Goal: Task Accomplishment & Management: Manage account settings

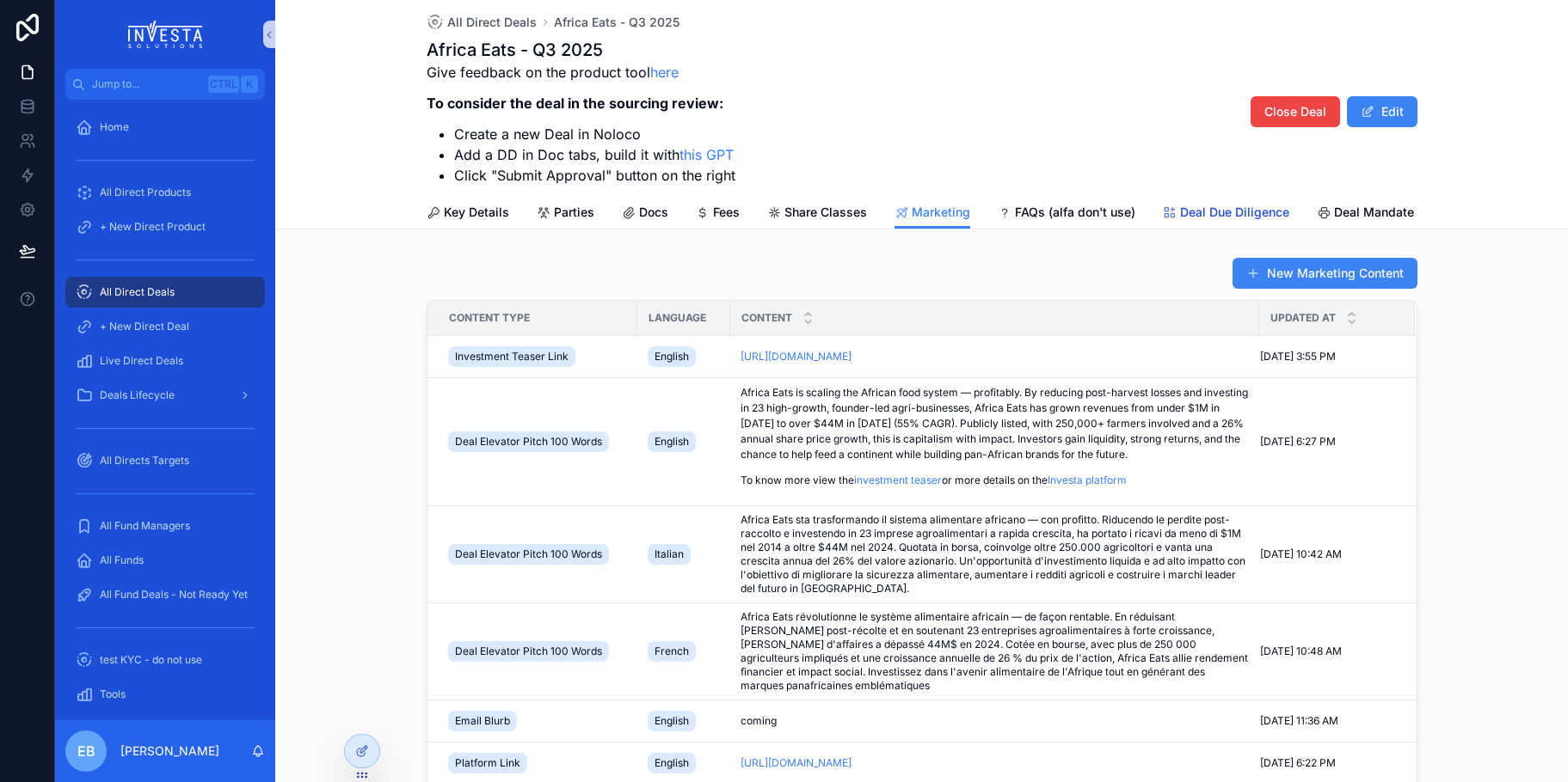
click at [1245, 214] on span "Deal Due Diligence" at bounding box center [1234, 212] width 109 height 17
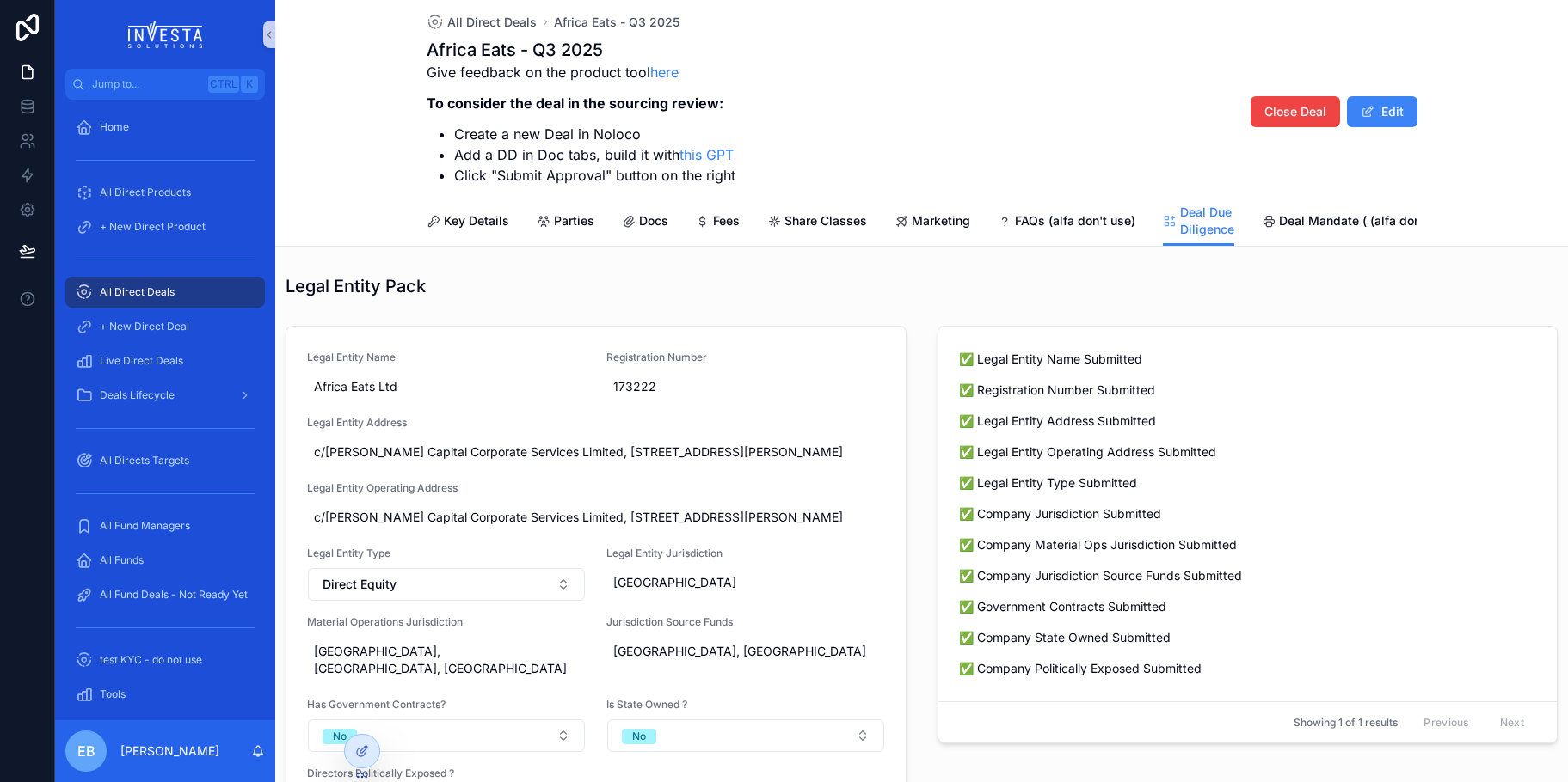
click at [172, 289] on span "All Direct Deals" at bounding box center [137, 292] width 75 height 14
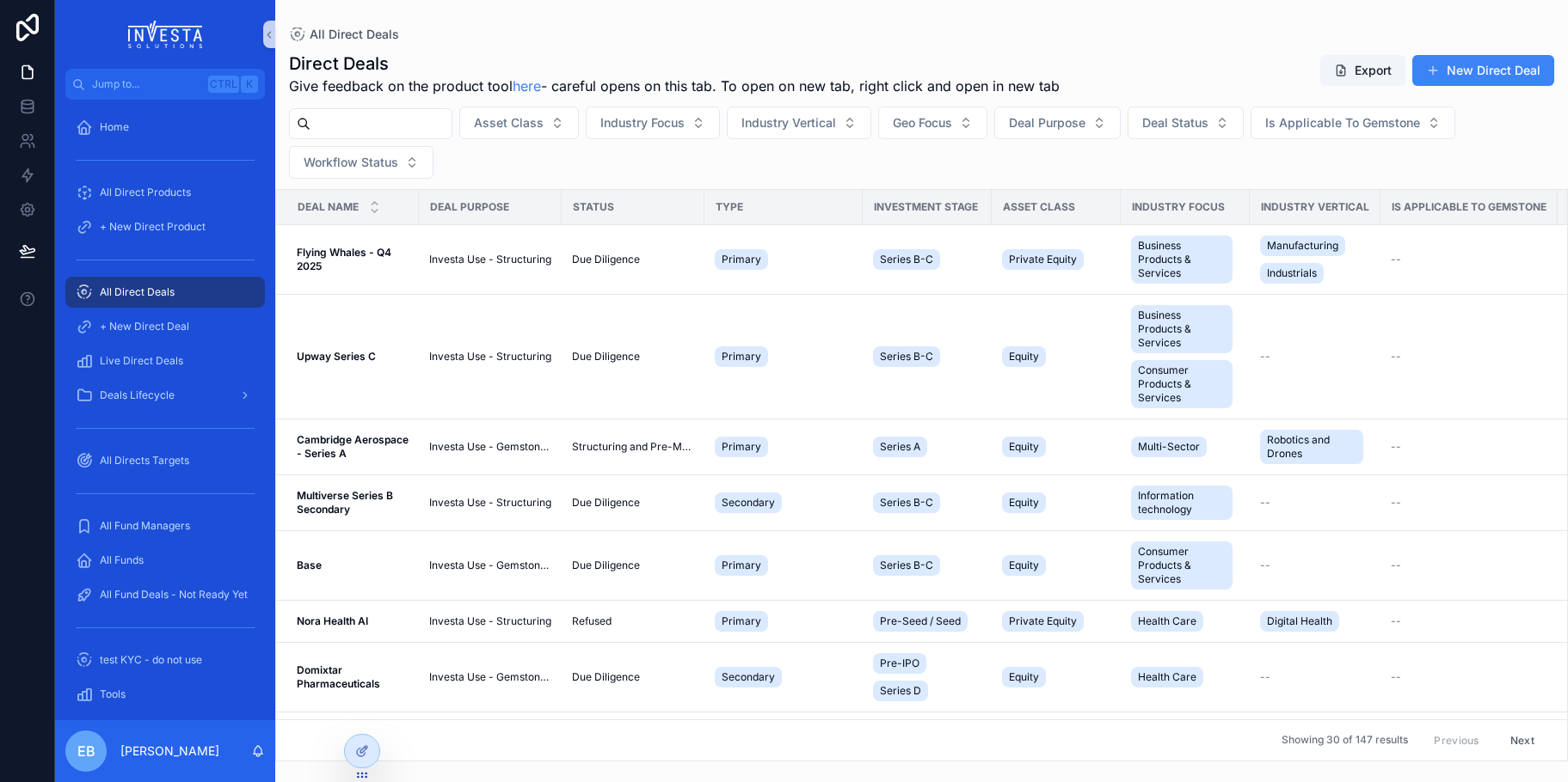
click at [384, 136] on div "scrollable content" at bounding box center [371, 123] width 163 height 31
click at [385, 130] on input "scrollable content" at bounding box center [380, 123] width 141 height 24
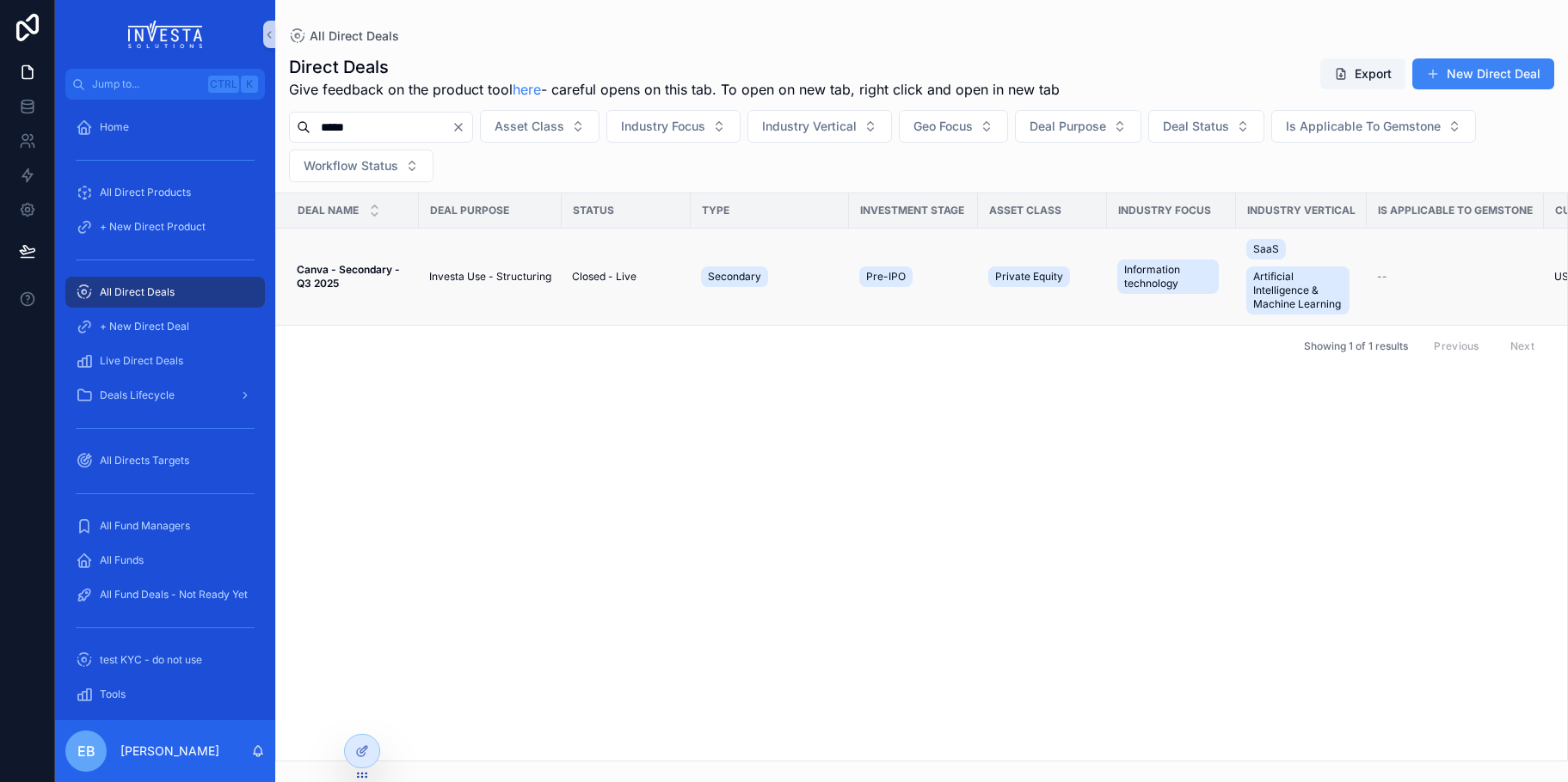
type input "*****"
click at [350, 280] on span "Canva - Secondary - Q3 2025" at bounding box center [353, 277] width 112 height 27
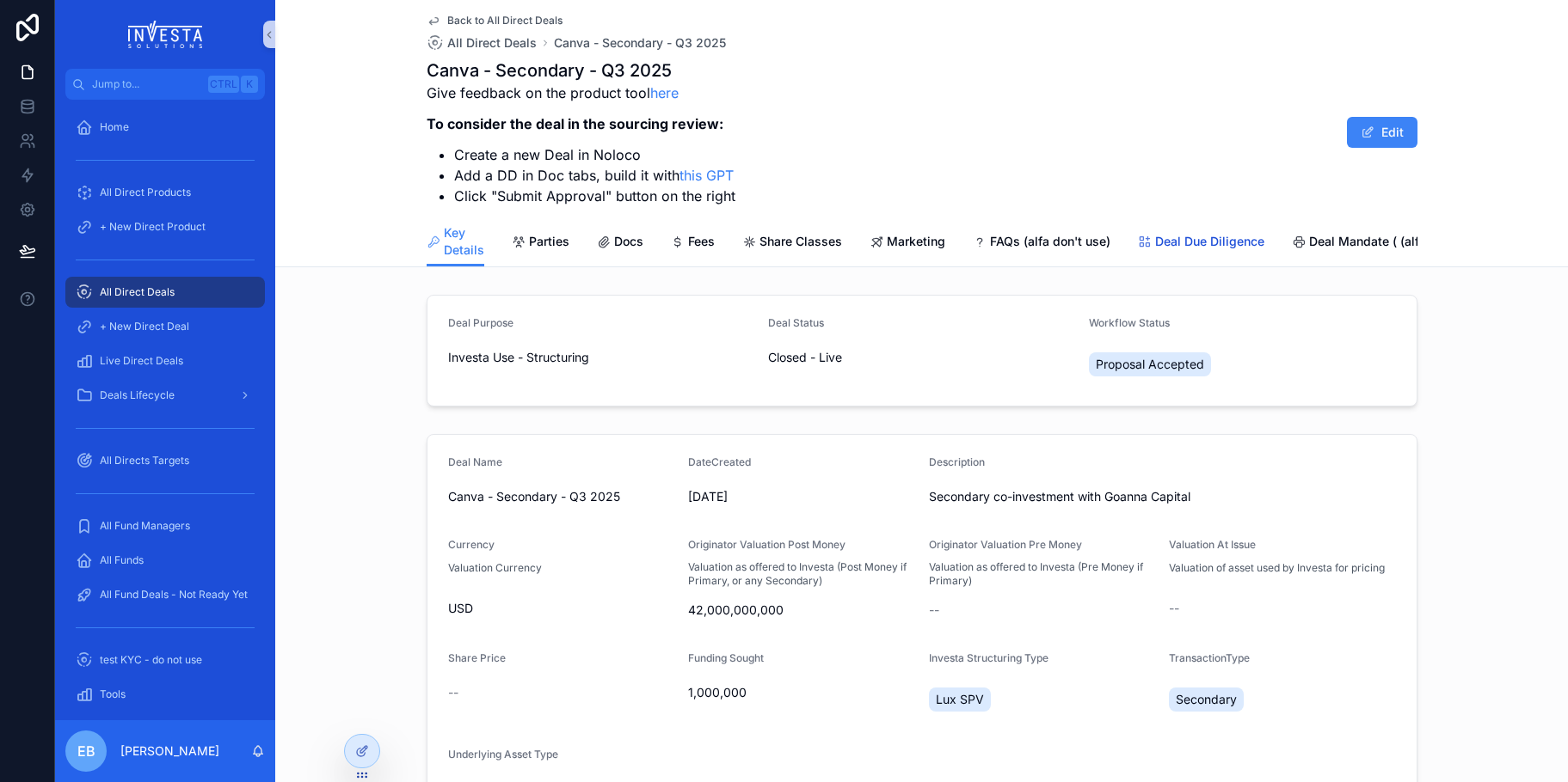
click at [1224, 244] on span "Deal Due Diligence" at bounding box center [1209, 242] width 109 height 17
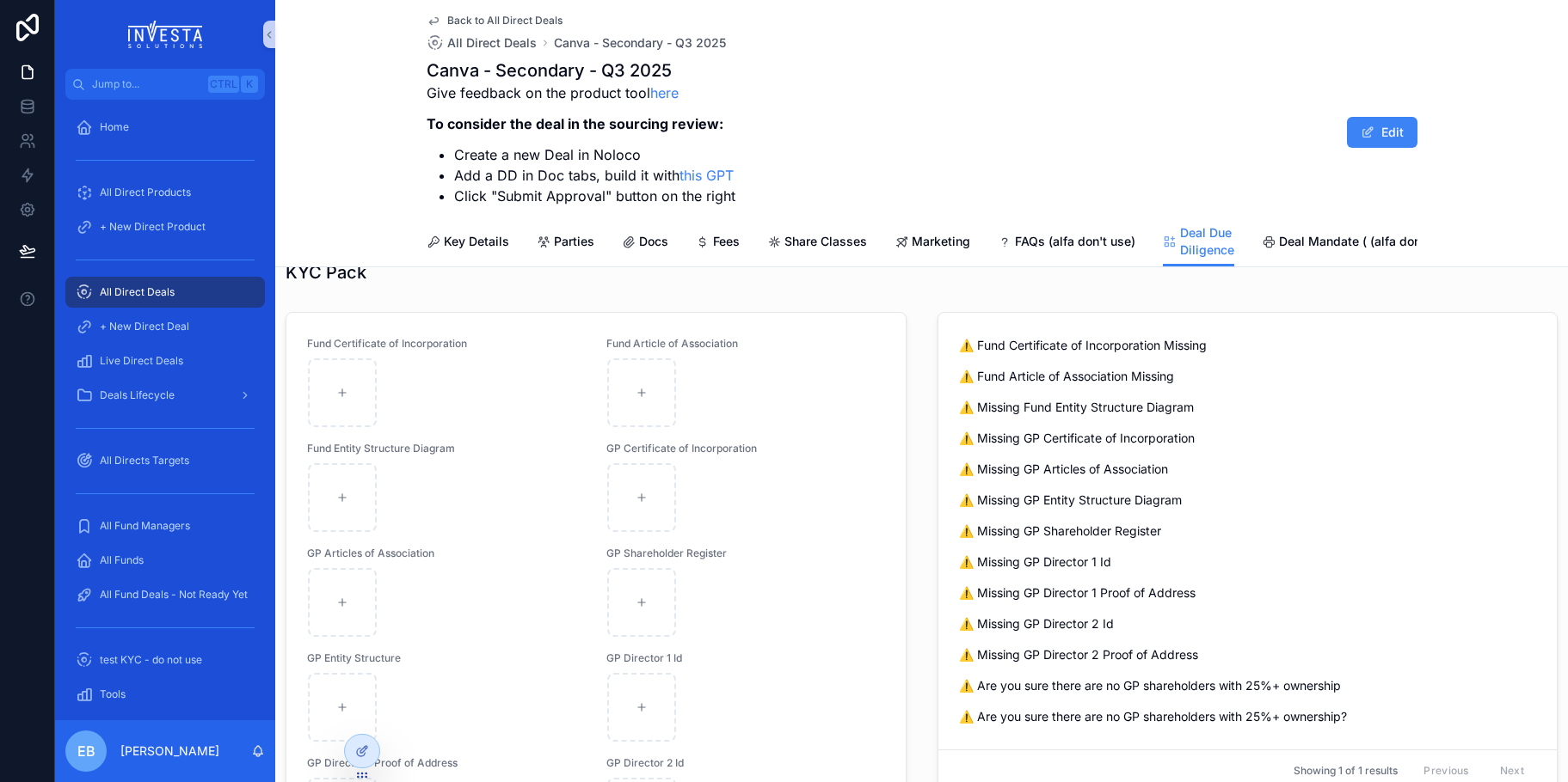
scroll to position [688, 0]
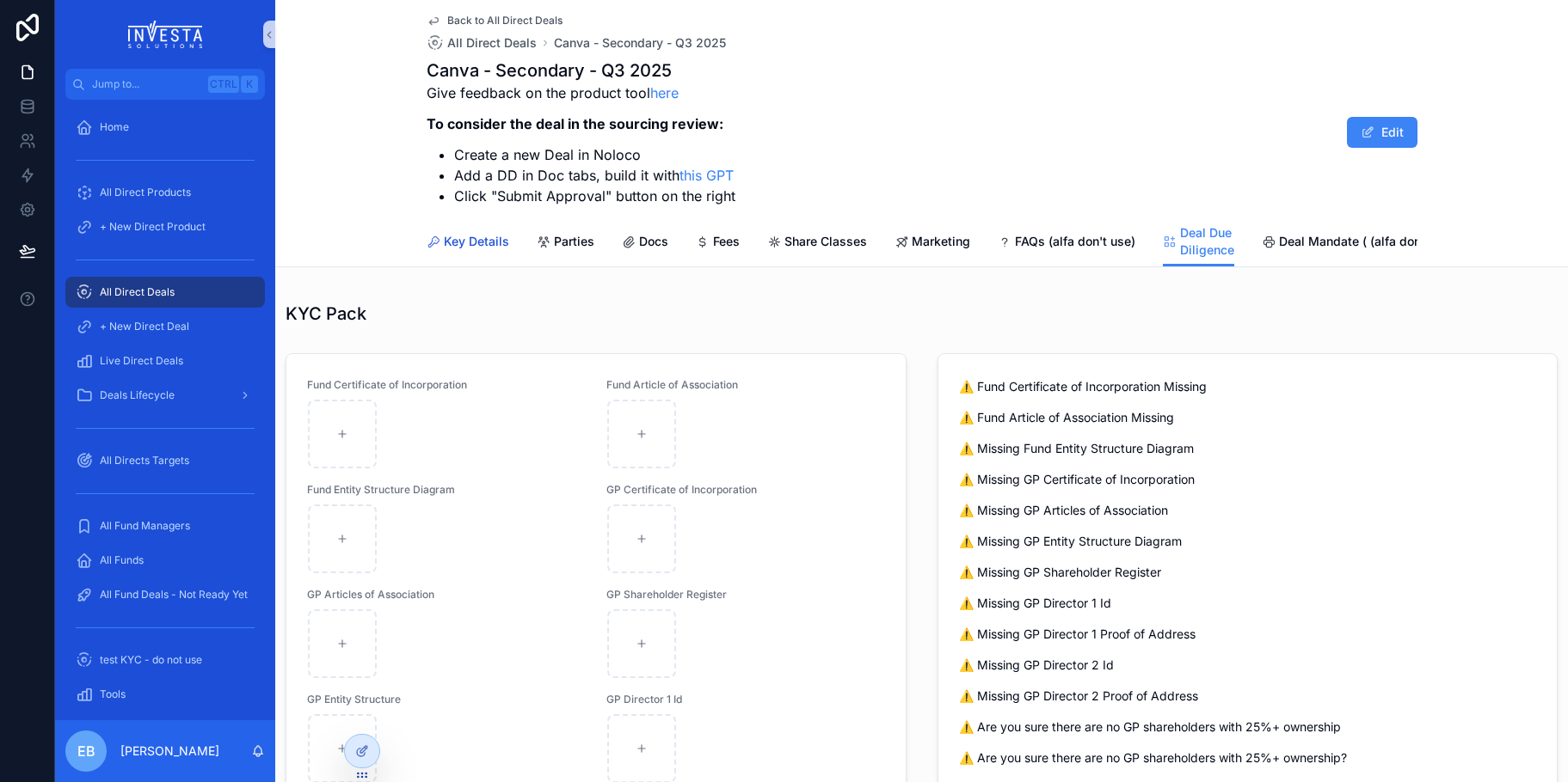
click at [469, 246] on span "Key Details" at bounding box center [476, 242] width 65 height 17
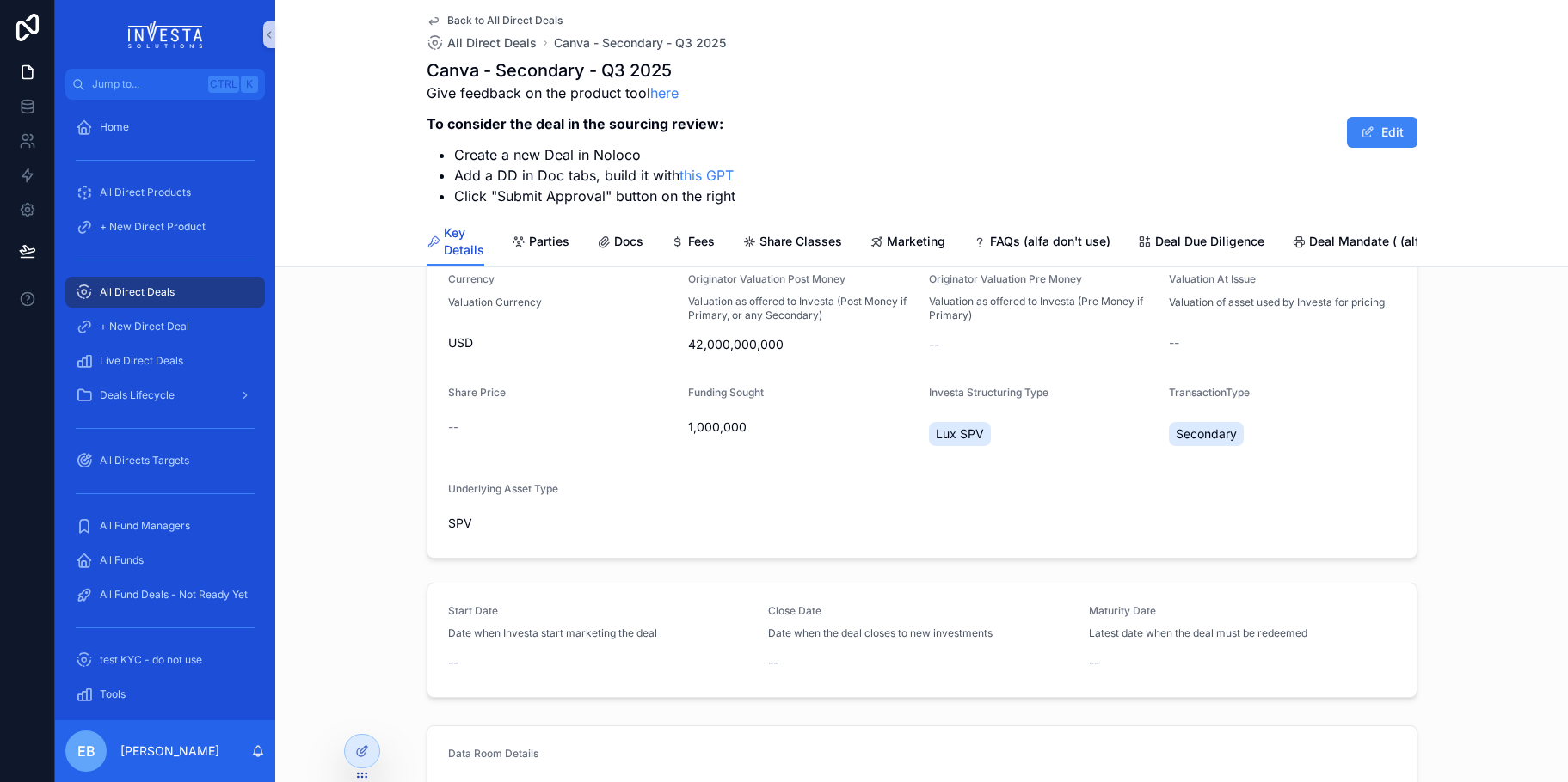
scroll to position [471, 0]
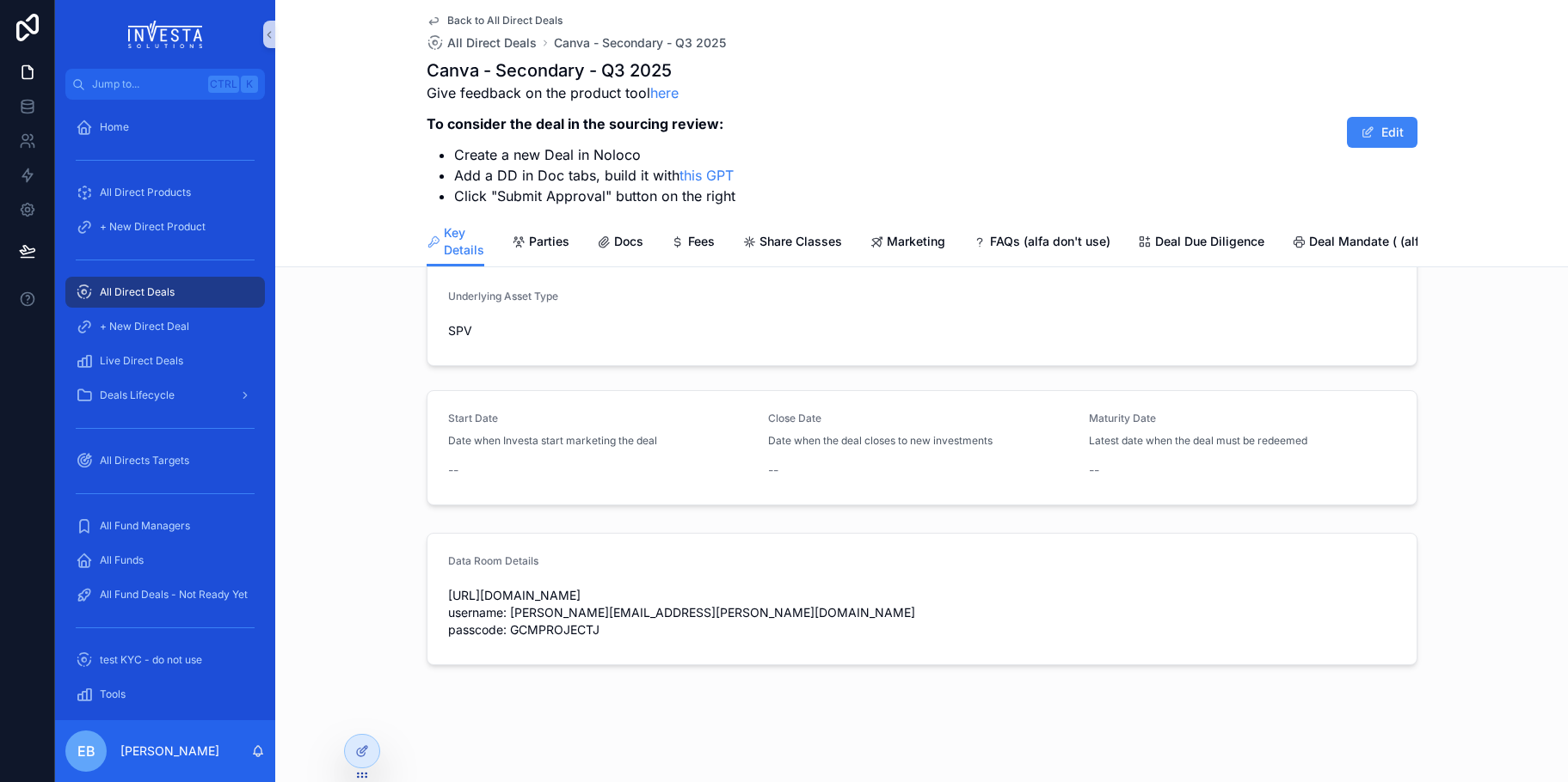
click at [462, 329] on span "SPV" at bounding box center [460, 331] width 24 height 17
click at [1395, 132] on button "Edit" at bounding box center [1382, 132] width 70 height 31
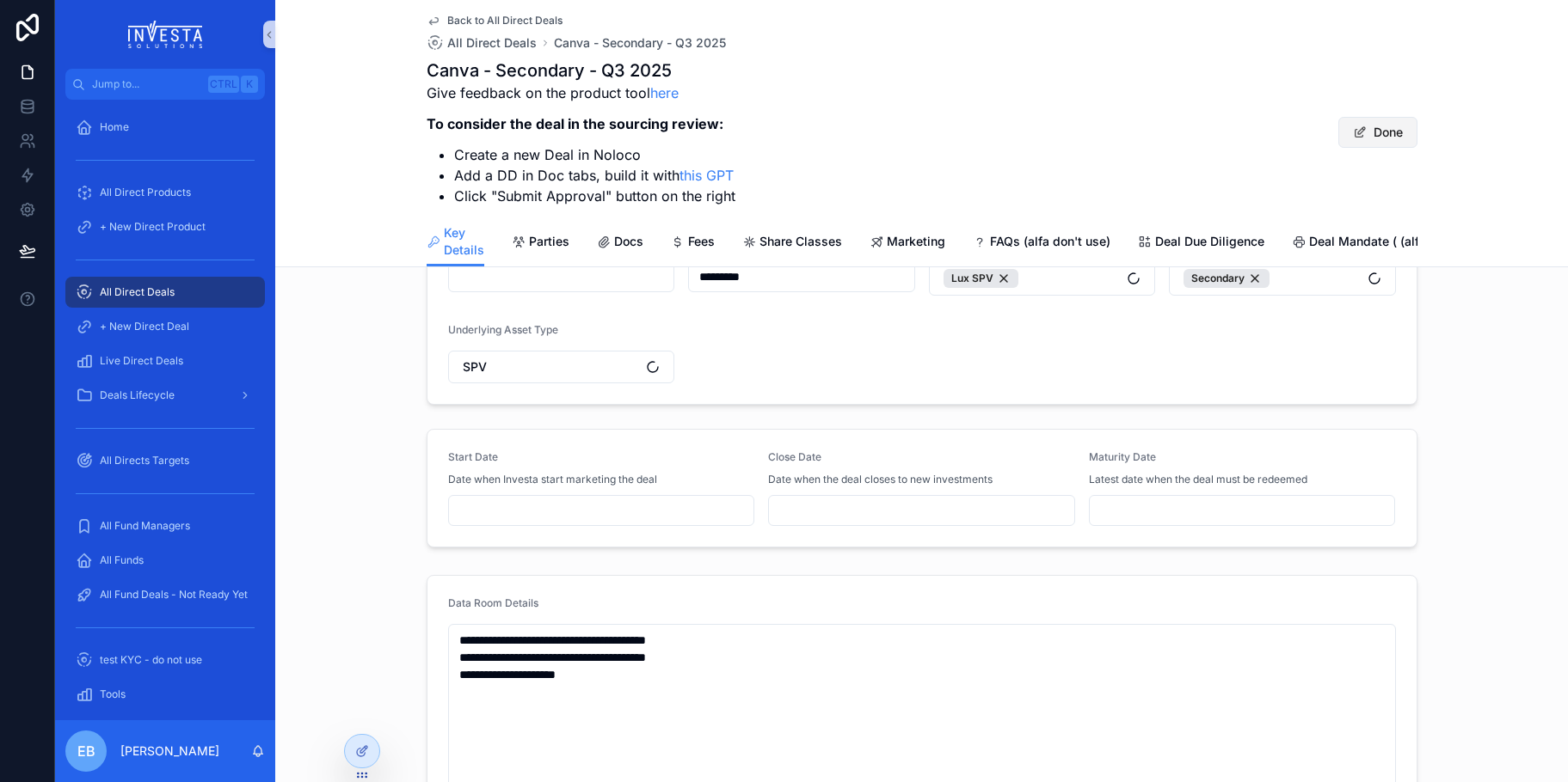
scroll to position [464, 0]
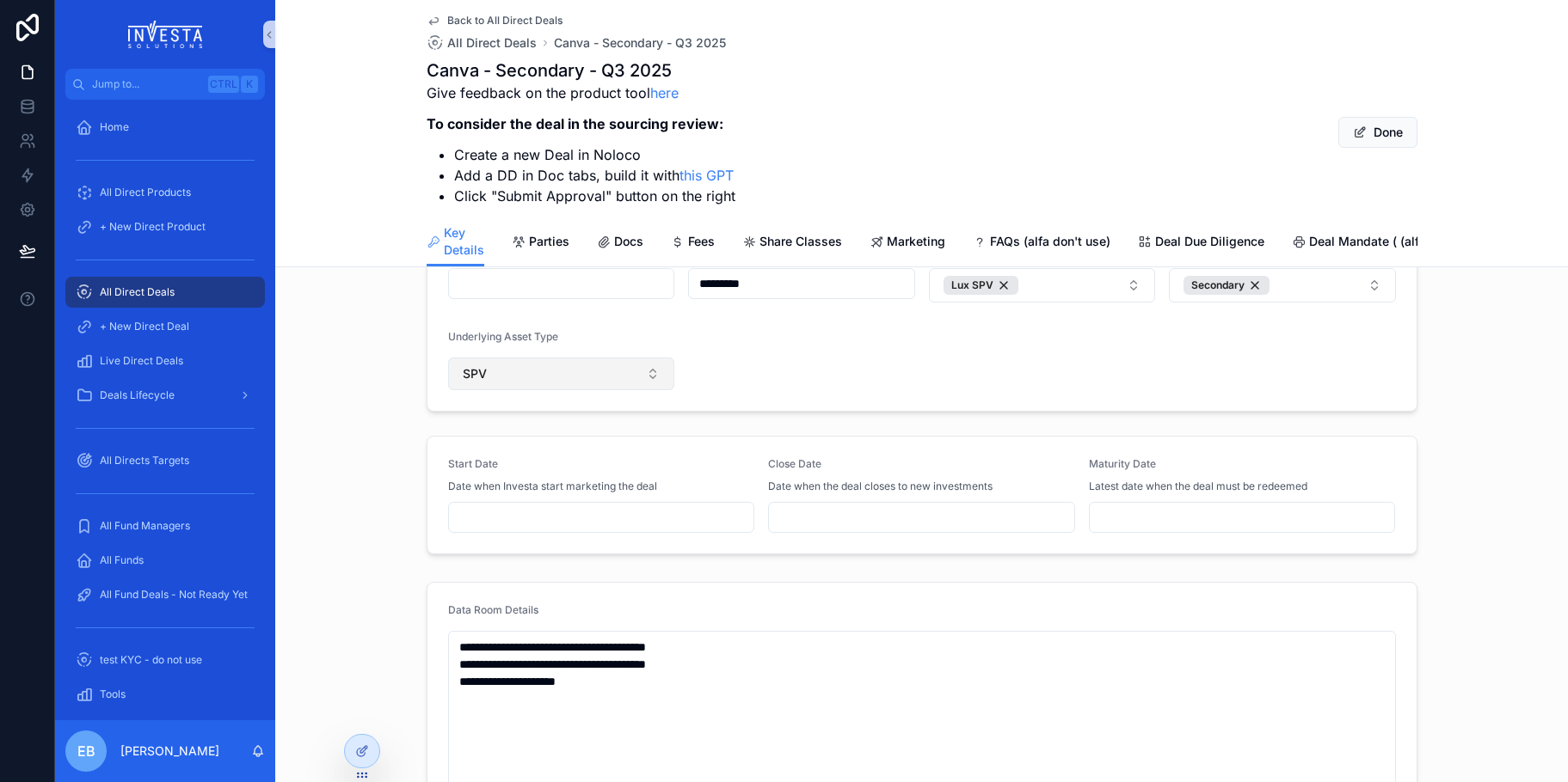
click at [649, 387] on button "SPV" at bounding box center [561, 373] width 227 height 32
click at [523, 486] on span "Fund (GP/LP)" at bounding box center [490, 484] width 76 height 17
click at [1176, 242] on span "Deal Due Diligence" at bounding box center [1209, 242] width 109 height 17
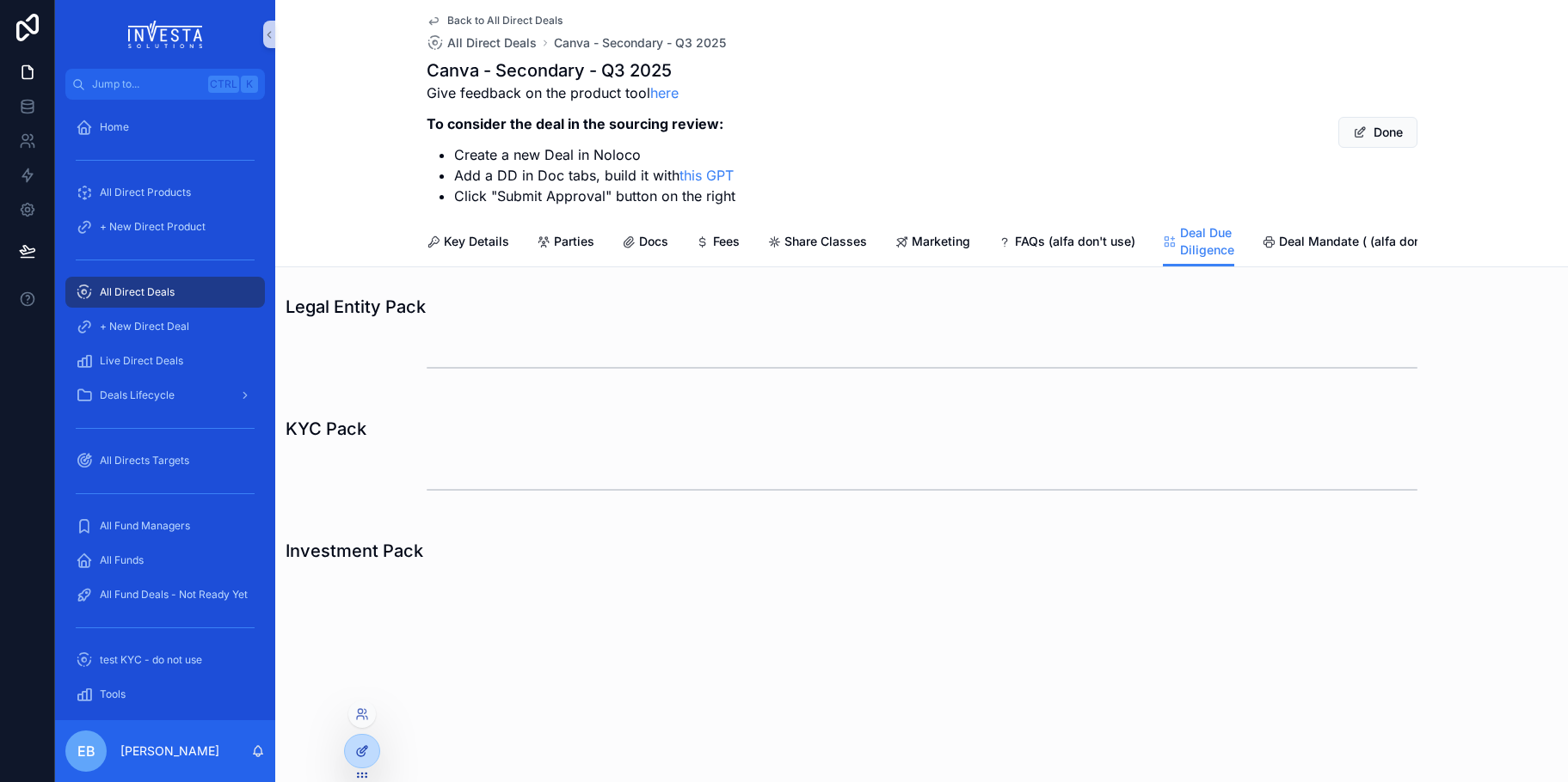
click at [361, 748] on icon at bounding box center [362, 752] width 14 height 14
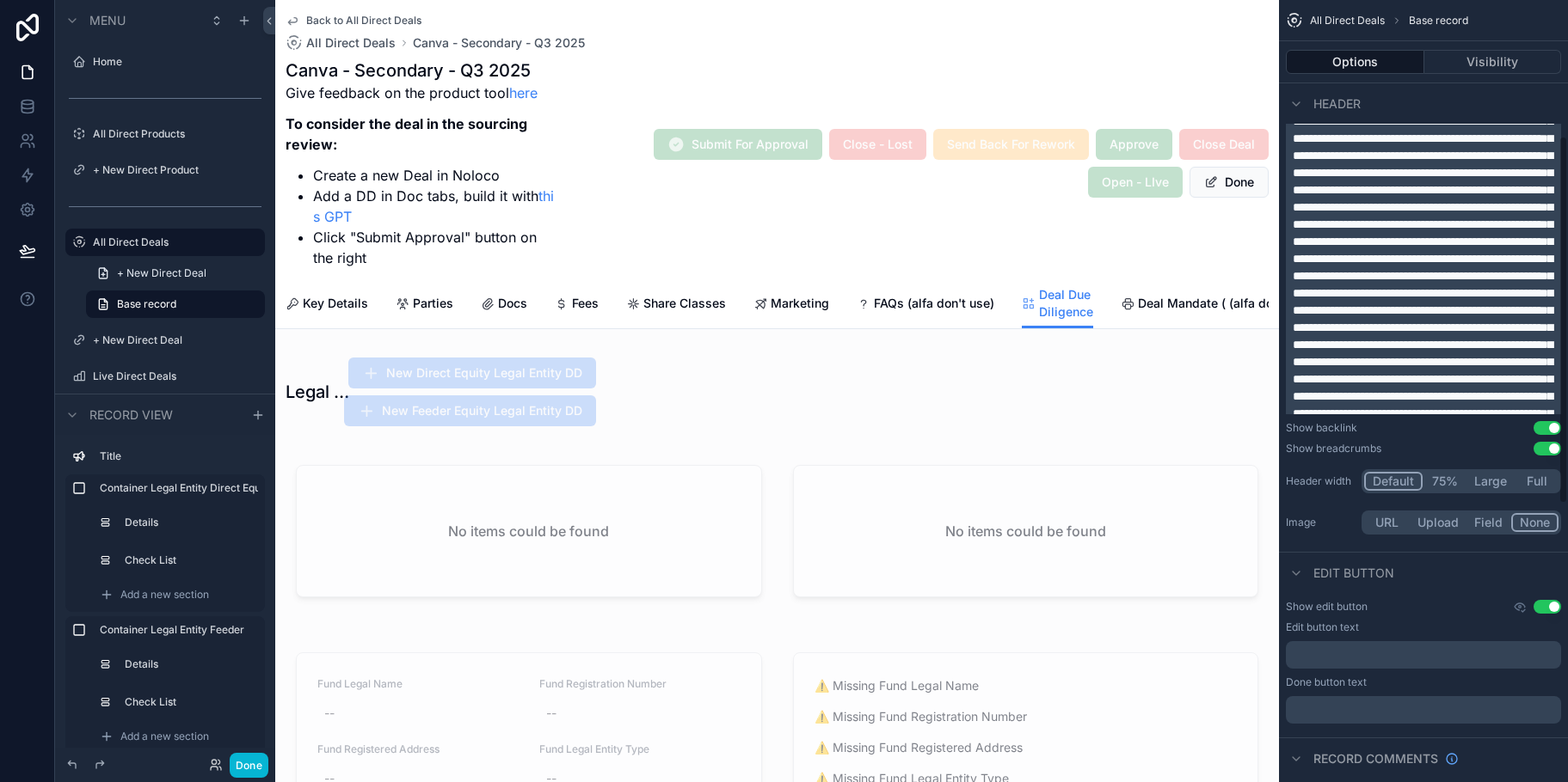
scroll to position [189, 0]
click at [756, 475] on div "scrollable content" at bounding box center [776, 535] width 1004 height 173
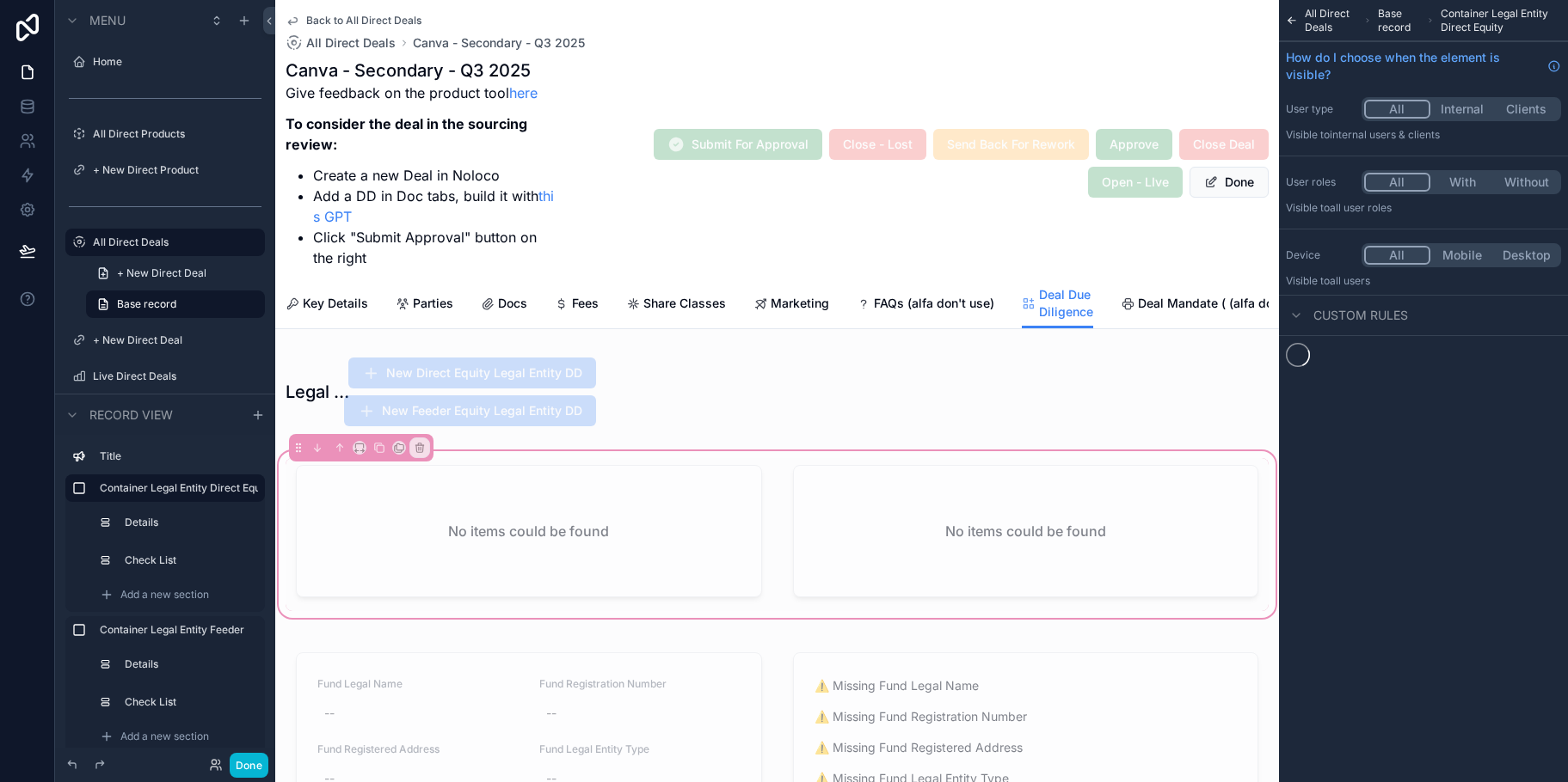
scroll to position [0, 0]
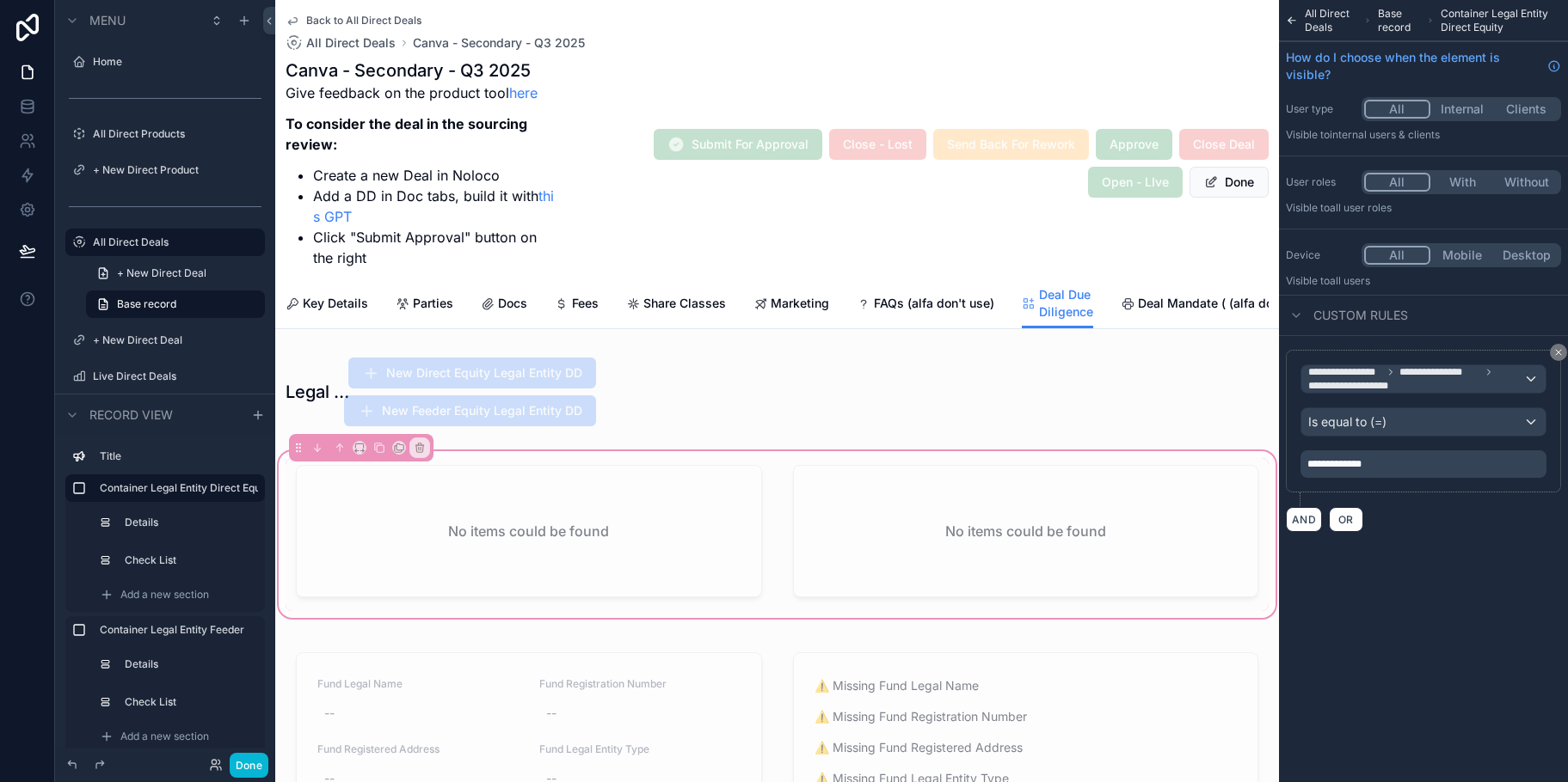
click at [765, 488] on div "No items could be found No items could be found" at bounding box center [776, 534] width 983 height 153
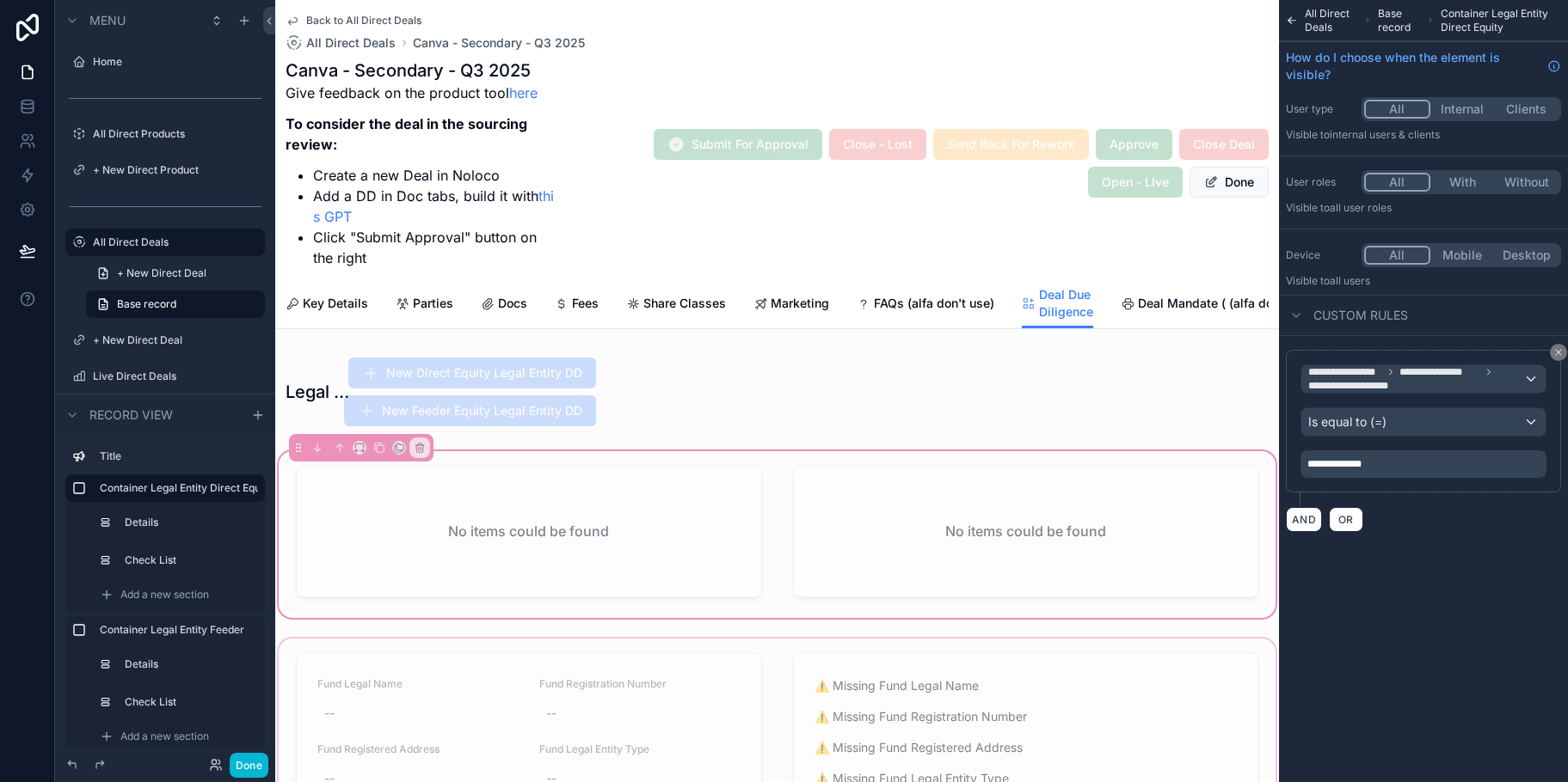
click at [179, 625] on label "Container Legal Entity Feeder" at bounding box center [175, 630] width 152 height 14
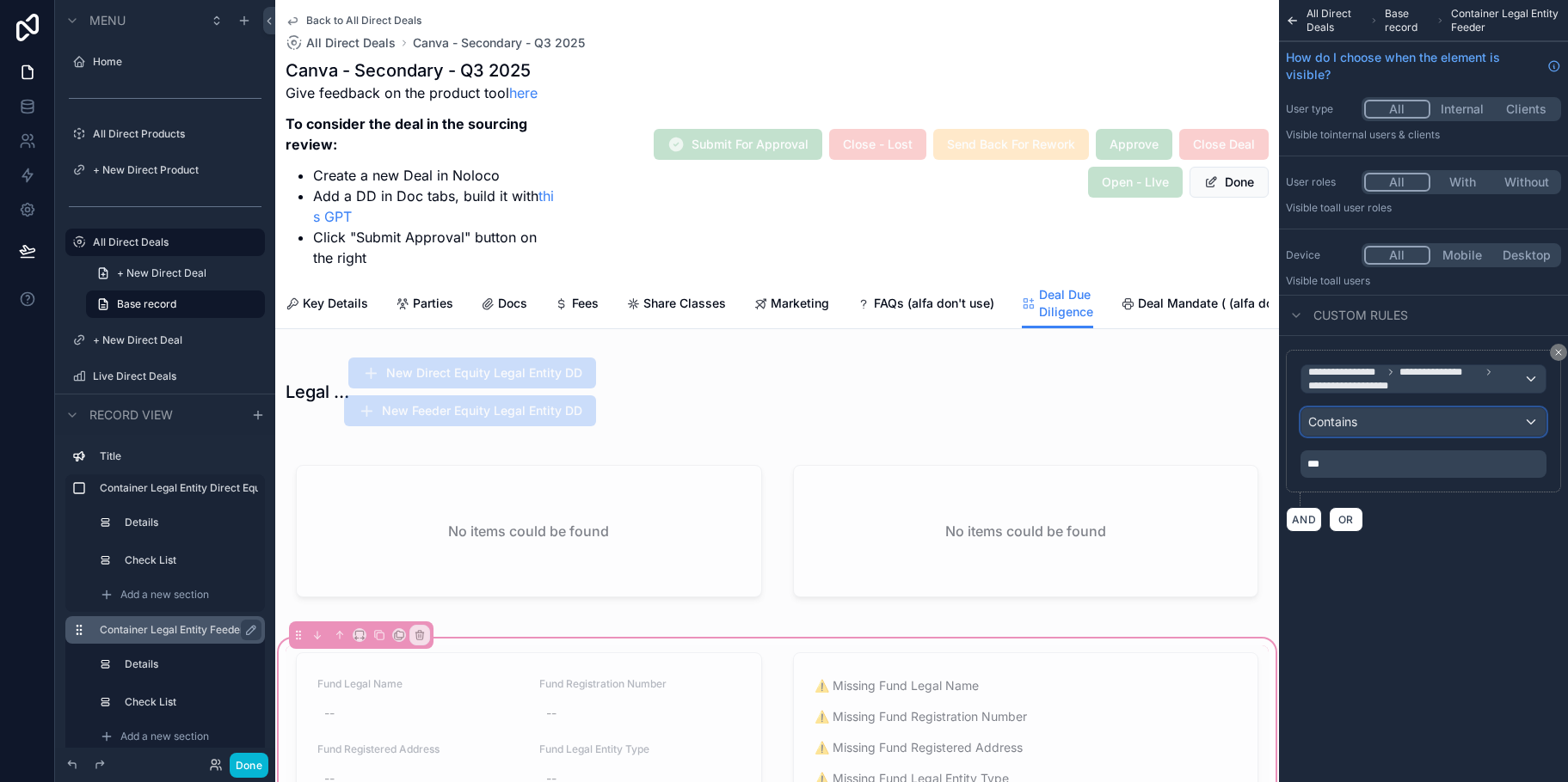
click at [1521, 418] on div "Contains" at bounding box center [1423, 422] width 245 height 27
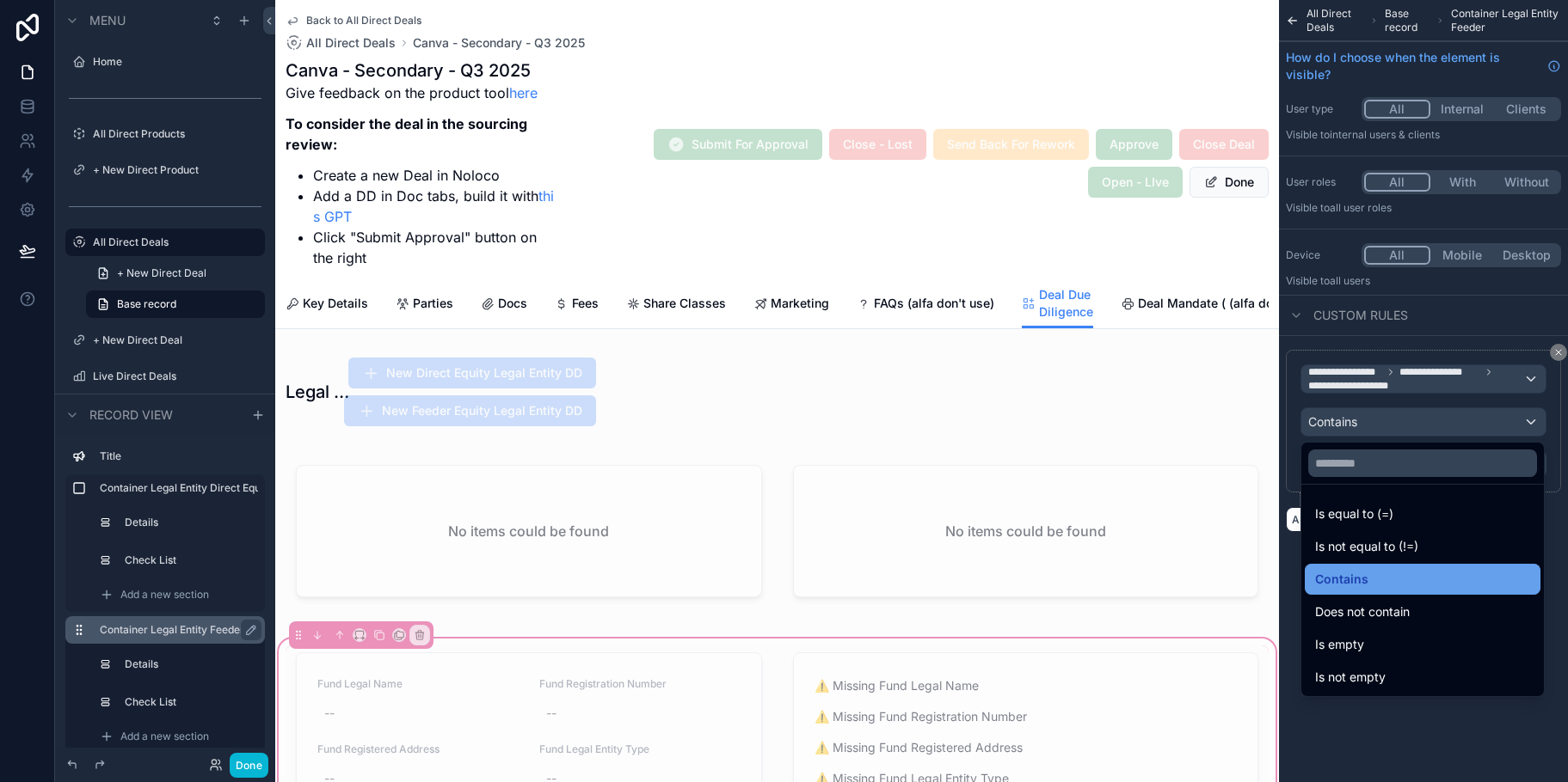
click at [1457, 574] on div "Contains" at bounding box center [1422, 580] width 215 height 21
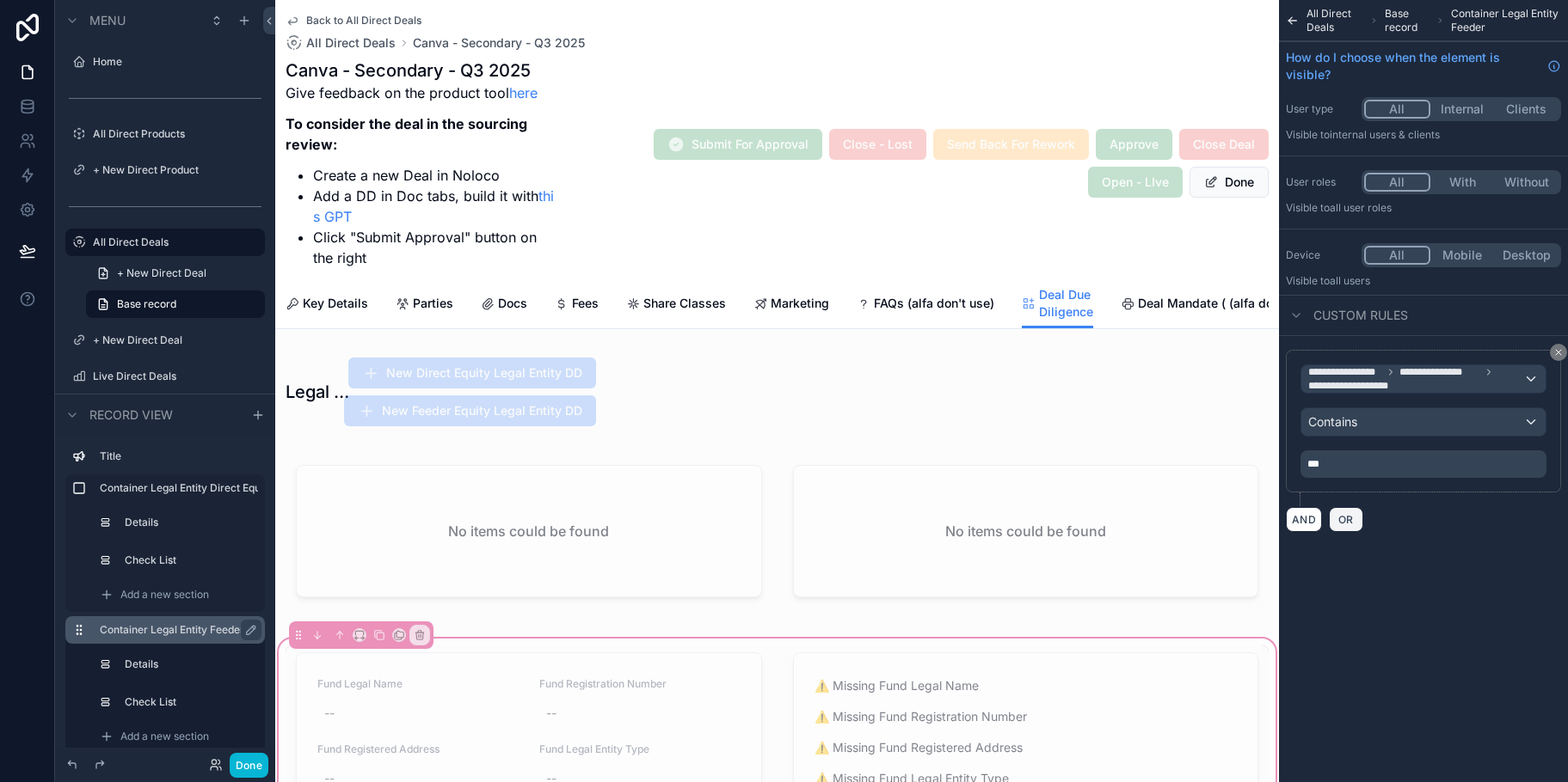
click at [1340, 523] on span "OR" at bounding box center [1346, 520] width 23 height 13
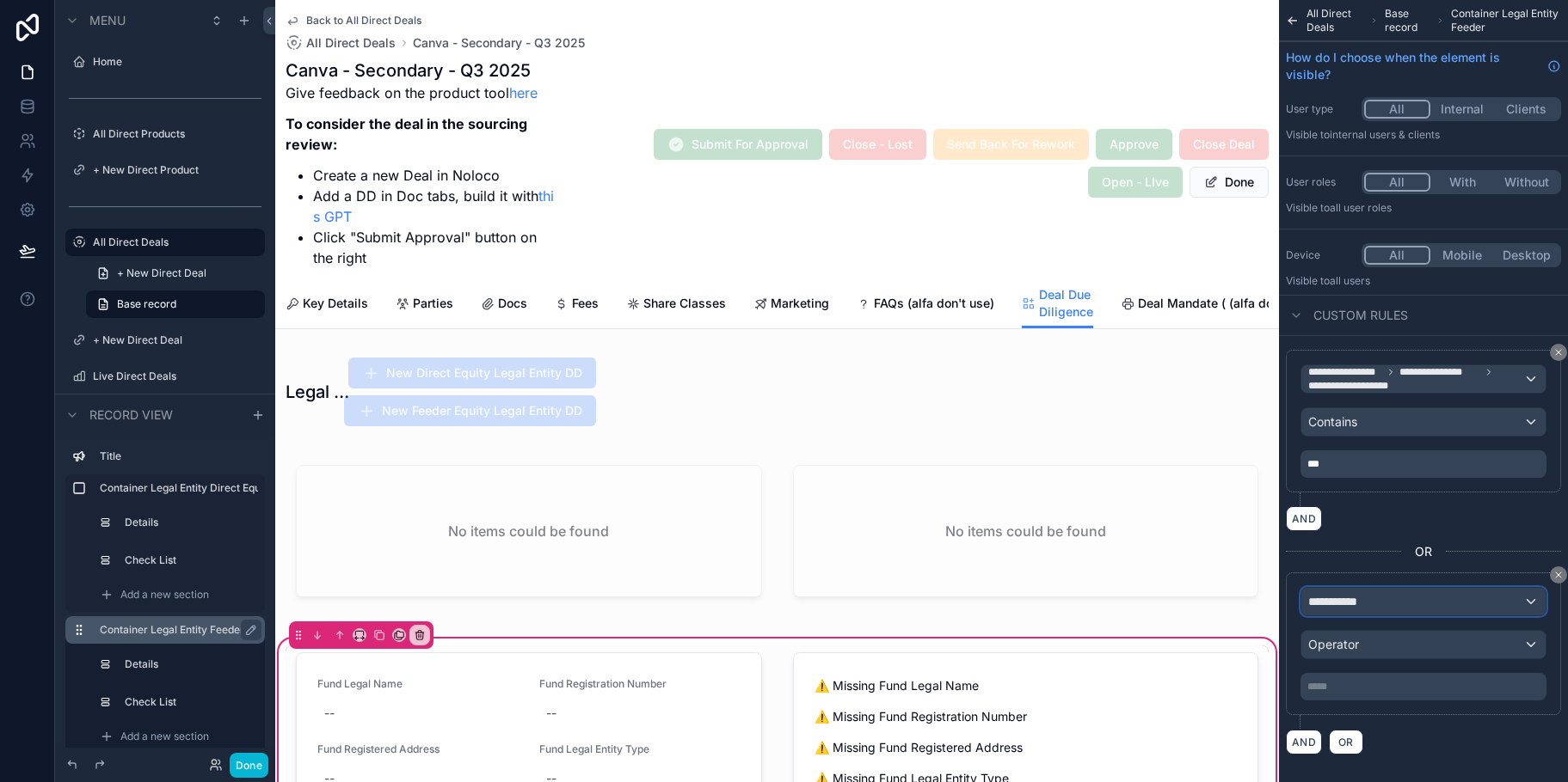
click at [1534, 598] on div "**********" at bounding box center [1423, 601] width 245 height 27
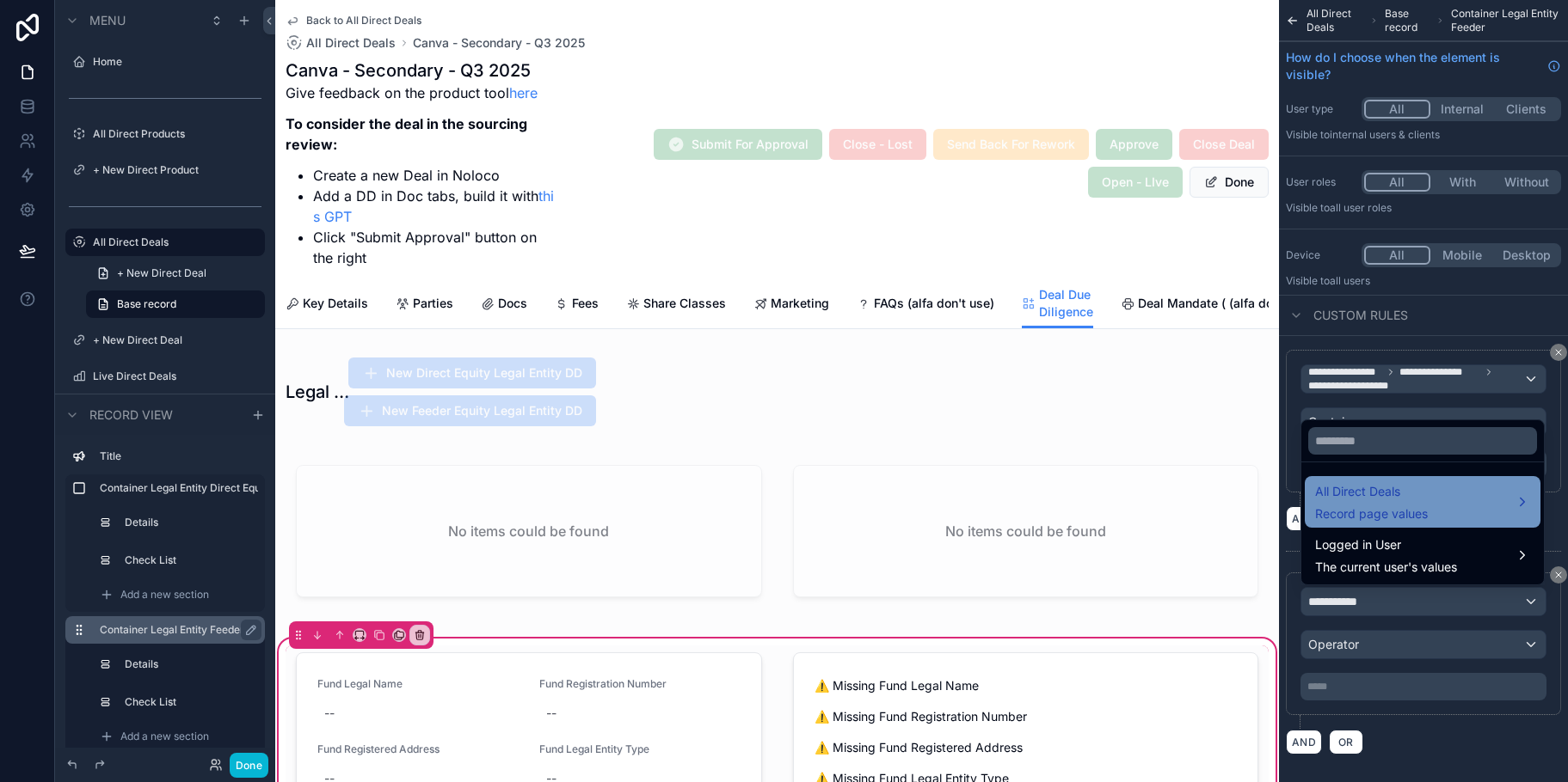
click at [1506, 512] on div "All Direct Deals Record page values" at bounding box center [1422, 502] width 215 height 42
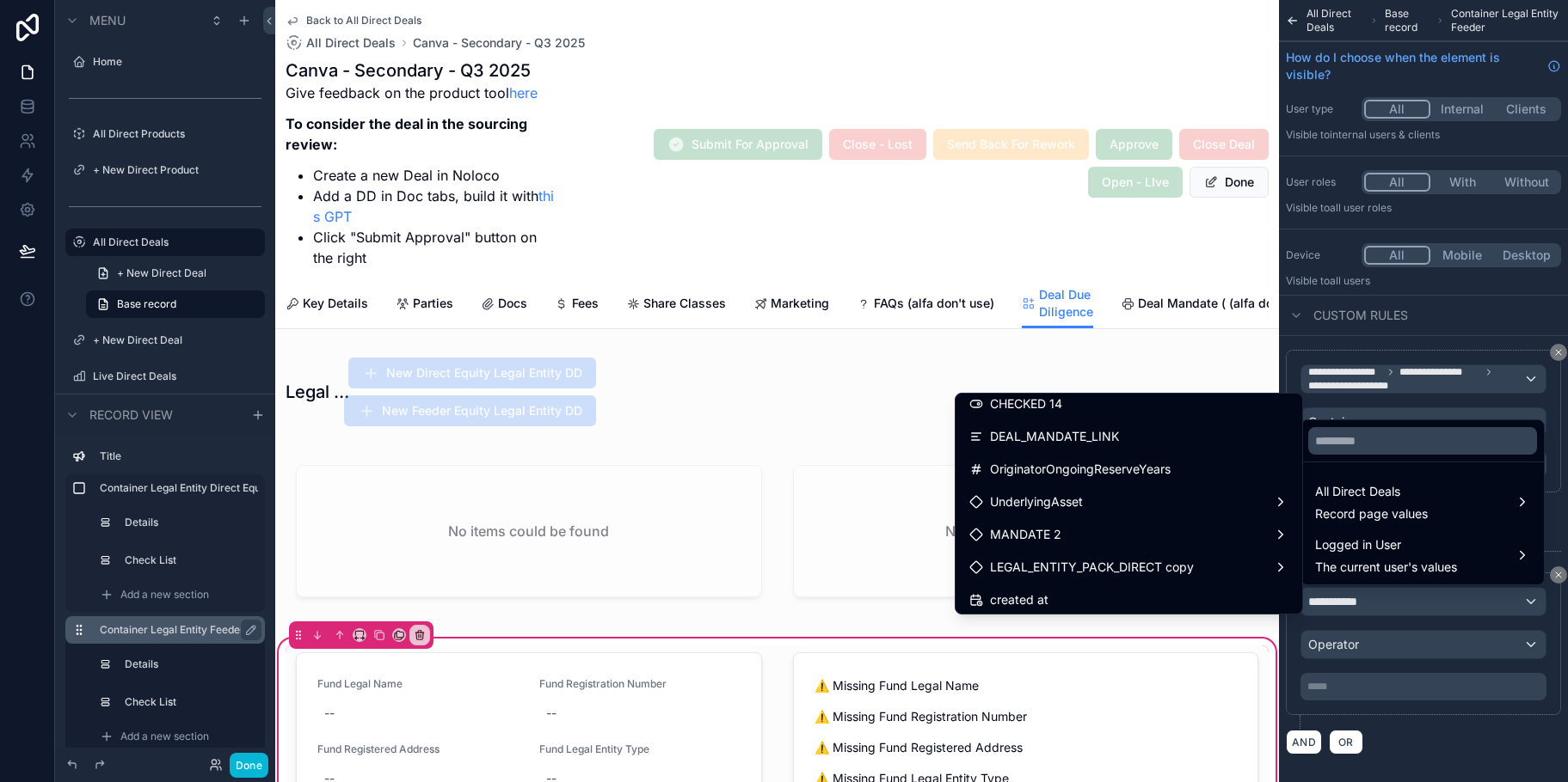
scroll to position [3576, 0]
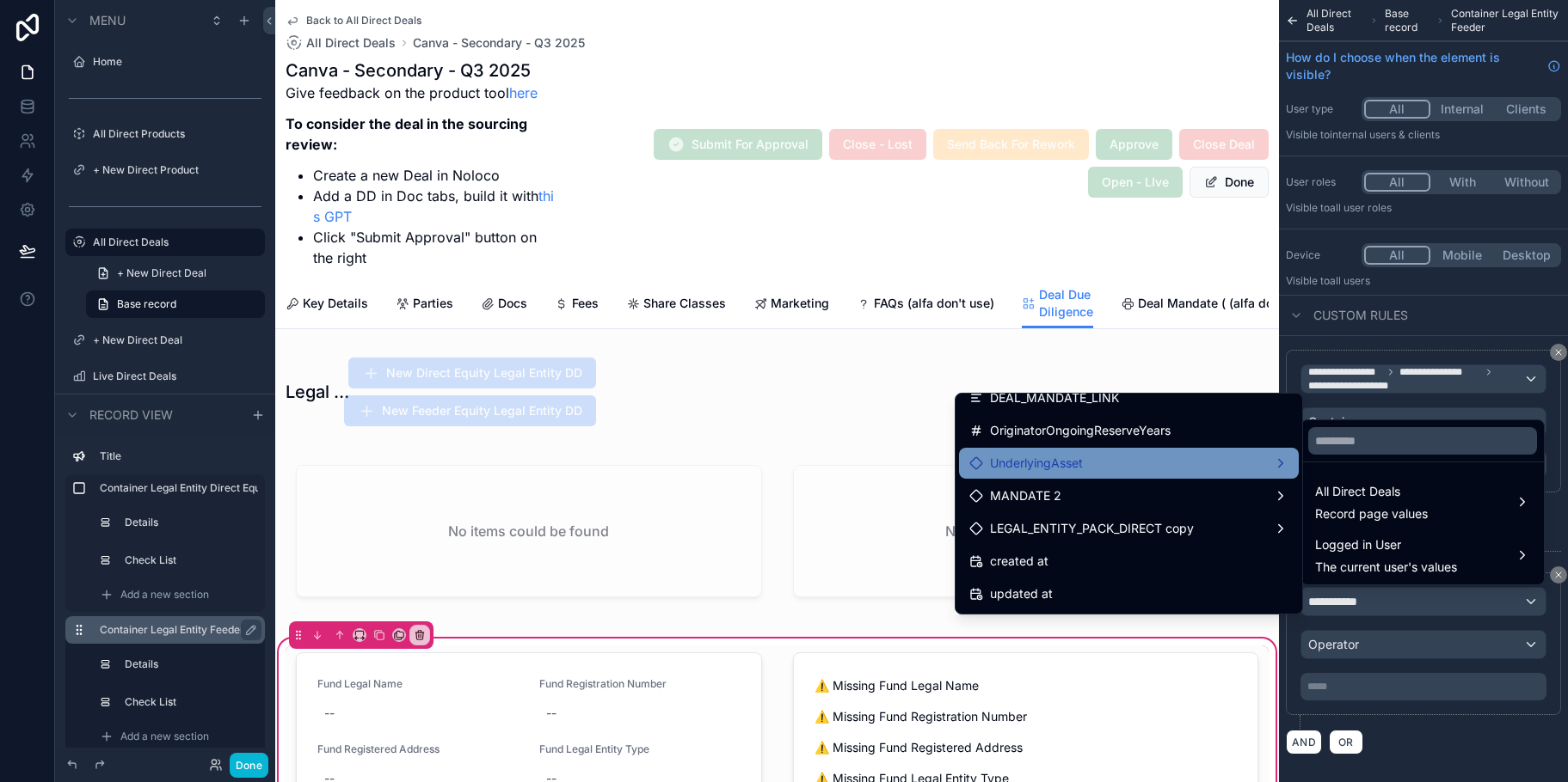
click at [1206, 477] on div "UnderlyingAsset" at bounding box center [1128, 464] width 339 height 31
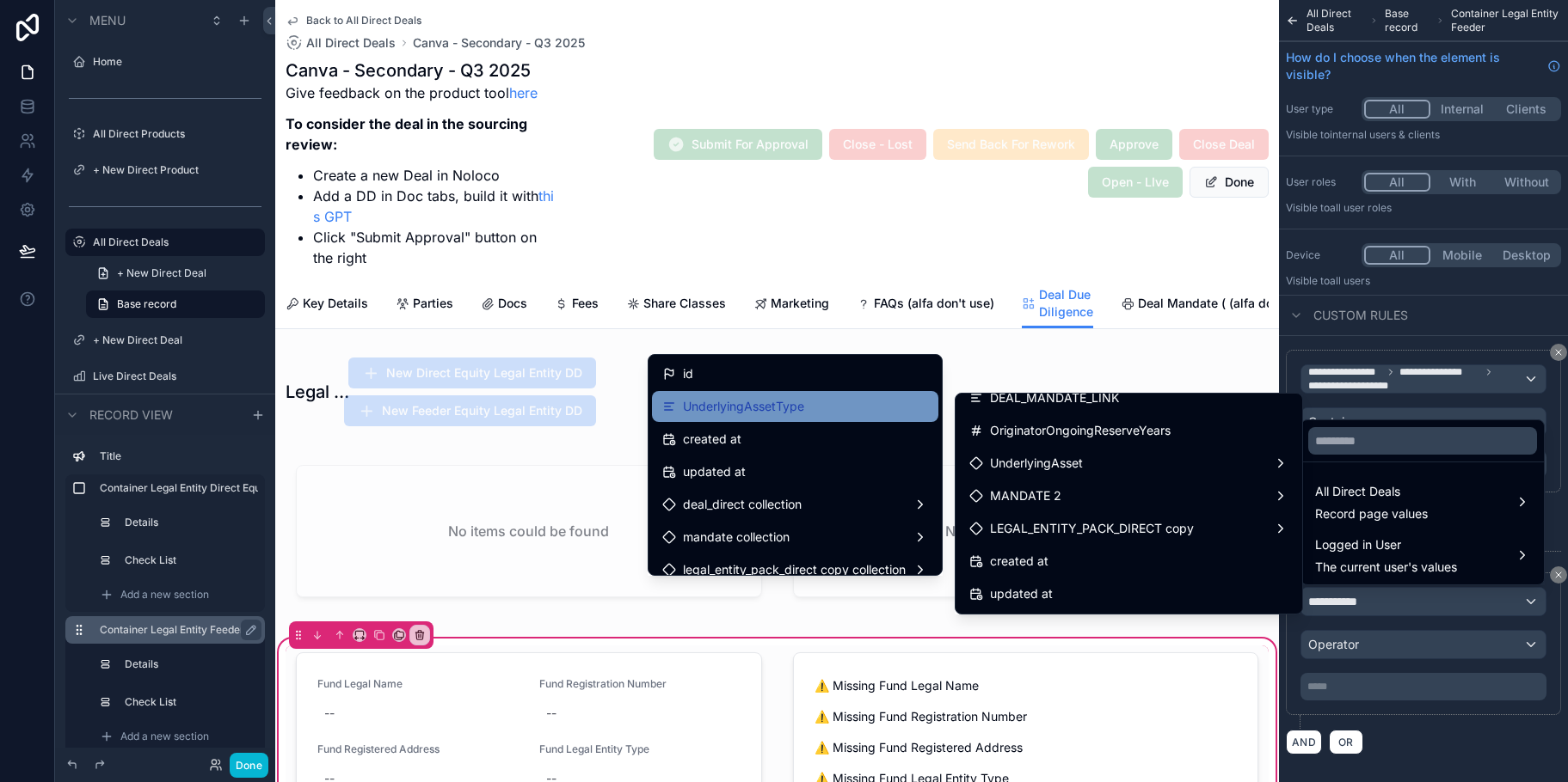
click at [809, 391] on div "UnderlyingAssetType" at bounding box center [795, 407] width 286 height 31
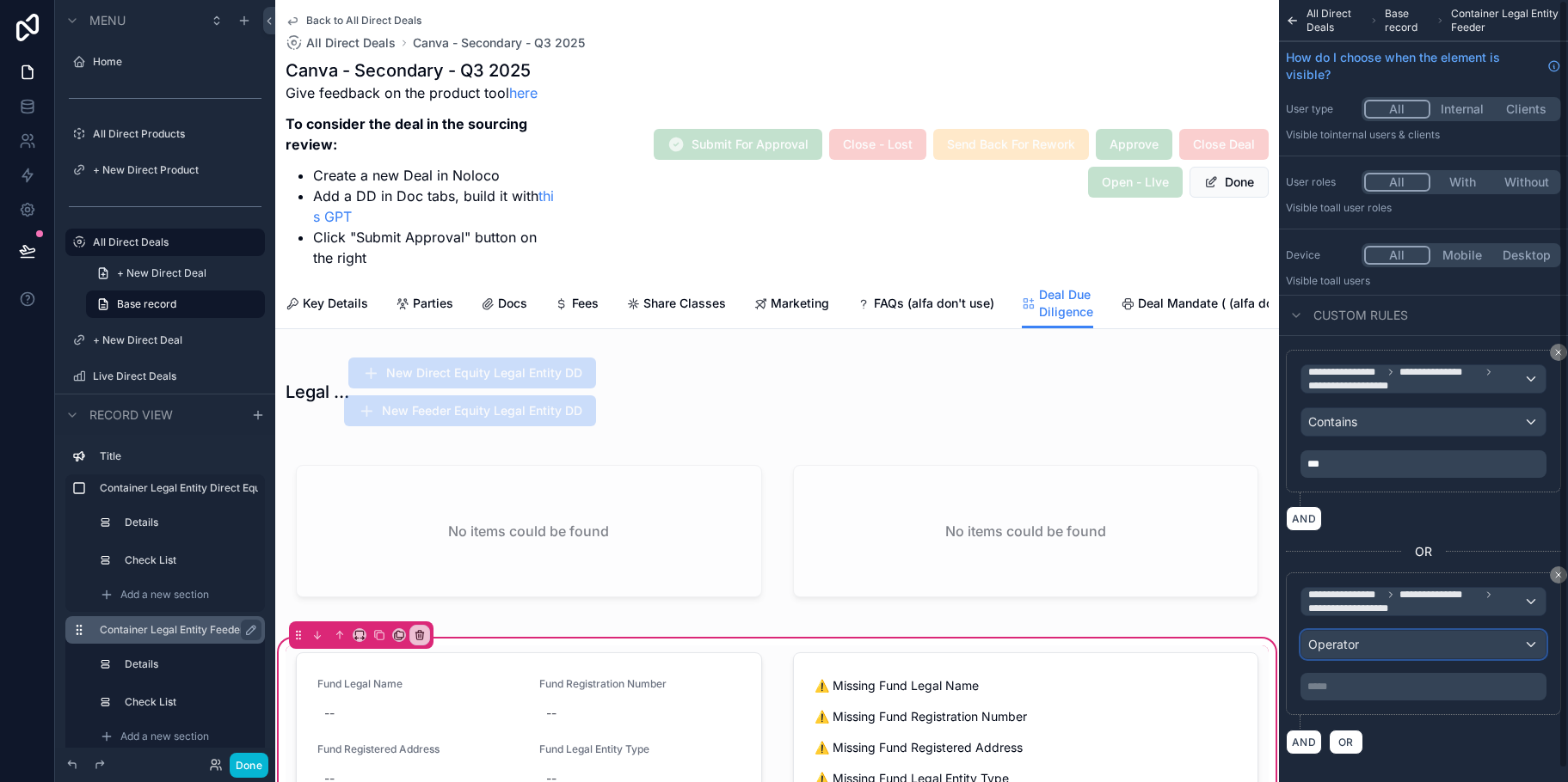
click at [1380, 646] on div "Operator" at bounding box center [1423, 645] width 245 height 27
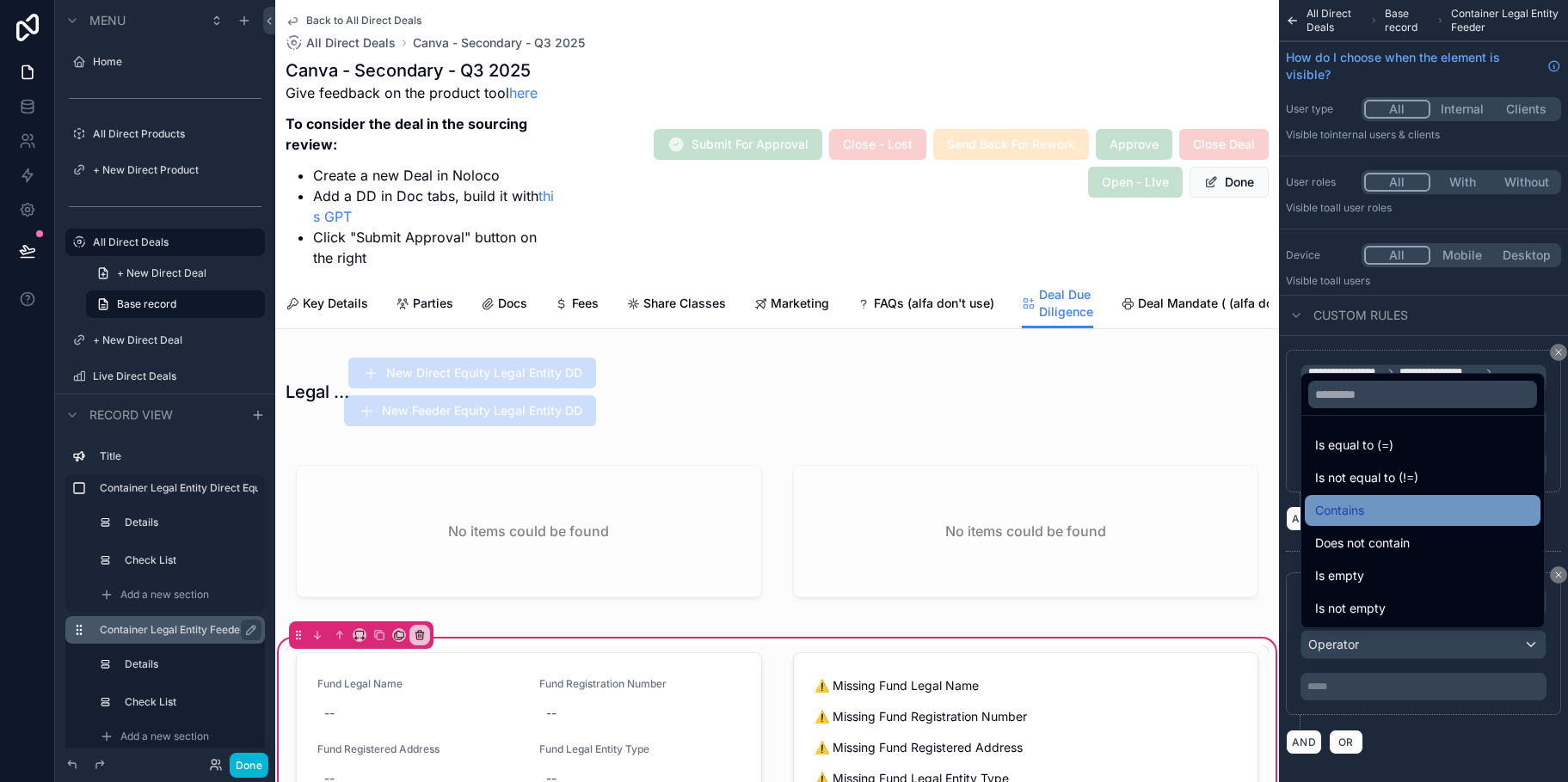
click at [1370, 523] on div "Contains" at bounding box center [1422, 511] width 236 height 31
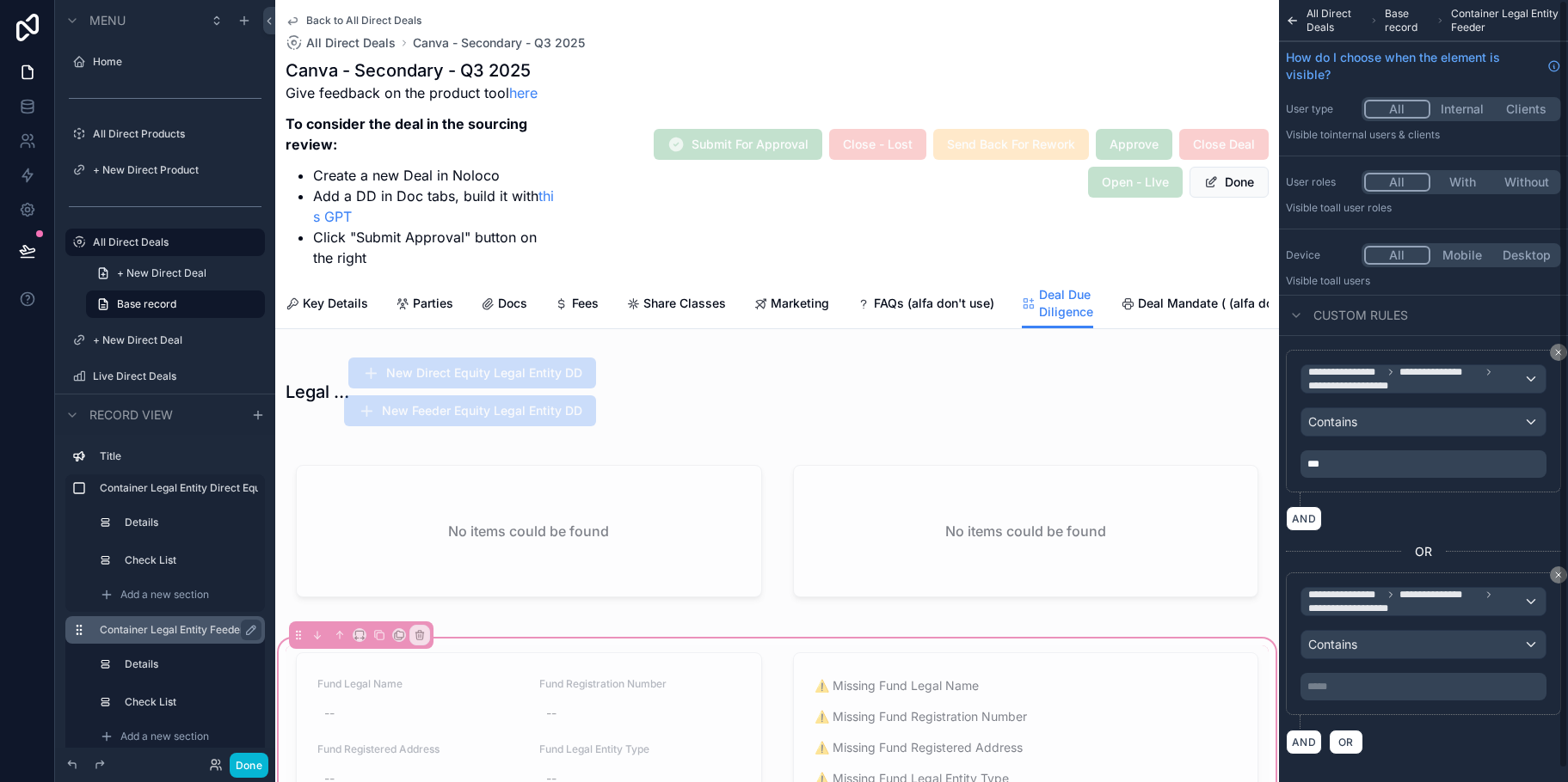
click at [1379, 682] on p "***** ﻿" at bounding box center [1425, 687] width 236 height 14
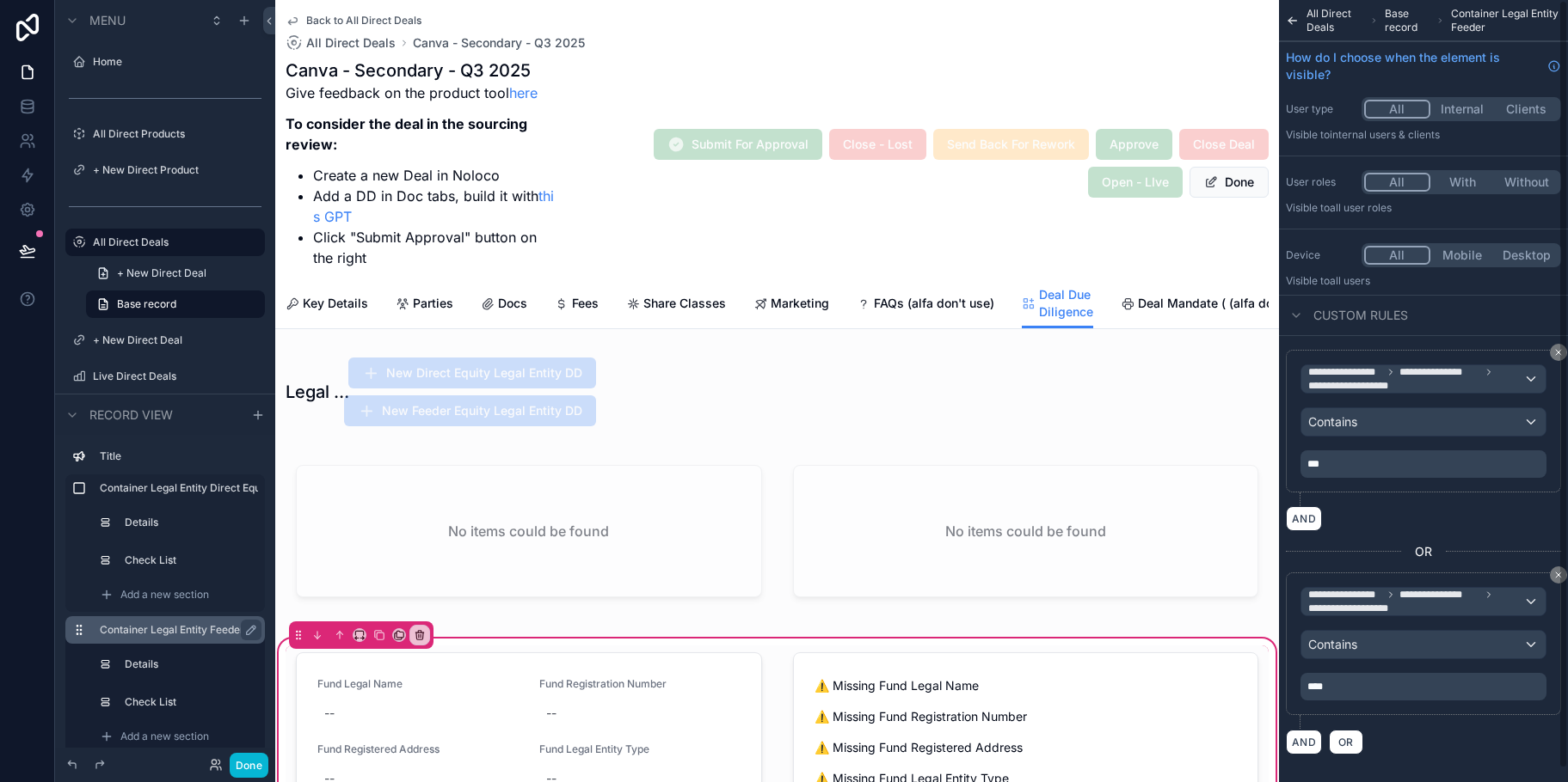
click at [1444, 731] on div "AND OR" at bounding box center [1423, 741] width 275 height 26
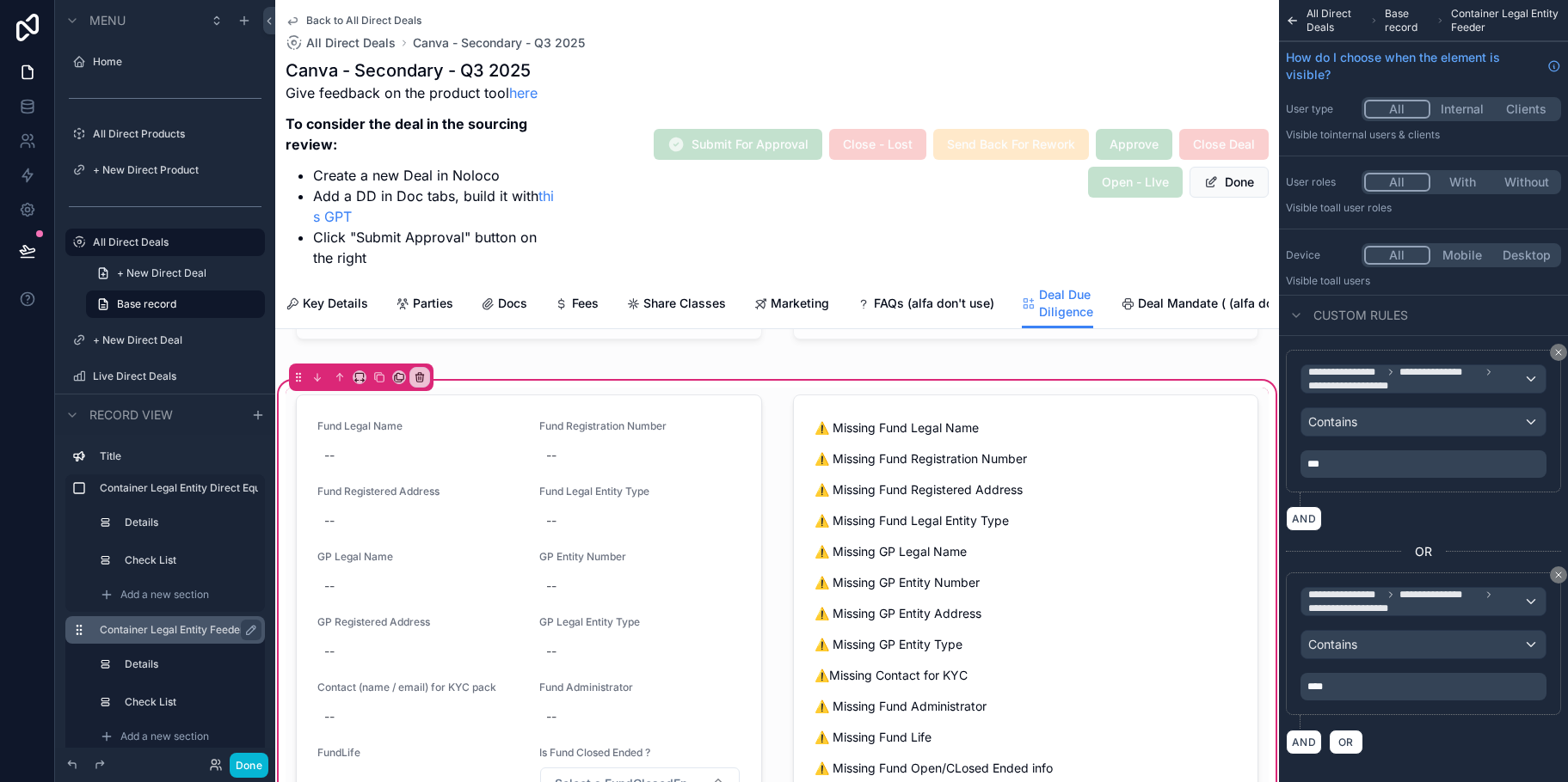
scroll to position [0, 0]
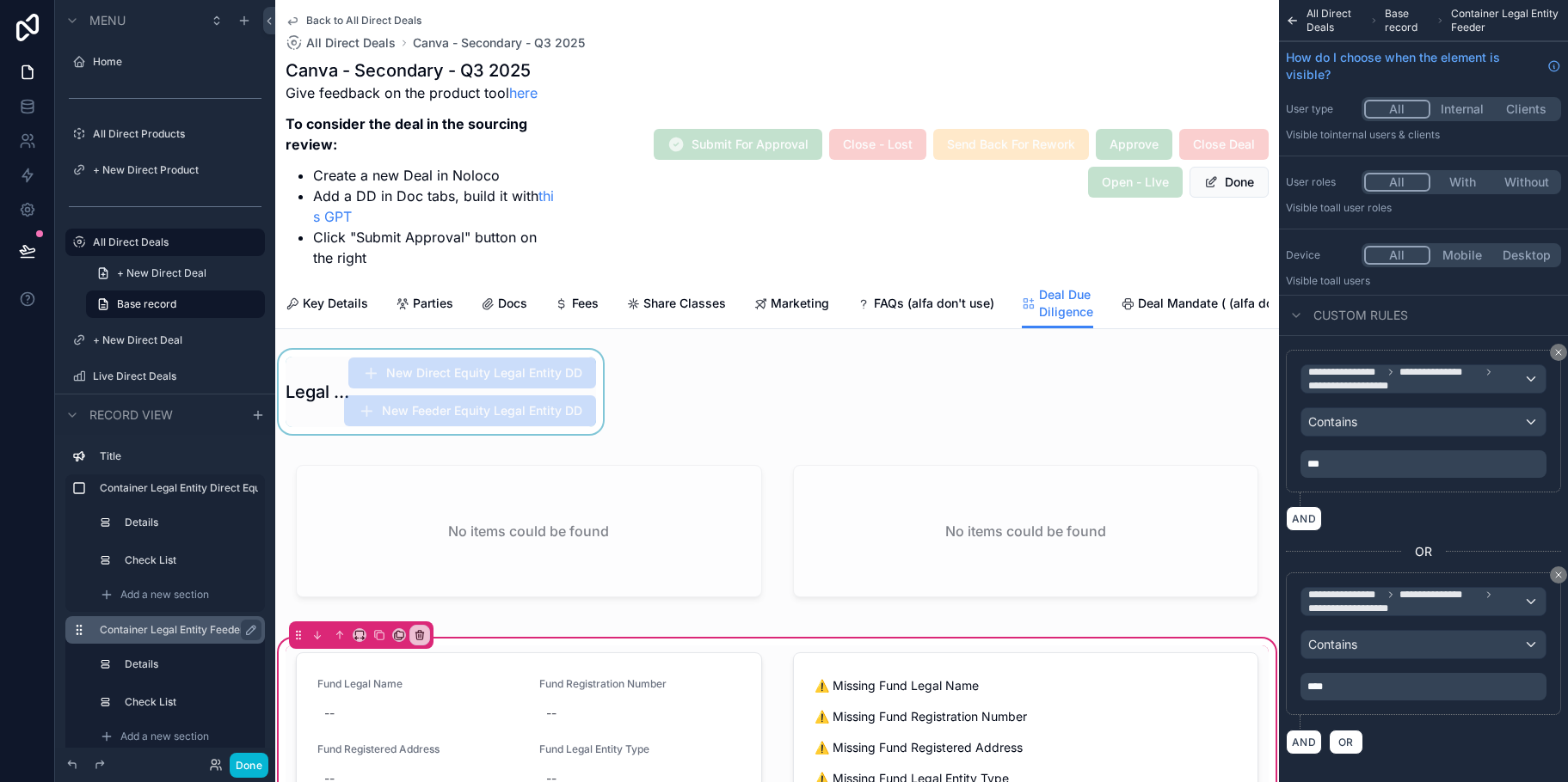
click at [587, 405] on div "scrollable content" at bounding box center [440, 391] width 331 height 84
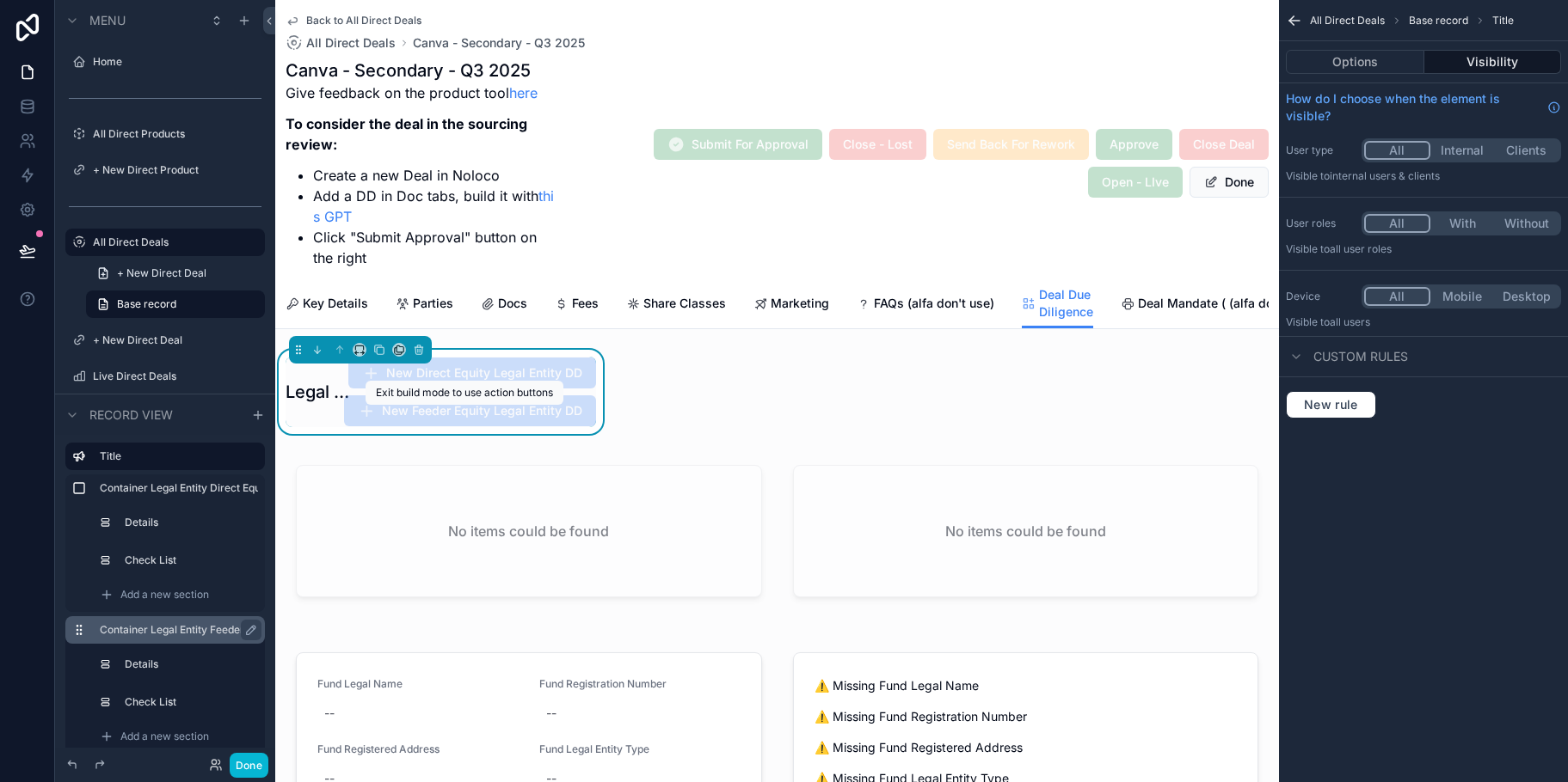
click at [546, 422] on span "New Feeder Equity Legal Entity DD" at bounding box center [470, 410] width 252 height 31
click at [1384, 49] on div "Options Visibility" at bounding box center [1423, 63] width 289 height 42
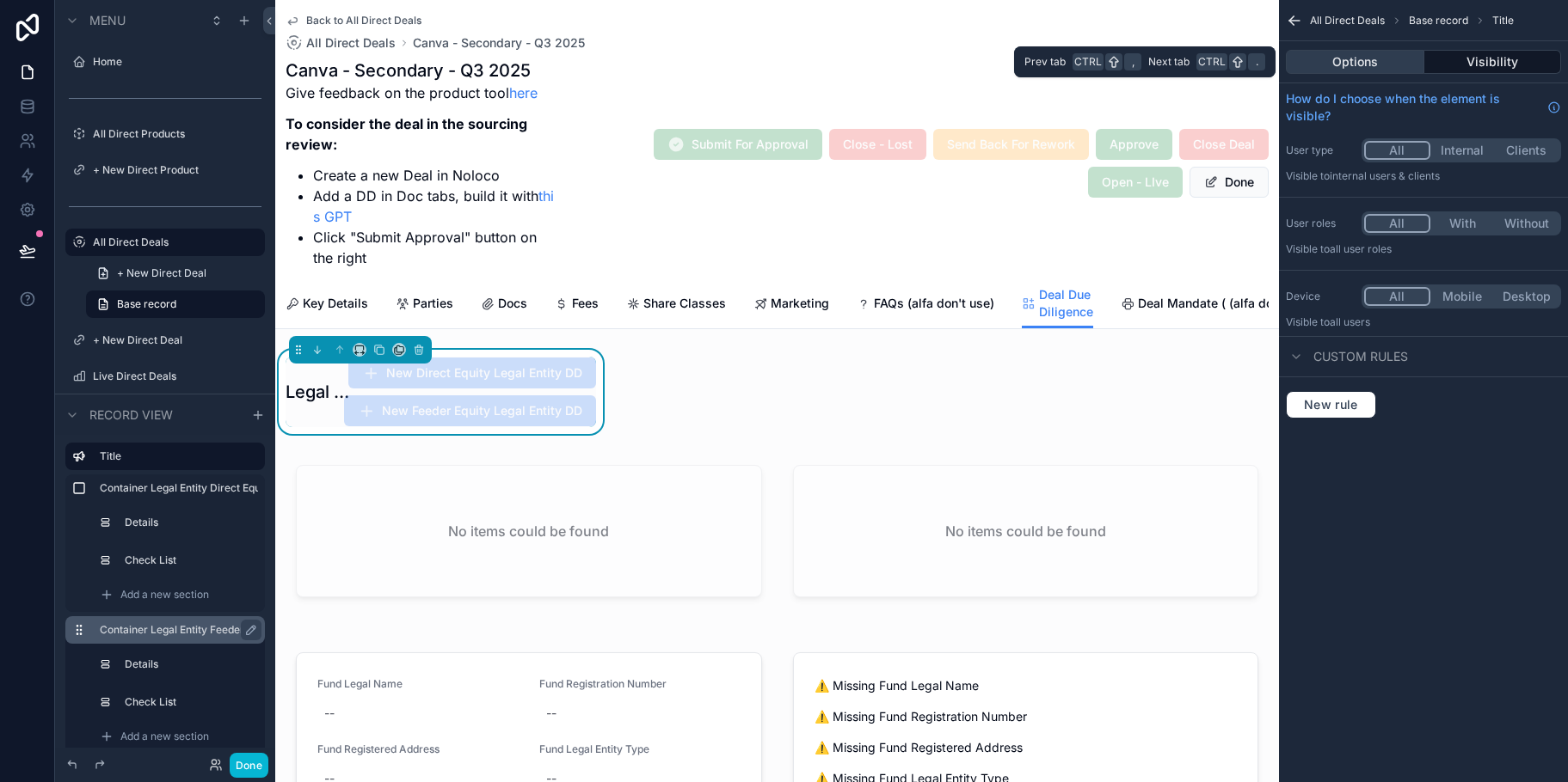
click at [1375, 69] on button "Options" at bounding box center [1355, 62] width 138 height 24
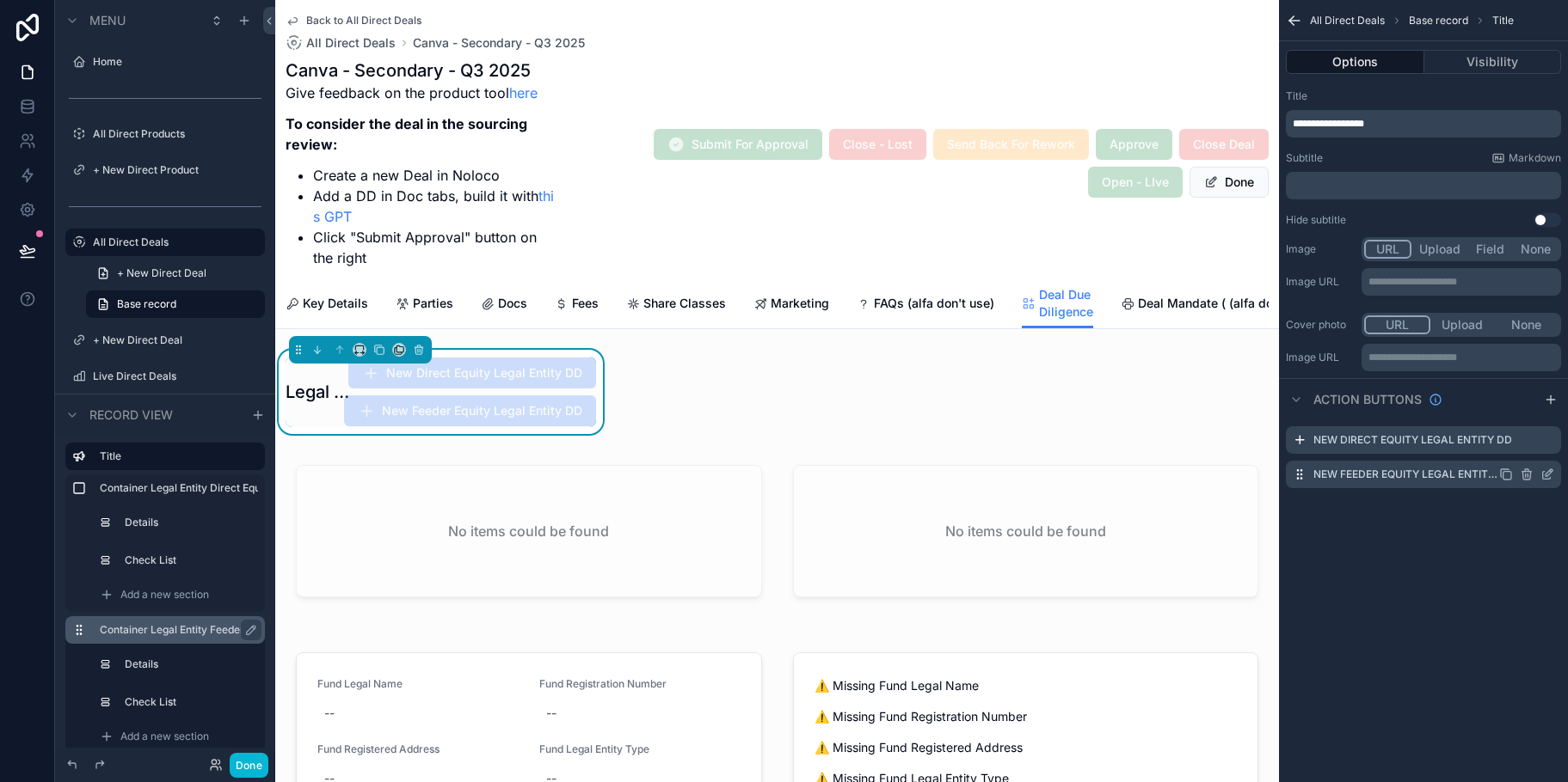
click at [1545, 471] on icon "scrollable content" at bounding box center [1547, 474] width 14 height 14
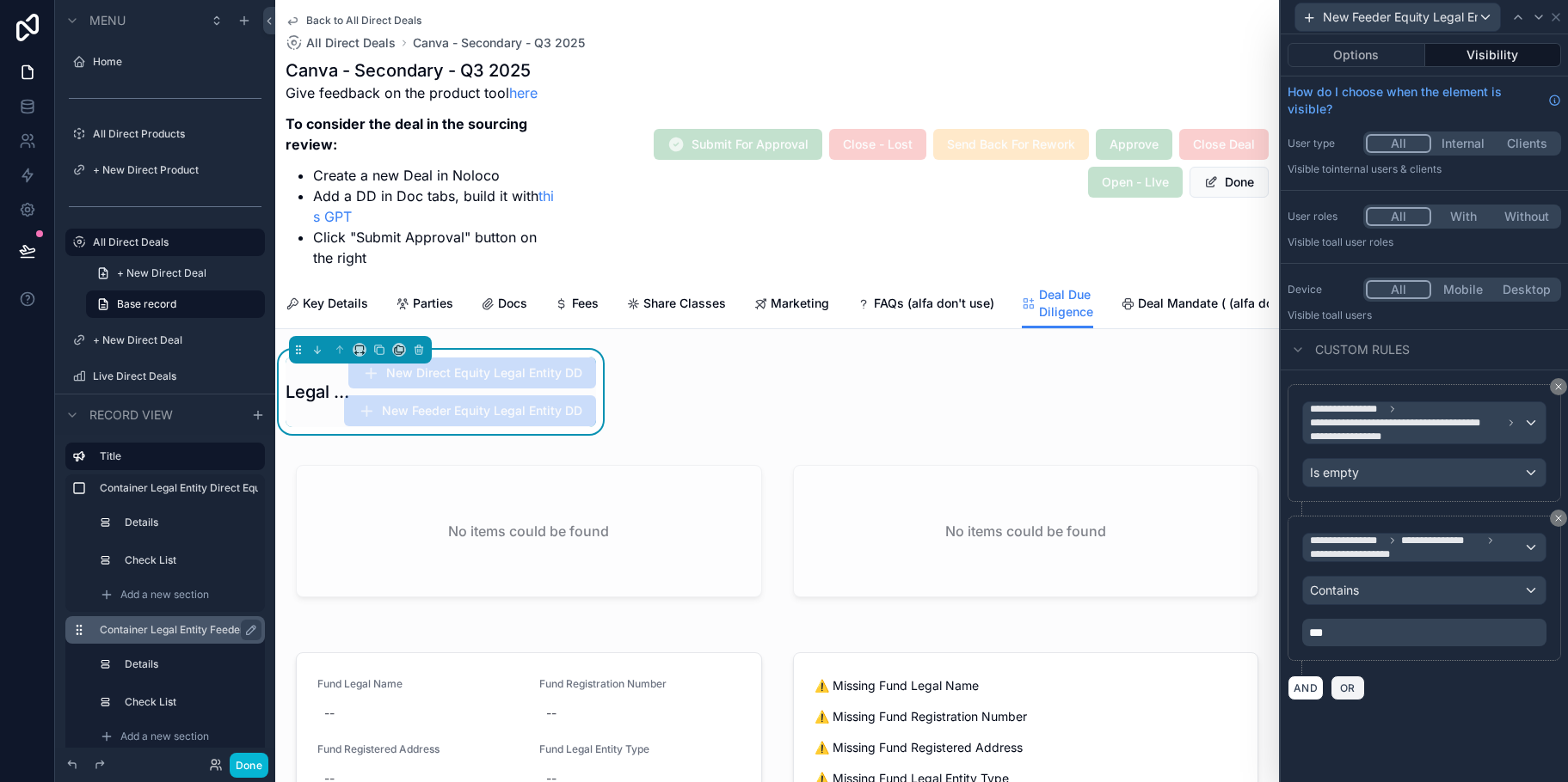
click at [1353, 682] on span "OR" at bounding box center [1348, 688] width 23 height 13
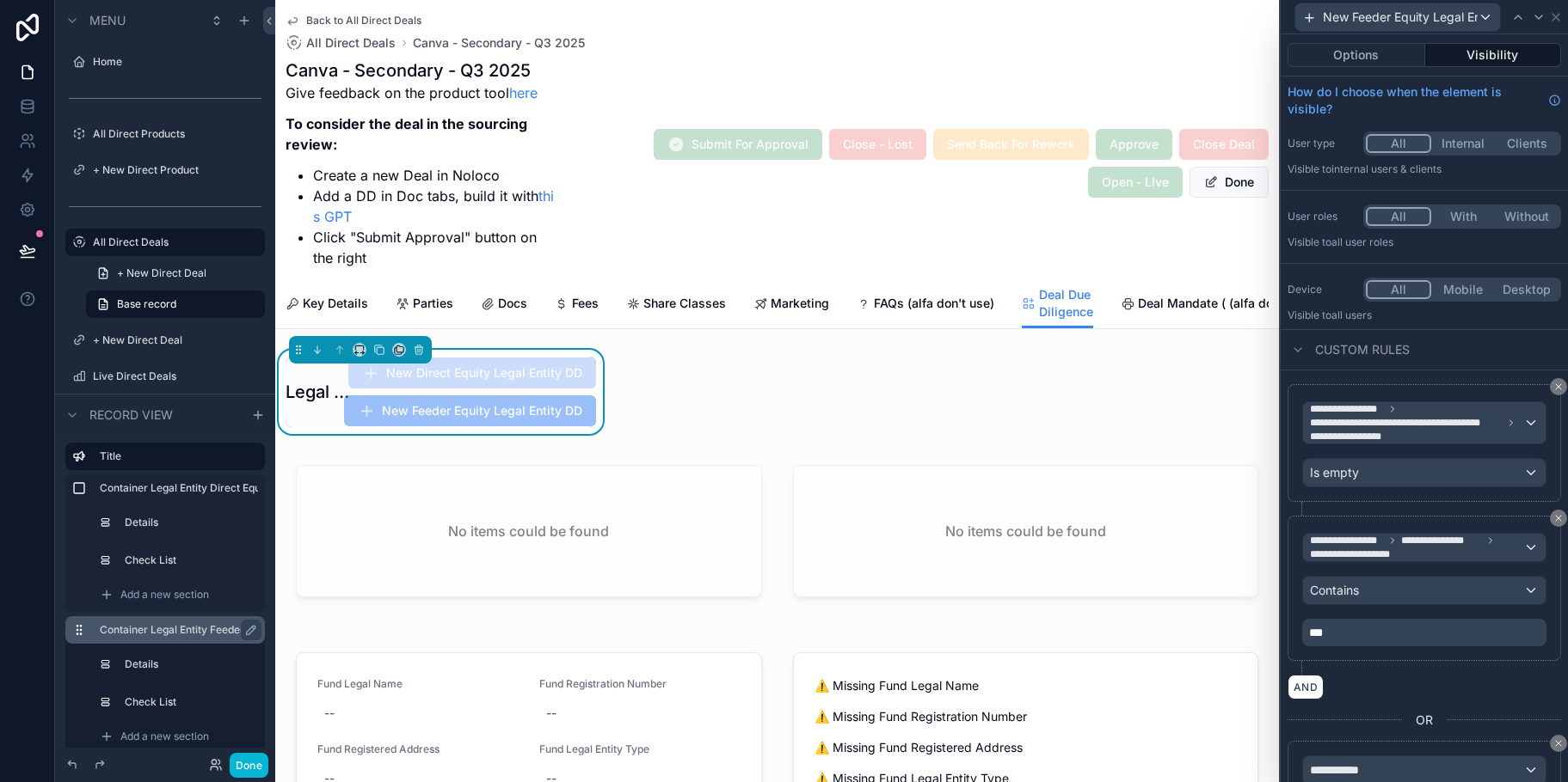
scroll to position [153, 0]
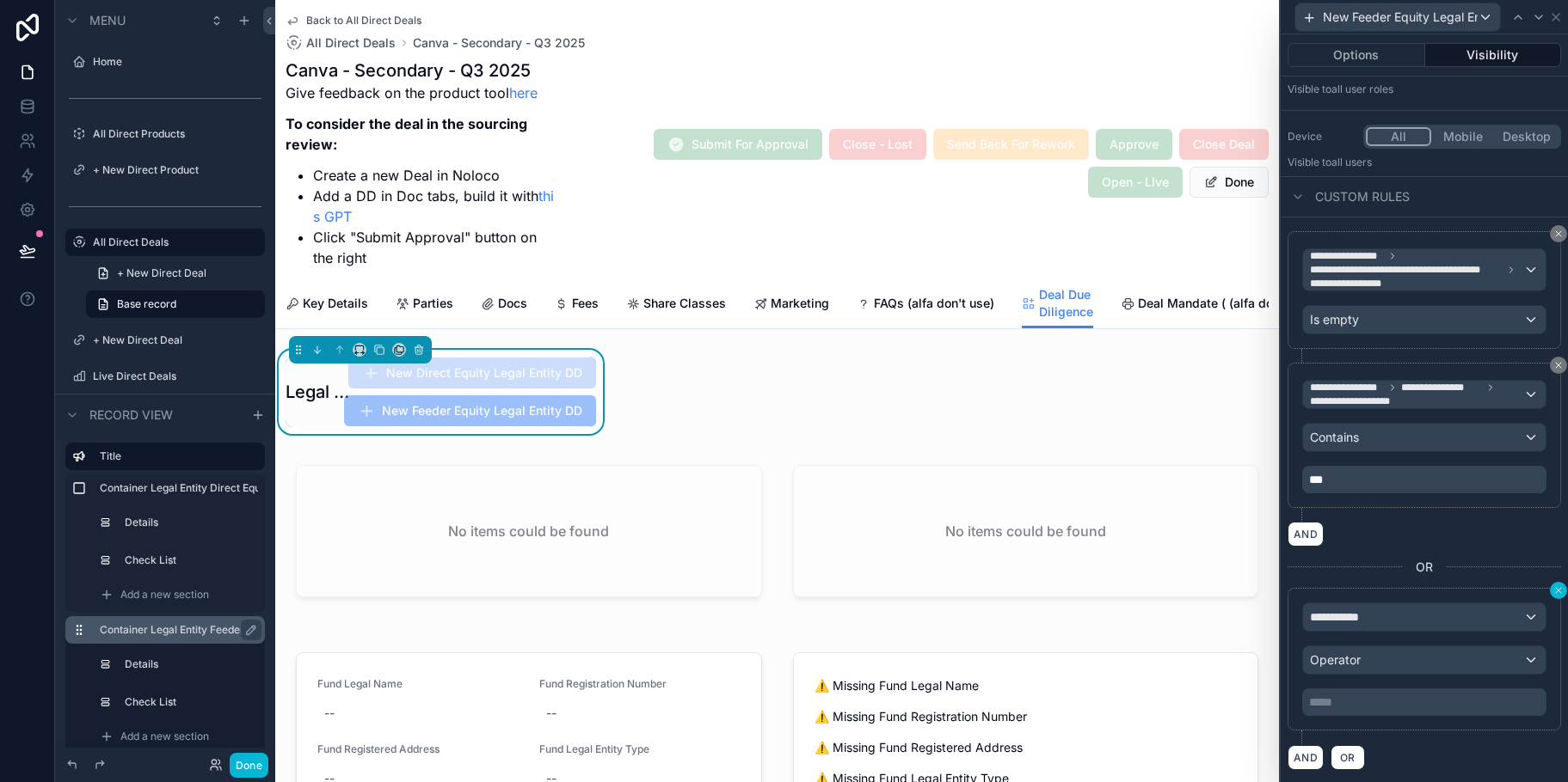
click at [1553, 590] on icon at bounding box center [1558, 591] width 10 height 10
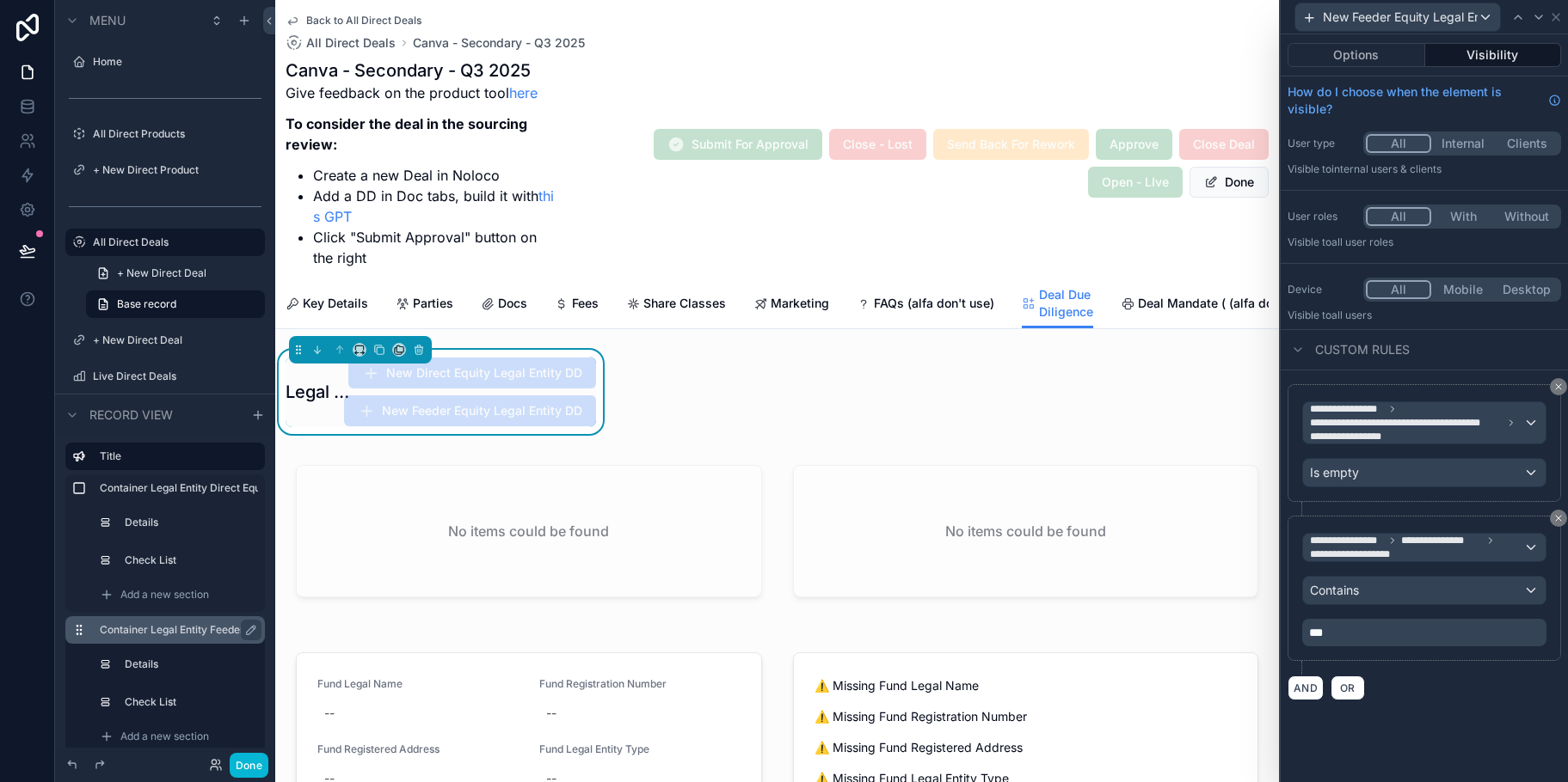
scroll to position [0, 0]
click at [1339, 687] on span "OR" at bounding box center [1348, 688] width 23 height 13
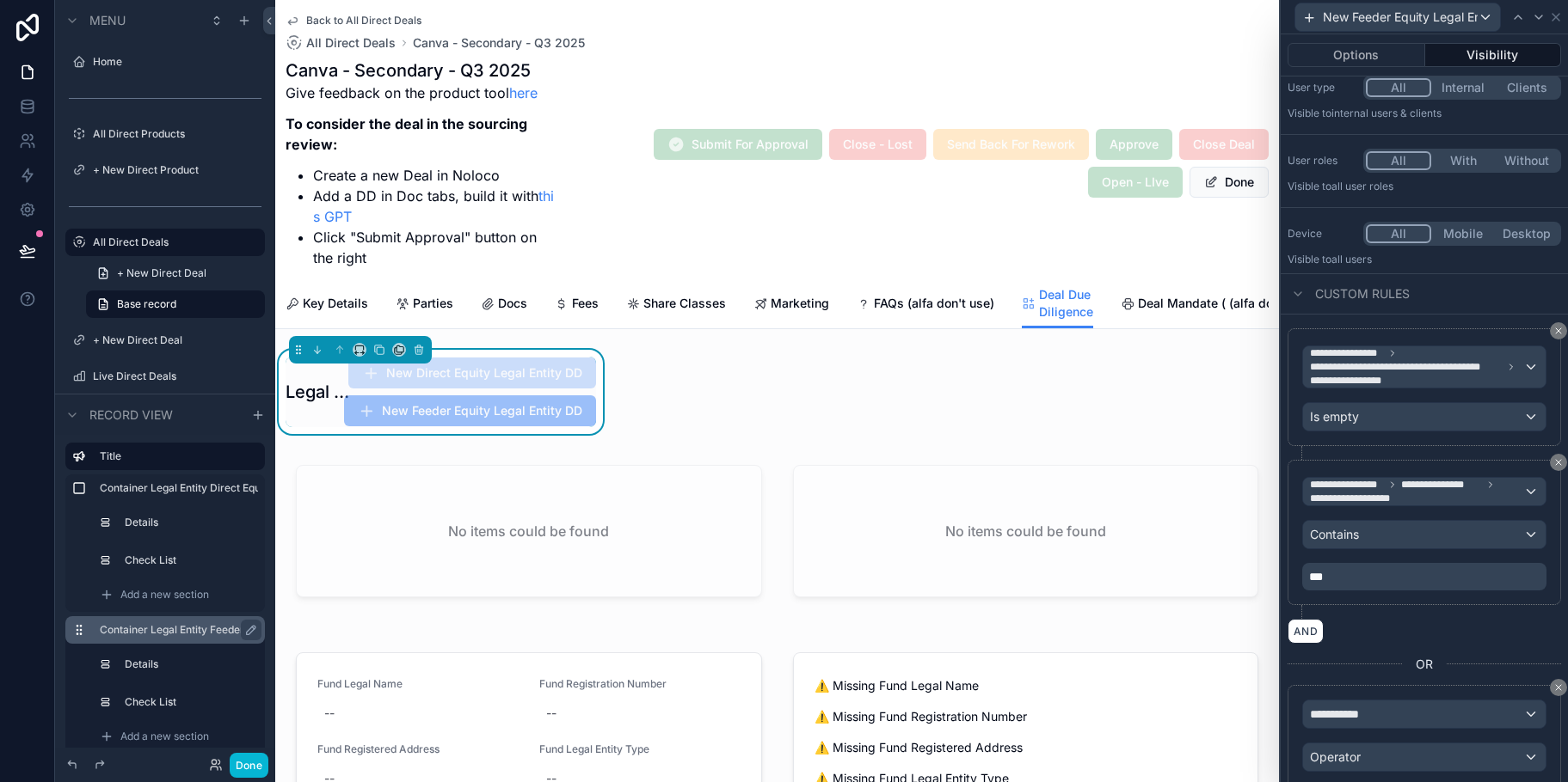
scroll to position [153, 0]
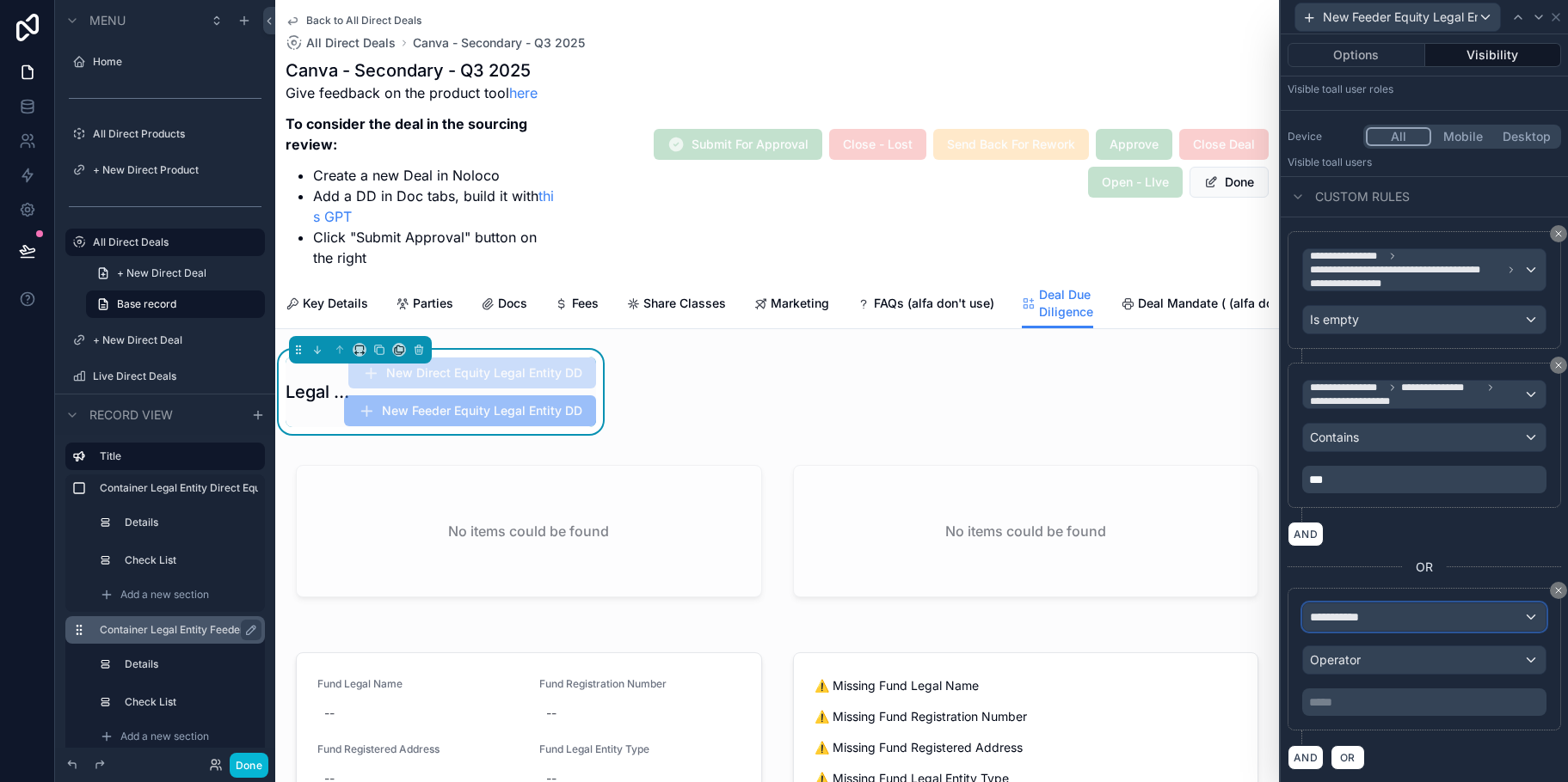
click at [1510, 625] on div "**********" at bounding box center [1424, 617] width 243 height 27
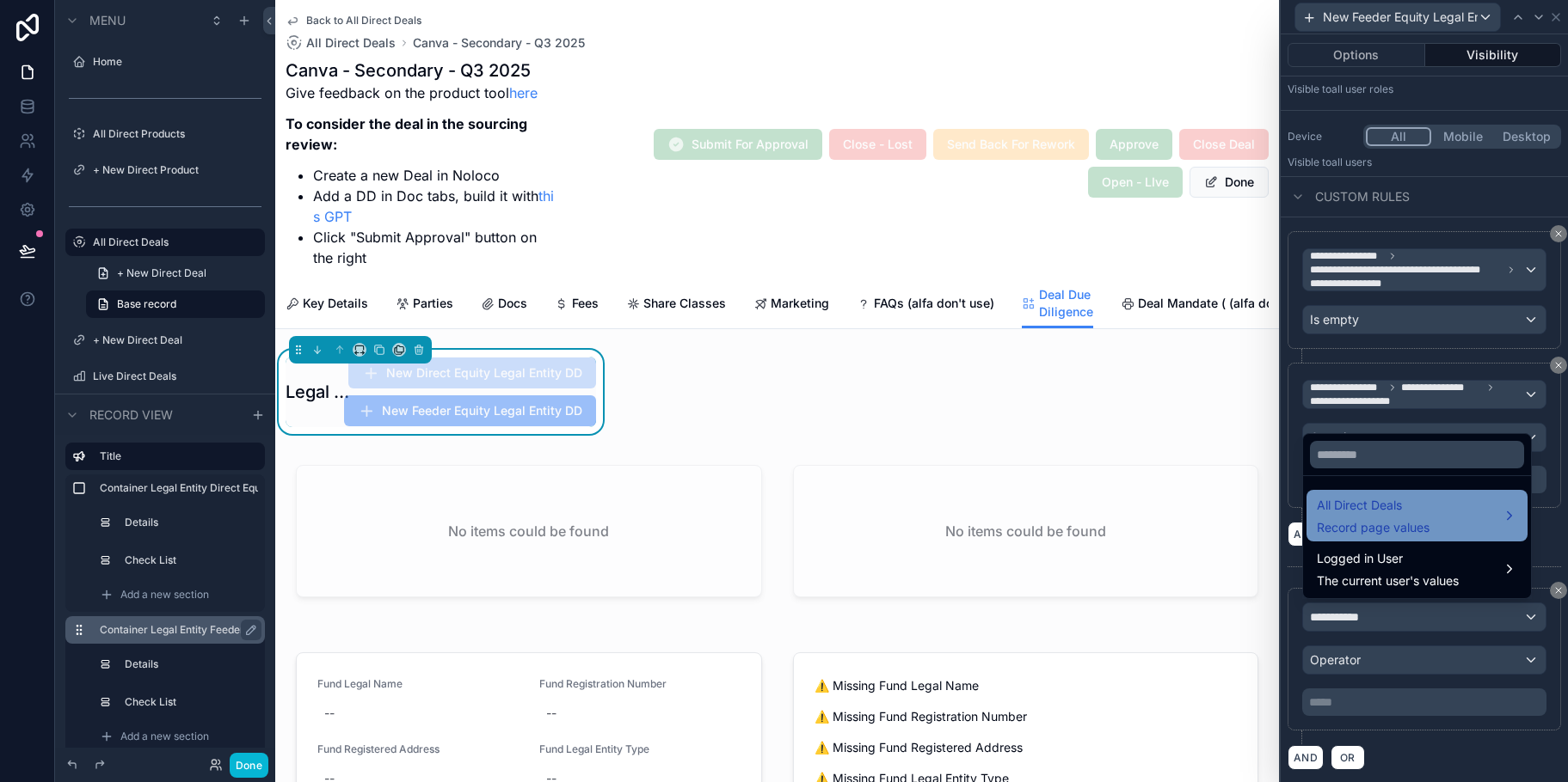
click at [1492, 526] on div "All Direct Deals Record page values" at bounding box center [1416, 517] width 200 height 42
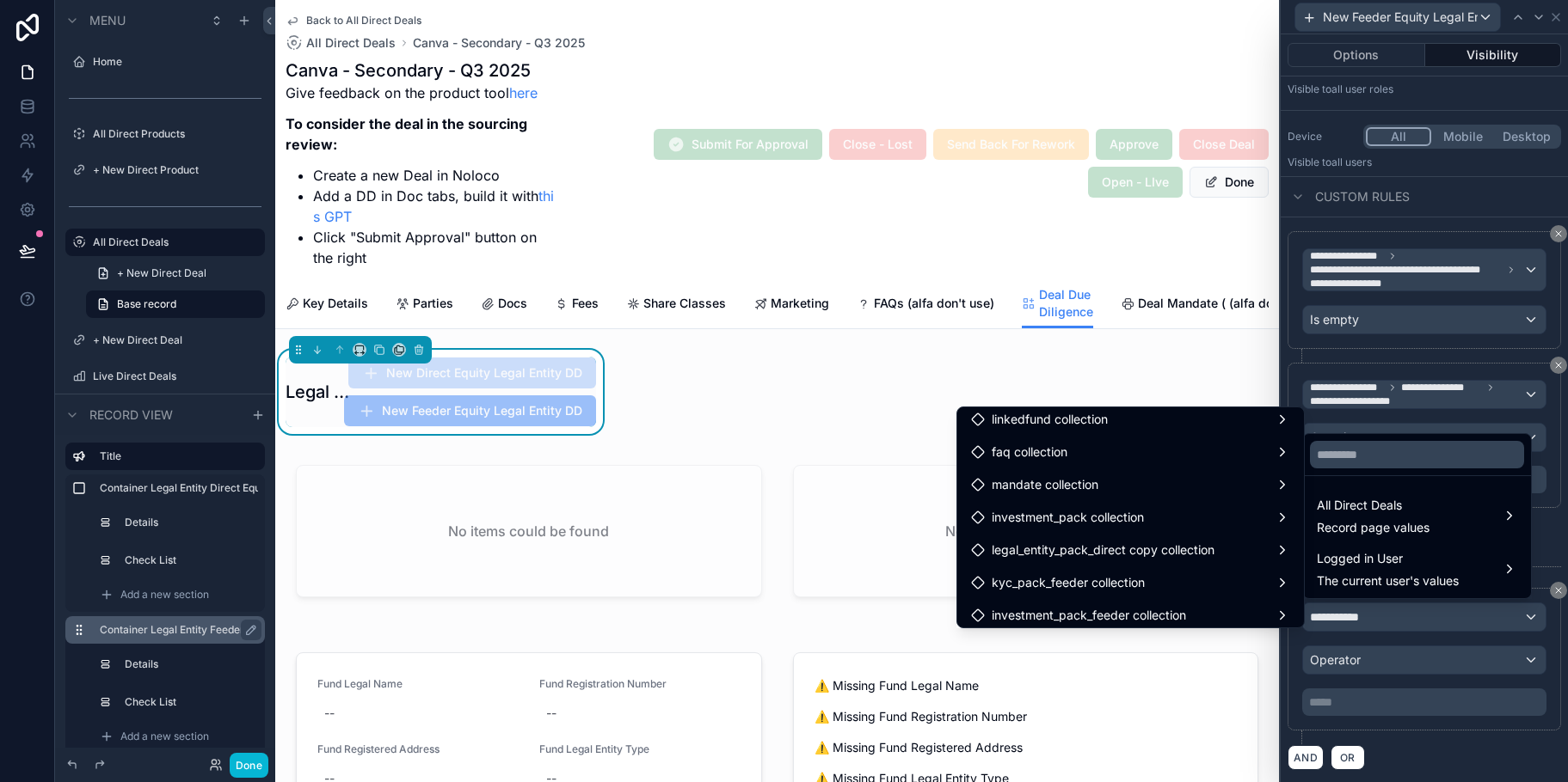
scroll to position [3967, 0]
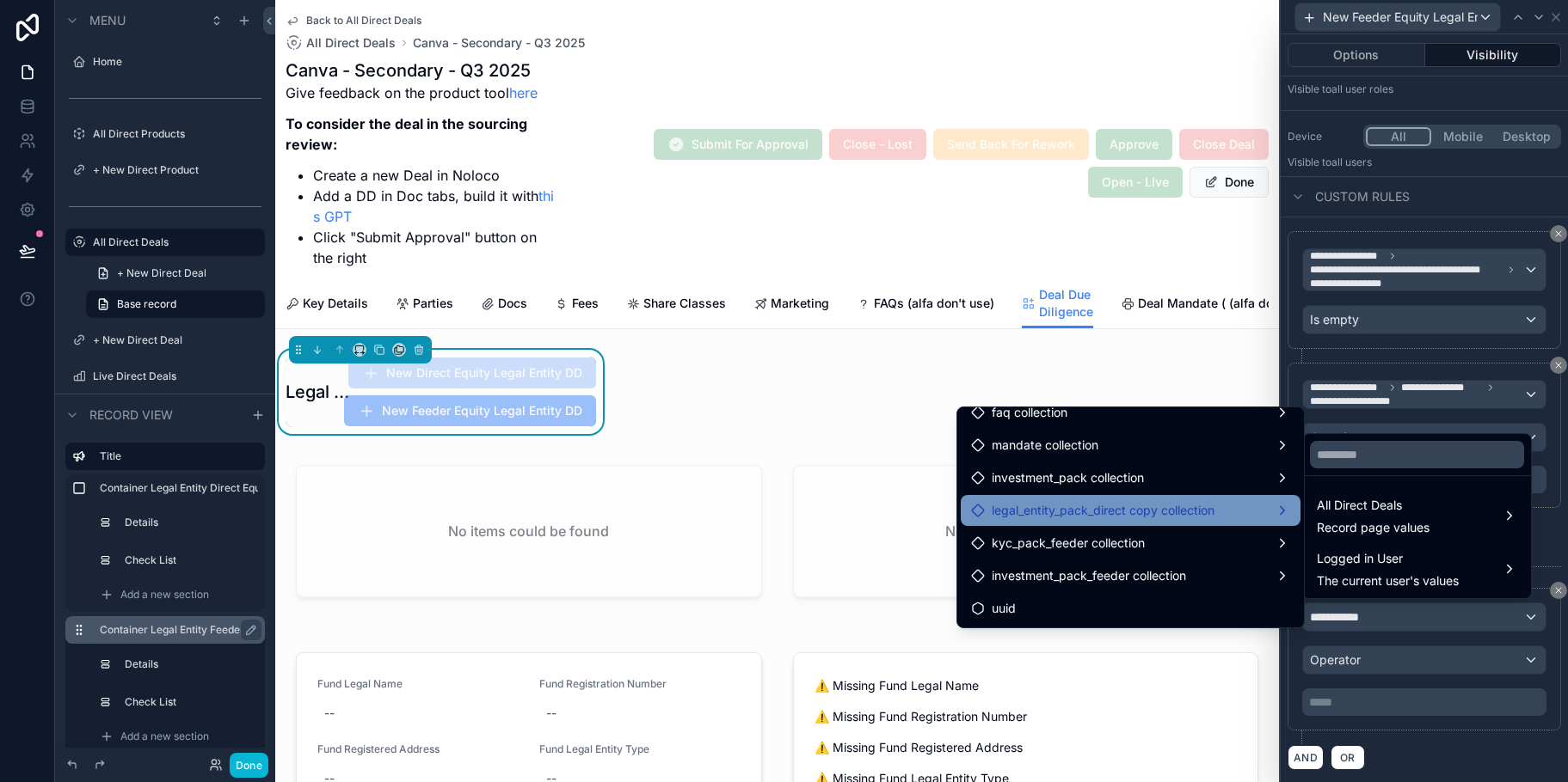
click at [1241, 511] on div "legal_entity_pack_direct copy collection" at bounding box center [1130, 511] width 319 height 21
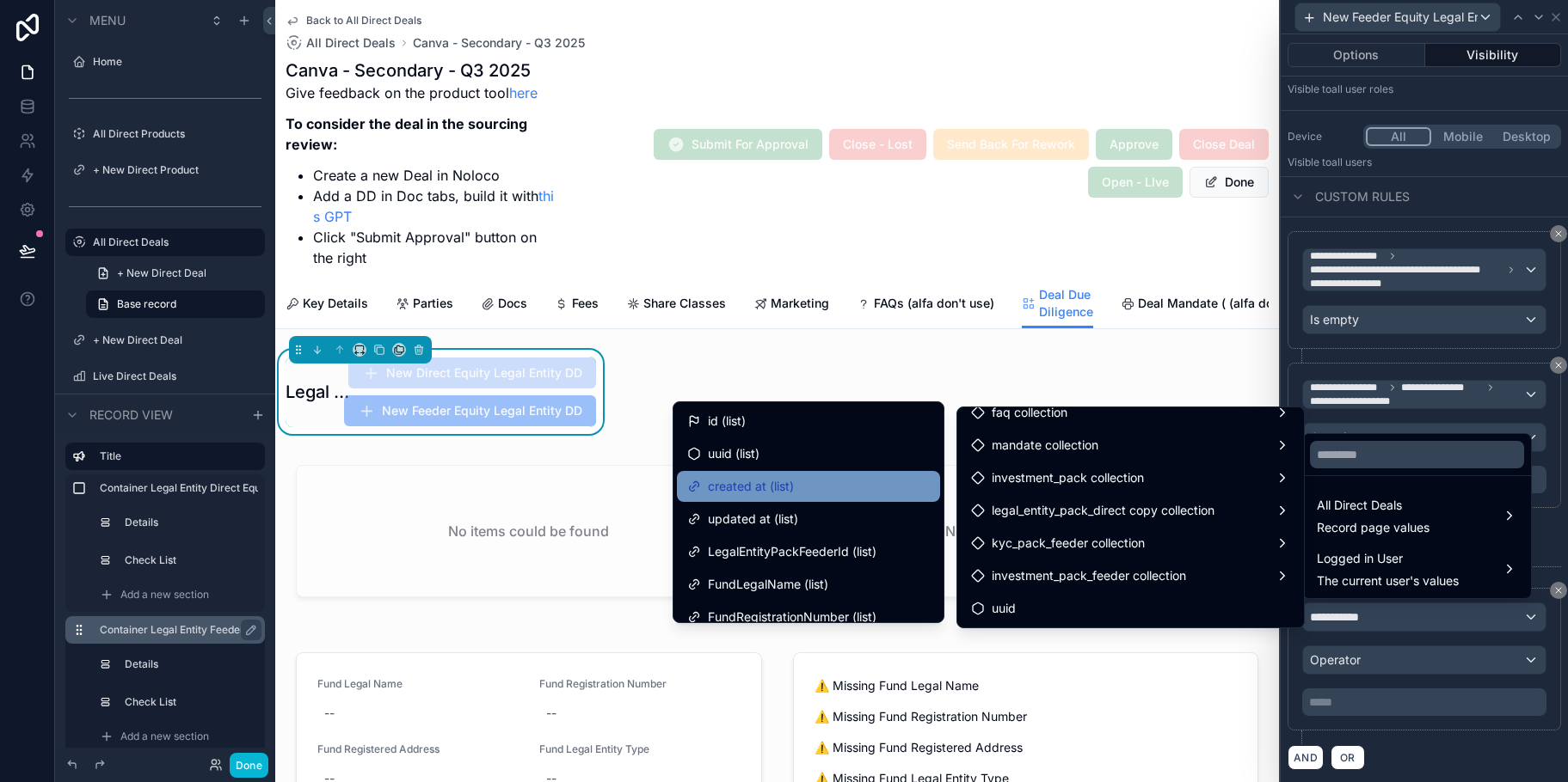
click at [844, 486] on div "created at (list)" at bounding box center [809, 487] width 243 height 21
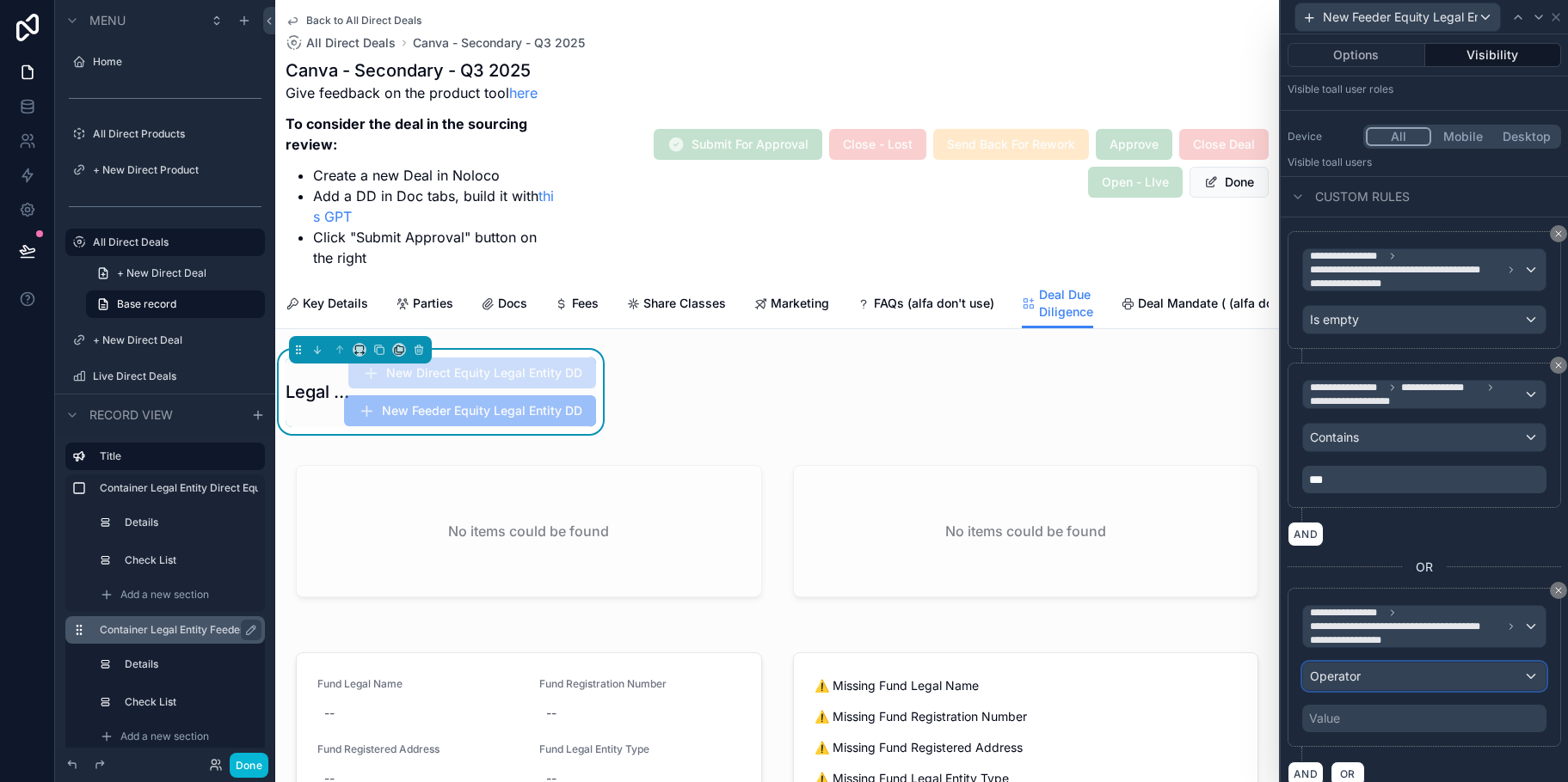
click at [1504, 678] on div "Operator" at bounding box center [1424, 676] width 243 height 27
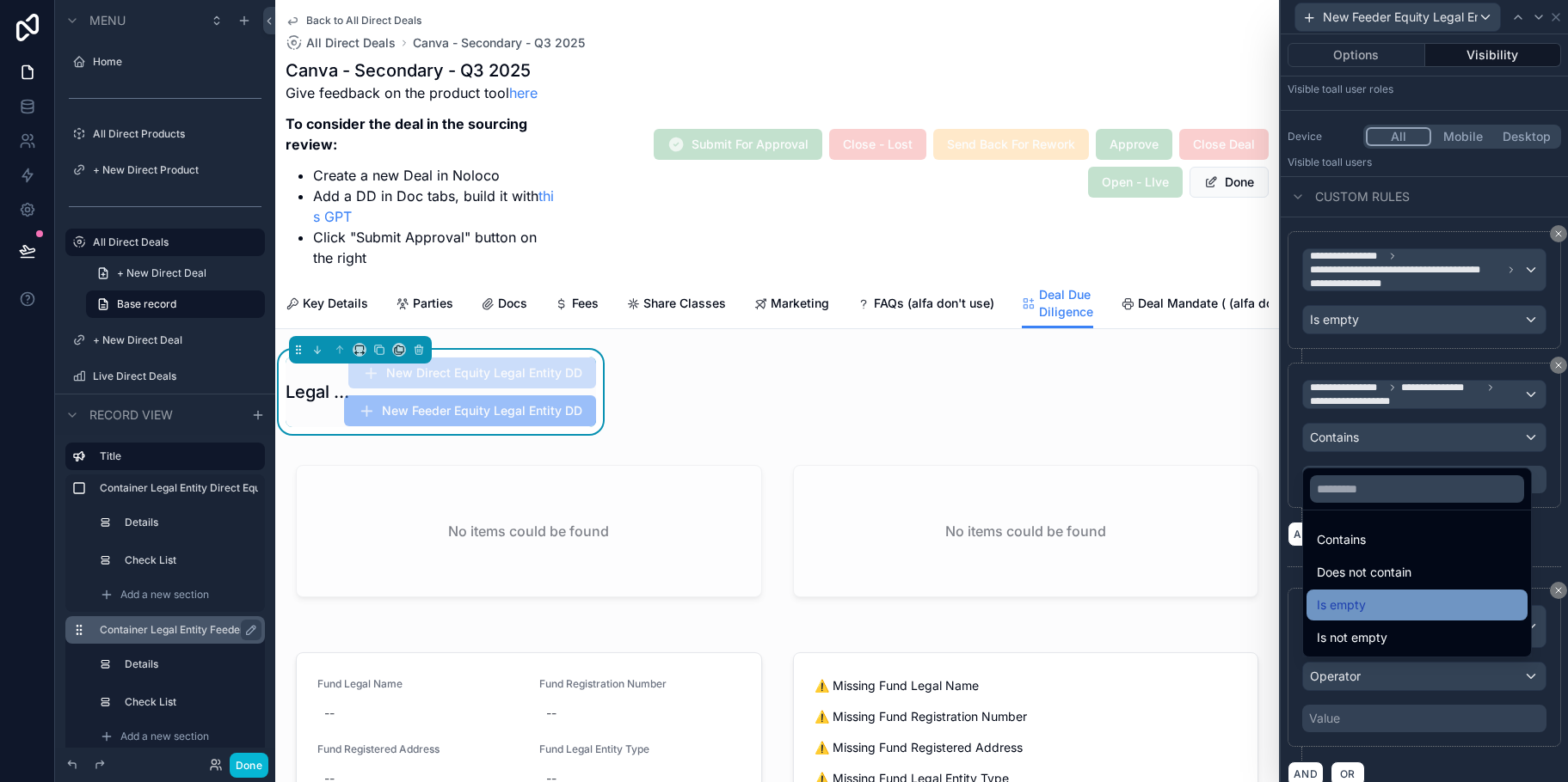
click at [1459, 607] on div "Is empty" at bounding box center [1416, 606] width 200 height 21
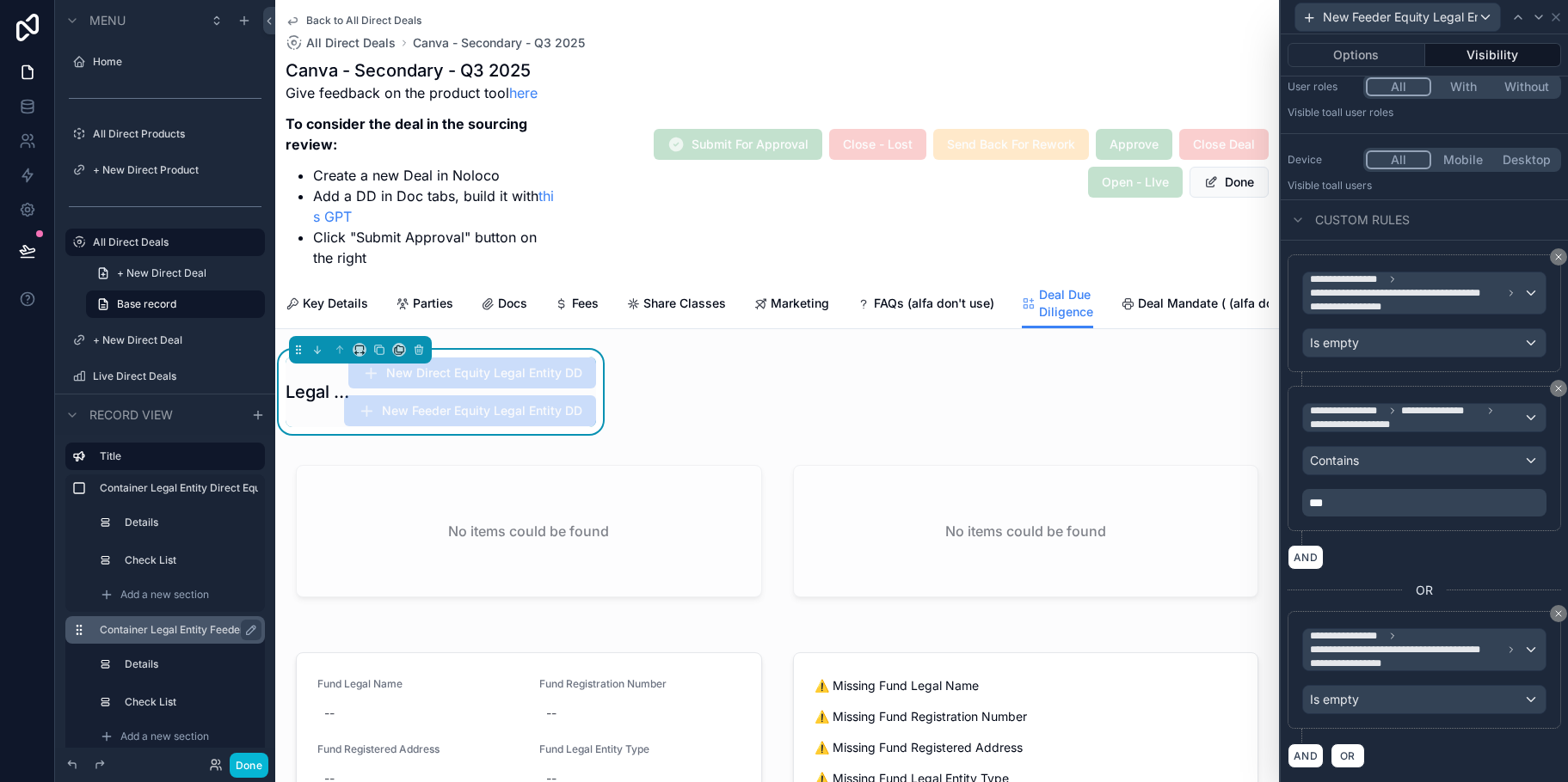
scroll to position [127, 0]
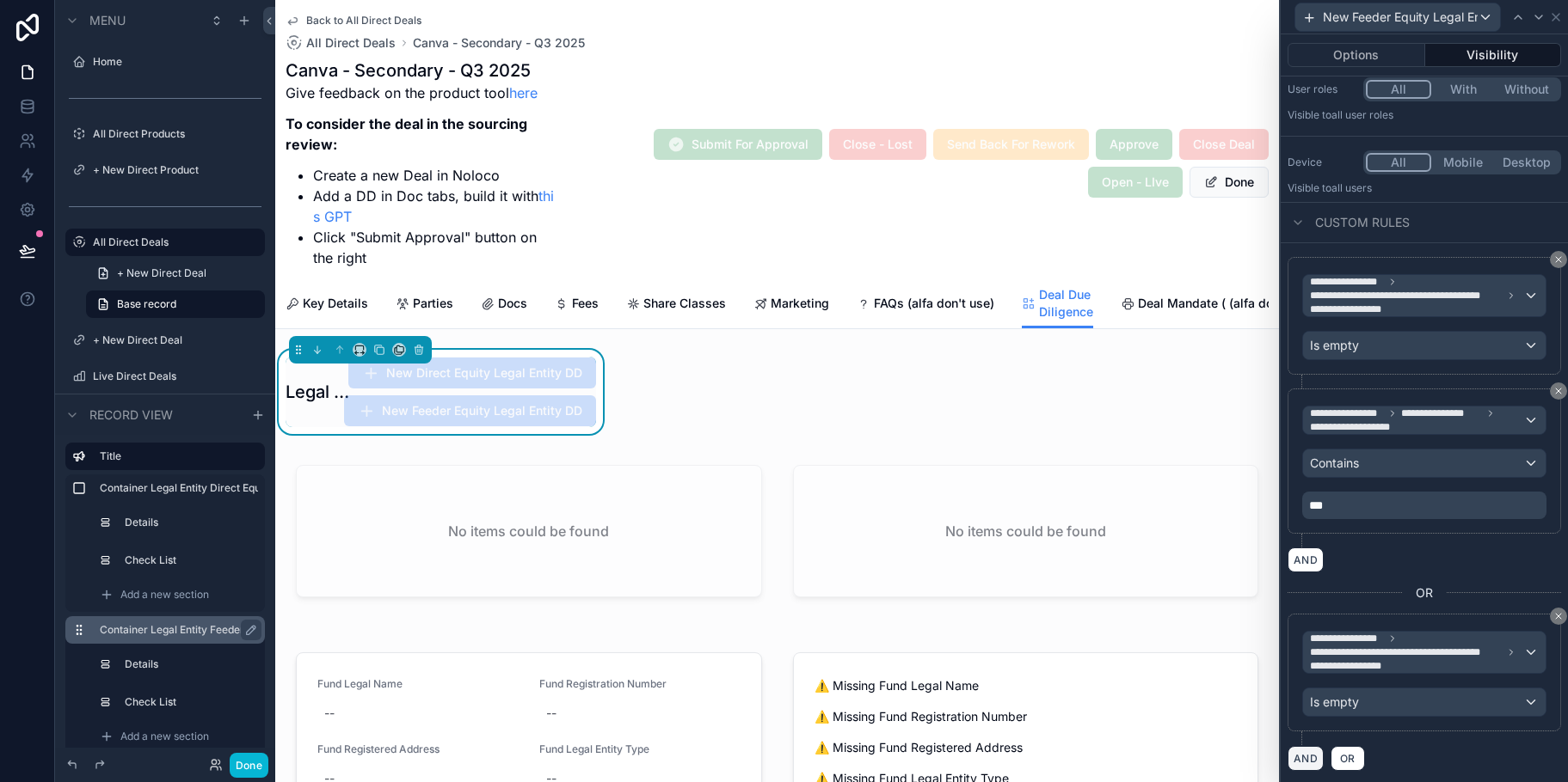
click at [1310, 750] on button "AND" at bounding box center [1305, 758] width 36 height 25
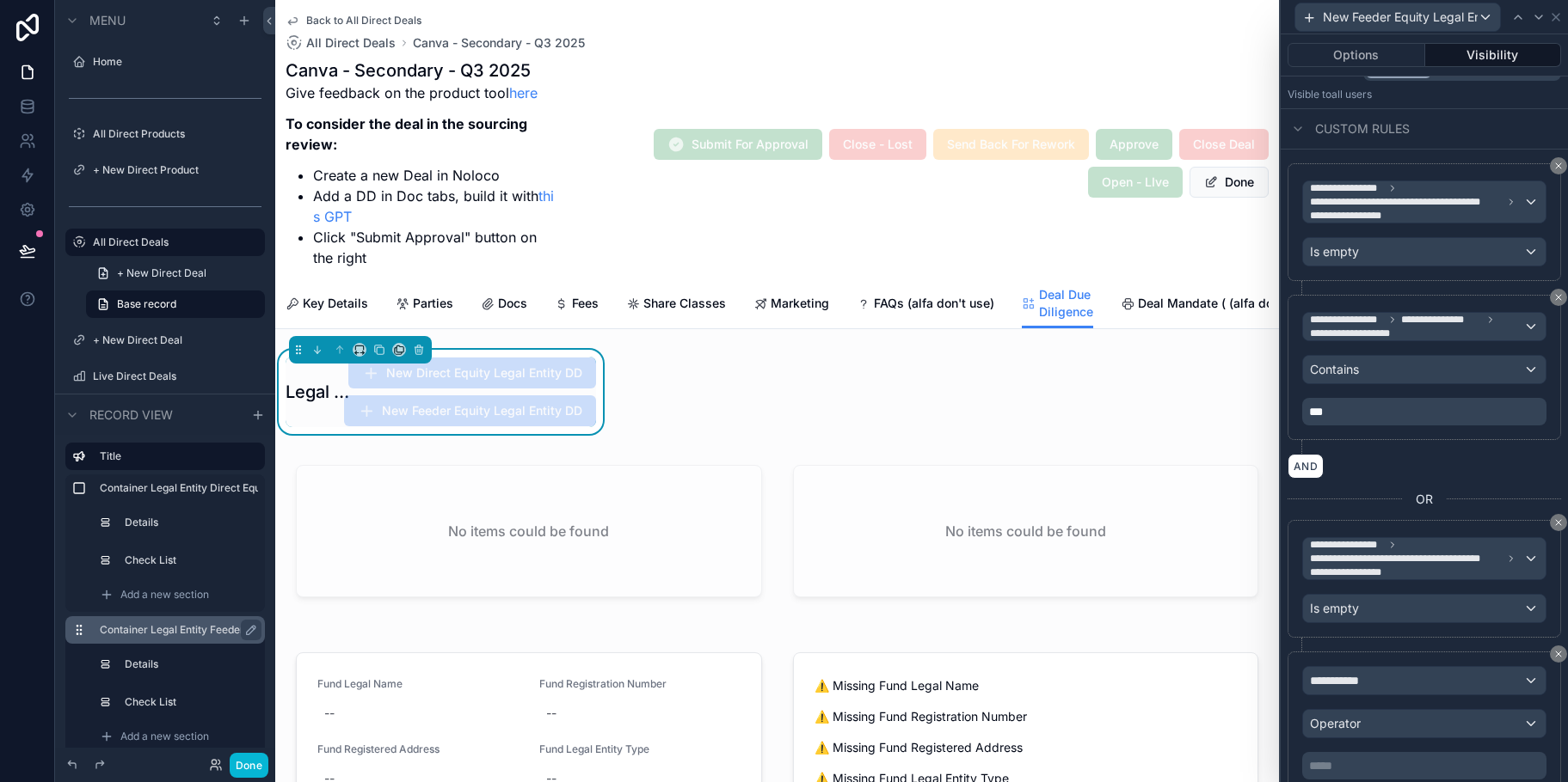
scroll to position [283, 0]
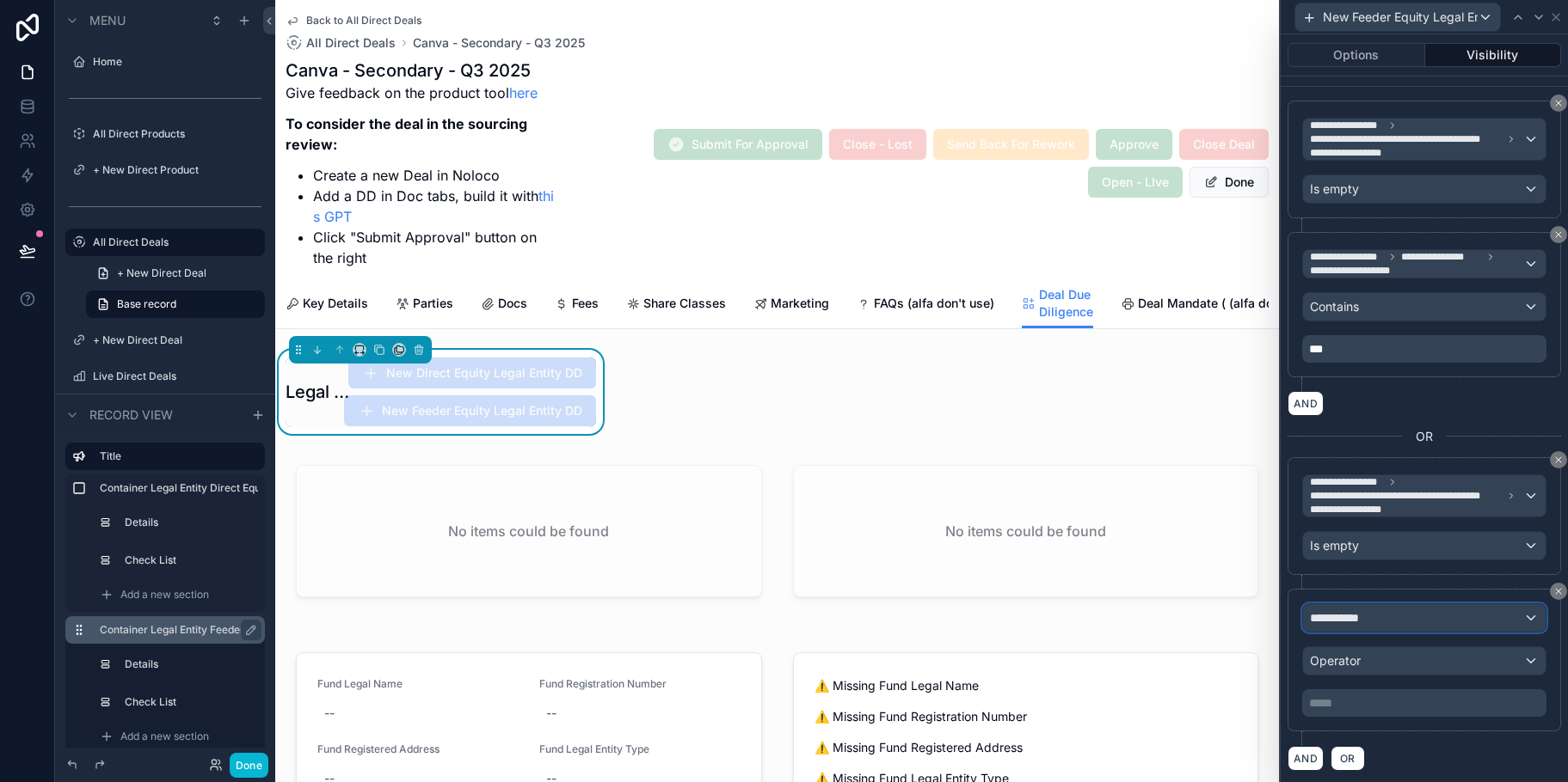
click at [1512, 612] on div "**********" at bounding box center [1424, 618] width 243 height 27
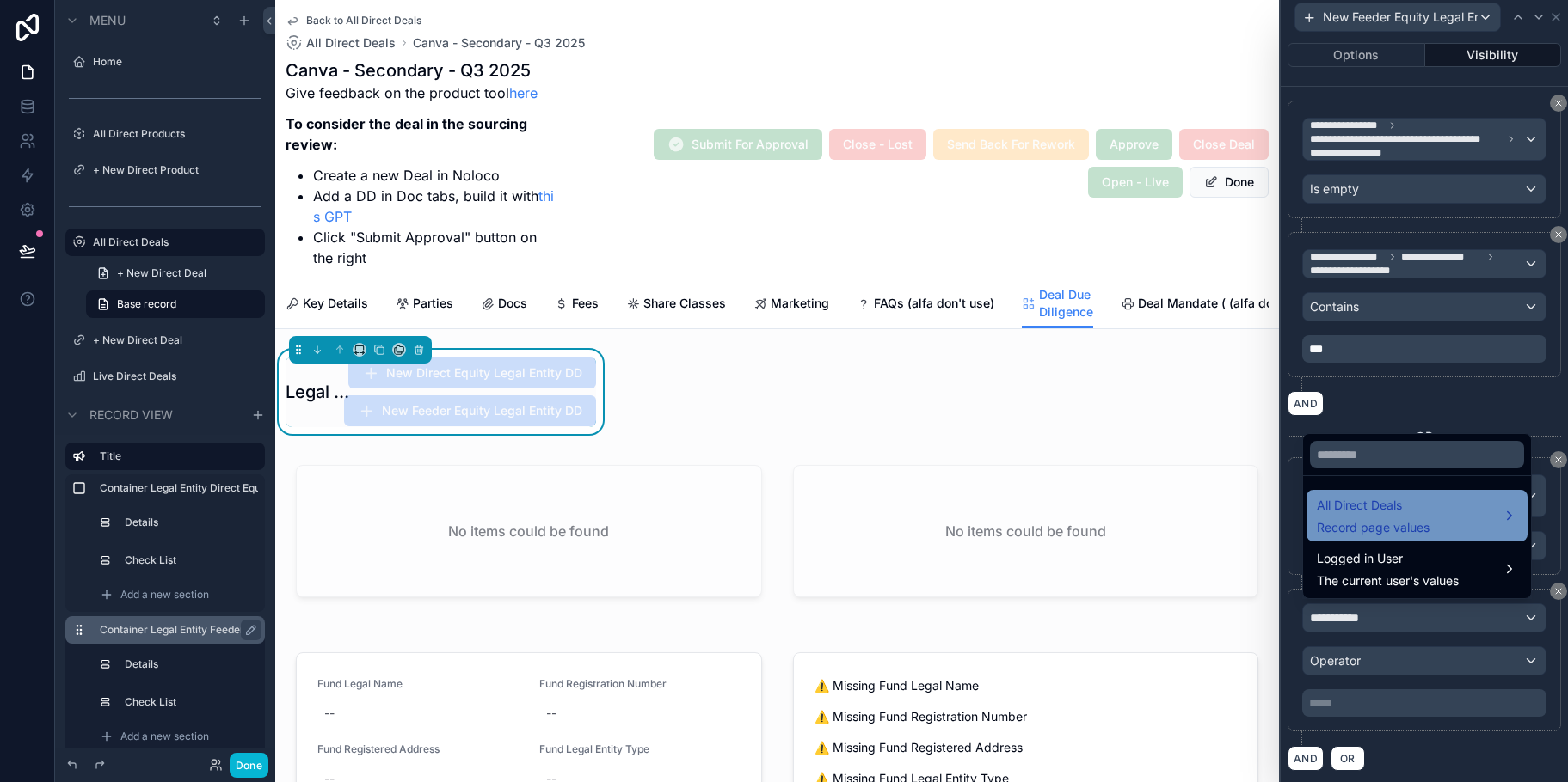
click at [1461, 527] on div "All Direct Deals Record page values" at bounding box center [1416, 517] width 200 height 42
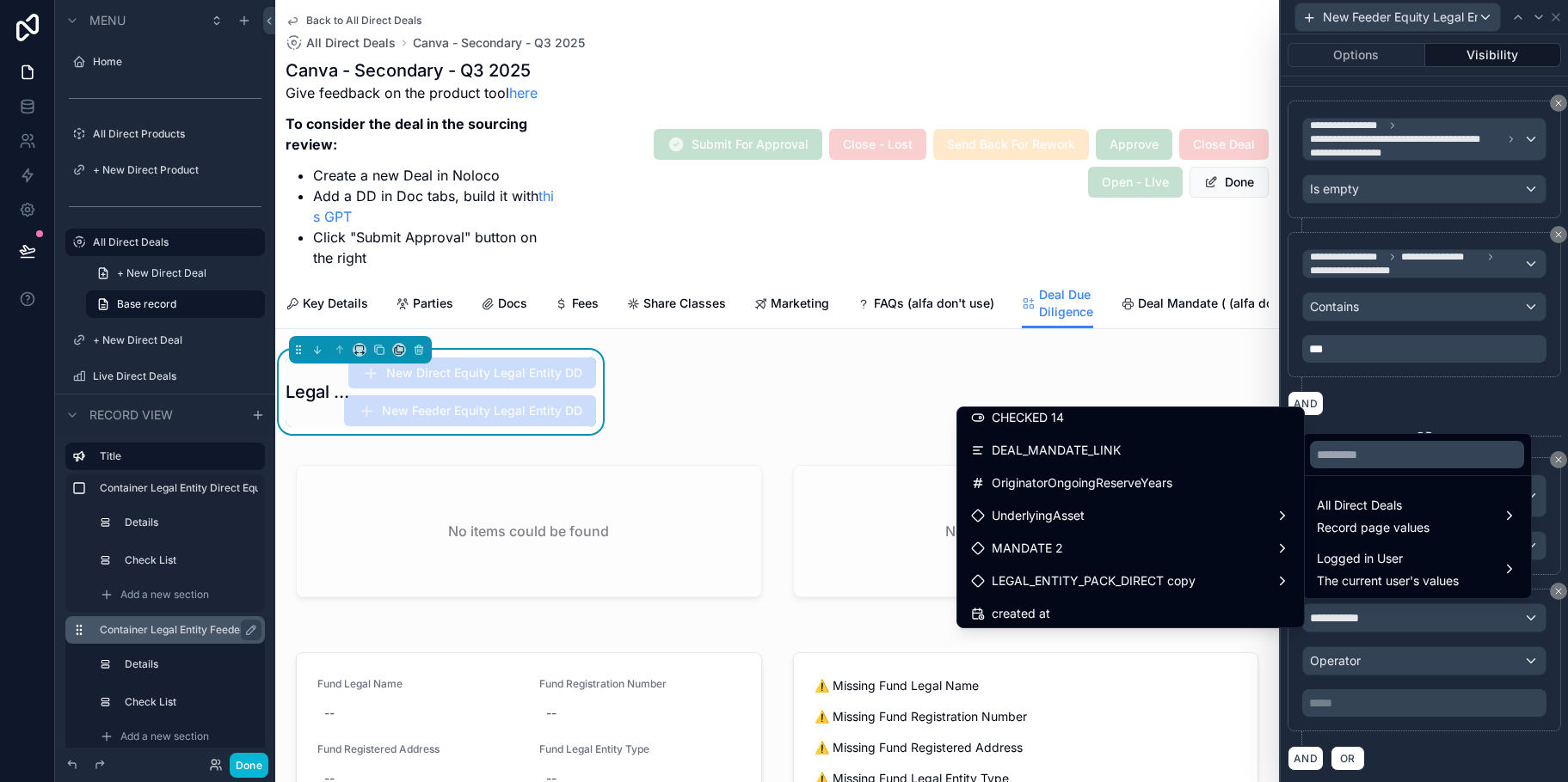
scroll to position [3519, 0]
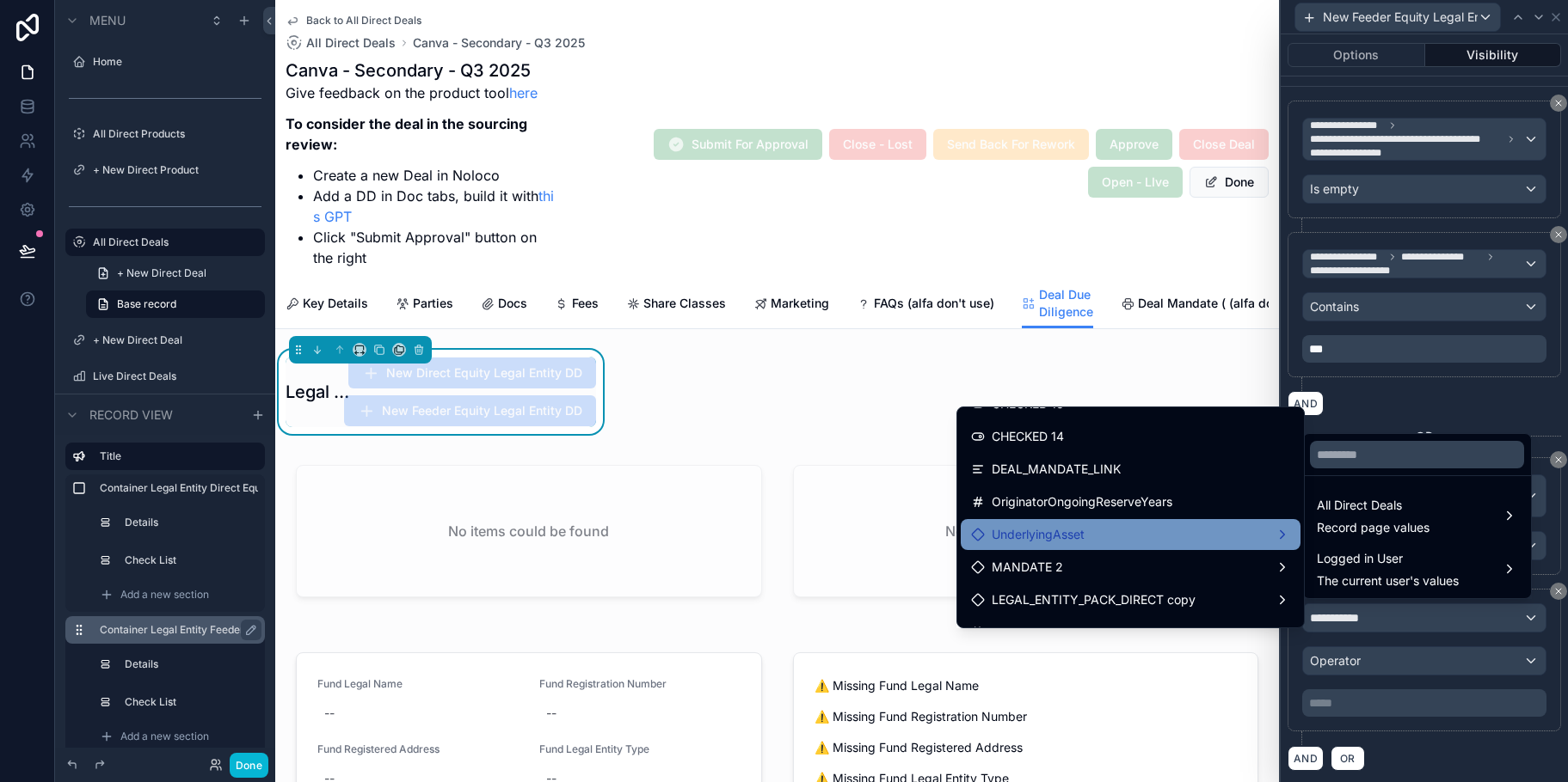
click at [1205, 536] on div "UnderlyingAsset" at bounding box center [1130, 535] width 319 height 21
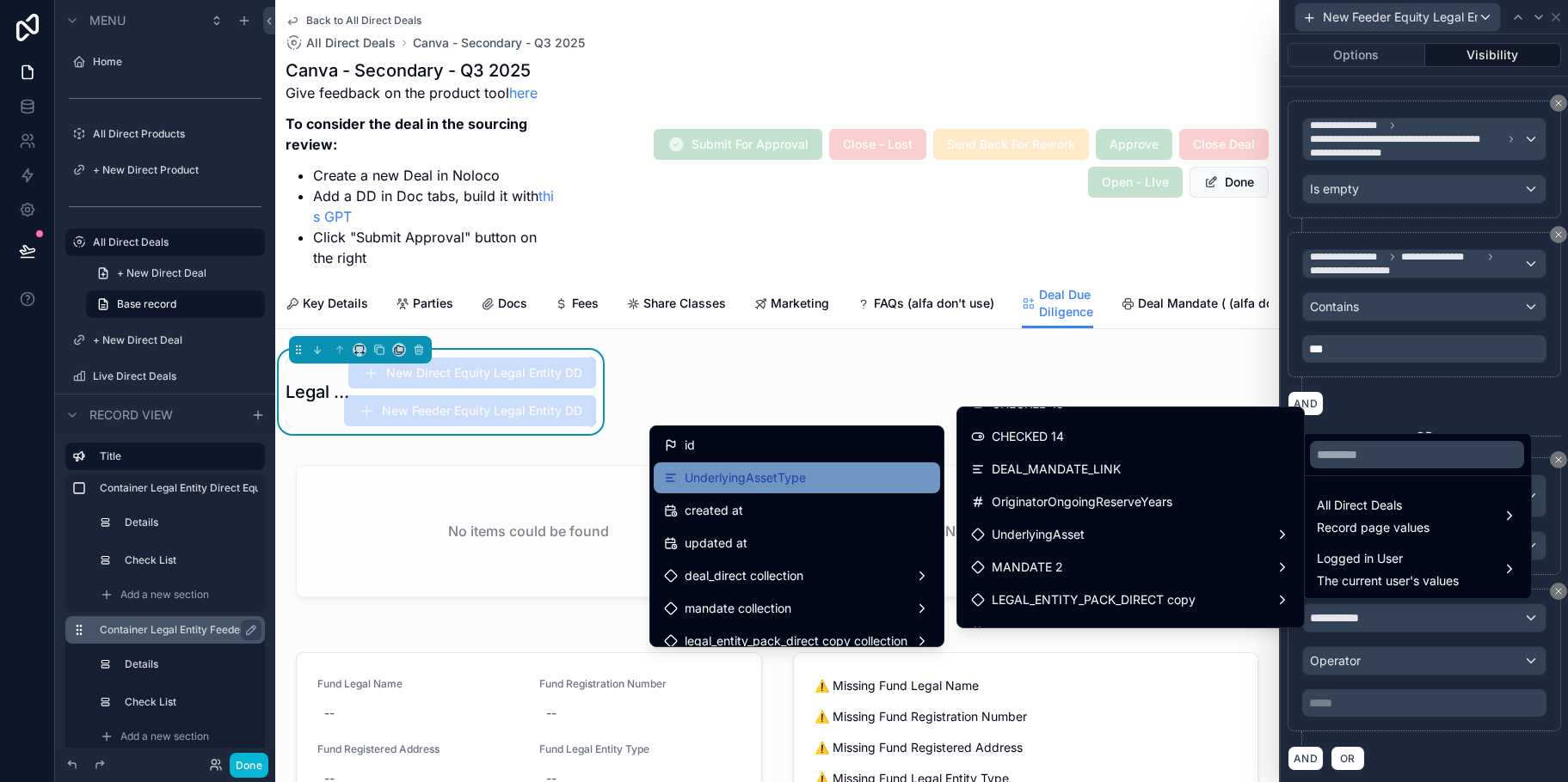
click at [736, 482] on span "UnderlyingAssetType" at bounding box center [745, 478] width 121 height 21
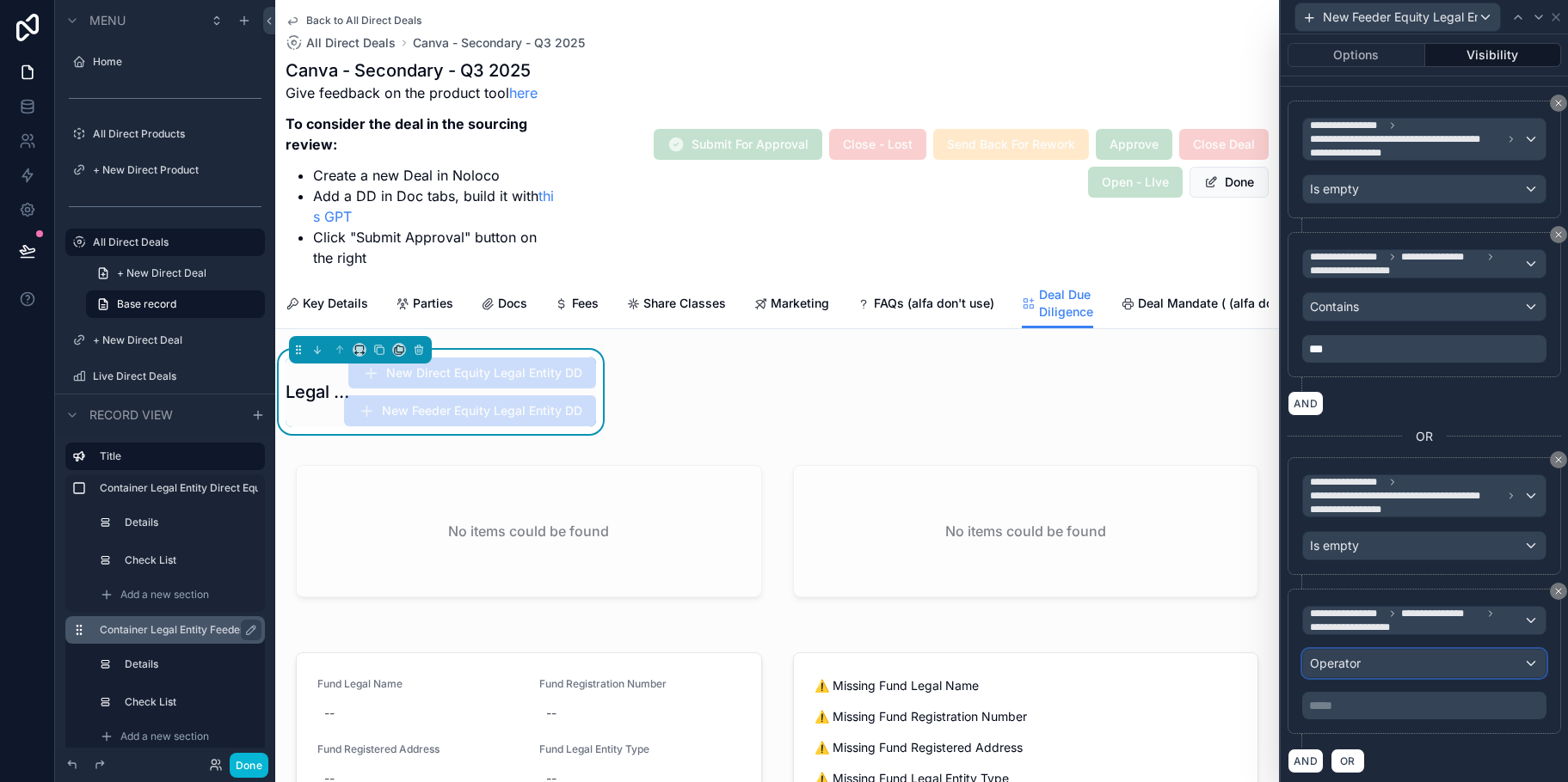
click at [1363, 652] on div "Operator" at bounding box center [1424, 664] width 243 height 27
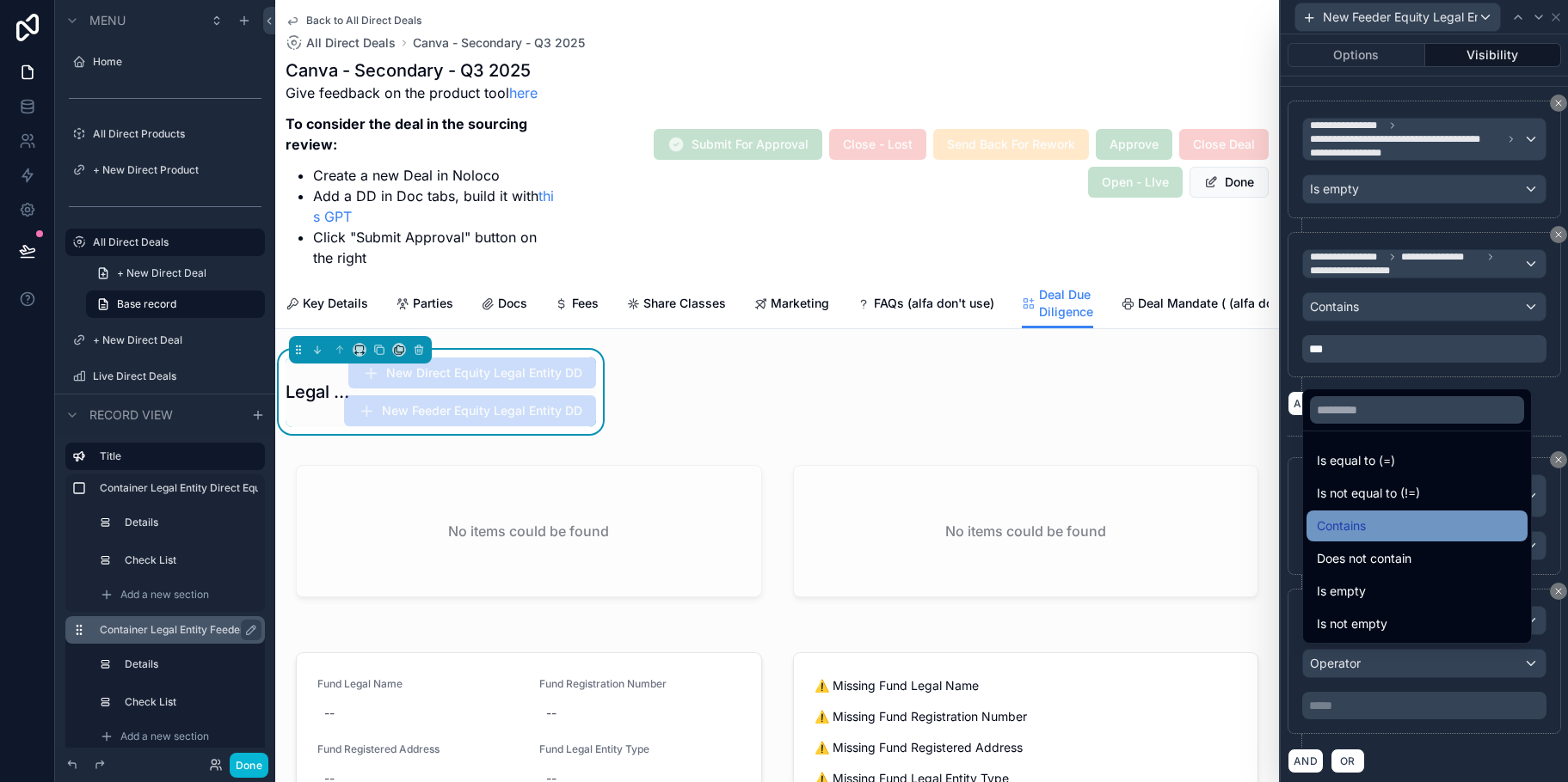
click at [1357, 528] on span "Contains" at bounding box center [1341, 526] width 49 height 21
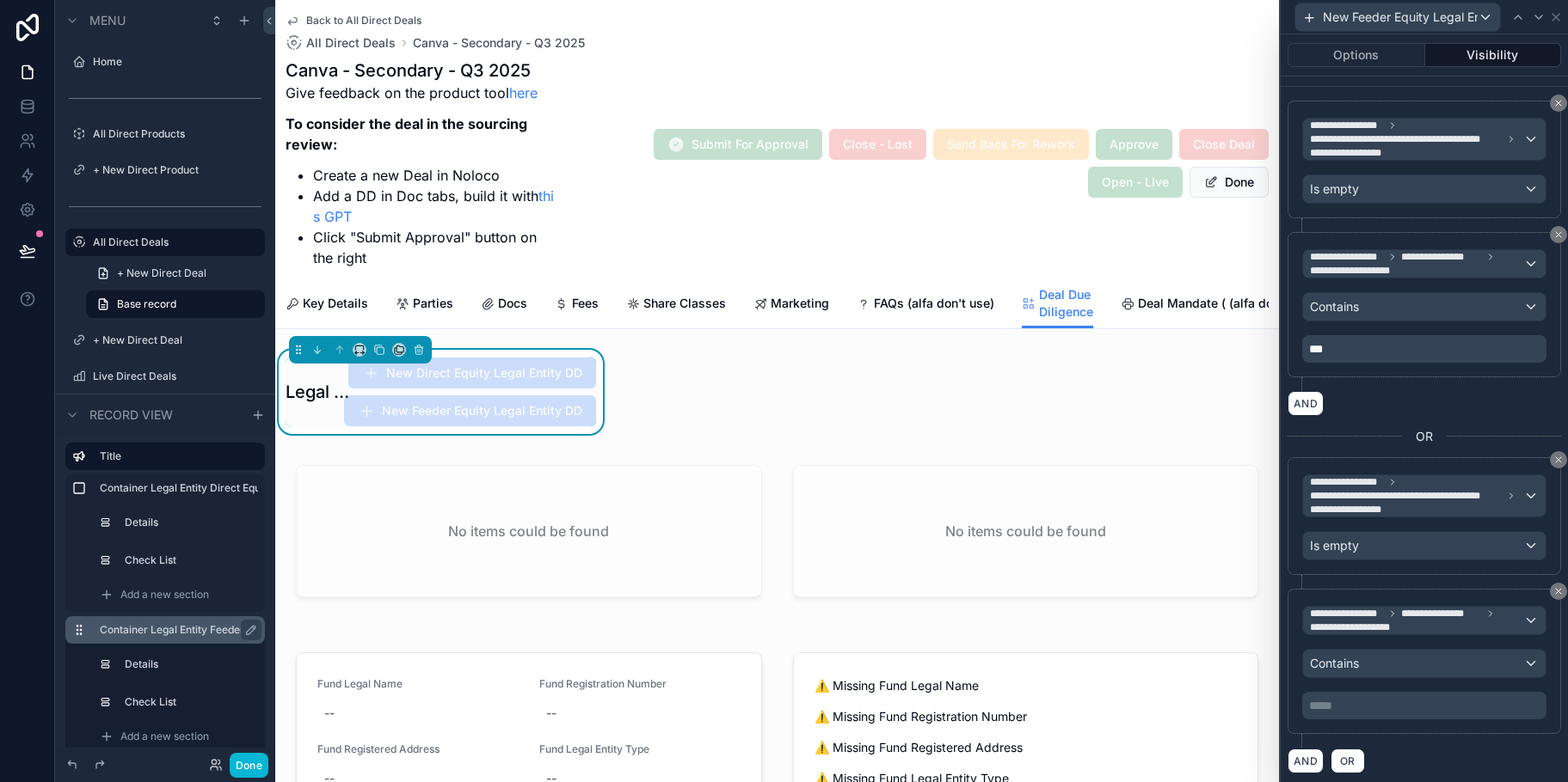
click at [1402, 698] on p "***** ﻿" at bounding box center [1426, 706] width 234 height 17
click at [1453, 748] on div "AND OR" at bounding box center [1424, 760] width 273 height 26
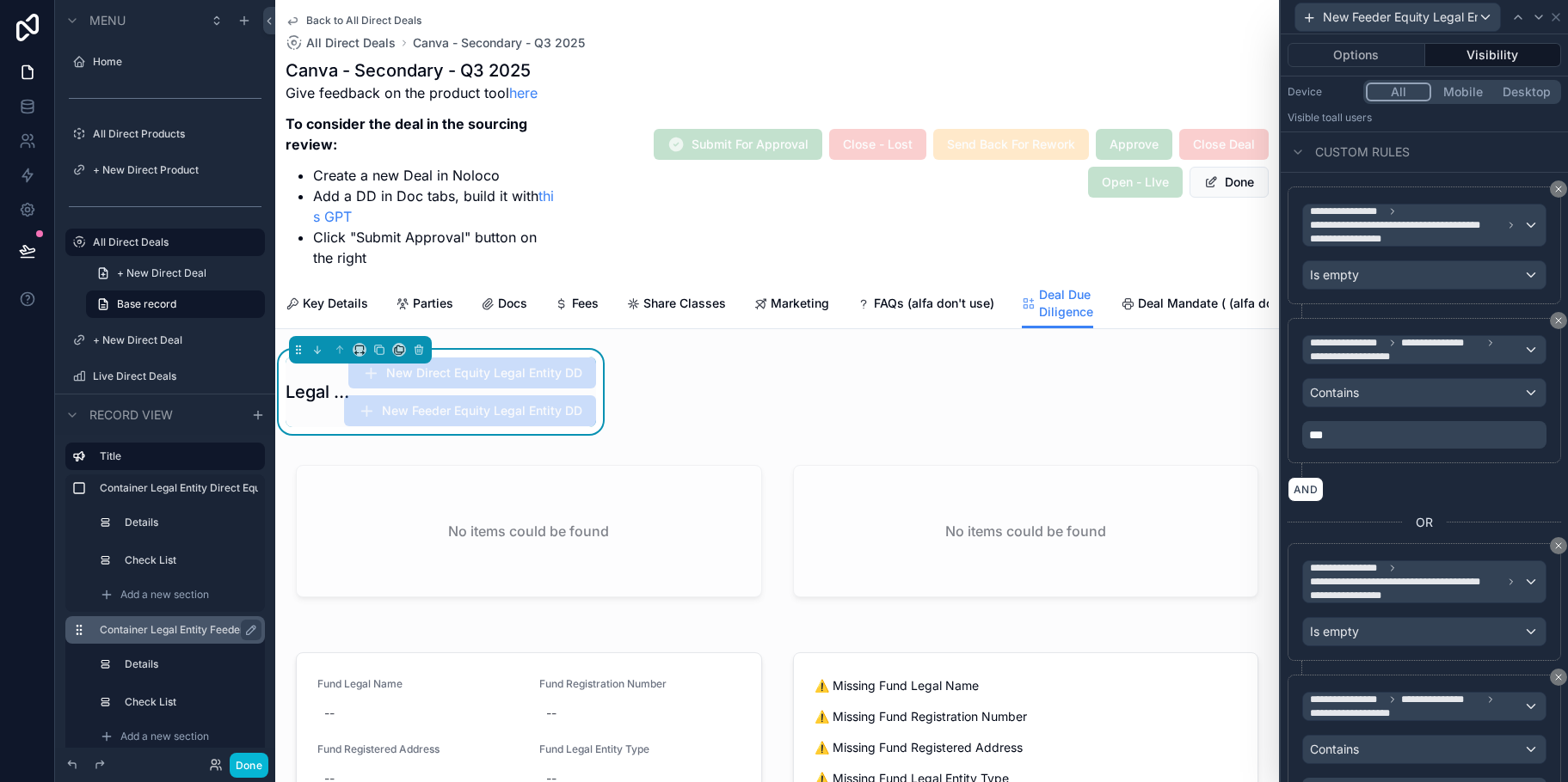
scroll to position [283, 0]
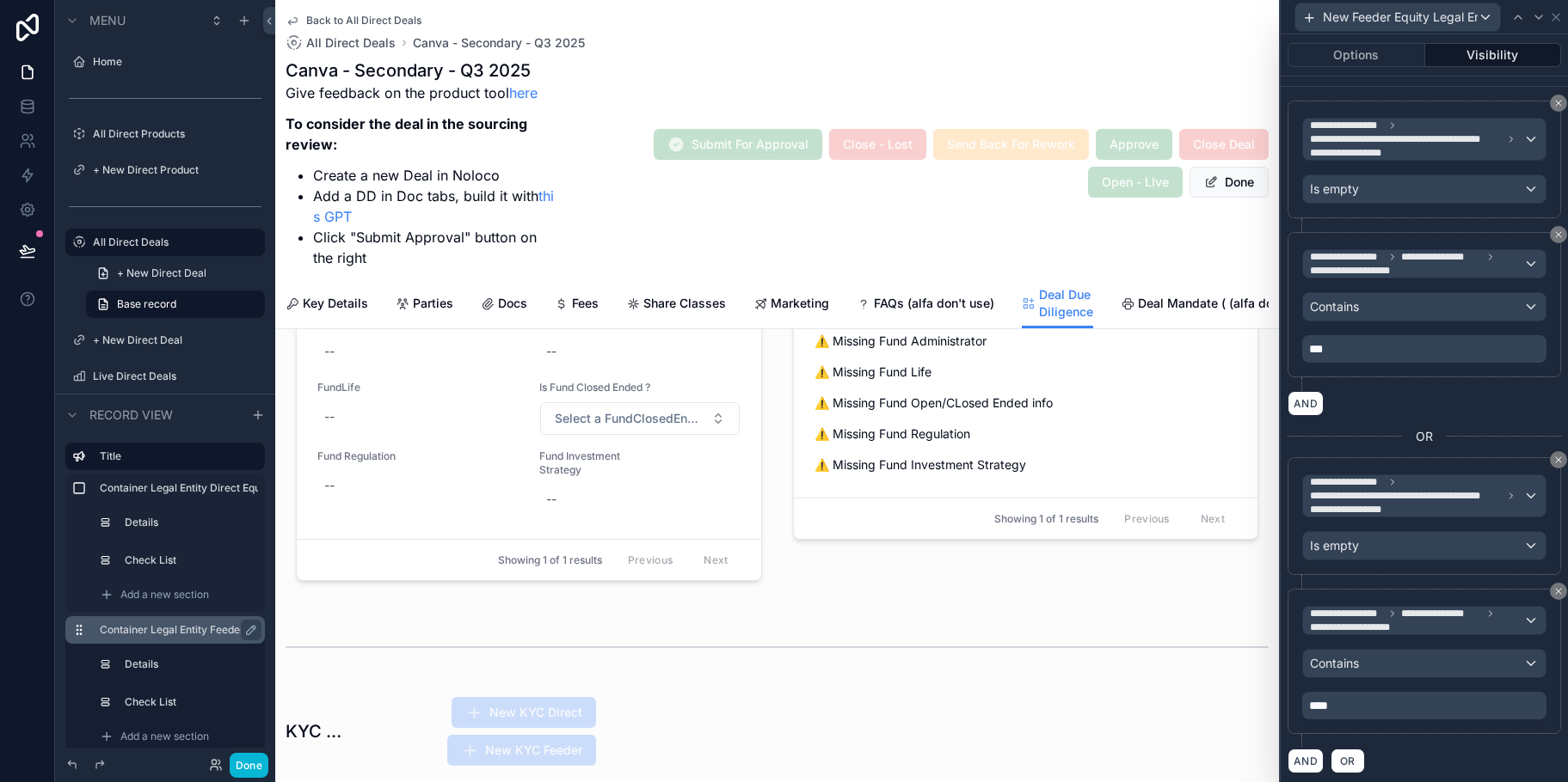
scroll to position [773, 0]
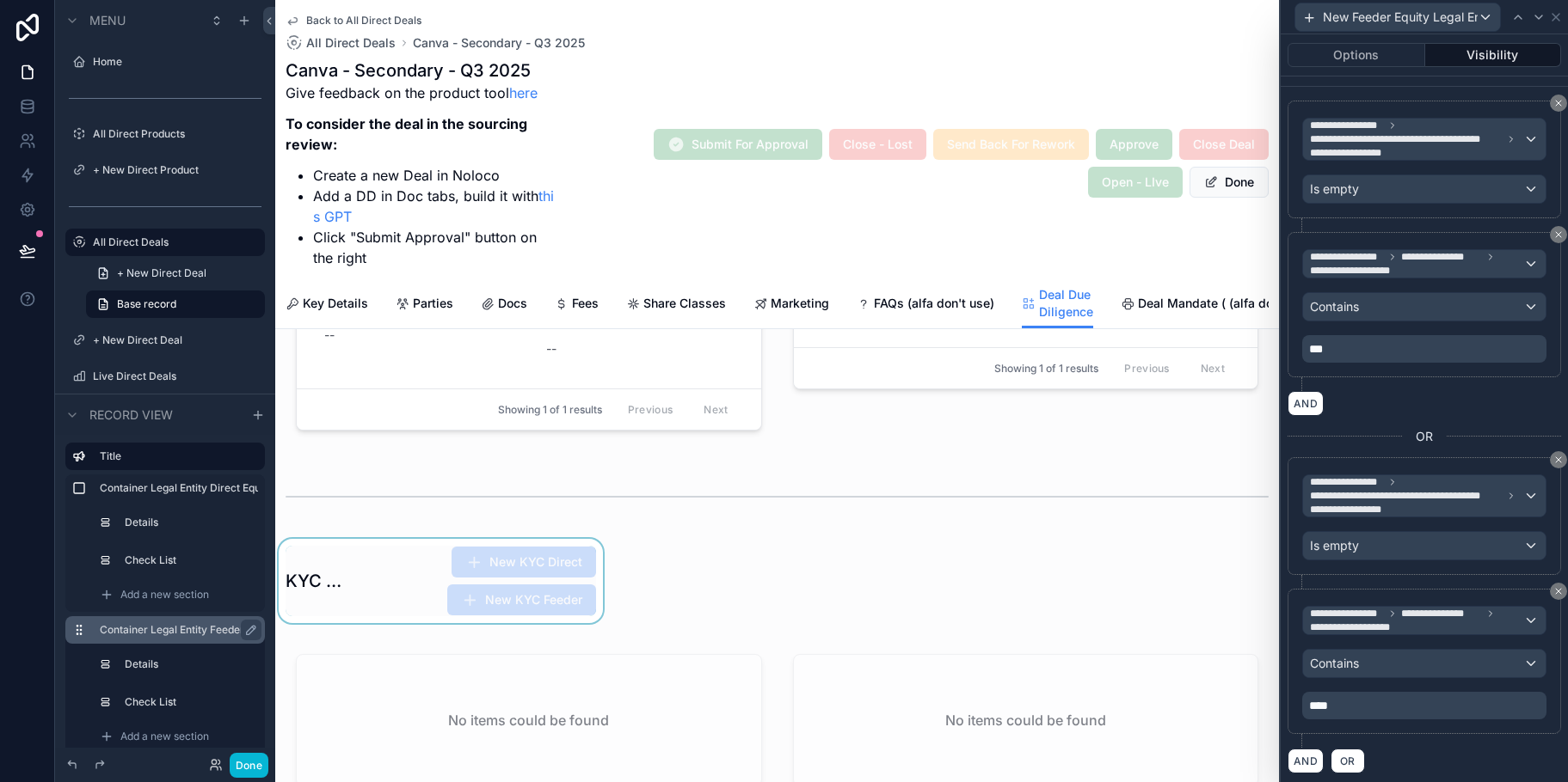
click at [437, 595] on div "scrollable content" at bounding box center [440, 581] width 331 height 84
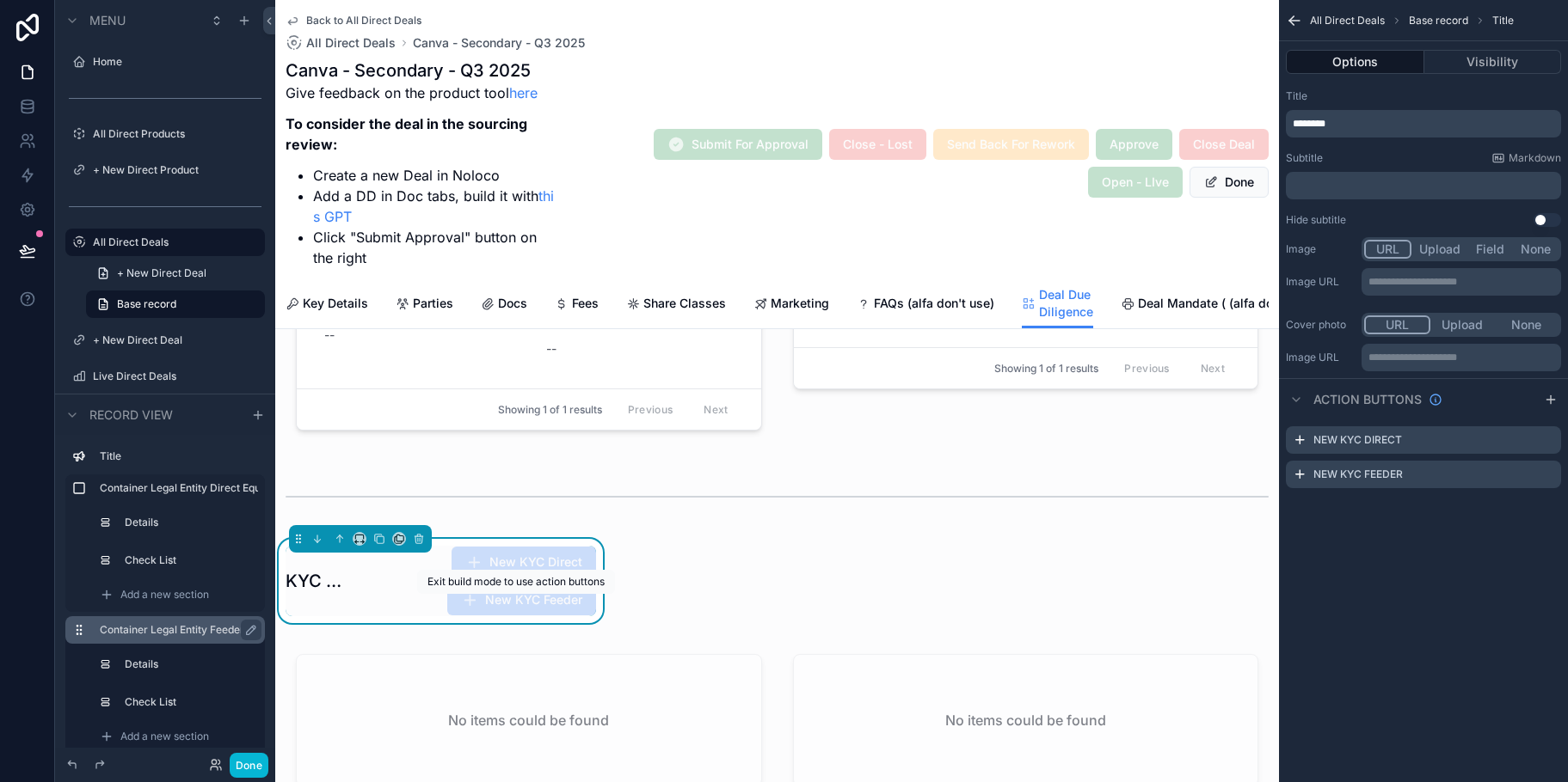
click at [558, 606] on span "New KYC Feeder" at bounding box center [521, 600] width 149 height 31
click at [1547, 474] on icon "scrollable content" at bounding box center [1547, 474] width 14 height 14
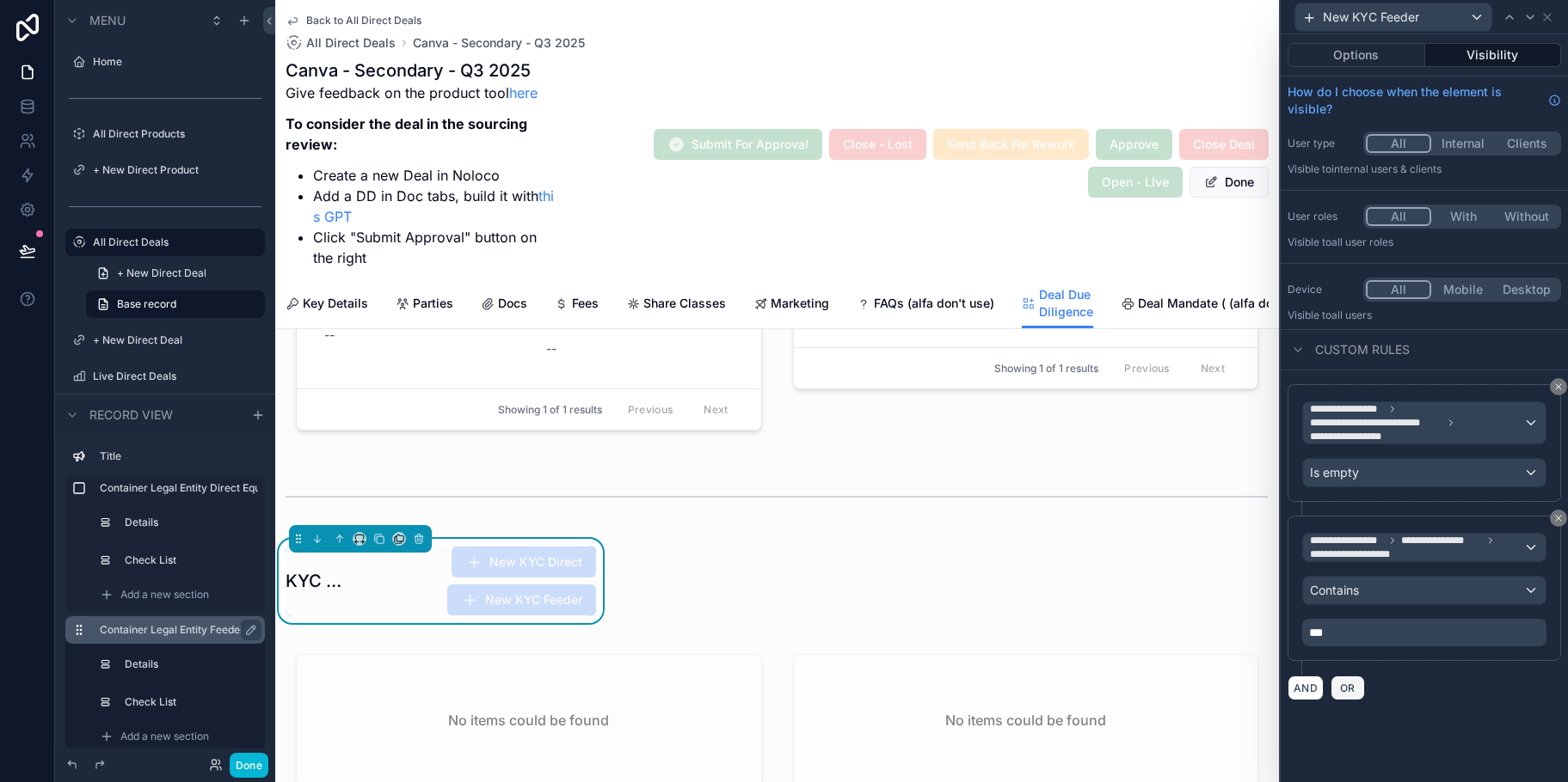
click at [1349, 685] on span "OR" at bounding box center [1348, 688] width 23 height 13
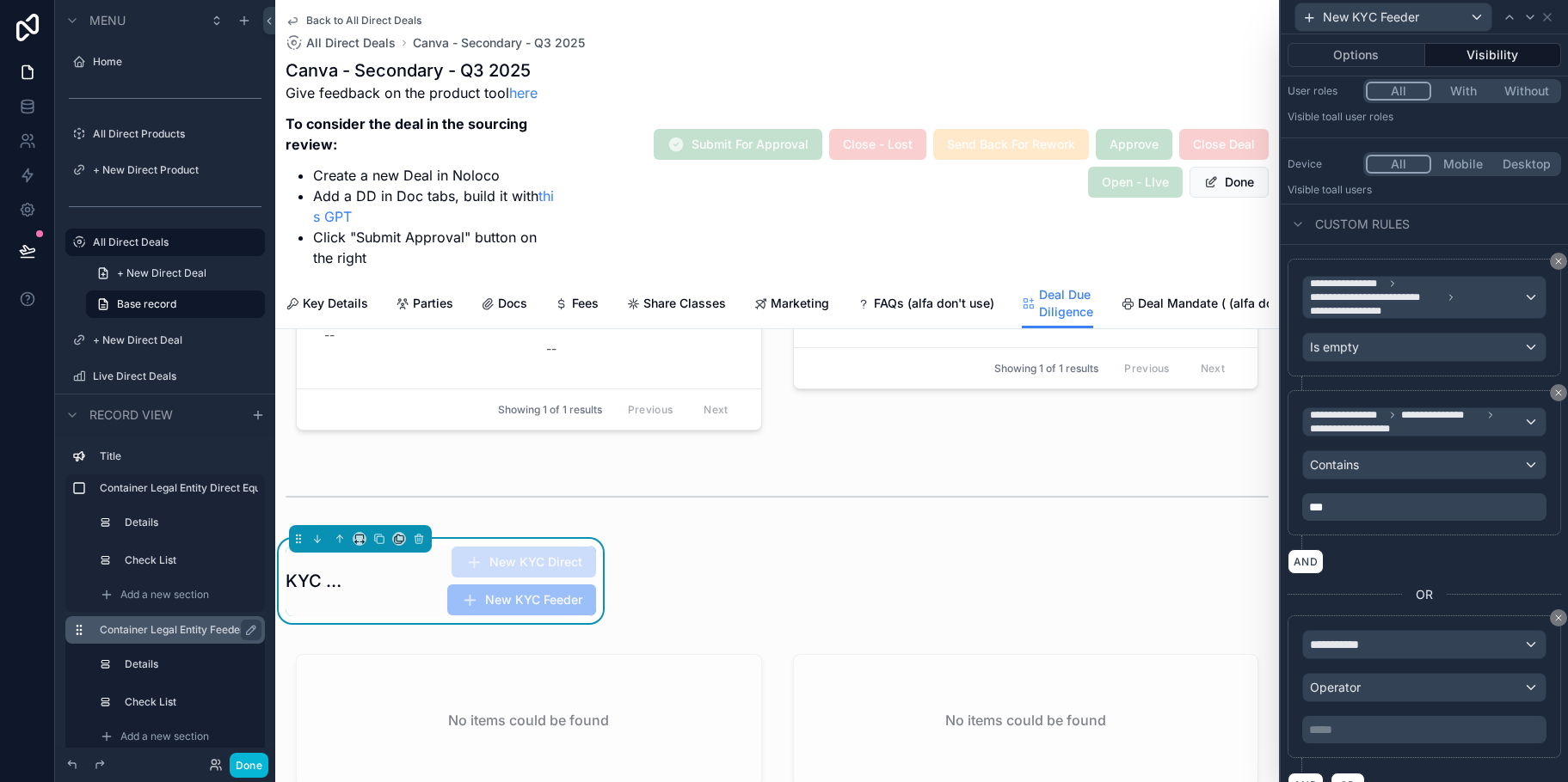
scroll to position [153, 0]
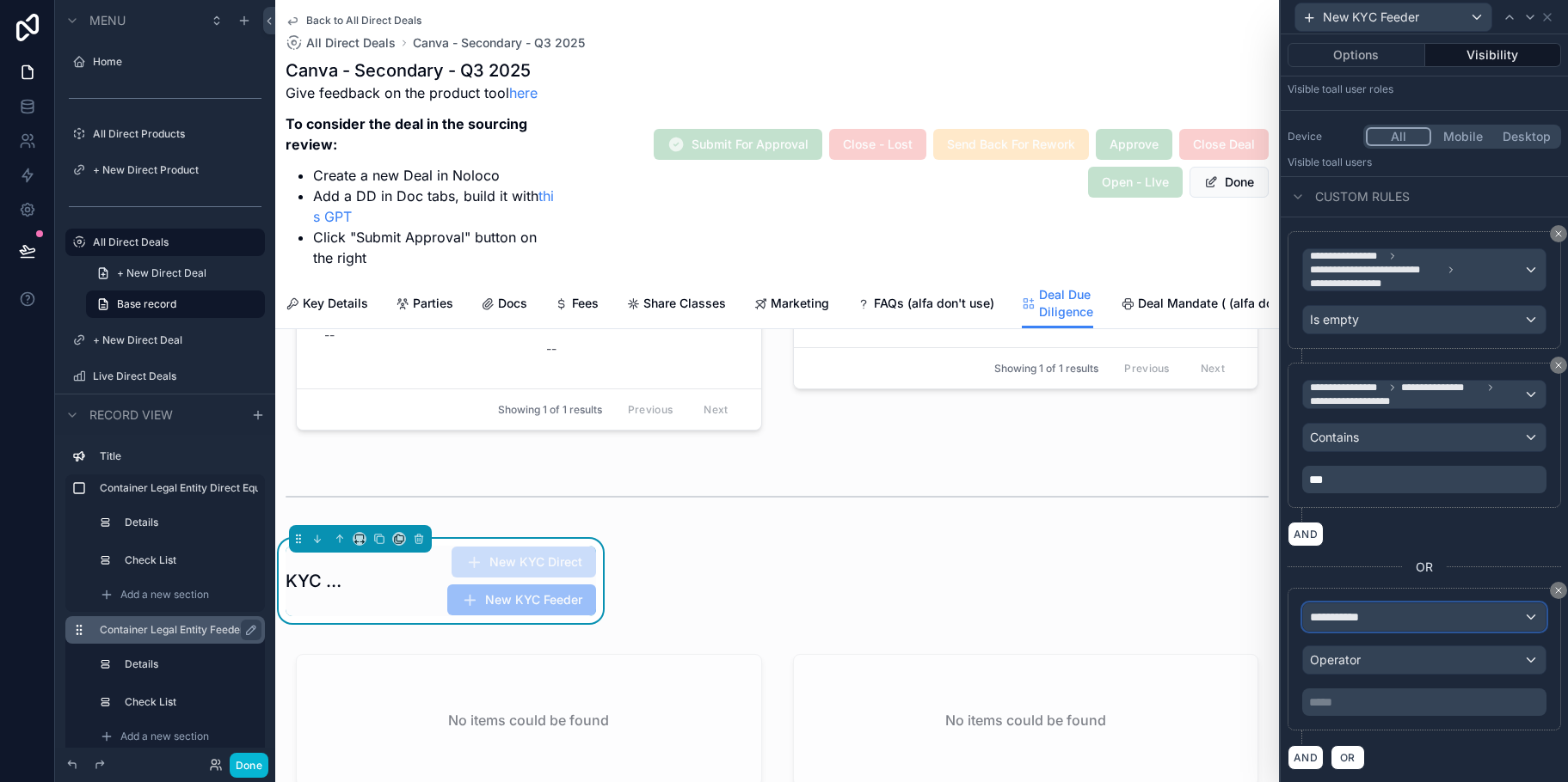
click at [1509, 610] on div "**********" at bounding box center [1424, 617] width 243 height 27
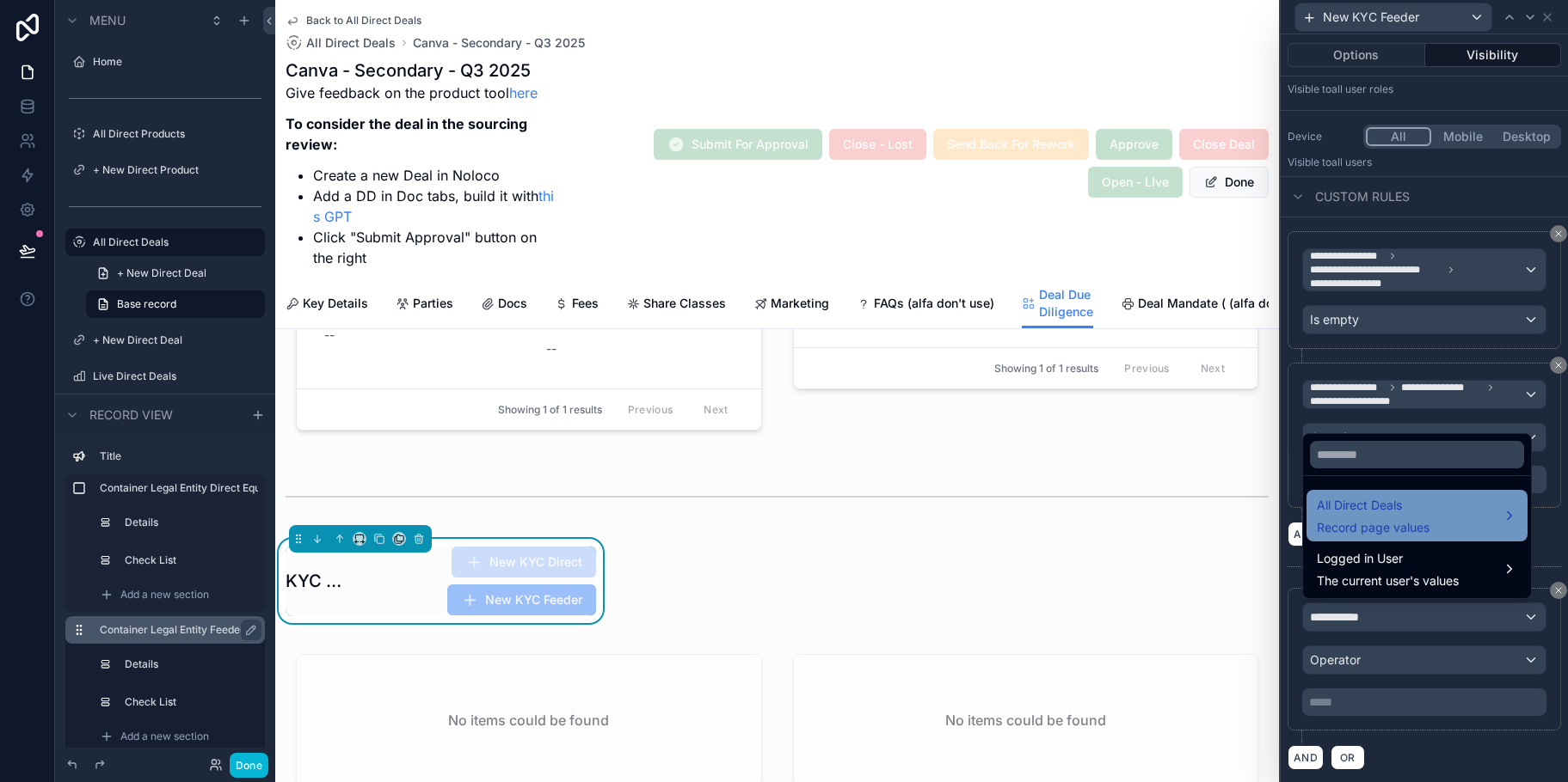
click at [1431, 520] on div "All Direct Deals Record page values" at bounding box center [1416, 517] width 200 height 42
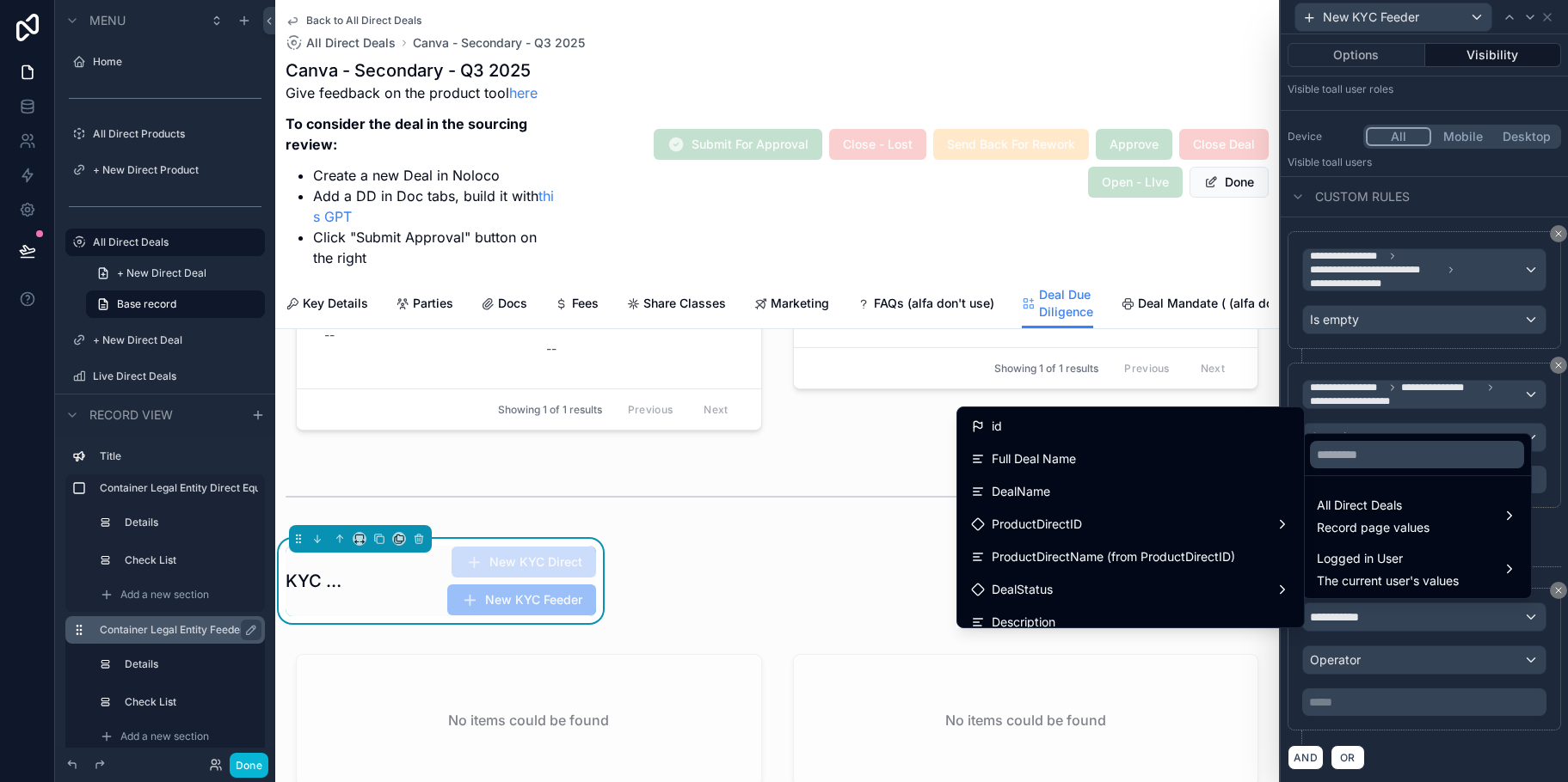
scroll to position [3967, 0]
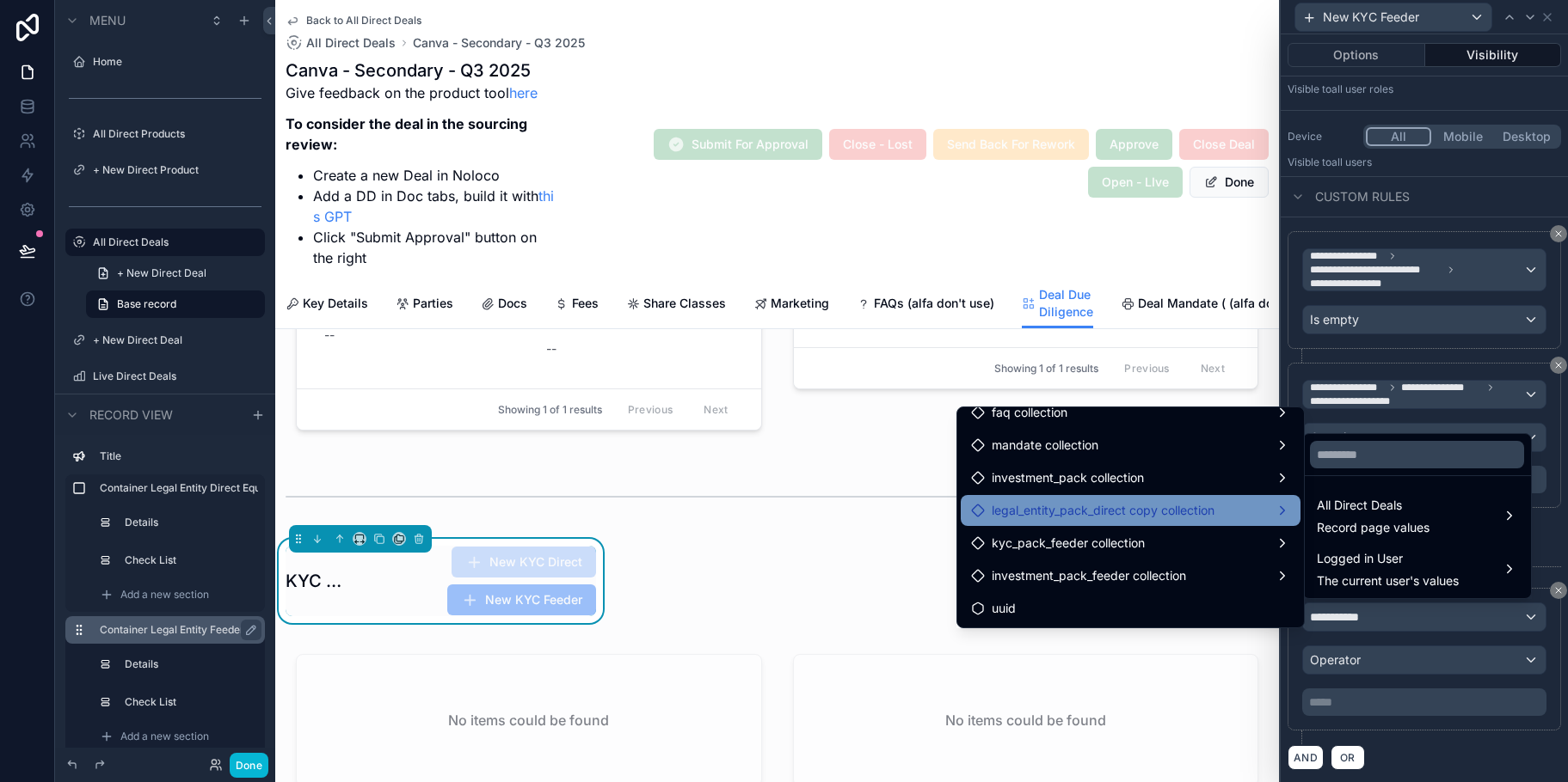
click at [1200, 502] on span "legal_entity_pack_direct copy collection" at bounding box center [1103, 511] width 223 height 21
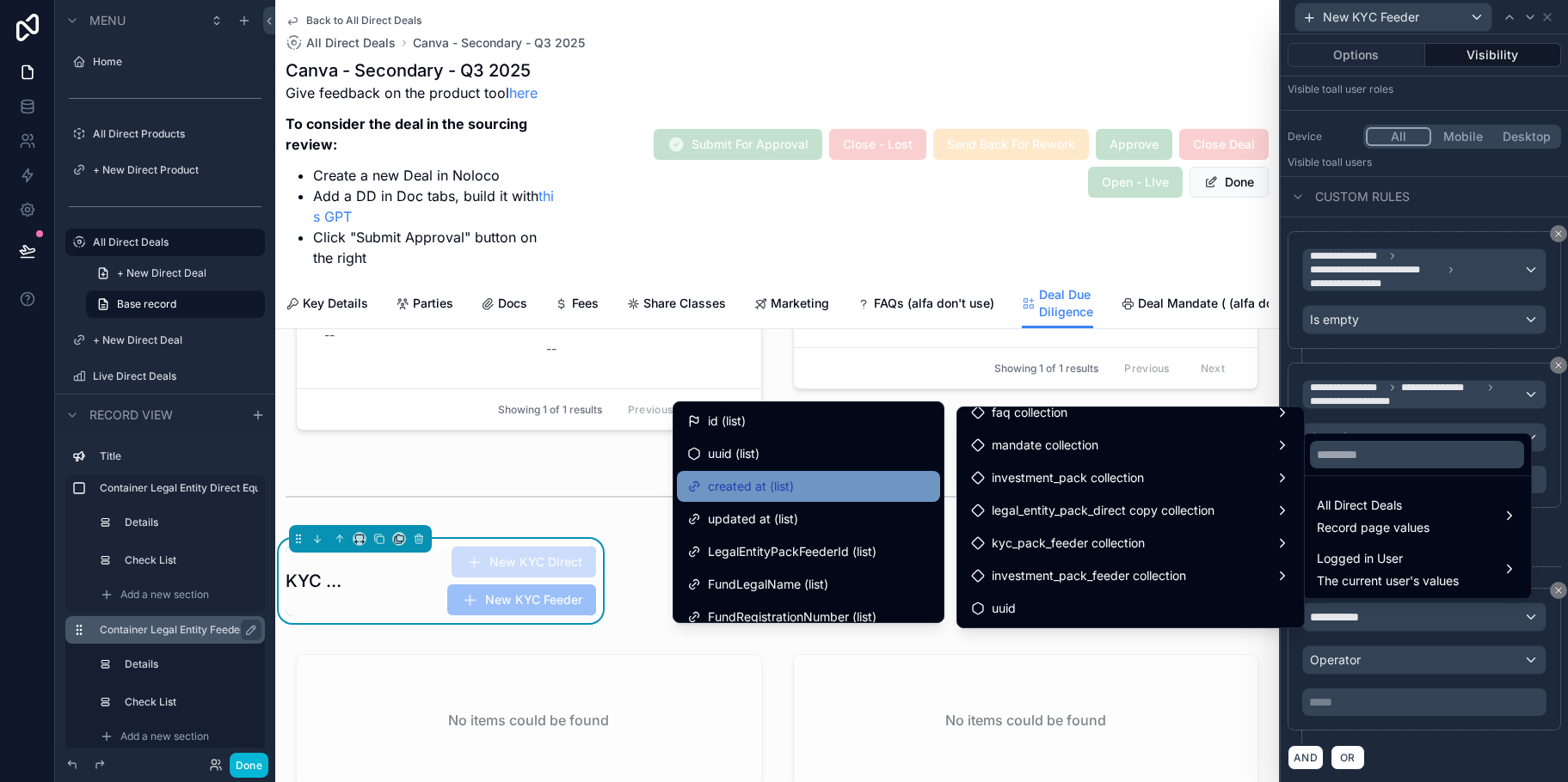
click at [857, 487] on div "created at (list)" at bounding box center [809, 487] width 243 height 21
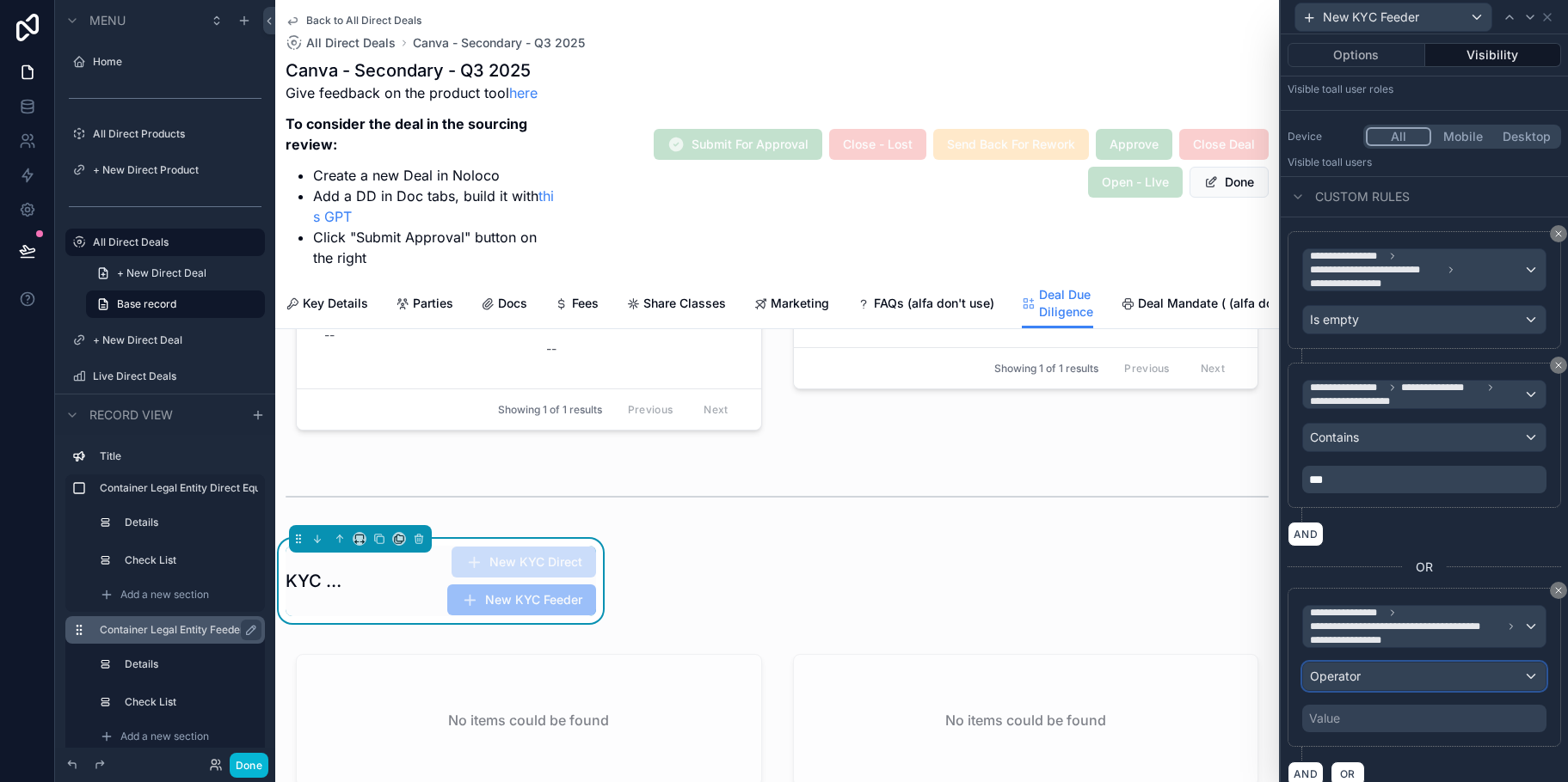
click at [1449, 670] on div "Operator" at bounding box center [1424, 676] width 243 height 27
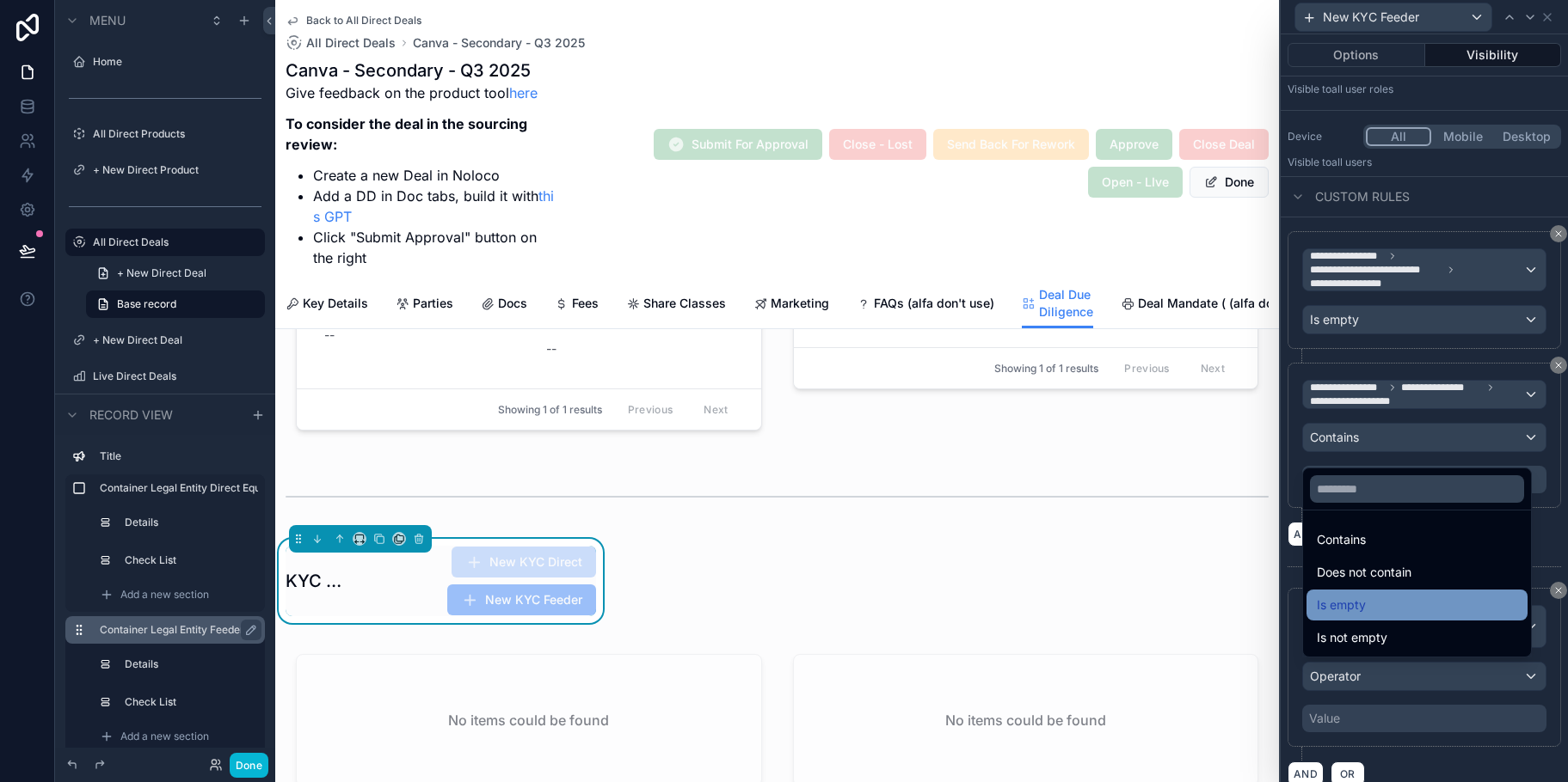
click at [1414, 609] on div "Is empty" at bounding box center [1416, 606] width 200 height 21
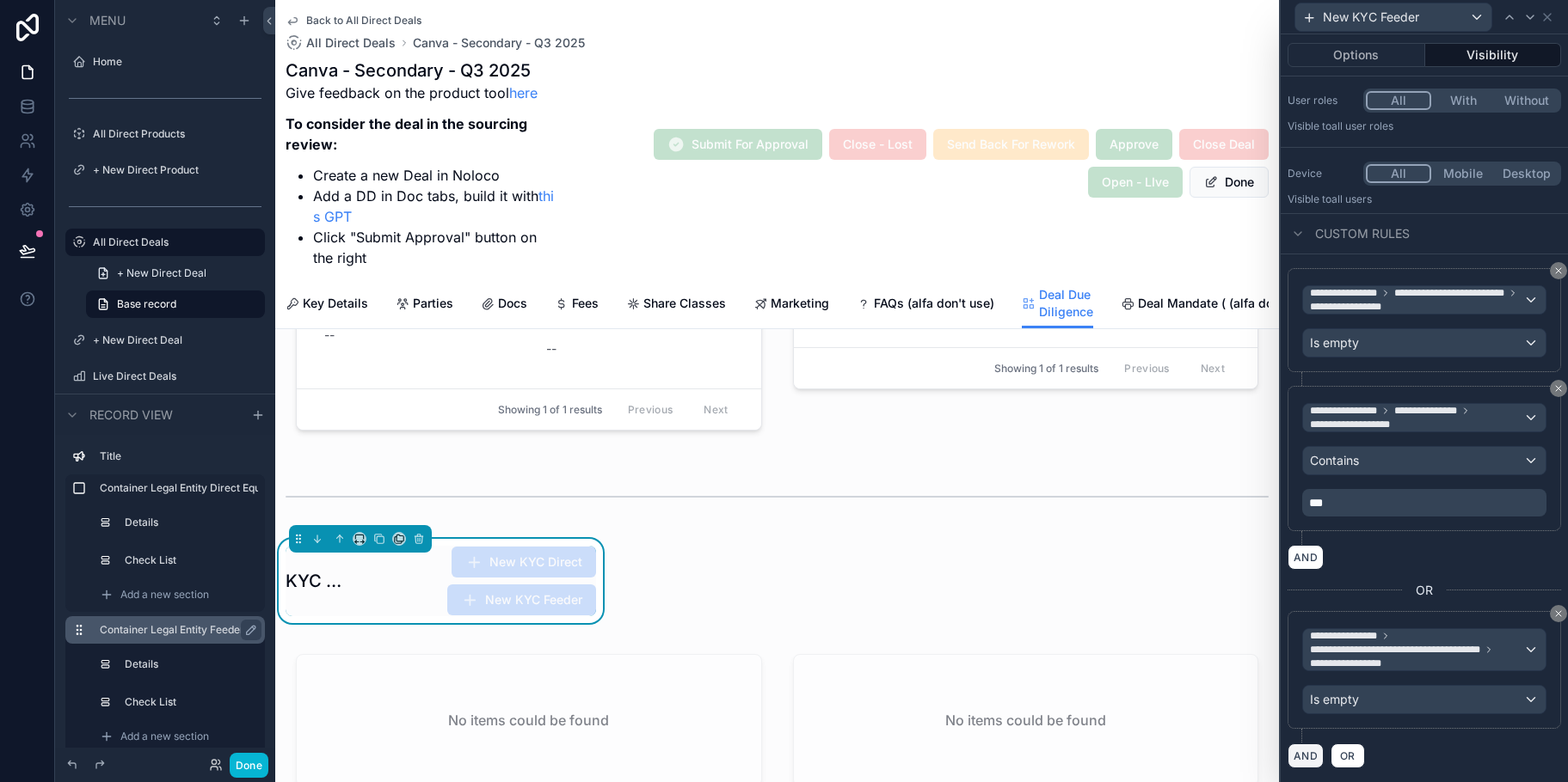
scroll to position [127, 0]
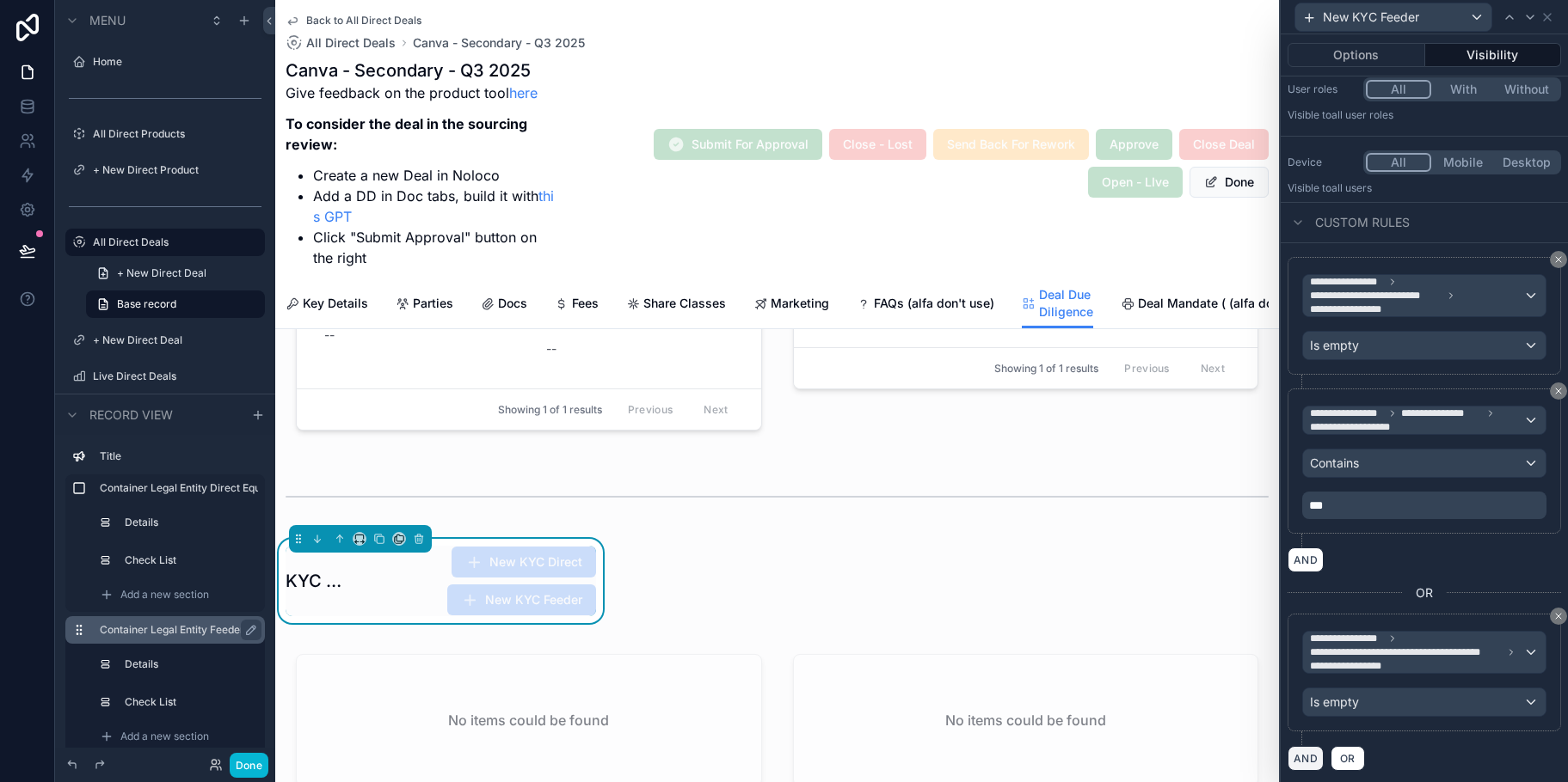
click at [1309, 764] on button "AND" at bounding box center [1305, 758] width 36 height 25
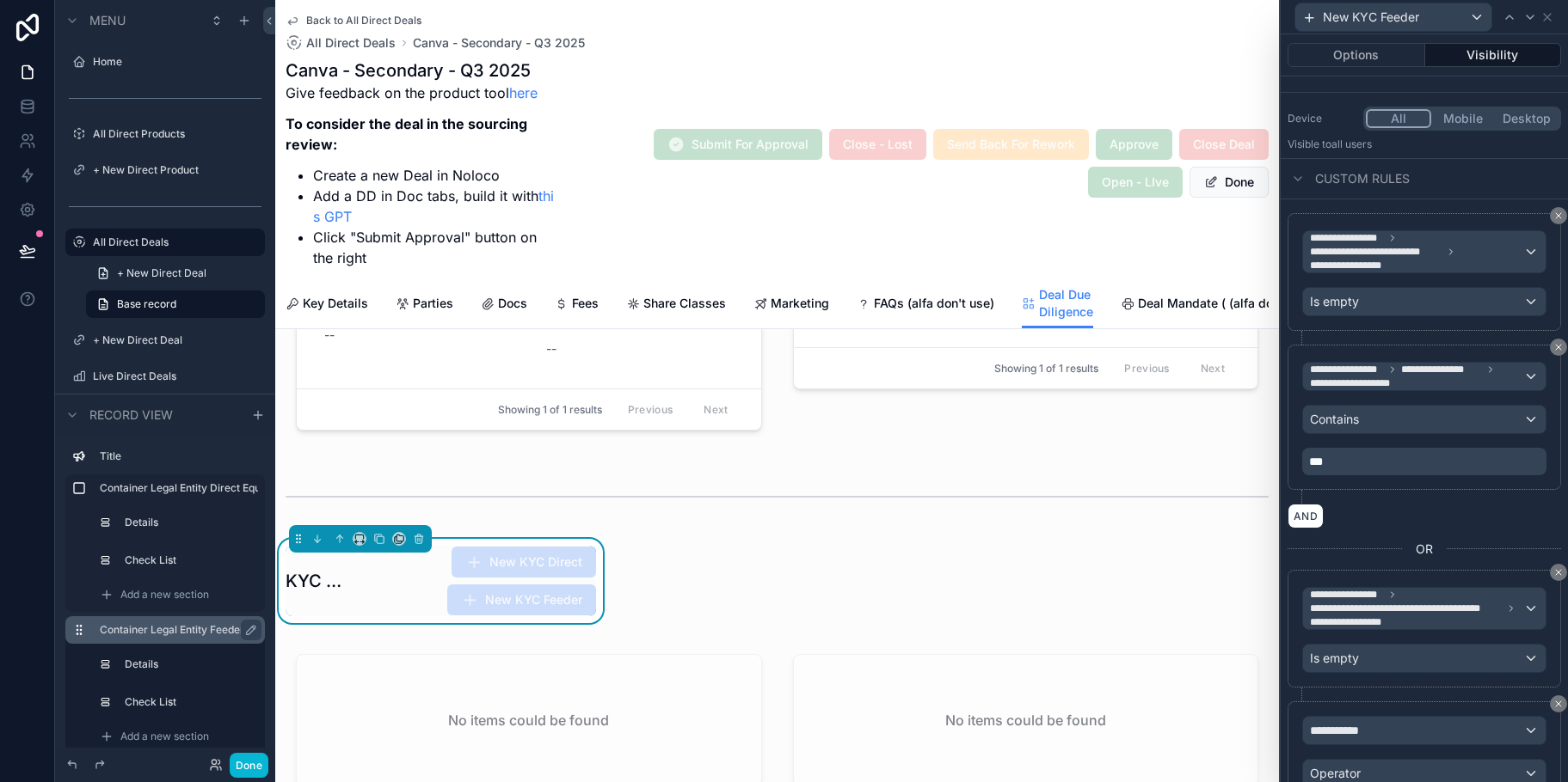
scroll to position [283, 0]
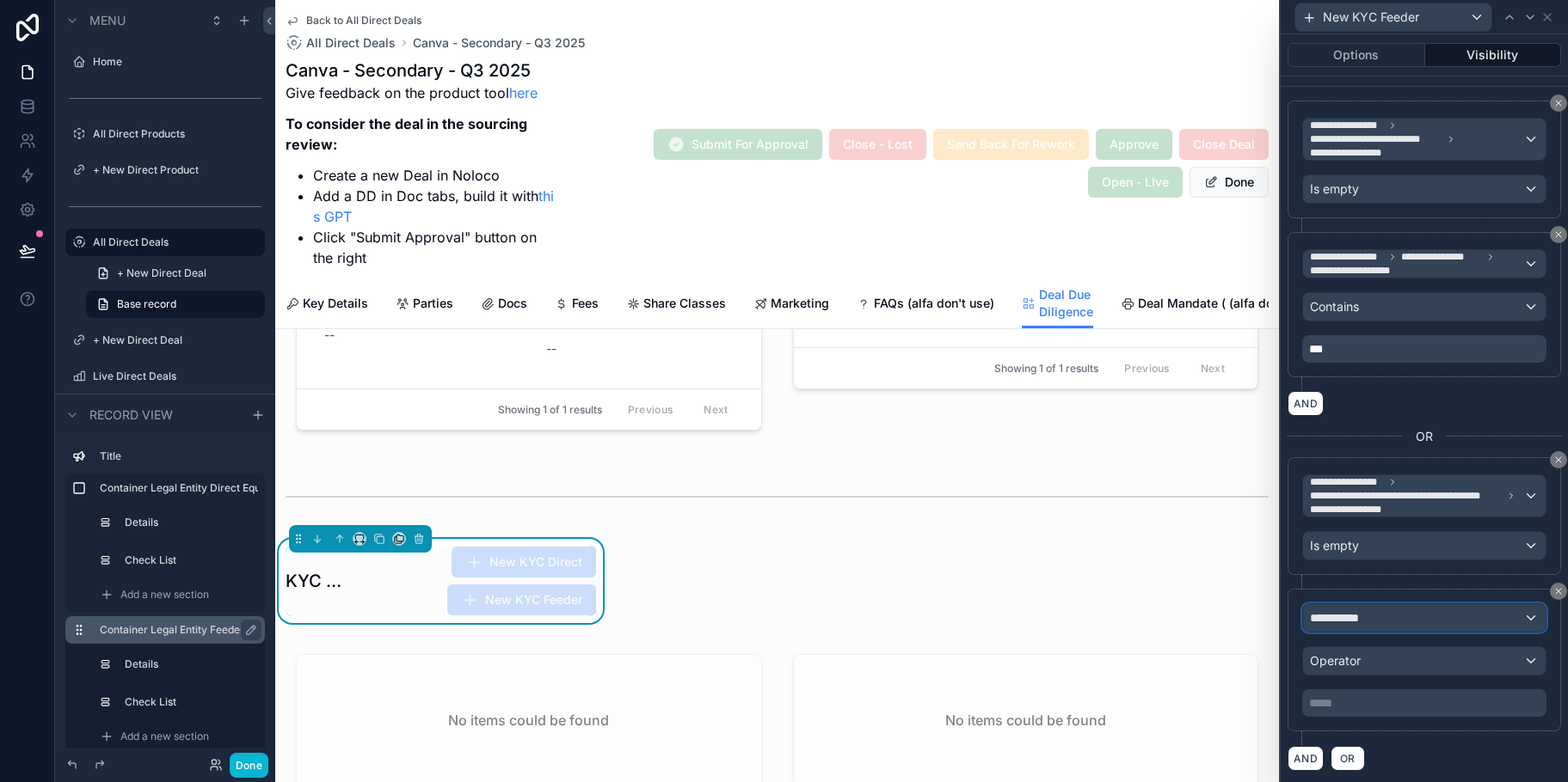
click at [1519, 611] on div "**********" at bounding box center [1424, 618] width 243 height 27
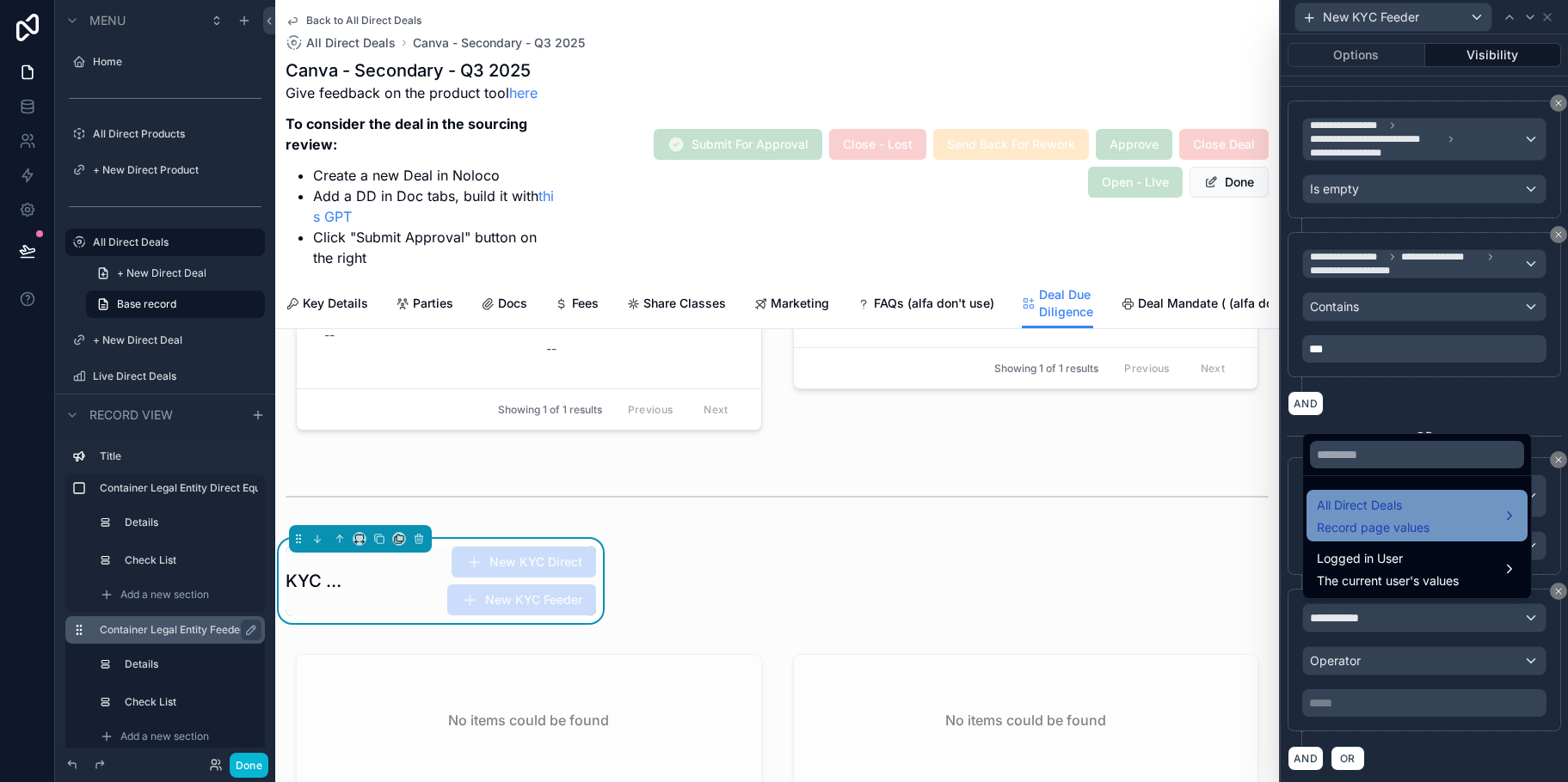
click at [1468, 525] on div "All Direct Deals Record page values" at bounding box center [1416, 517] width 200 height 42
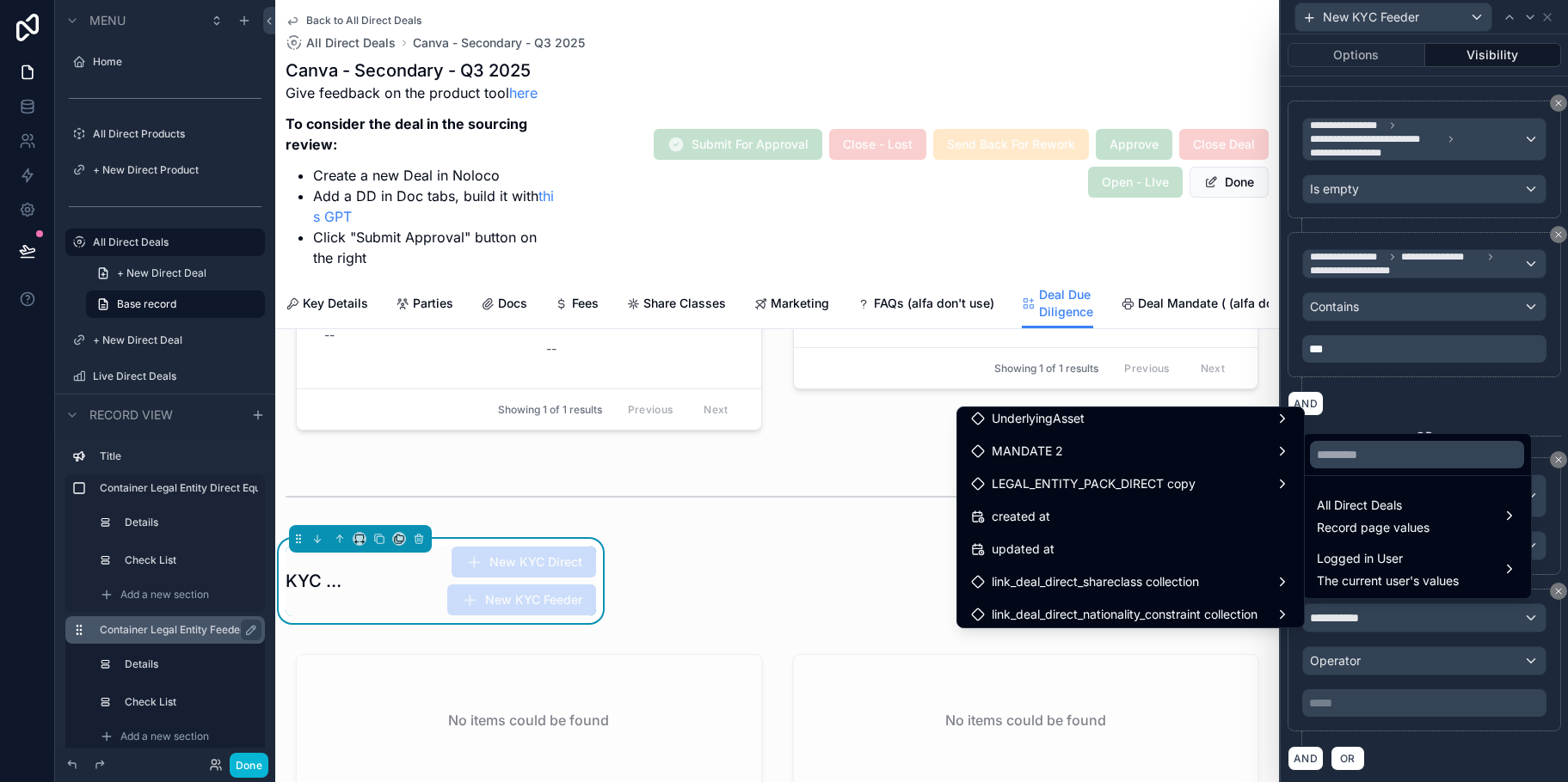
scroll to position [3635, 0]
click at [1209, 427] on div "UnderlyingAsset" at bounding box center [1130, 418] width 319 height 21
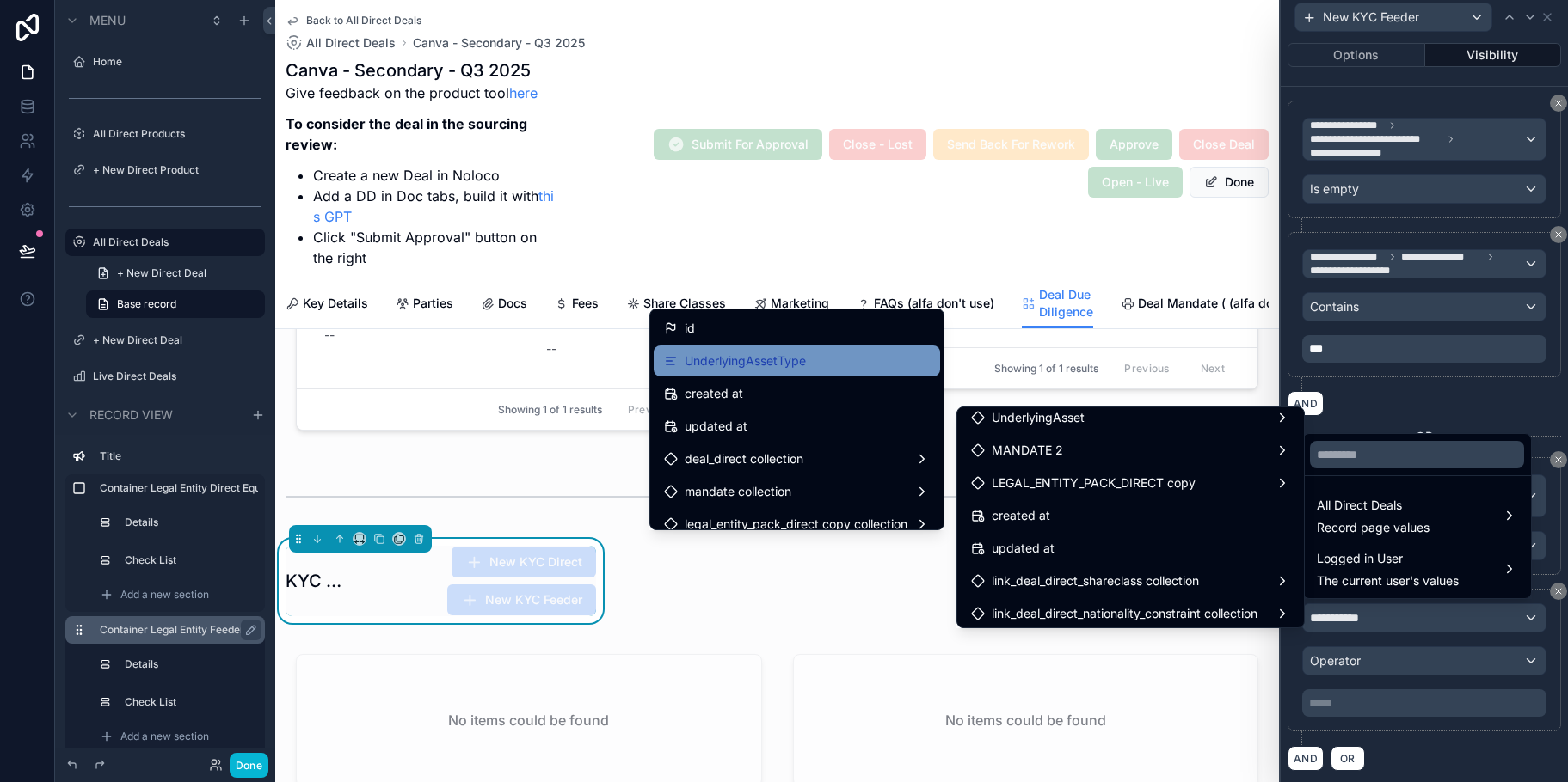
click at [831, 359] on div "UnderlyingAssetType" at bounding box center [796, 361] width 265 height 21
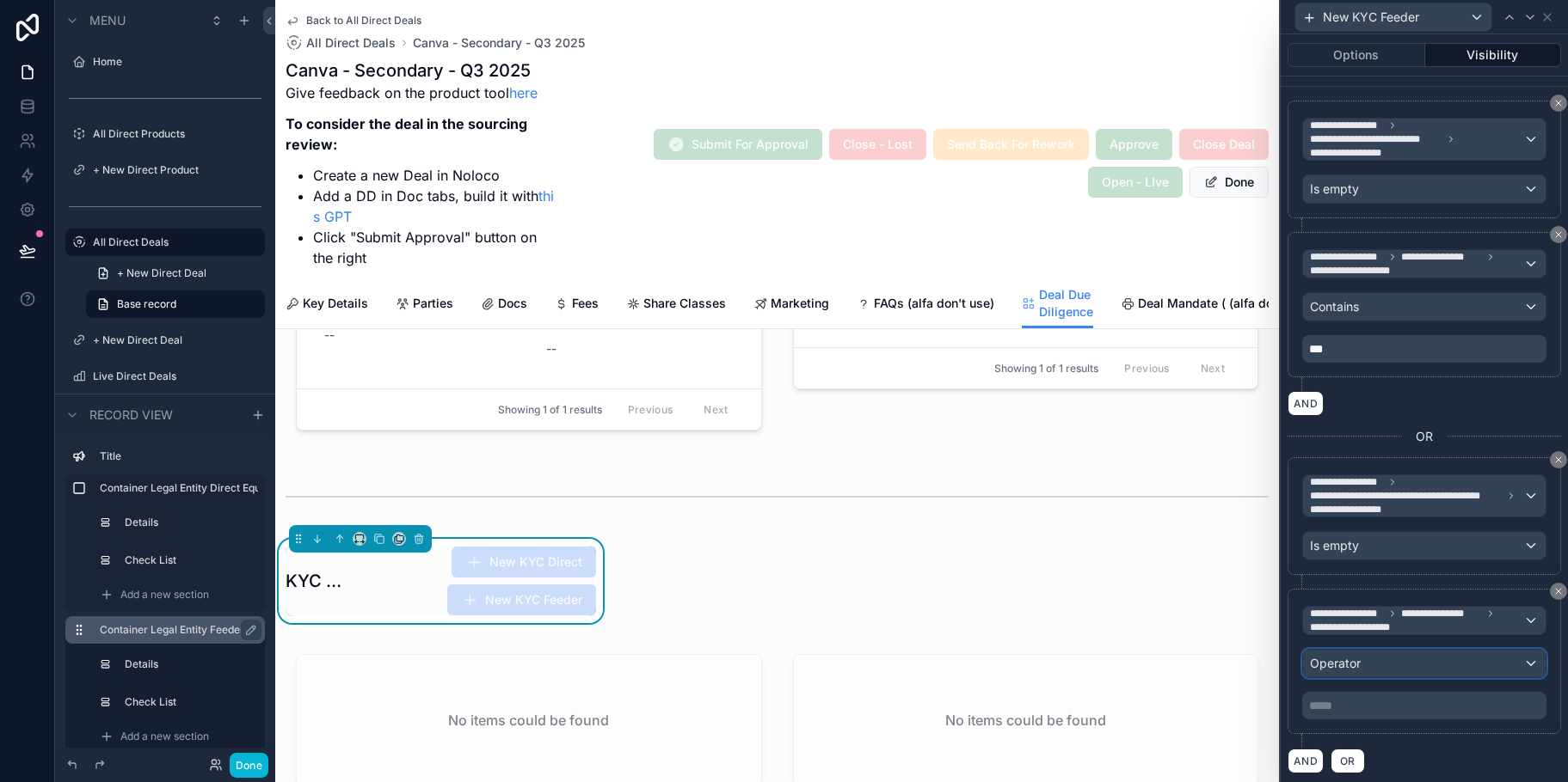
click at [1440, 662] on div "Operator" at bounding box center [1424, 664] width 243 height 27
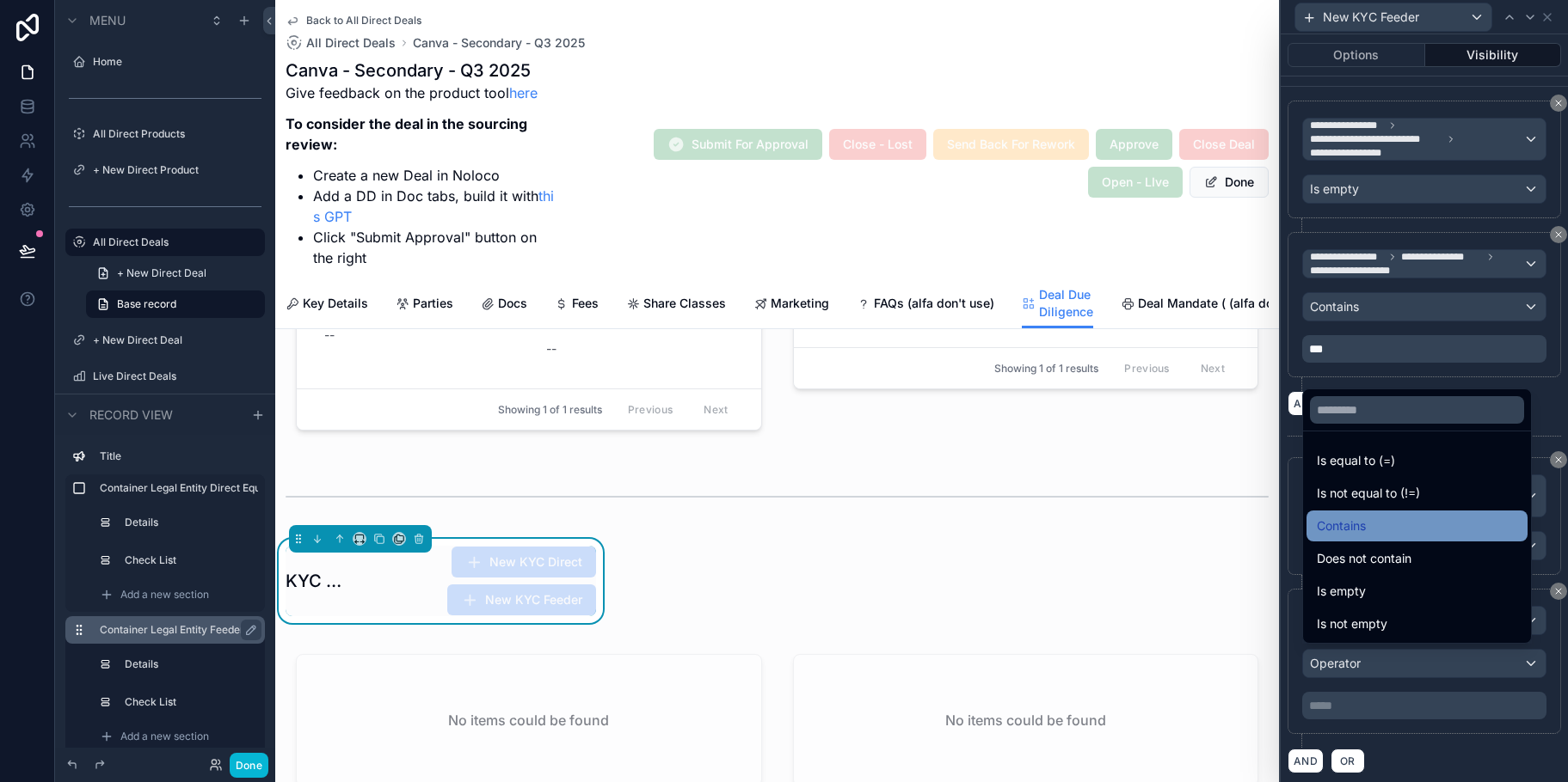
click at [1389, 525] on div "Contains" at bounding box center [1416, 526] width 200 height 21
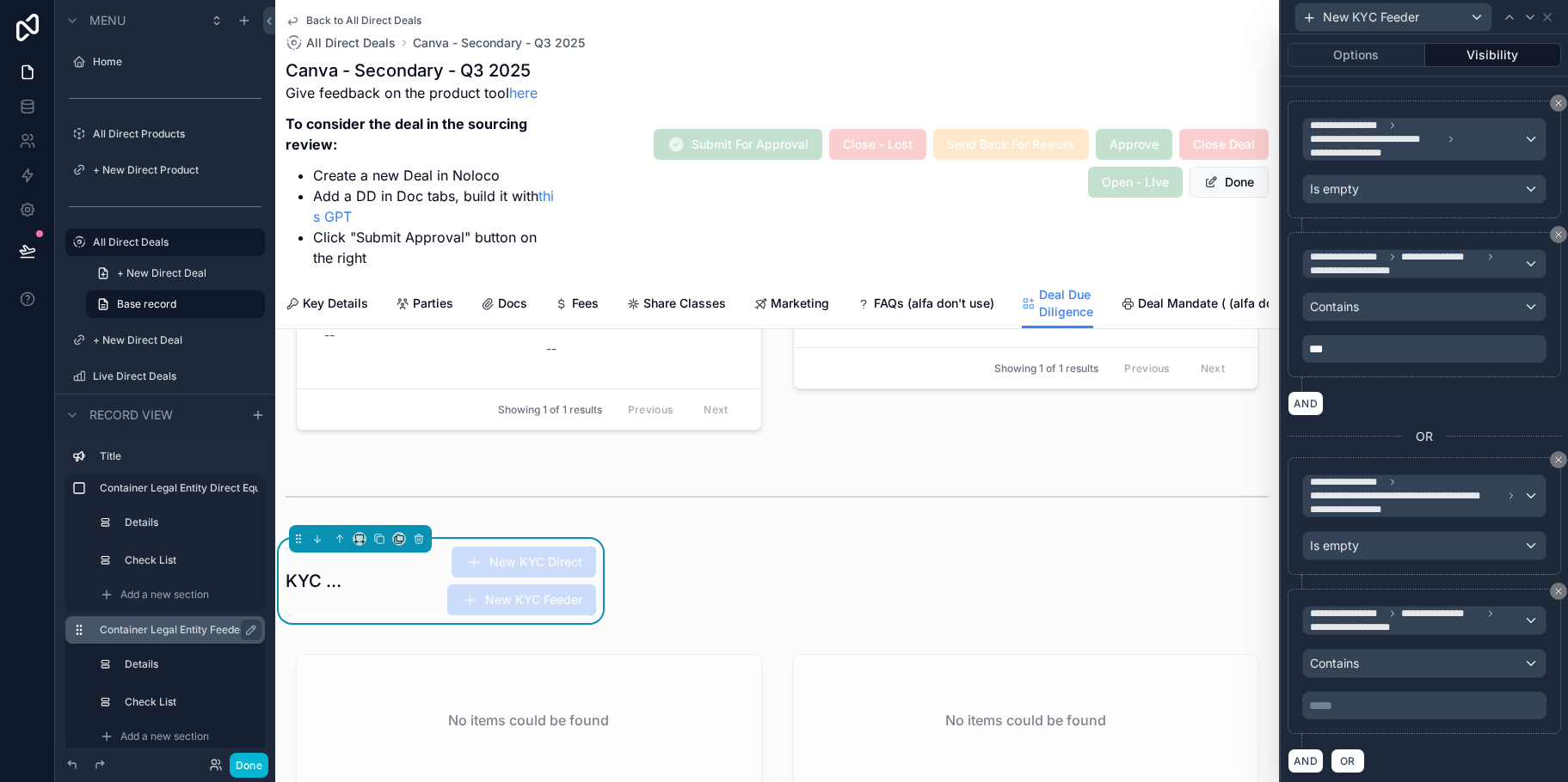
click at [1389, 708] on p "***** ﻿" at bounding box center [1426, 706] width 234 height 17
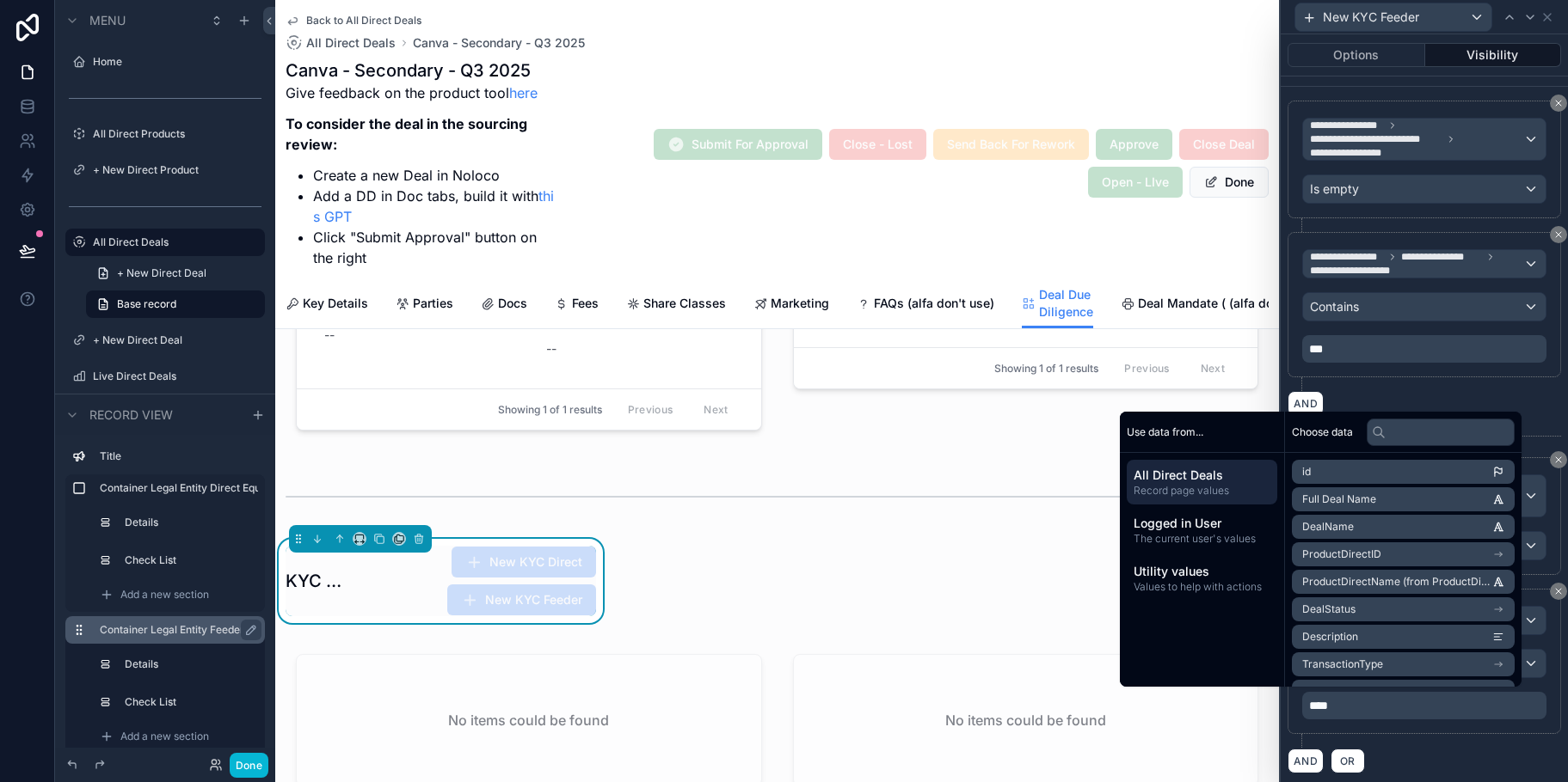
click at [1417, 738] on div "**********" at bounding box center [1424, 668] width 273 height 159
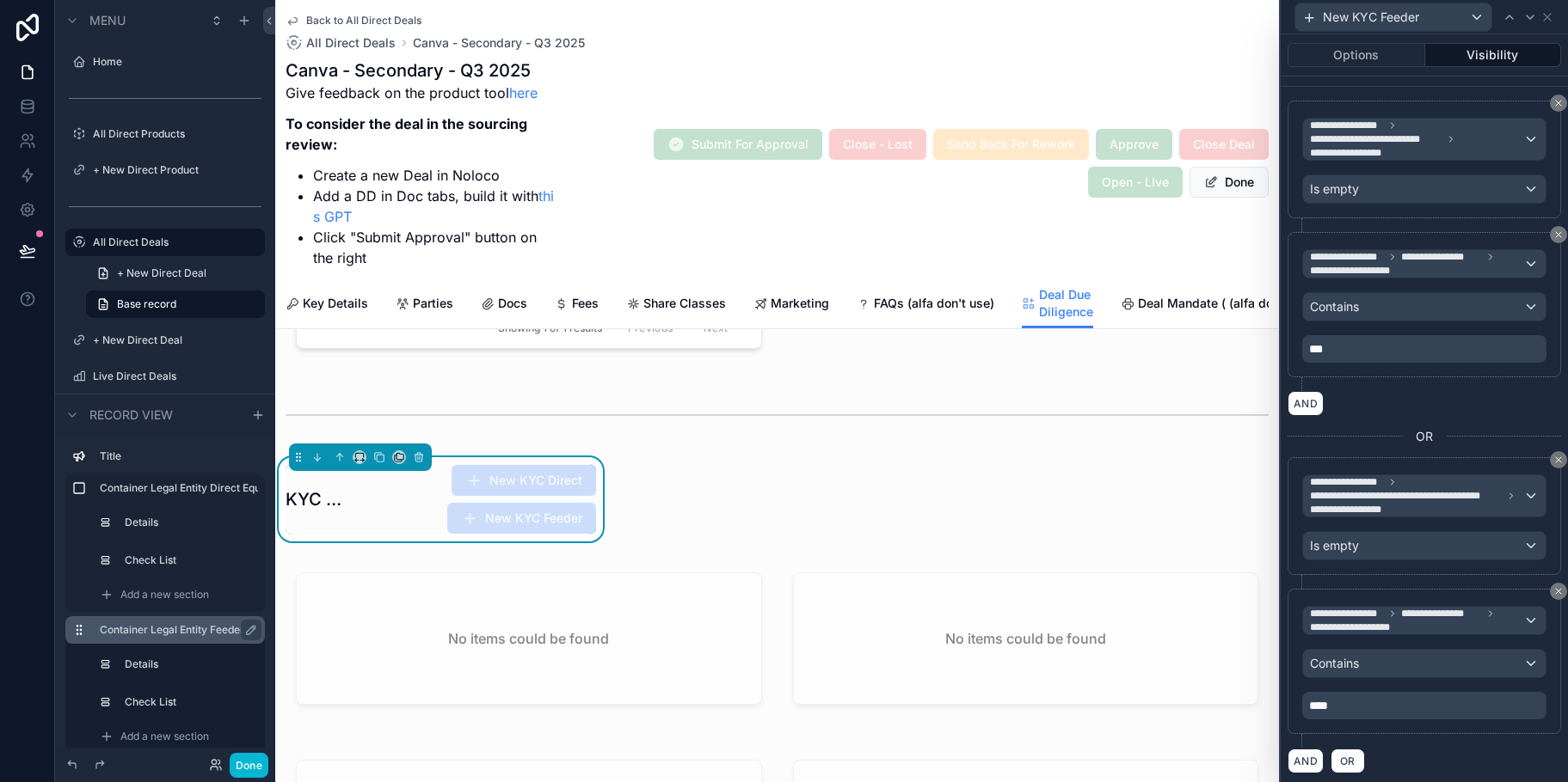
scroll to position [860, 0]
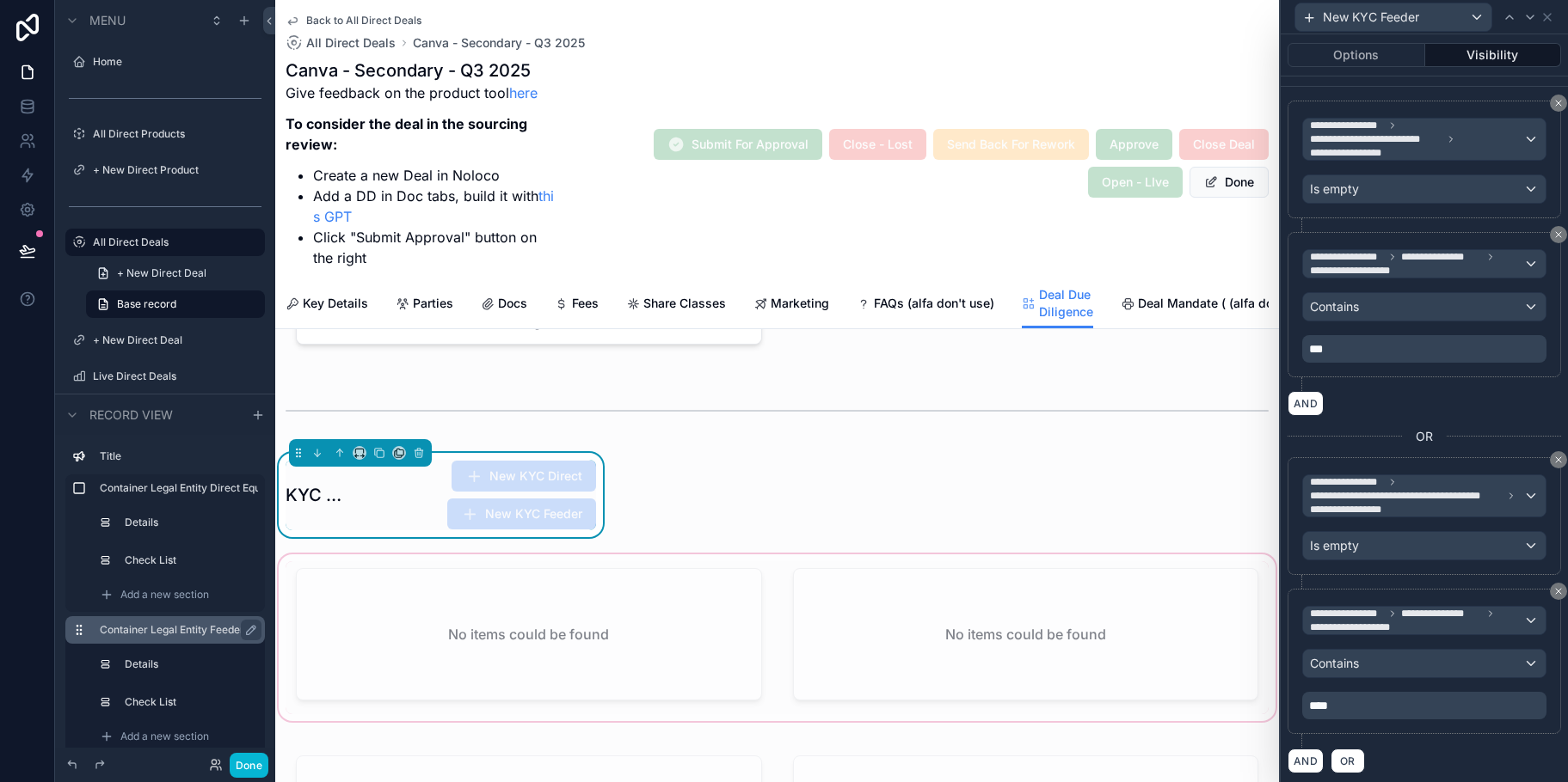
click at [760, 615] on div "scrollable content" at bounding box center [776, 637] width 1004 height 173
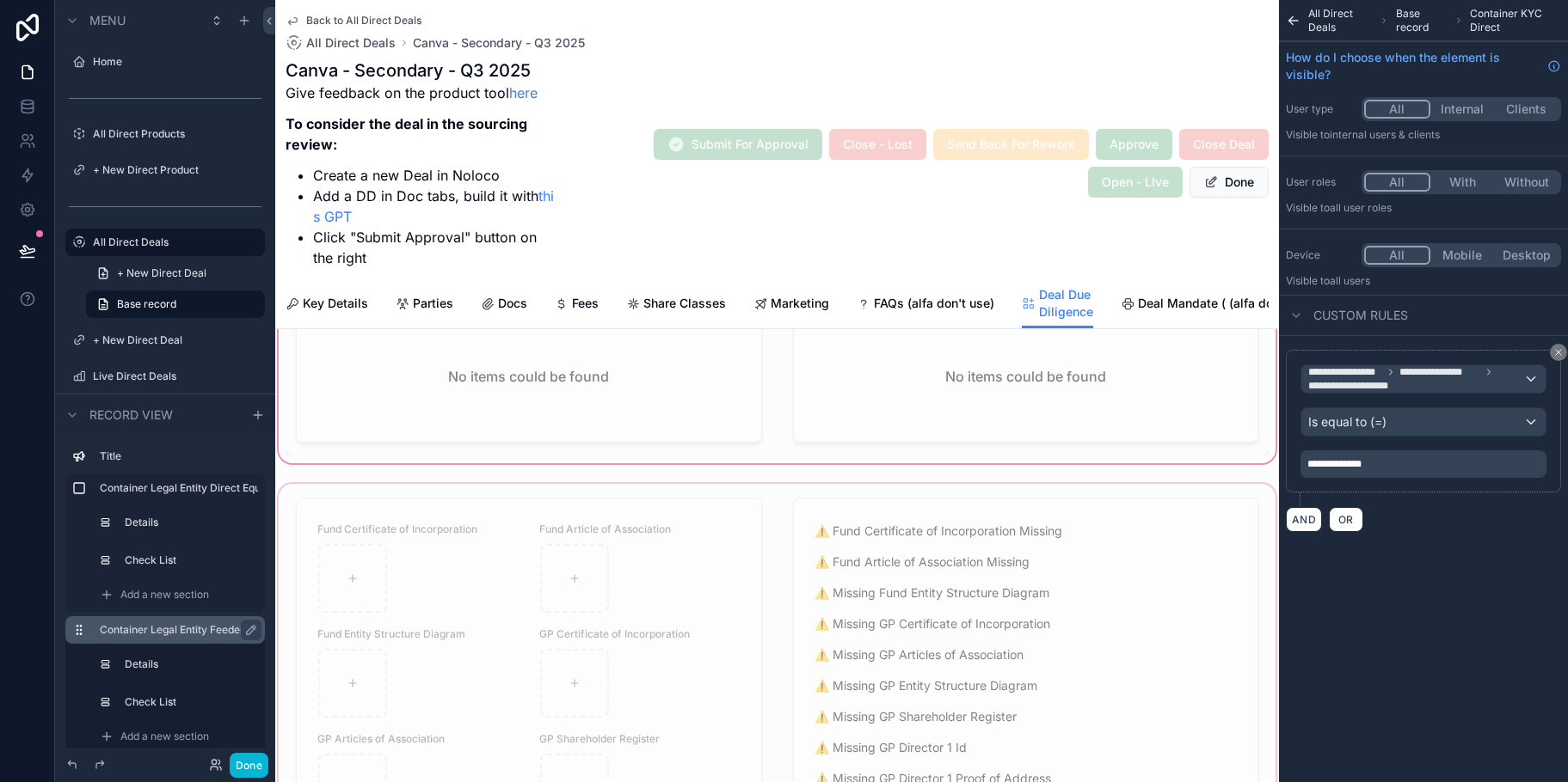
scroll to position [1032, 0]
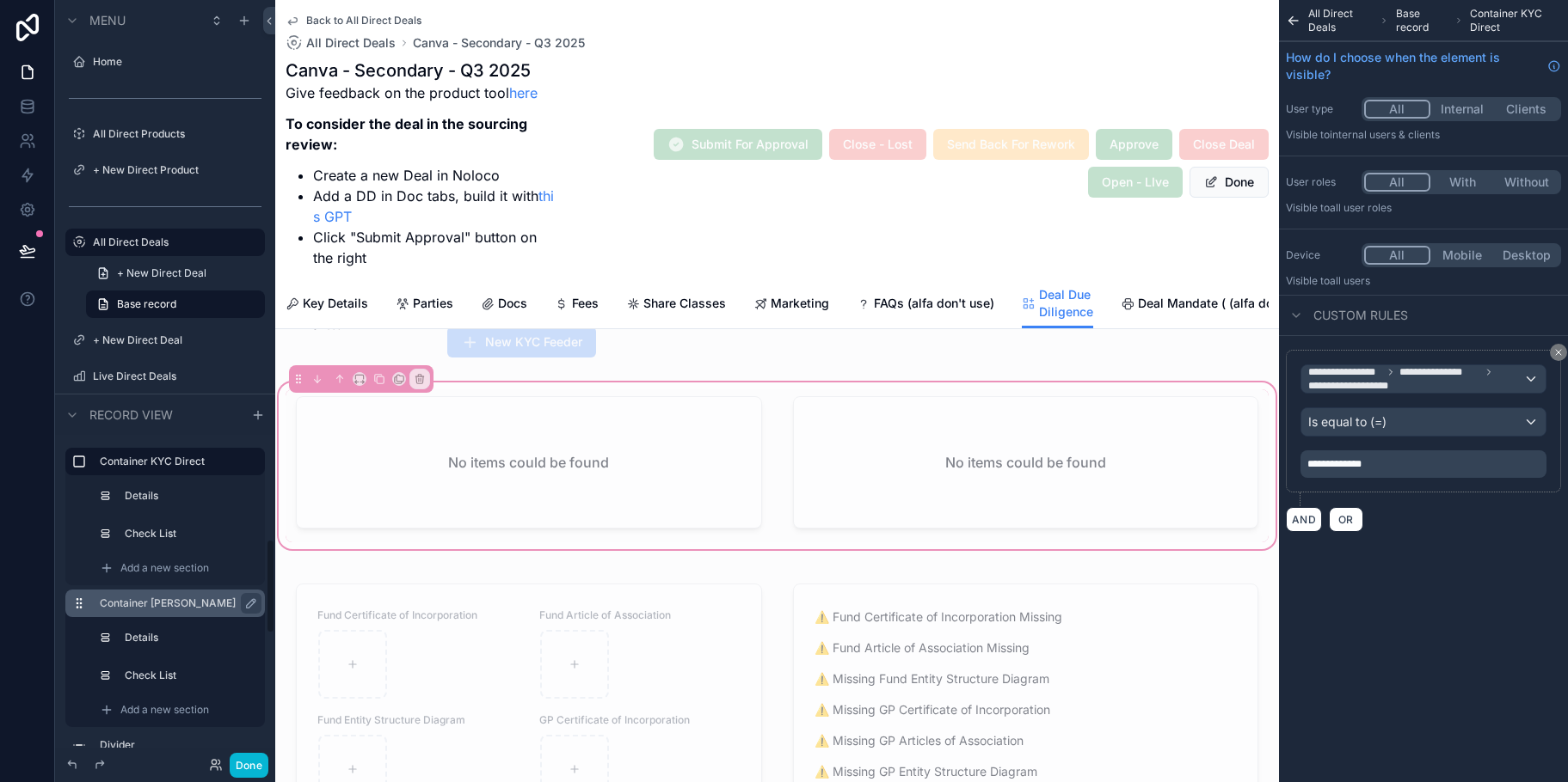
scroll to position [344, 0]
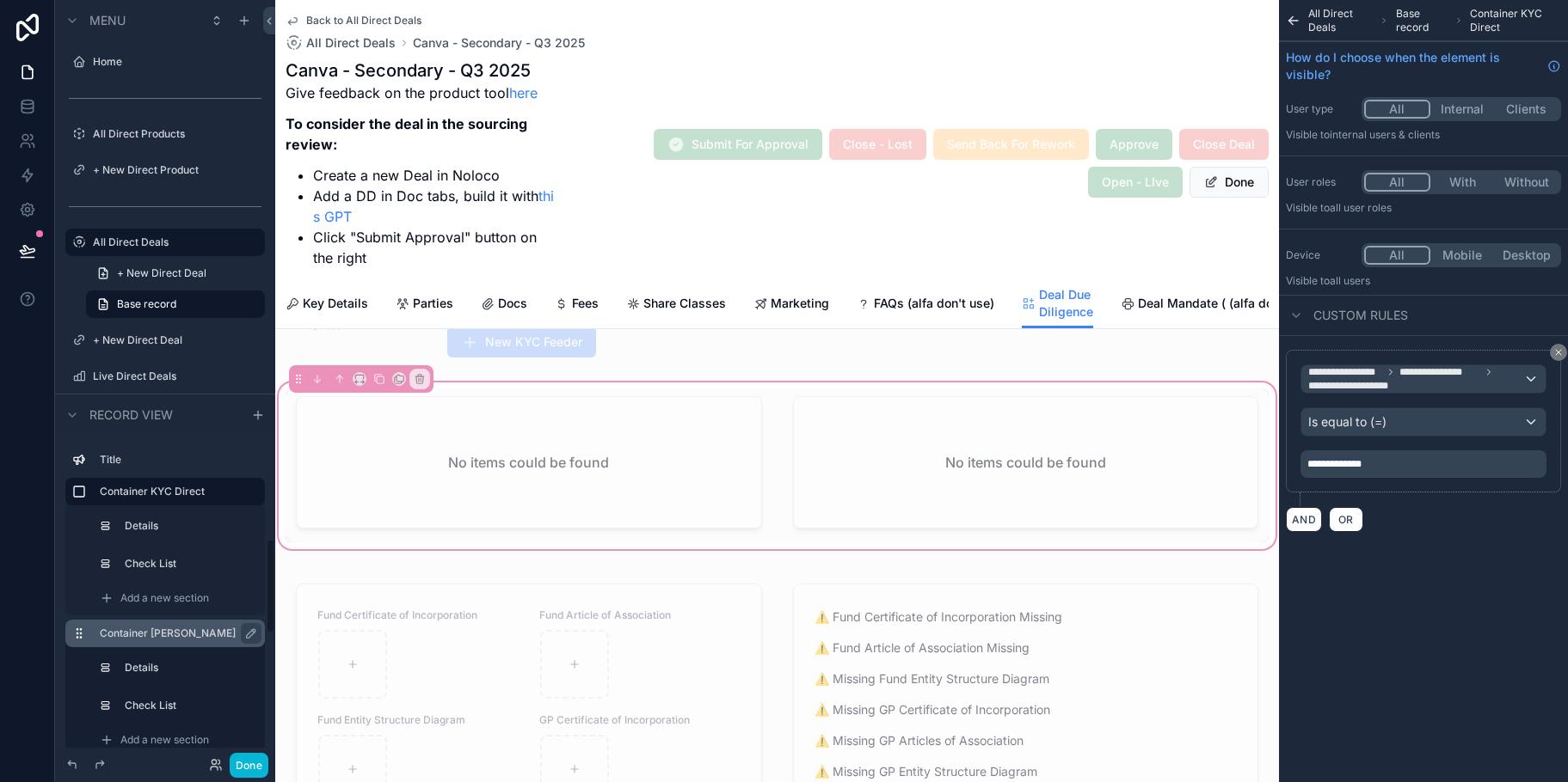
click at [198, 637] on label "Container KYC Feeder" at bounding box center [175, 633] width 152 height 14
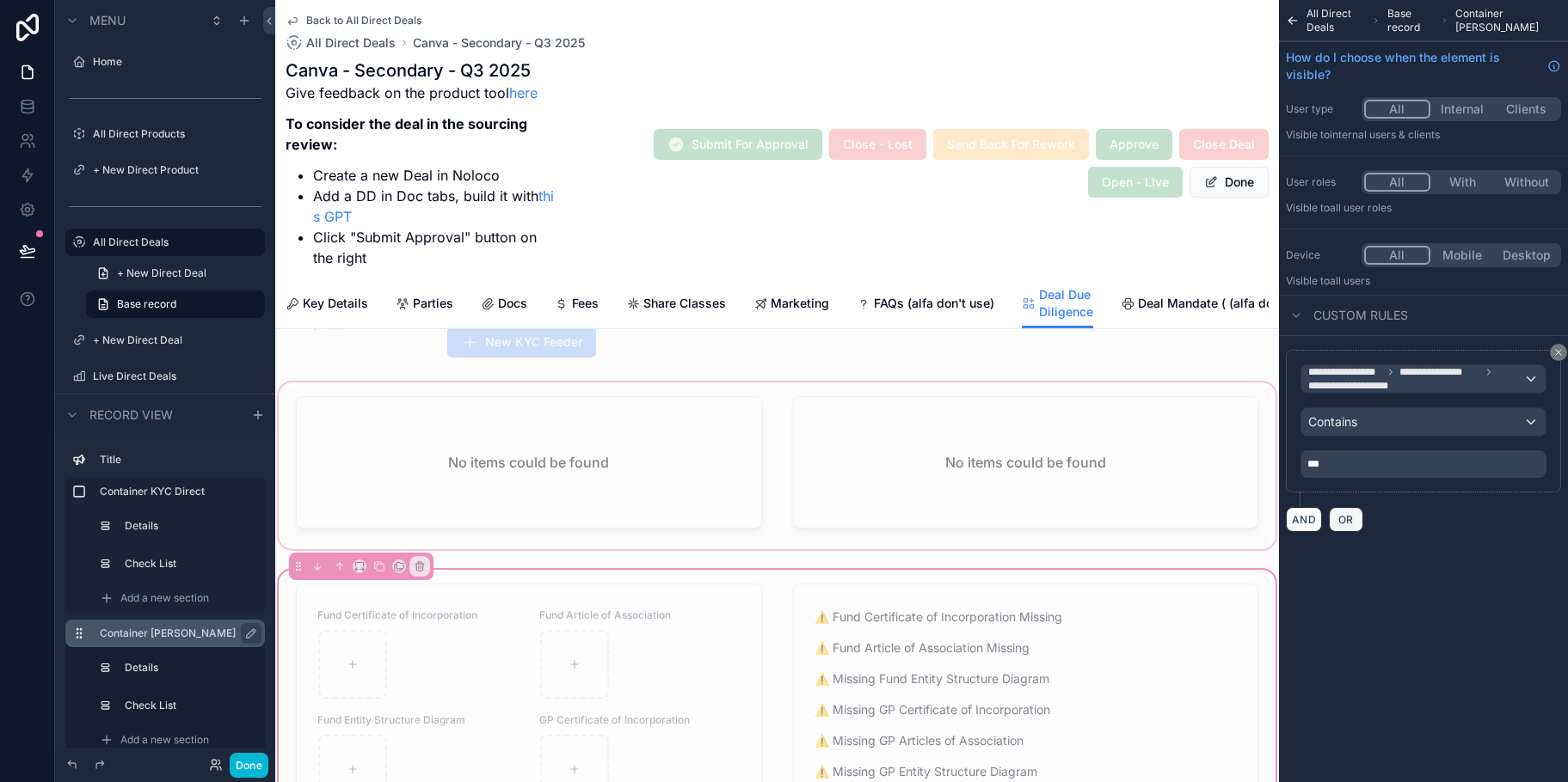
click at [1348, 519] on span "OR" at bounding box center [1346, 520] width 23 height 13
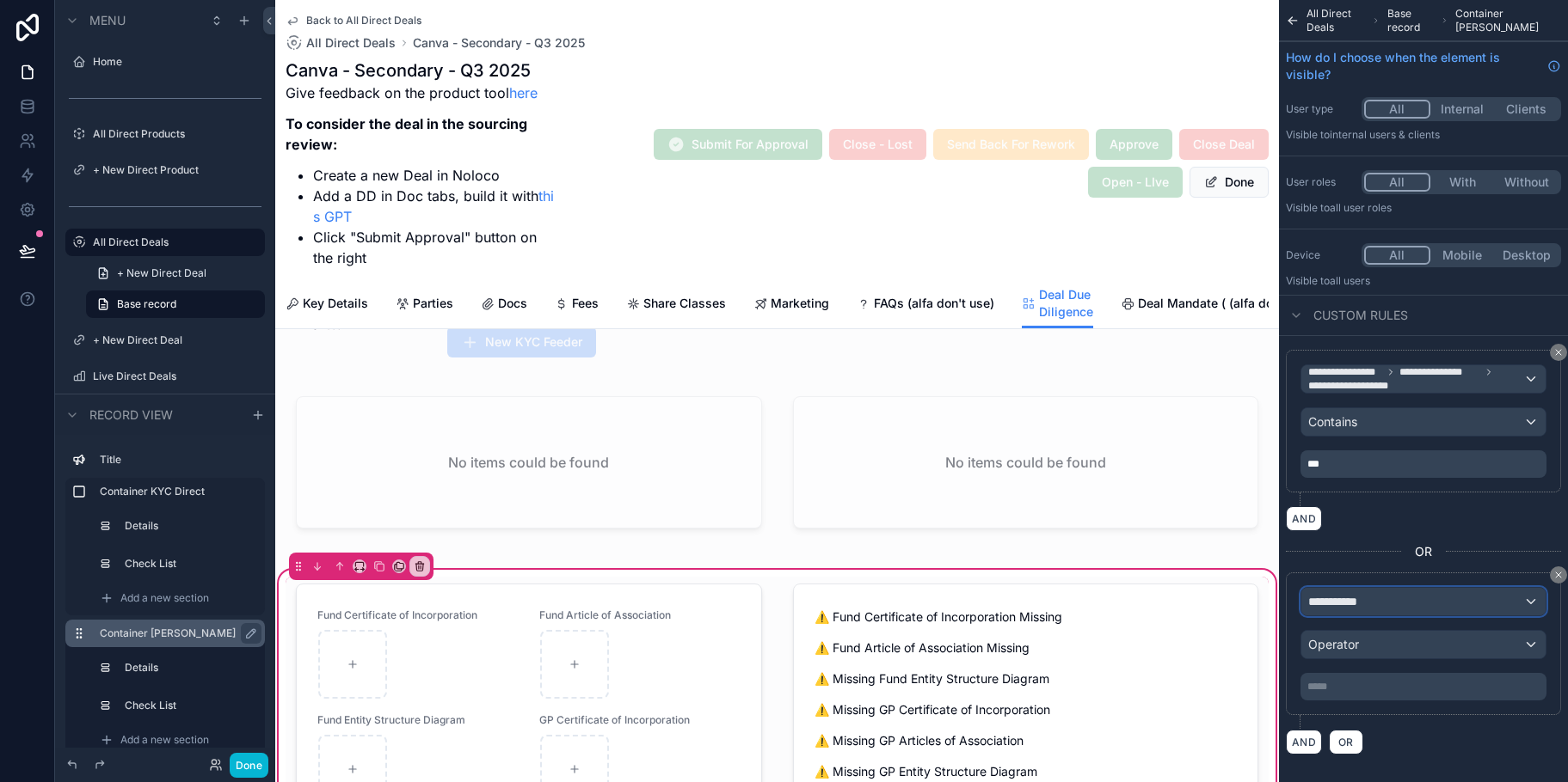
click at [1513, 596] on div "**********" at bounding box center [1423, 601] width 245 height 27
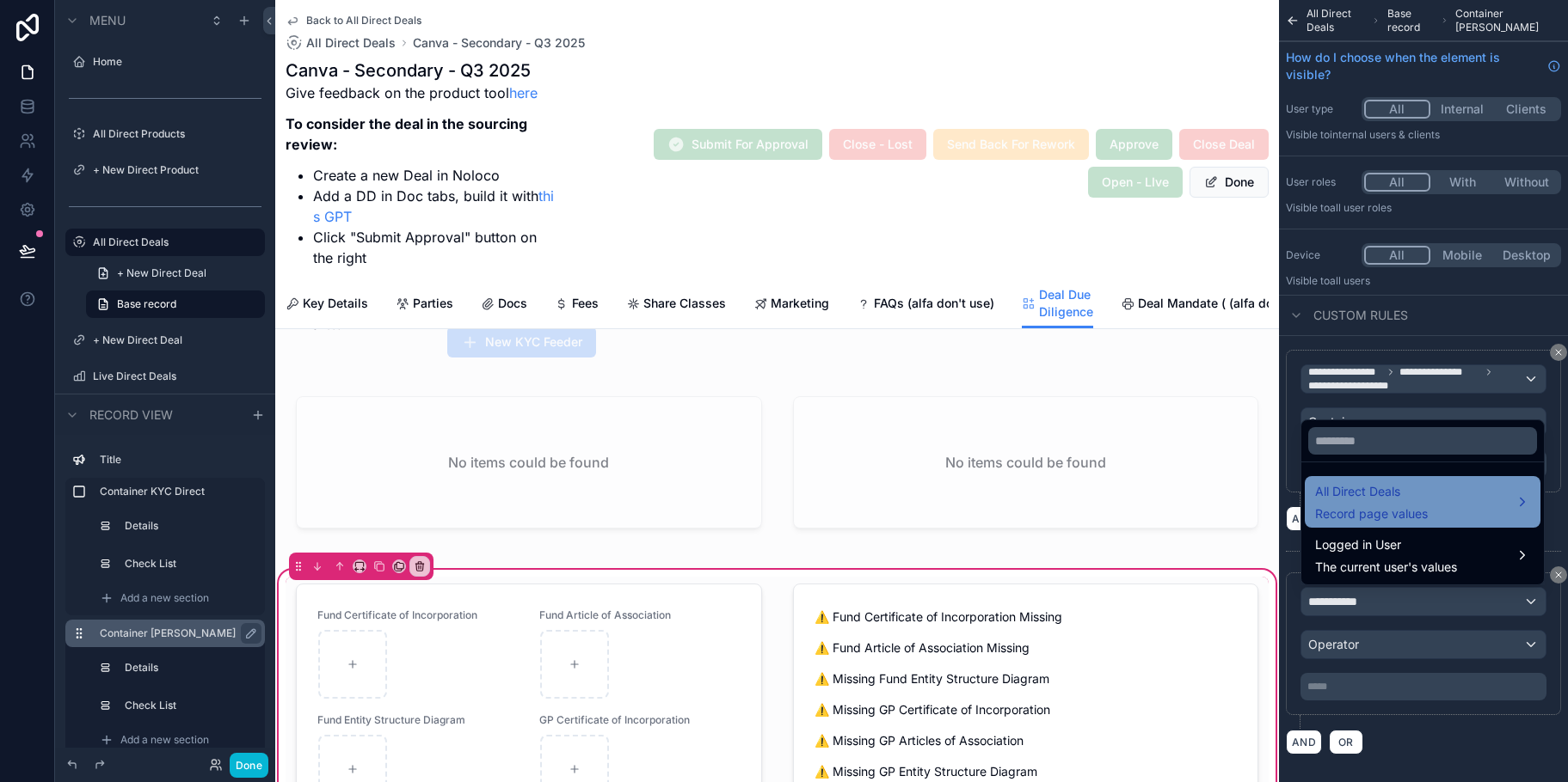
click at [1431, 511] on div "All Direct Deals Record page values" at bounding box center [1422, 502] width 215 height 42
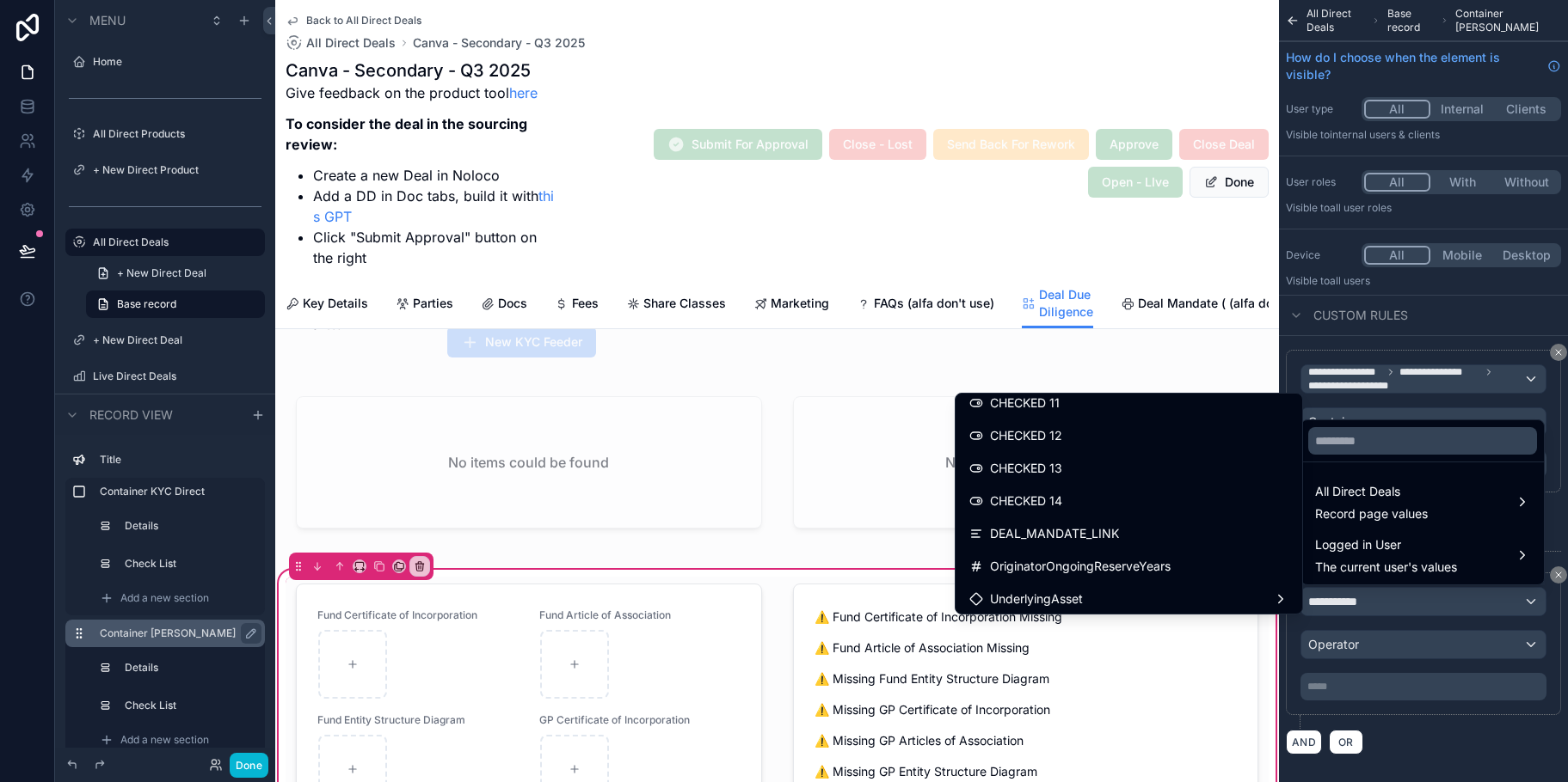
scroll to position [3537, 0]
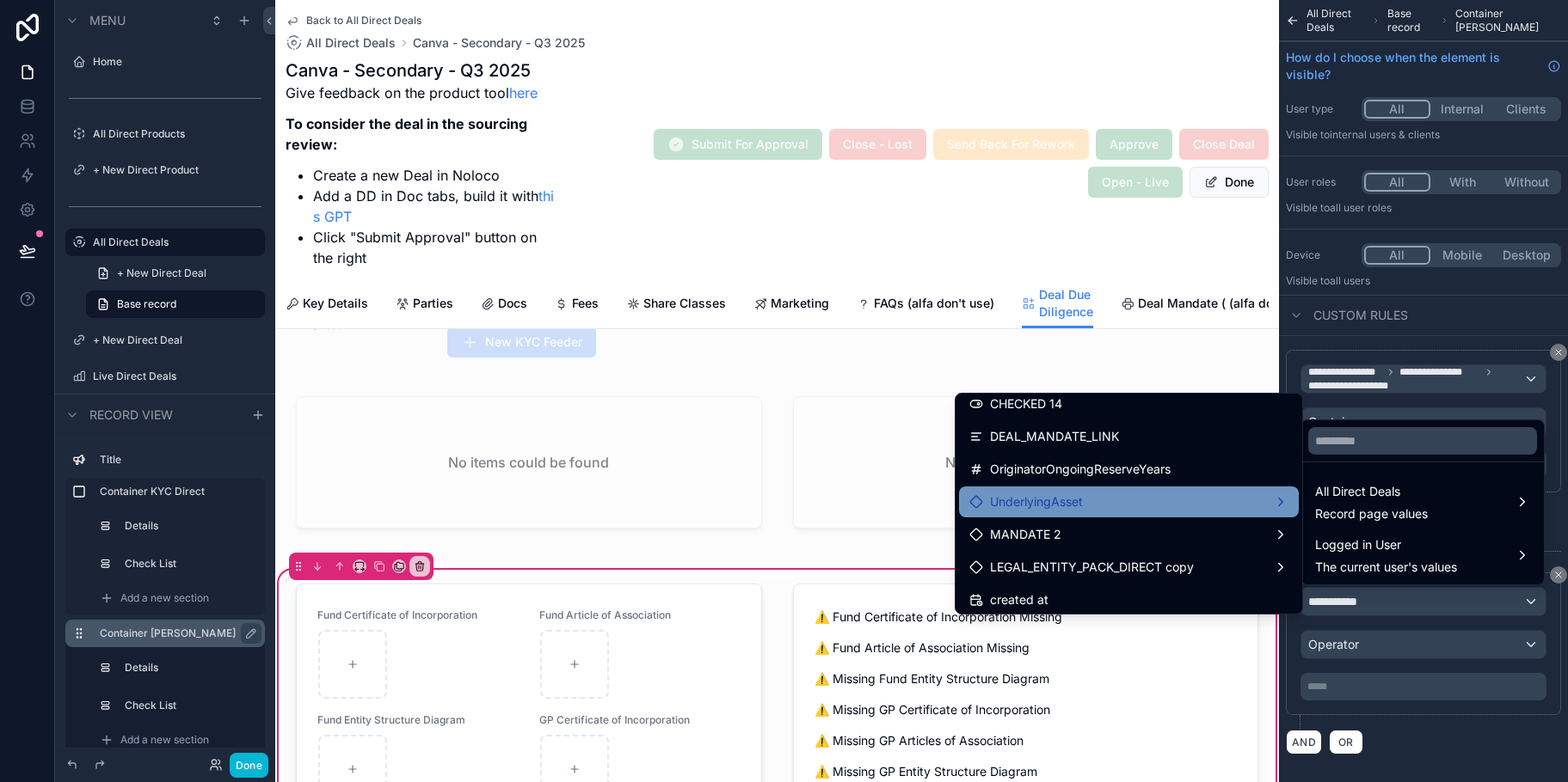
click at [1243, 499] on div "UnderlyingAsset" at bounding box center [1128, 502] width 319 height 21
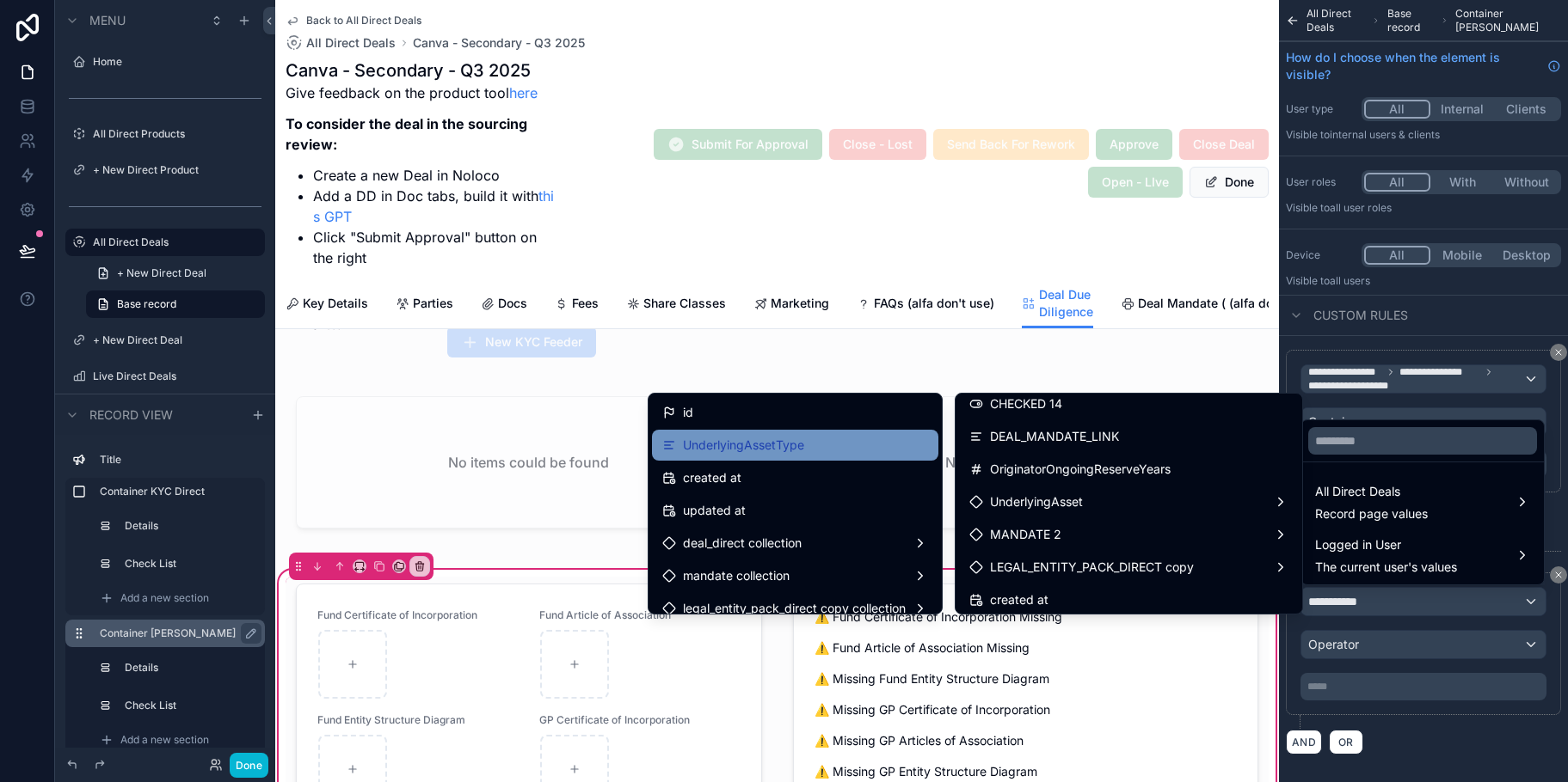
click at [866, 434] on div "UnderlyingAssetType" at bounding box center [795, 446] width 286 height 31
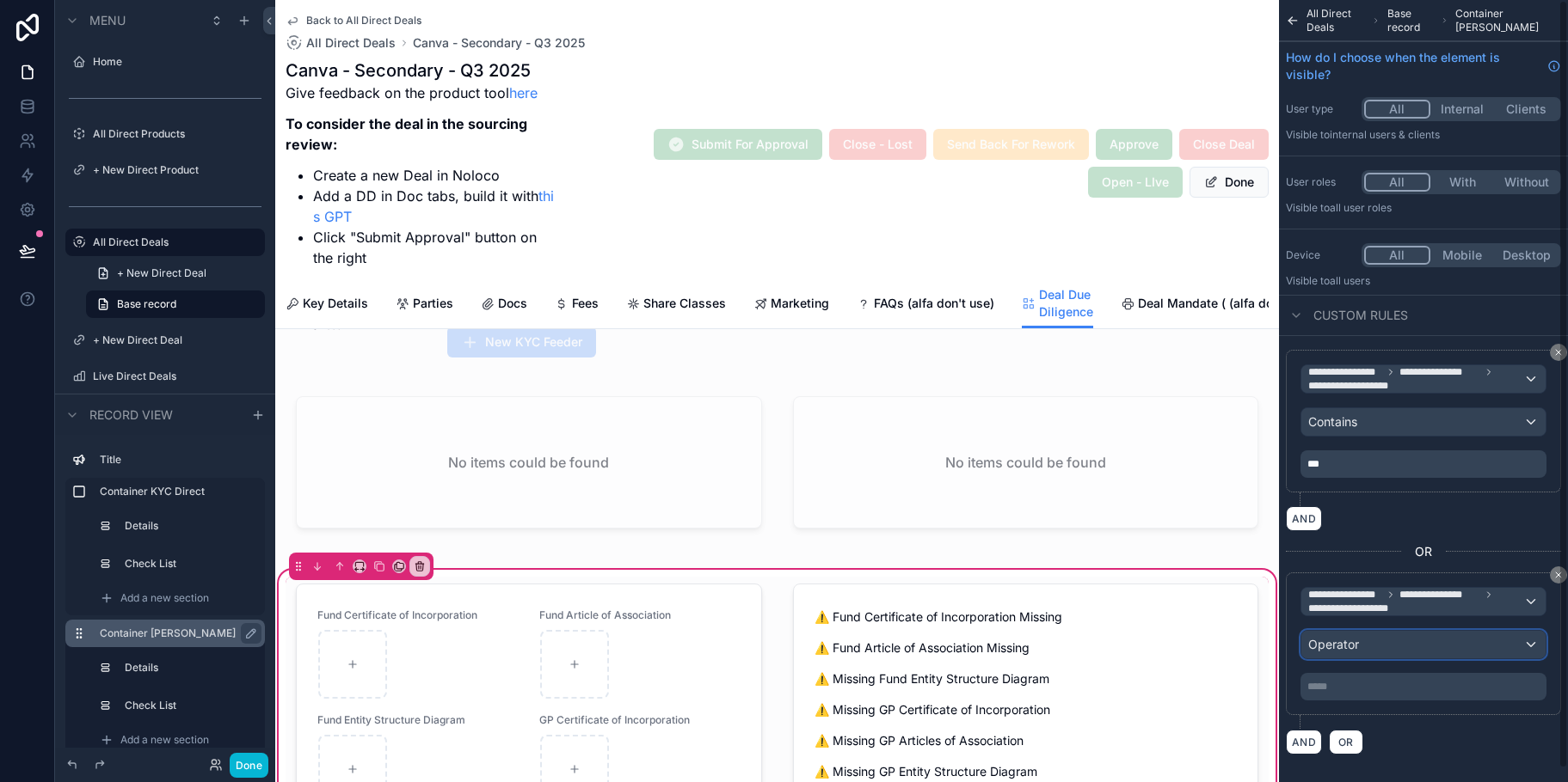
click at [1397, 653] on div "Operator" at bounding box center [1423, 645] width 245 height 27
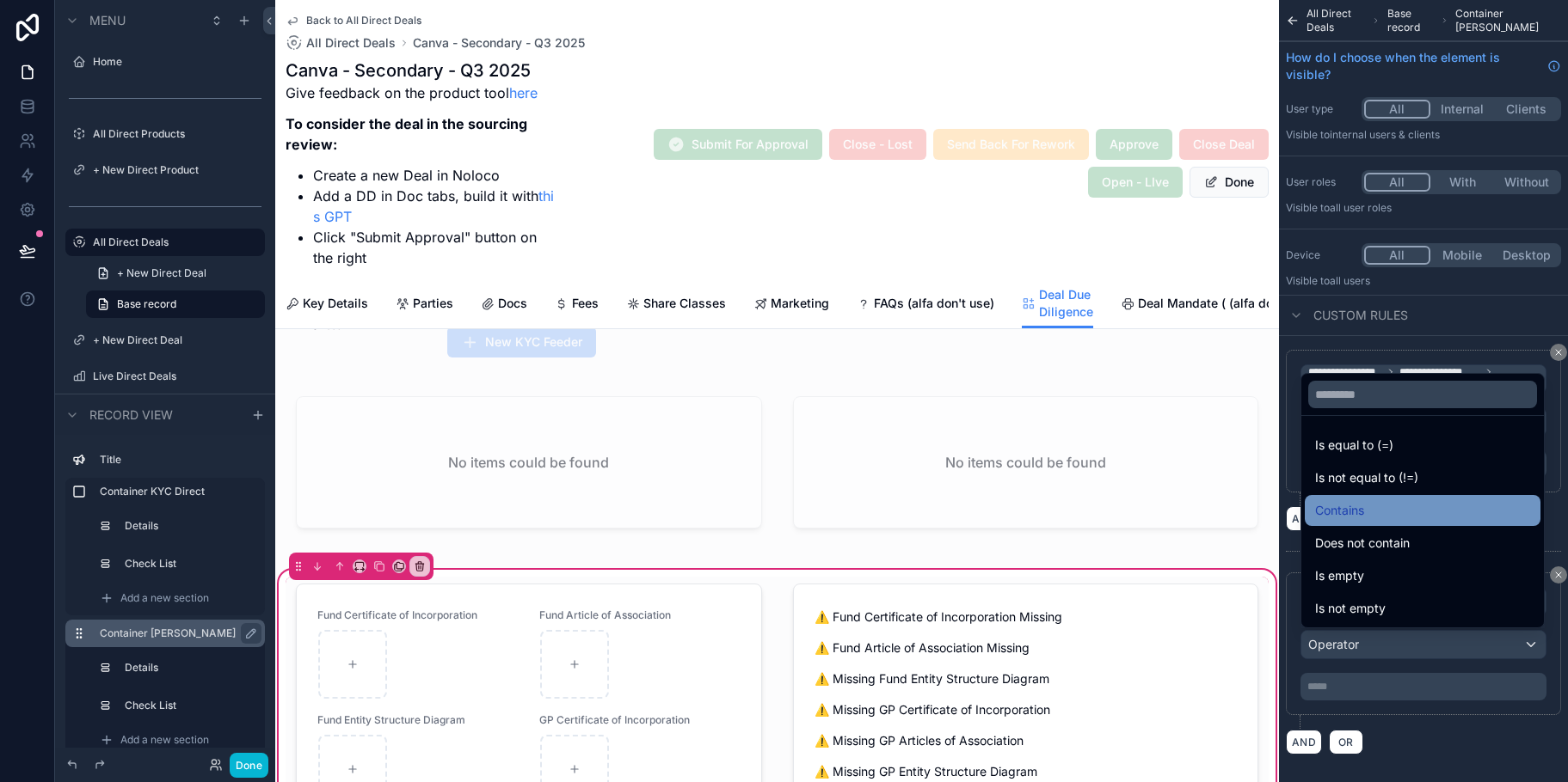
click at [1393, 514] on div "Contains" at bounding box center [1422, 511] width 215 height 21
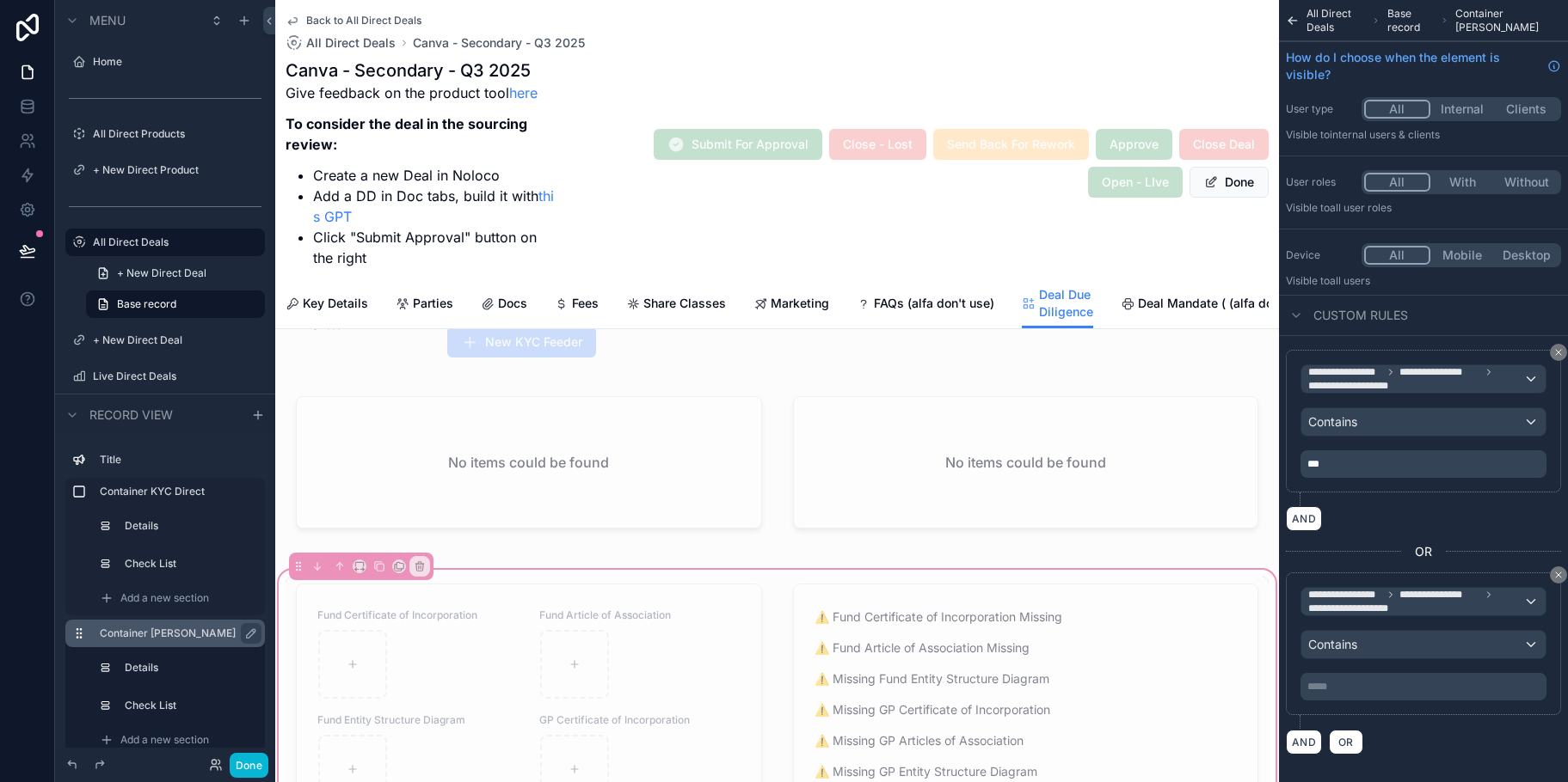
click at [1382, 681] on p "***** ﻿" at bounding box center [1425, 687] width 236 height 14
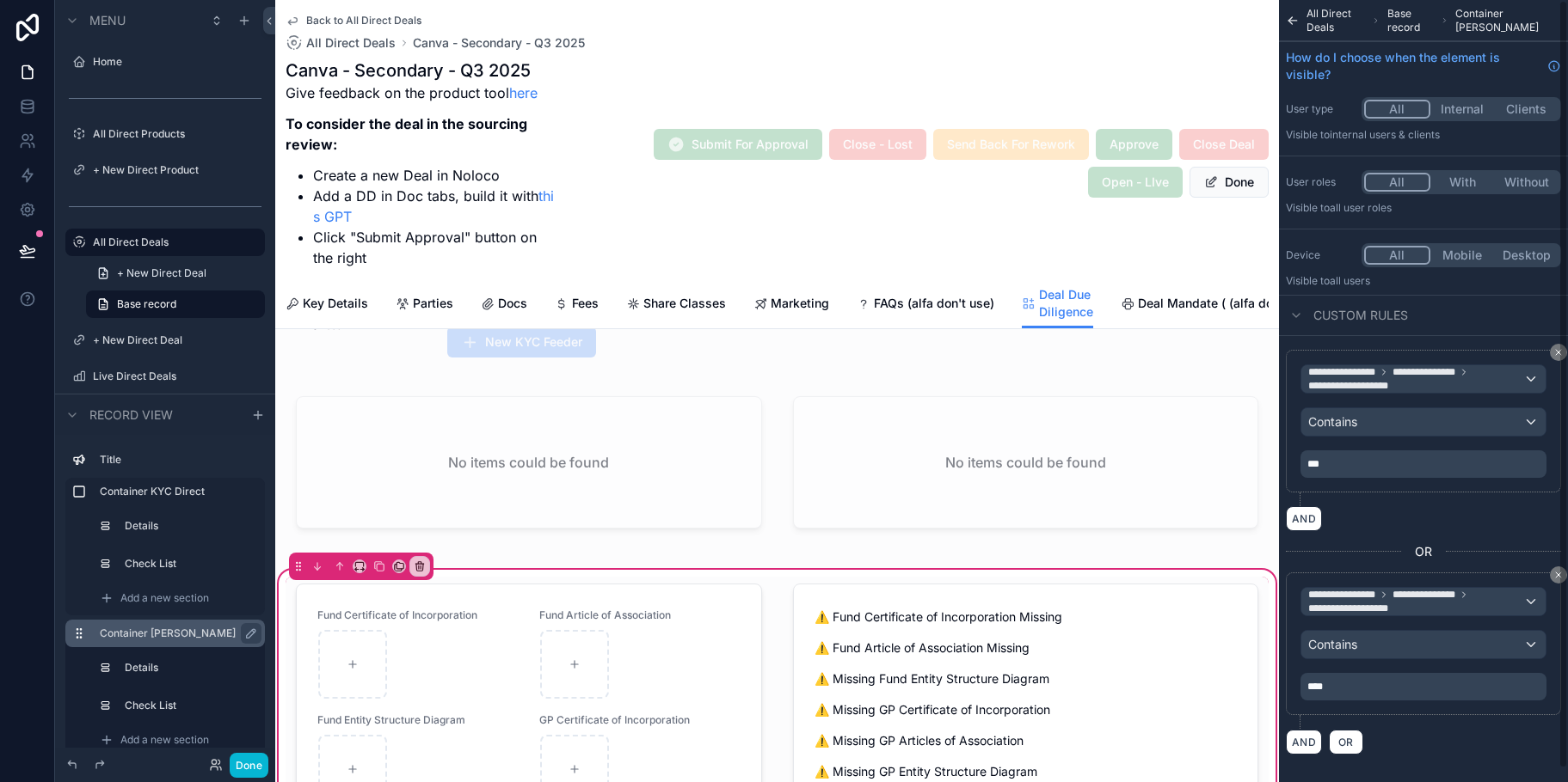
click at [1431, 718] on div "**********" at bounding box center [1423, 650] width 275 height 156
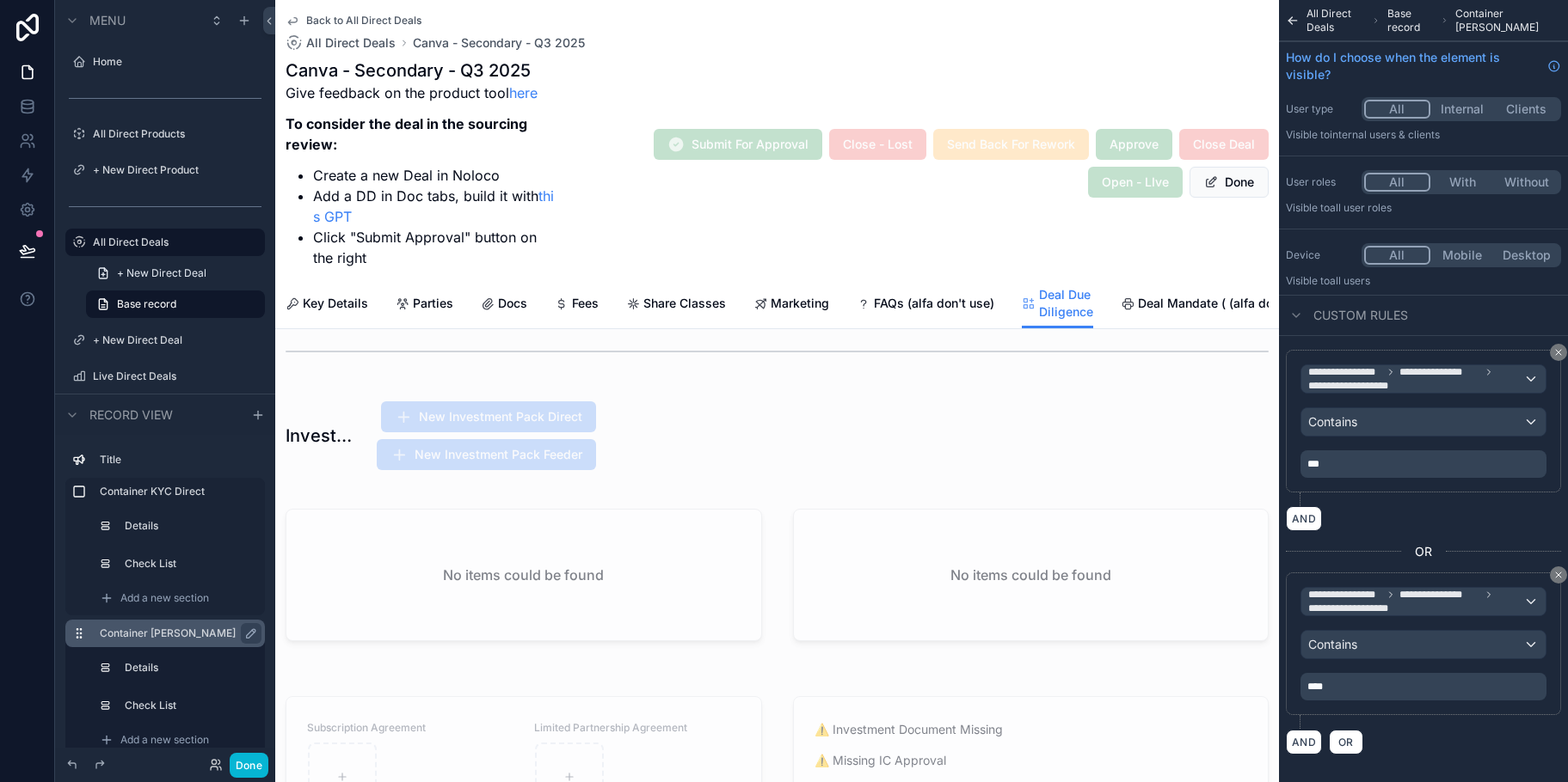
scroll to position [1935, 0]
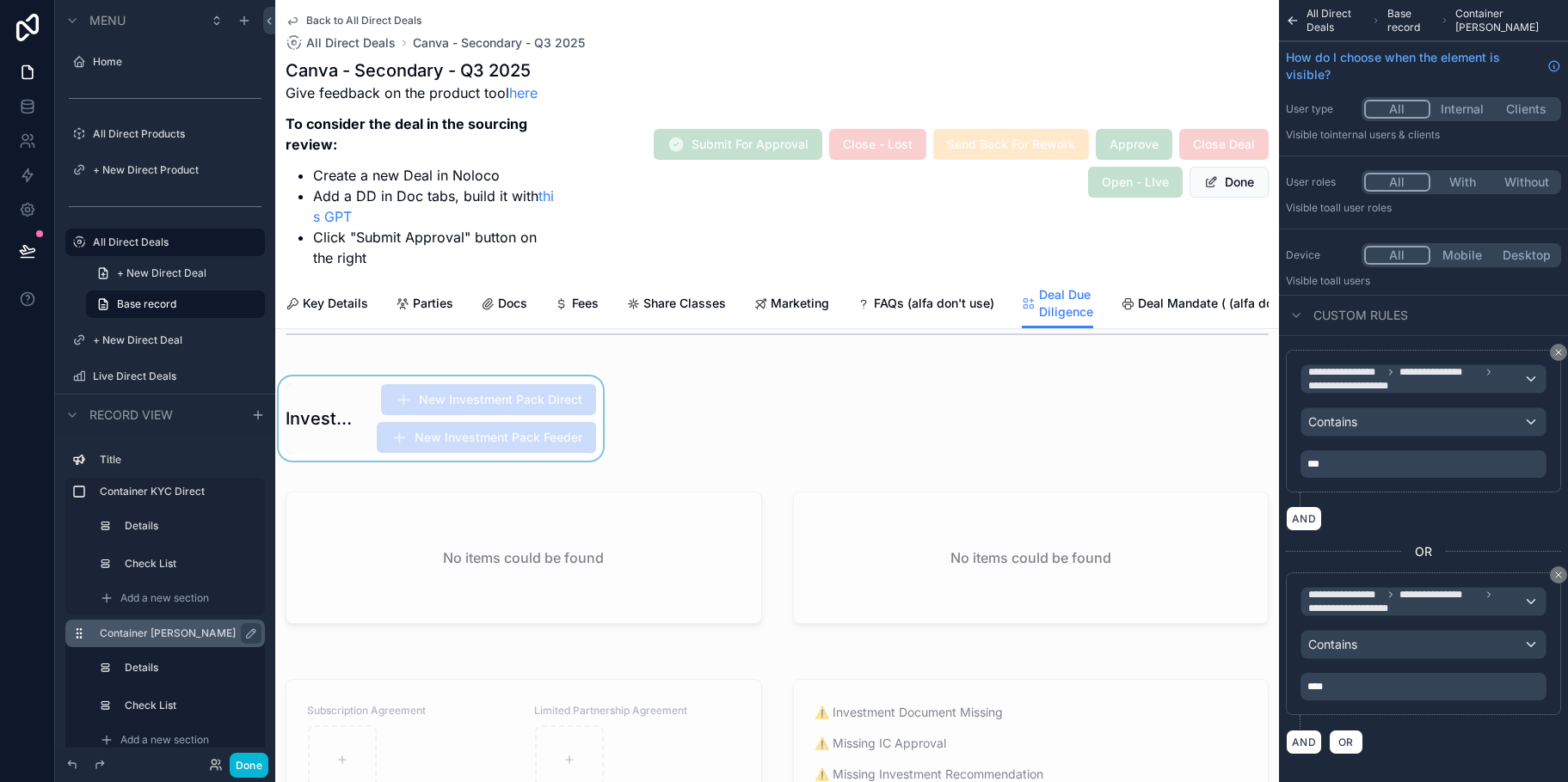
click at [443, 431] on div "scrollable content" at bounding box center [440, 418] width 331 height 84
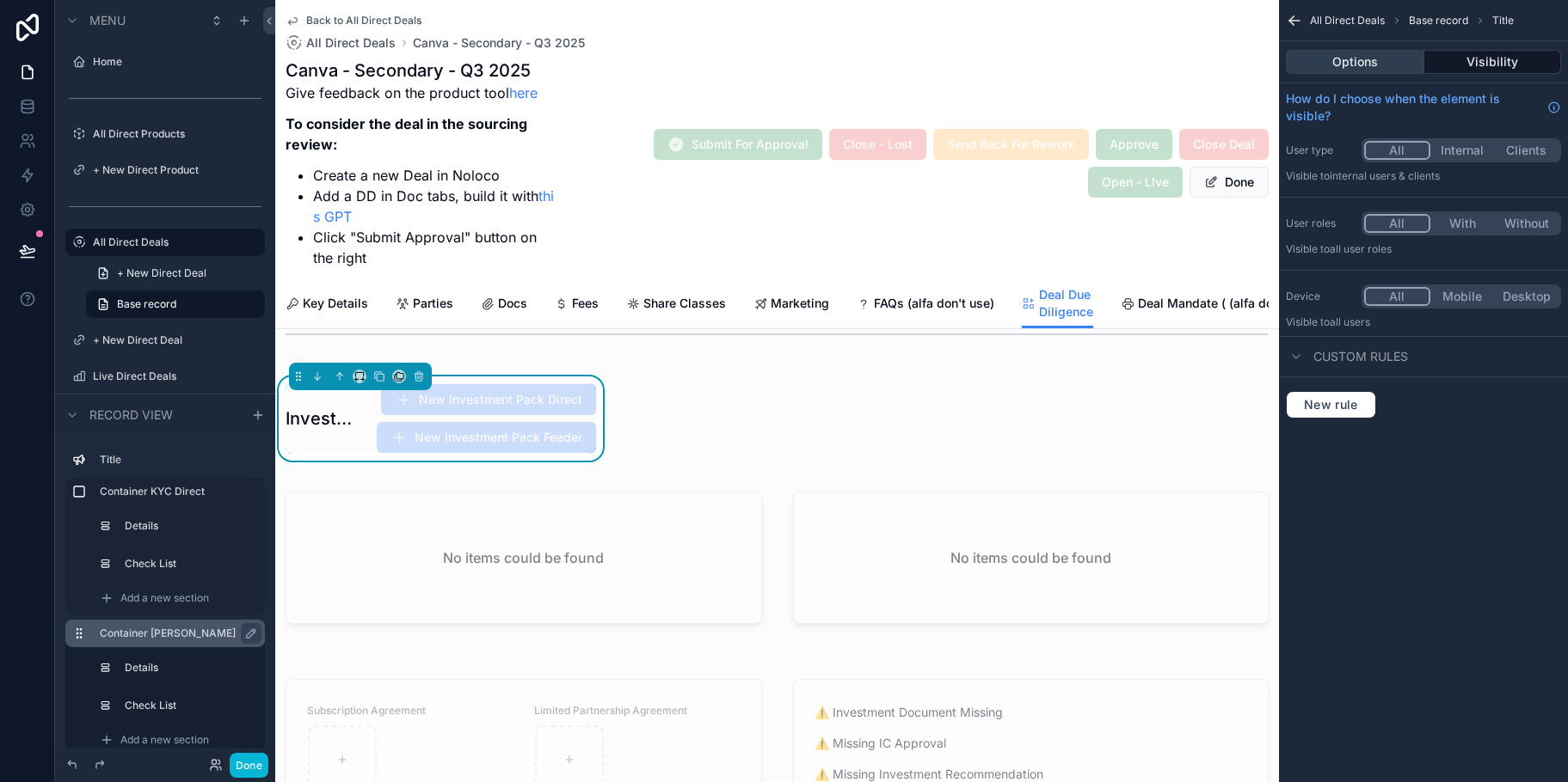
click at [1392, 64] on button "Options" at bounding box center [1355, 62] width 138 height 24
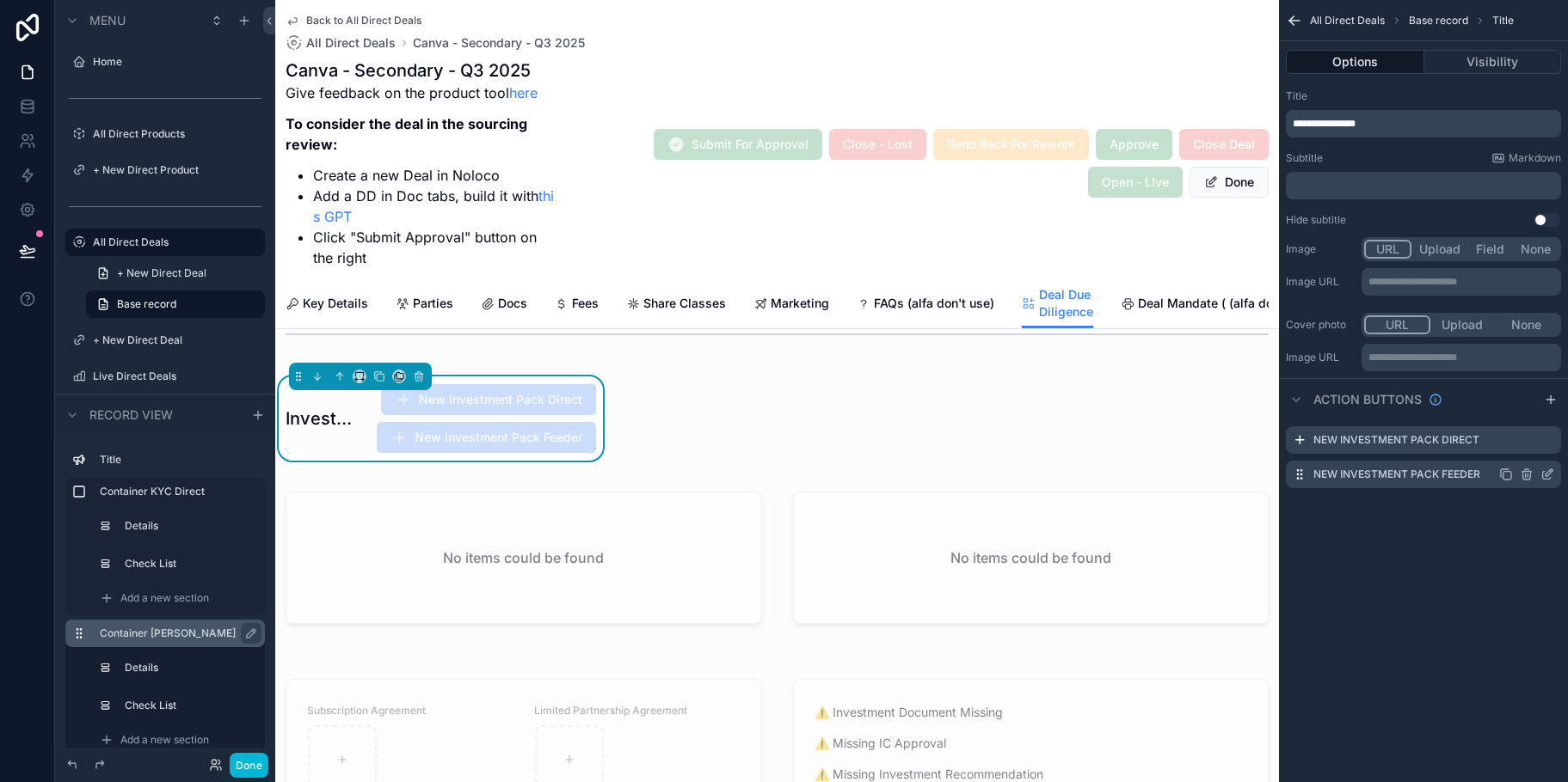
click at [1549, 481] on icon "scrollable content" at bounding box center [1547, 474] width 14 height 14
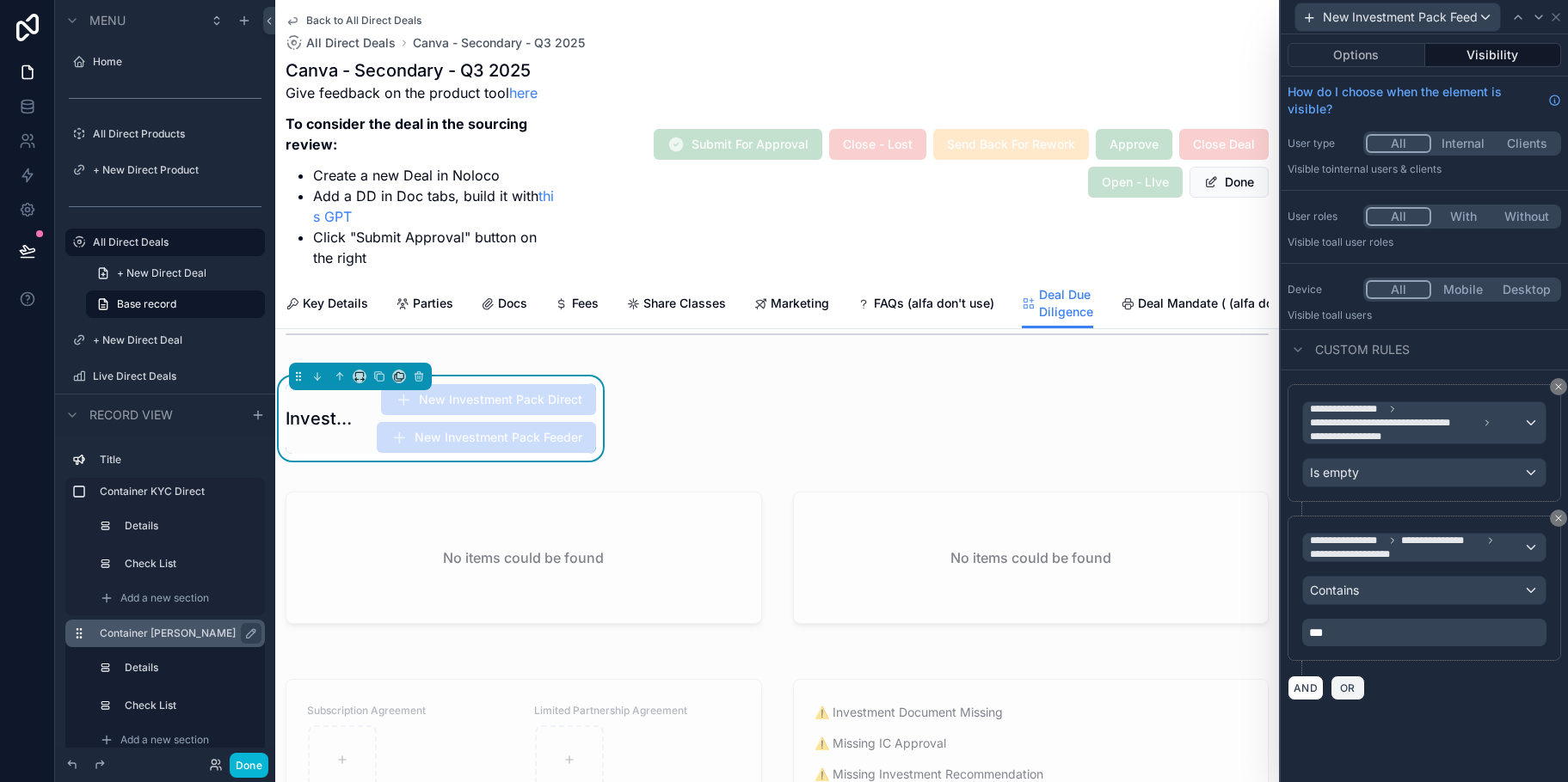
click at [1354, 697] on button "OR" at bounding box center [1347, 688] width 34 height 25
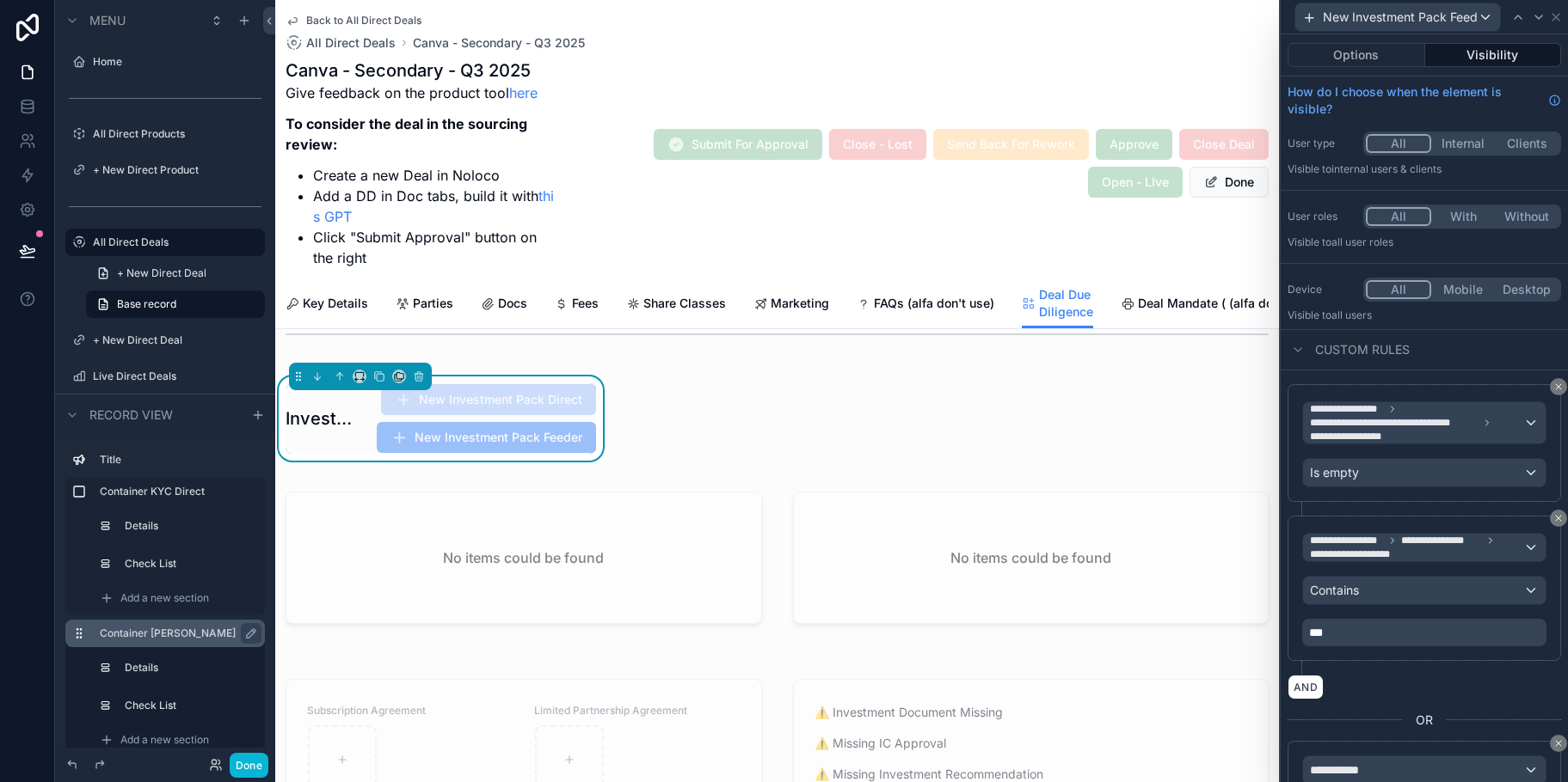
scroll to position [153, 0]
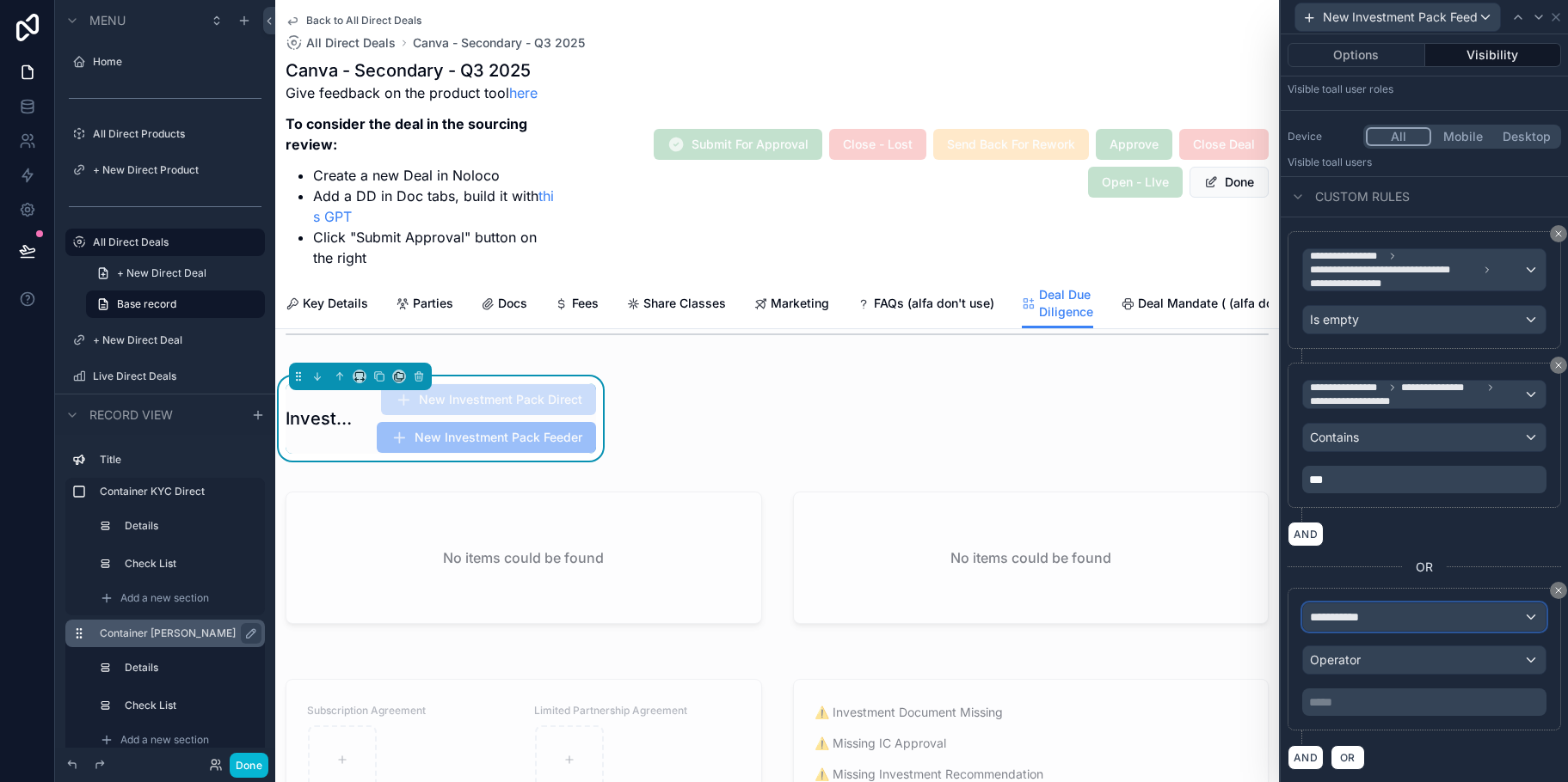
click at [1514, 618] on div "**********" at bounding box center [1424, 617] width 243 height 27
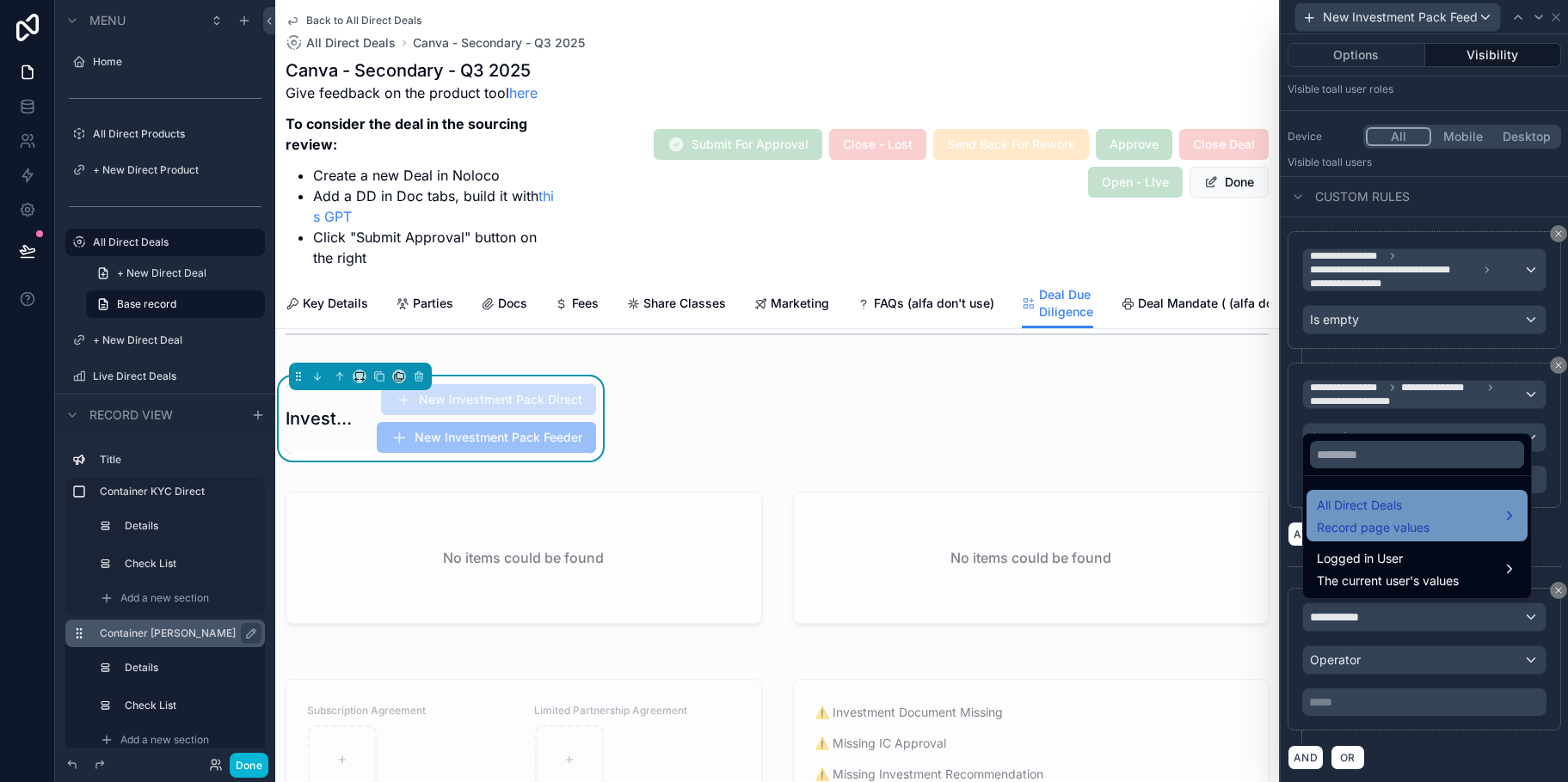
click at [1463, 523] on div "All Direct Deals Record page values" at bounding box center [1416, 517] width 200 height 42
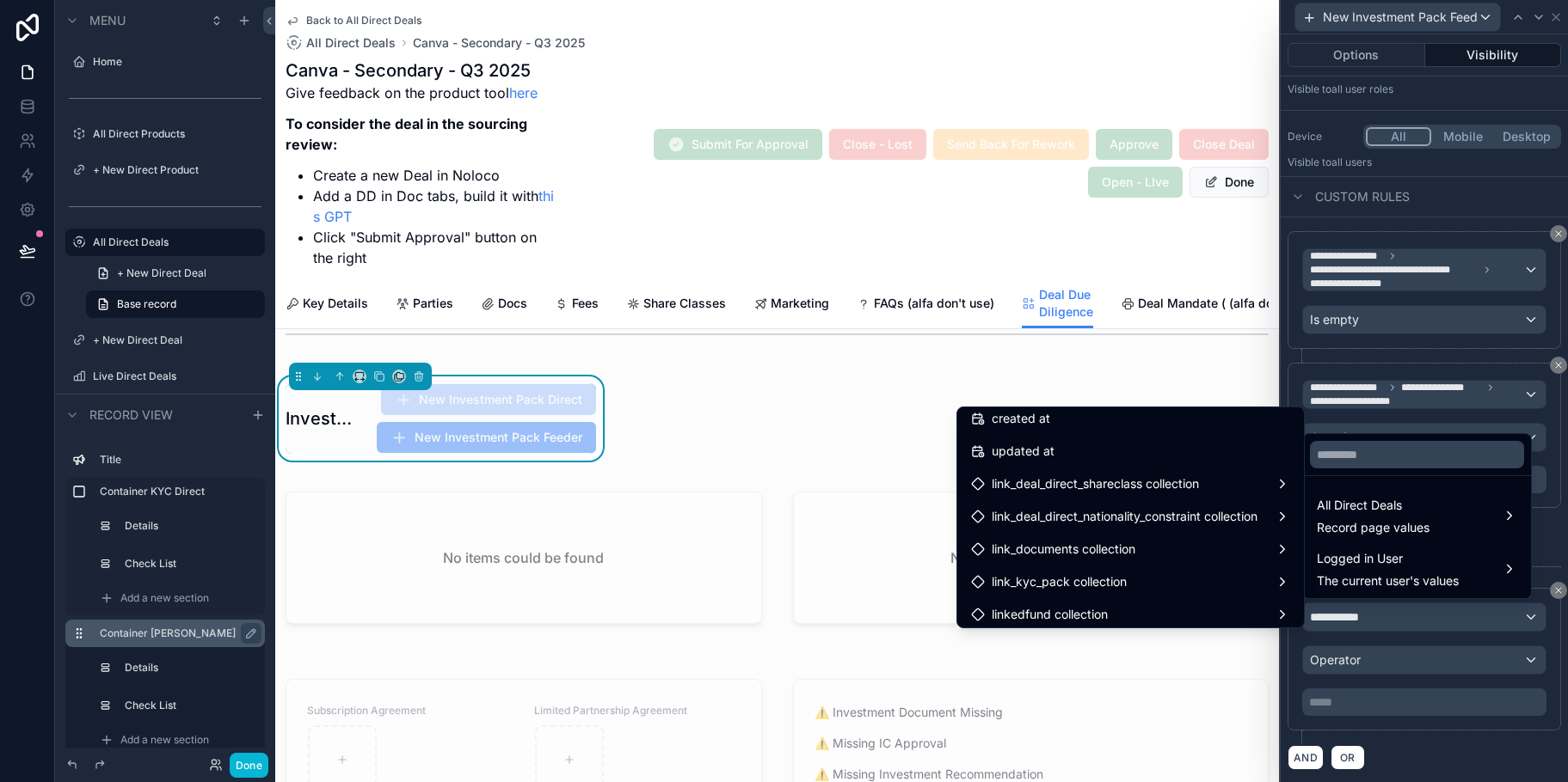
scroll to position [3967, 0]
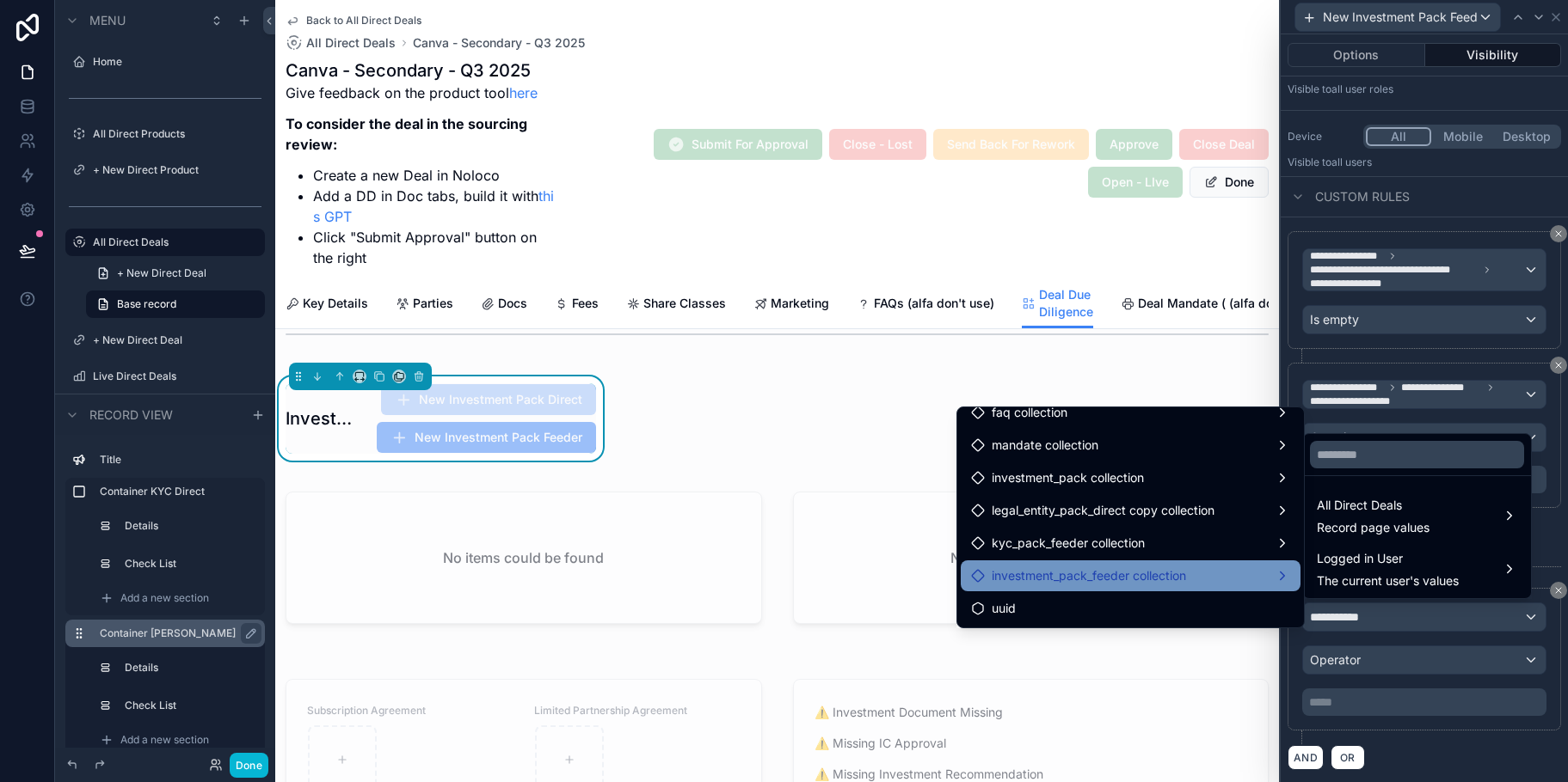
click at [1169, 573] on span "investment_pack_feeder collection" at bounding box center [1088, 576] width 194 height 21
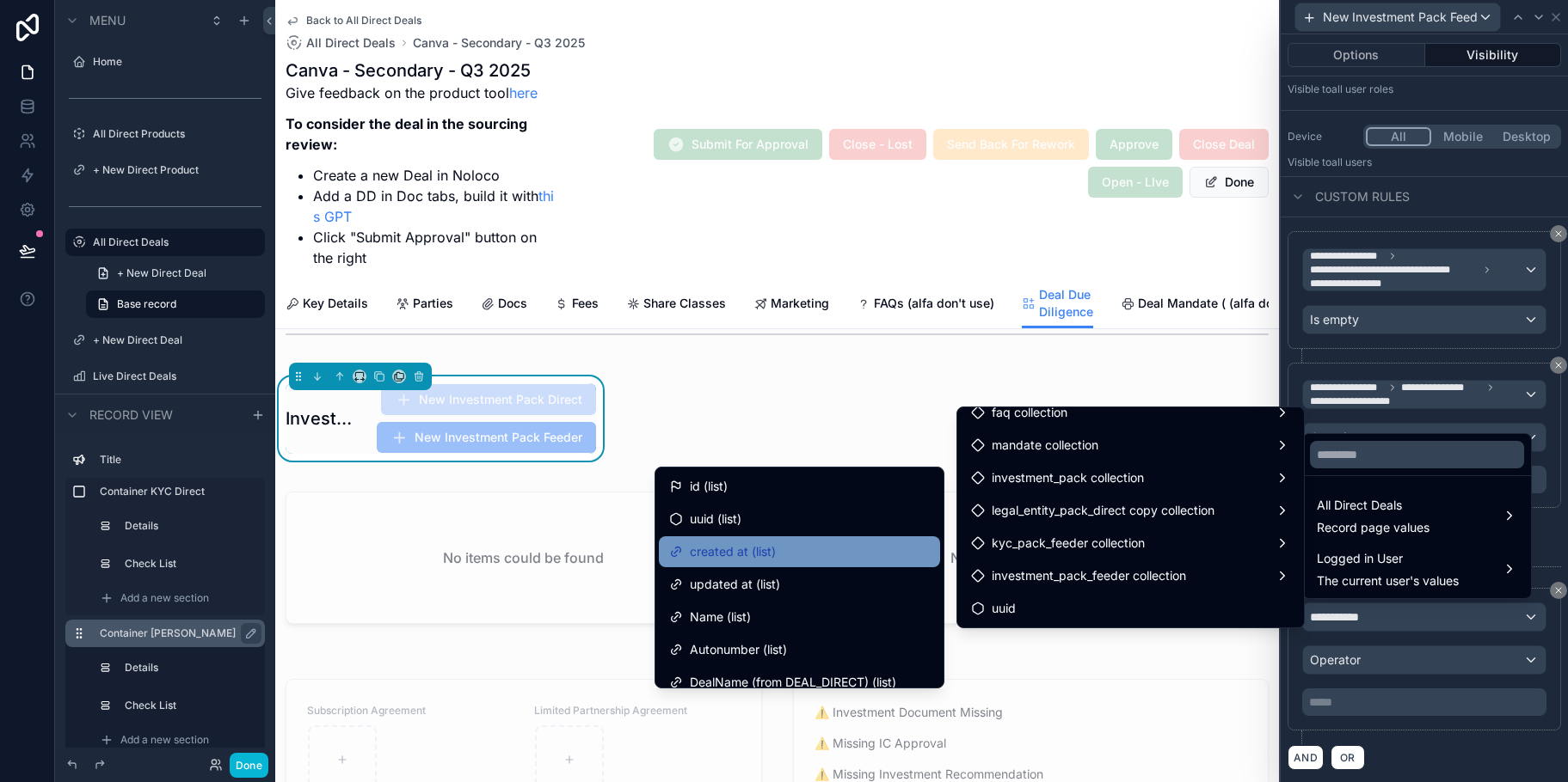
click at [874, 536] on div "created at (list)" at bounding box center [799, 552] width 282 height 31
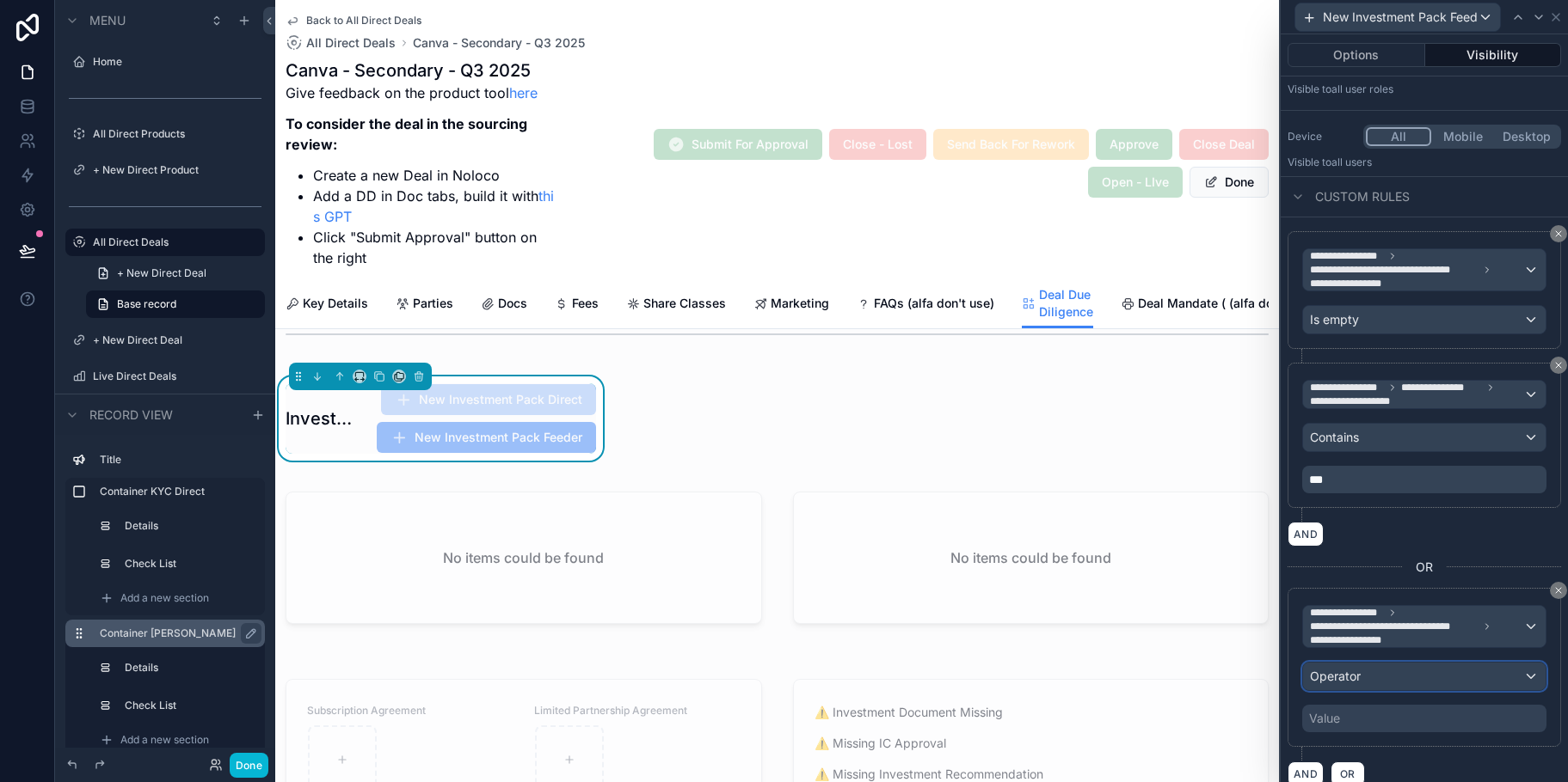
click at [1513, 675] on div "Operator" at bounding box center [1424, 676] width 243 height 27
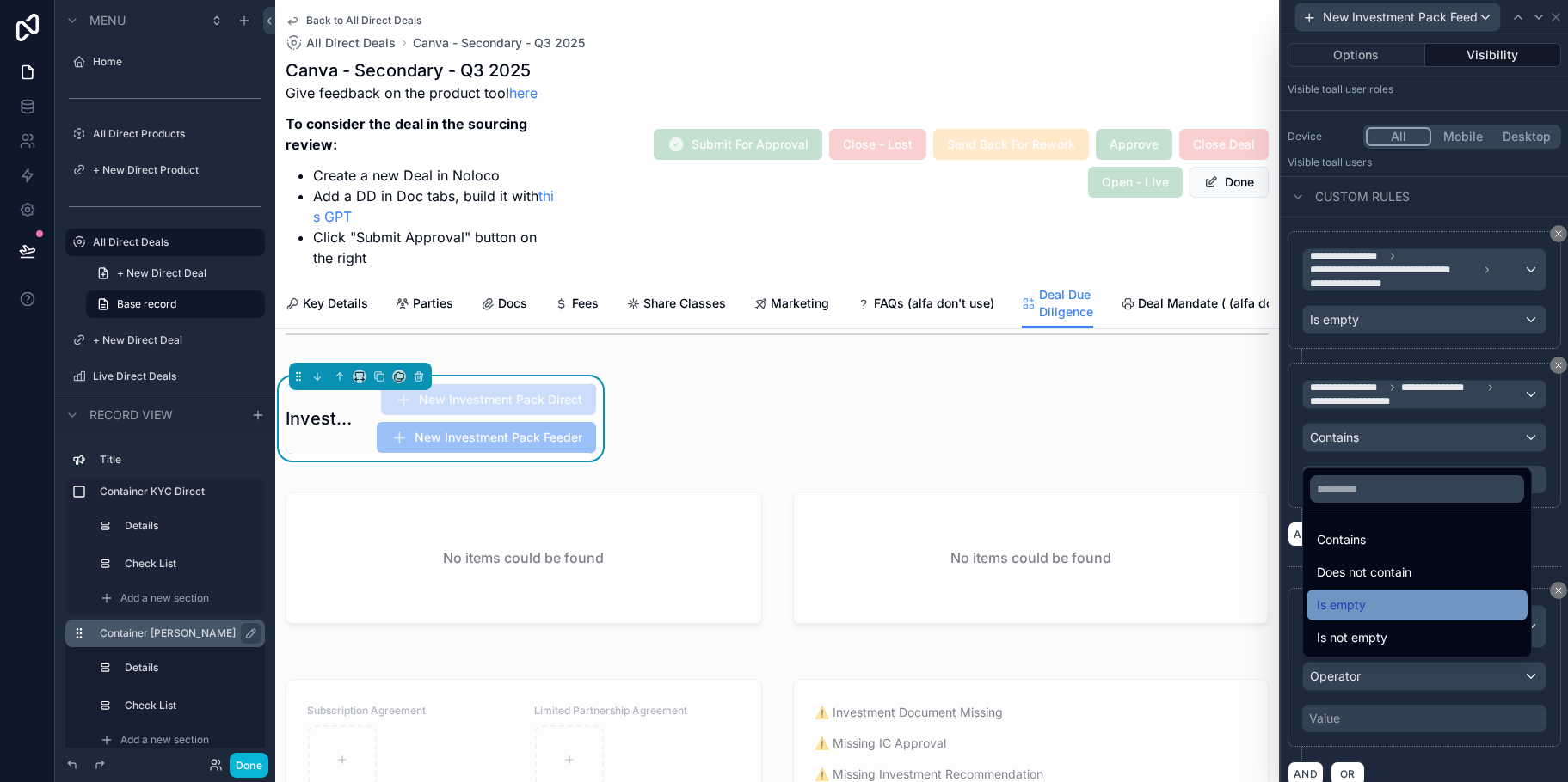
click at [1445, 609] on div "Is empty" at bounding box center [1416, 606] width 200 height 21
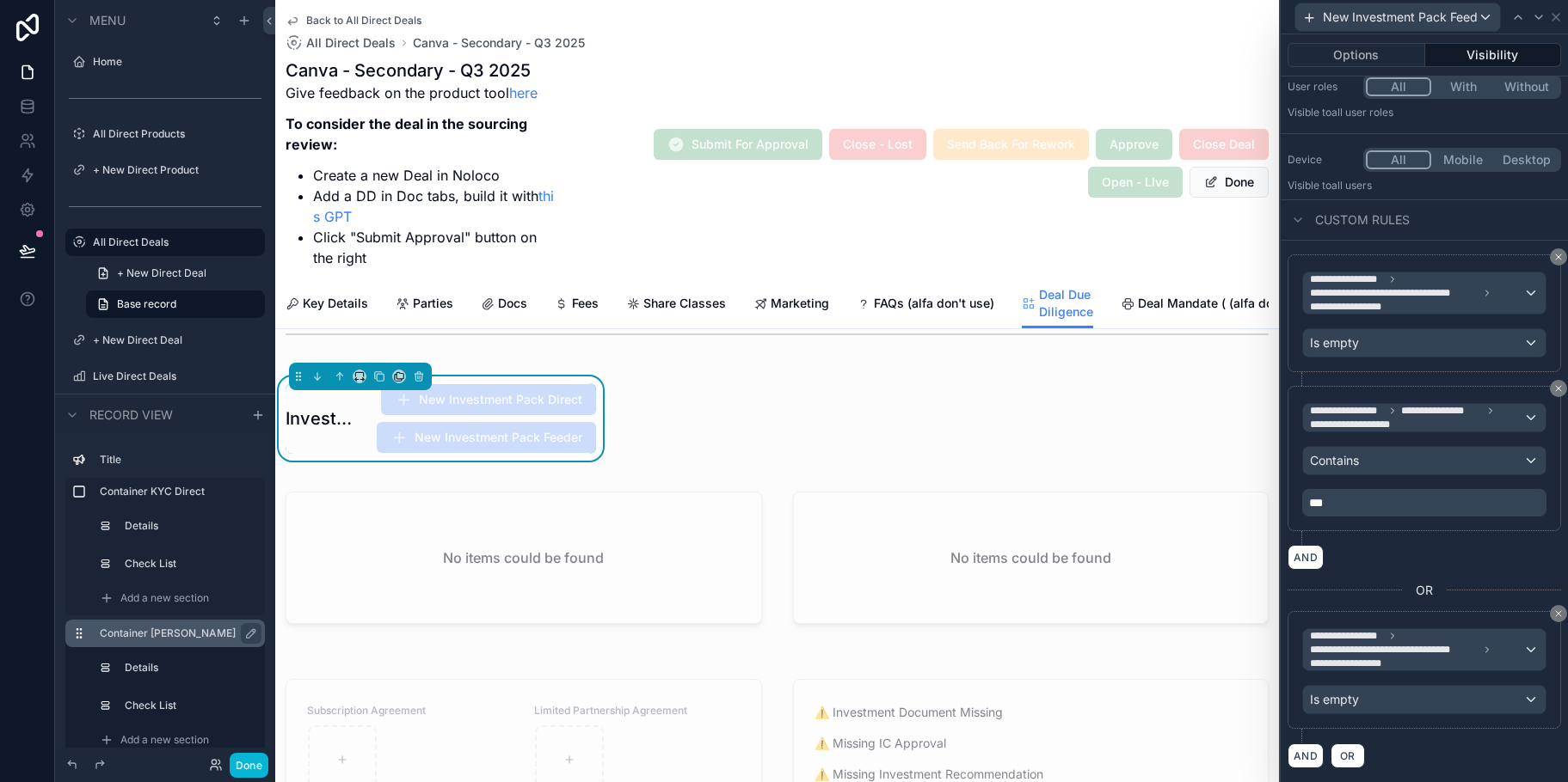
scroll to position [127, 0]
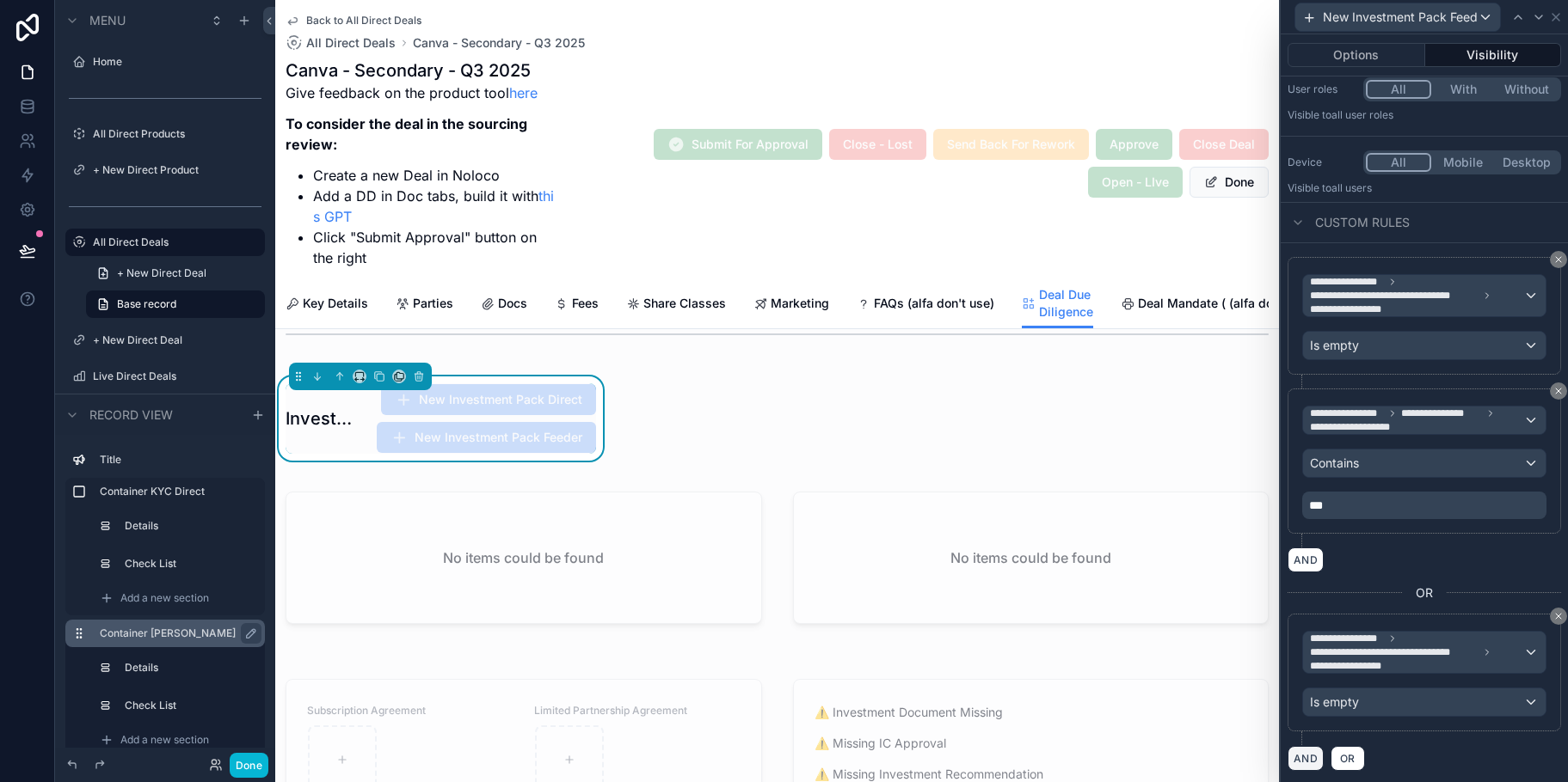
click at [1309, 749] on button "AND" at bounding box center [1305, 758] width 36 height 25
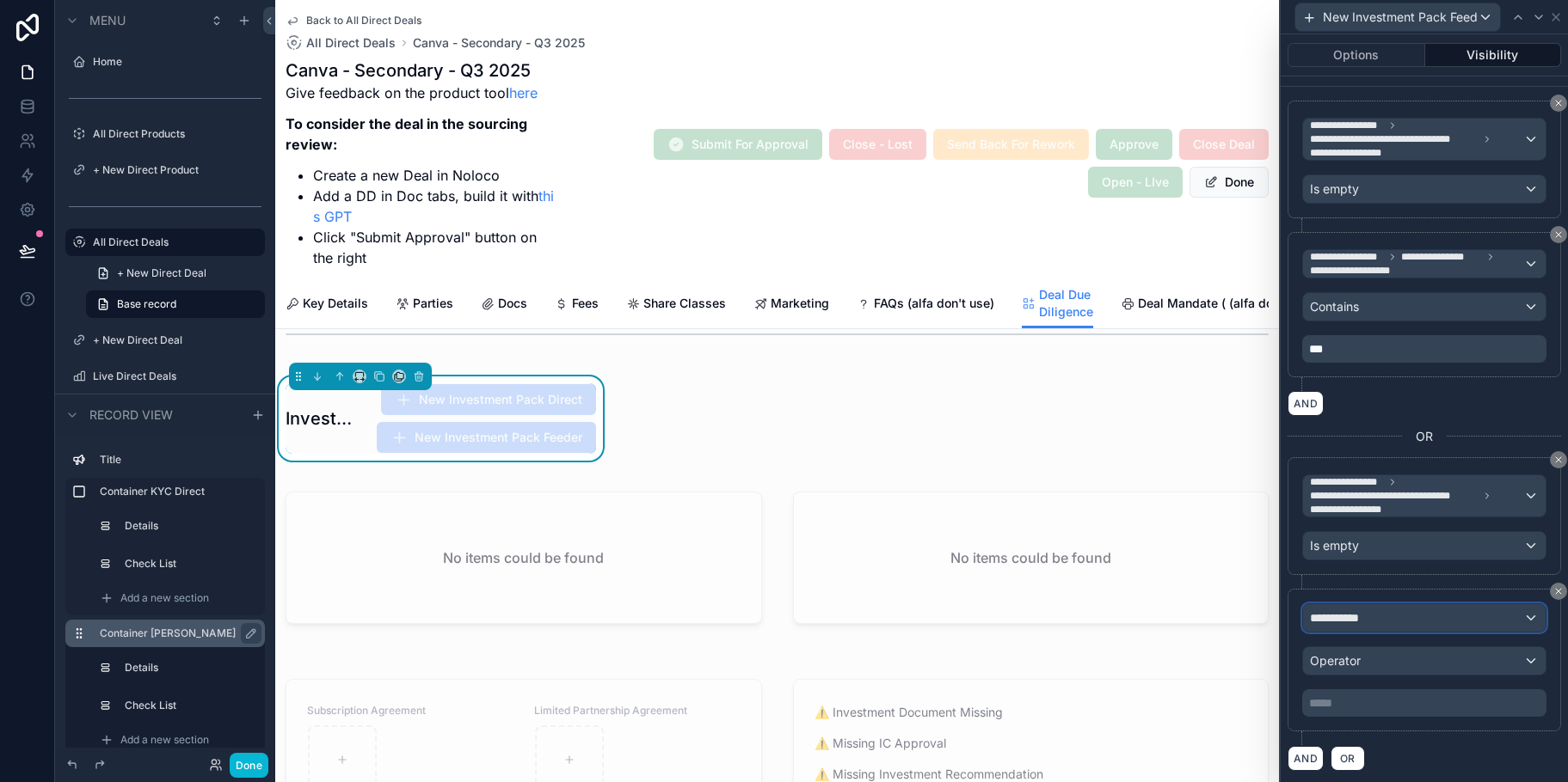
click at [1470, 615] on div "**********" at bounding box center [1424, 618] width 243 height 27
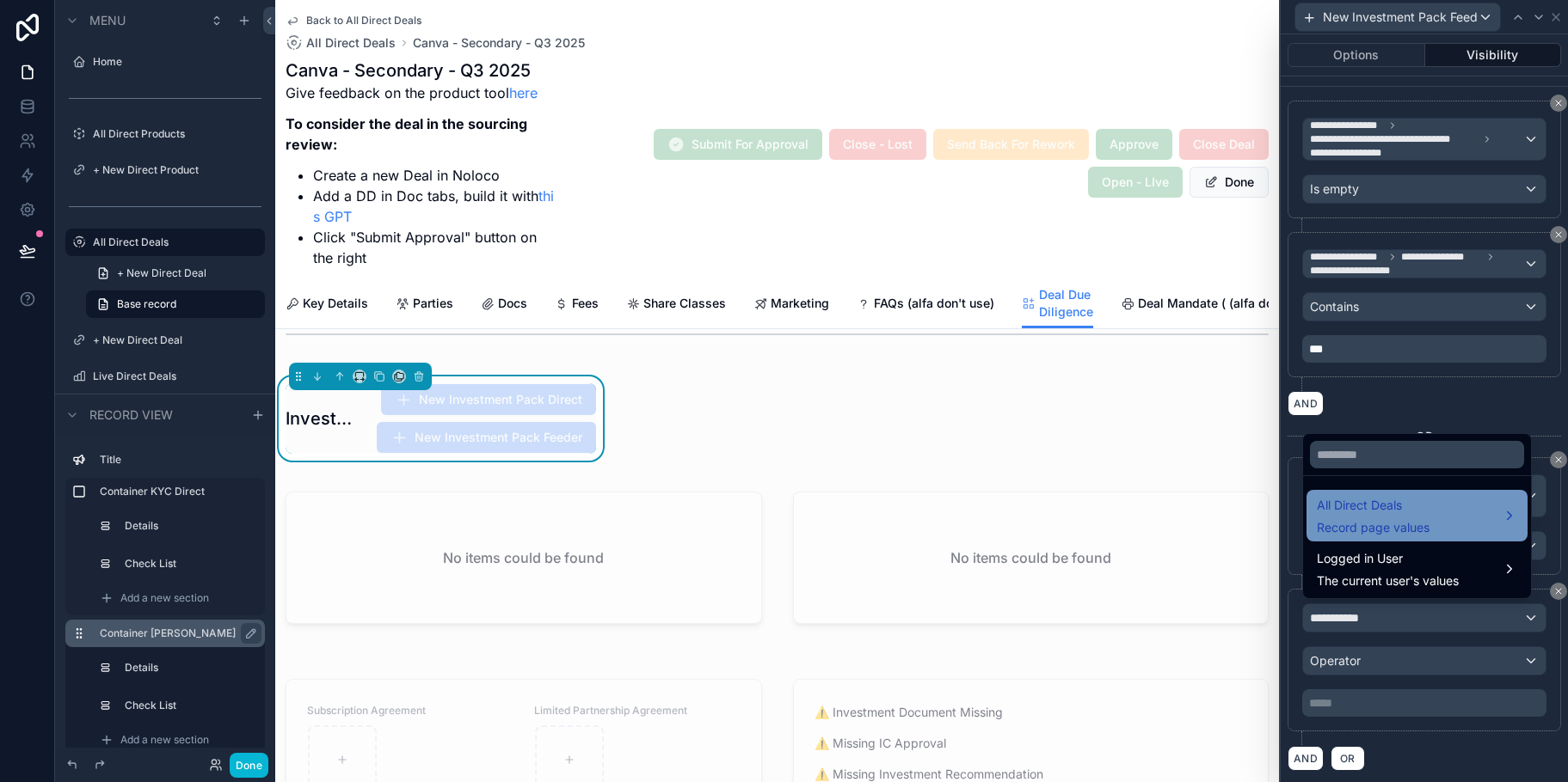
click at [1443, 500] on div "All Direct Deals Record page values" at bounding box center [1416, 517] width 200 height 42
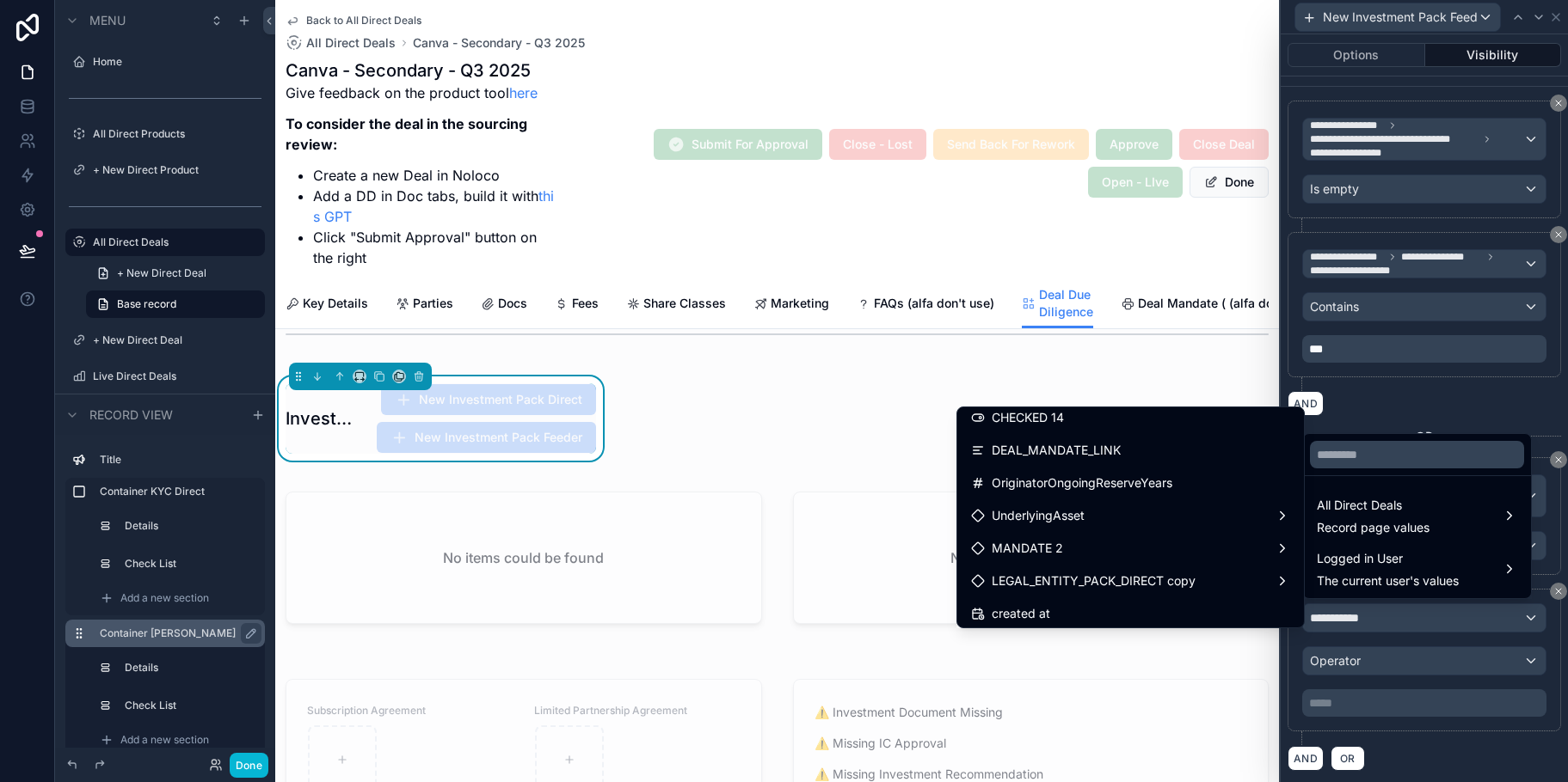
scroll to position [3557, 0]
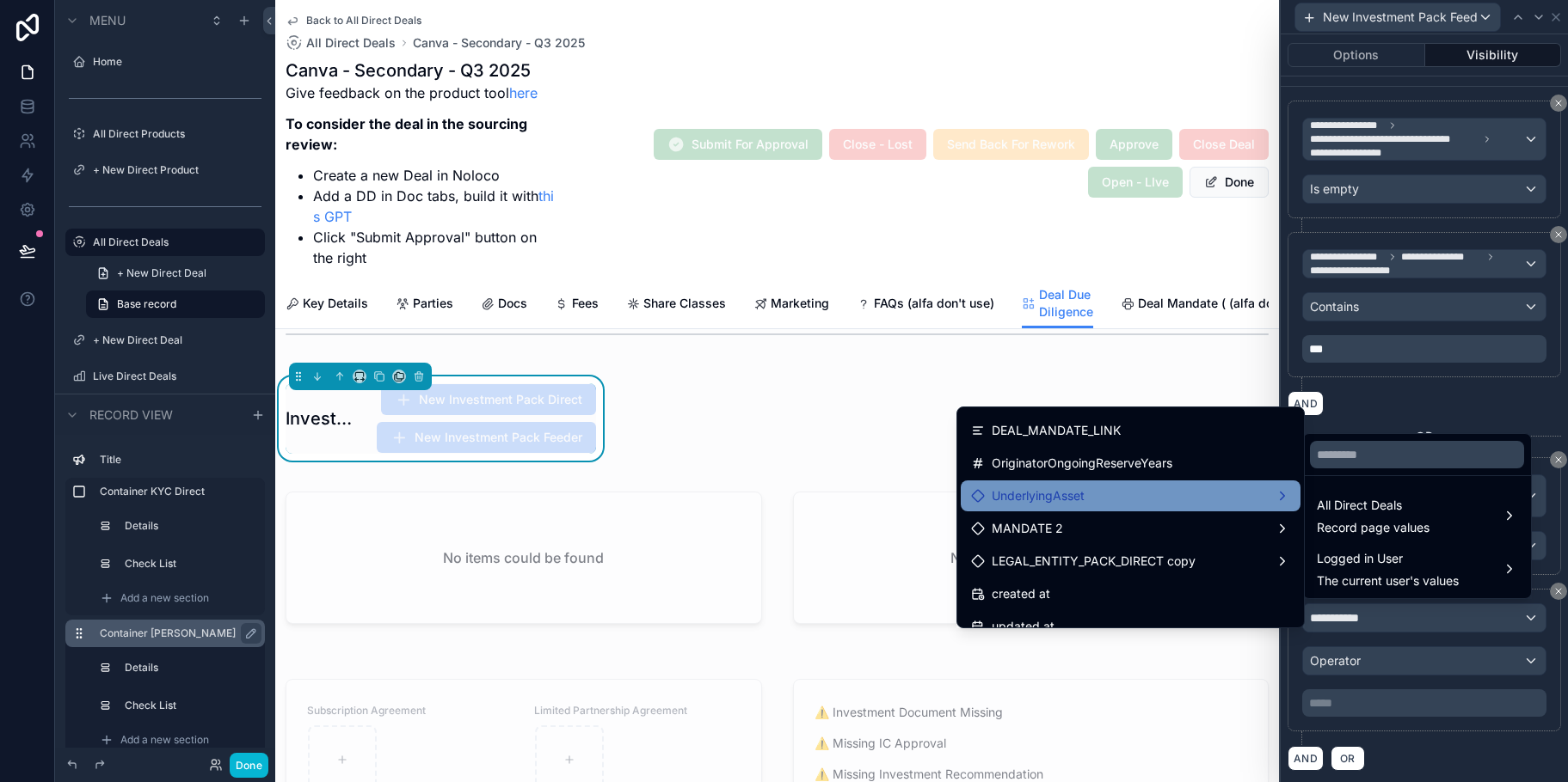
click at [1226, 505] on div "UnderlyingAsset" at bounding box center [1130, 497] width 319 height 21
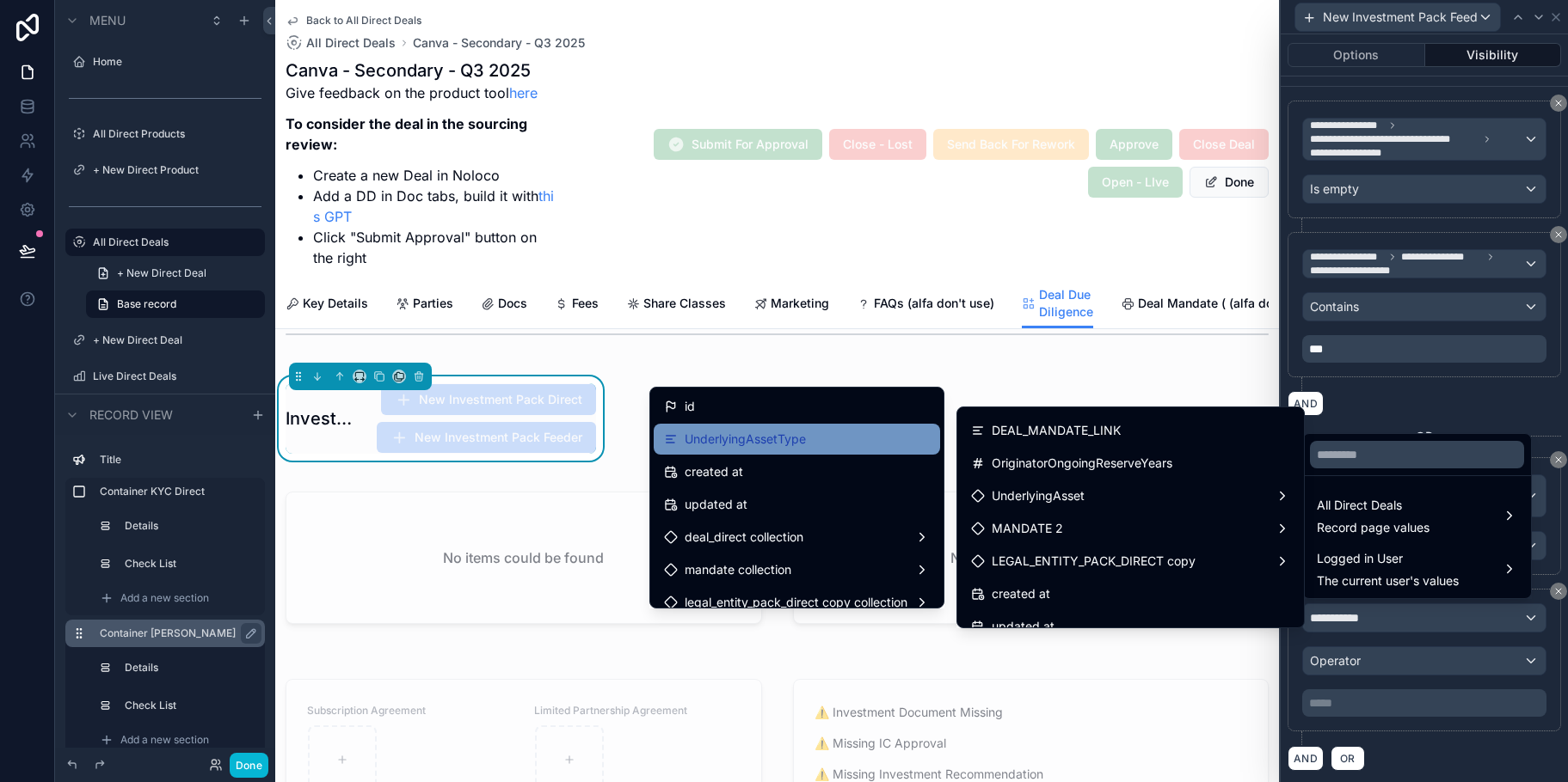
click at [841, 435] on div "UnderlyingAssetType" at bounding box center [796, 440] width 265 height 21
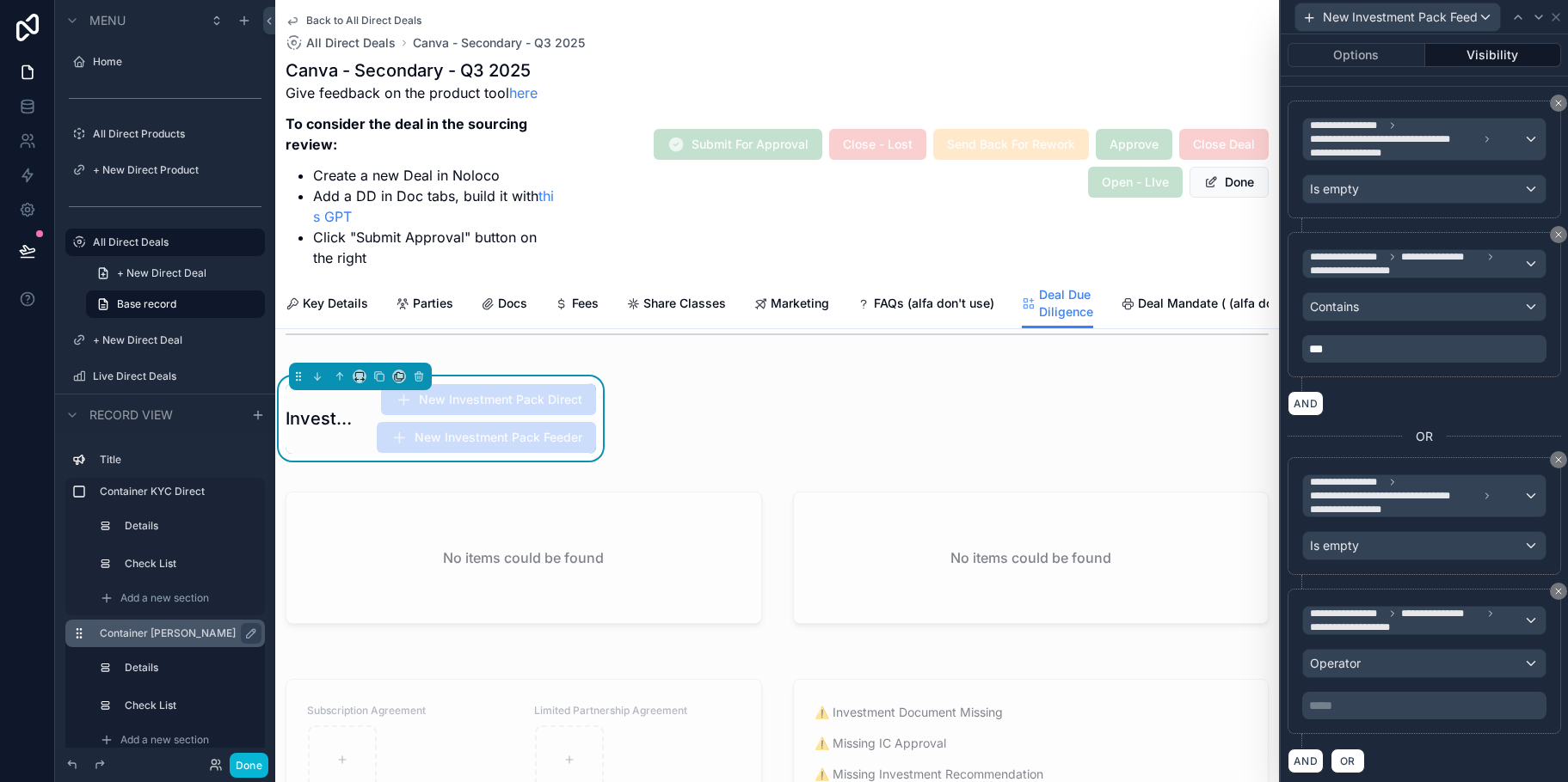
click at [1375, 704] on p "***** ﻿" at bounding box center [1426, 706] width 234 height 17
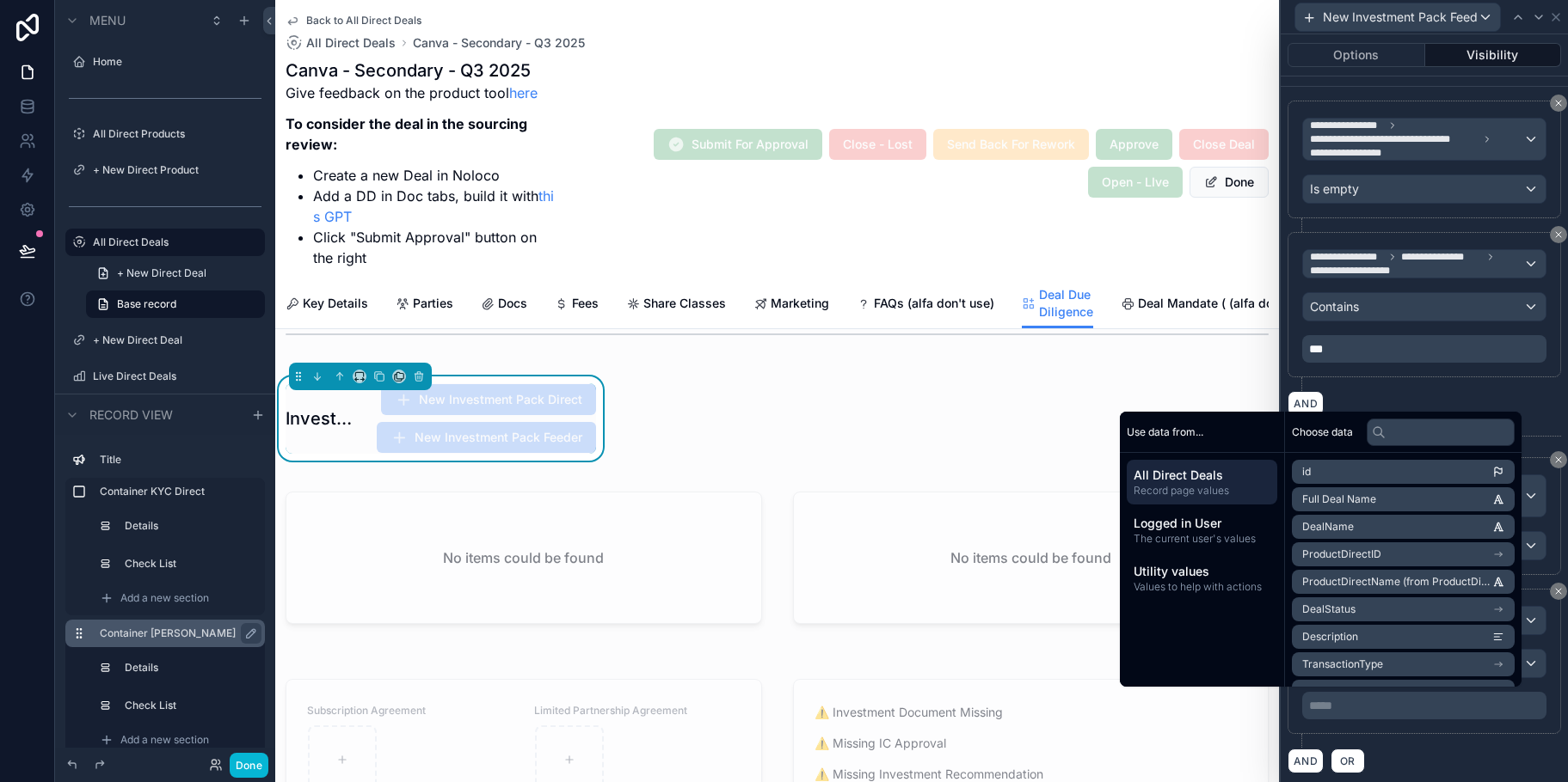
click at [1384, 705] on p "***** ﻿" at bounding box center [1426, 706] width 234 height 17
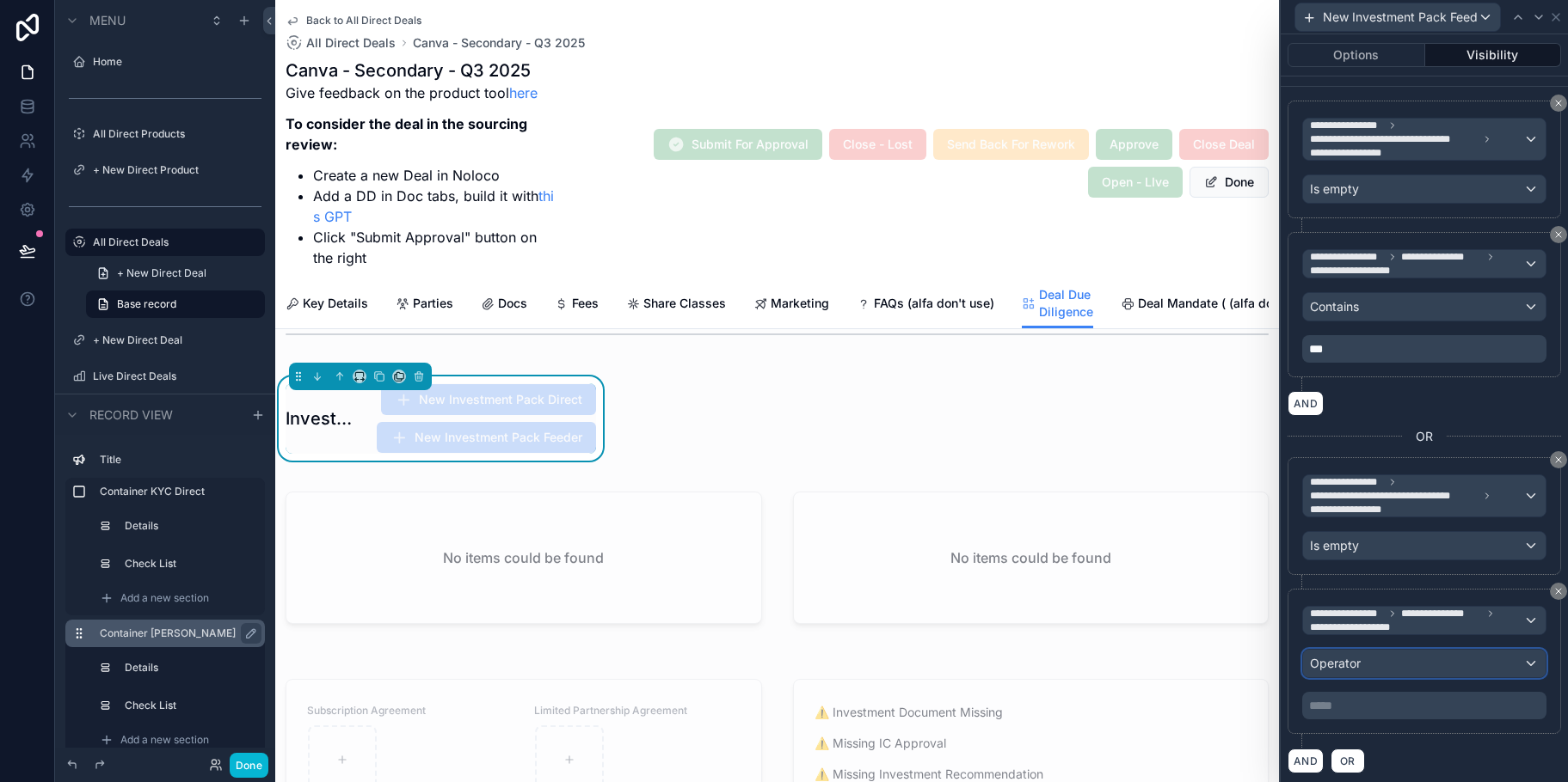
click at [1524, 661] on div "Operator" at bounding box center [1424, 664] width 243 height 27
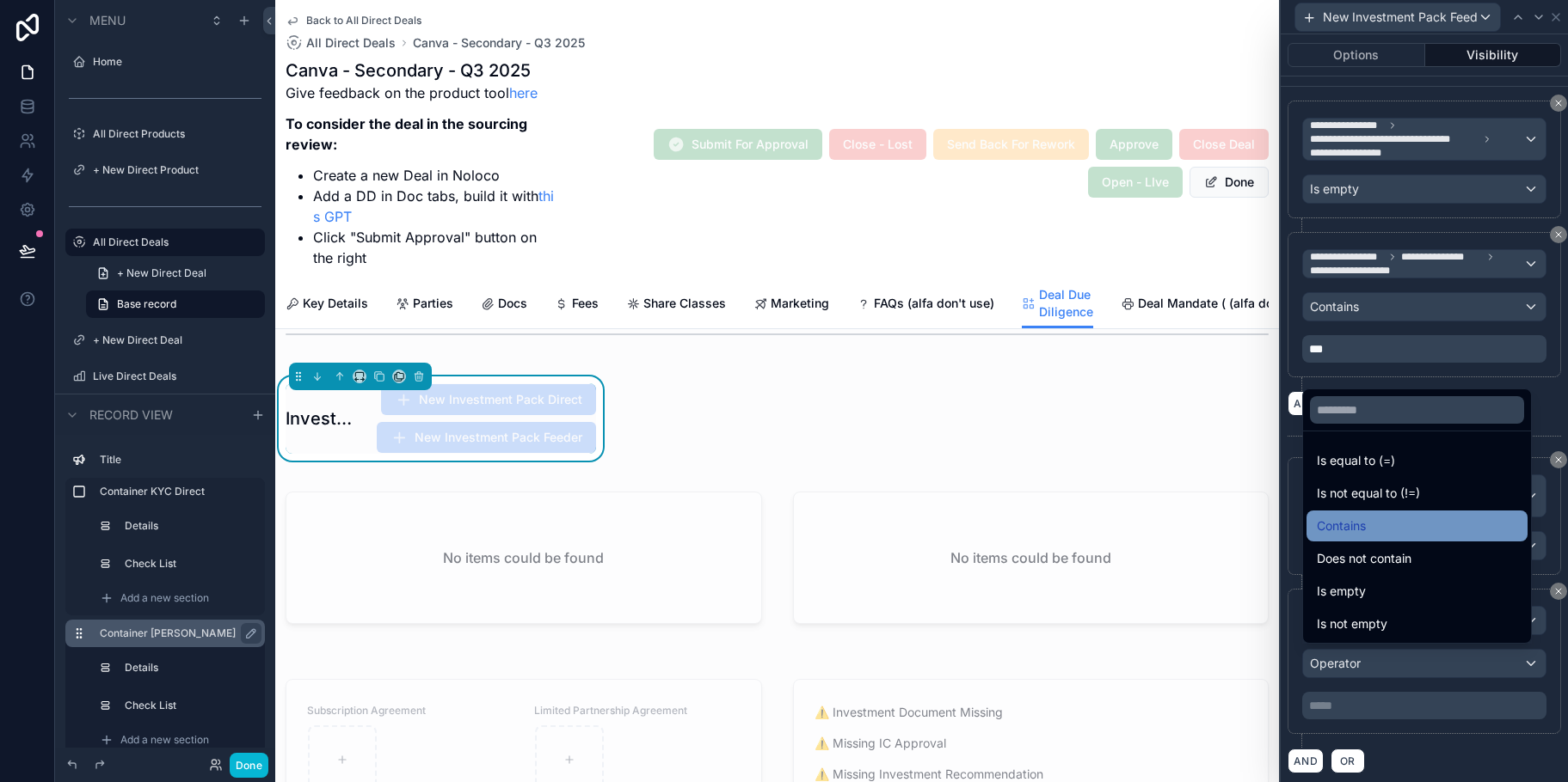
click at [1440, 536] on div "Contains" at bounding box center [1416, 526] width 200 height 21
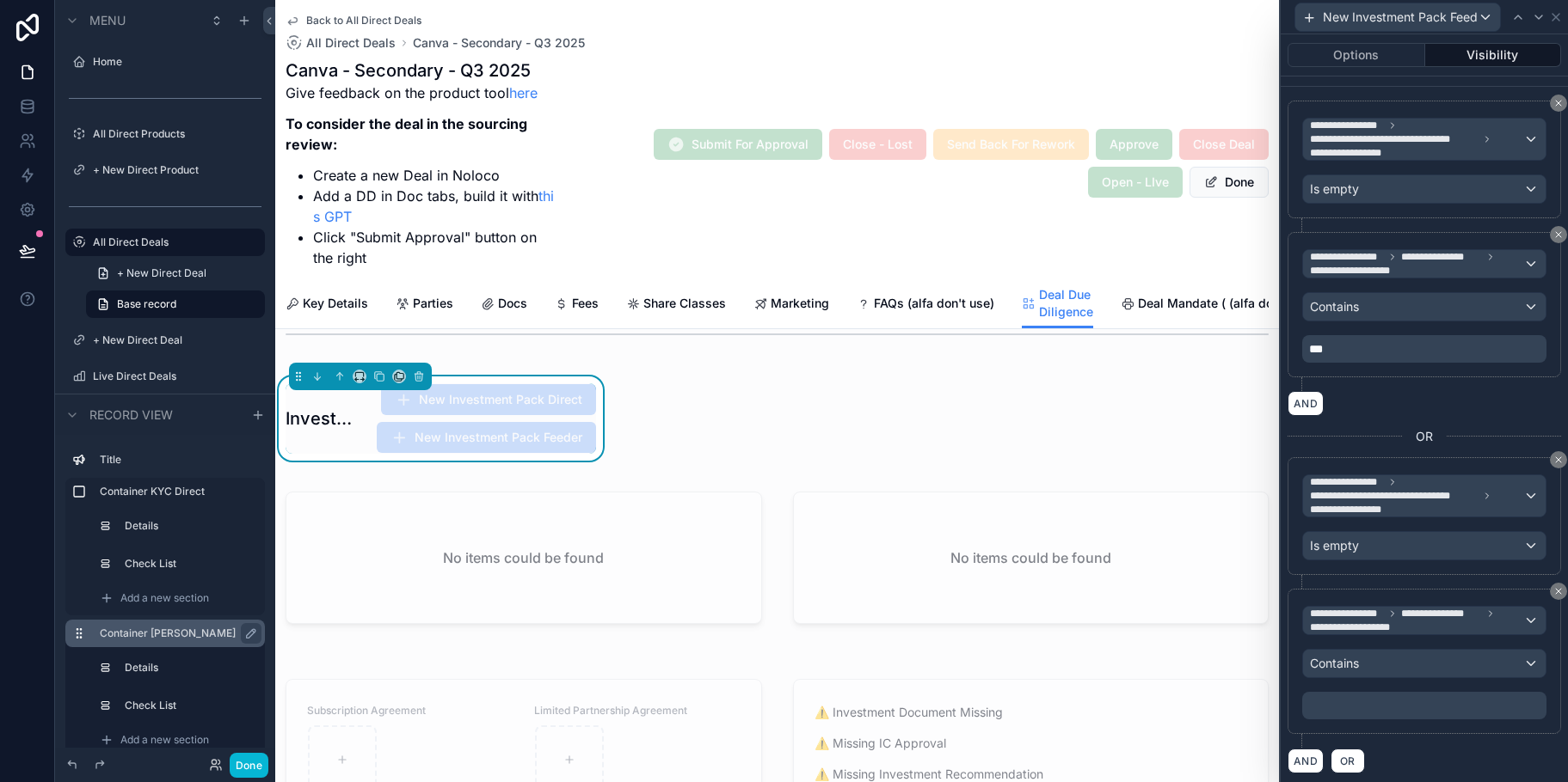
click at [1403, 700] on p "﻿" at bounding box center [1426, 706] width 234 height 17
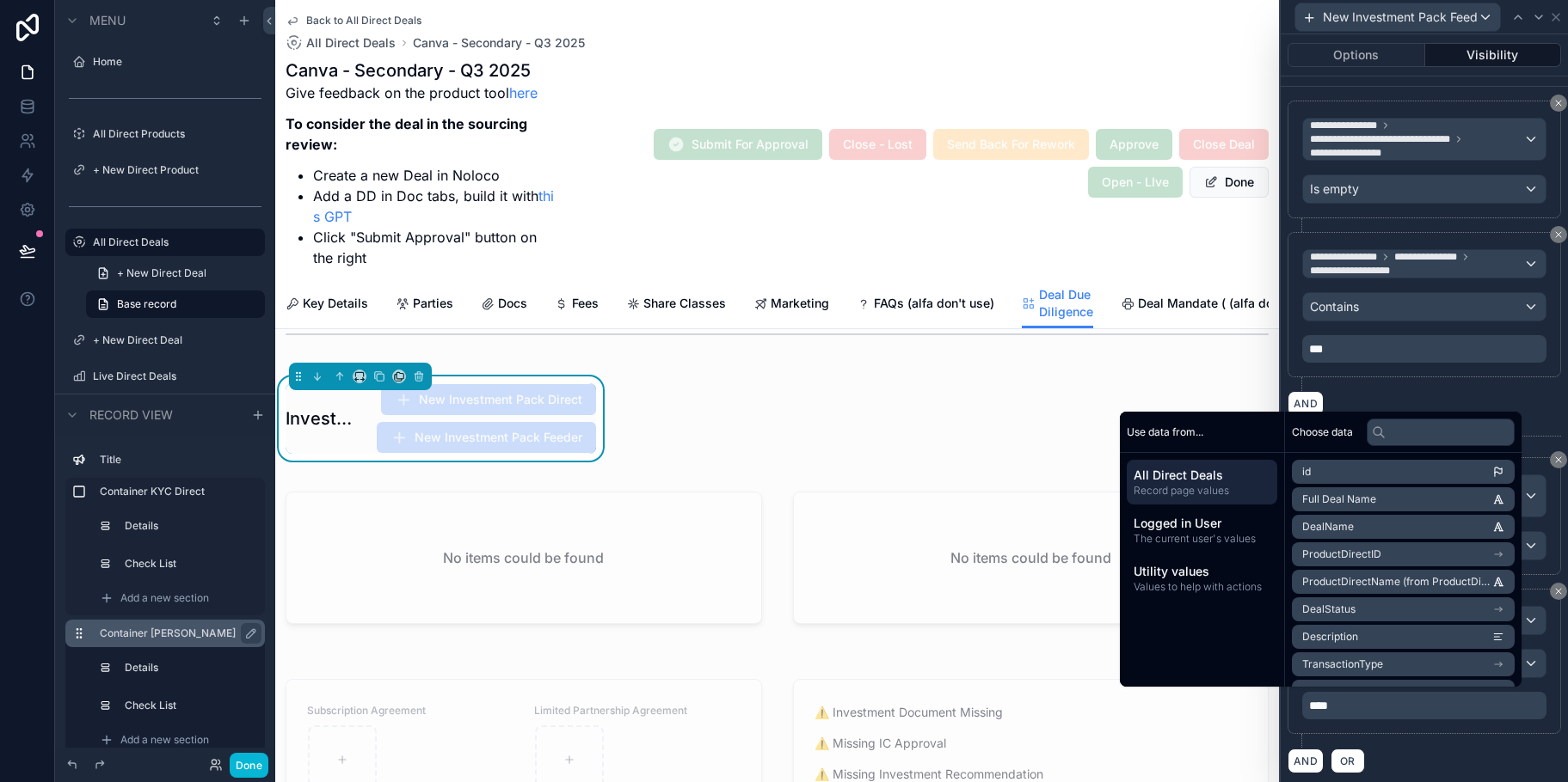
click at [1458, 740] on div "**********" at bounding box center [1424, 668] width 273 height 159
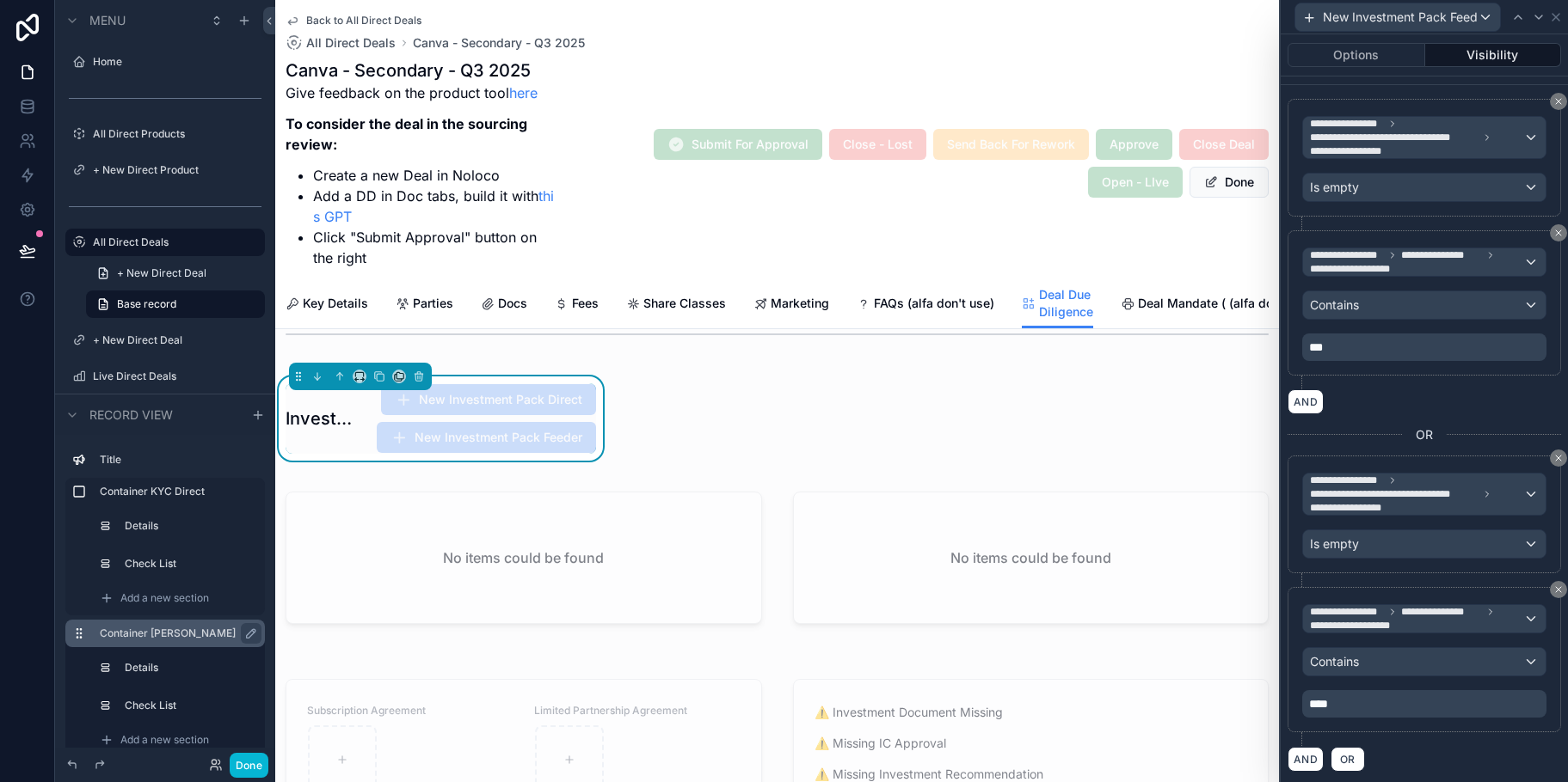
scroll to position [2021, 0]
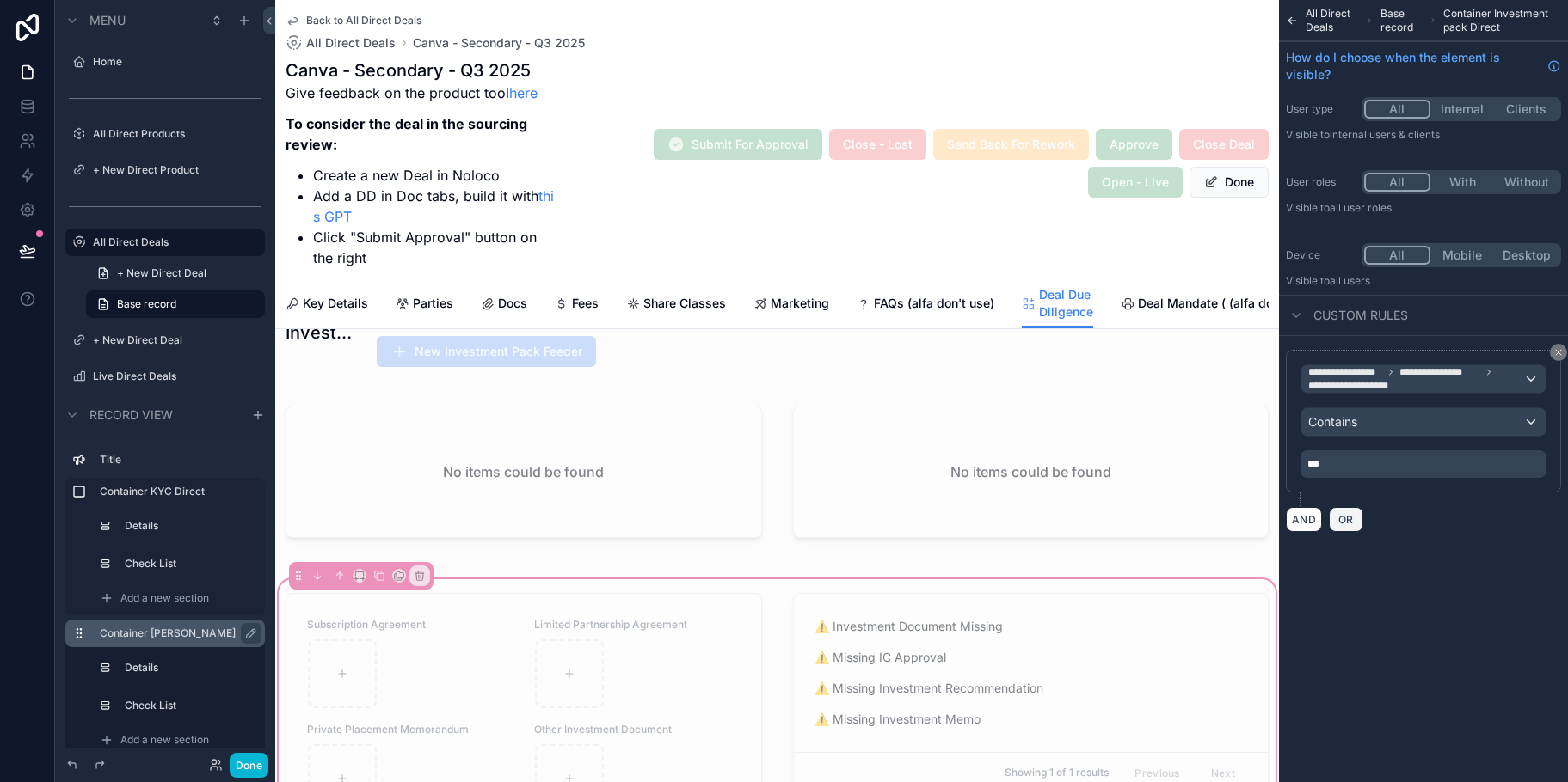
click at [1338, 512] on button "OR" at bounding box center [1346, 519] width 34 height 25
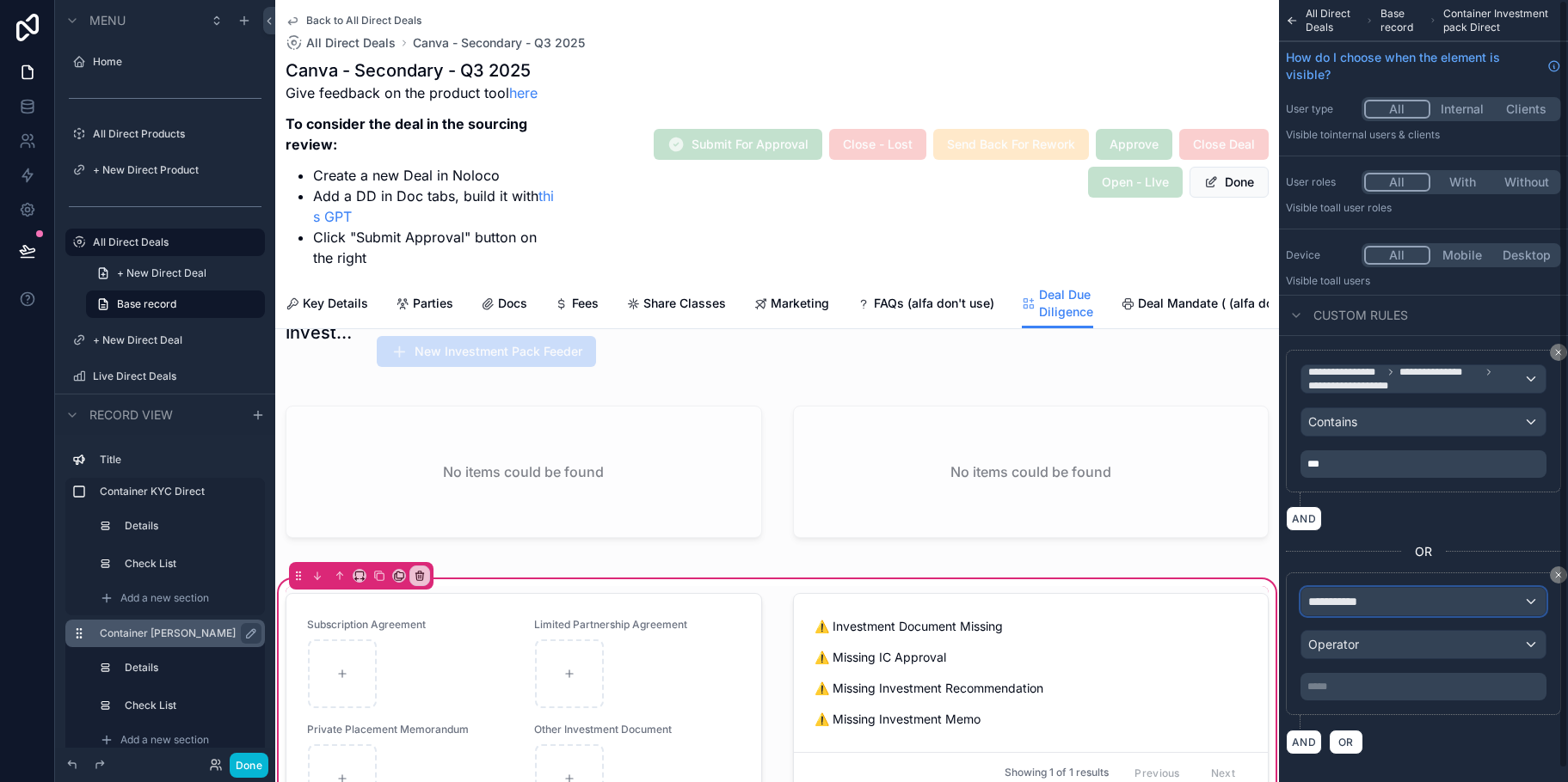
click at [1412, 601] on div "**********" at bounding box center [1423, 601] width 245 height 27
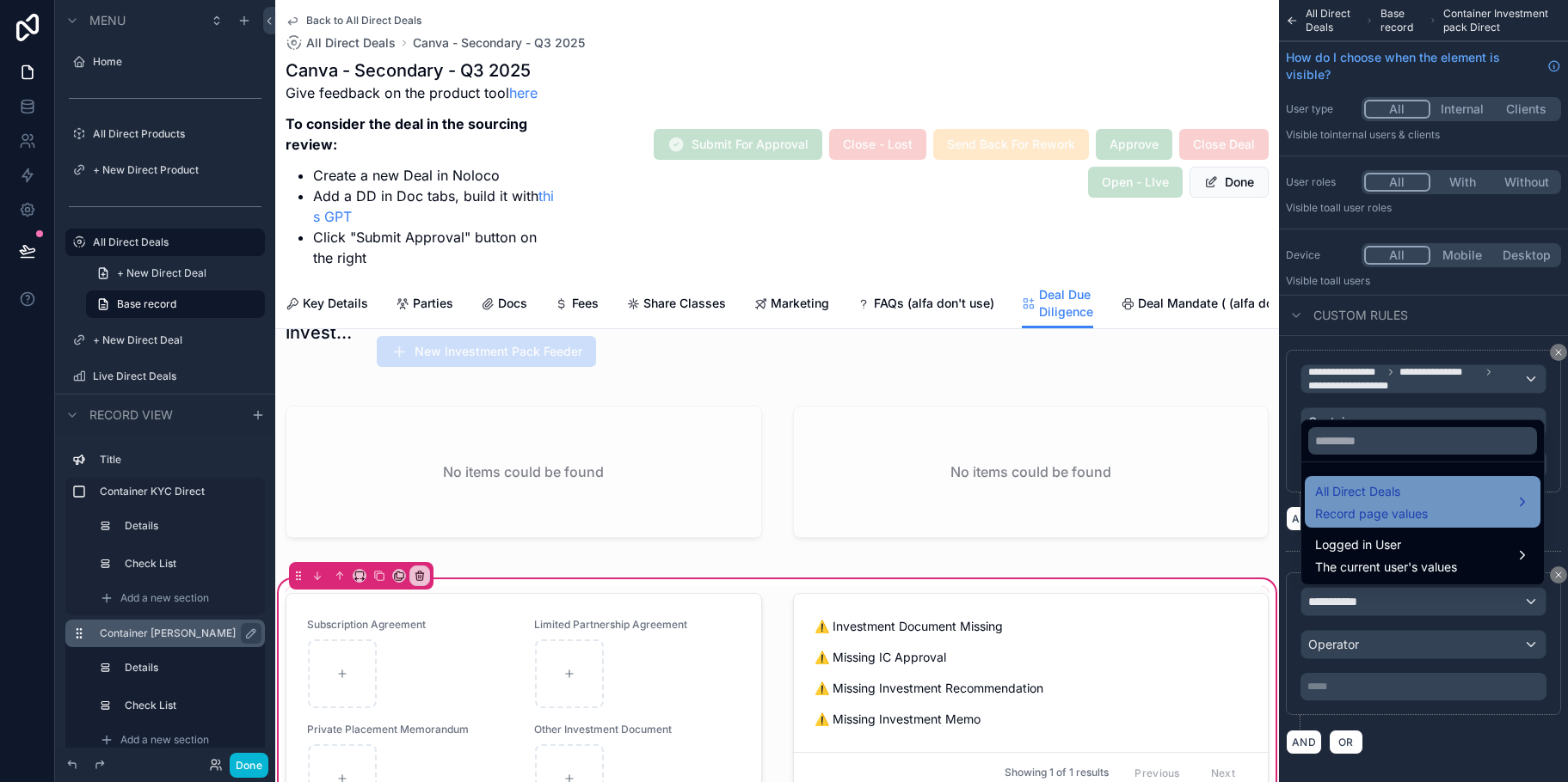
click at [1409, 516] on span "Record page values" at bounding box center [1371, 514] width 113 height 17
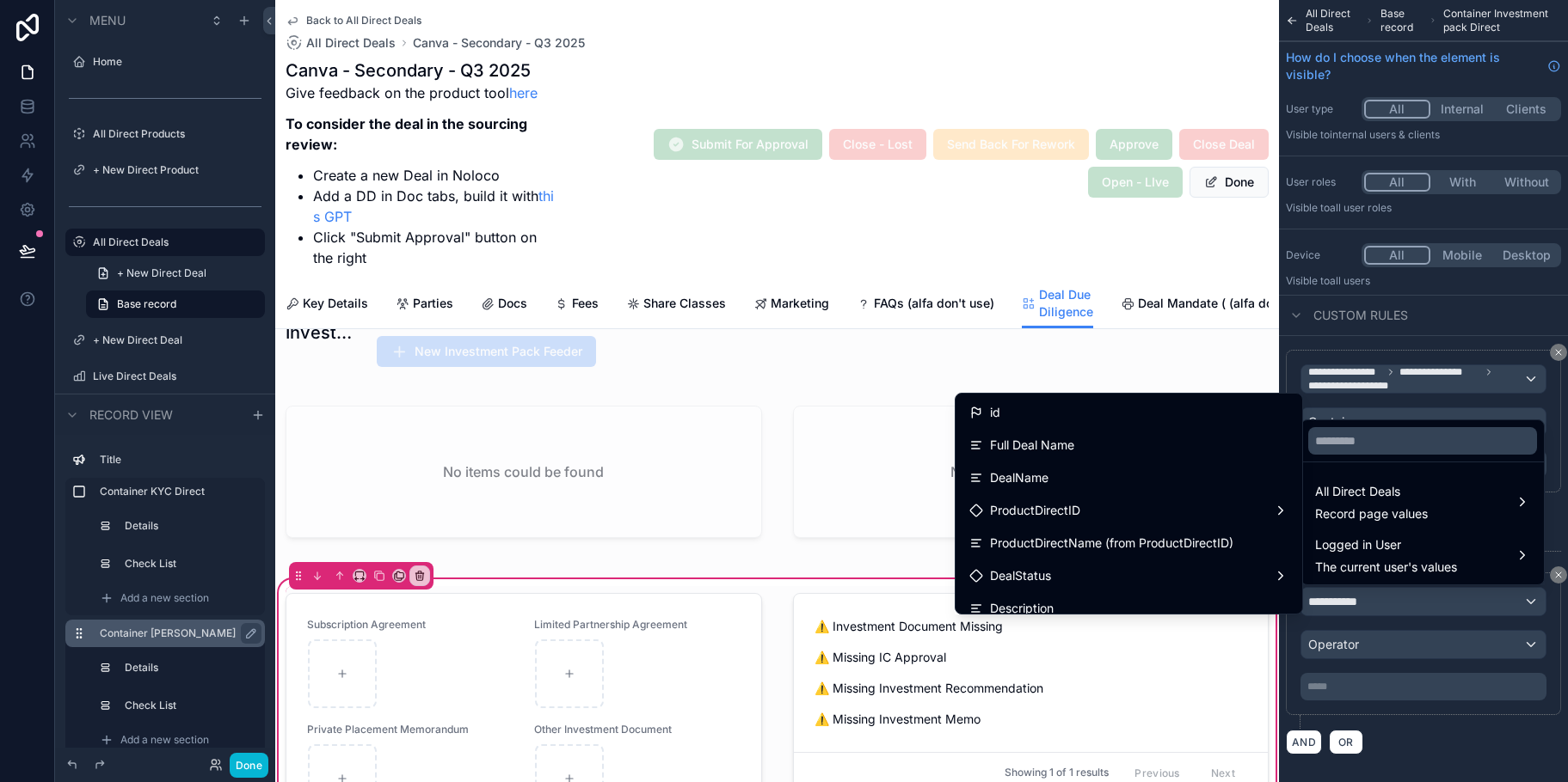
scroll to position [3596, 0]
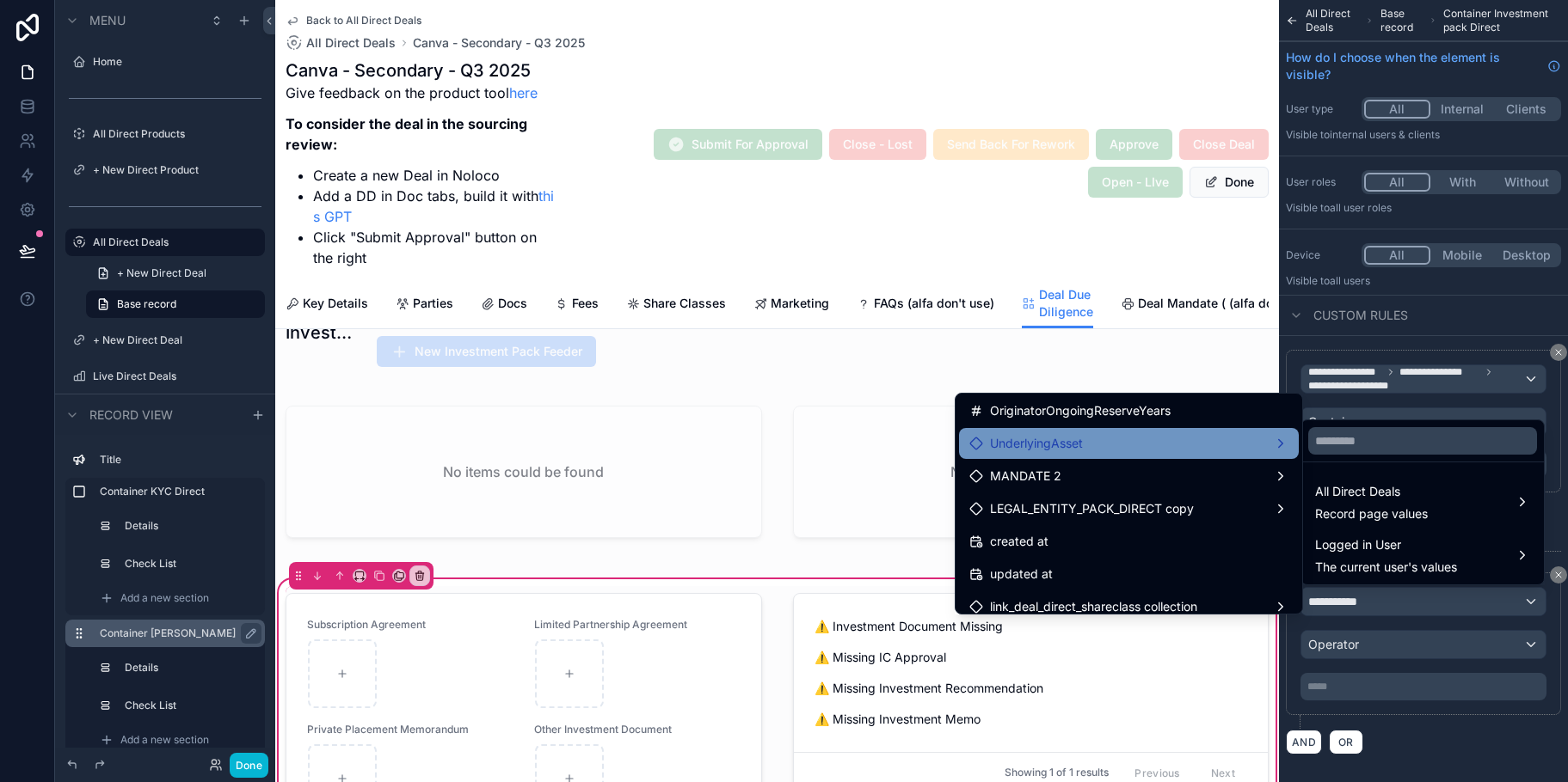
click at [1243, 450] on div "UnderlyingAsset" at bounding box center [1128, 444] width 319 height 21
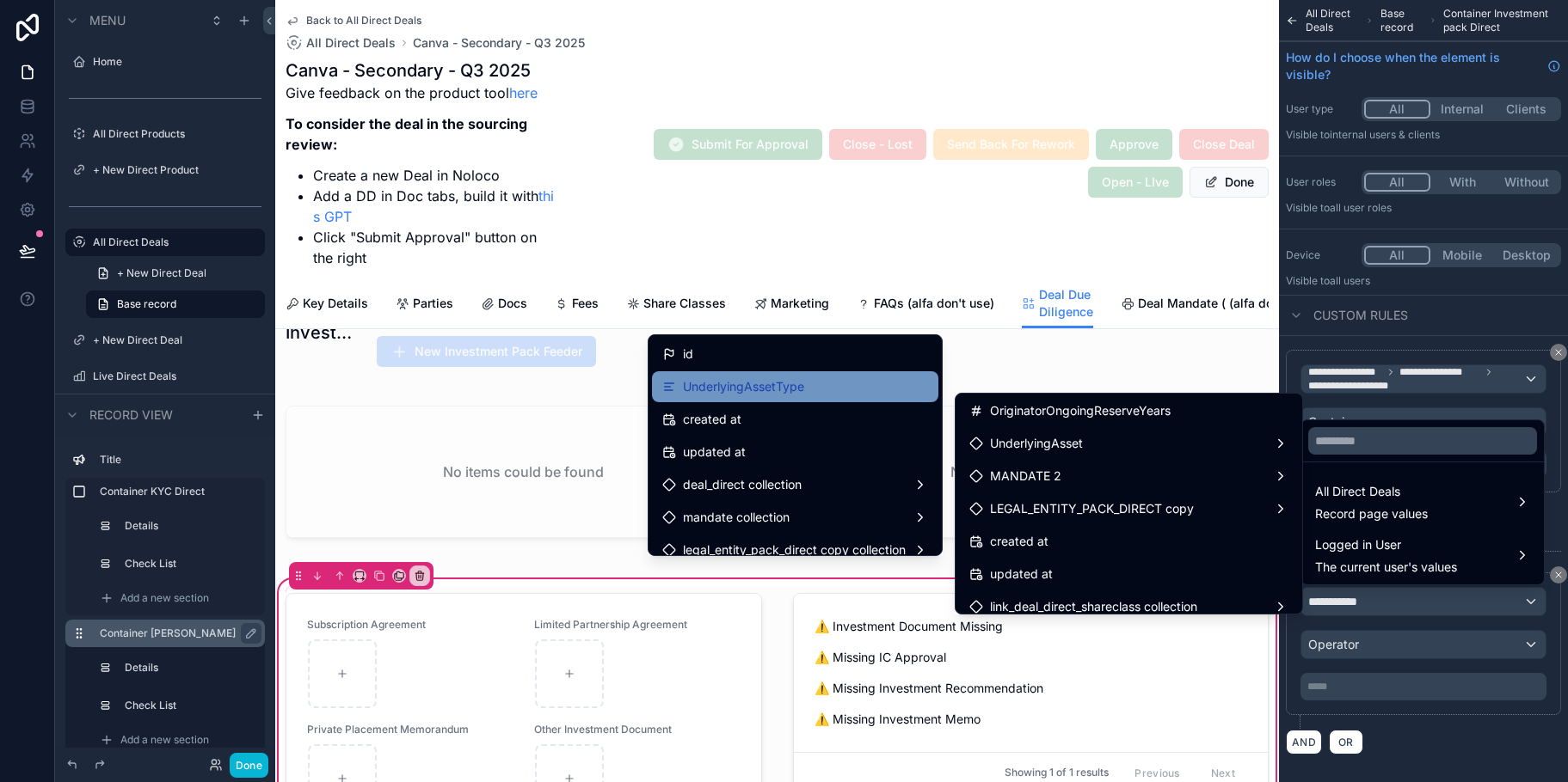
click at [817, 387] on div "UnderlyingAssetType" at bounding box center [794, 387] width 265 height 21
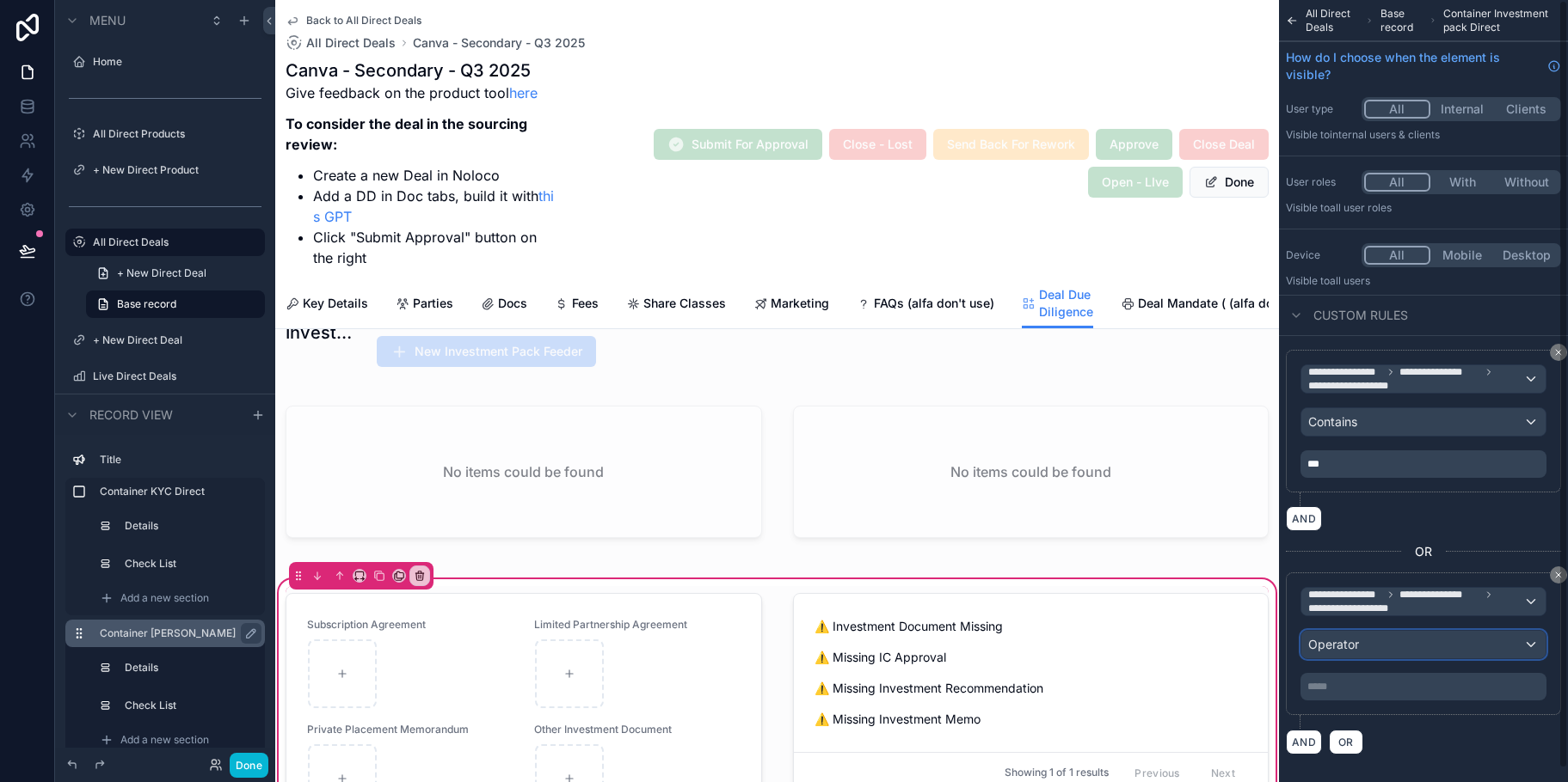
click at [1349, 650] on span "Operator" at bounding box center [1334, 644] width 51 height 14
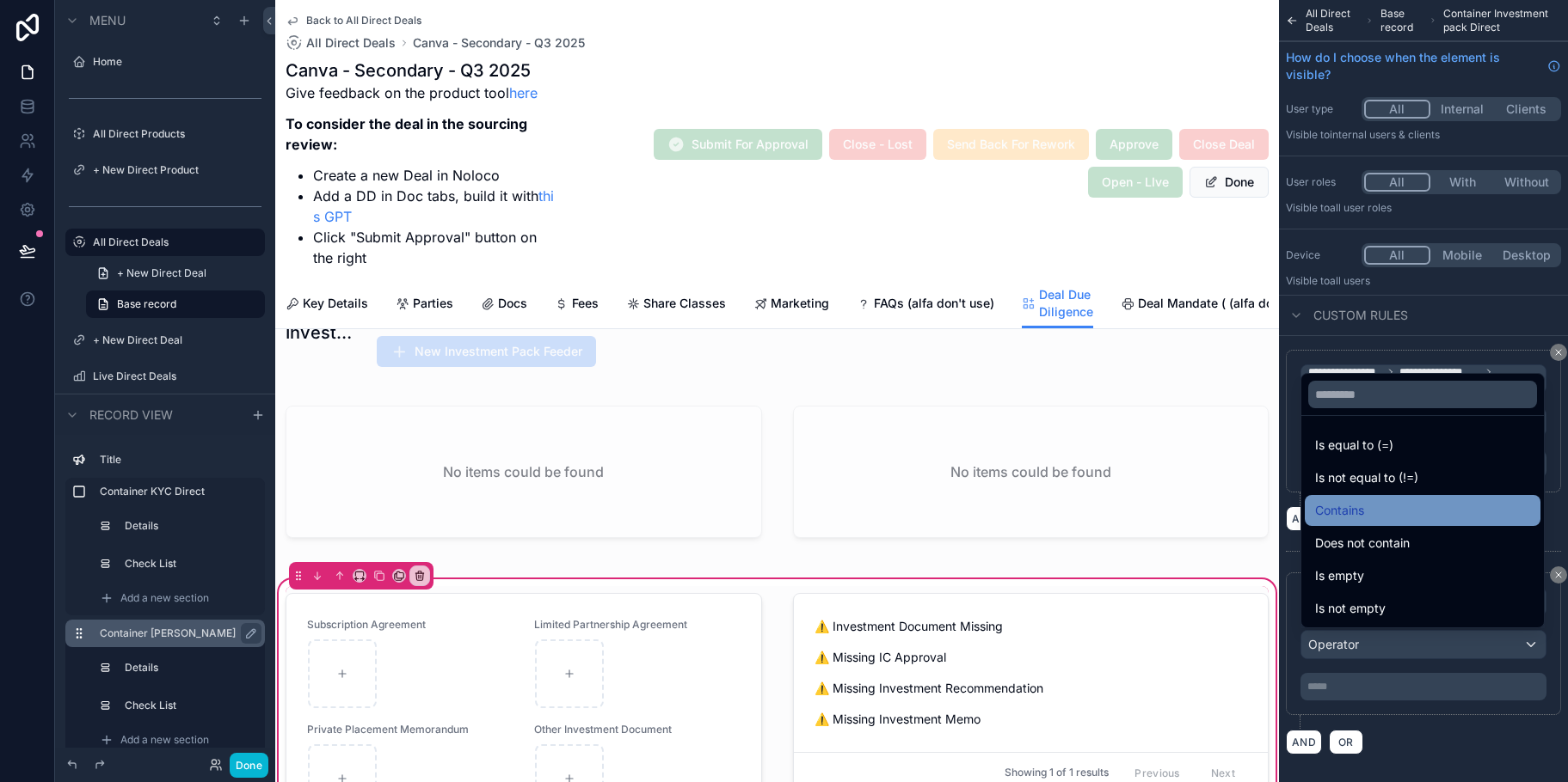
click at [1347, 518] on span "Contains" at bounding box center [1340, 511] width 49 height 21
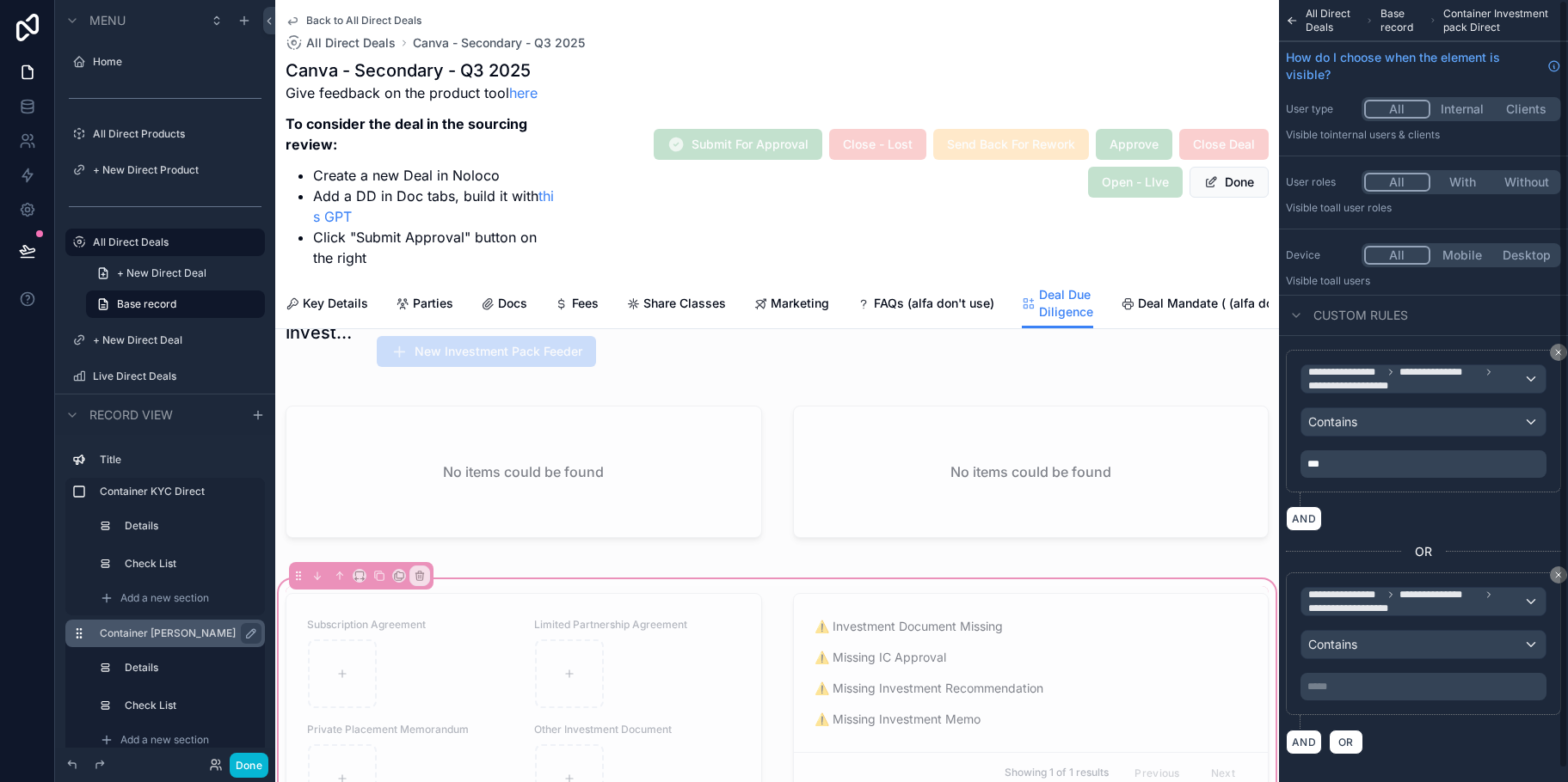
click at [1377, 696] on div "***** ﻿" at bounding box center [1423, 686] width 246 height 27
click at [1377, 690] on p "***** ﻿" at bounding box center [1425, 687] width 236 height 14
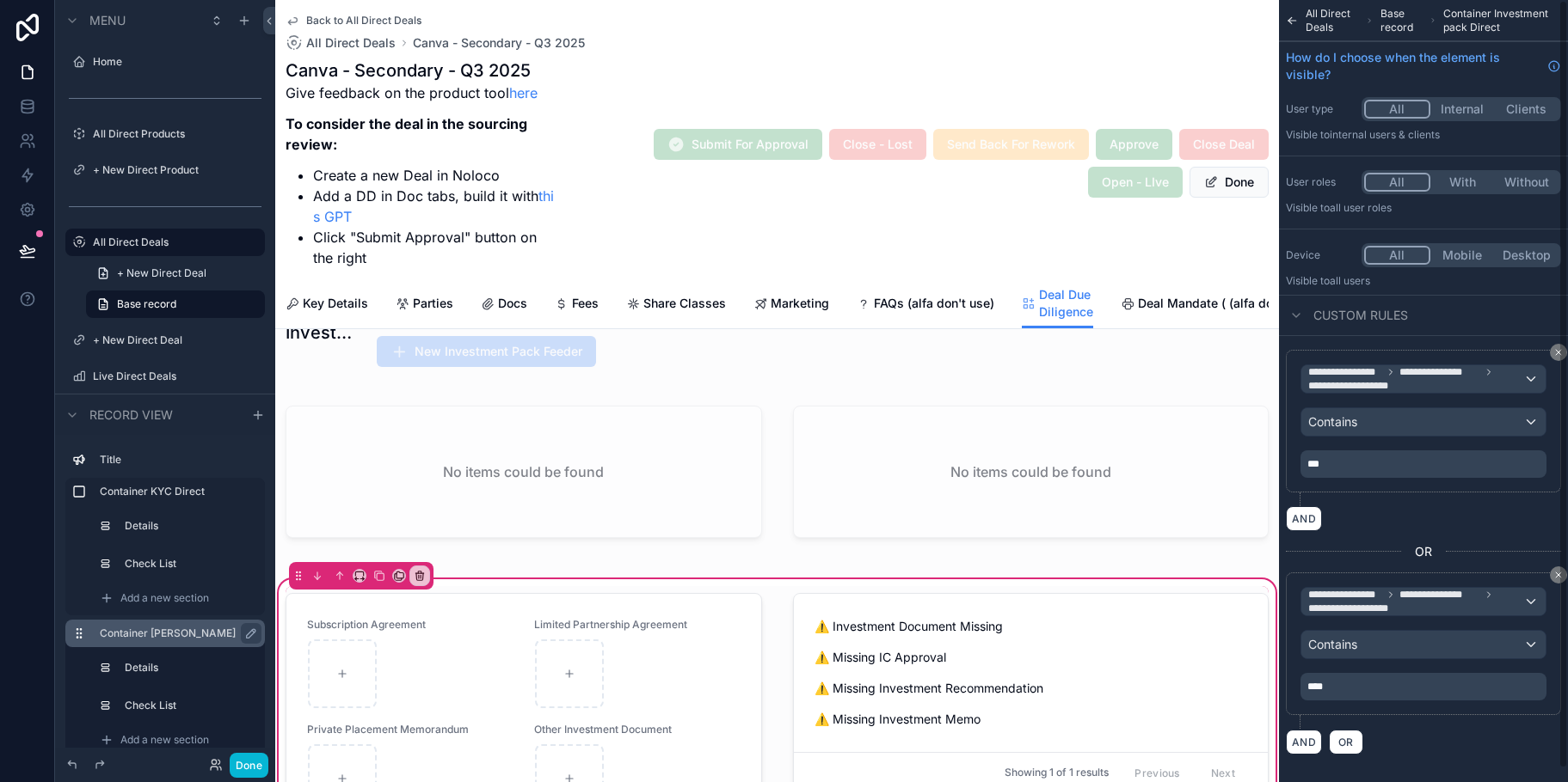
click at [1401, 718] on div "**********" at bounding box center [1423, 650] width 275 height 156
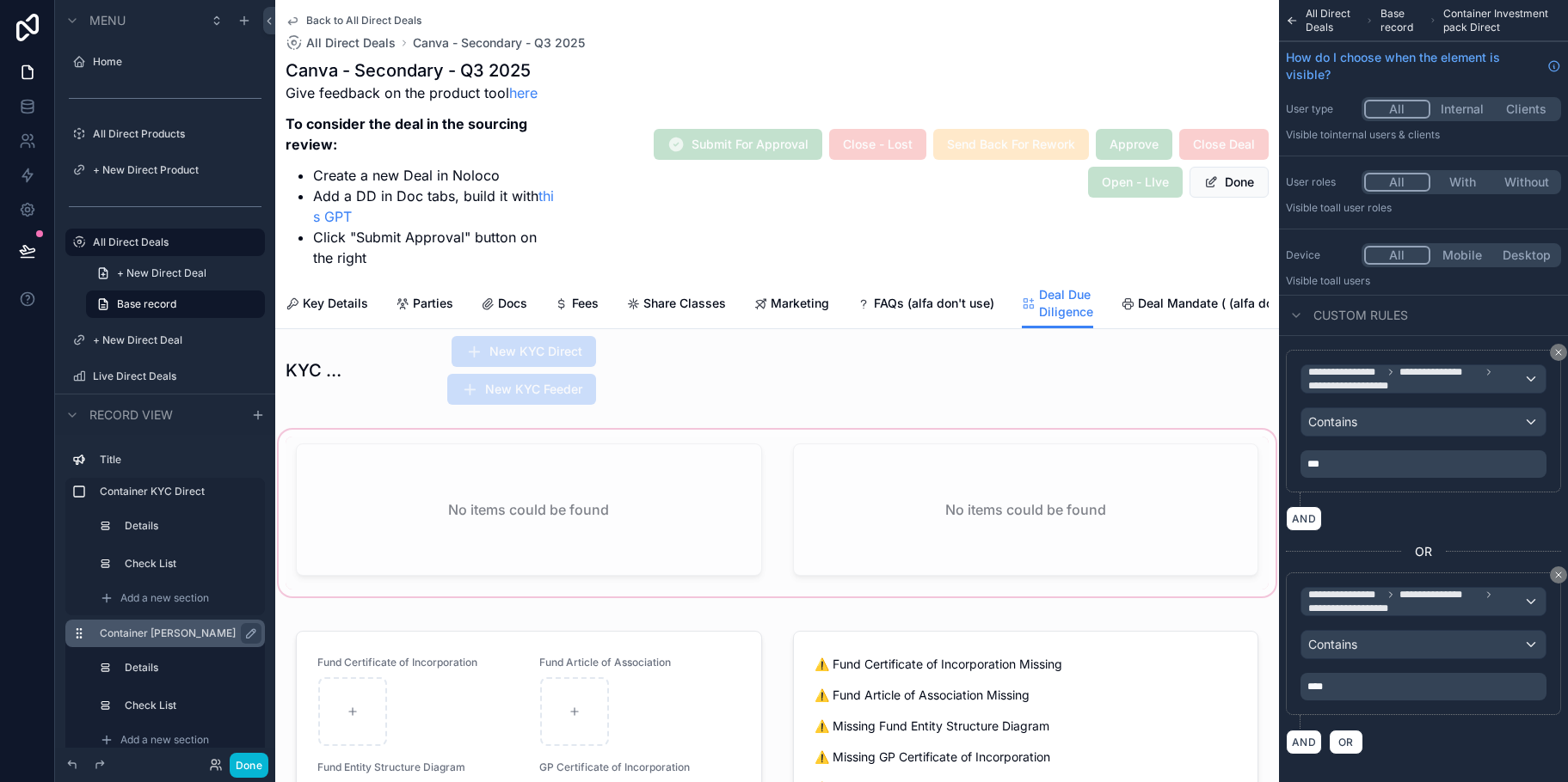
scroll to position [902, 0]
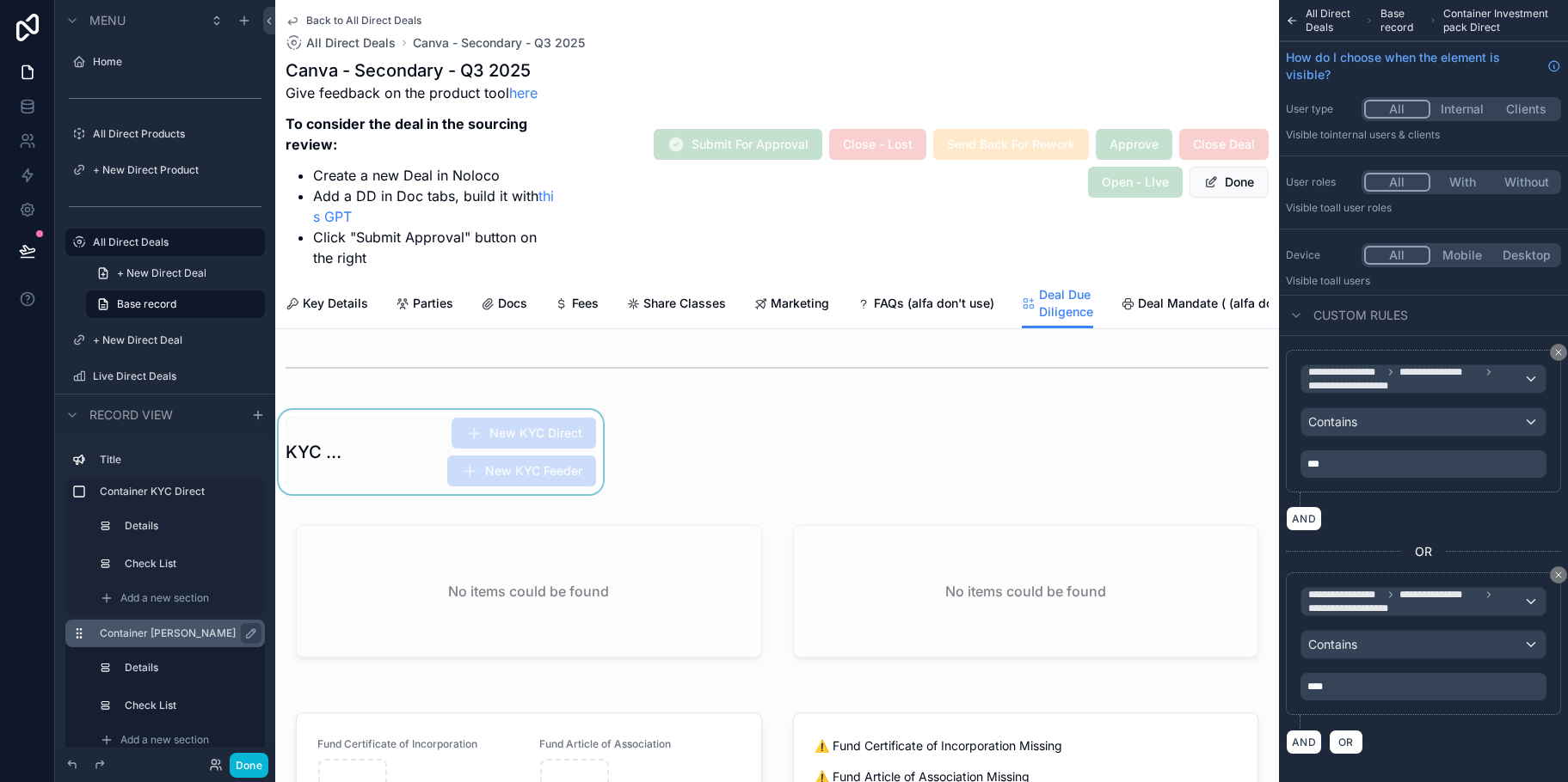
click at [560, 460] on div "scrollable content" at bounding box center [440, 452] width 331 height 84
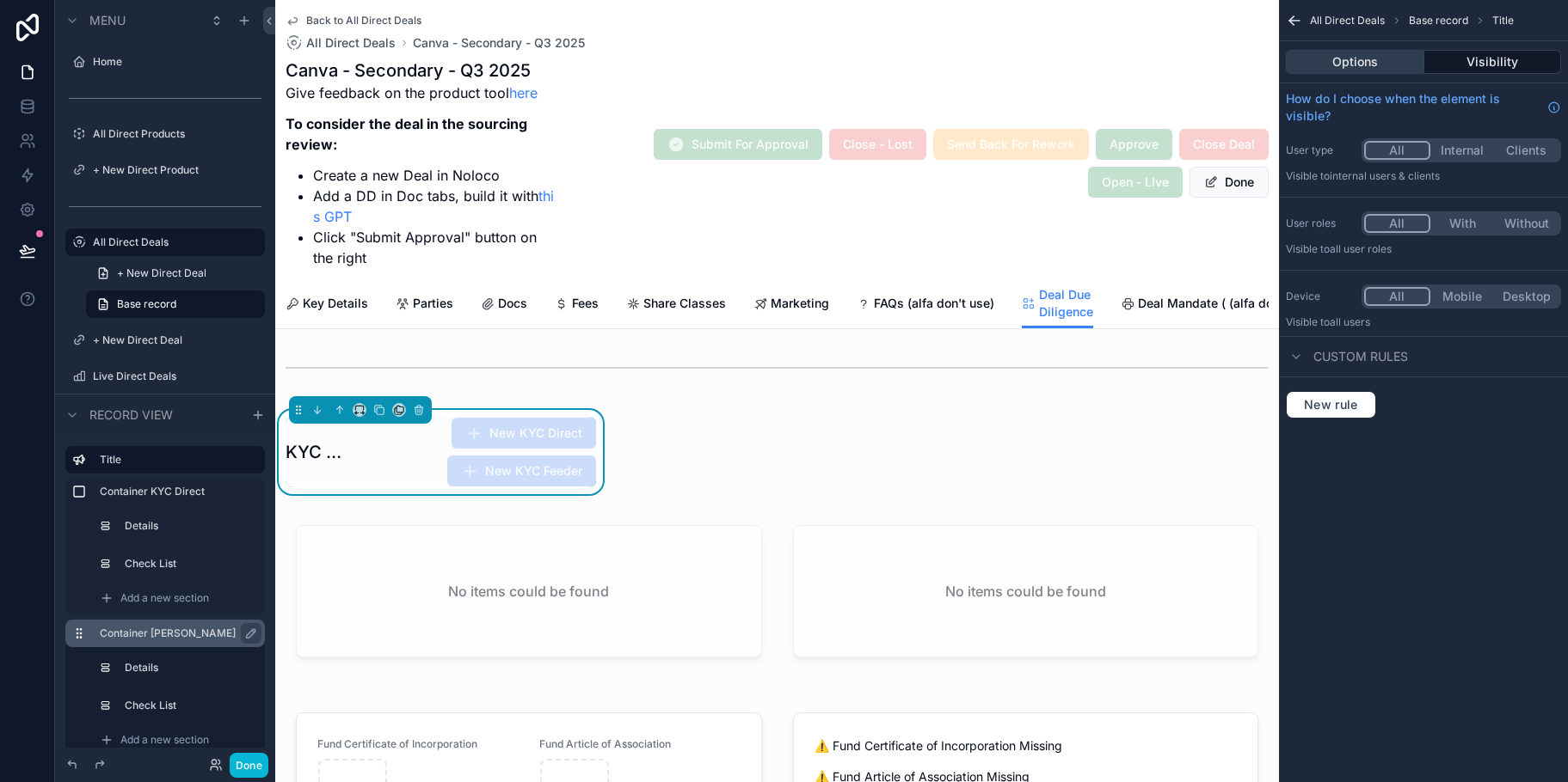
click at [1384, 58] on button "Options" at bounding box center [1355, 62] width 138 height 24
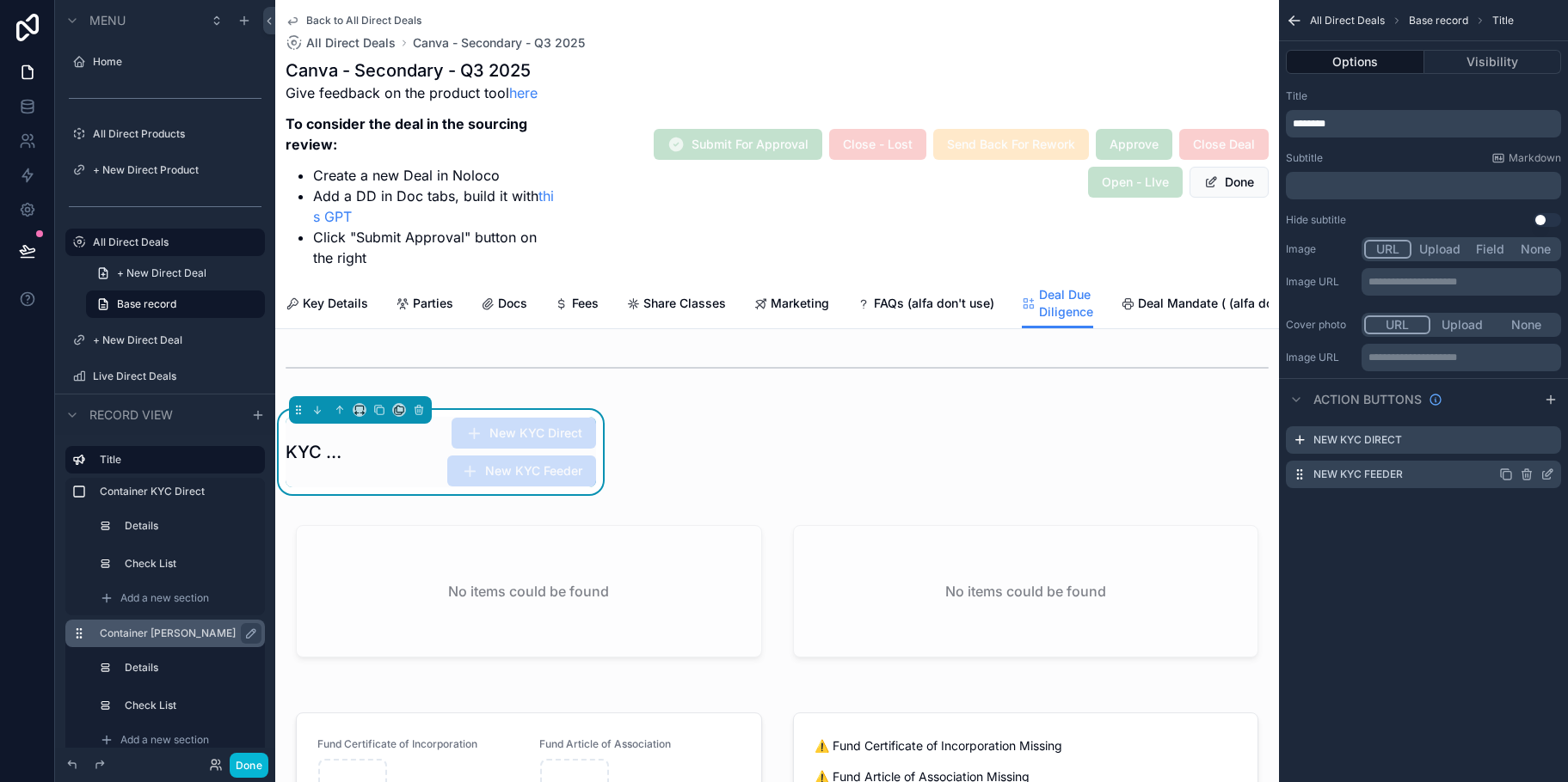
click at [1547, 477] on icon "scrollable content" at bounding box center [1548, 472] width 7 height 7
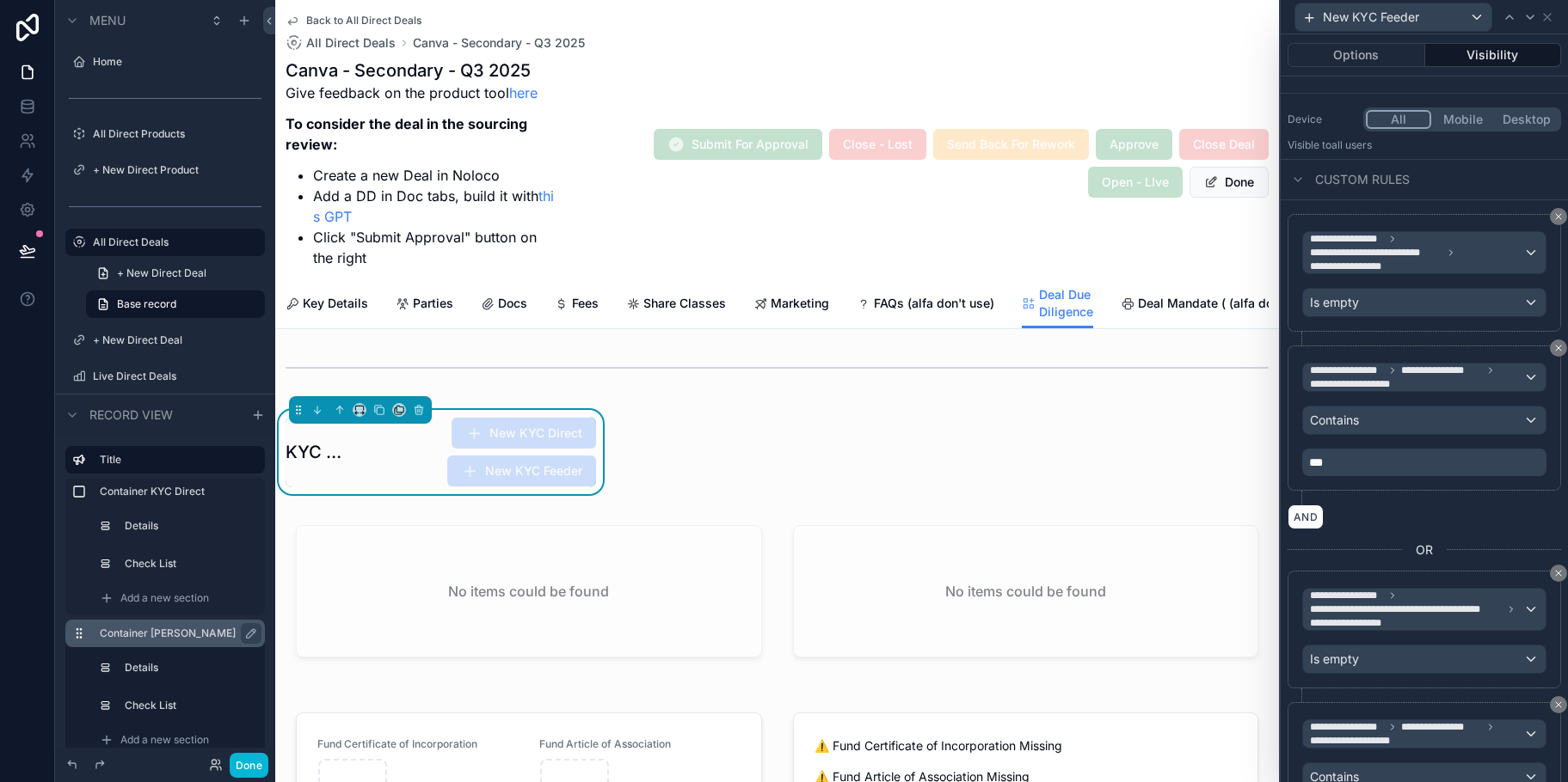
scroll to position [172, 0]
click at [1521, 601] on div "**********" at bounding box center [1424, 609] width 243 height 42
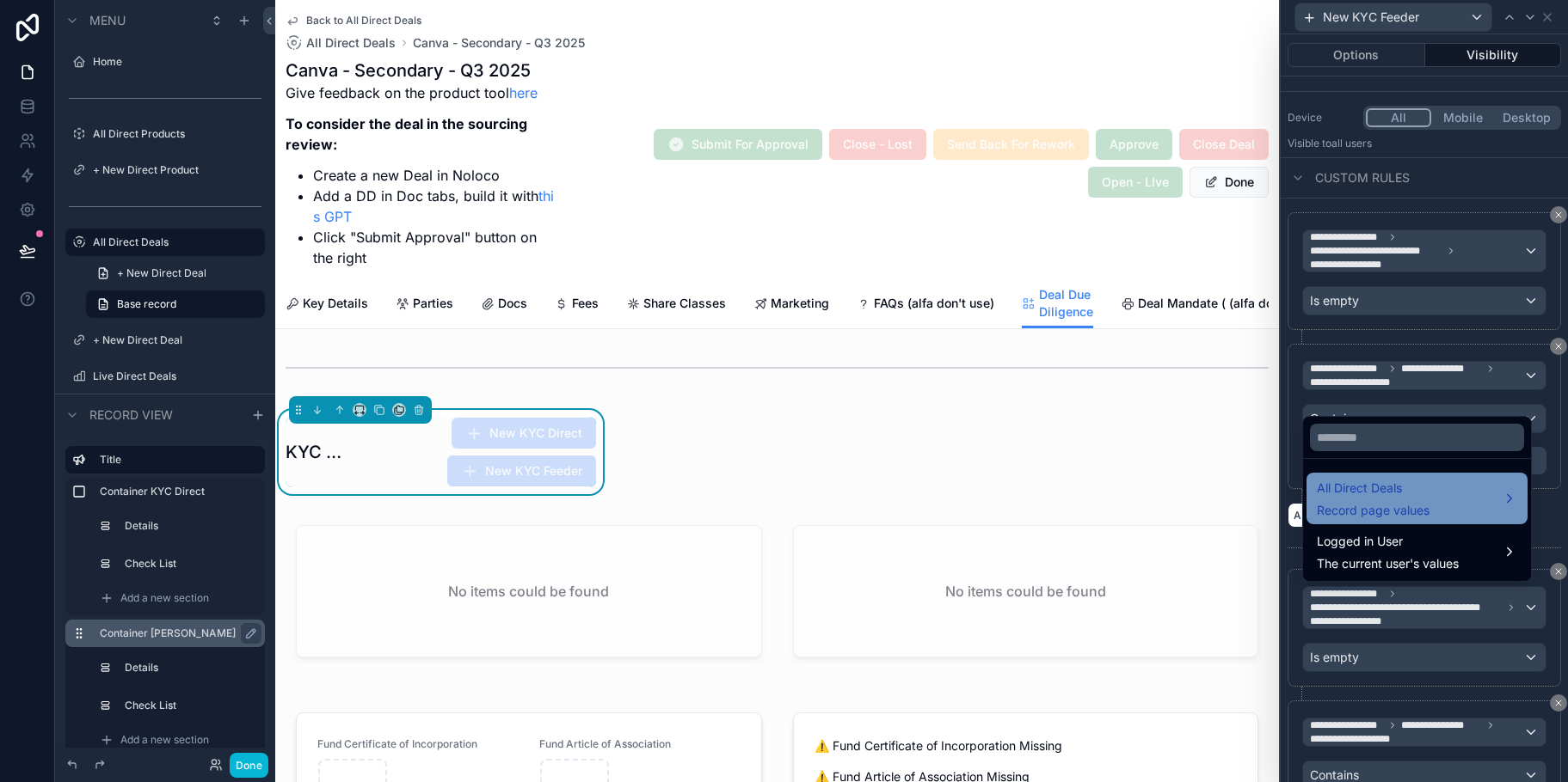
click at [1495, 505] on div "All Direct Deals Record page values" at bounding box center [1416, 499] width 200 height 42
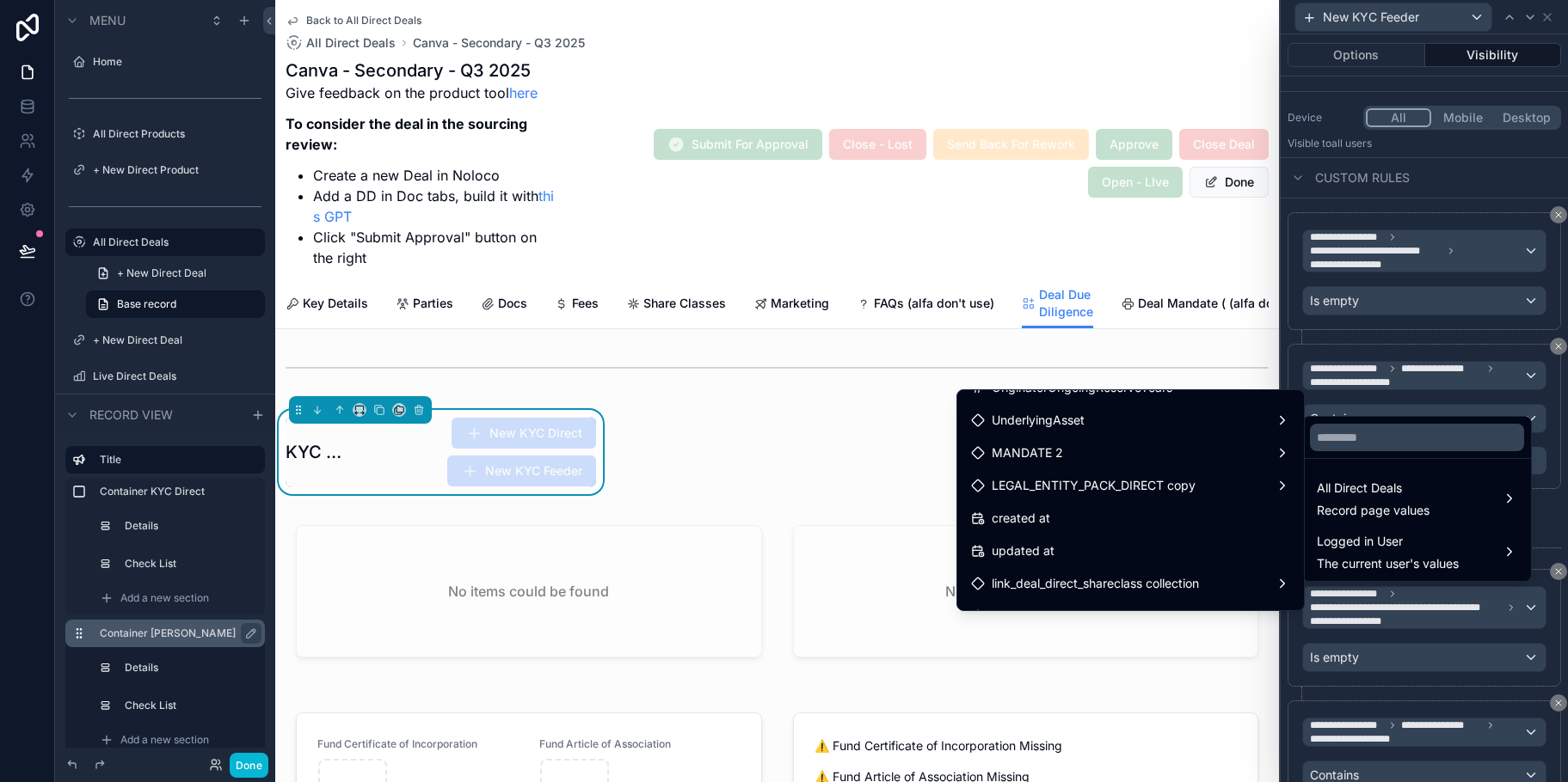
scroll to position [3967, 0]
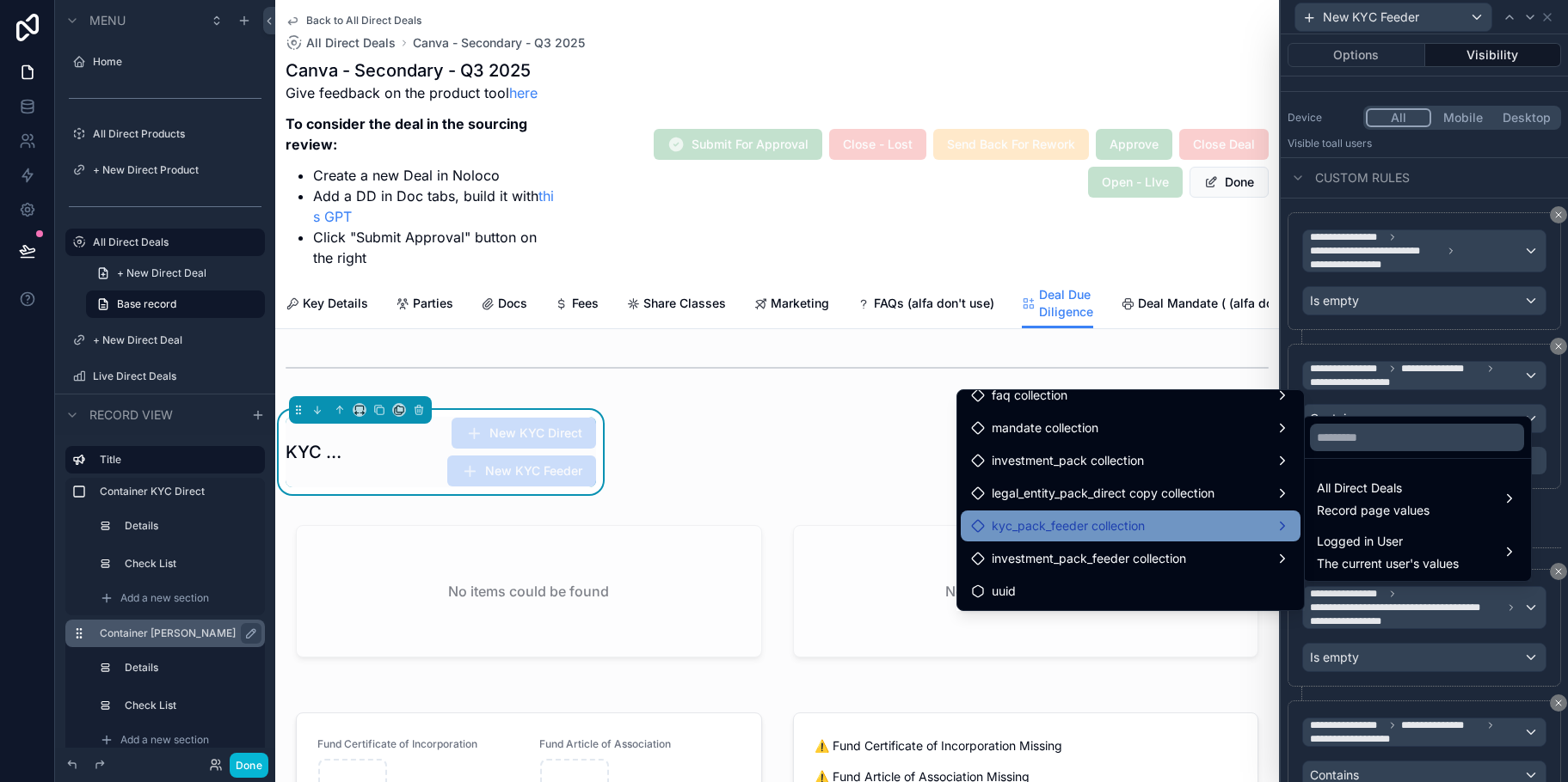
click at [1211, 535] on div "kyc_pack_feeder collection" at bounding box center [1130, 526] width 319 height 21
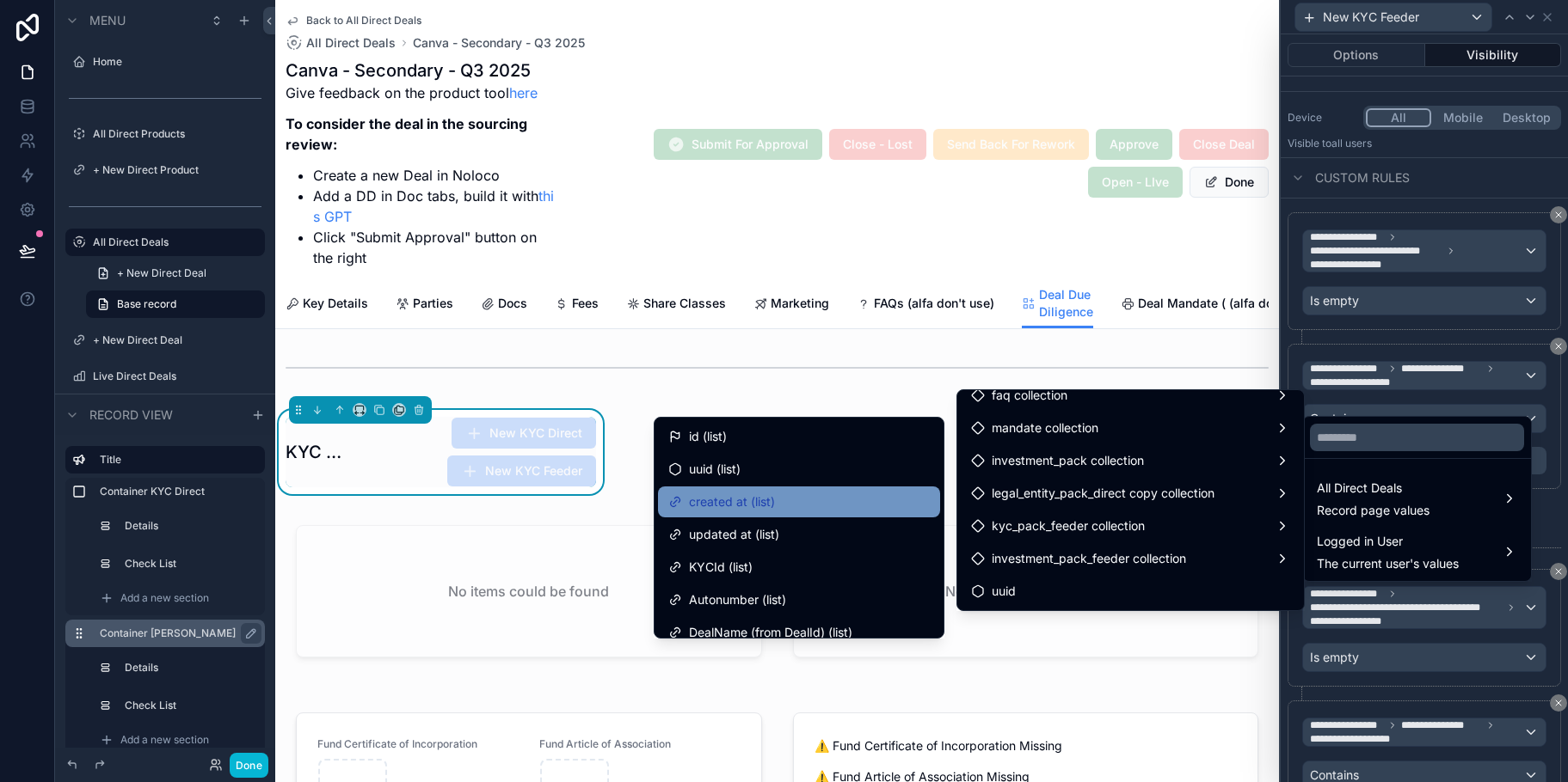
click at [835, 506] on div "created at (list)" at bounding box center [799, 502] width 262 height 21
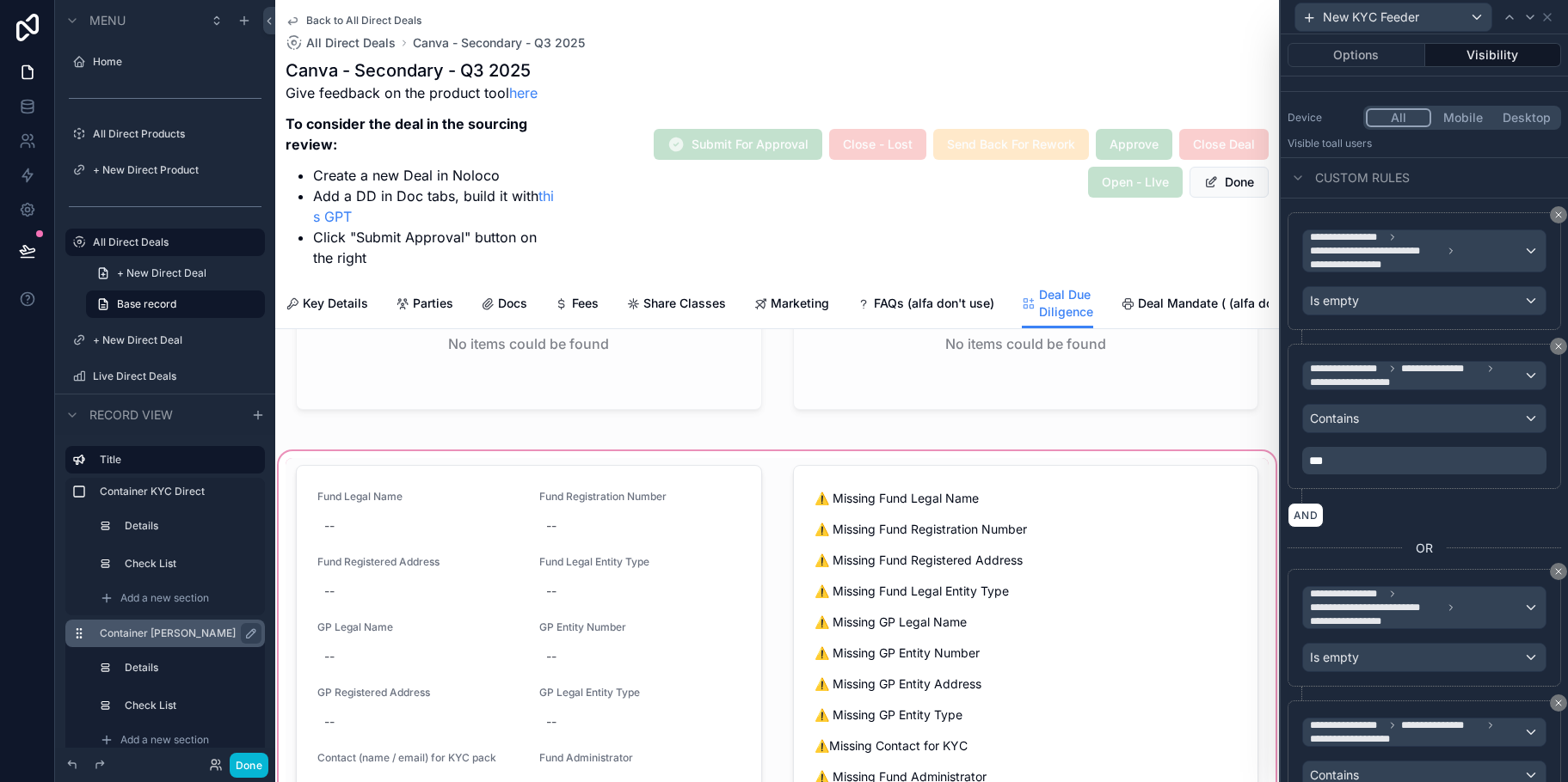
scroll to position [0, 0]
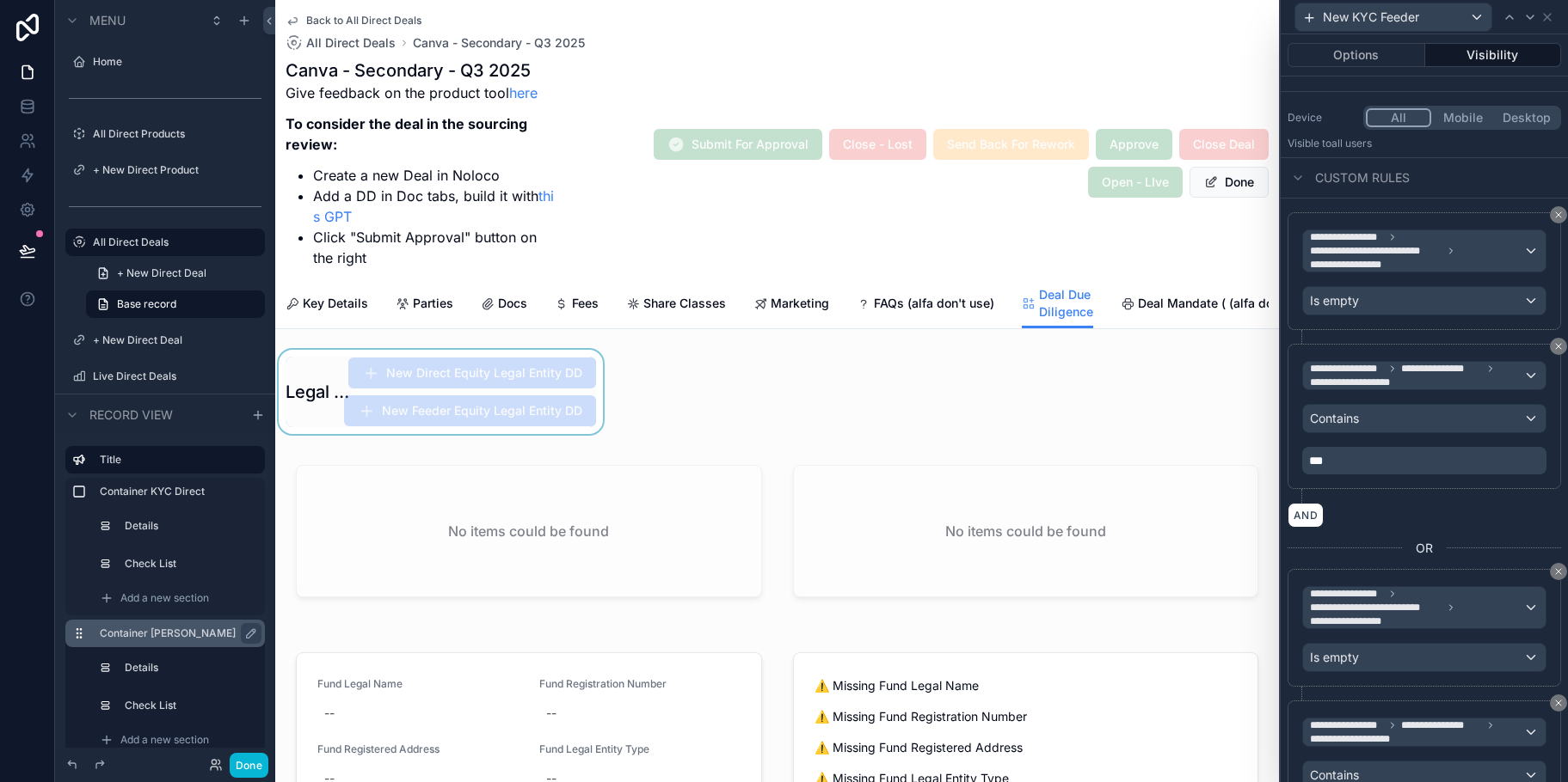
click at [534, 414] on div "scrollable content" at bounding box center [440, 391] width 331 height 84
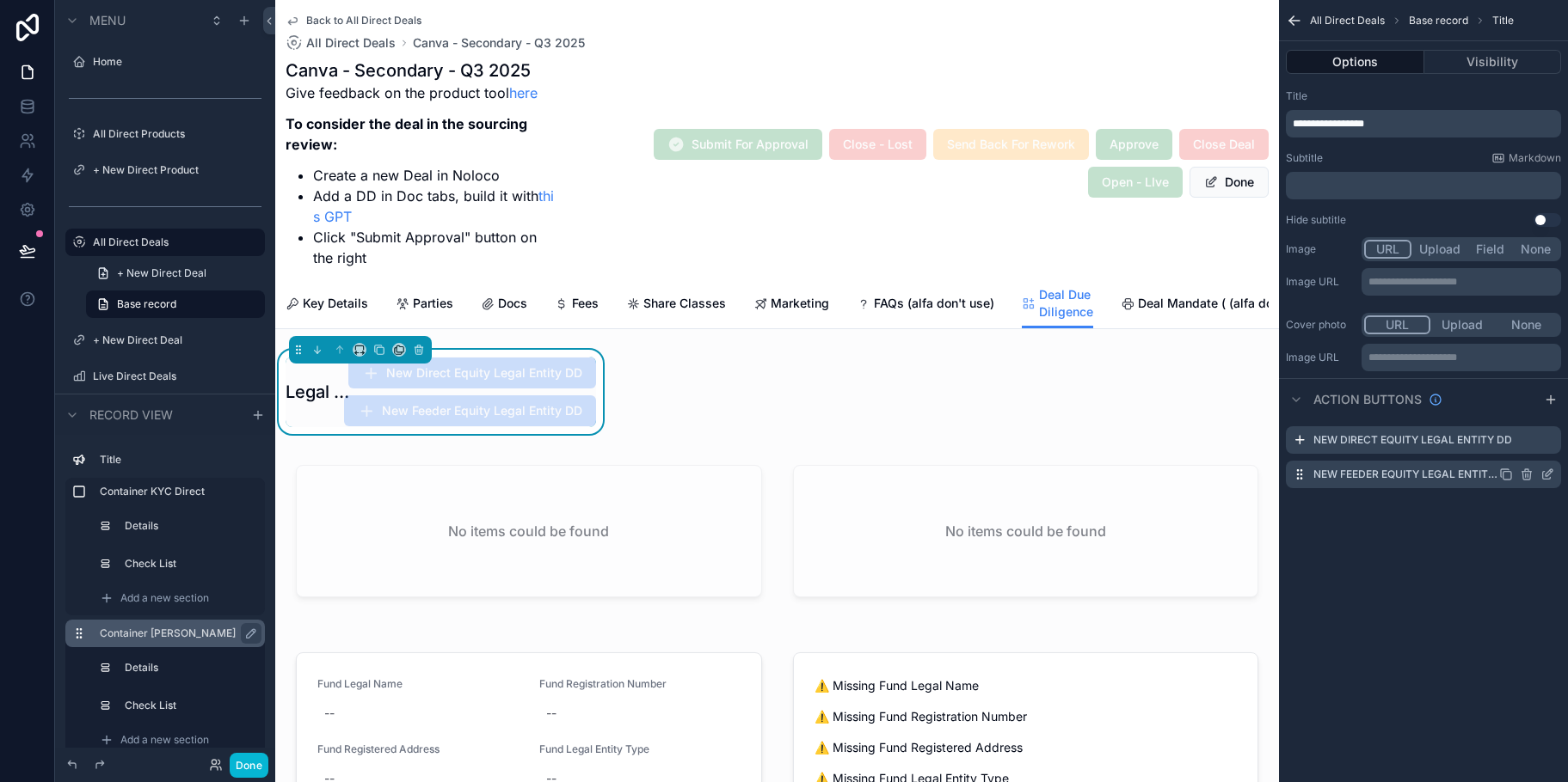
click at [1550, 473] on icon "scrollable content" at bounding box center [1547, 474] width 14 height 14
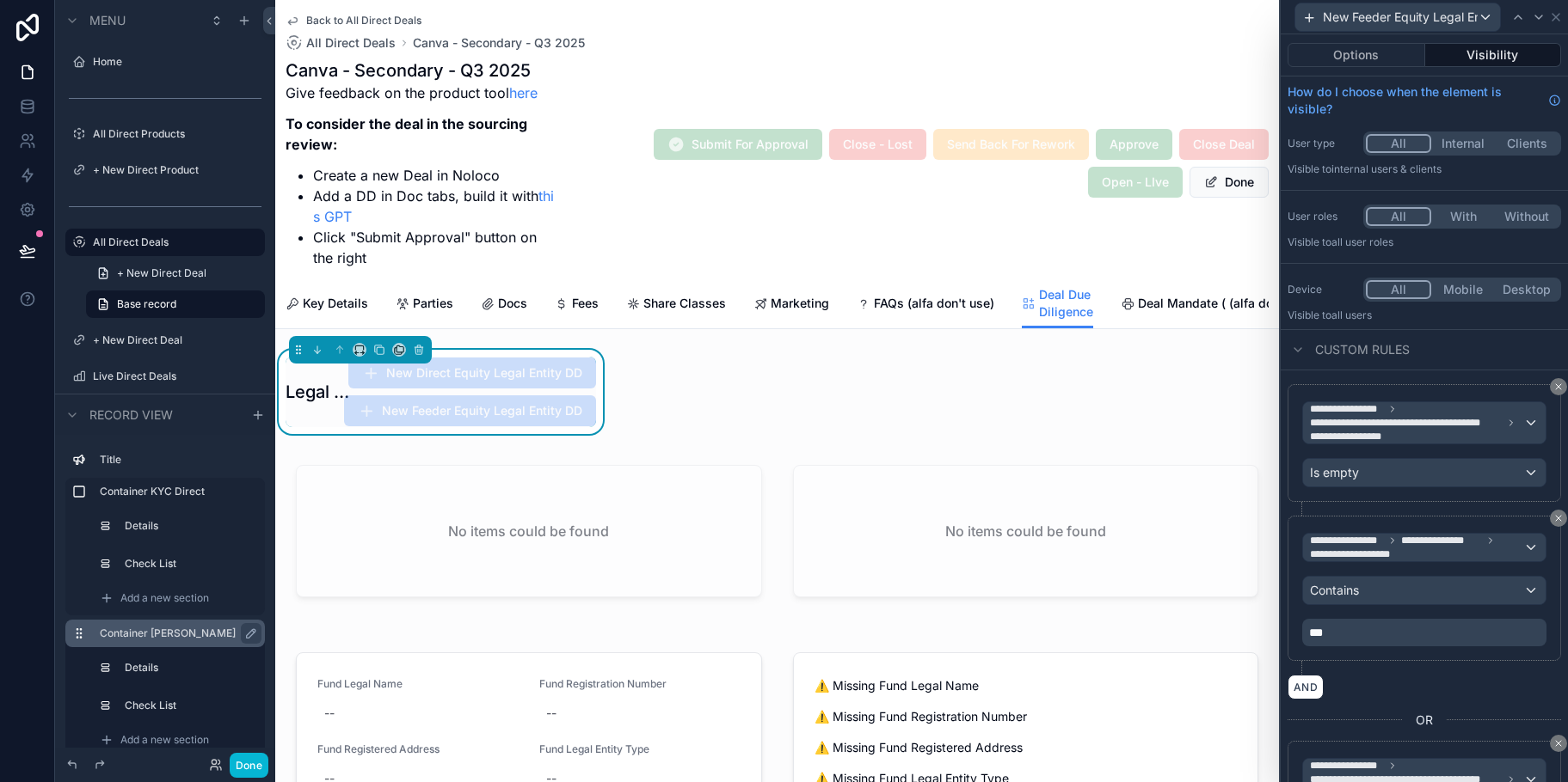
scroll to position [86, 0]
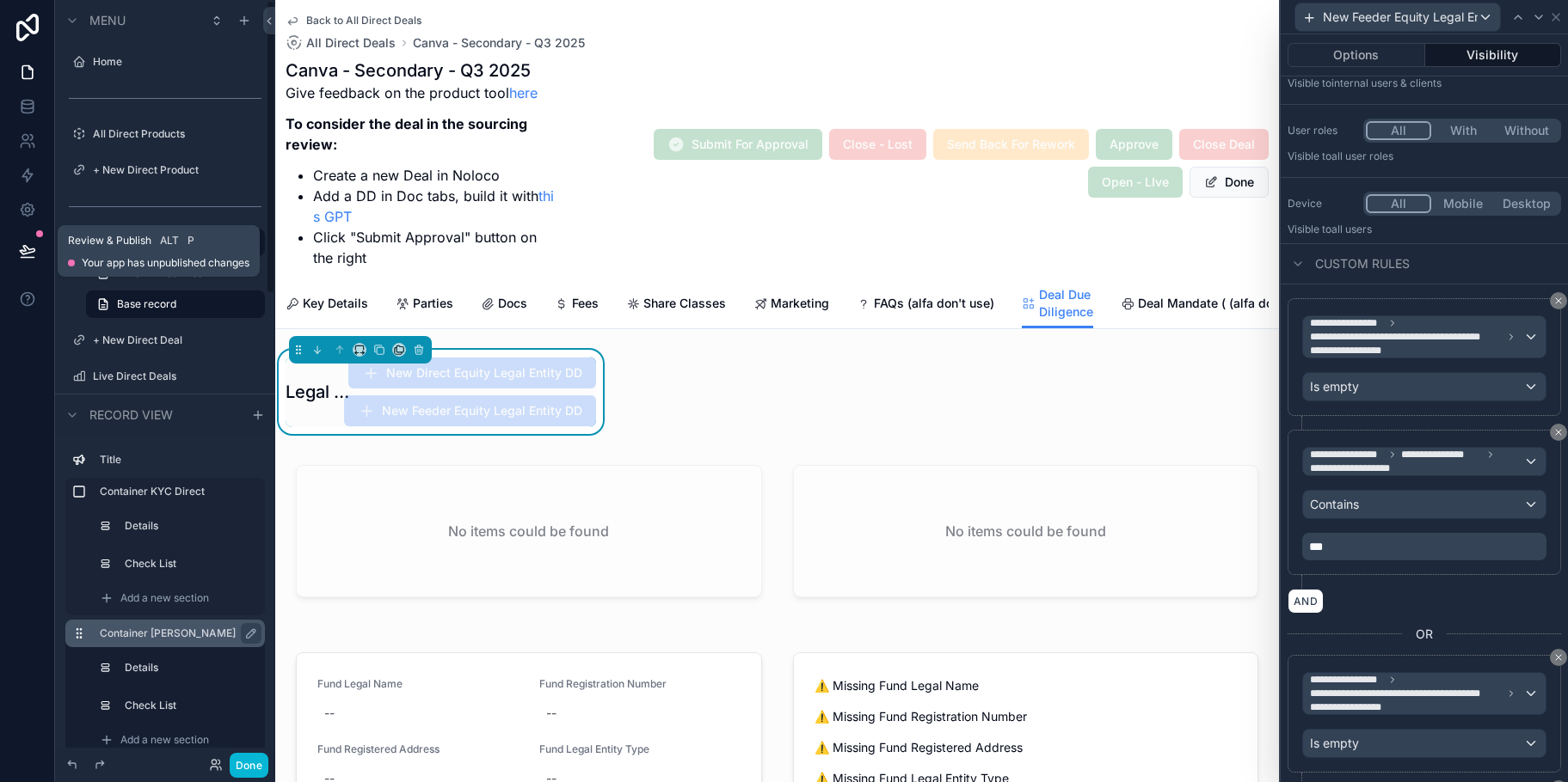
click at [27, 241] on button at bounding box center [27, 250] width 38 height 48
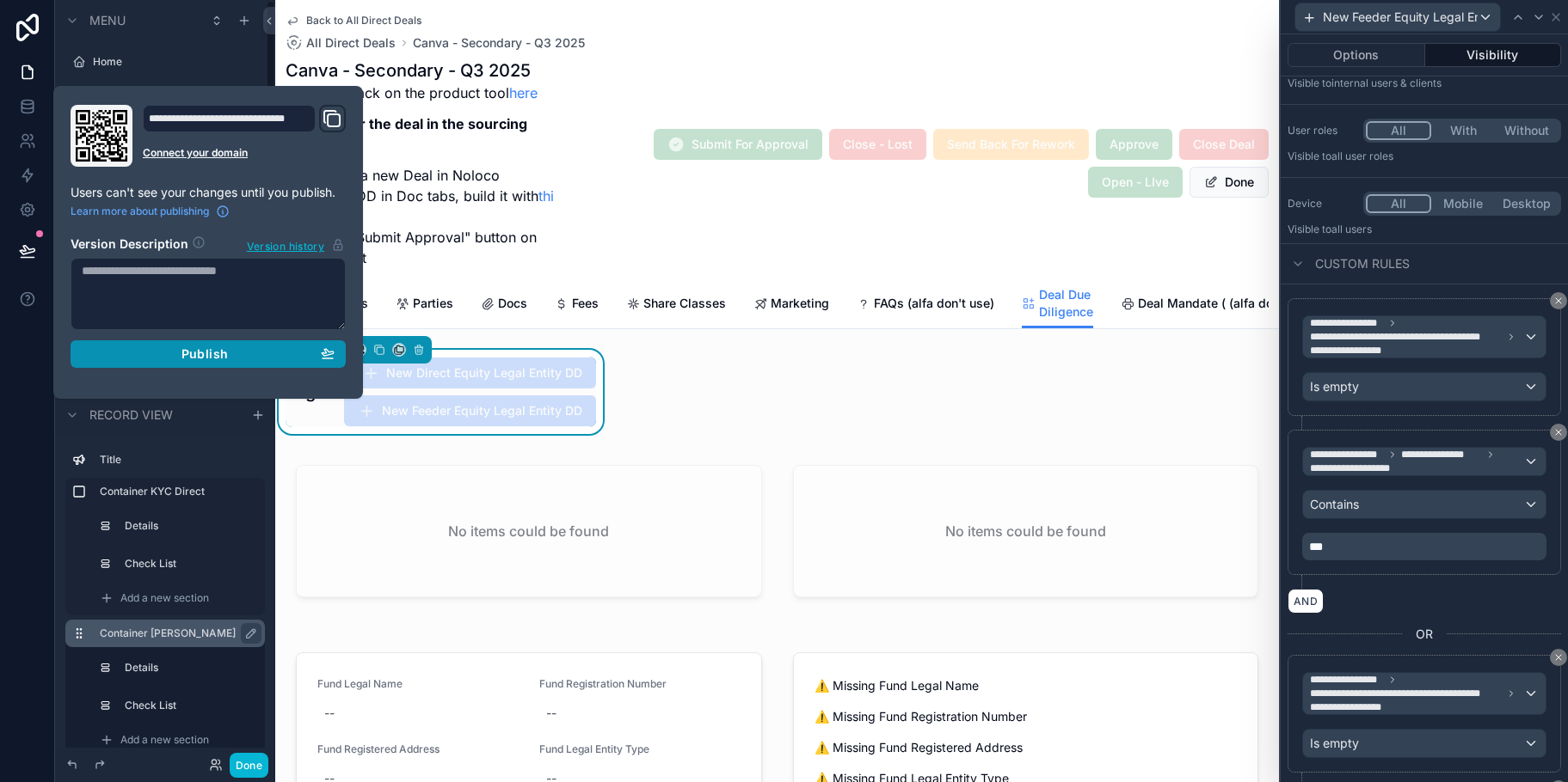
click at [172, 349] on div "Publish" at bounding box center [208, 355] width 253 height 15
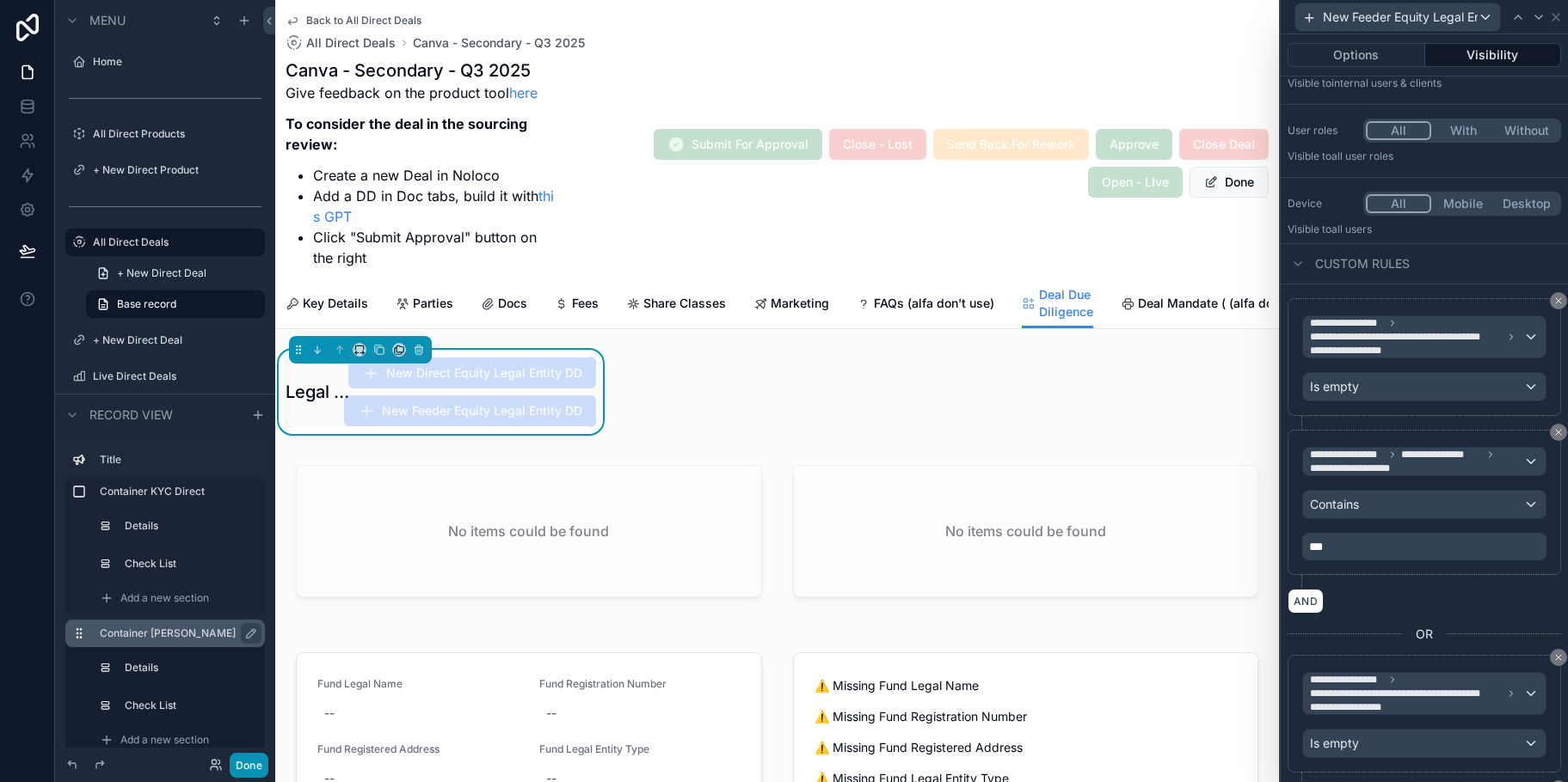
click at [254, 758] on button "Done" at bounding box center [248, 766] width 39 height 25
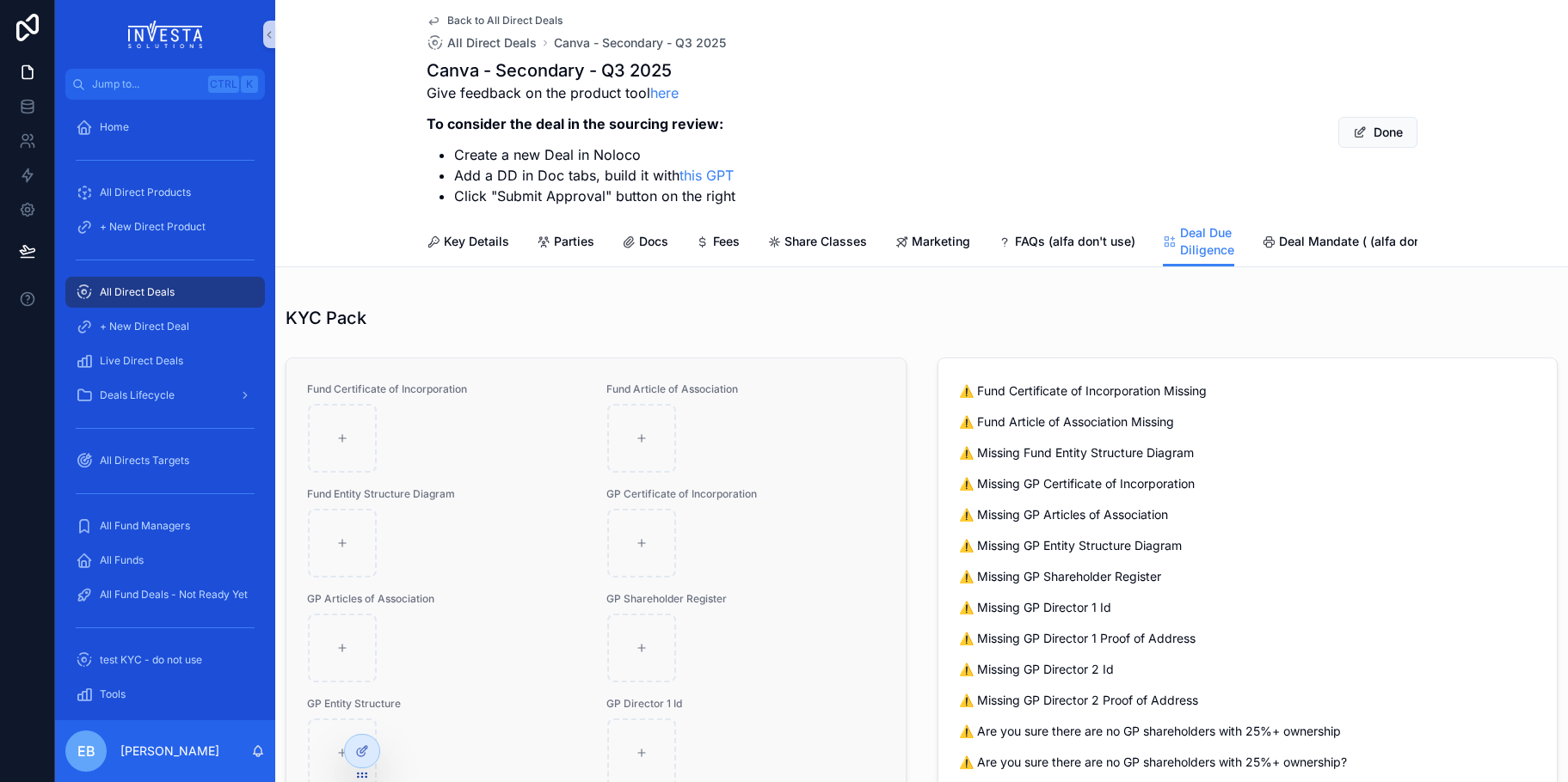
click at [496, 453] on div "scrollable content" at bounding box center [447, 438] width 277 height 69
click at [561, 427] on div "scrollable content" at bounding box center [447, 438] width 277 height 69
click at [371, 745] on div at bounding box center [362, 752] width 34 height 32
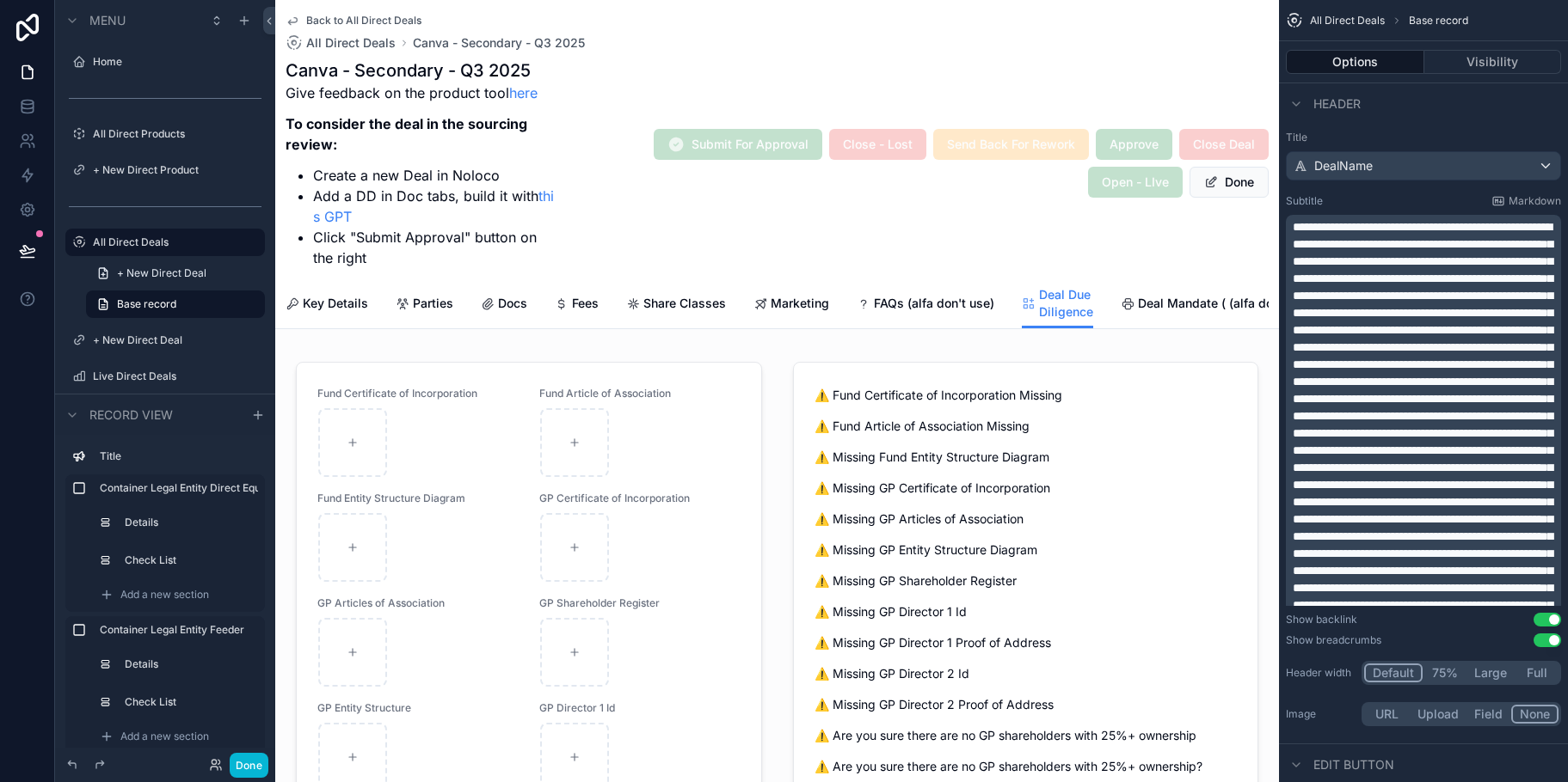
scroll to position [1285, 0]
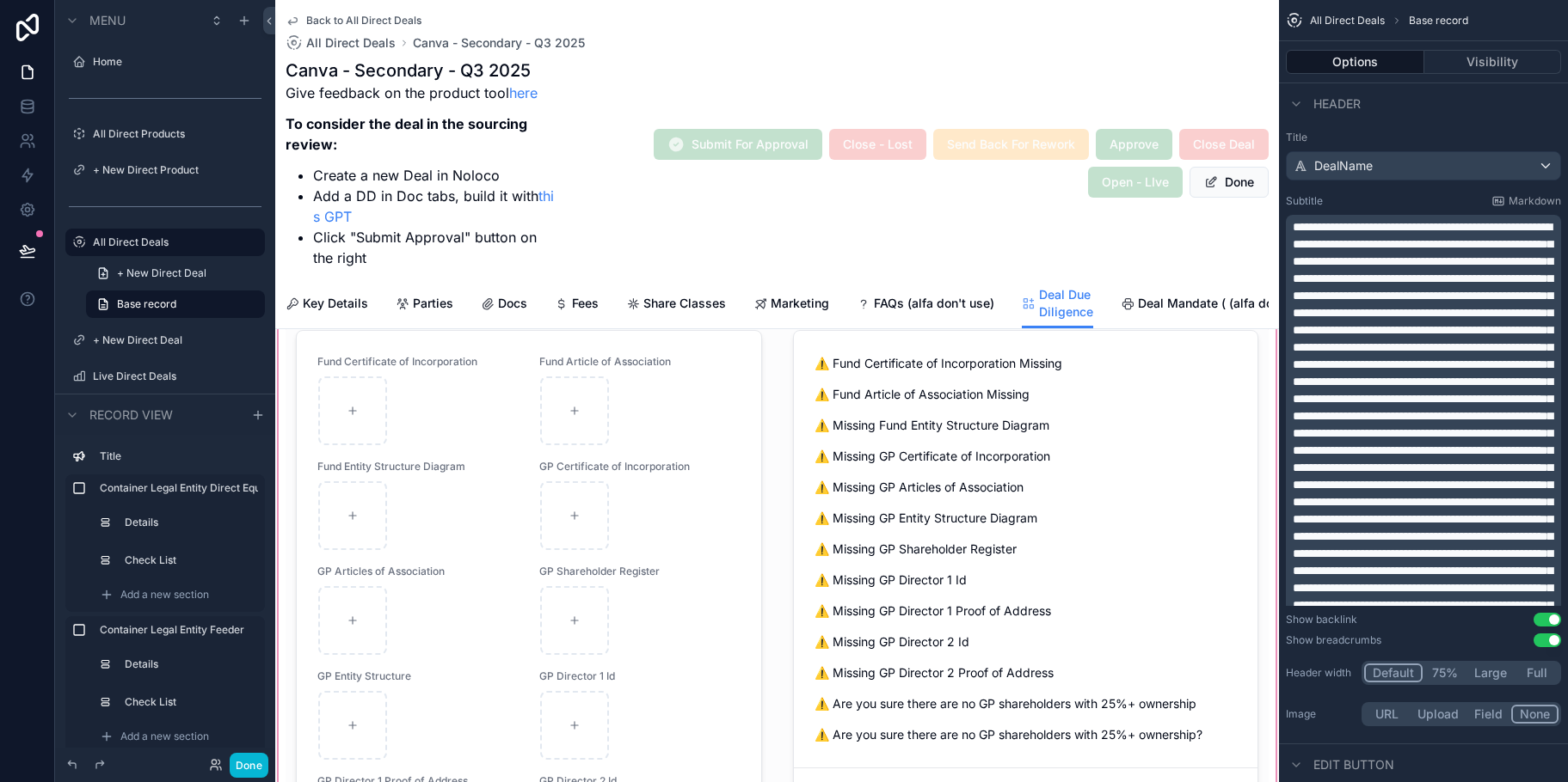
click at [716, 423] on div "scrollable content" at bounding box center [776, 627] width 1004 height 628
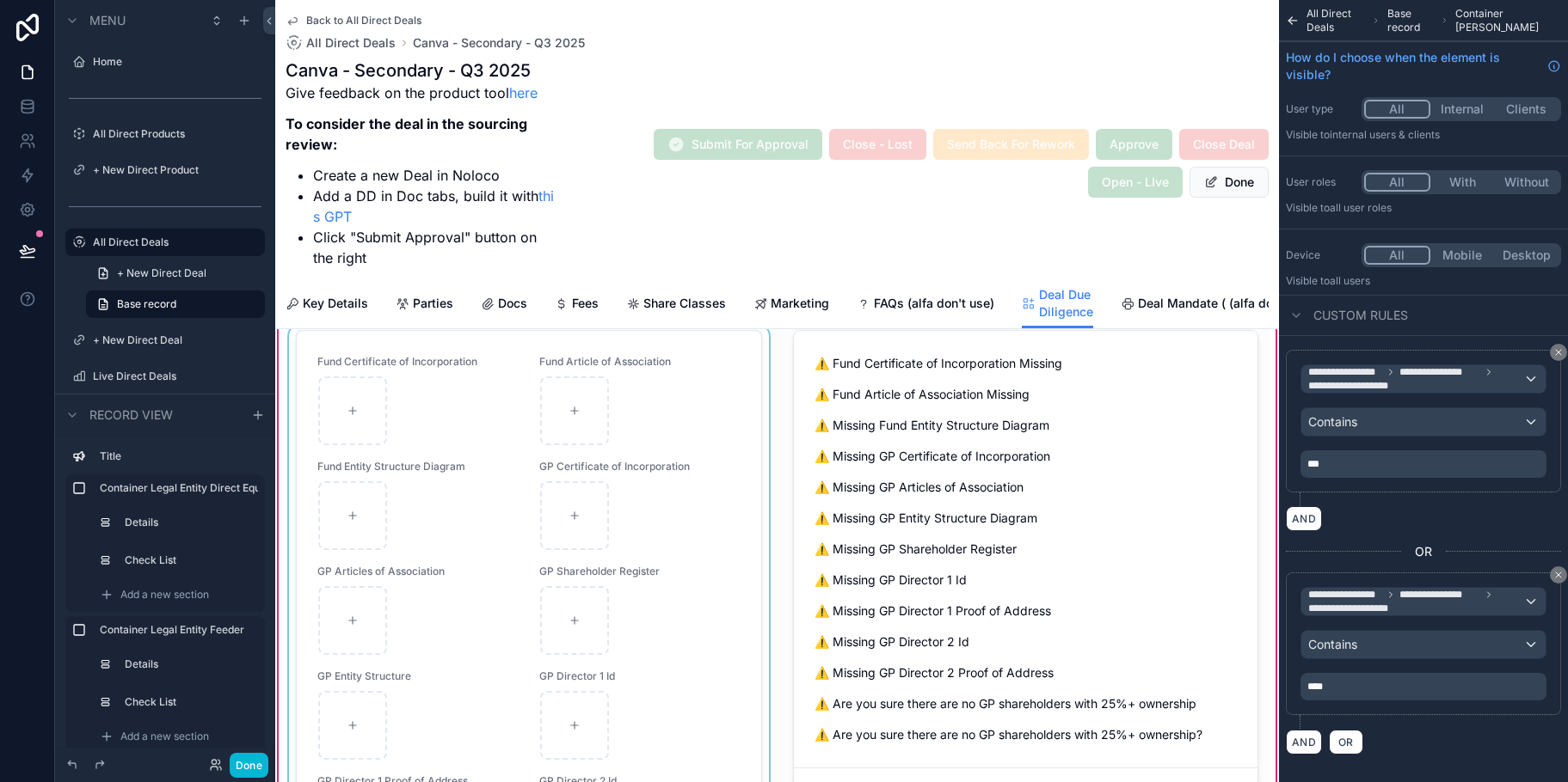
click at [632, 424] on div "scrollable content" at bounding box center [528, 627] width 486 height 608
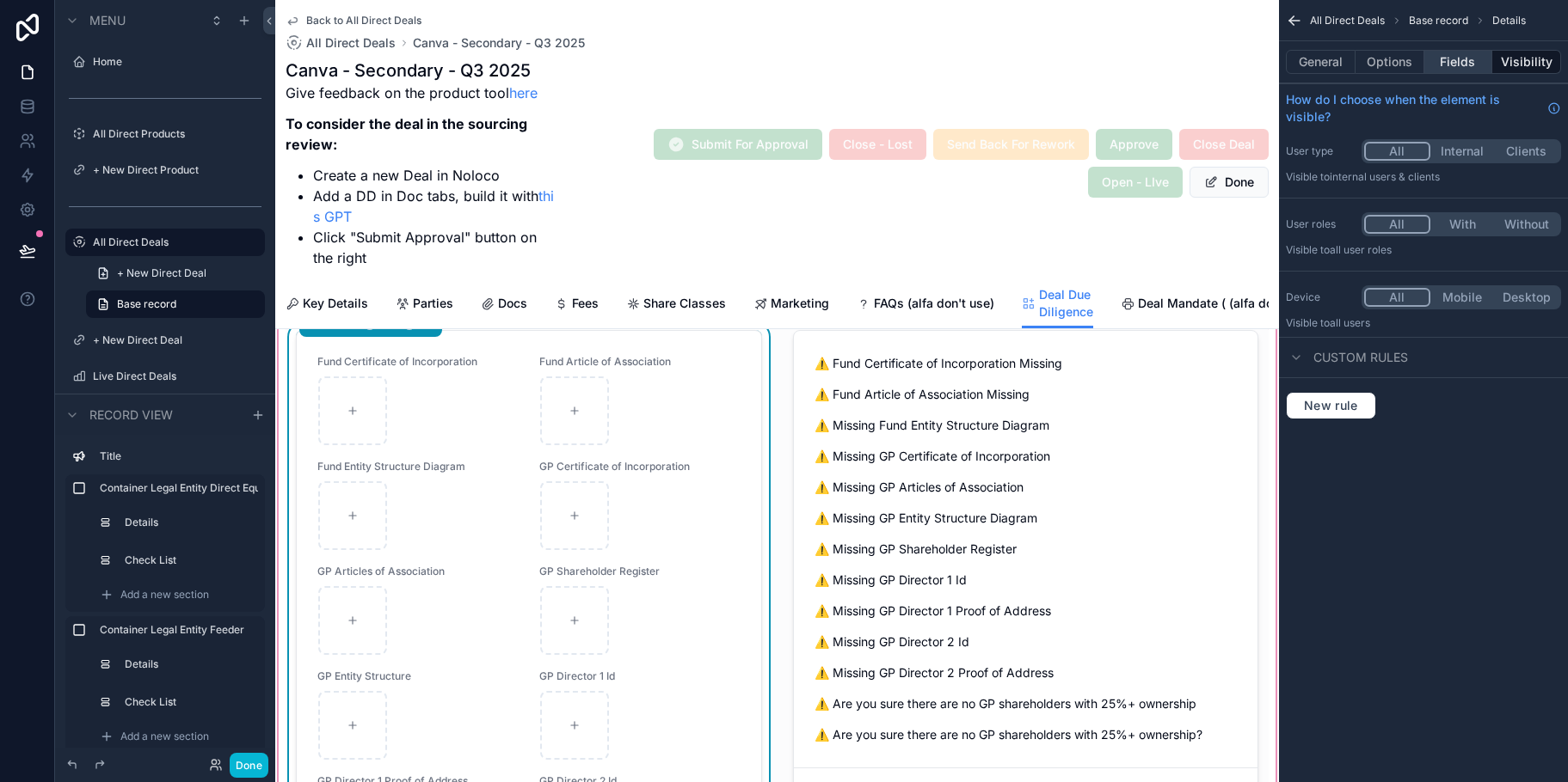
click at [1440, 63] on button "Fields" at bounding box center [1458, 62] width 69 height 24
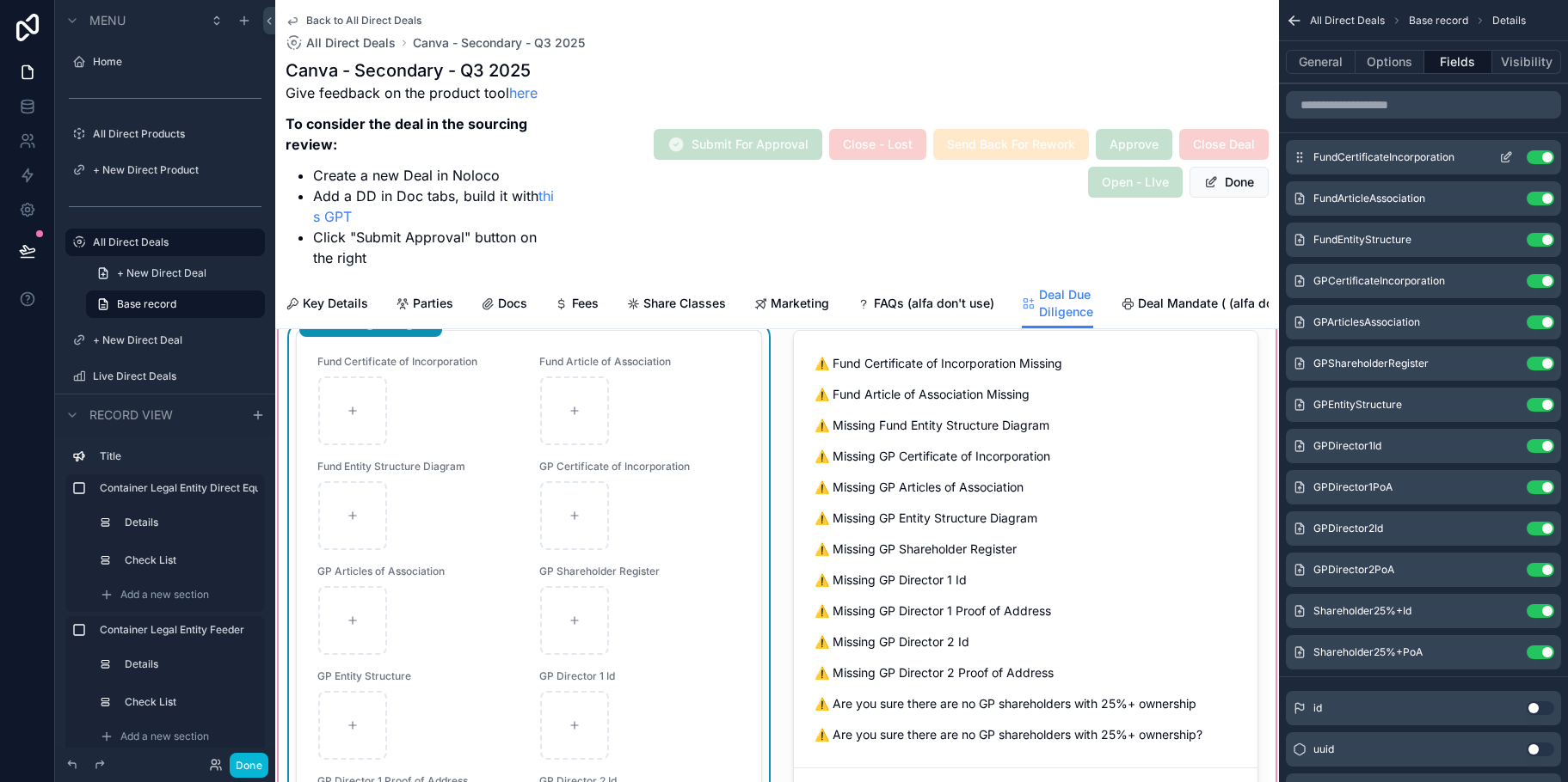
click at [1502, 157] on icon "scrollable content" at bounding box center [1505, 158] width 8 height 8
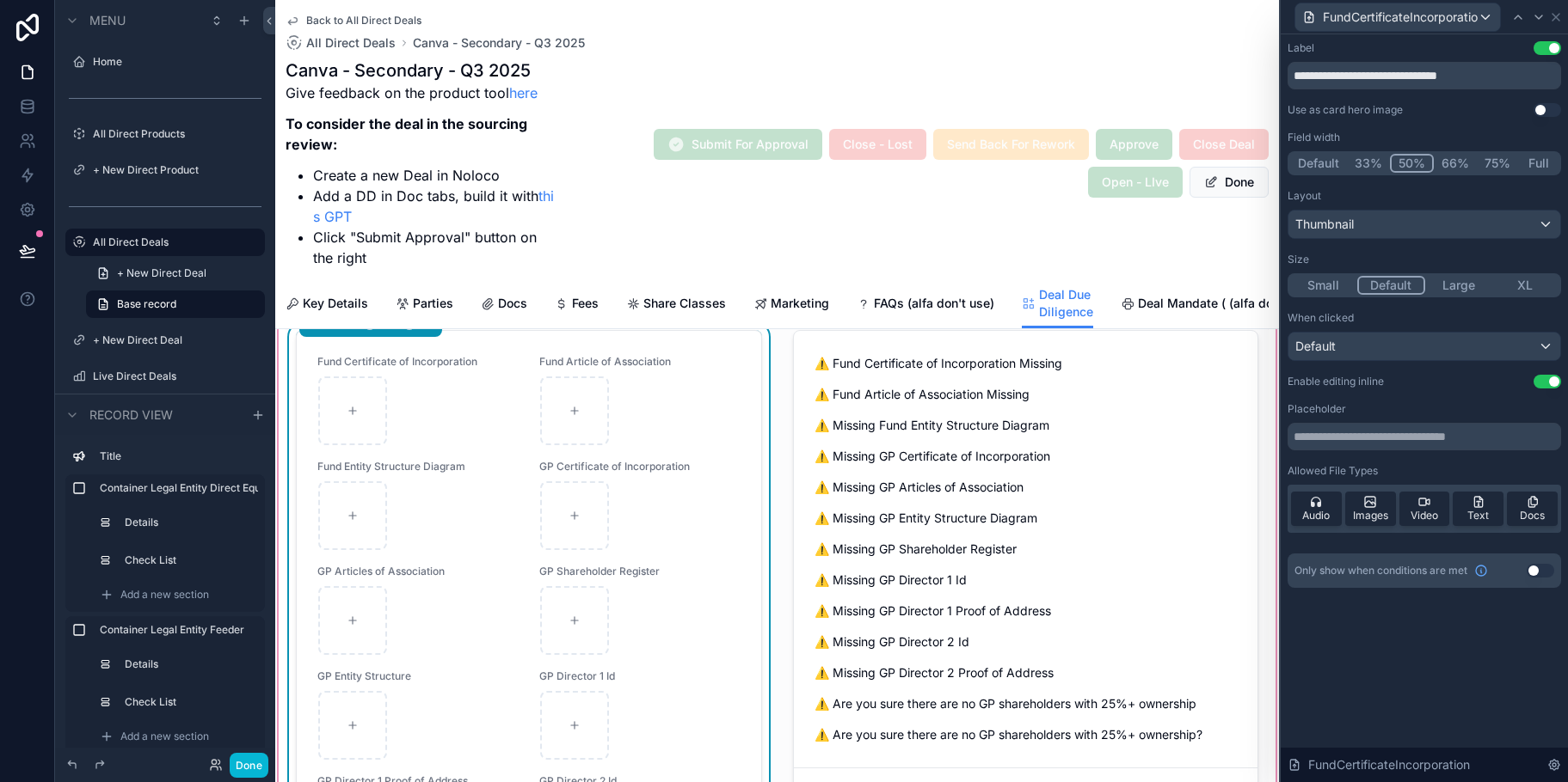
click at [1544, 568] on button "Use setting" at bounding box center [1540, 571] width 27 height 14
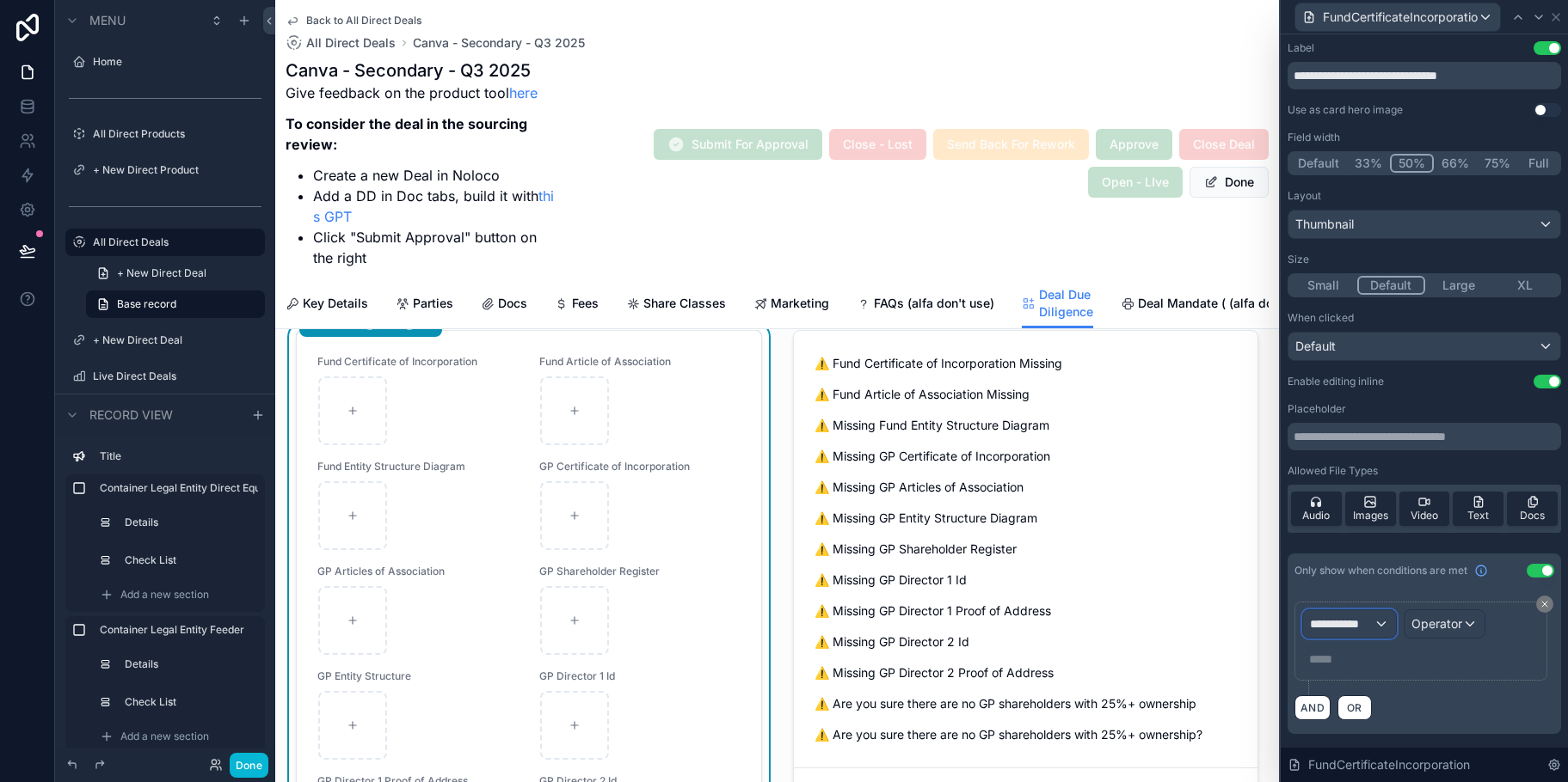
click at [1382, 624] on div "**********" at bounding box center [1349, 624] width 93 height 27
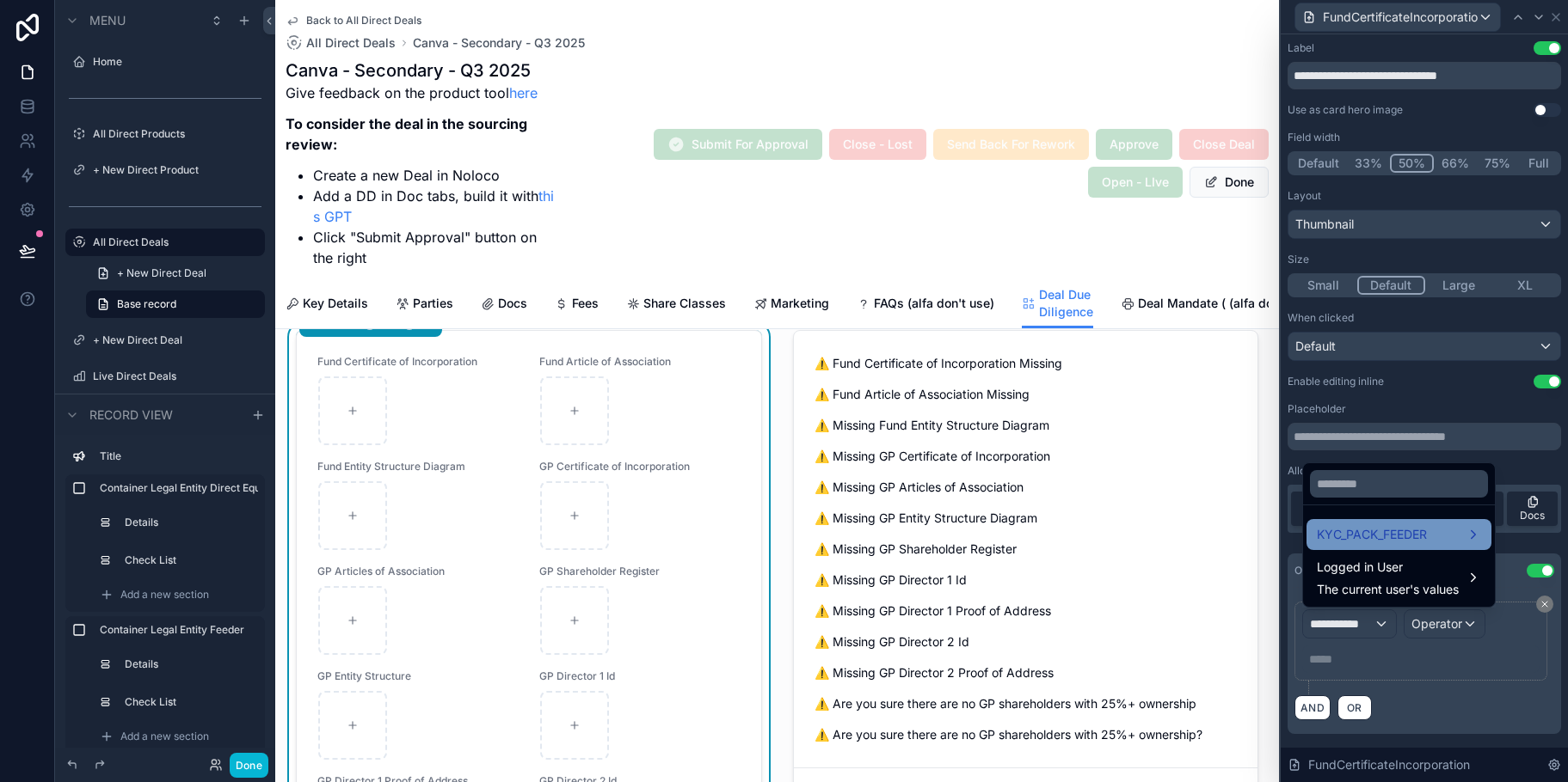
click at [1457, 532] on div "KYC_PACK_FEEDER" at bounding box center [1398, 535] width 164 height 21
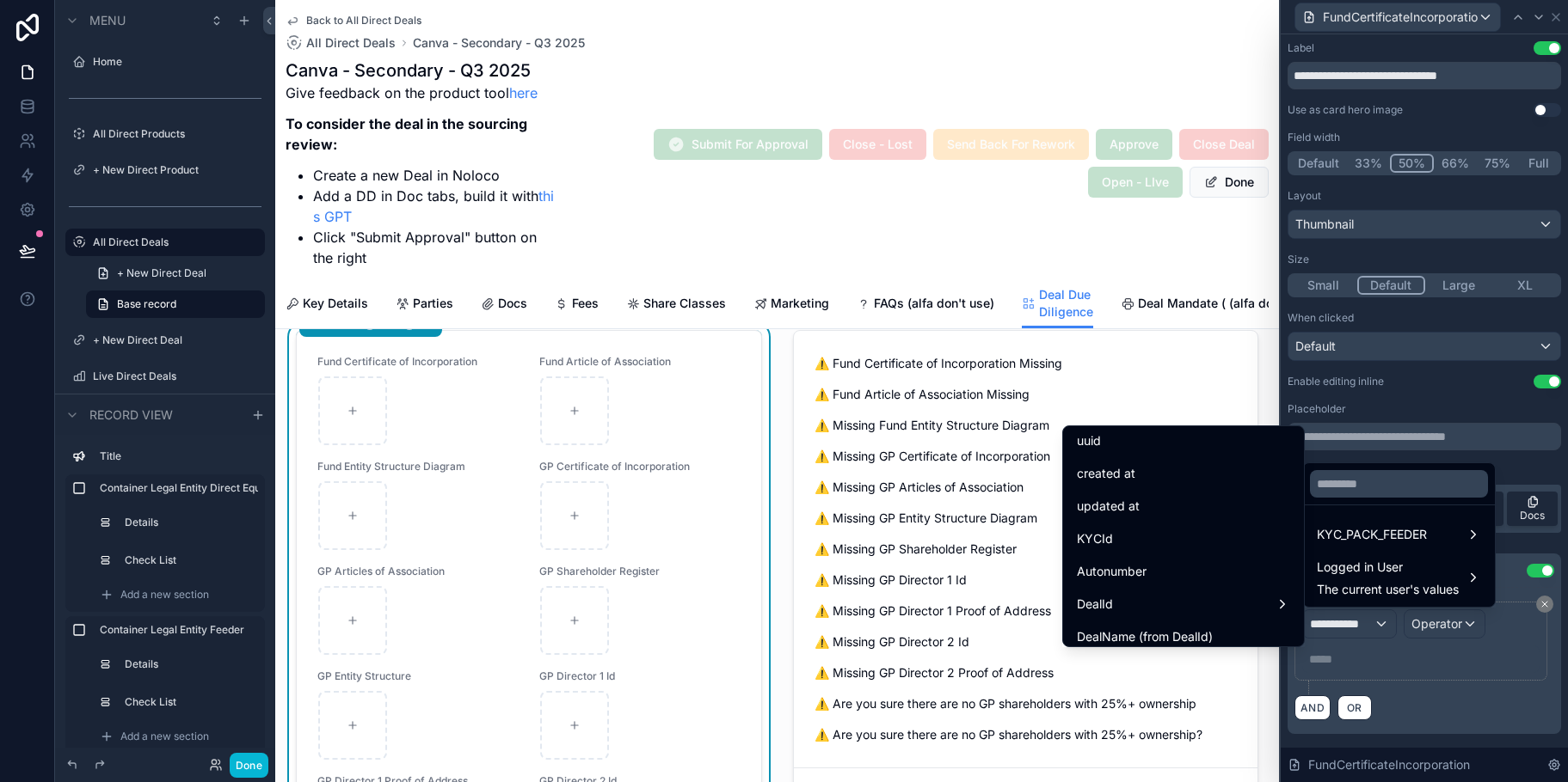
scroll to position [0, 0]
click at [1413, 395] on div at bounding box center [1424, 391] width 287 height 782
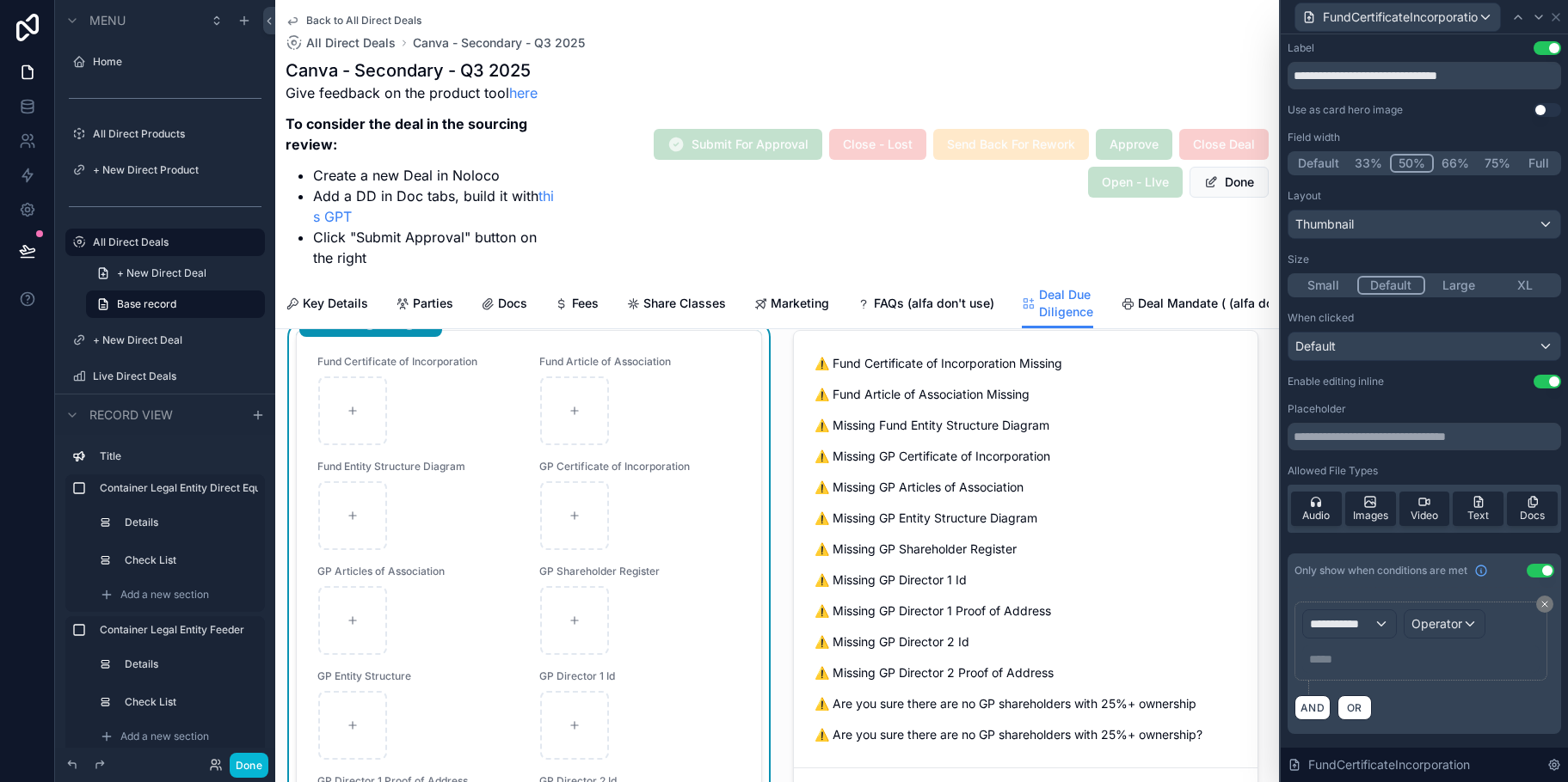
click at [369, 280] on div "Key Details Parties Docs Fees Share Classes Marketing FAQs (alfa don't use) Dea…" at bounding box center [776, 303] width 983 height 50
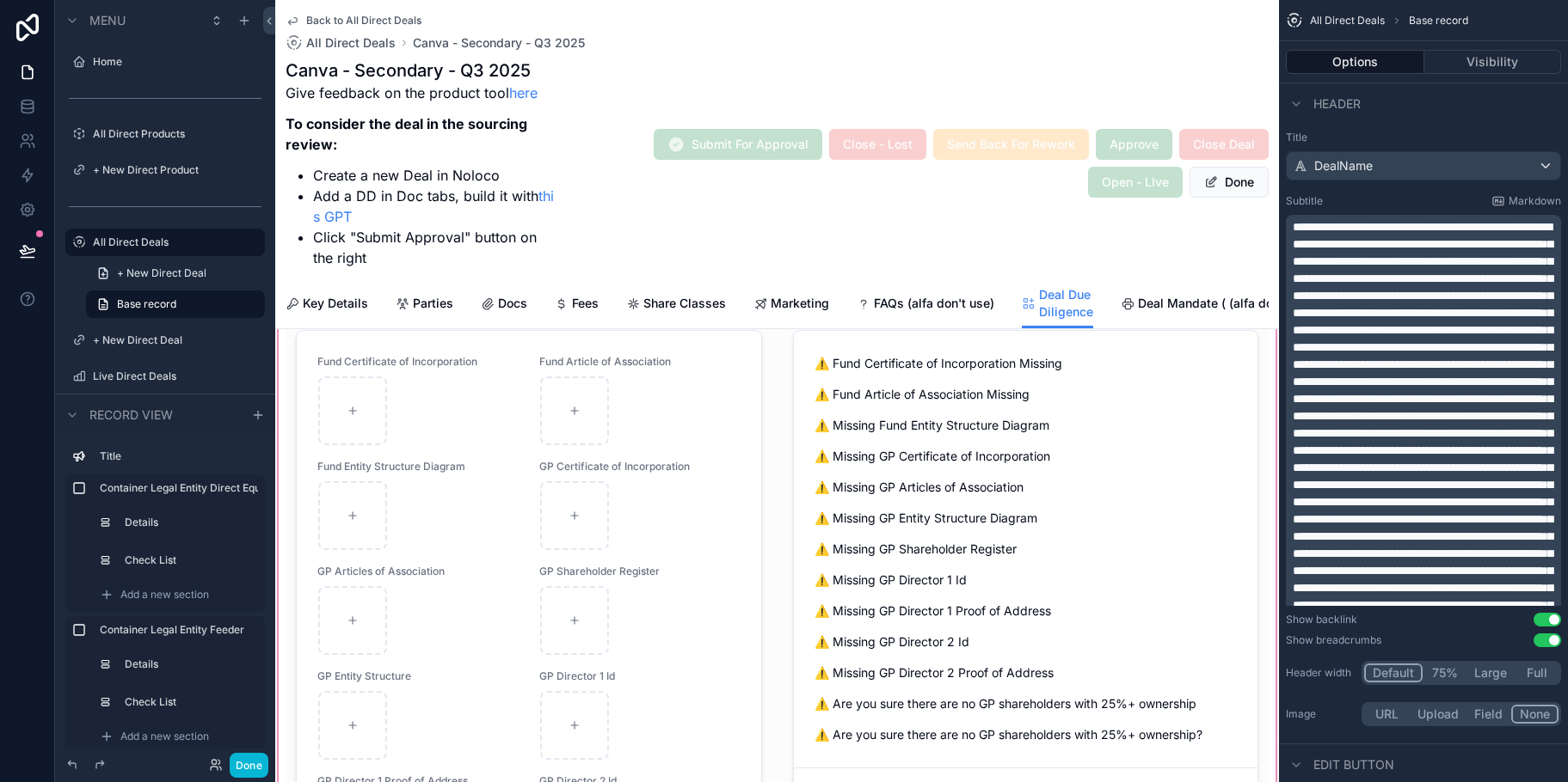
click at [514, 462] on div "scrollable content" at bounding box center [776, 627] width 1004 height 628
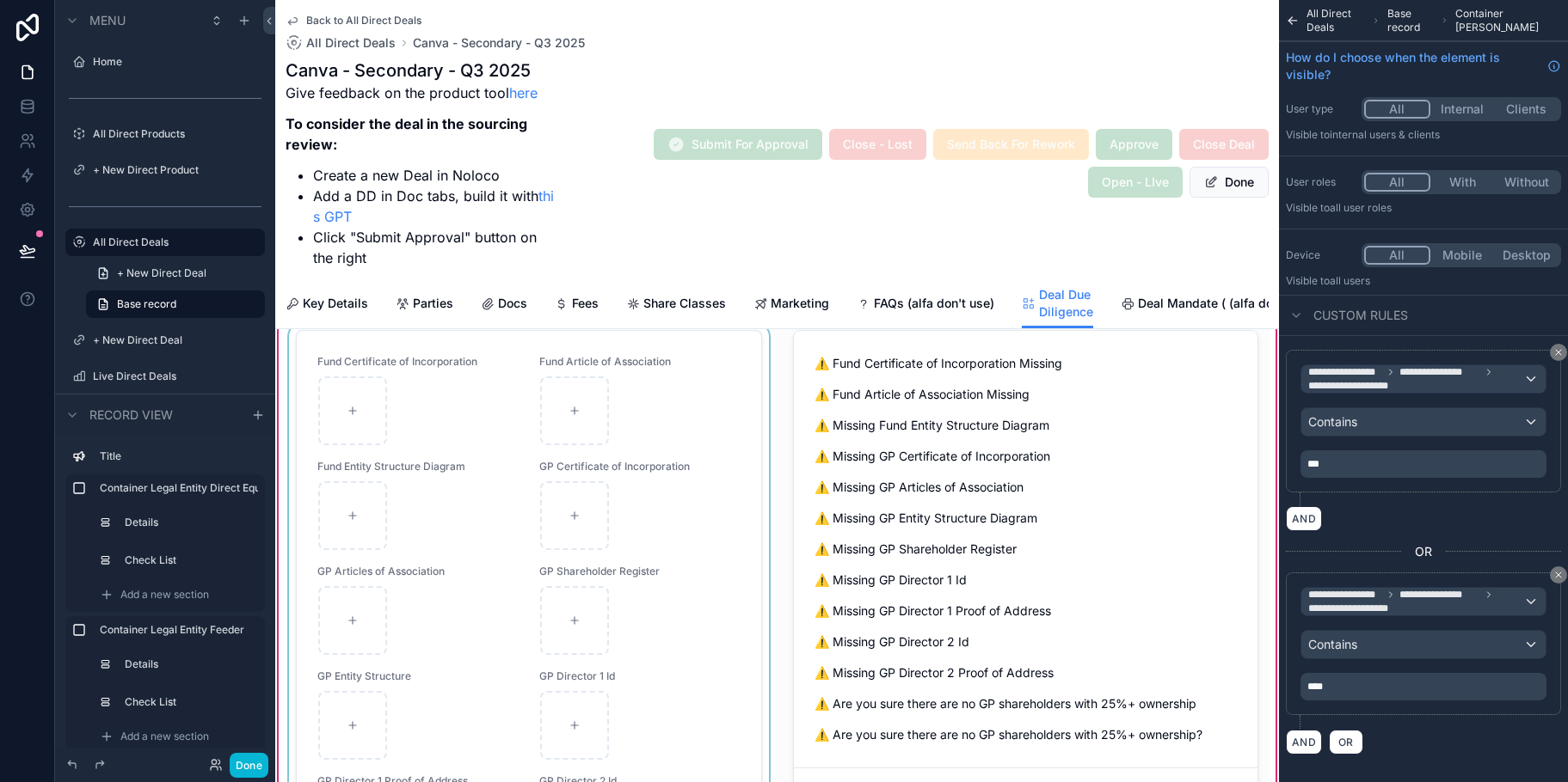
click at [654, 427] on div "scrollable content" at bounding box center [528, 627] width 486 height 608
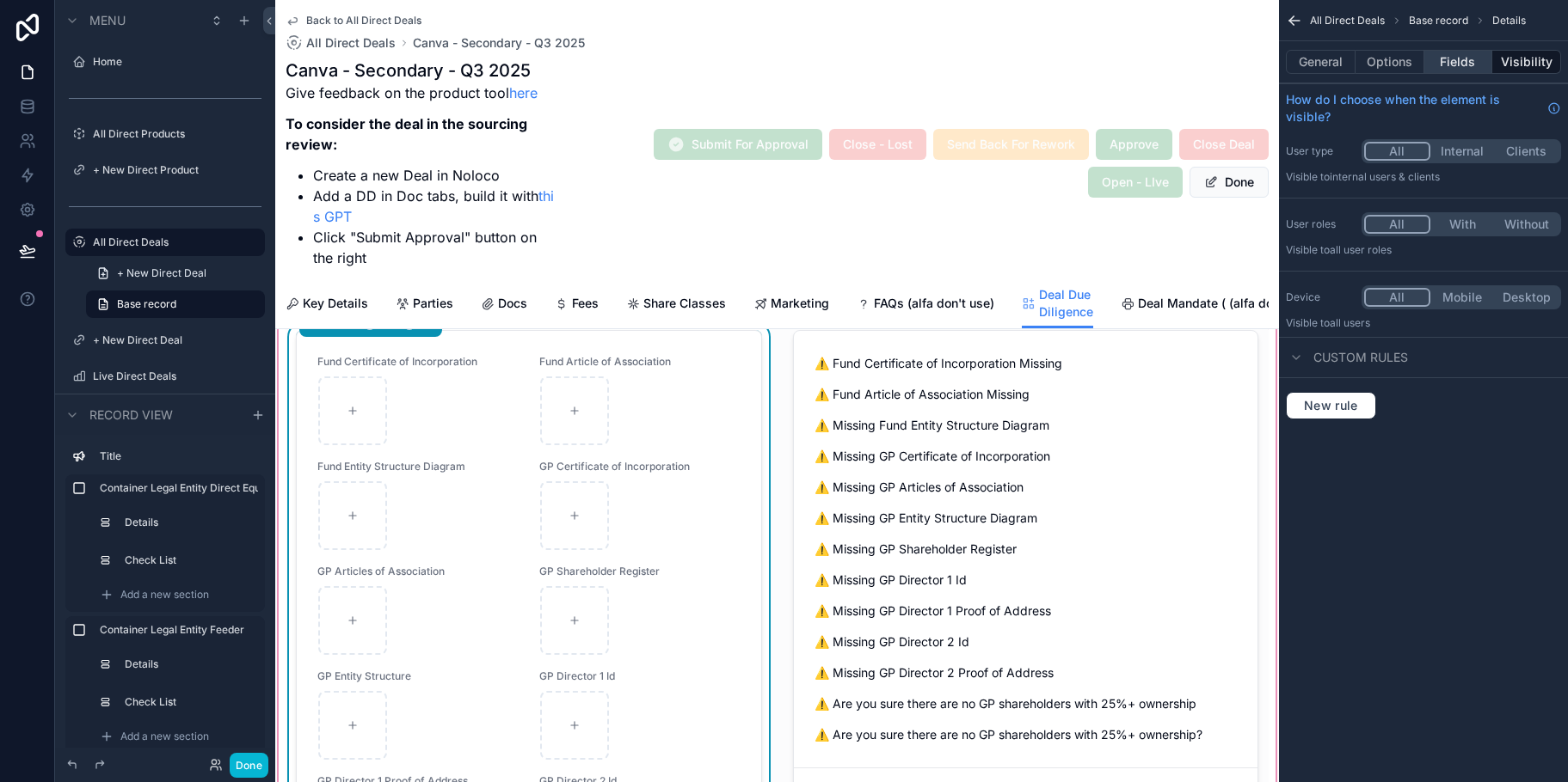
click at [1454, 62] on button "Fields" at bounding box center [1458, 62] width 69 height 24
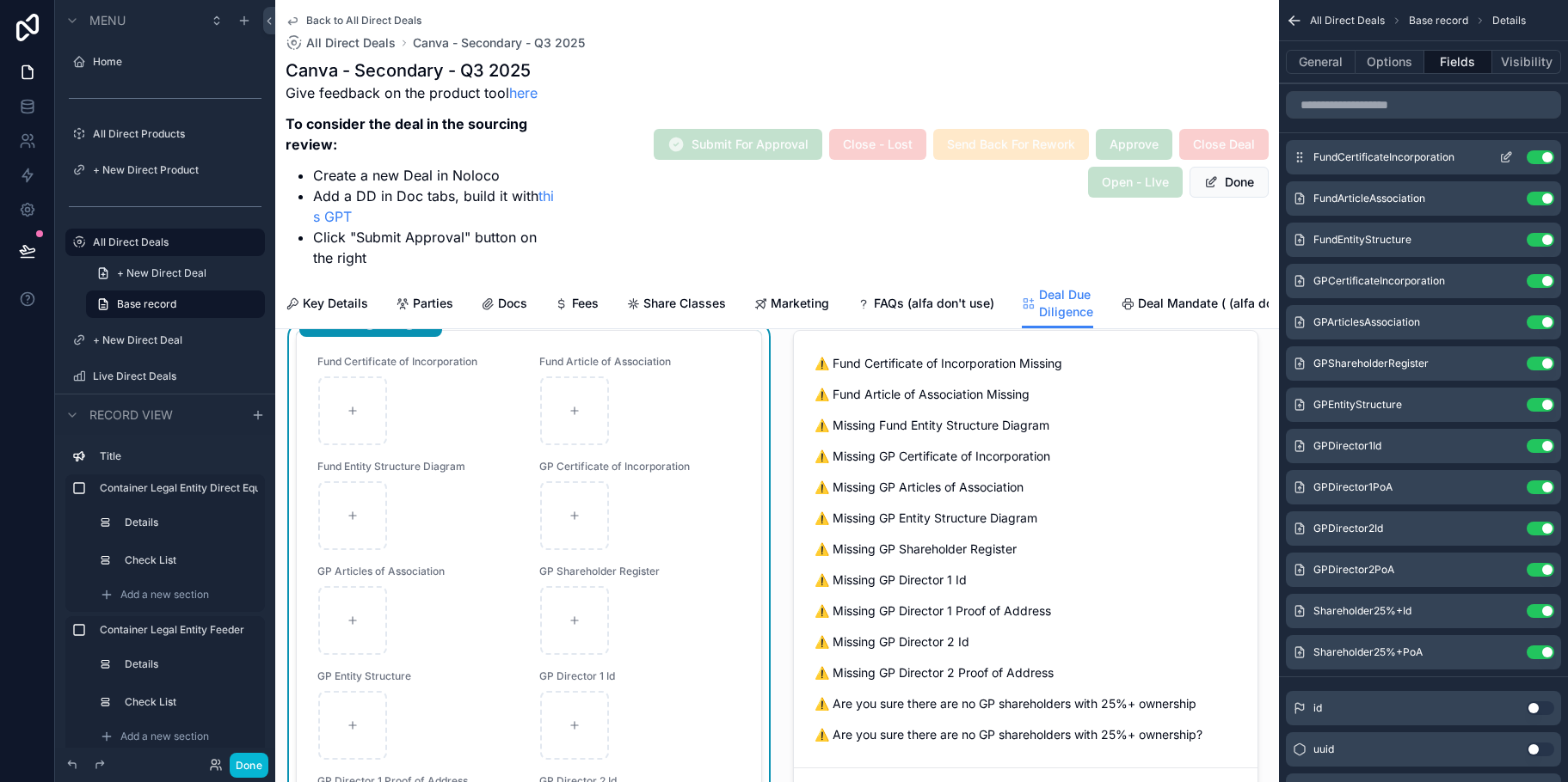
click at [1507, 155] on icon "scrollable content" at bounding box center [1505, 157] width 14 height 14
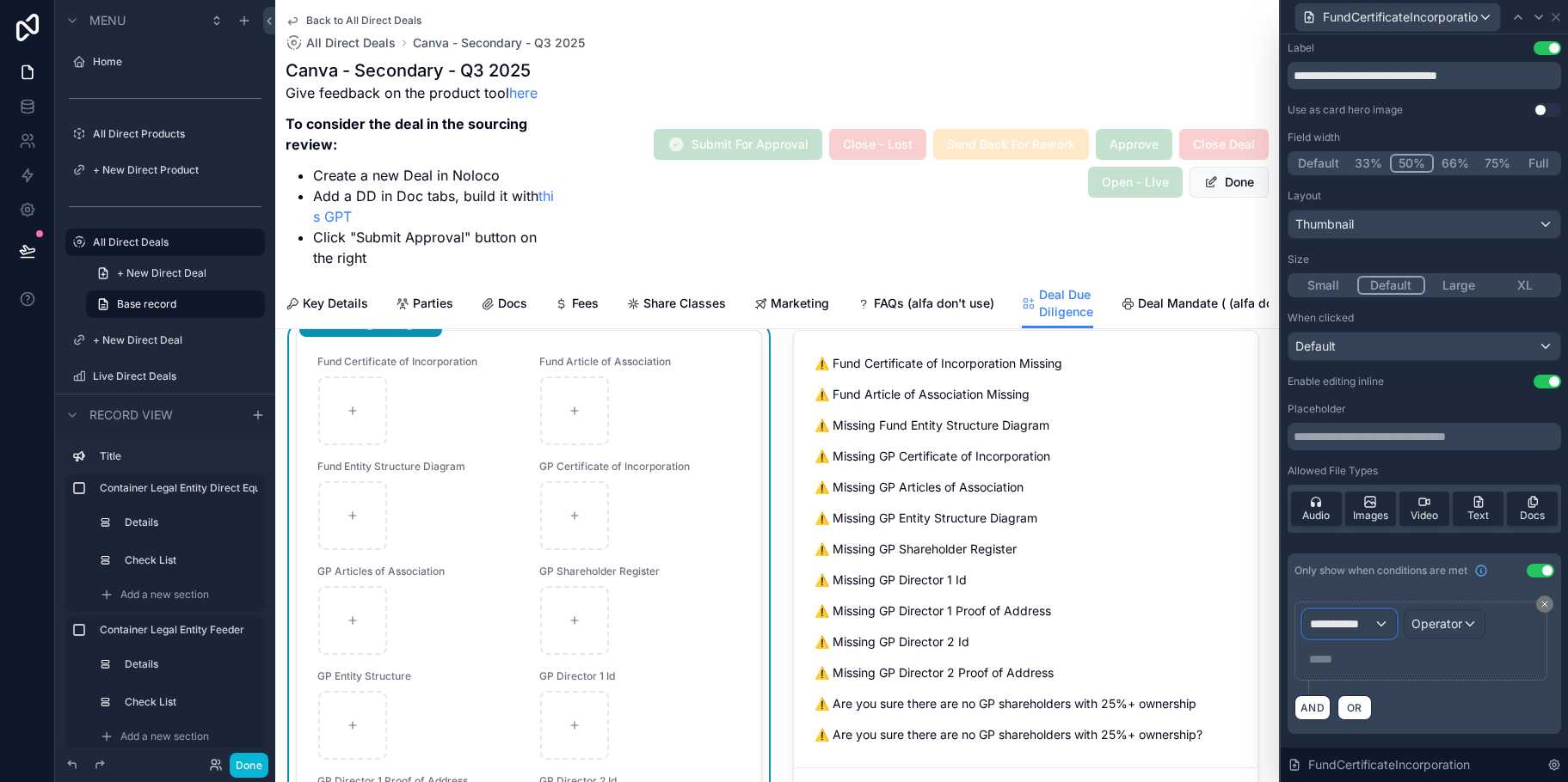
click at [1374, 625] on span "**********" at bounding box center [1341, 624] width 64 height 17
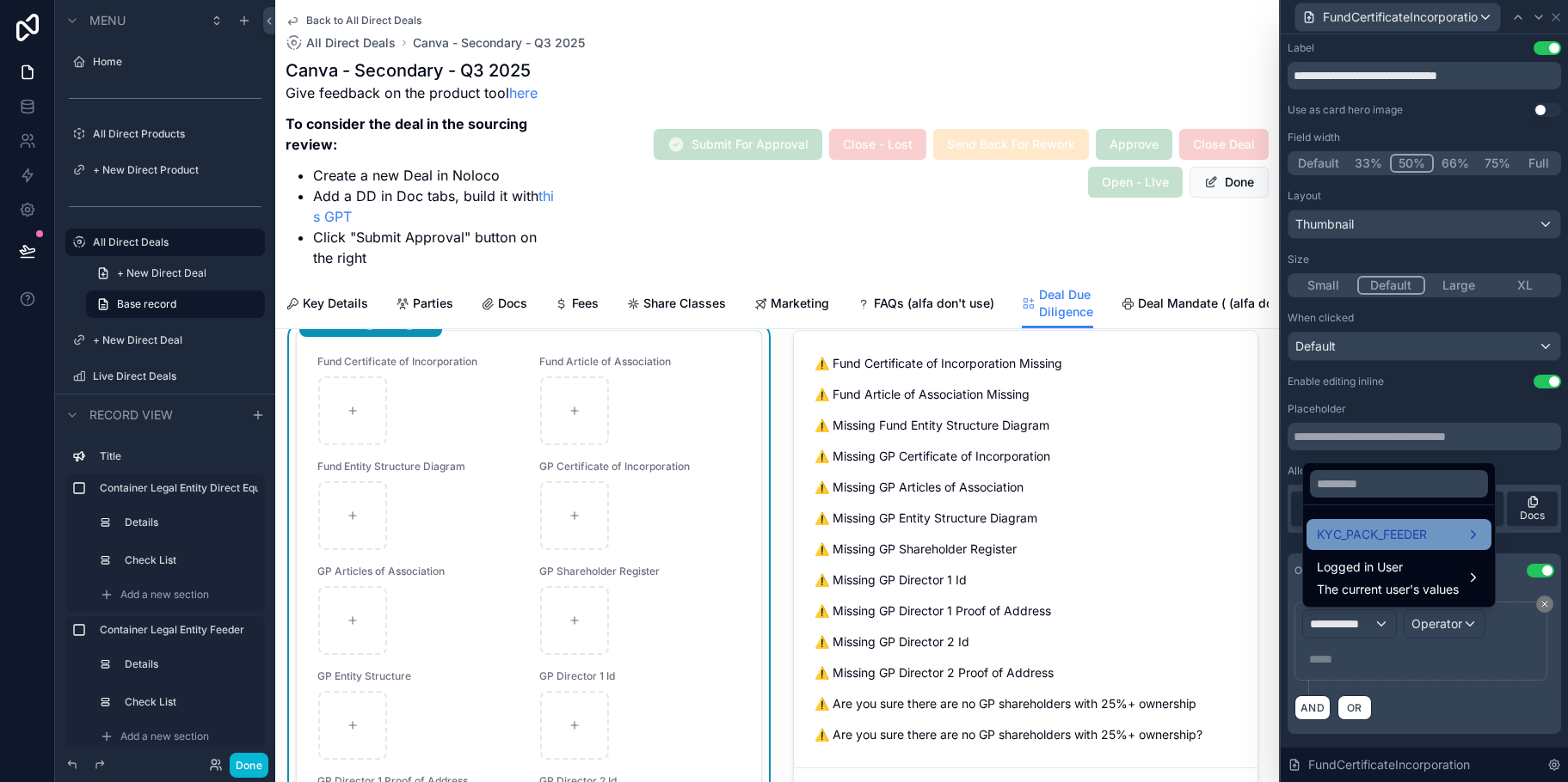
click at [1400, 530] on span "KYC_PACK_FEEDER" at bounding box center [1372, 535] width 110 height 21
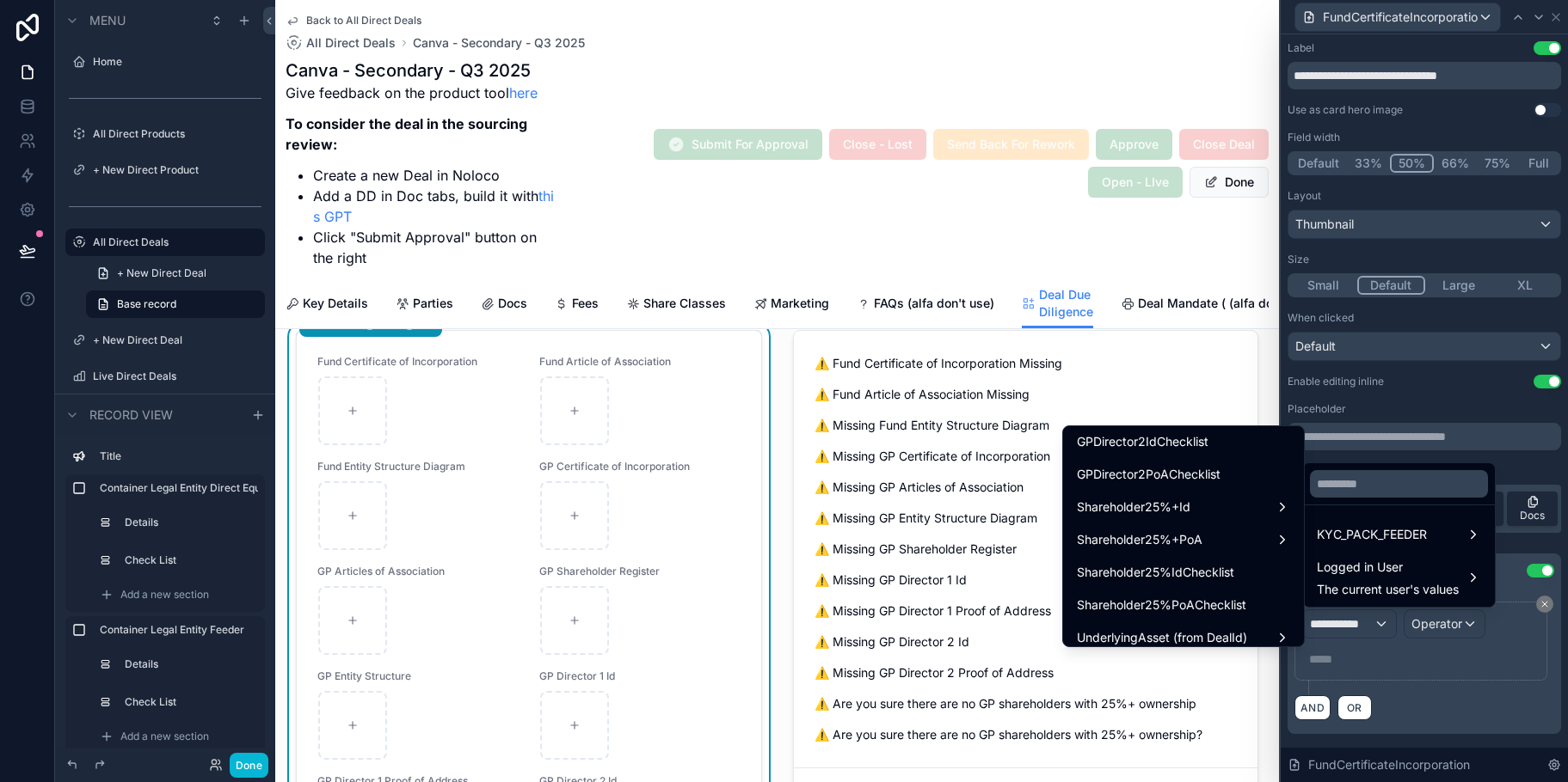
scroll to position [961, 0]
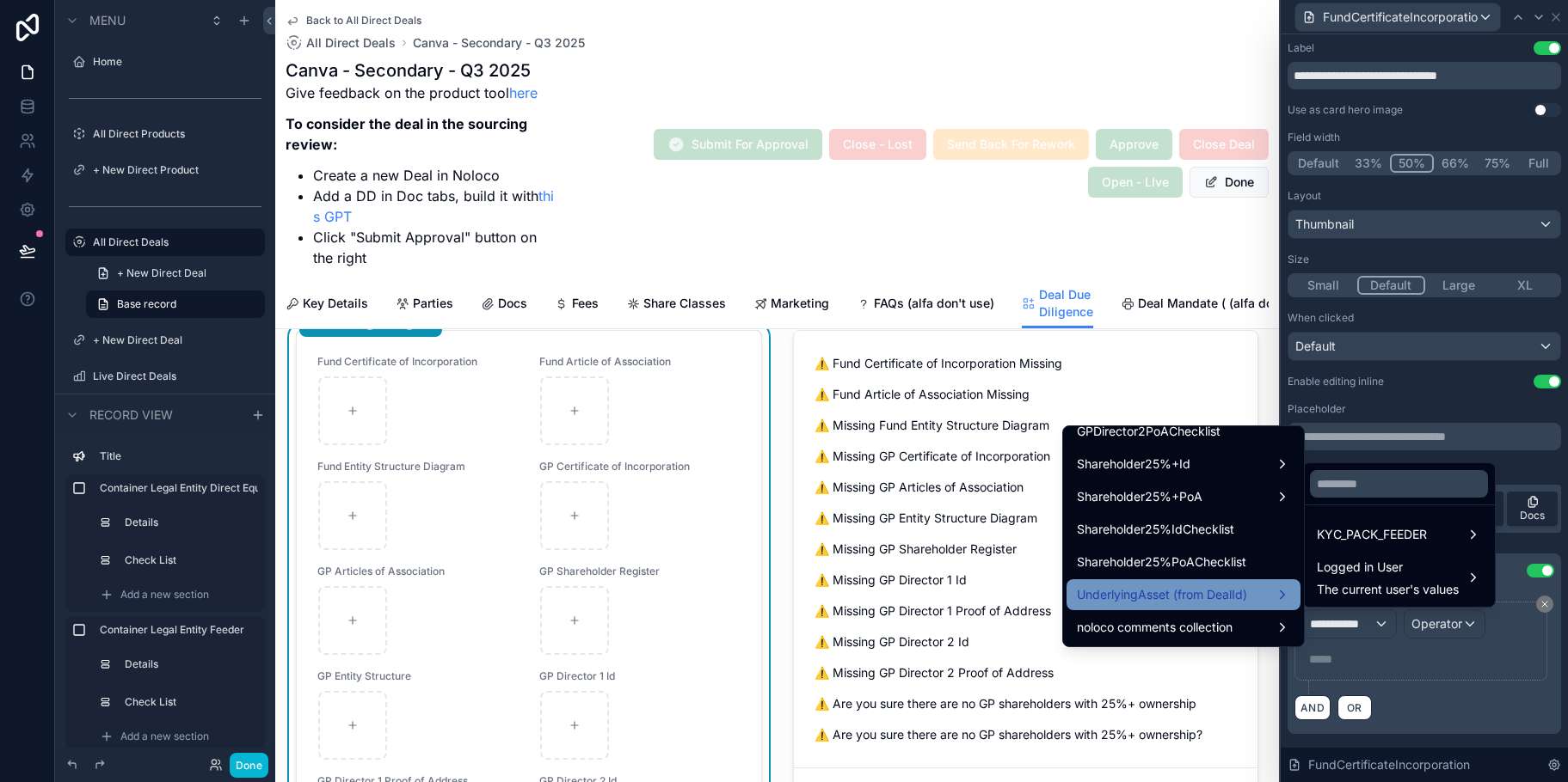
click at [1247, 603] on div "UnderlyingAsset (from DealId)" at bounding box center [1183, 595] width 213 height 21
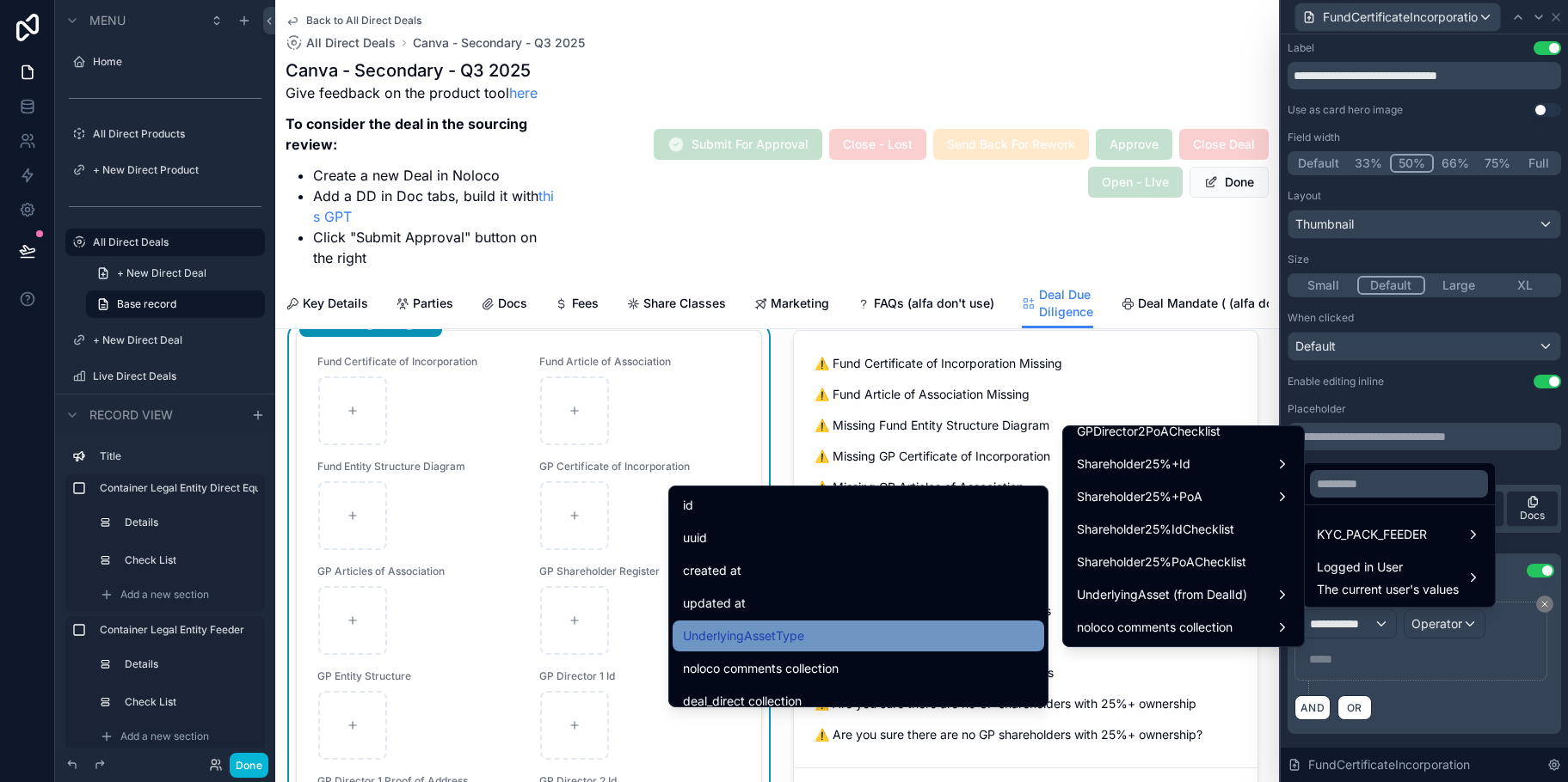
click at [853, 644] on div "UnderlyingAssetType" at bounding box center [858, 636] width 351 height 21
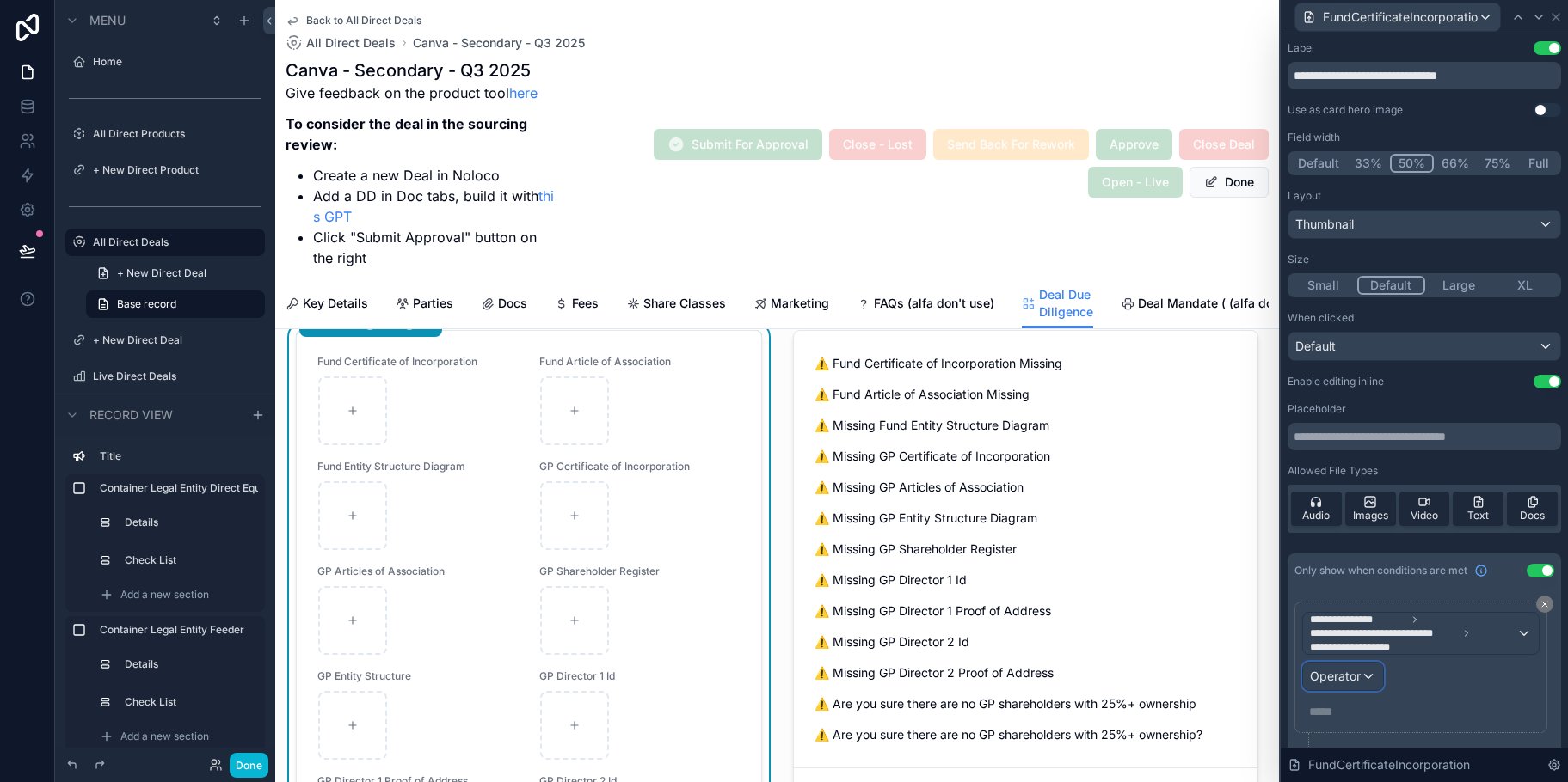
click at [1367, 672] on div "Operator" at bounding box center [1342, 676] width 80 height 27
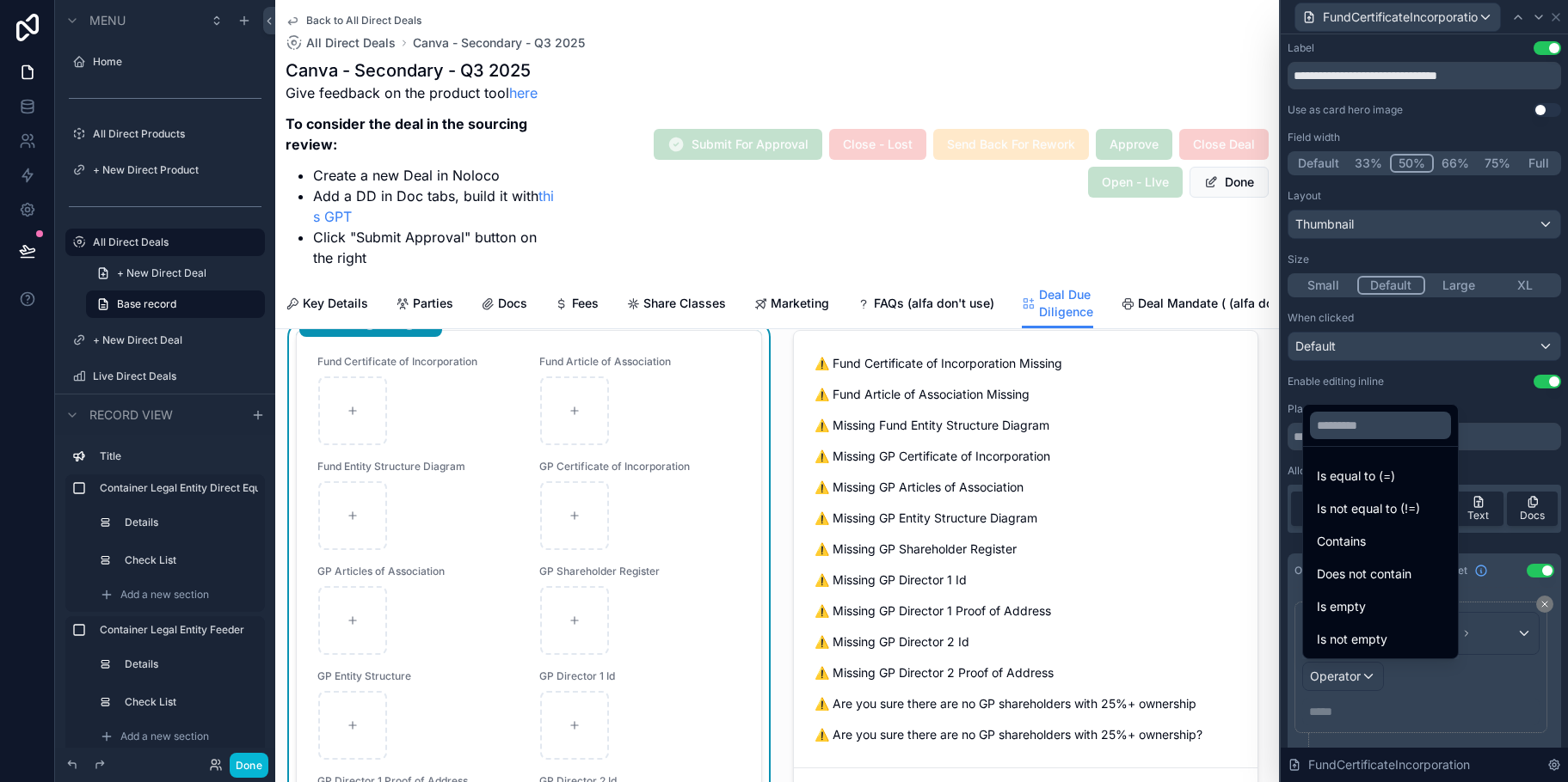
click at [1378, 476] on span "Is equal to (=)" at bounding box center [1356, 477] width 79 height 21
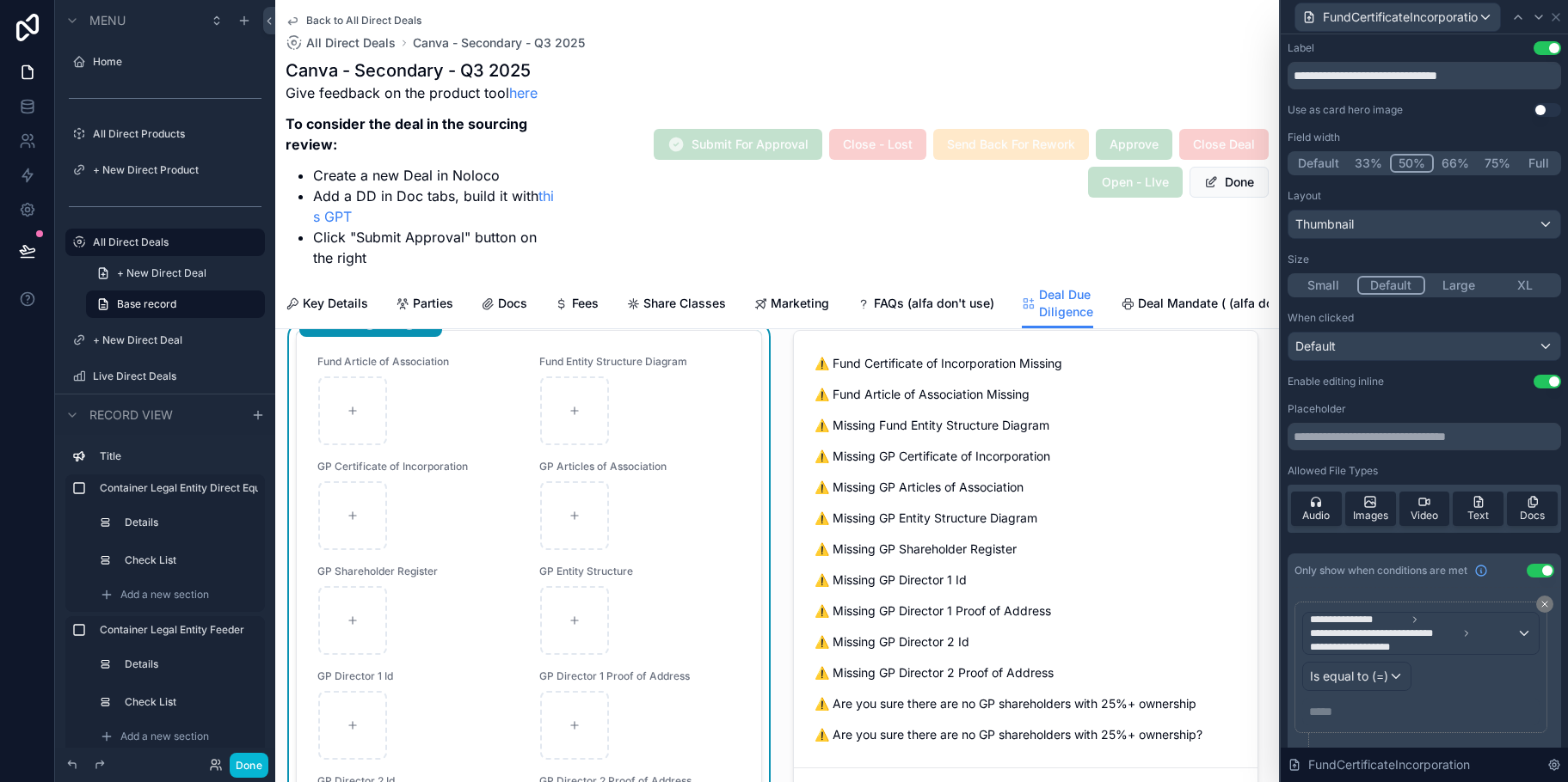
click at [1327, 717] on p "***** ﻿" at bounding box center [1422, 712] width 227 height 17
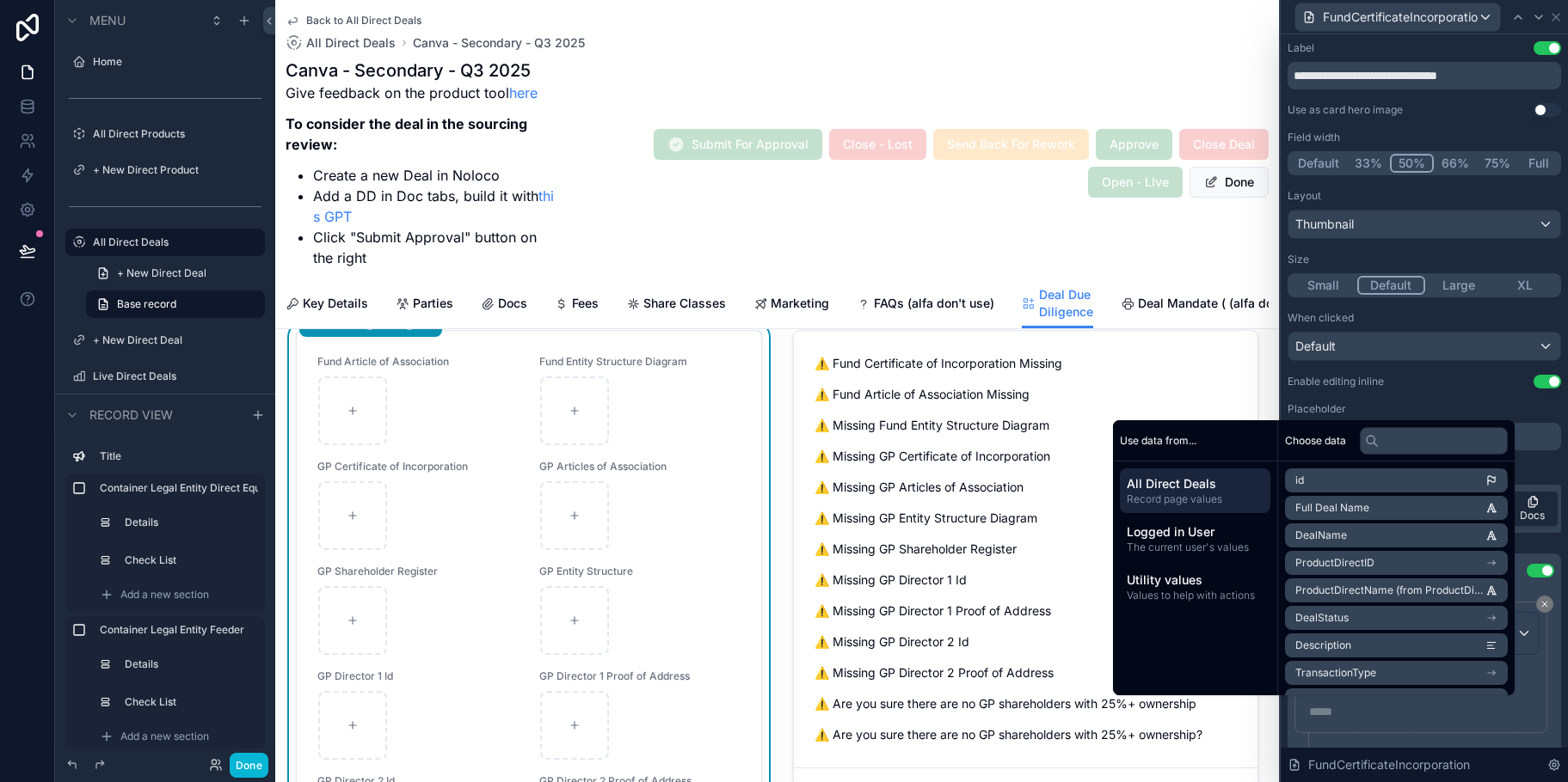
click at [1536, 655] on div "**********" at bounding box center [1424, 674] width 260 height 145
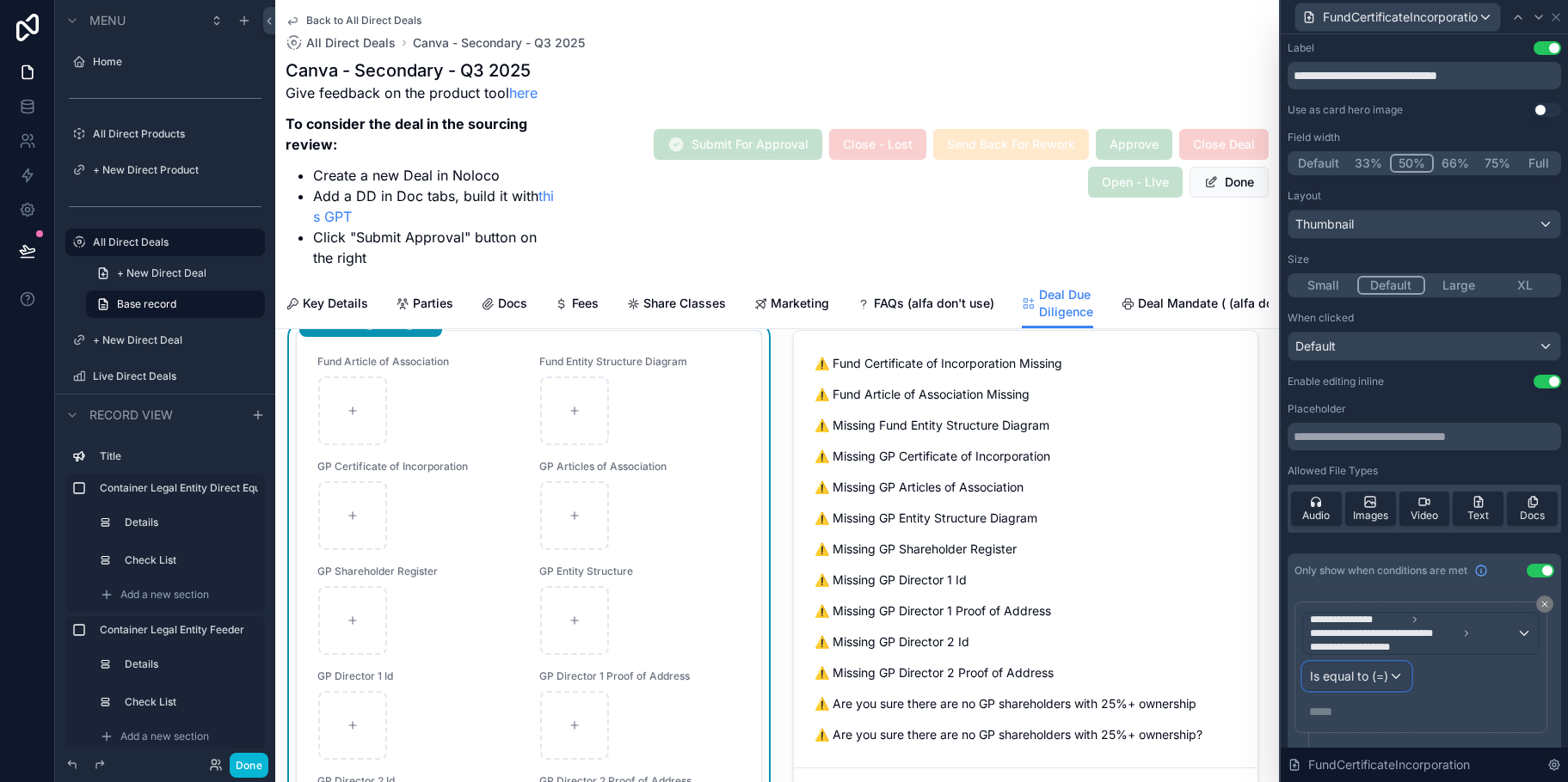
click at [1394, 676] on div "Is equal to (=)" at bounding box center [1356, 676] width 107 height 27
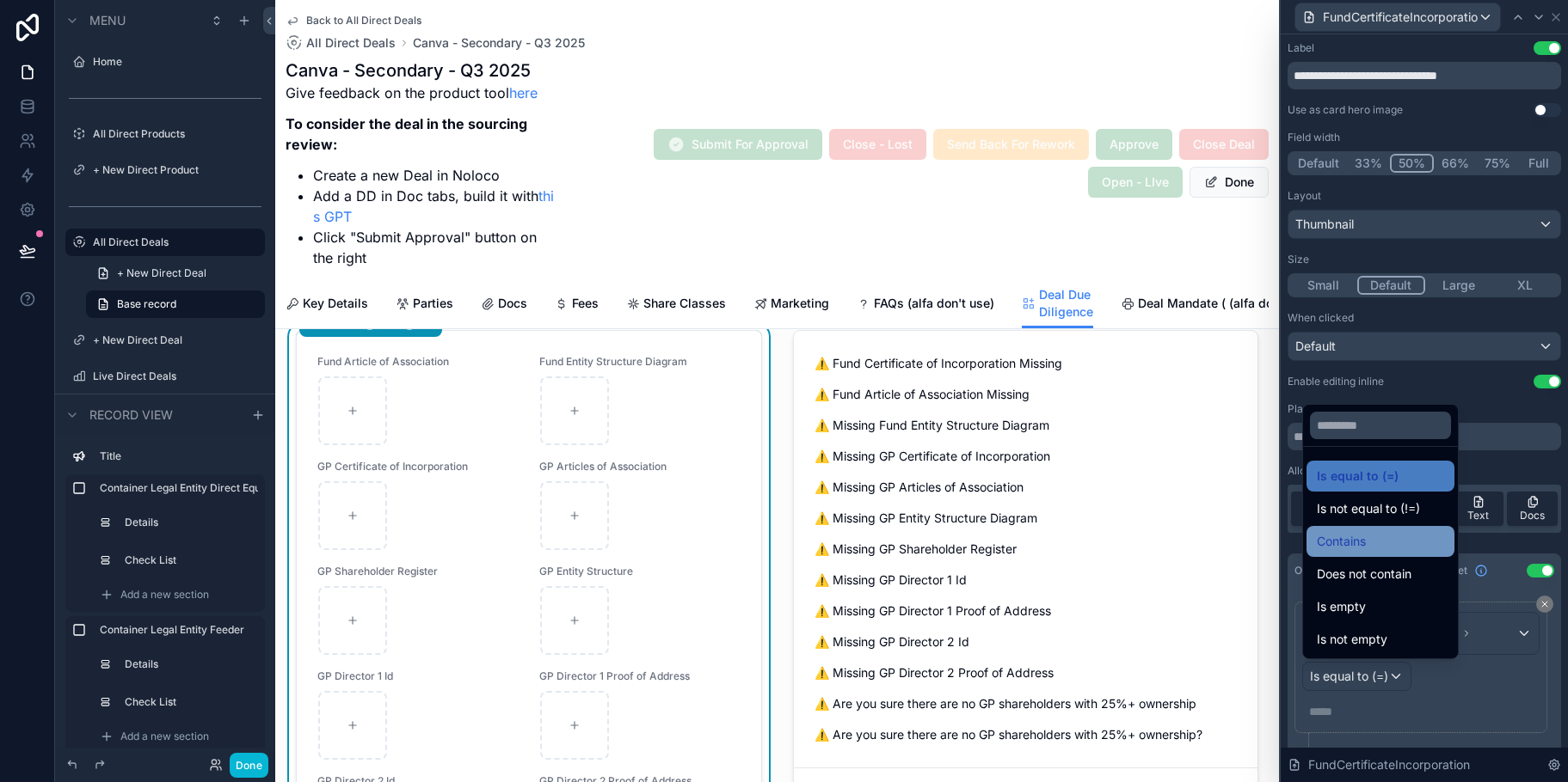
click at [1379, 545] on div "Contains" at bounding box center [1380, 542] width 127 height 21
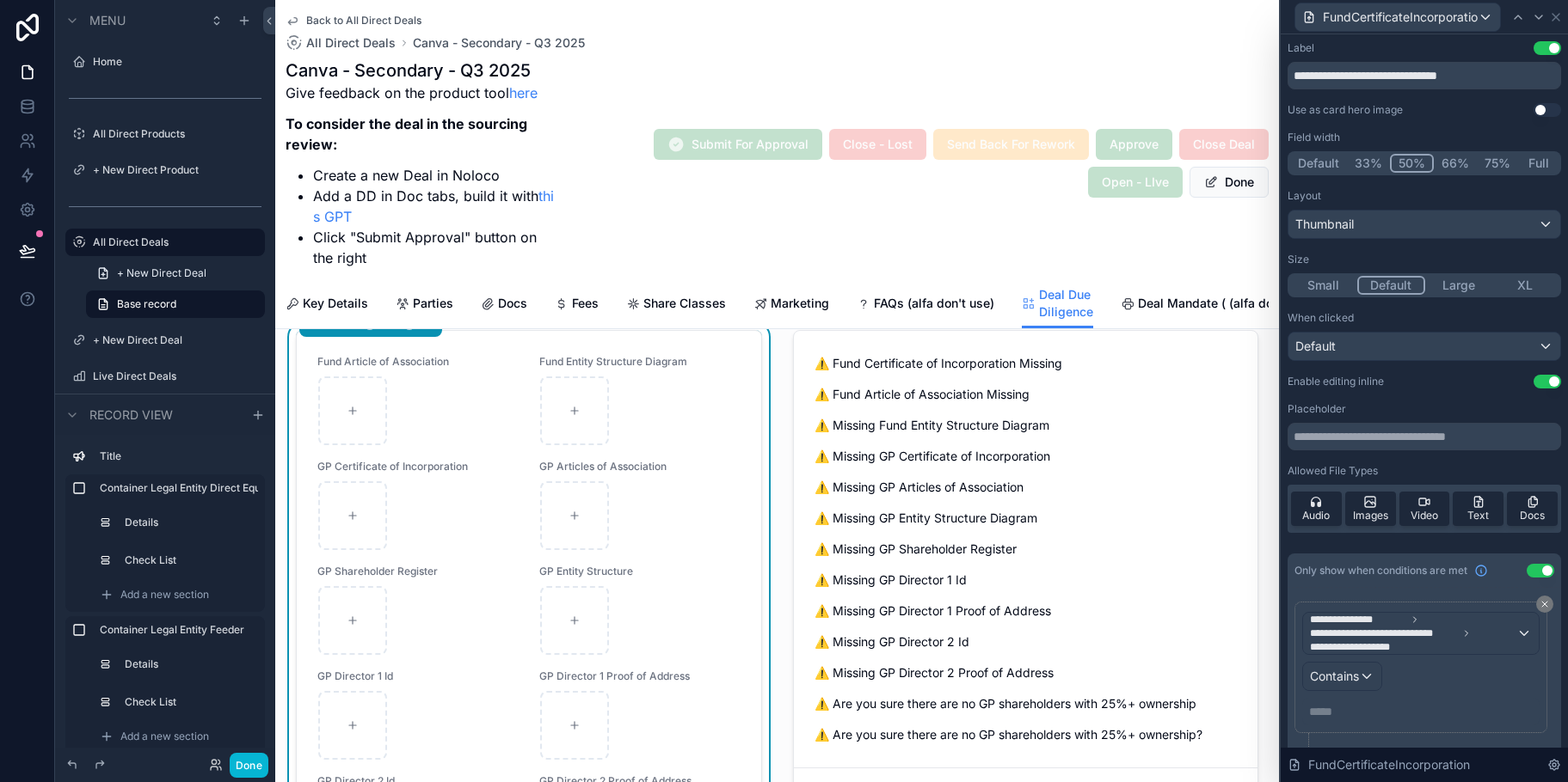
click at [1333, 708] on p "***** ﻿" at bounding box center [1422, 712] width 227 height 17
click at [1541, 542] on div "**********" at bounding box center [1424, 414] width 273 height 745
click at [1473, 544] on div "**********" at bounding box center [1424, 414] width 273 height 745
click at [1486, 24] on div "FundCertificateIncorporation" at bounding box center [1397, 17] width 205 height 27
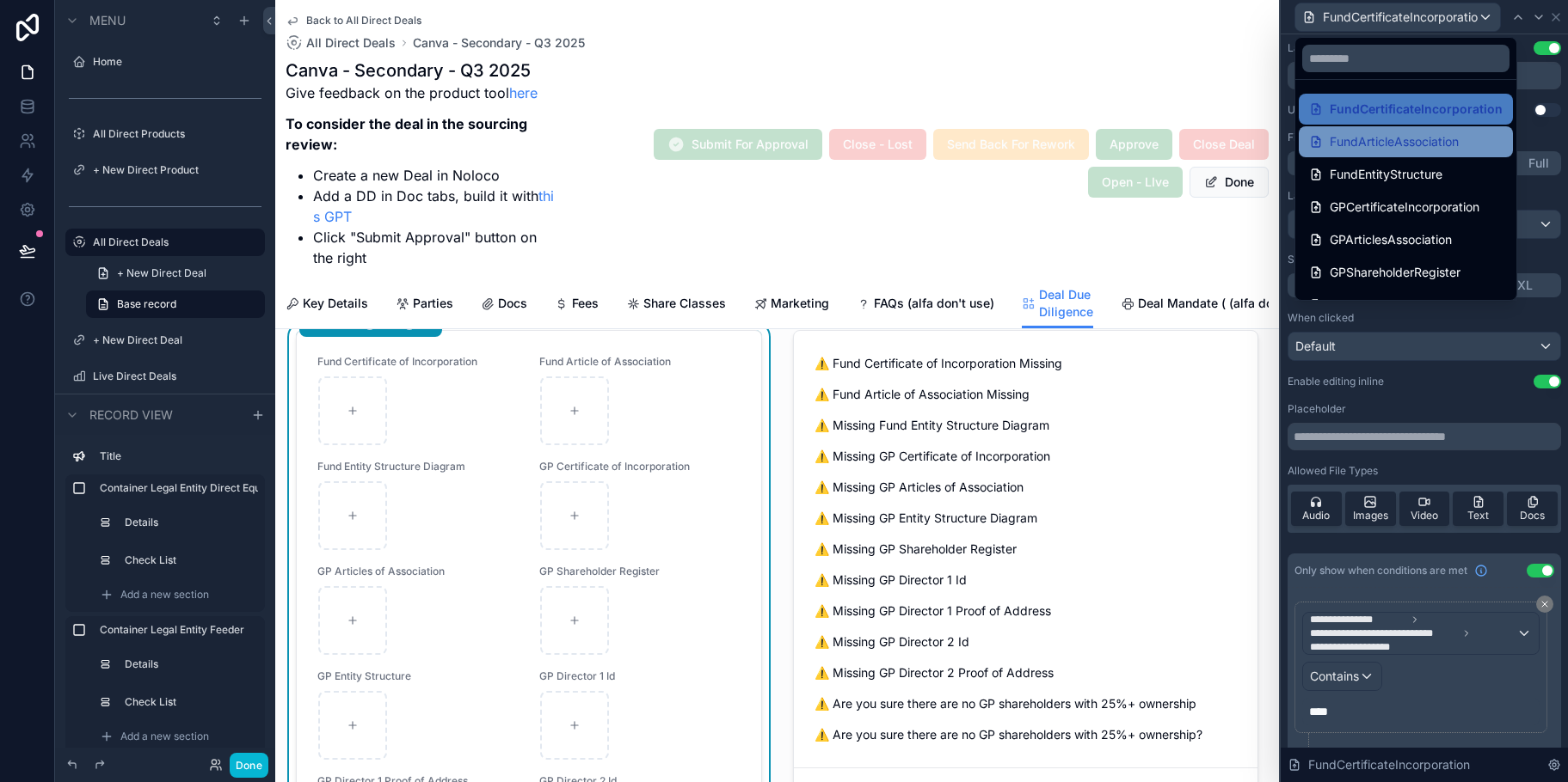
click at [1440, 139] on span "FundArticleAssociation" at bounding box center [1394, 142] width 129 height 21
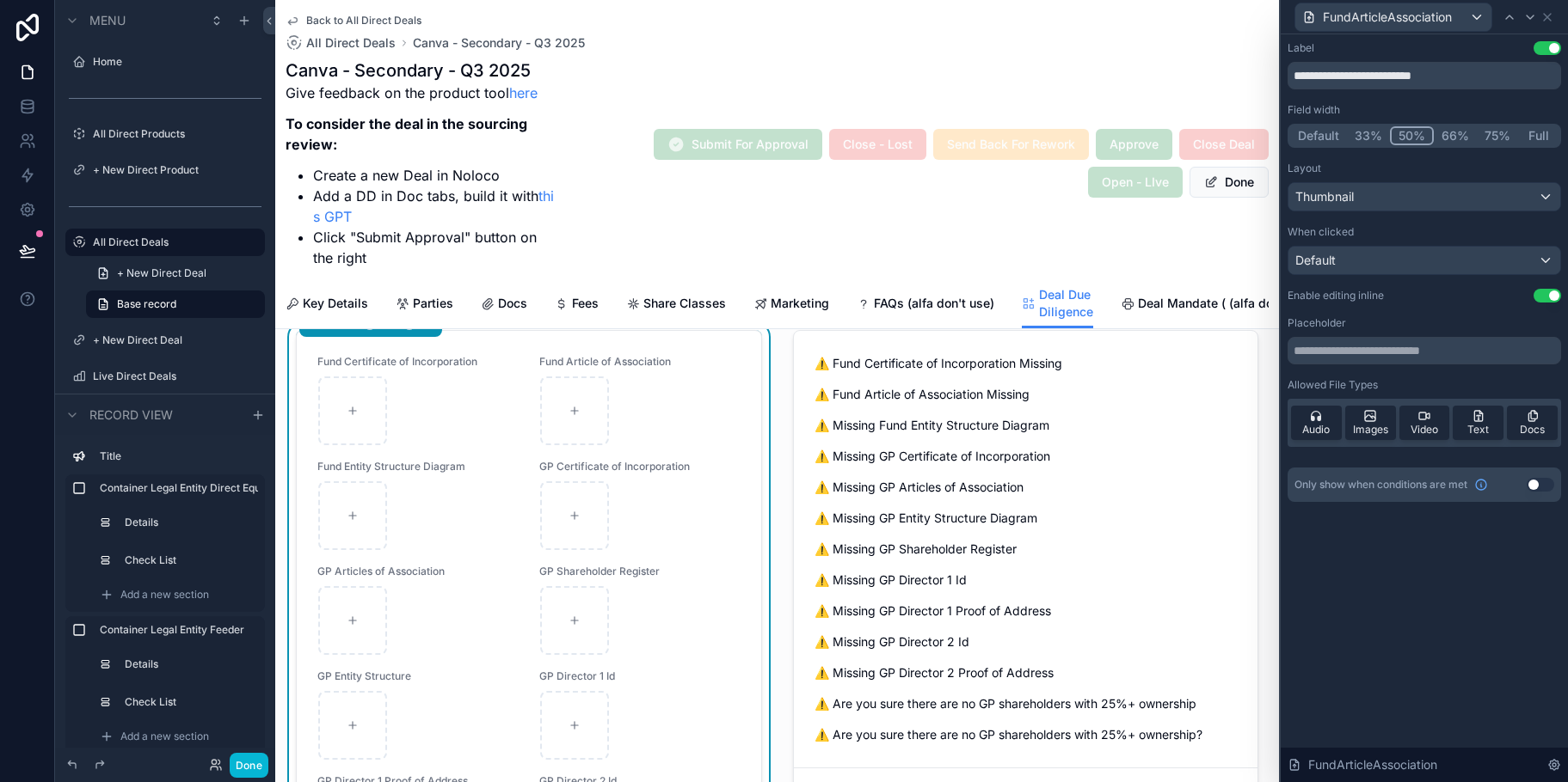
click at [1546, 485] on button "Use setting" at bounding box center [1540, 484] width 27 height 14
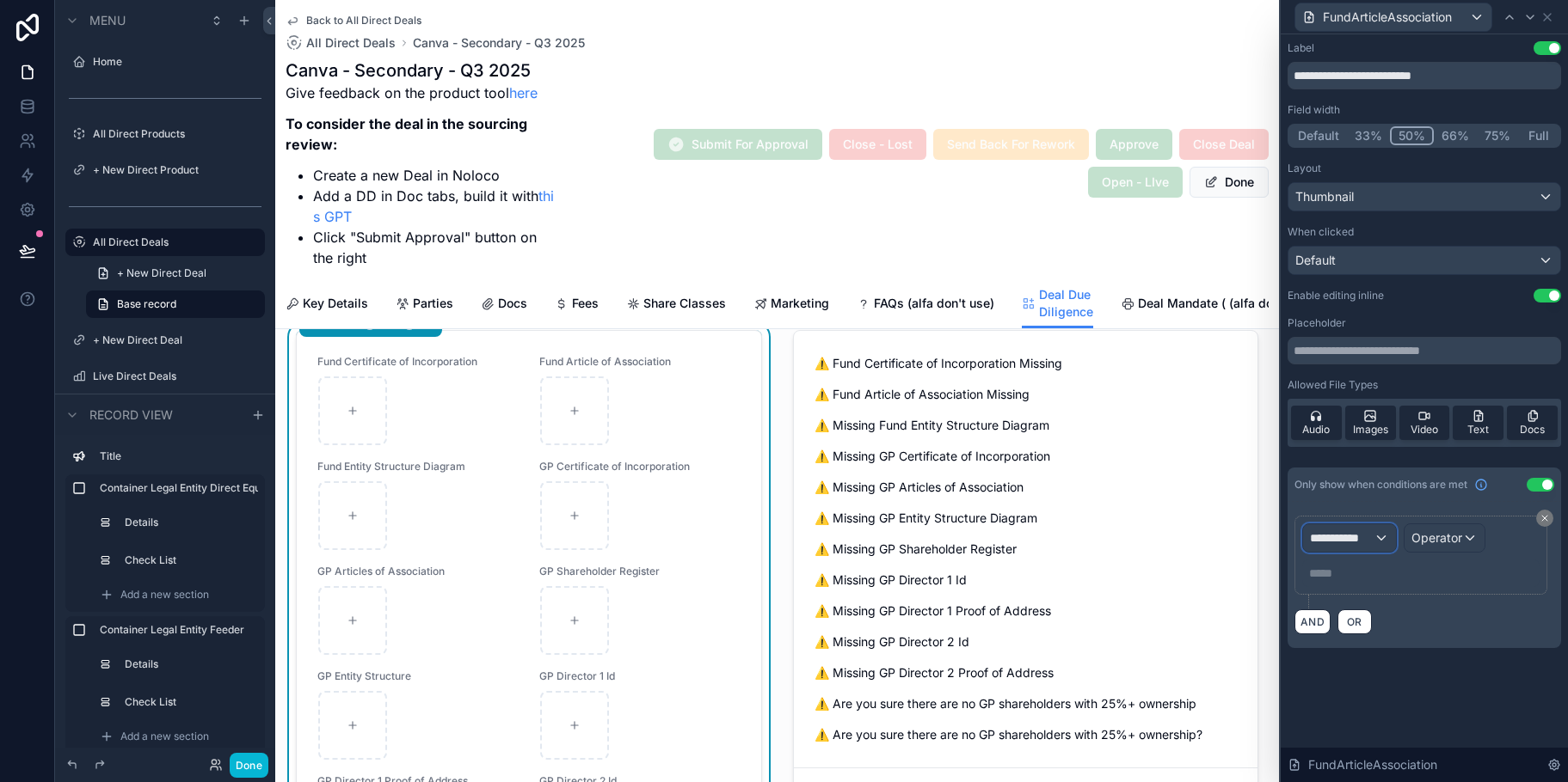
click at [1386, 539] on div "**********" at bounding box center [1349, 537] width 93 height 27
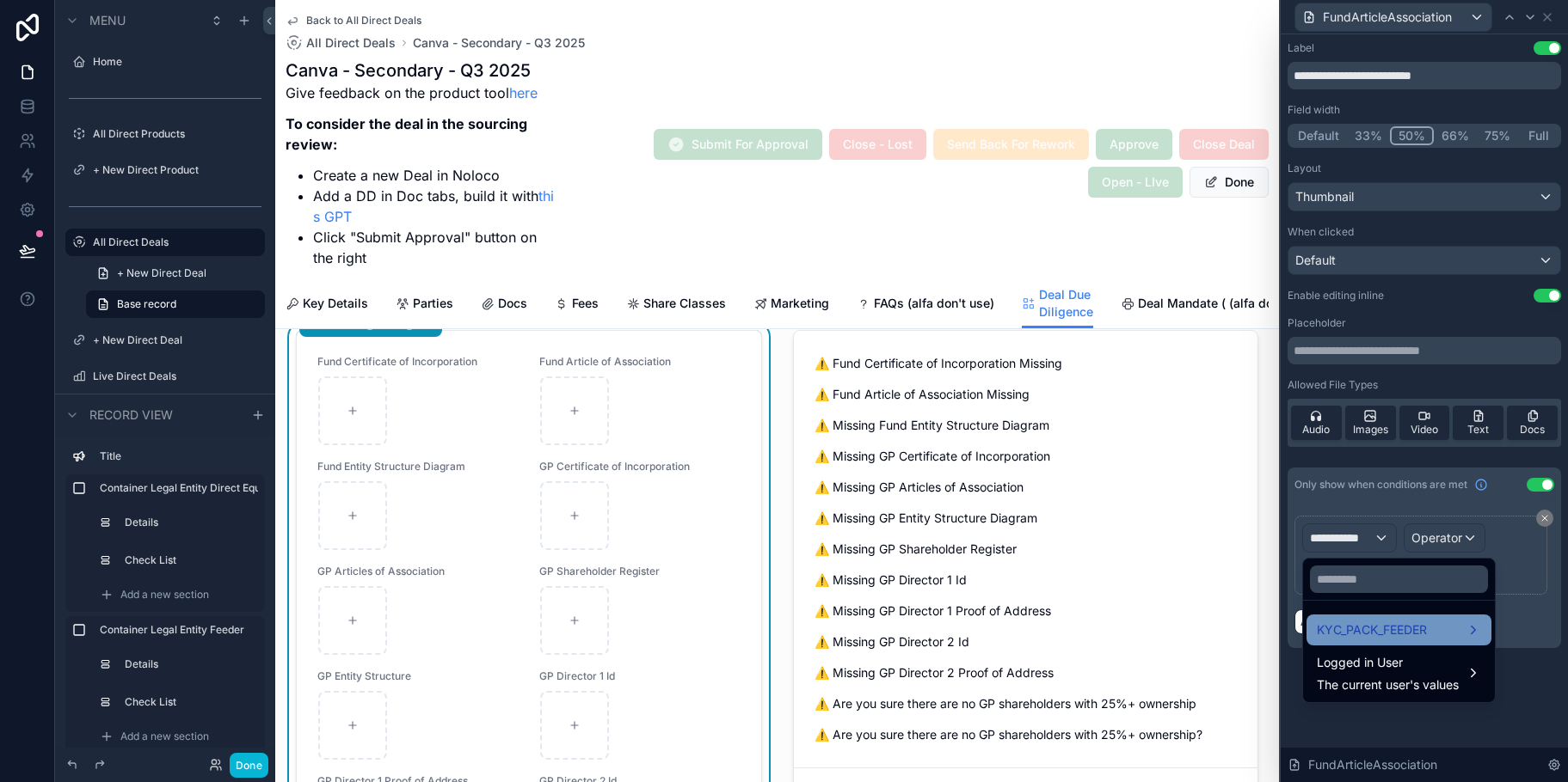
click at [1413, 617] on div "KYC_PACK_FEEDER" at bounding box center [1398, 630] width 185 height 31
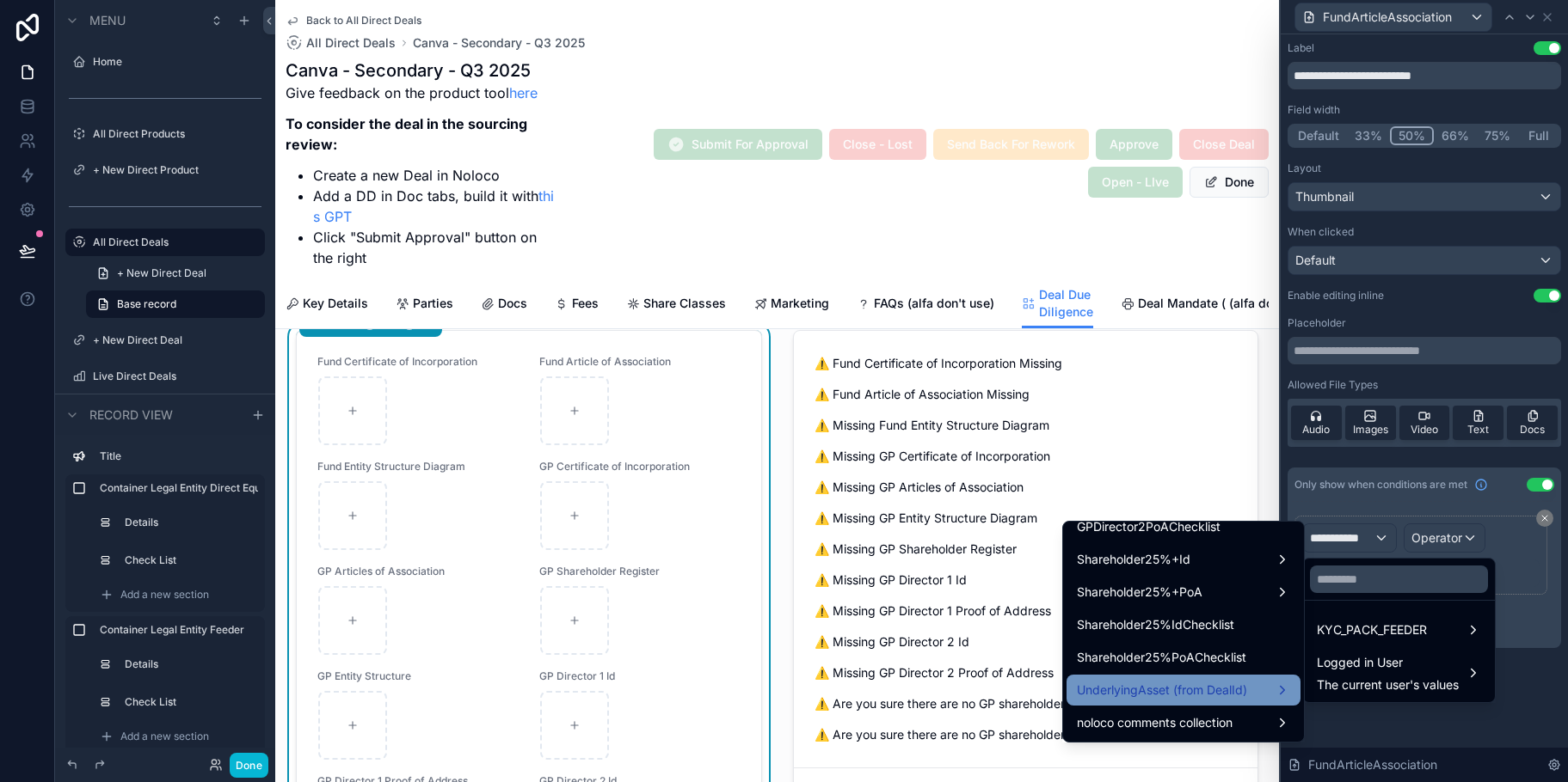
click at [1237, 693] on div "UnderlyingAsset (from DealId)" at bounding box center [1183, 691] width 213 height 21
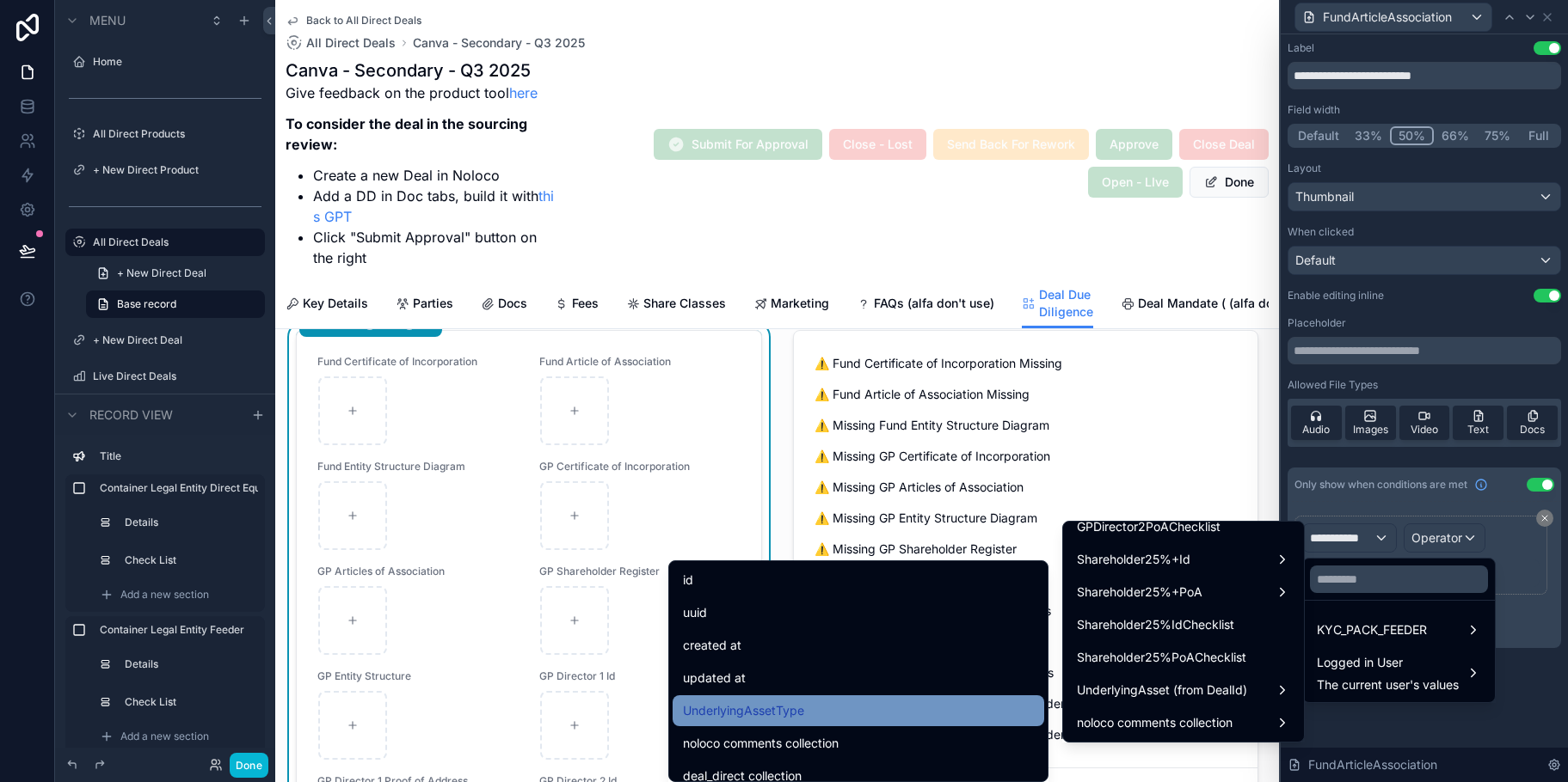
click at [784, 718] on span "UnderlyingAssetType" at bounding box center [743, 711] width 121 height 21
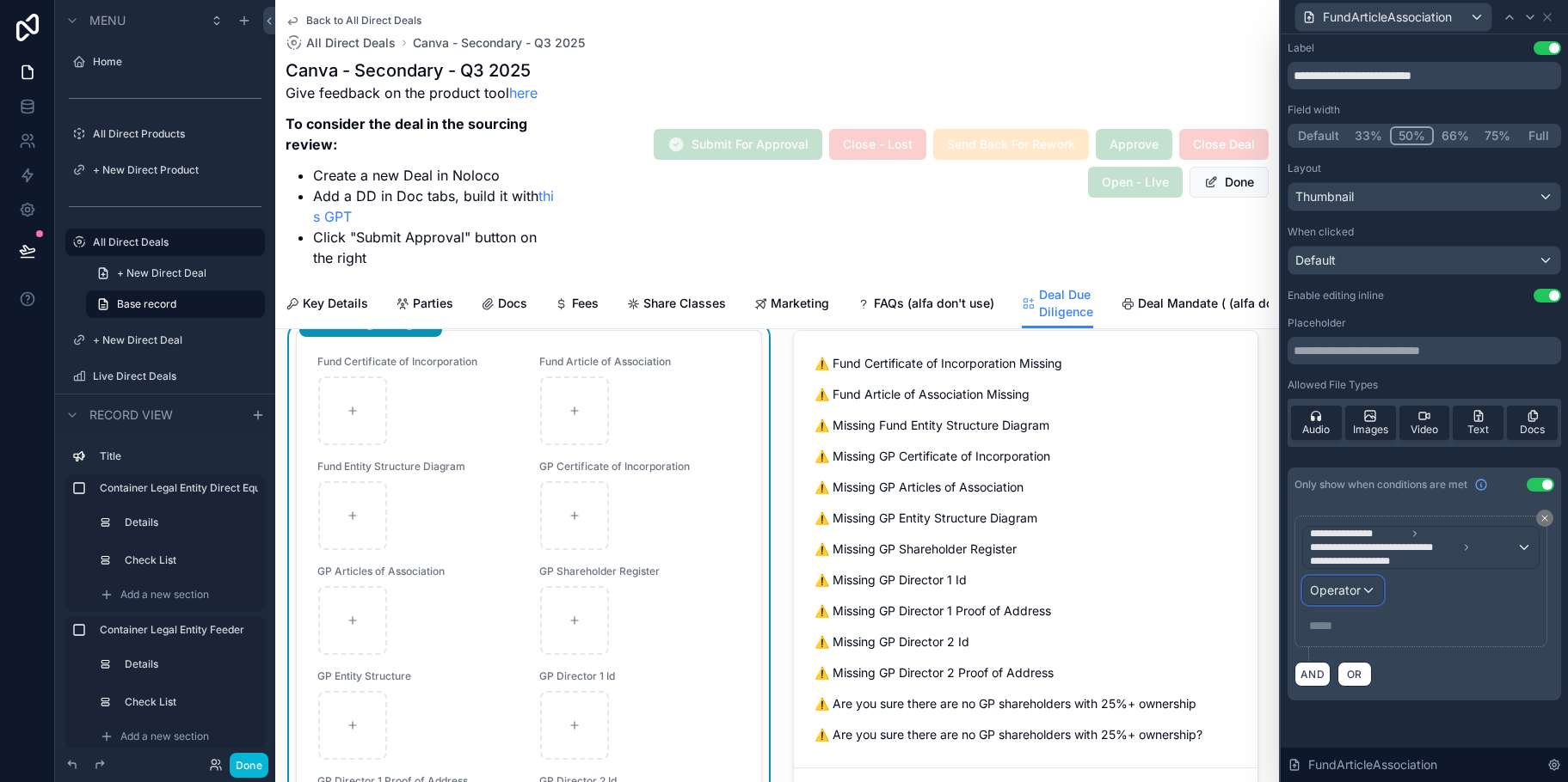
click at [1372, 590] on div "Operator" at bounding box center [1342, 591] width 80 height 27
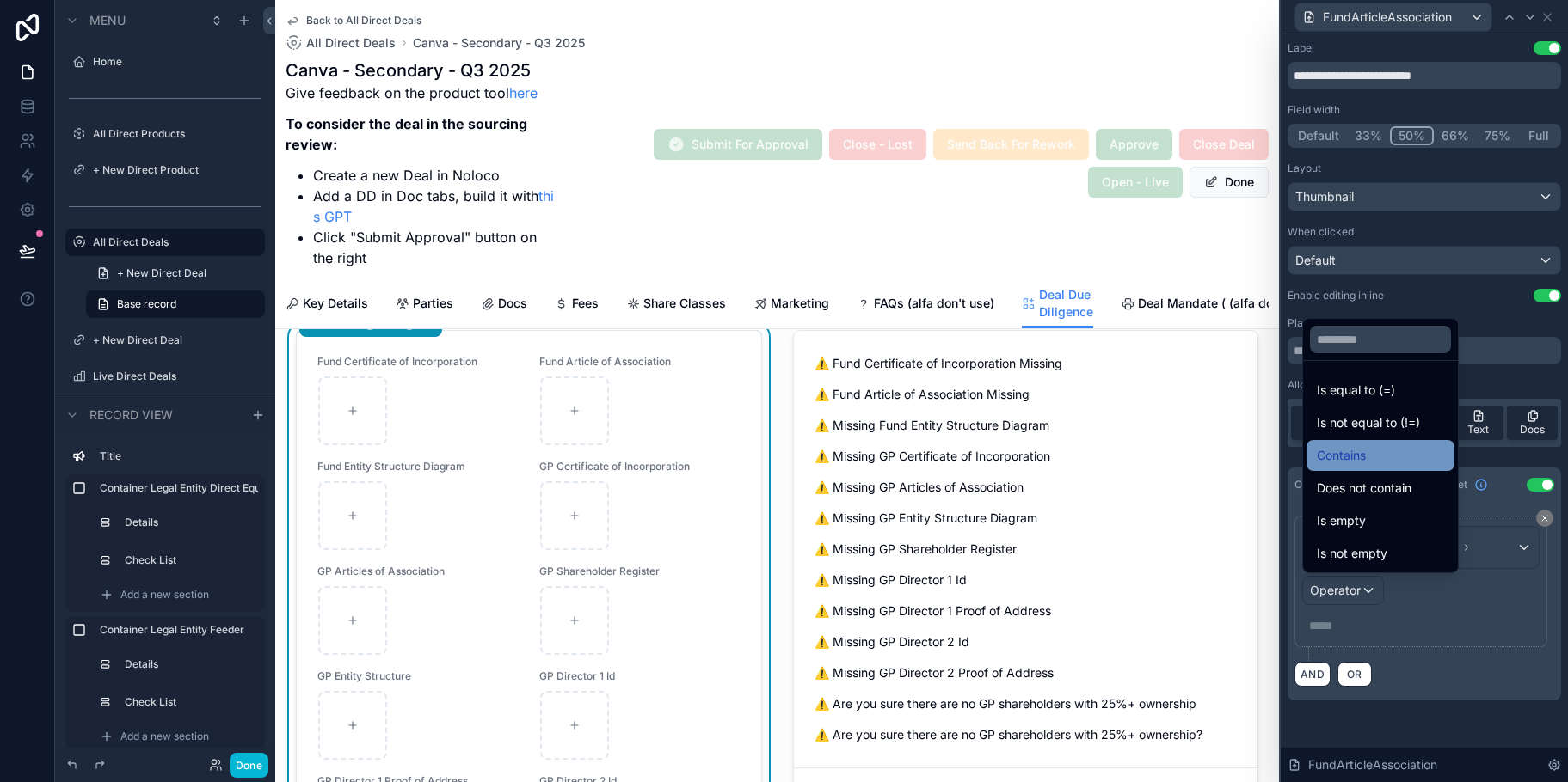
click at [1378, 460] on div "Contains" at bounding box center [1380, 456] width 127 height 21
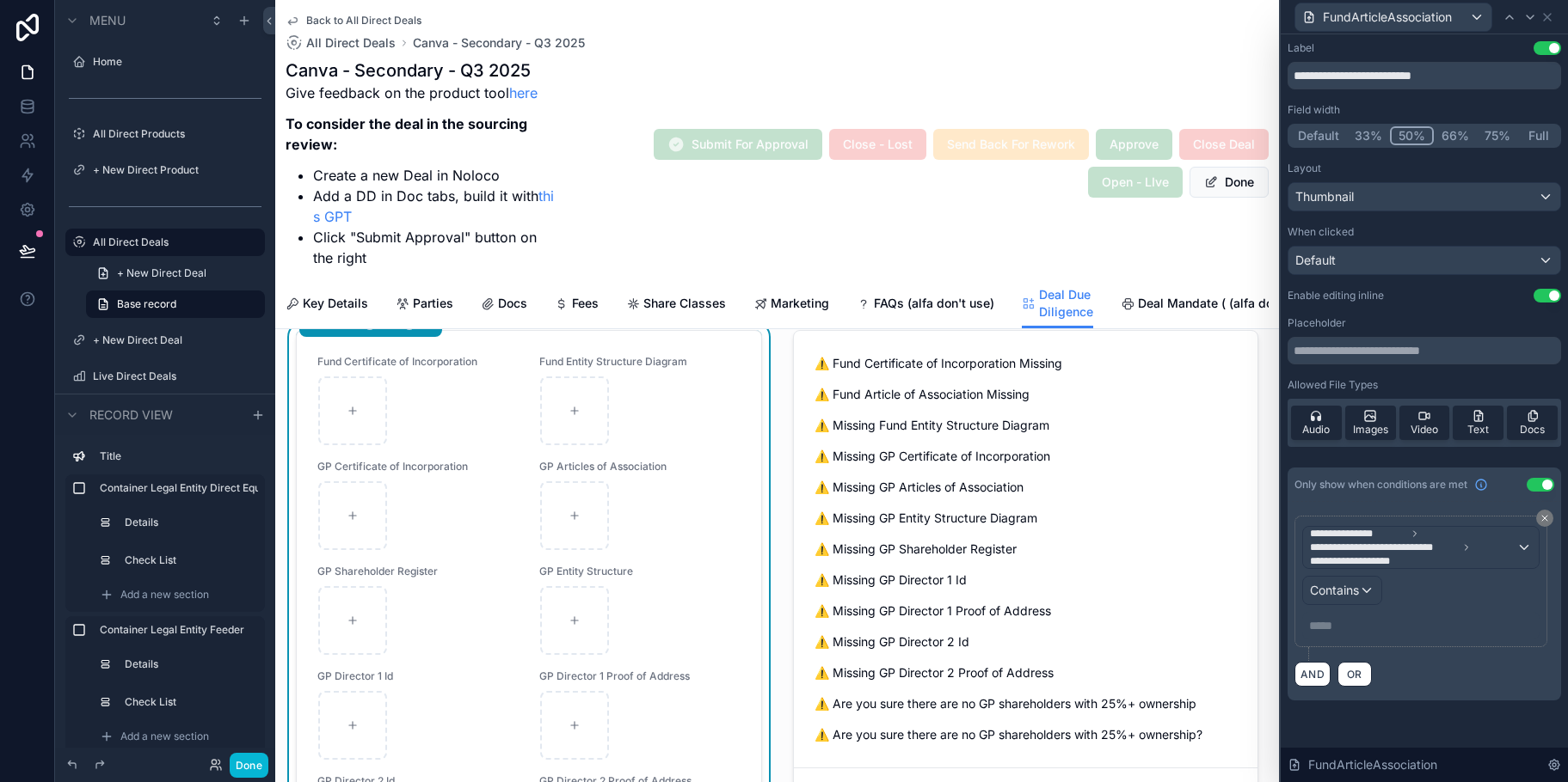
click at [1340, 627] on p "***** ﻿" at bounding box center [1422, 626] width 227 height 17
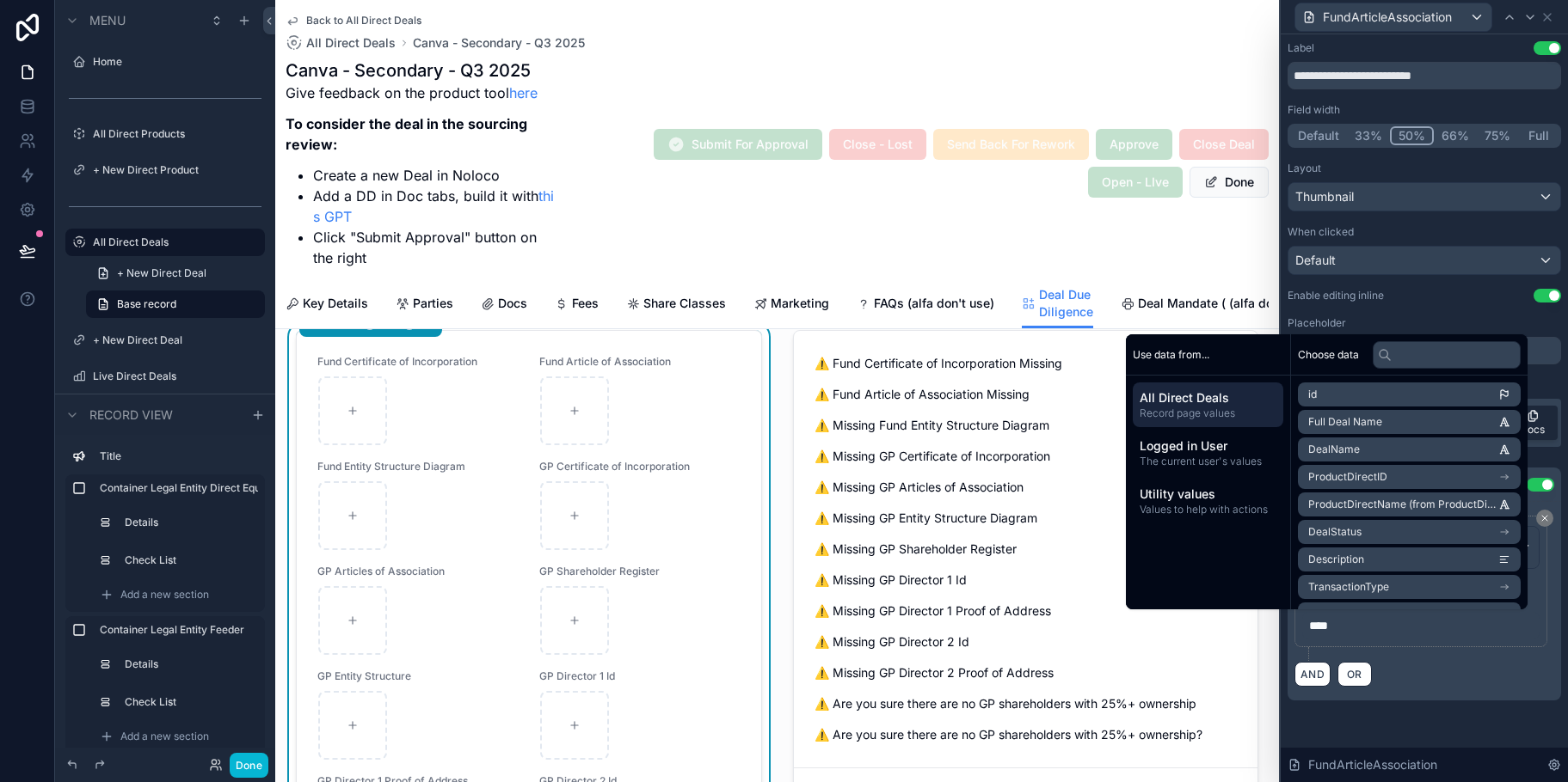
click at [1428, 699] on div "**********" at bounding box center [1424, 602] width 273 height 199
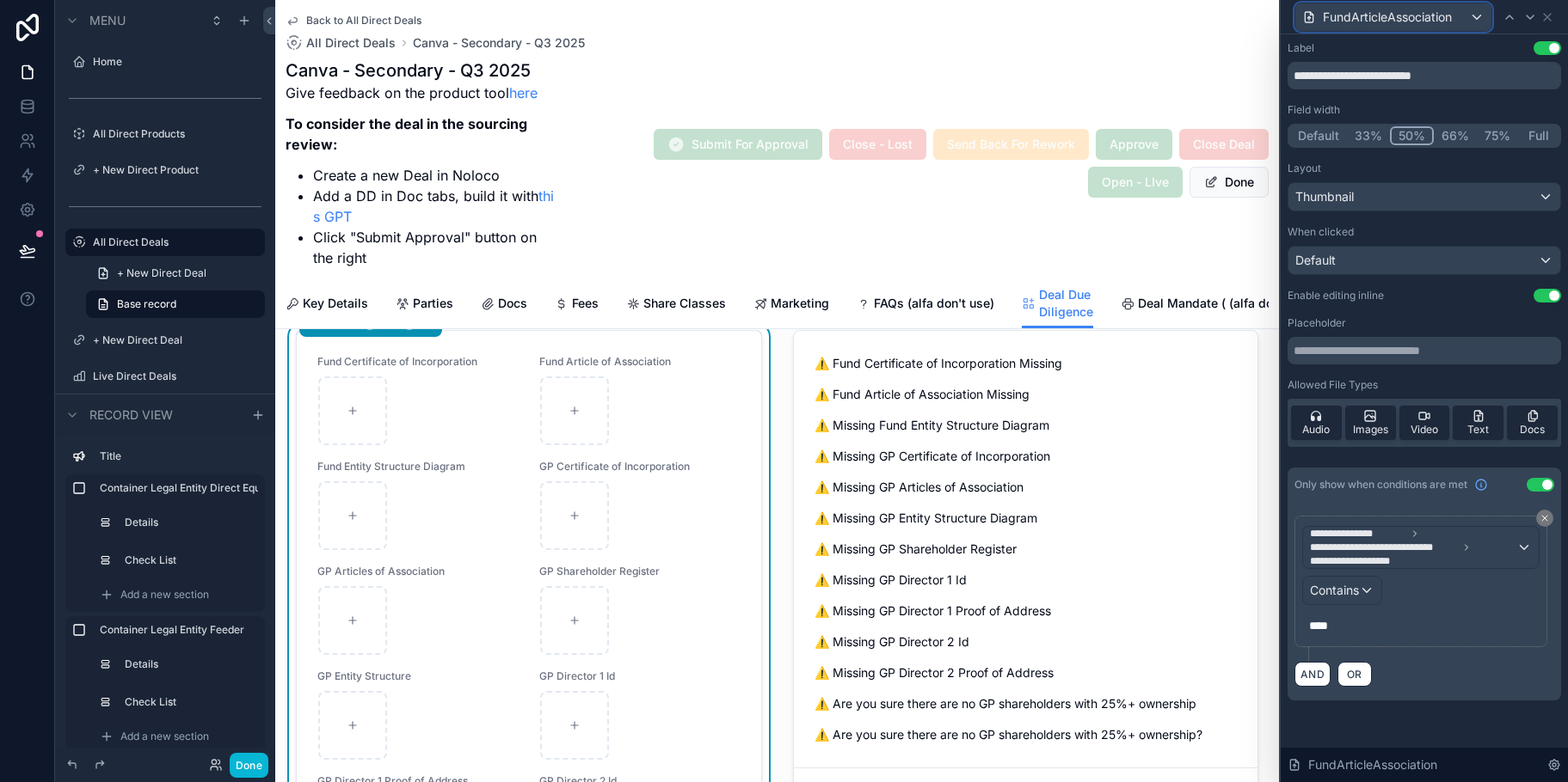
click at [1476, 14] on div "FundArticleAssociation" at bounding box center [1393, 17] width 196 height 27
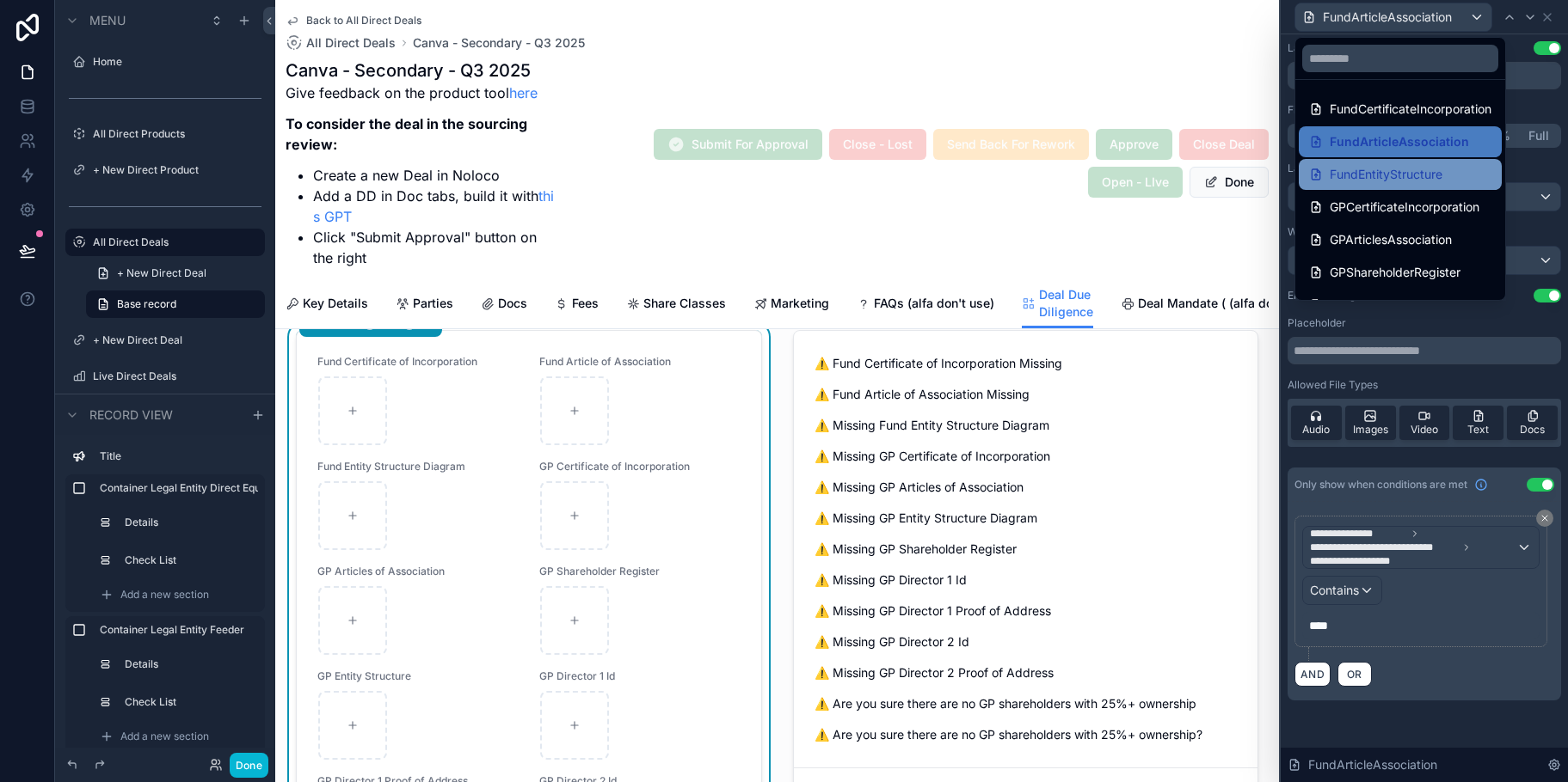
click at [1444, 169] on div "FundEntityStructure" at bounding box center [1400, 174] width 182 height 21
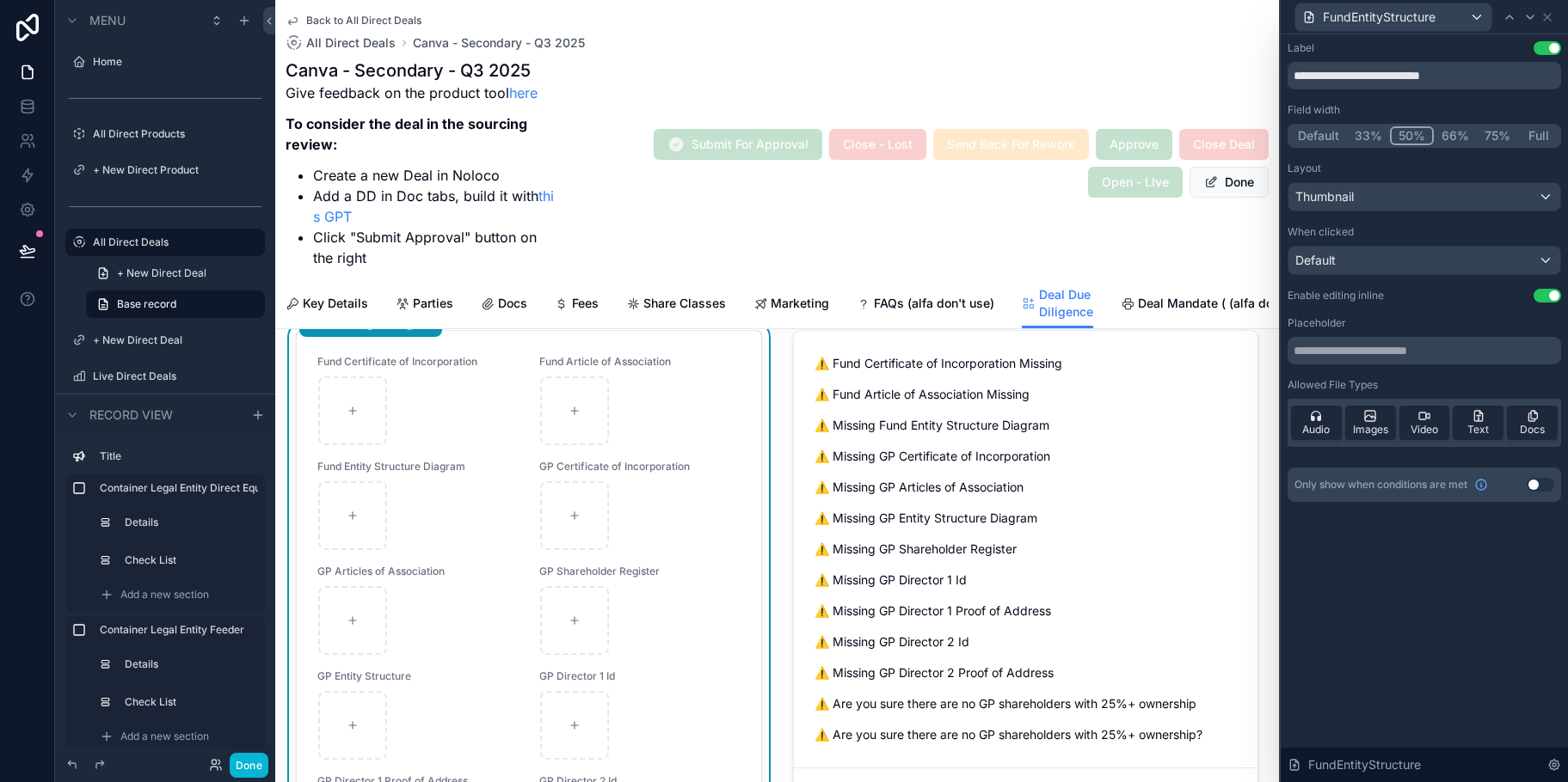
click at [1548, 486] on button "Use setting" at bounding box center [1540, 484] width 27 height 14
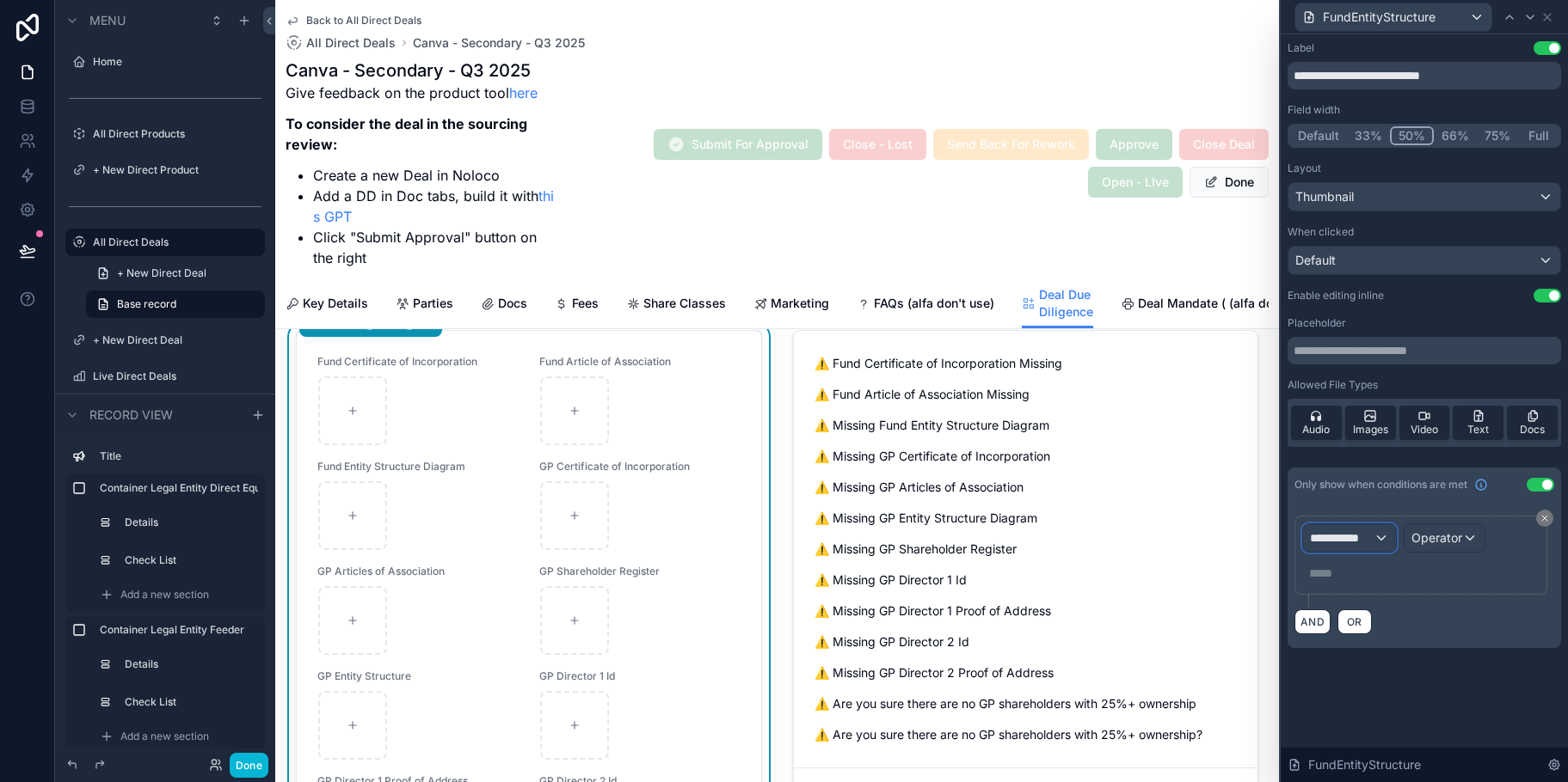
click at [1369, 537] on span "**********" at bounding box center [1341, 538] width 64 height 17
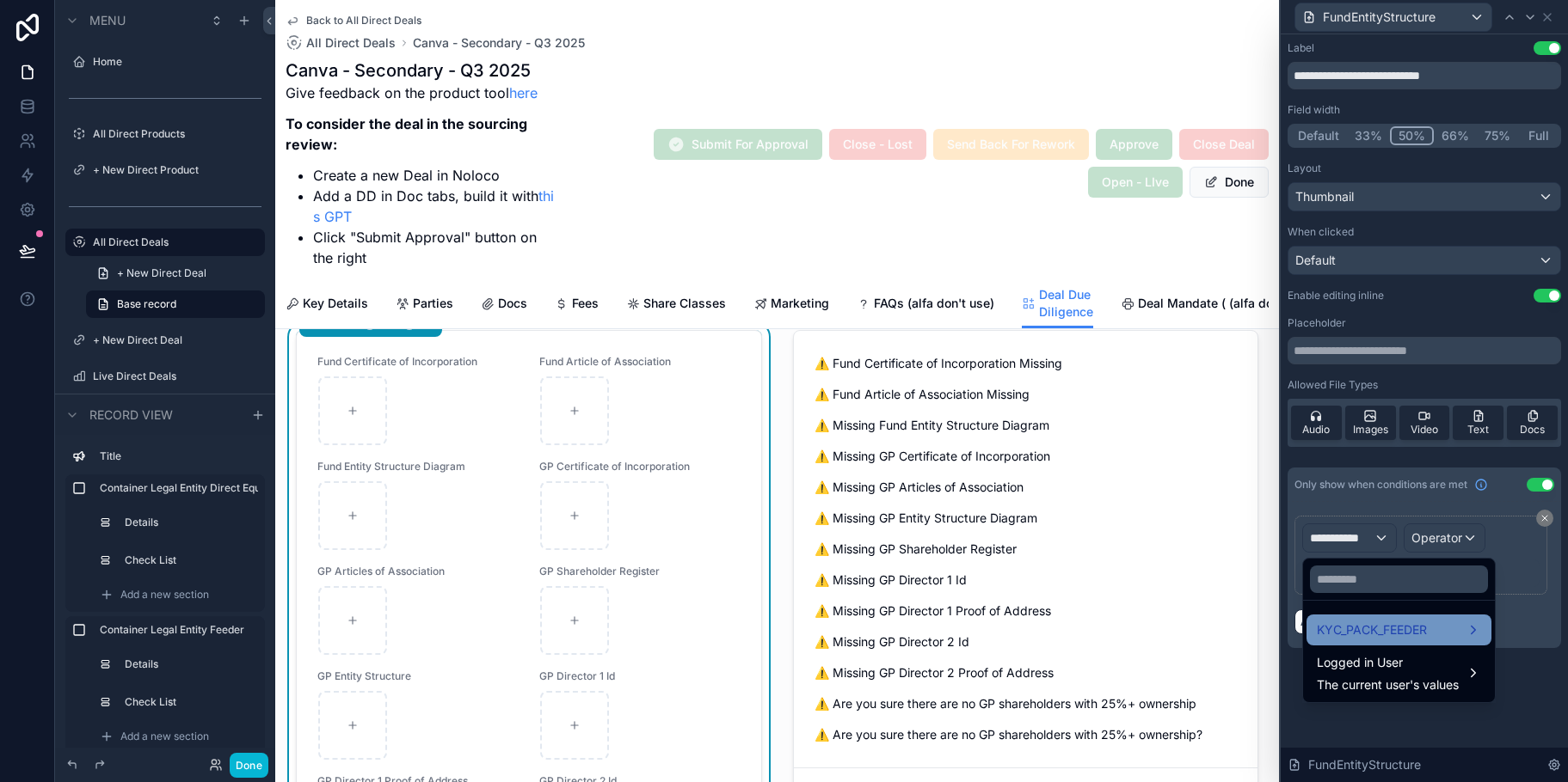
click at [1397, 621] on span "KYC_PACK_FEEDER" at bounding box center [1372, 630] width 110 height 21
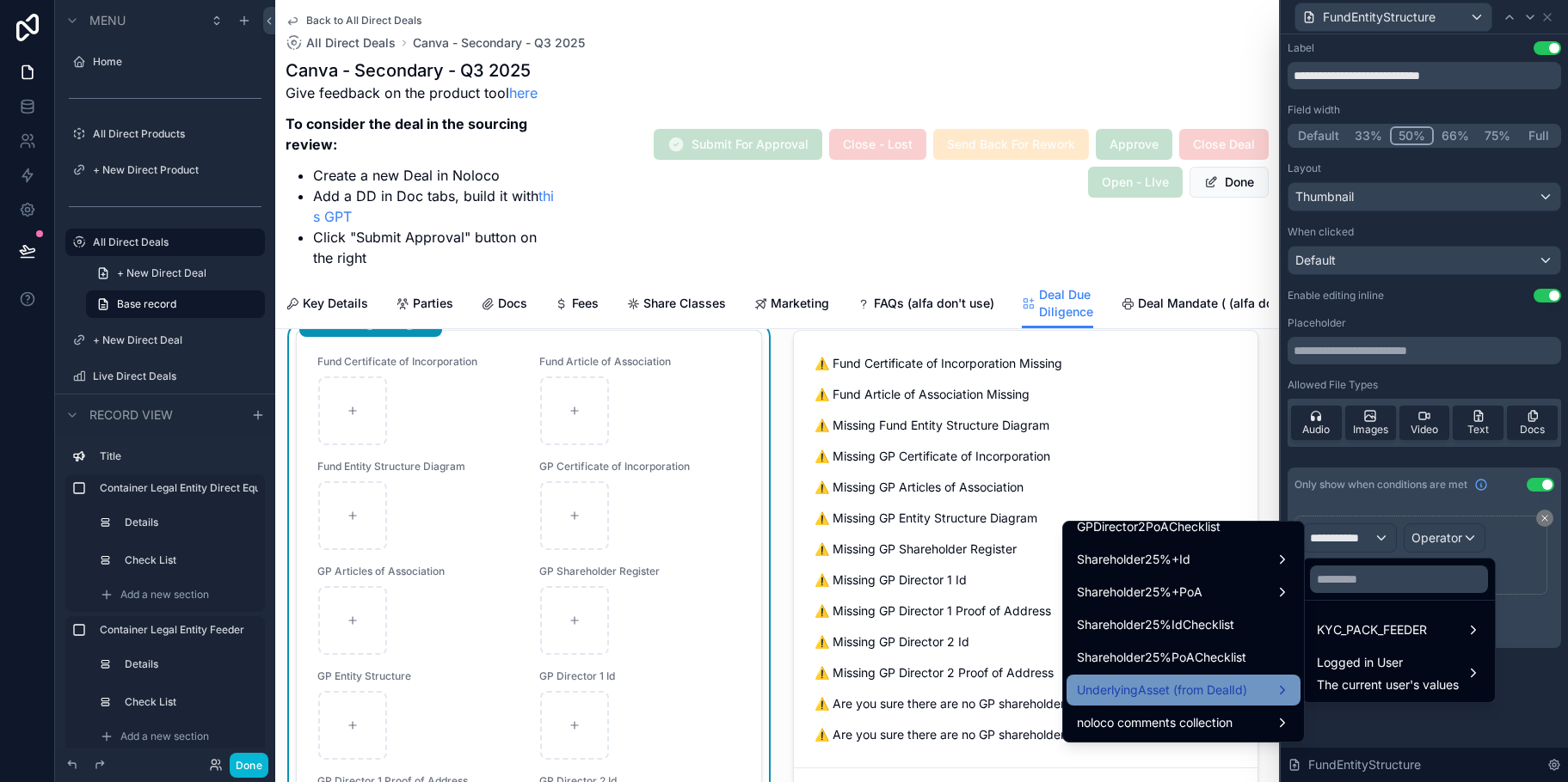
click at [1204, 691] on span "UnderlyingAsset (from DealId)" at bounding box center [1162, 691] width 171 height 21
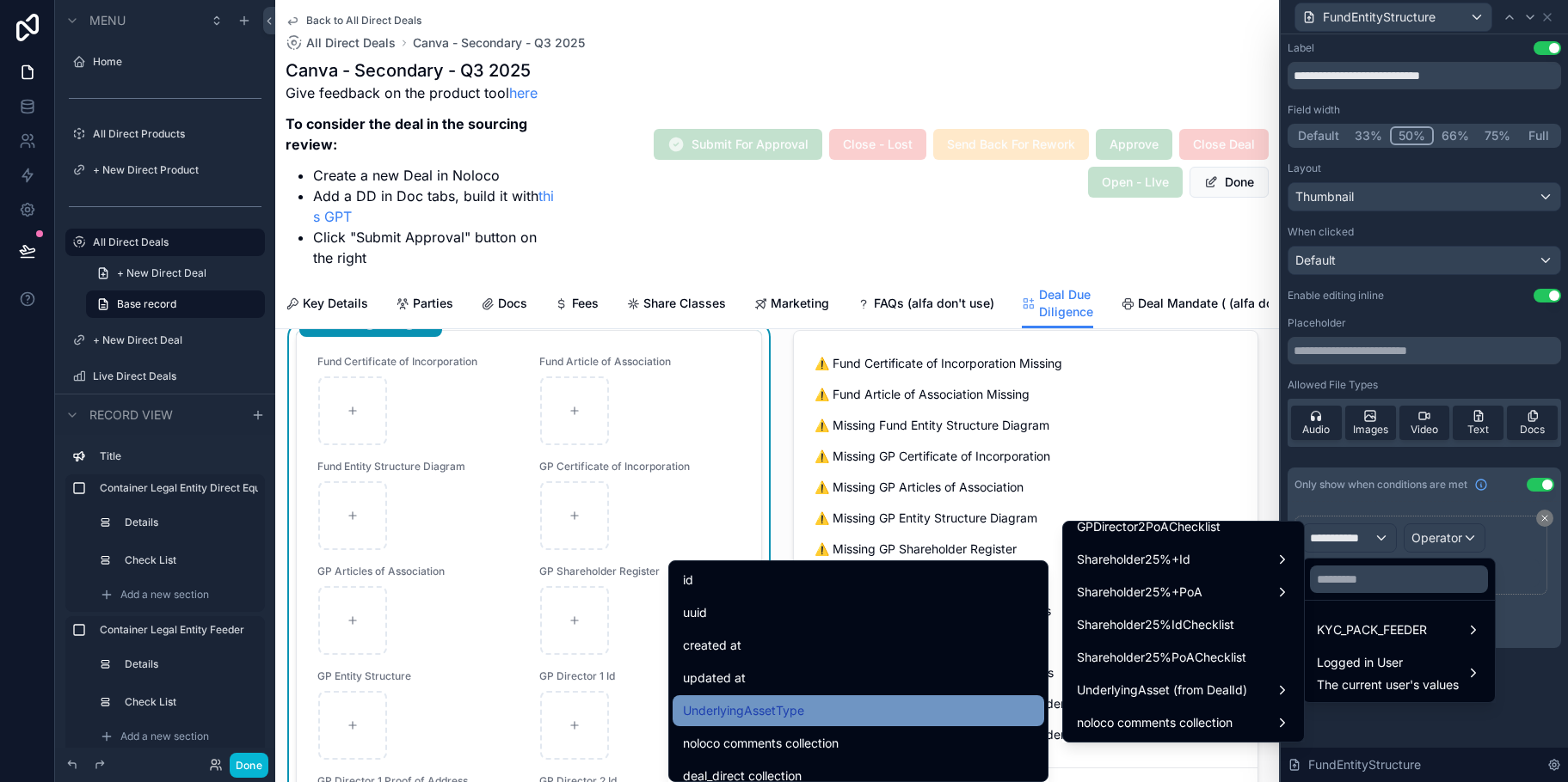
click at [813, 700] on div "UnderlyingAssetType" at bounding box center [858, 711] width 351 height 21
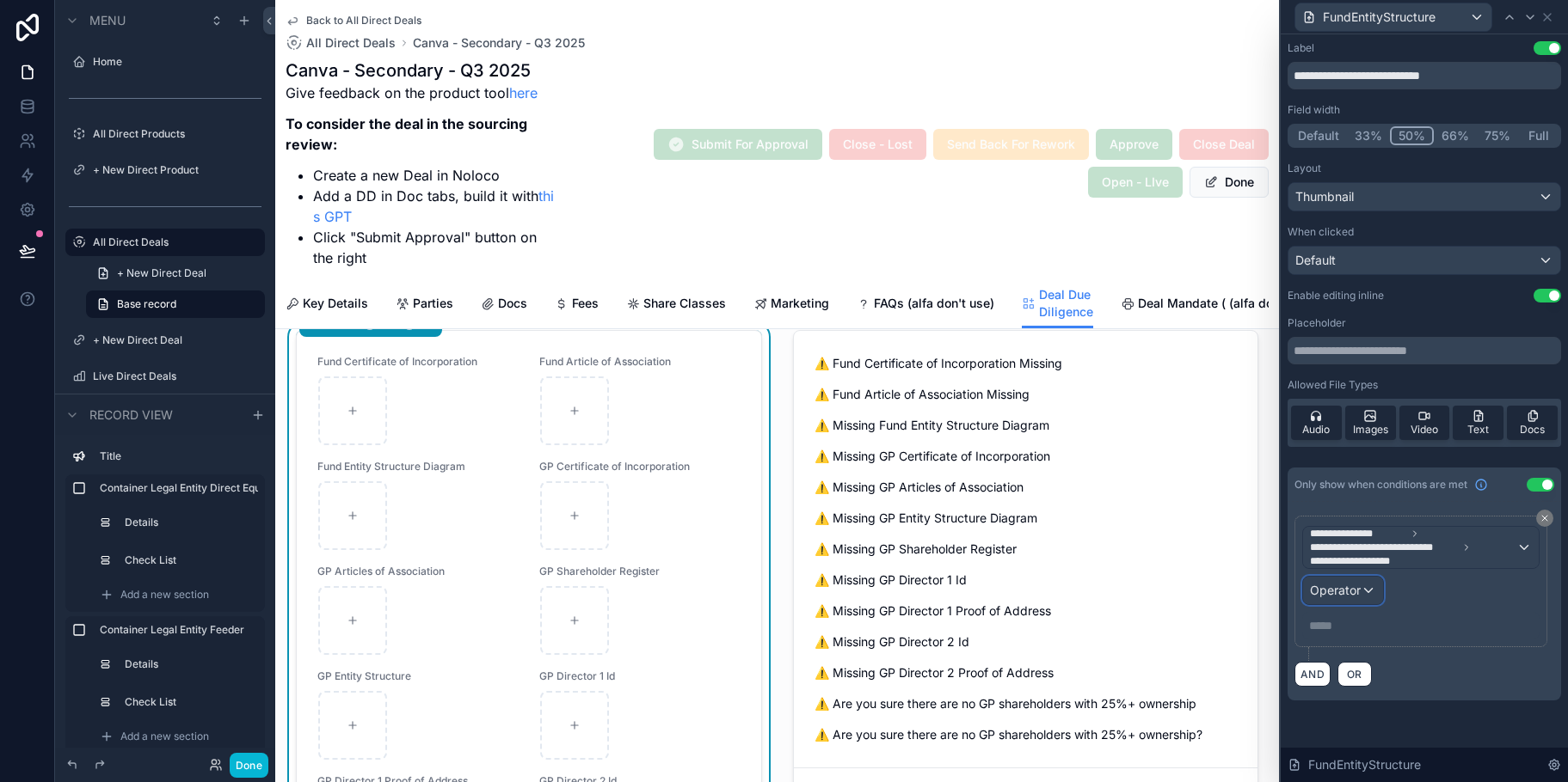
click at [1376, 581] on div "Operator" at bounding box center [1342, 591] width 80 height 27
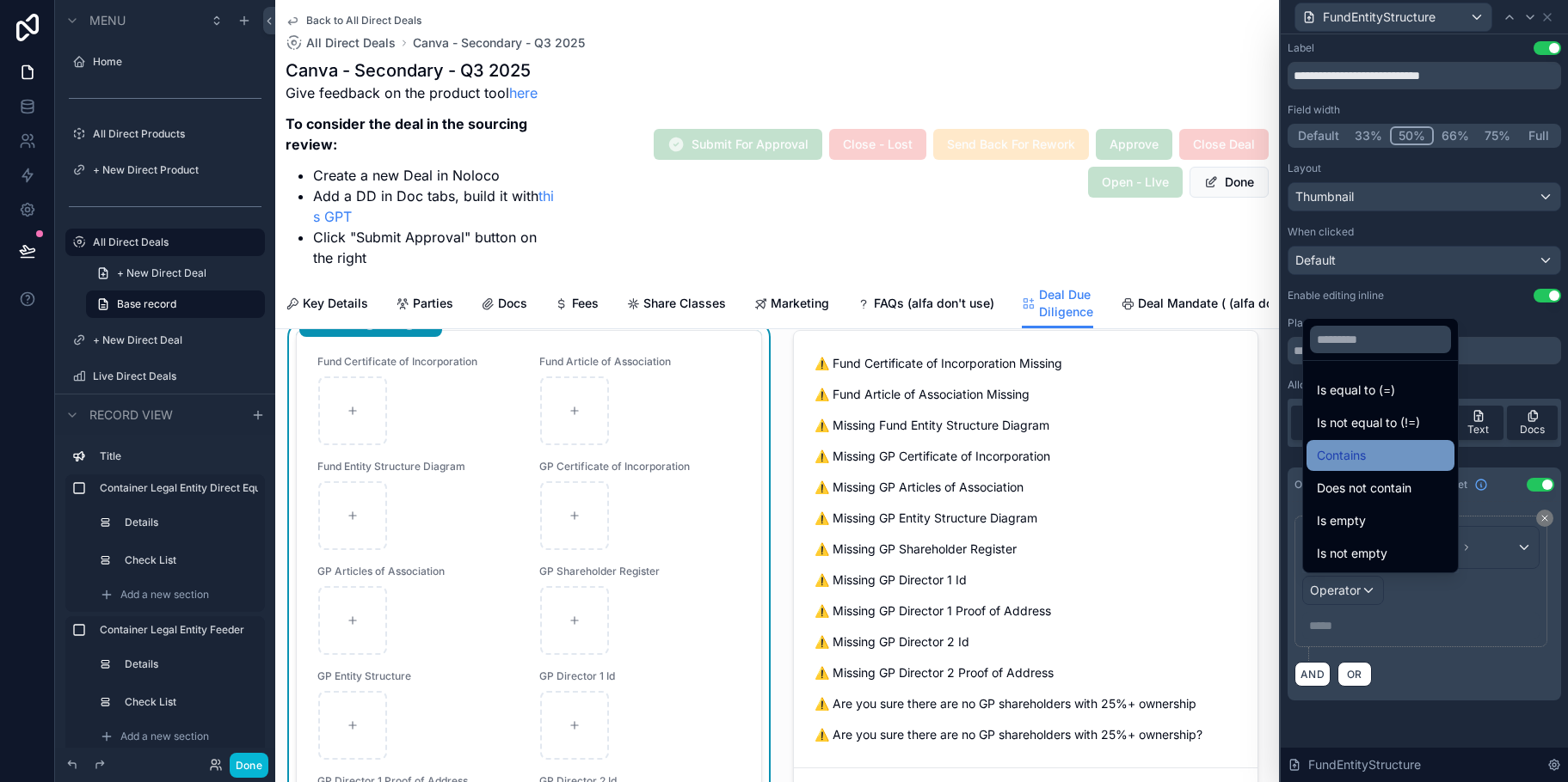
click at [1358, 446] on div "Contains" at bounding box center [1380, 455] width 148 height 31
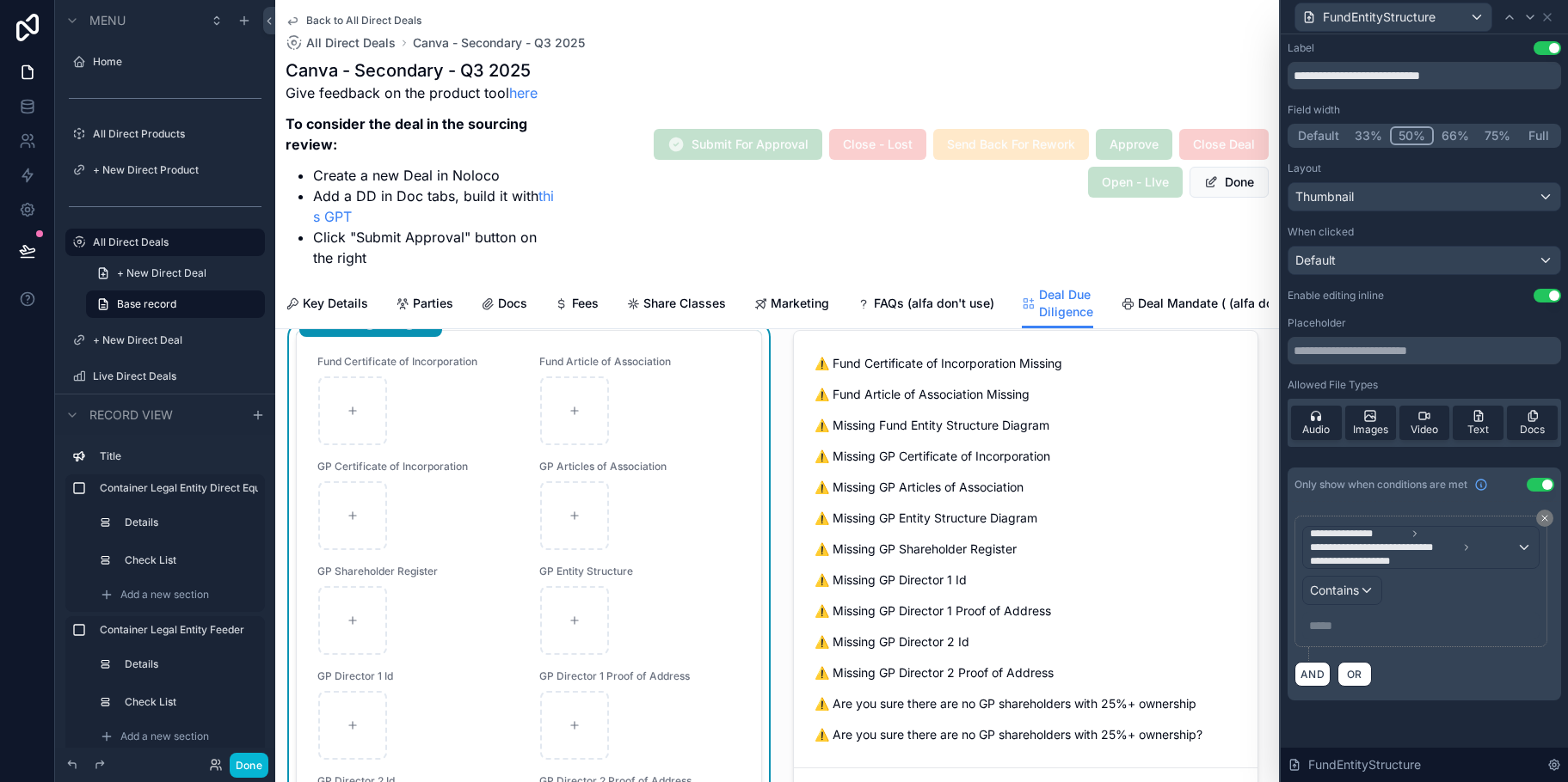
click at [1324, 617] on p "***** ﻿" at bounding box center [1422, 626] width 227 height 17
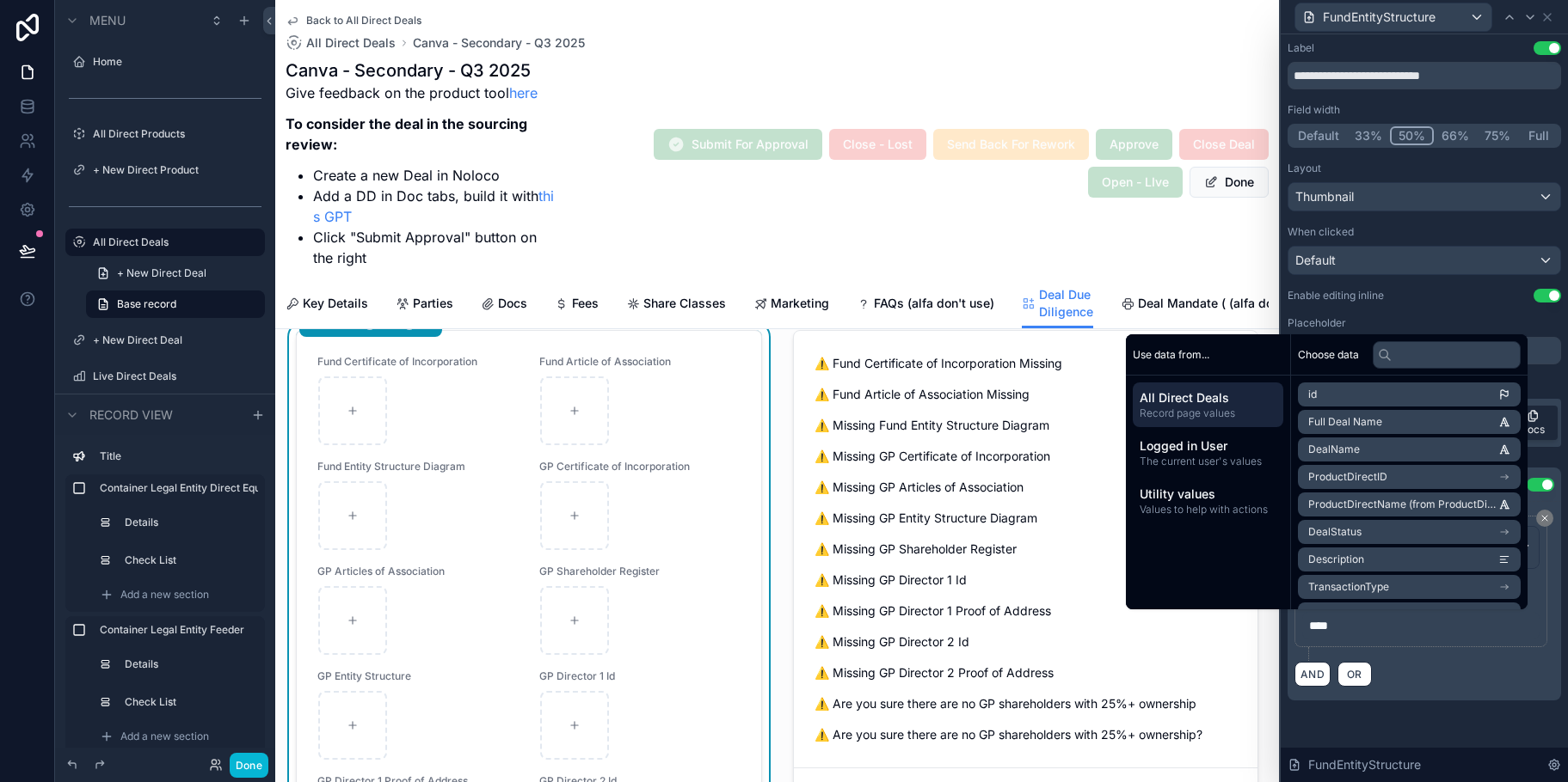
click at [1515, 666] on div "AND OR" at bounding box center [1424, 674] width 260 height 26
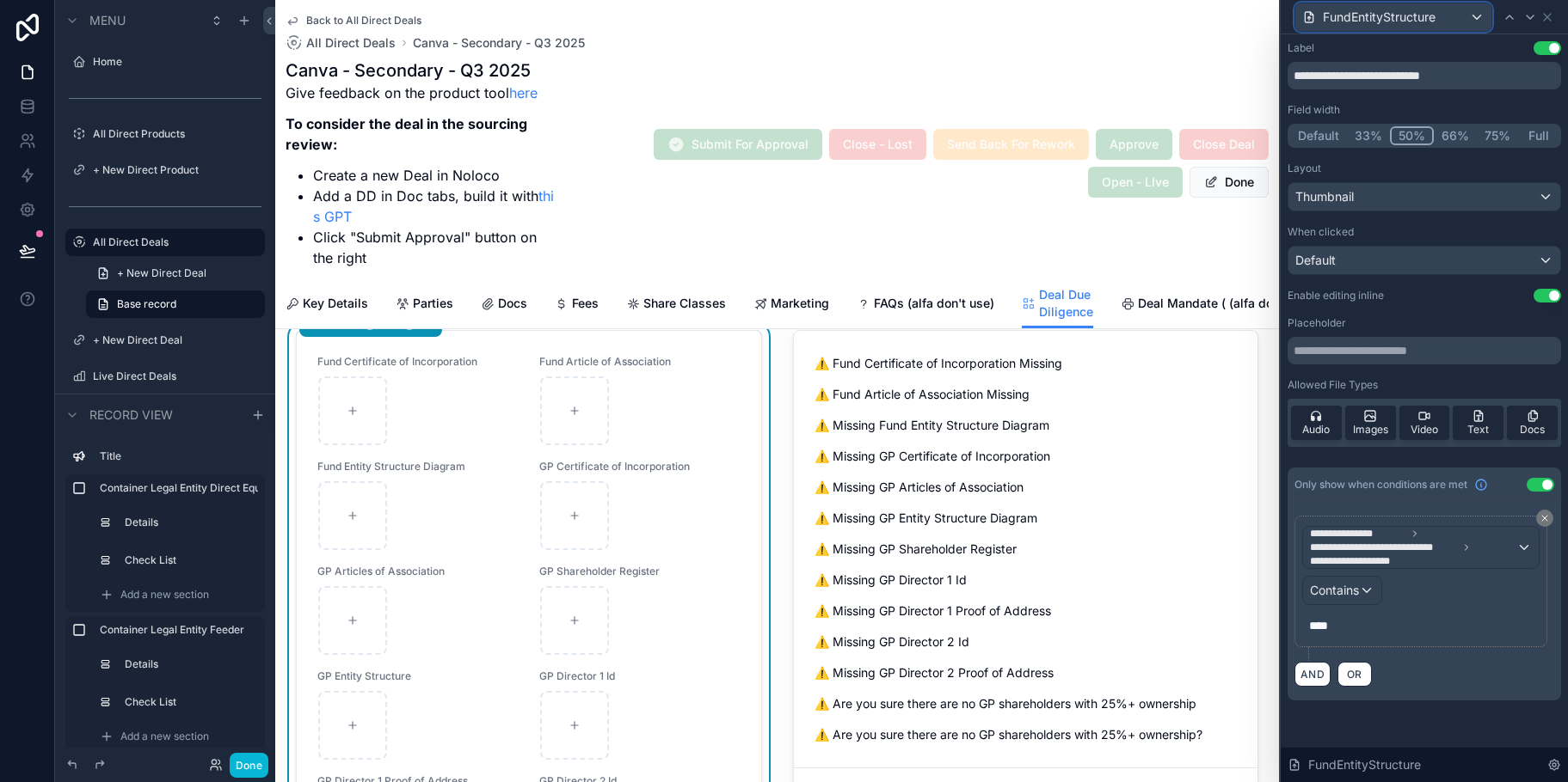
click at [1470, 23] on div "FundEntityStructure" at bounding box center [1393, 17] width 196 height 27
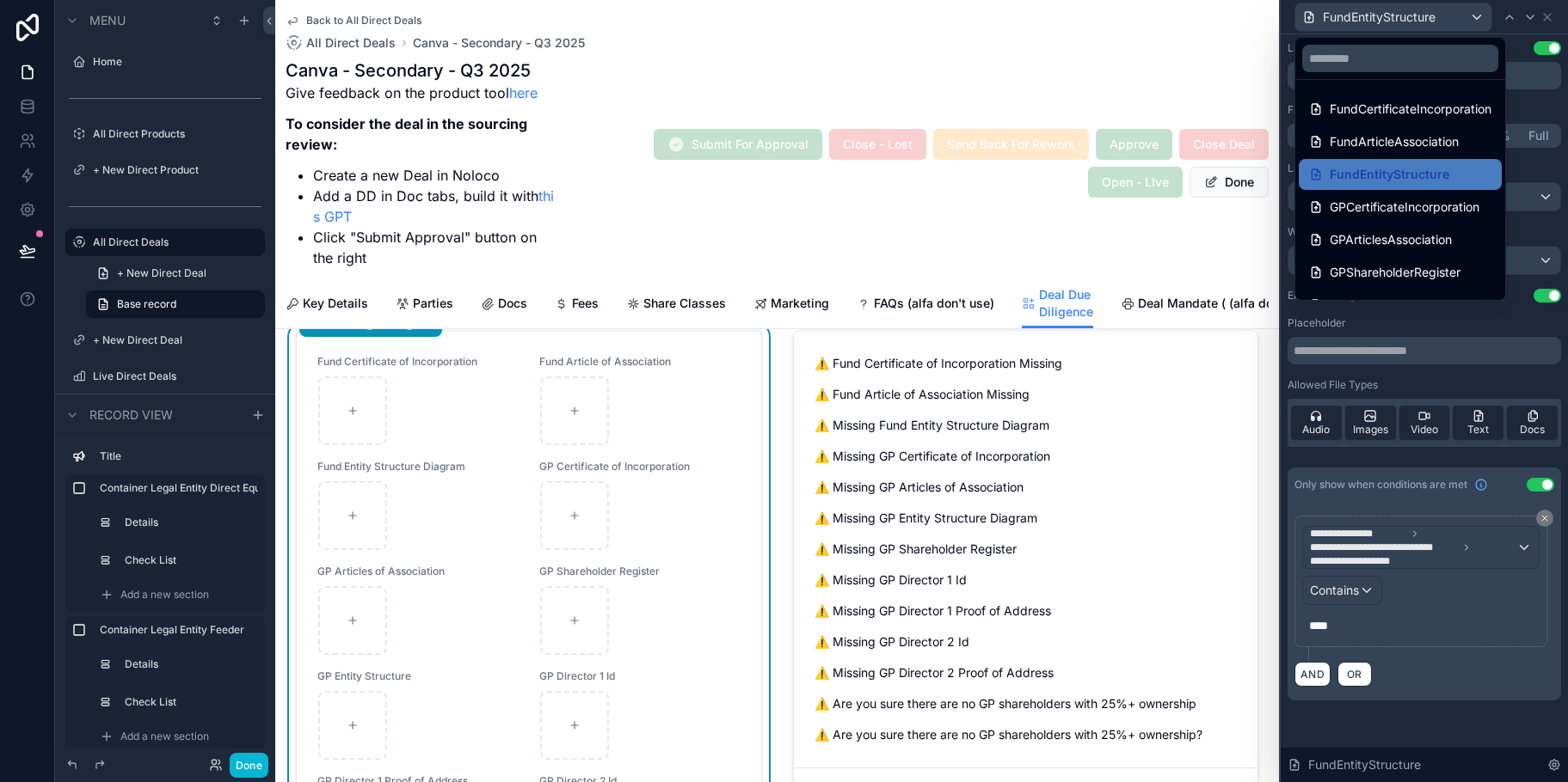
click at [1431, 199] on span "GPCertificateIncorporation" at bounding box center [1404, 208] width 150 height 21
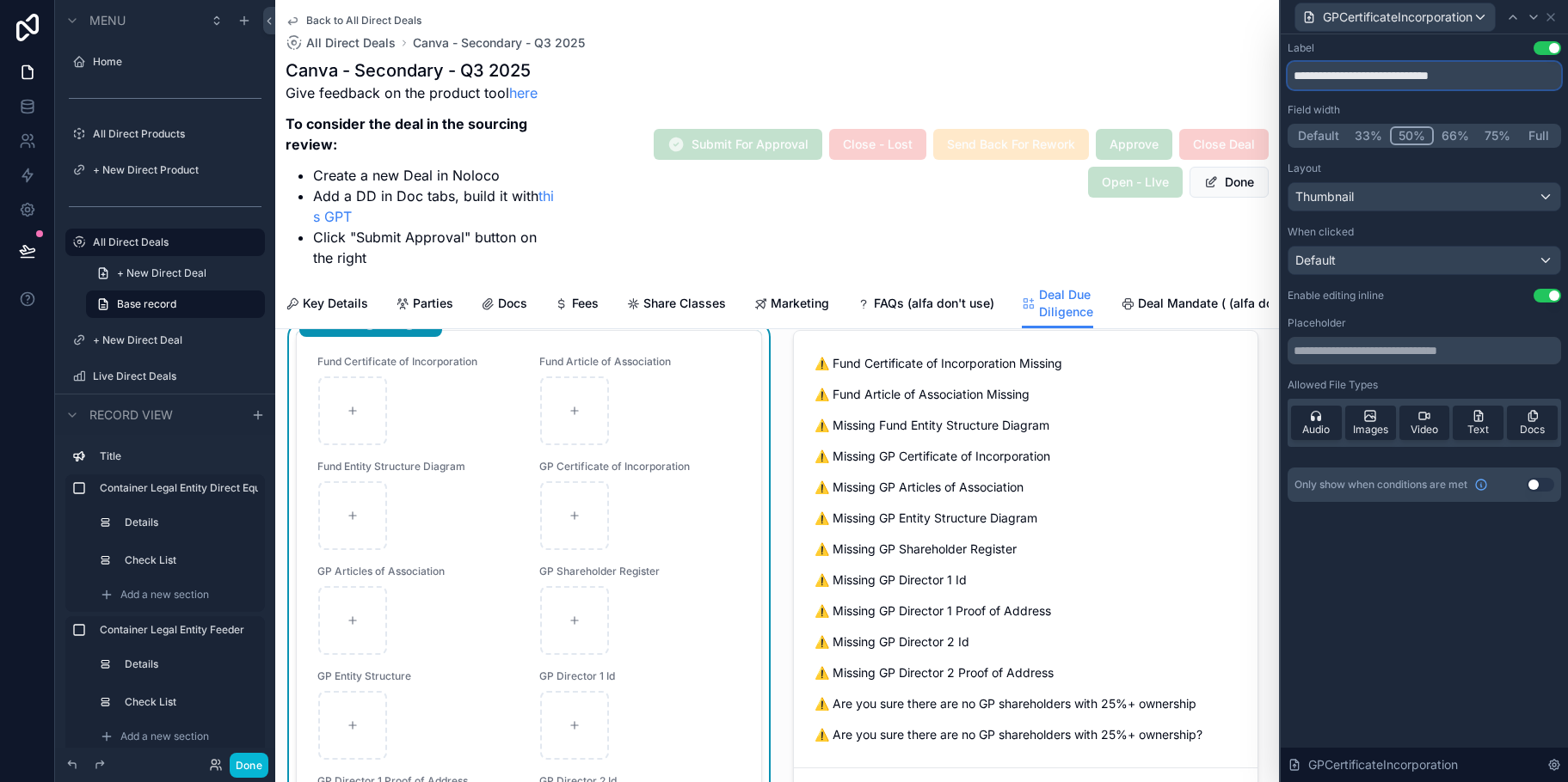
click at [1314, 77] on input "**********" at bounding box center [1424, 75] width 273 height 27
type input "**********"
click at [1485, 23] on div "GPCertificateIncorporation" at bounding box center [1395, 17] width 199 height 27
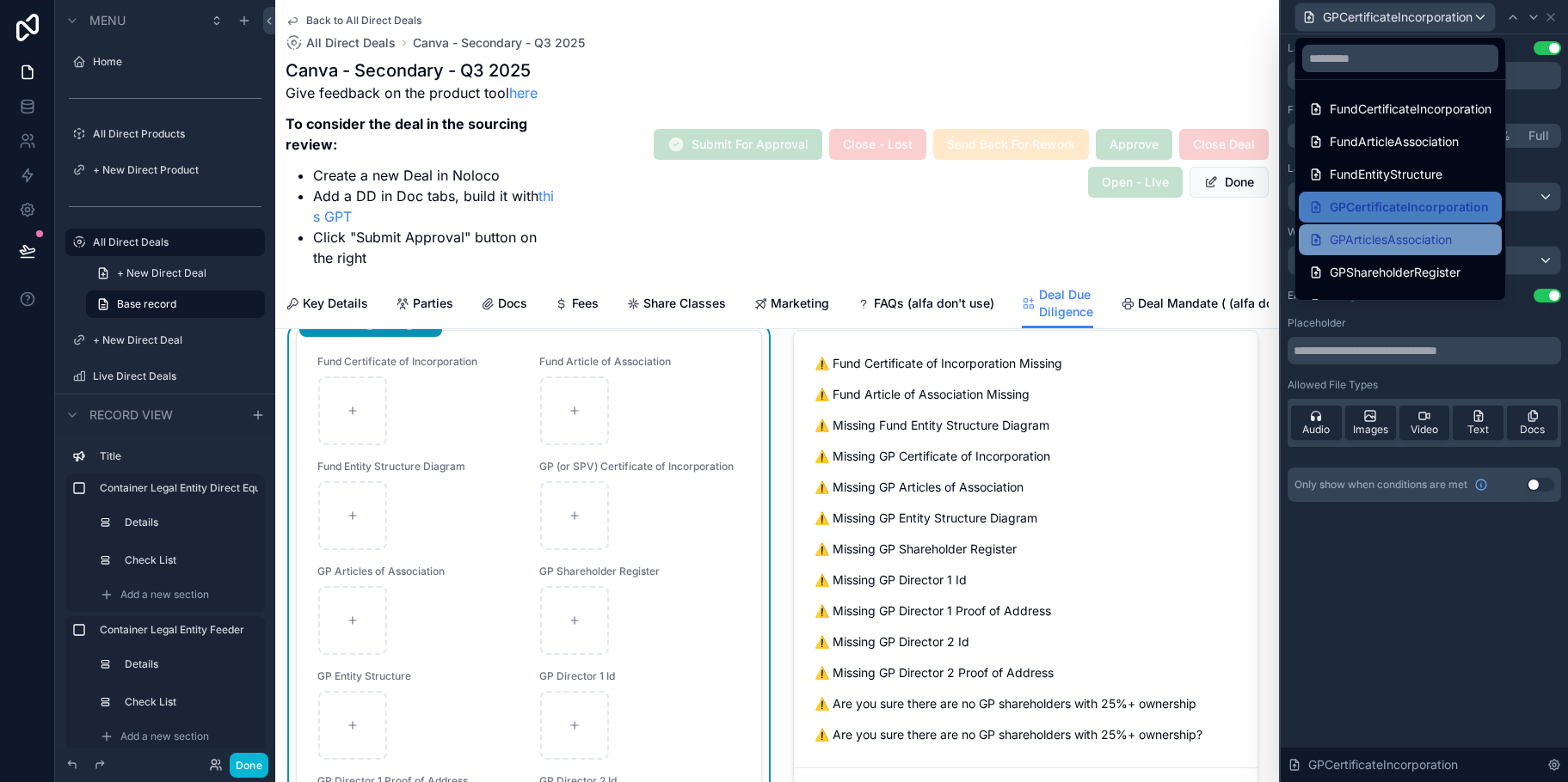
click at [1442, 229] on span "GPArticlesAssociation" at bounding box center [1390, 240] width 122 height 21
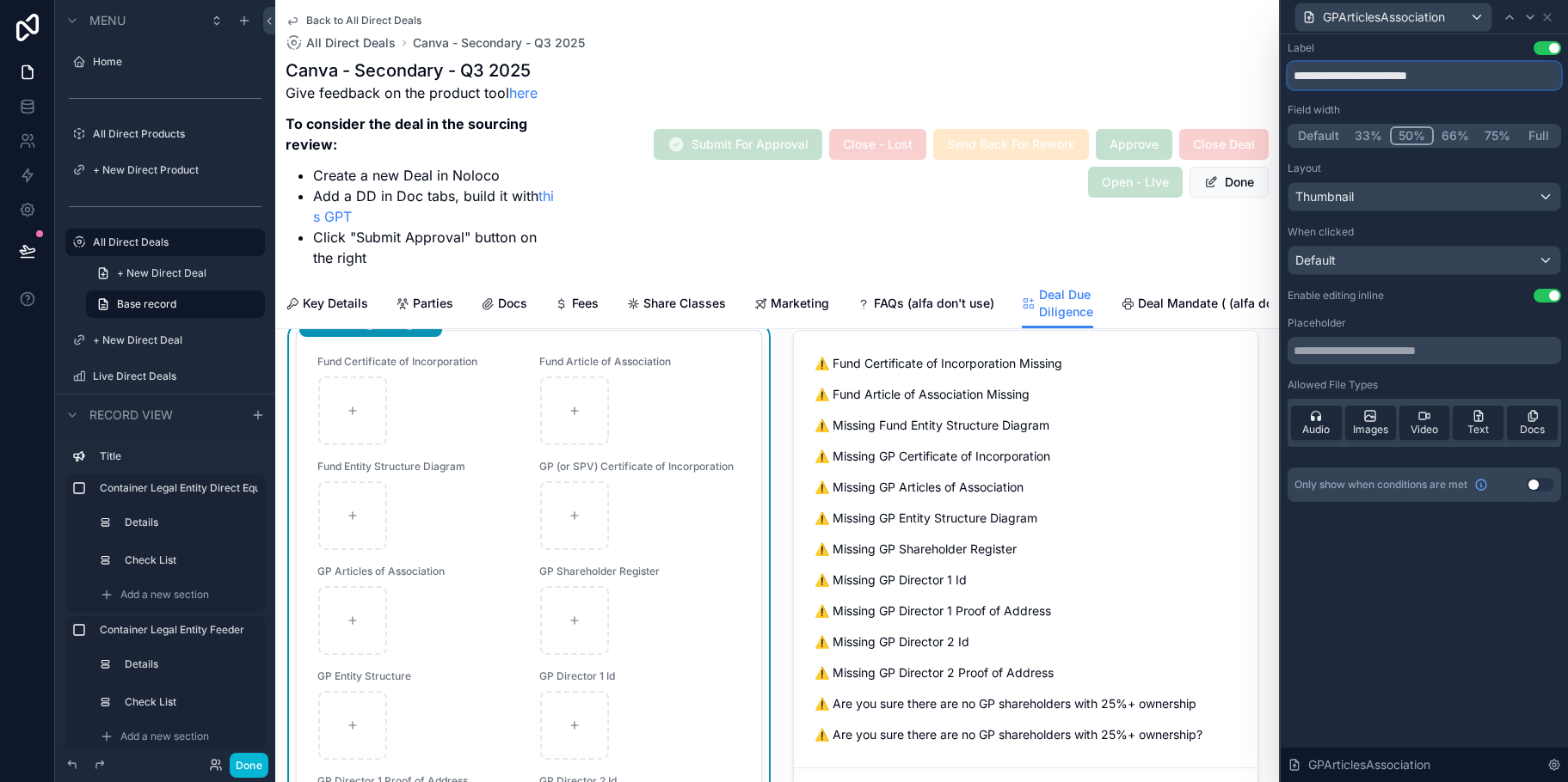
click at [1315, 72] on input "**********" at bounding box center [1424, 75] width 273 height 27
type input "**********"
click at [1463, 19] on div "GPArticlesAssociation" at bounding box center [1393, 17] width 196 height 27
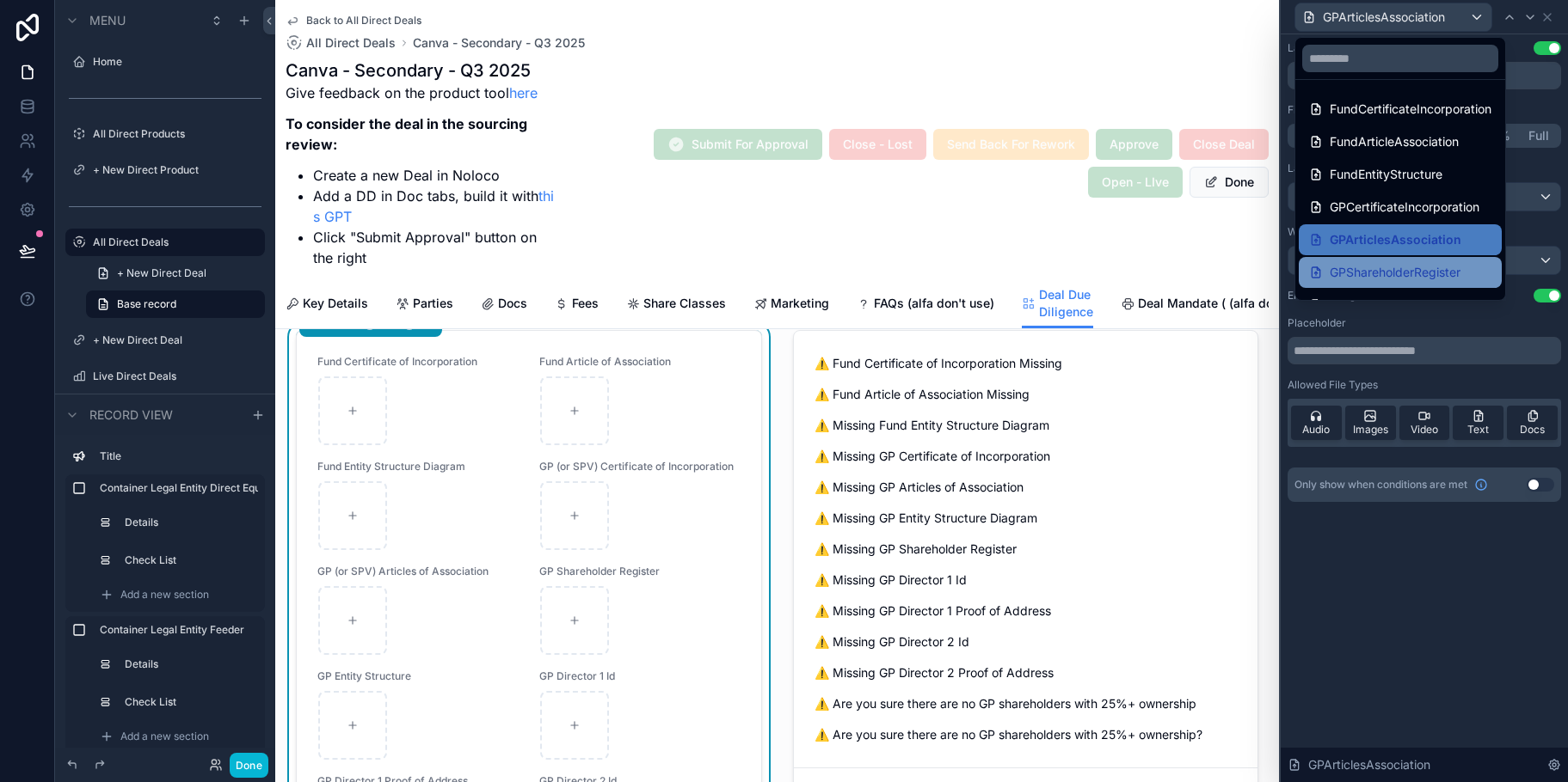
click at [1431, 264] on span "GPShareholderRegister" at bounding box center [1395, 273] width 131 height 21
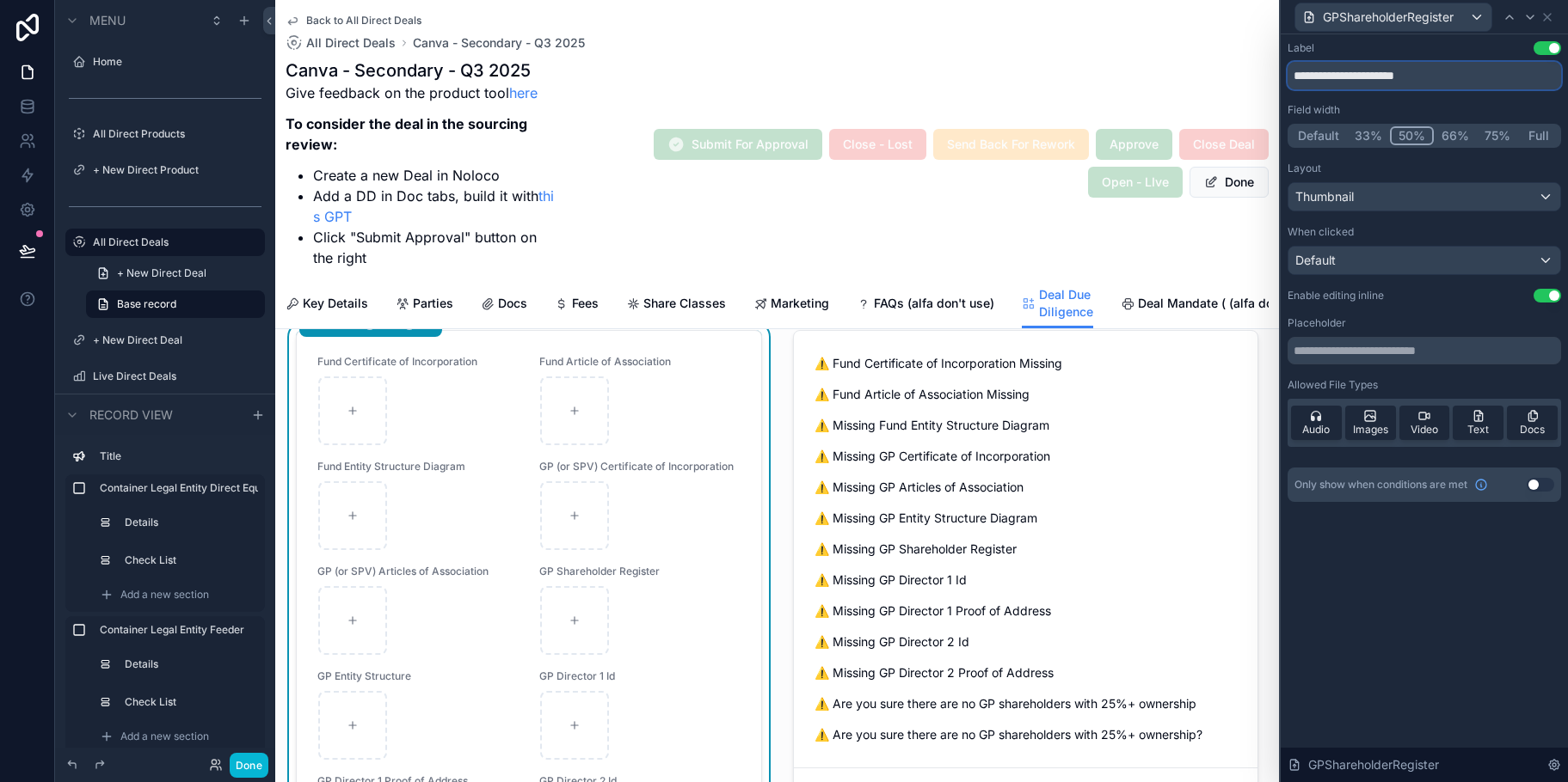
click at [1315, 79] on input "**********" at bounding box center [1424, 75] width 273 height 27
type input "**********"
click at [1479, 26] on div "GPShareholderRegister" at bounding box center [1393, 17] width 196 height 27
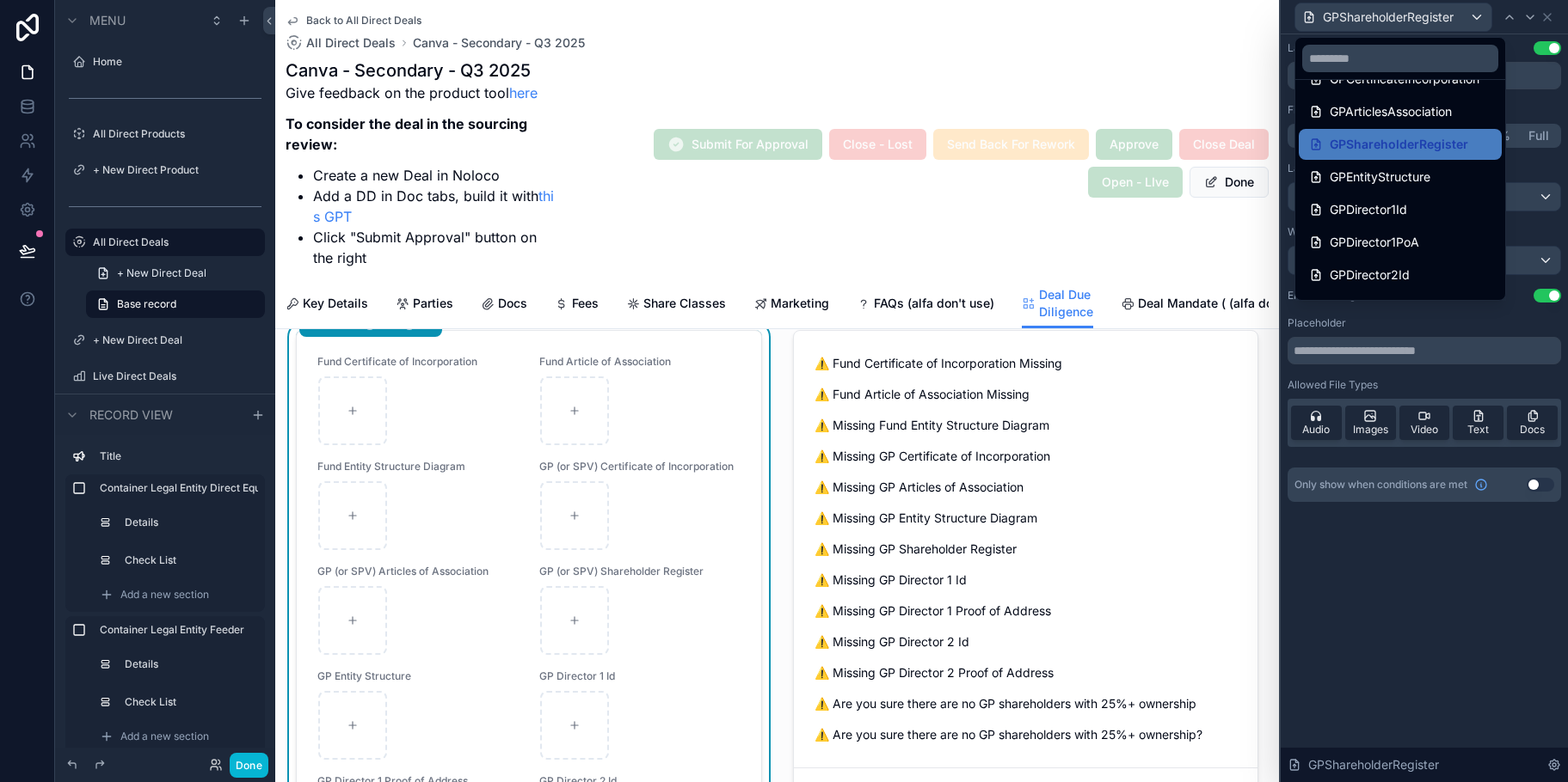
scroll to position [168, 0]
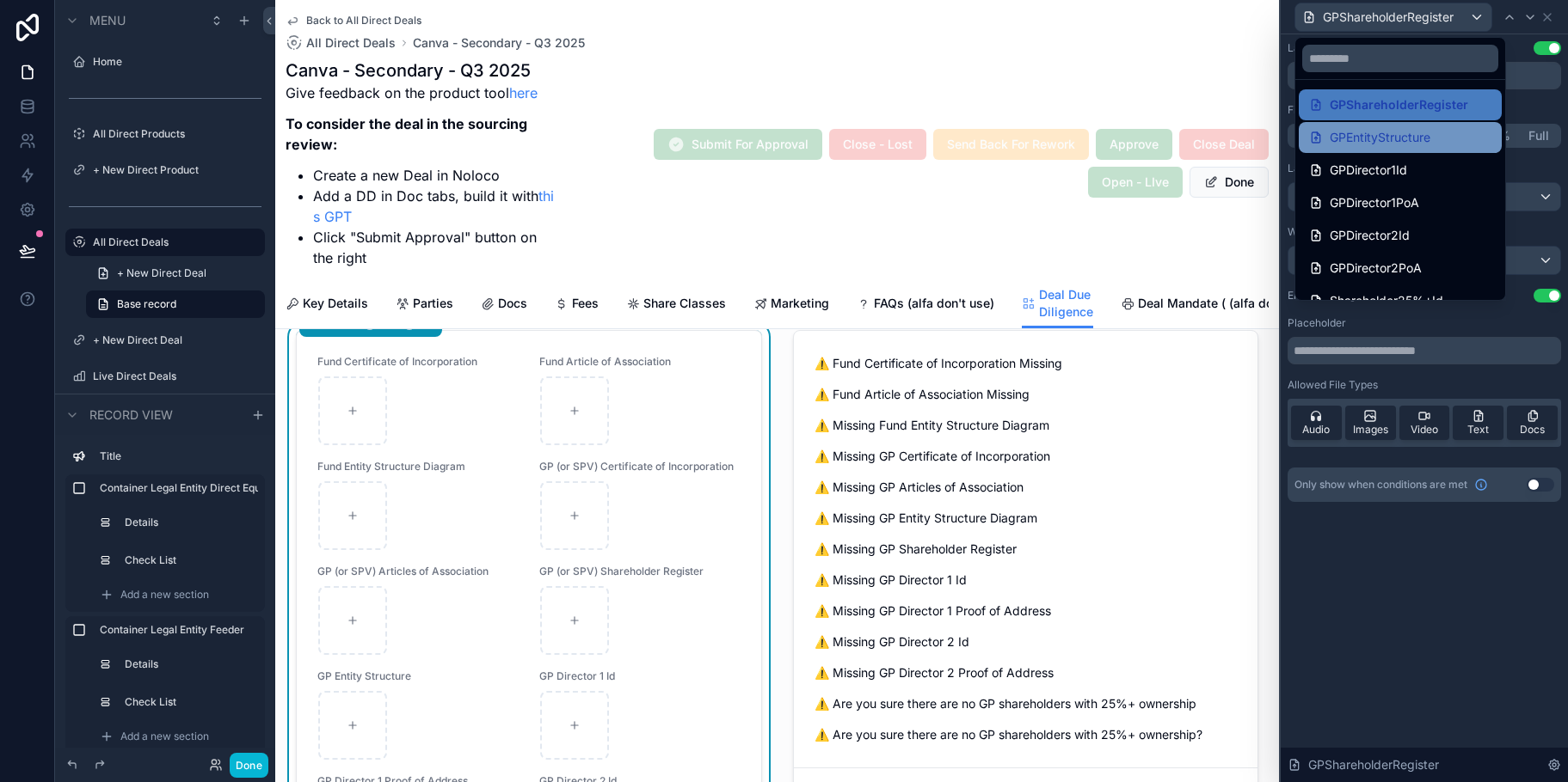
click at [1449, 139] on div "GPEntityStructure" at bounding box center [1400, 137] width 182 height 21
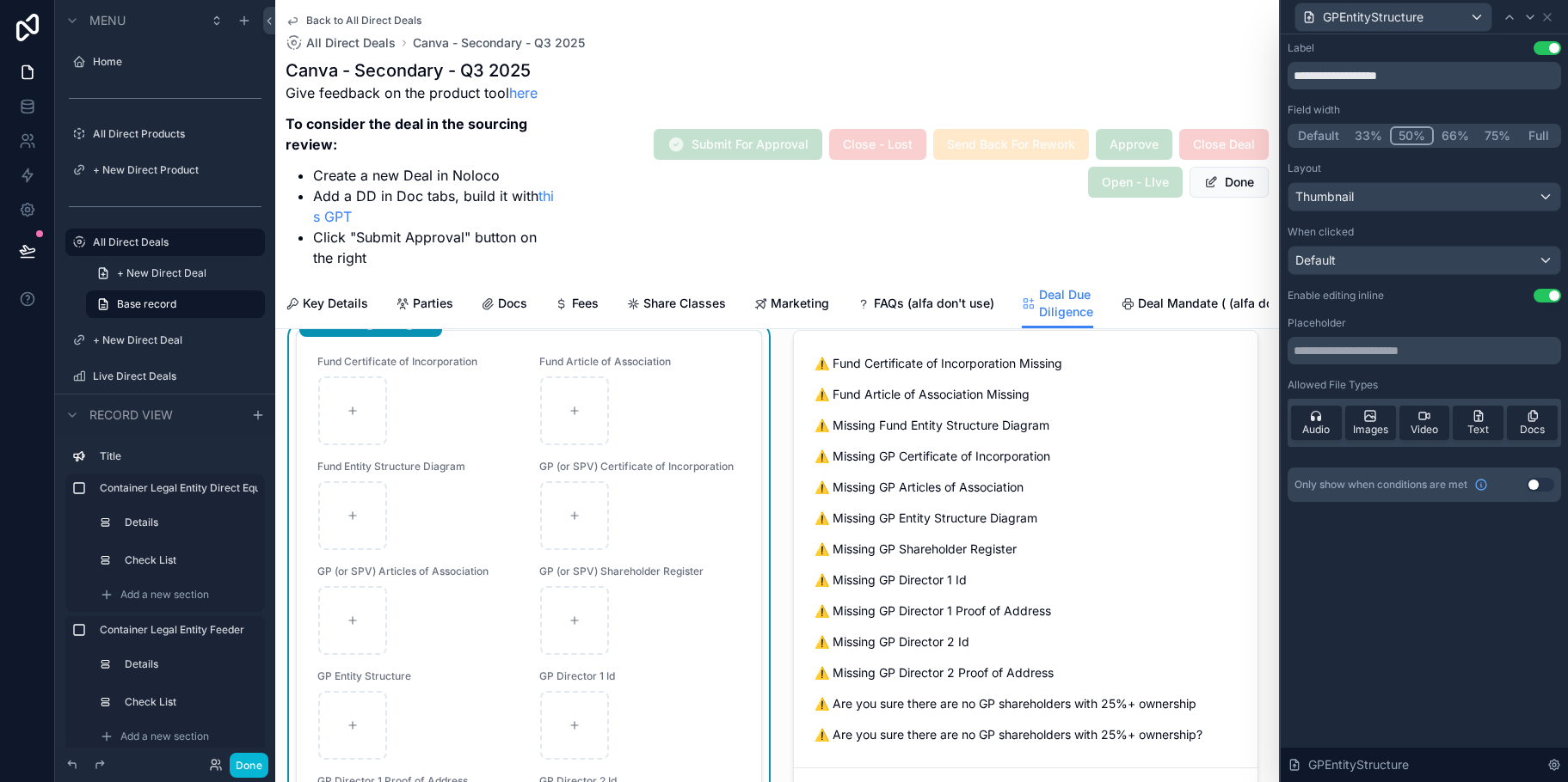
click at [1541, 486] on button "Use setting" at bounding box center [1540, 484] width 27 height 14
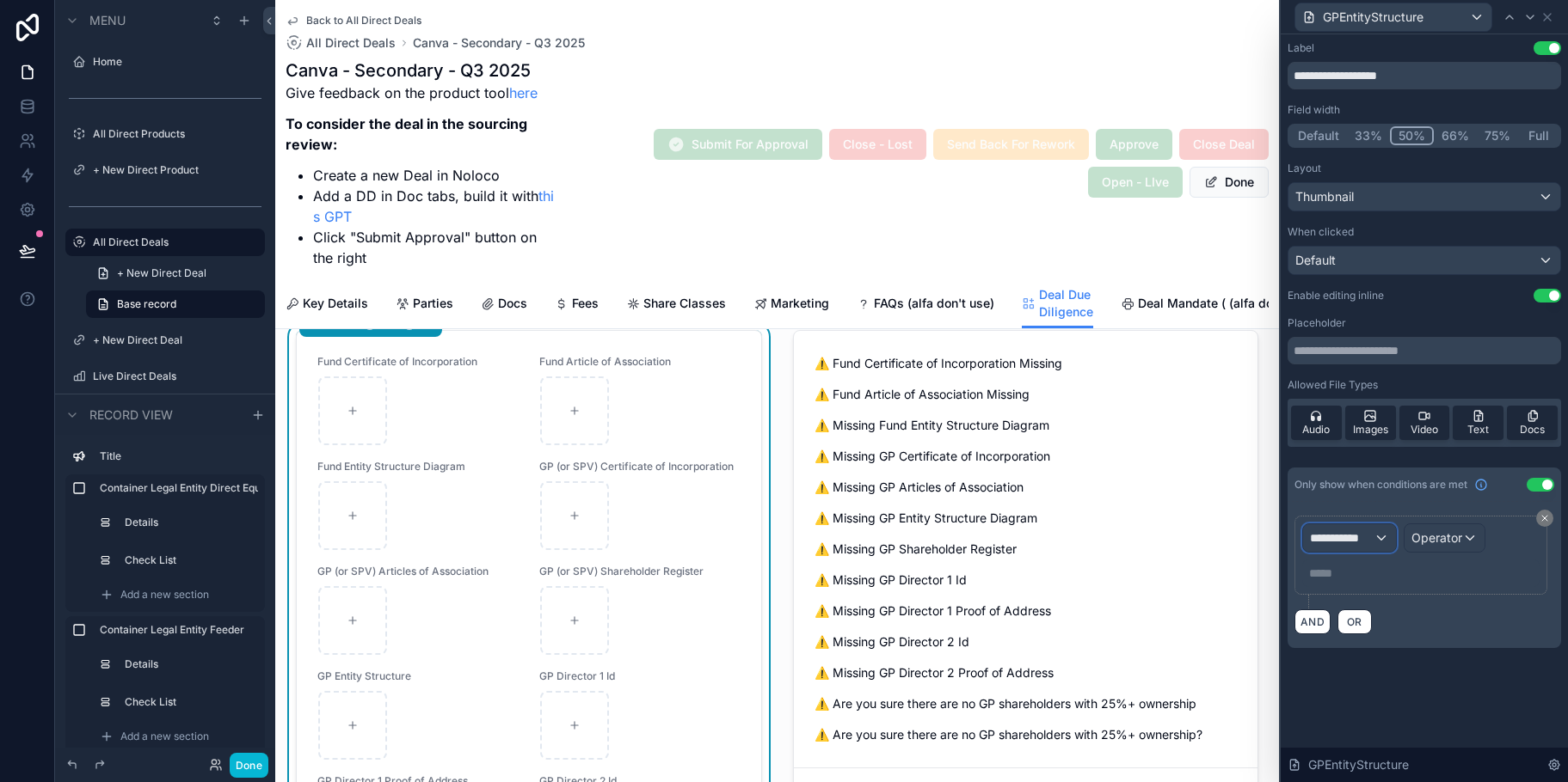
click at [1370, 536] on span "**********" at bounding box center [1341, 538] width 64 height 17
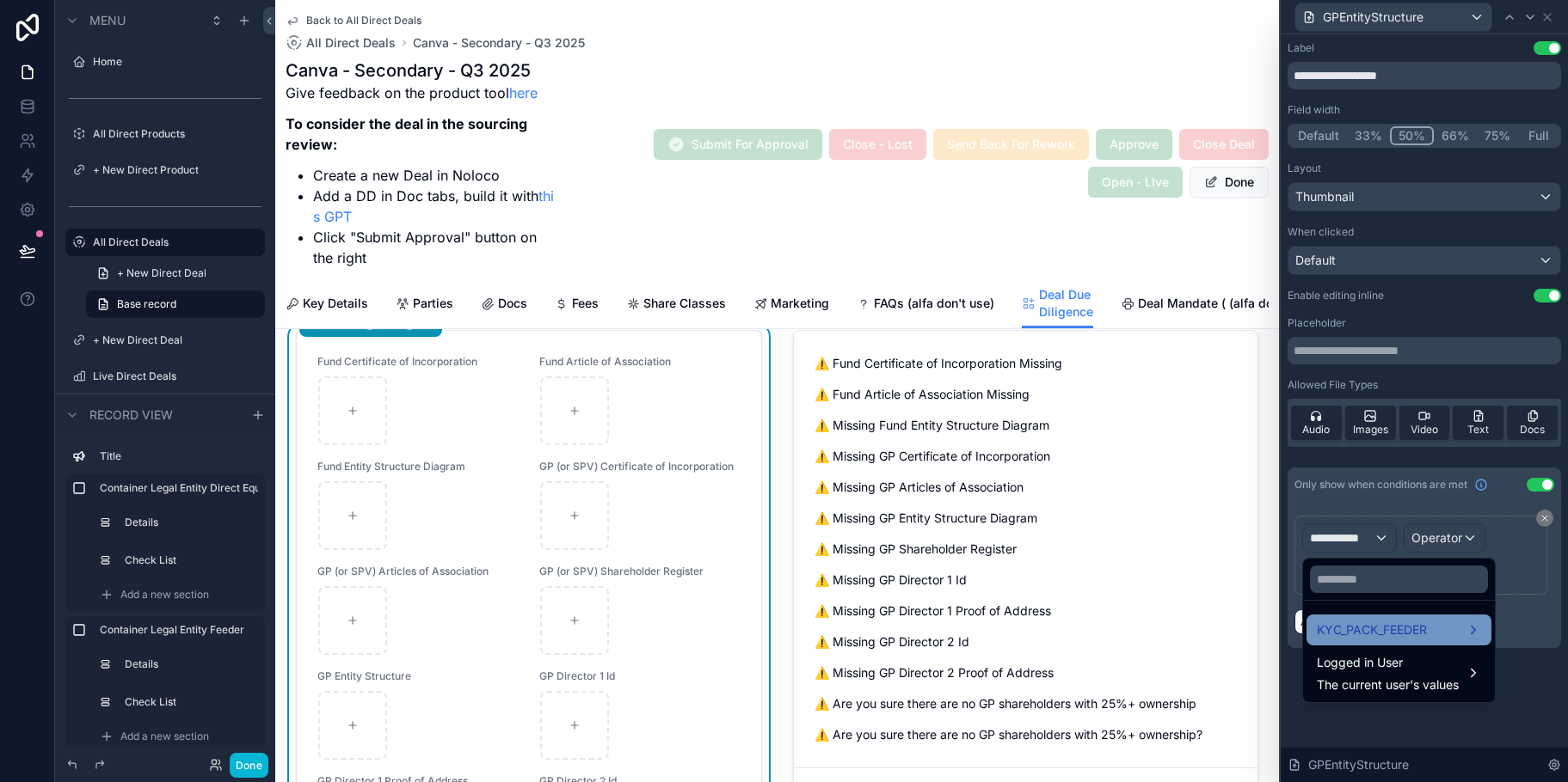
click at [1401, 617] on div "KYC_PACK_FEEDER" at bounding box center [1398, 630] width 185 height 31
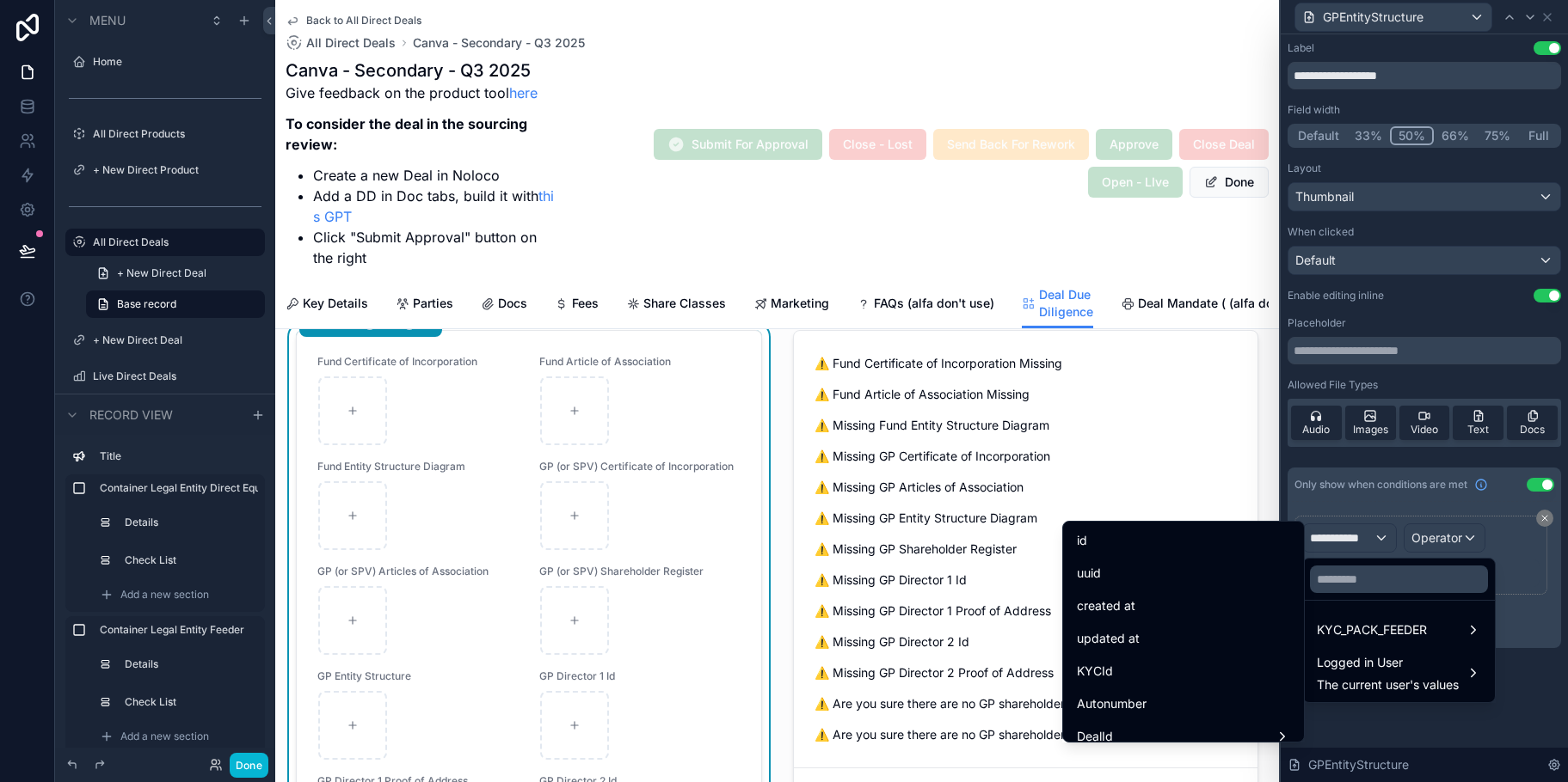
scroll to position [961, 0]
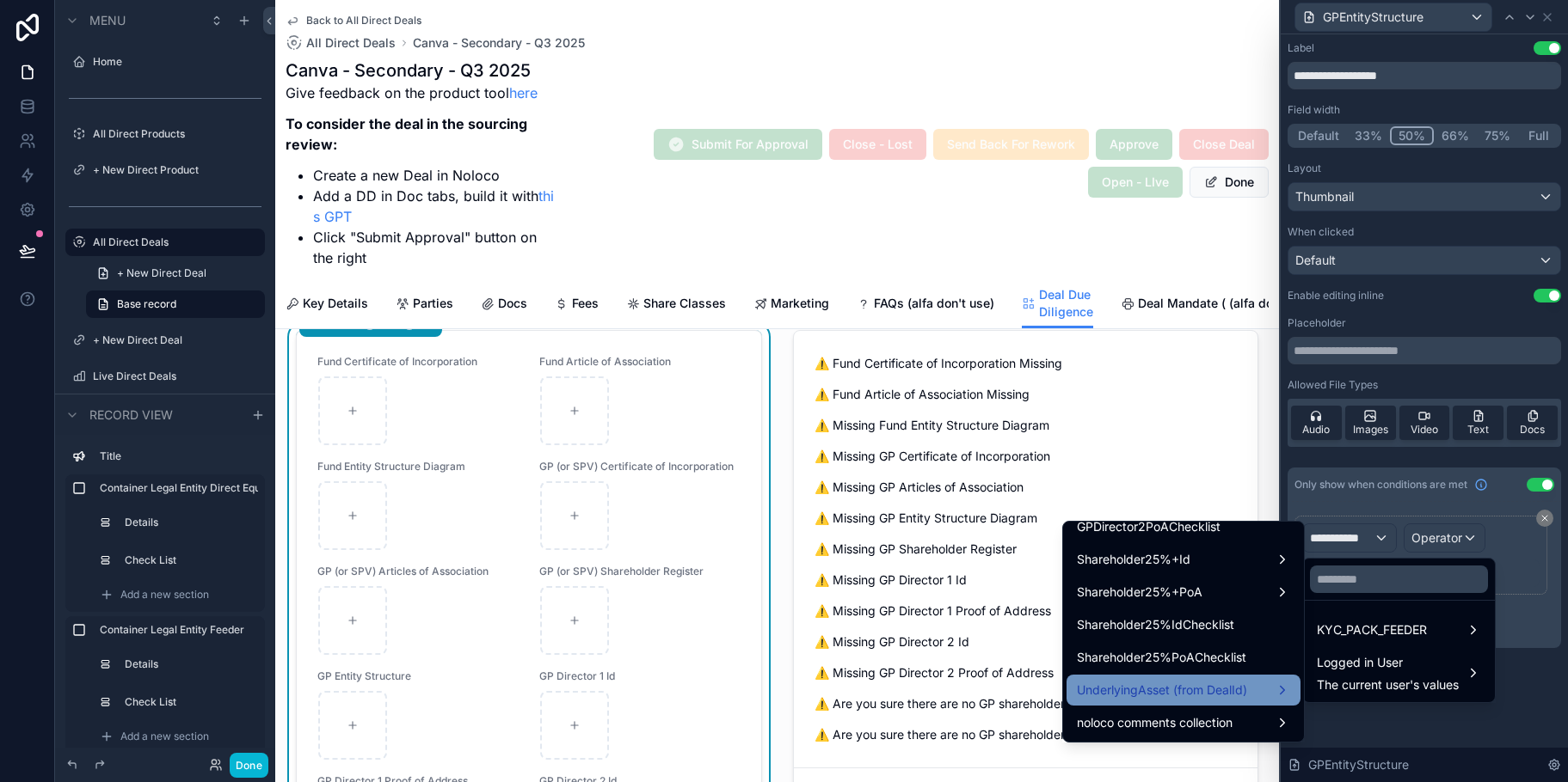
click at [1226, 688] on span "UnderlyingAsset (from DealId)" at bounding box center [1162, 691] width 171 height 21
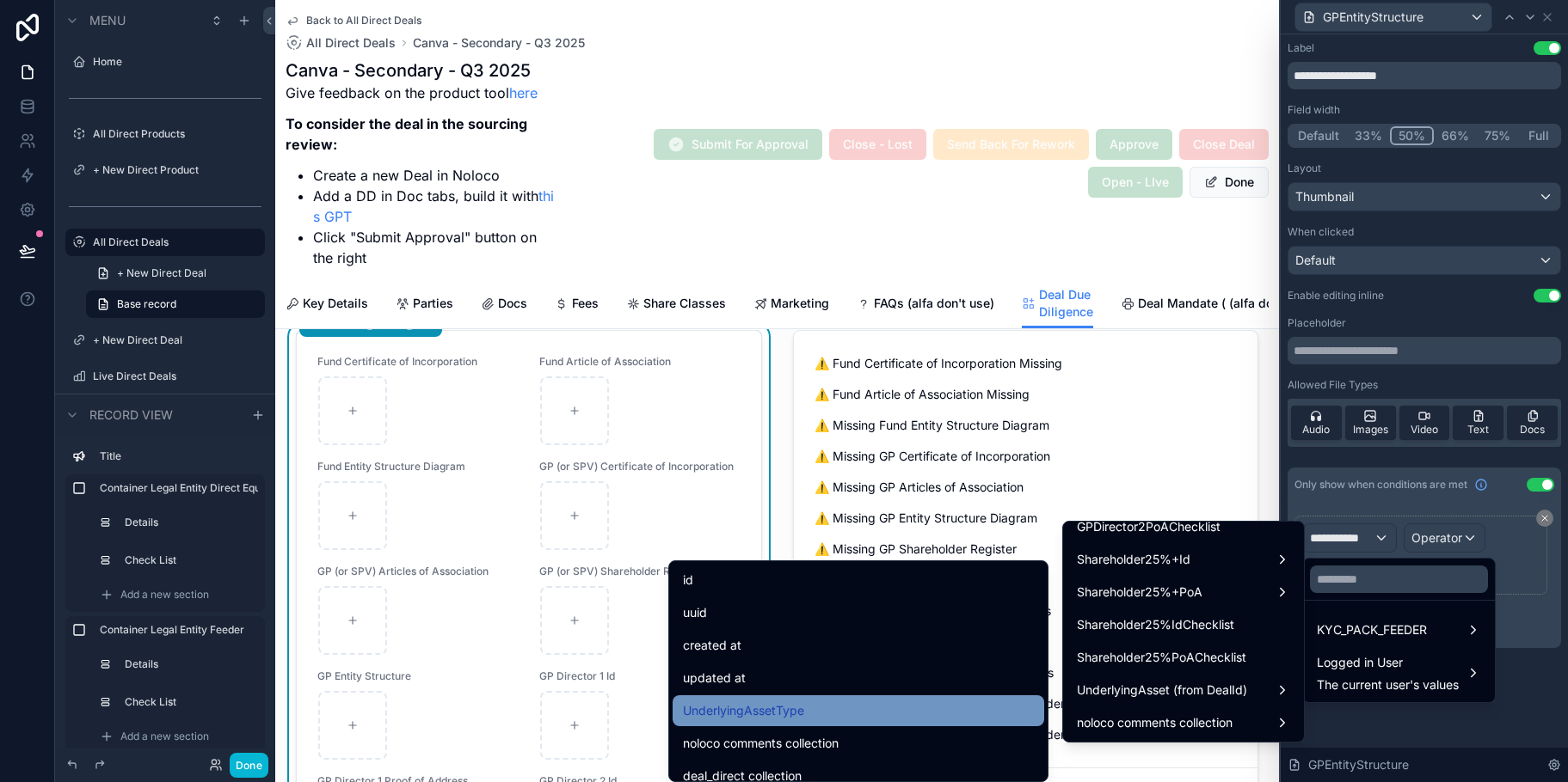
click at [885, 708] on div "UnderlyingAssetType" at bounding box center [858, 711] width 351 height 21
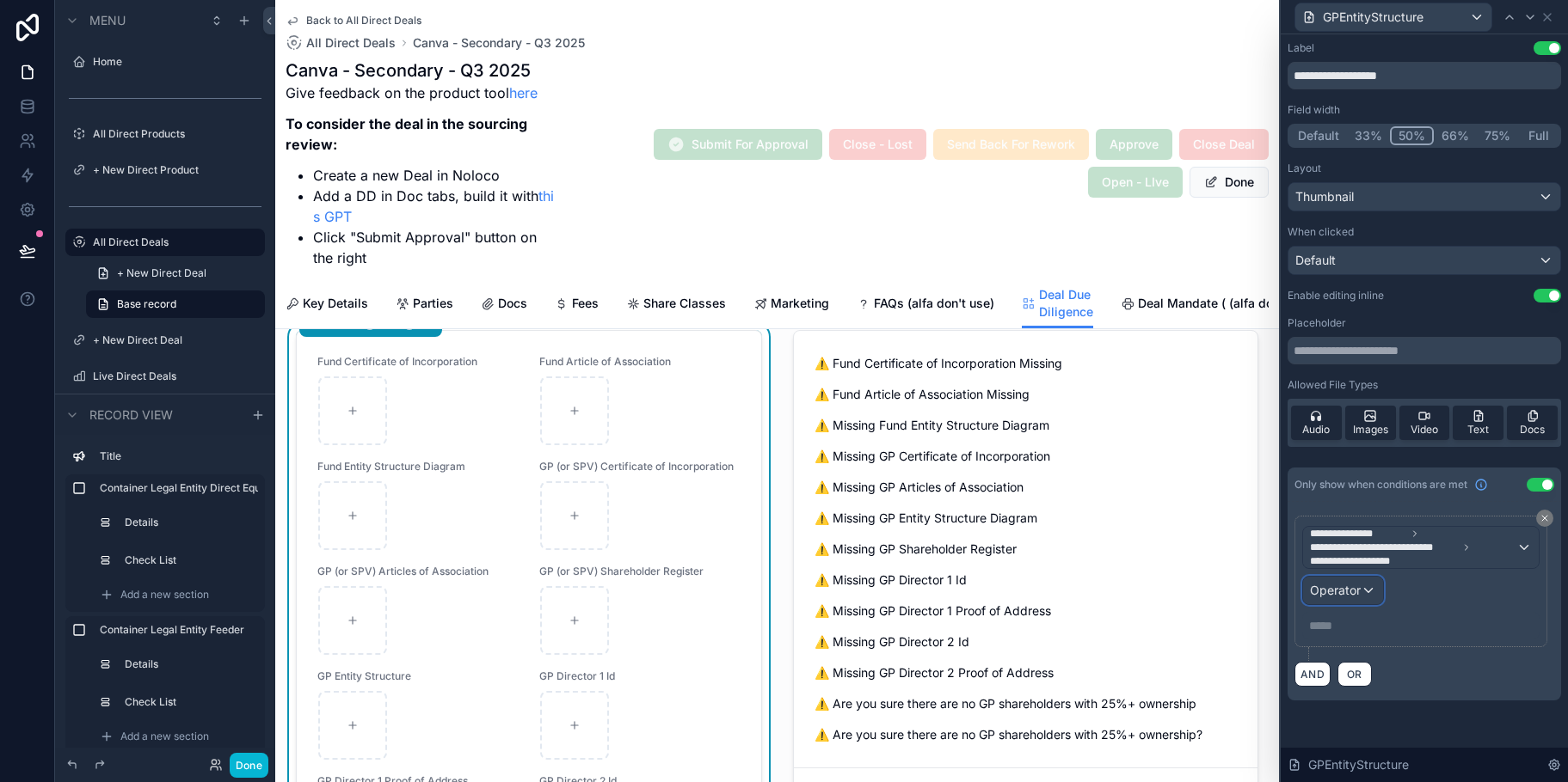
click at [1359, 588] on span "Operator" at bounding box center [1336, 590] width 51 height 14
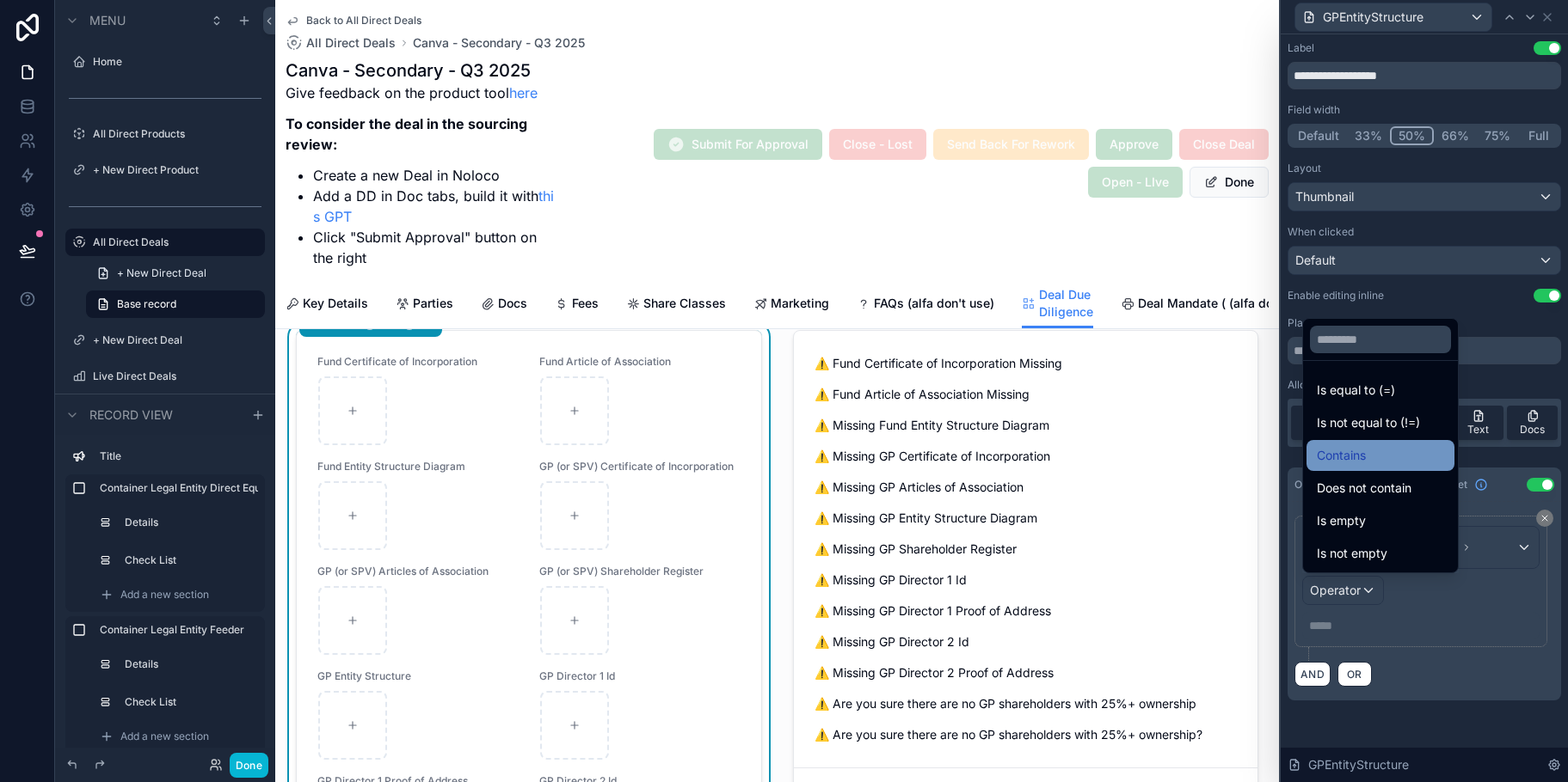
click at [1343, 459] on span "Contains" at bounding box center [1341, 456] width 49 height 21
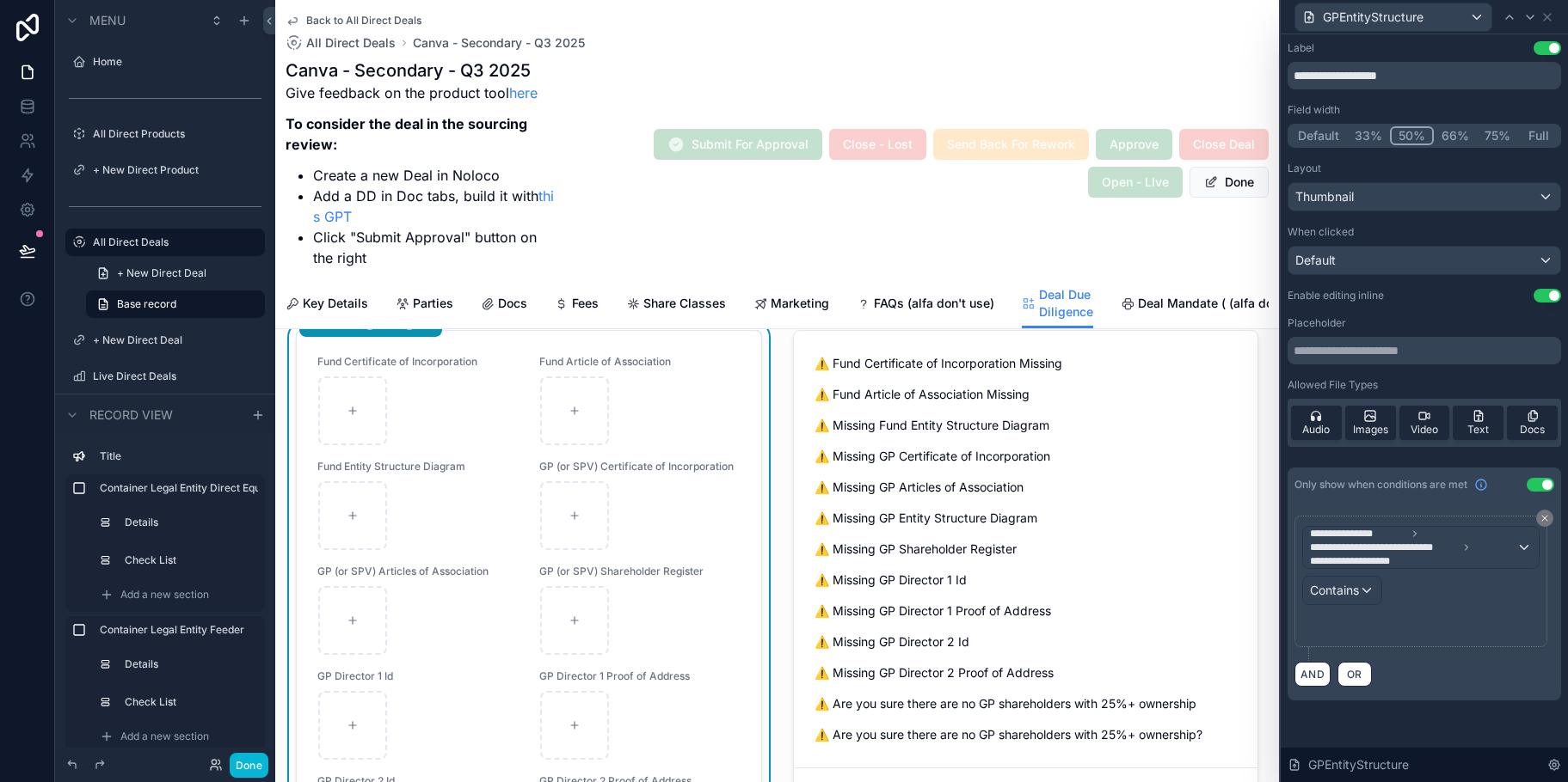
click at [1355, 632] on p "﻿" at bounding box center [1422, 626] width 227 height 17
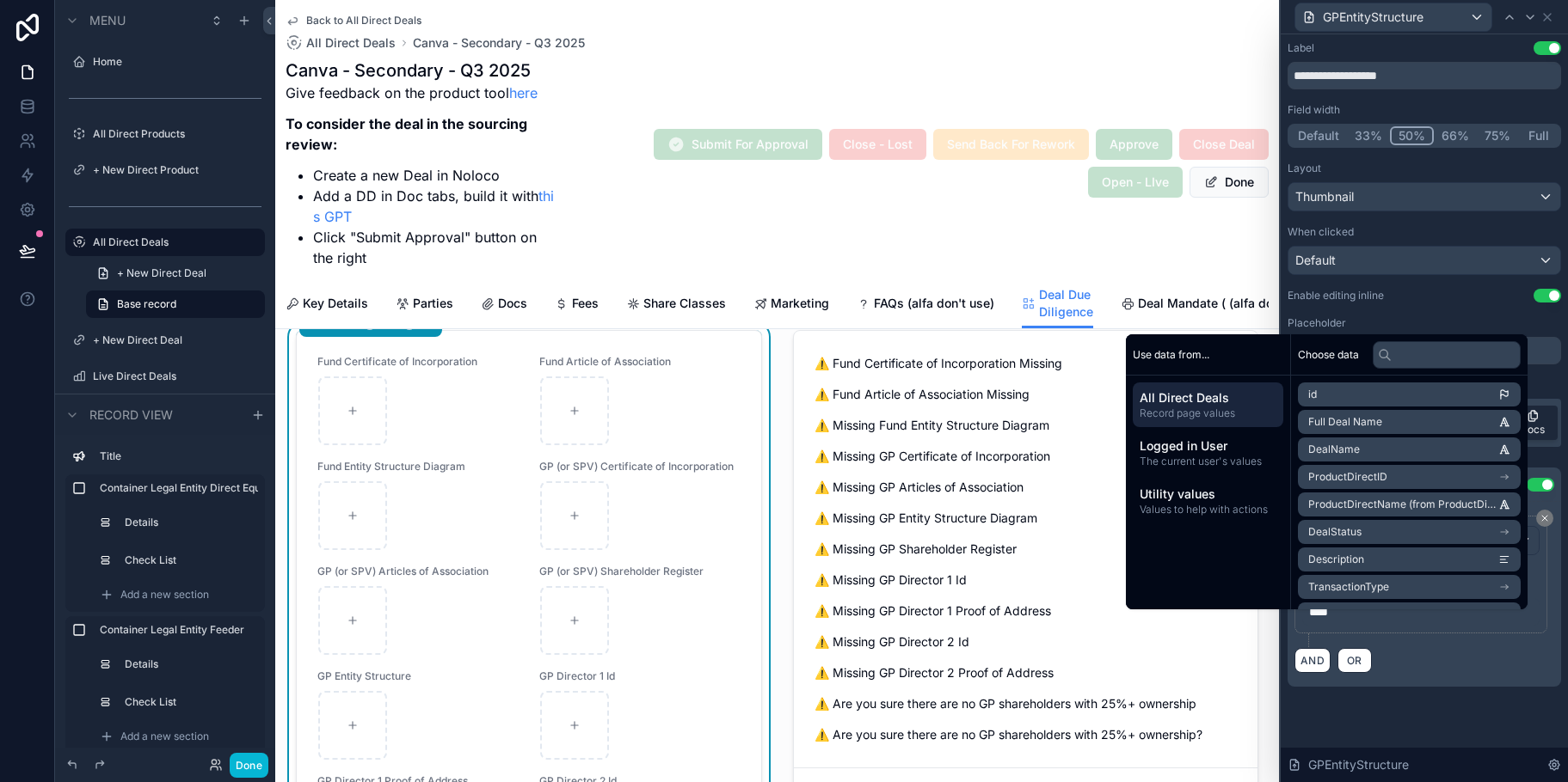
click at [1546, 647] on div "**********" at bounding box center [1424, 581] width 260 height 132
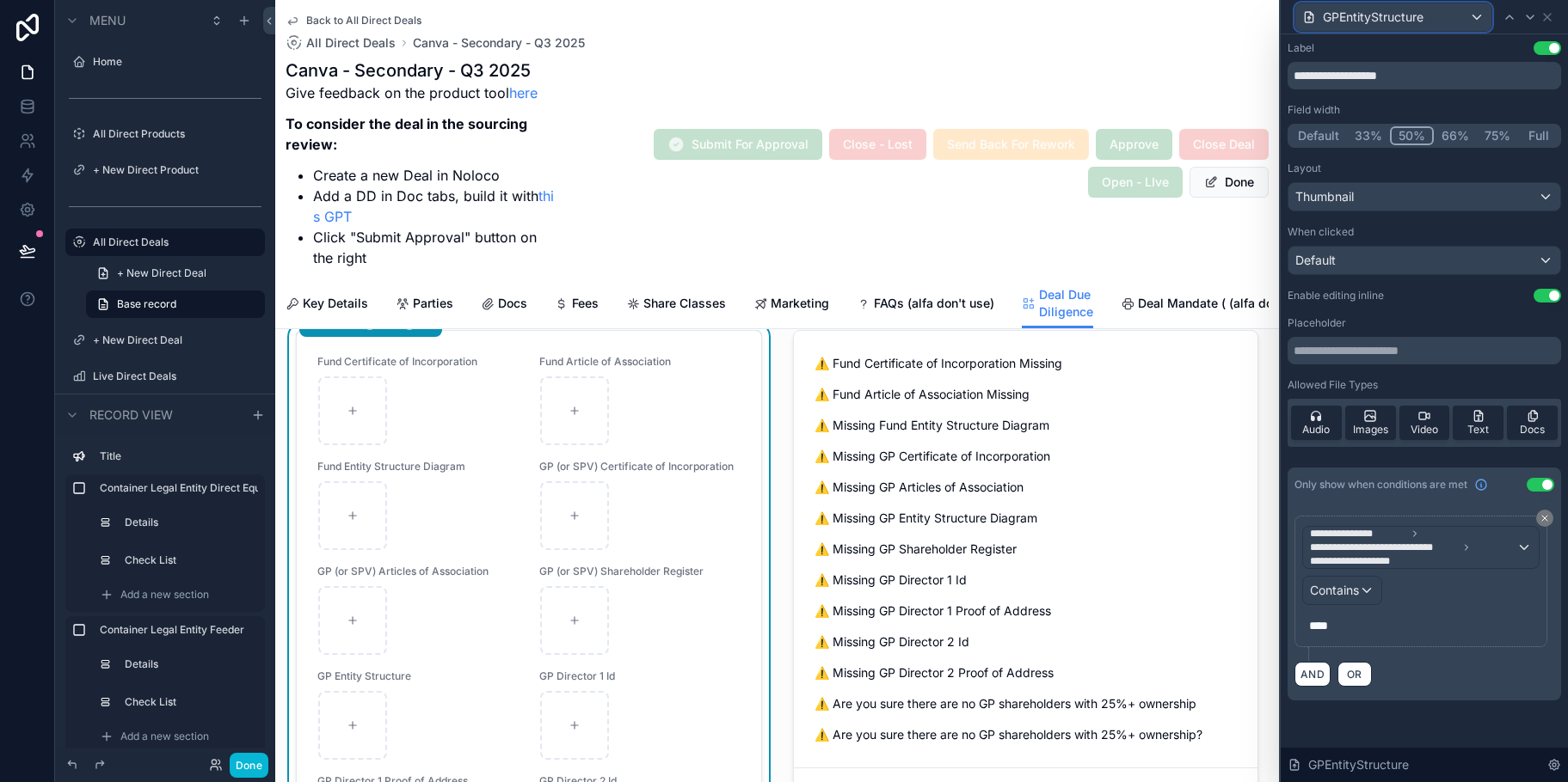
click at [1474, 22] on div "GPEntityStructure" at bounding box center [1393, 17] width 196 height 27
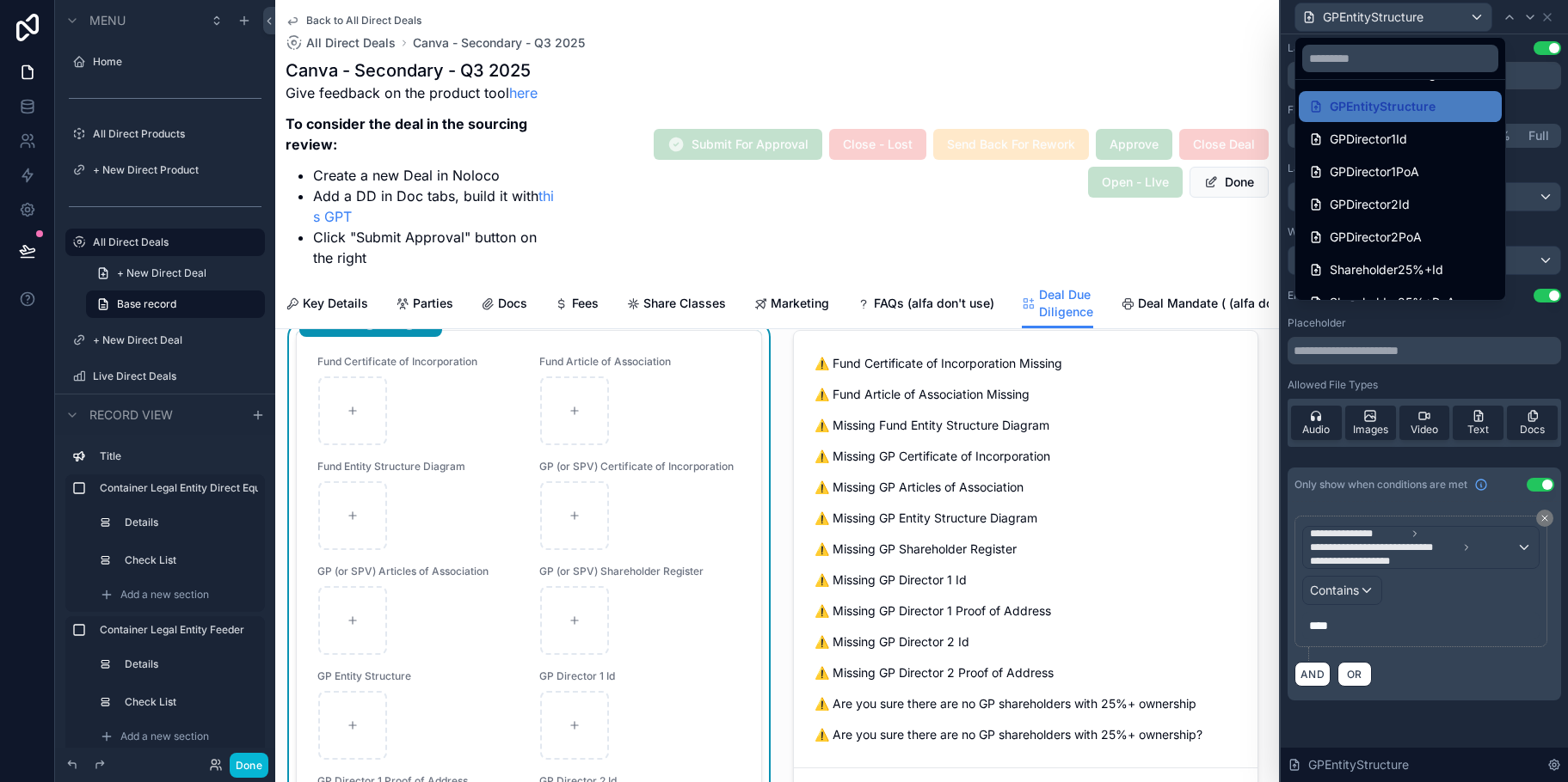
scroll to position [206, 0]
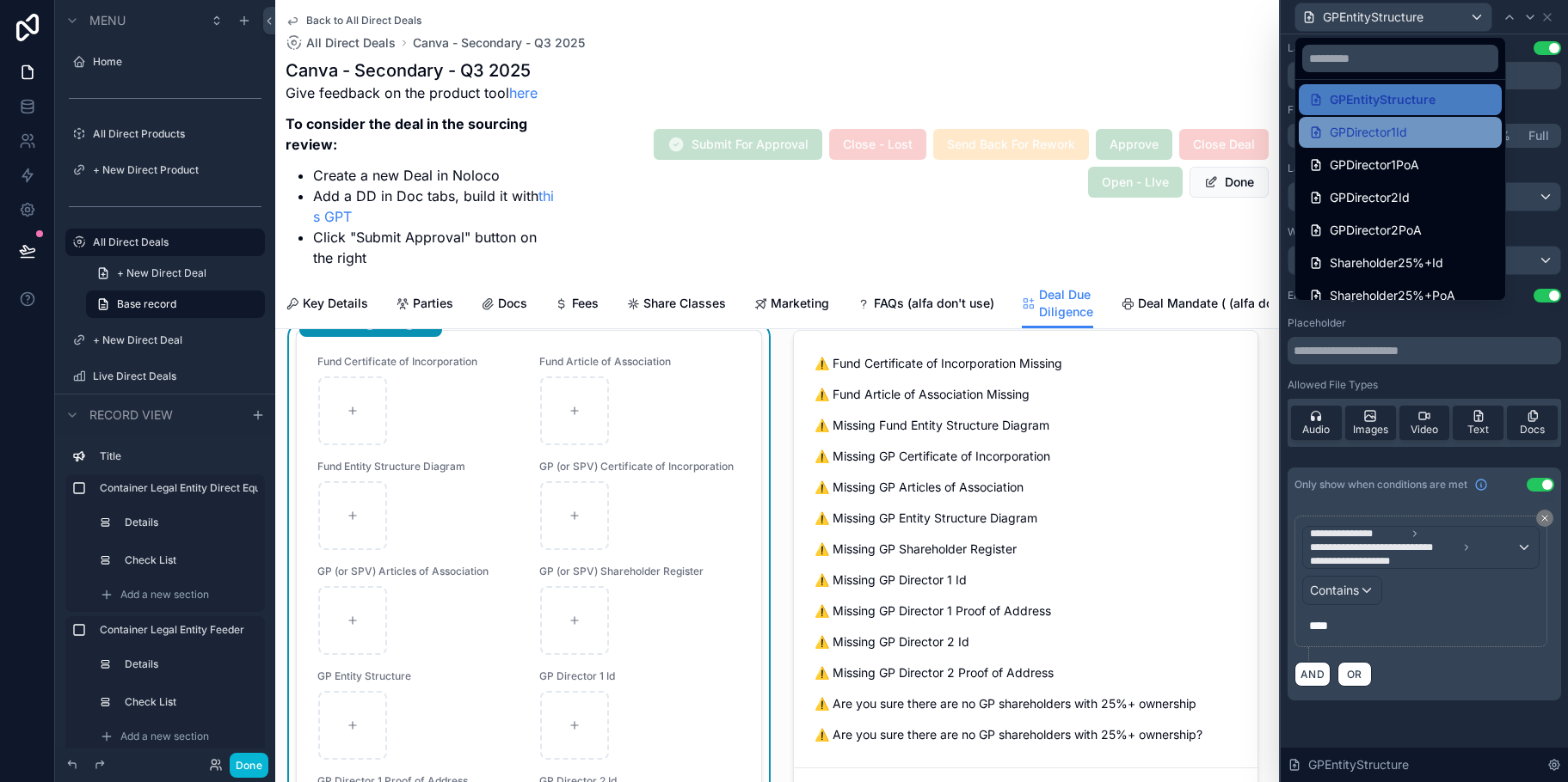
click at [1428, 137] on div "GPDirector1Id" at bounding box center [1400, 133] width 182 height 21
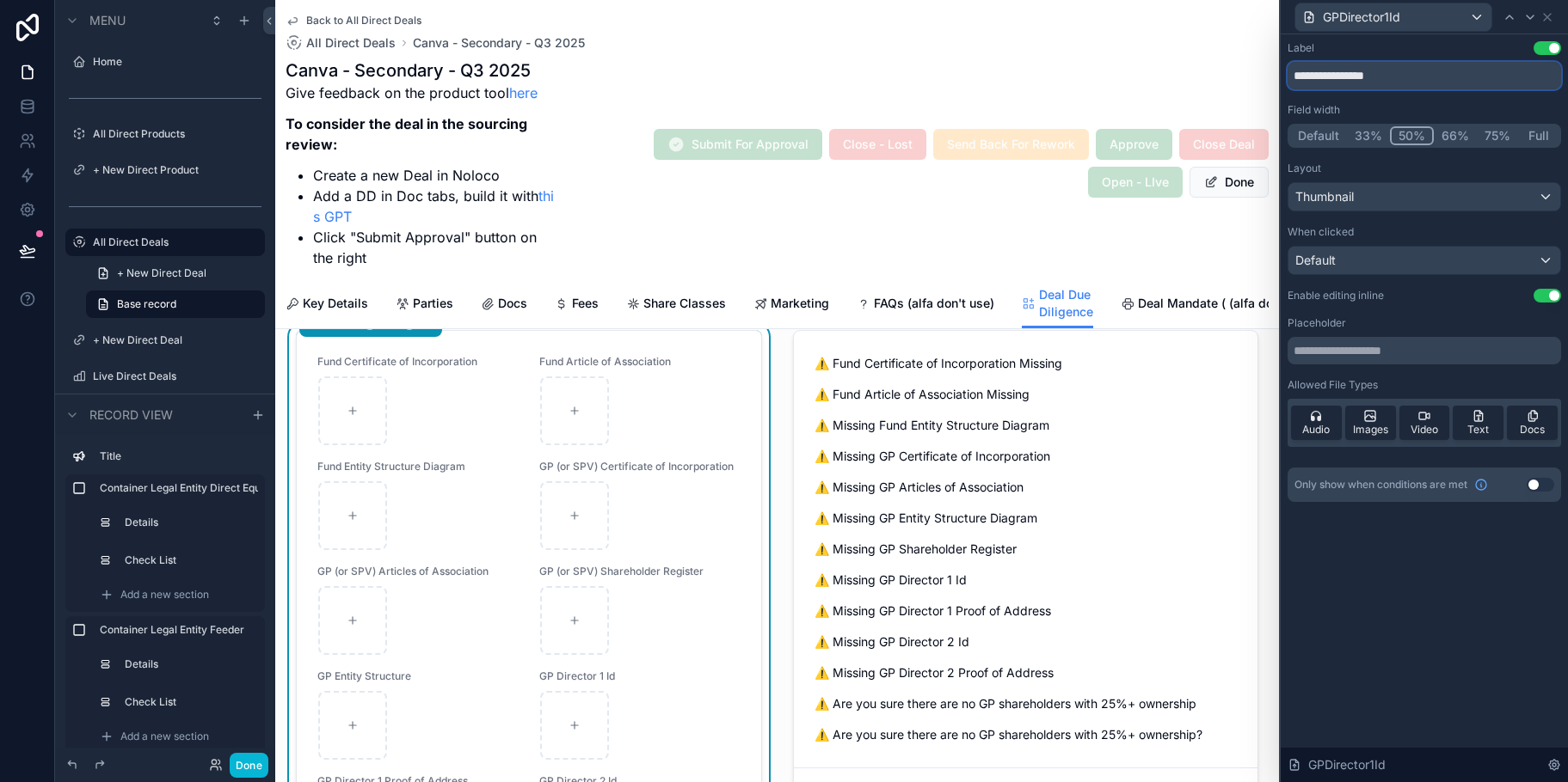
click at [1311, 81] on input "**********" at bounding box center [1424, 75] width 273 height 27
type input "**********"
click at [1468, 17] on div "GPDirector1Id" at bounding box center [1393, 17] width 196 height 27
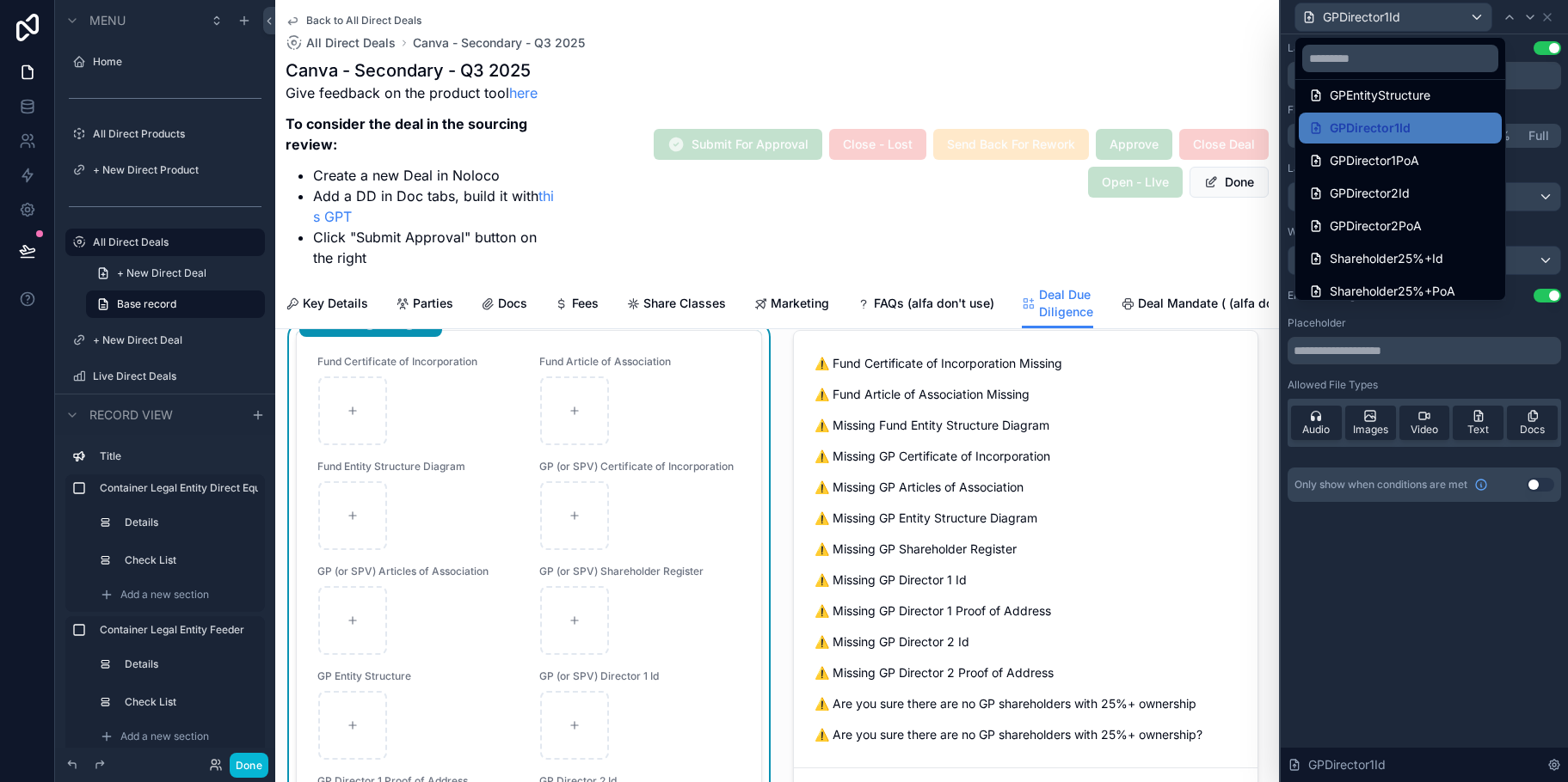
scroll to position [220, 0]
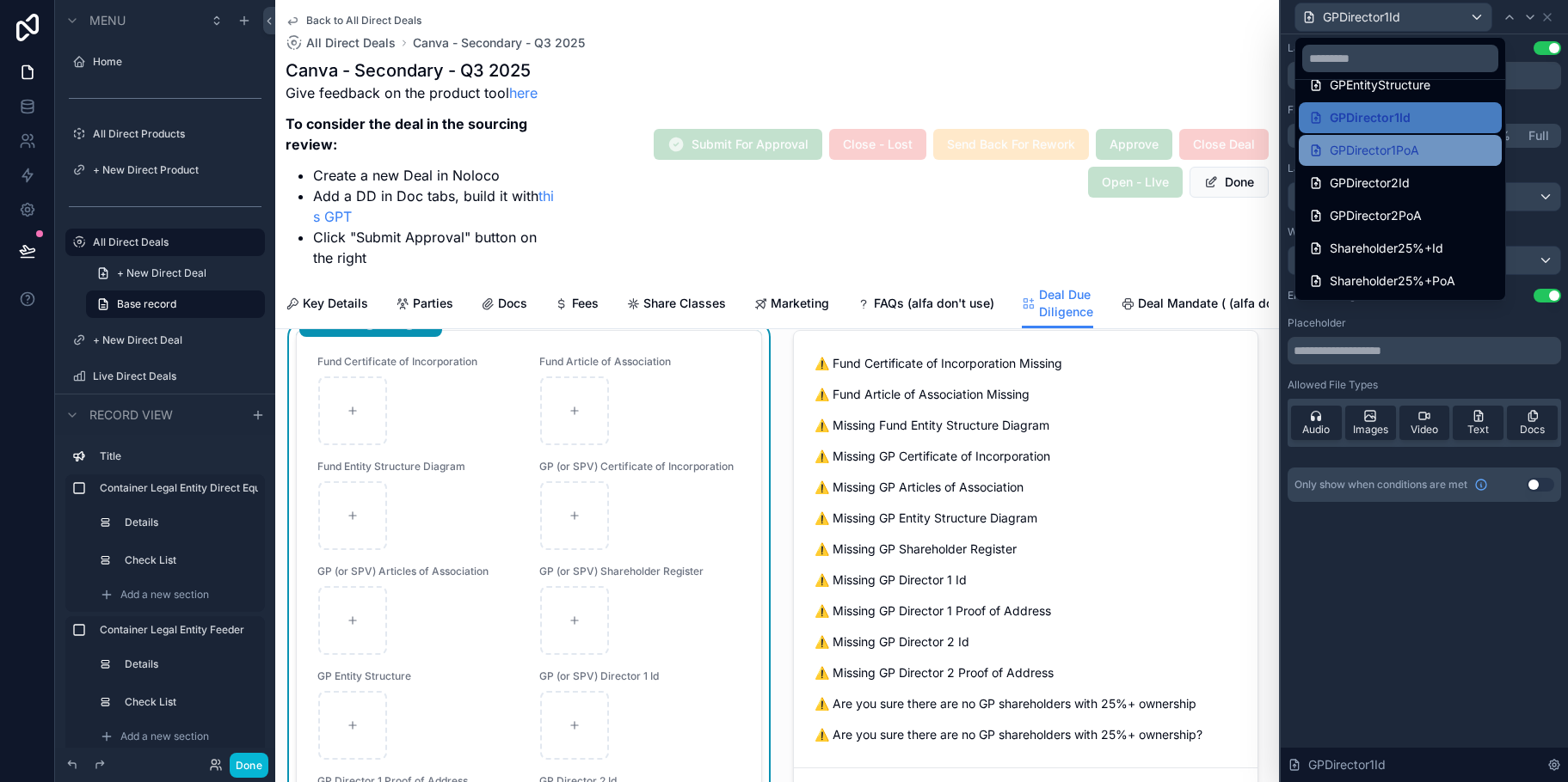
click at [1435, 150] on div "GPDirector1PoA" at bounding box center [1400, 151] width 182 height 21
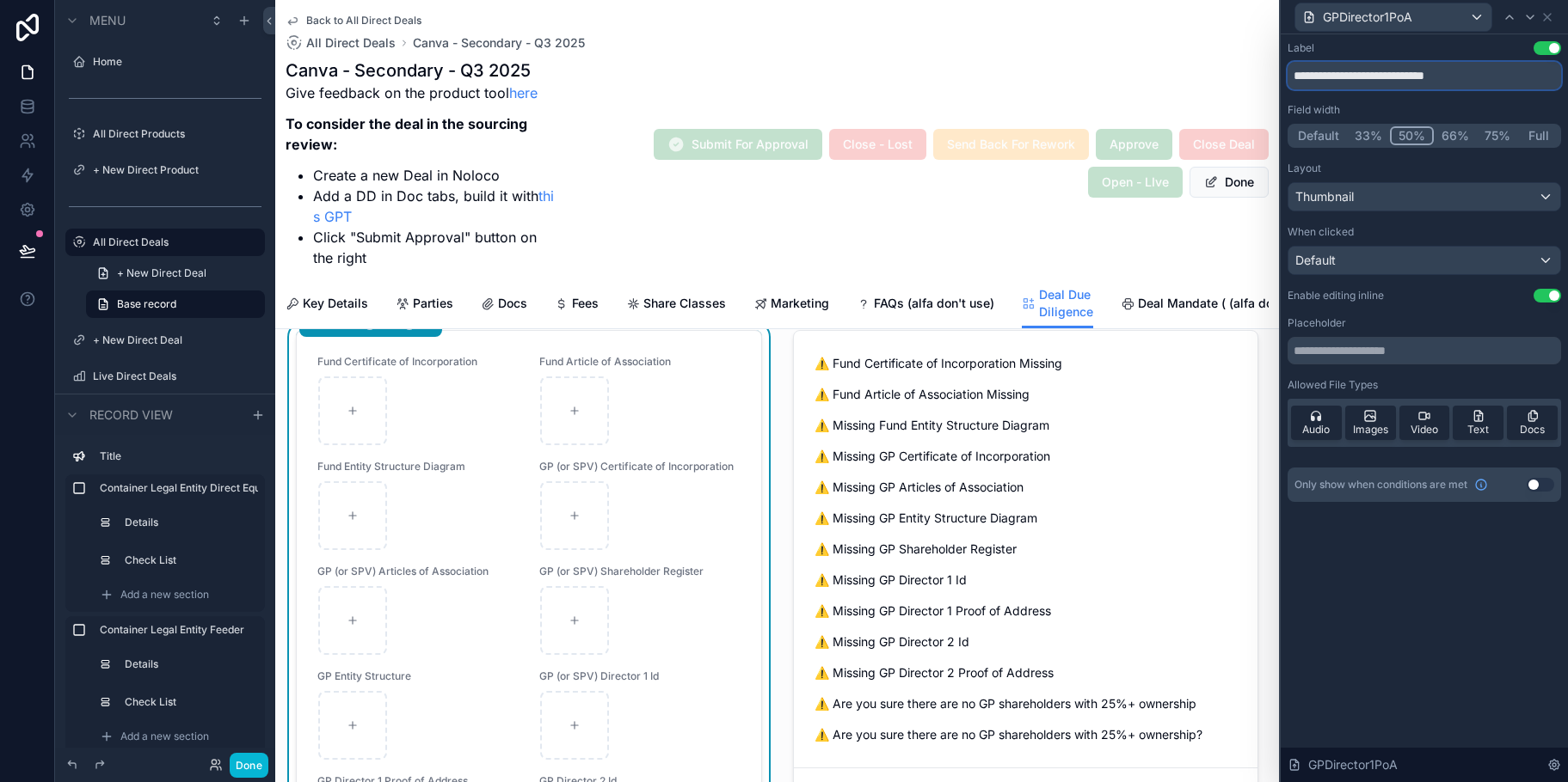
click at [1315, 77] on input "**********" at bounding box center [1424, 75] width 273 height 27
type input "**********"
click at [1480, 17] on div "GPDirector1PoA" at bounding box center [1393, 17] width 196 height 27
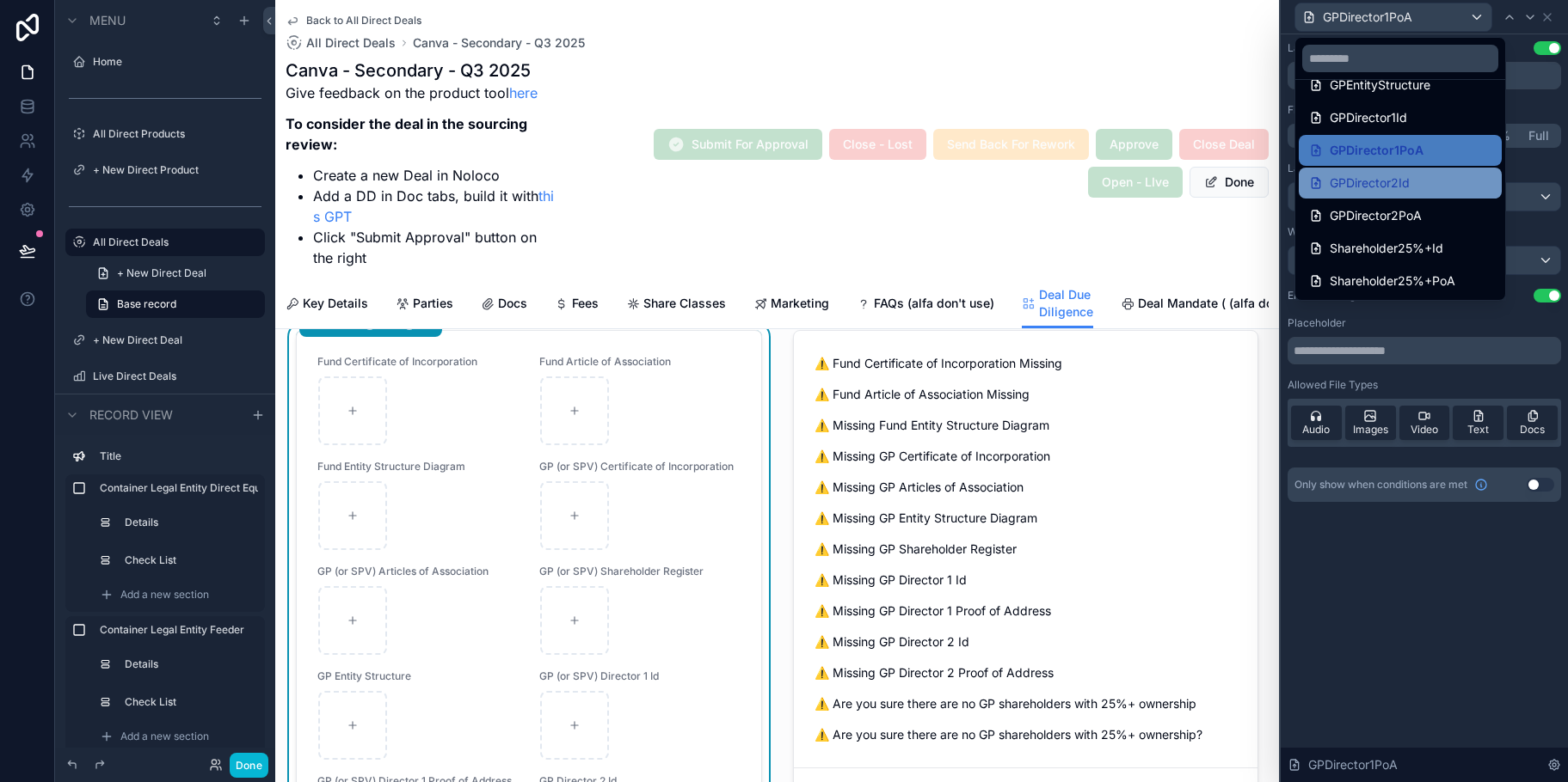
click at [1432, 191] on div "GPDirector2Id" at bounding box center [1400, 183] width 182 height 21
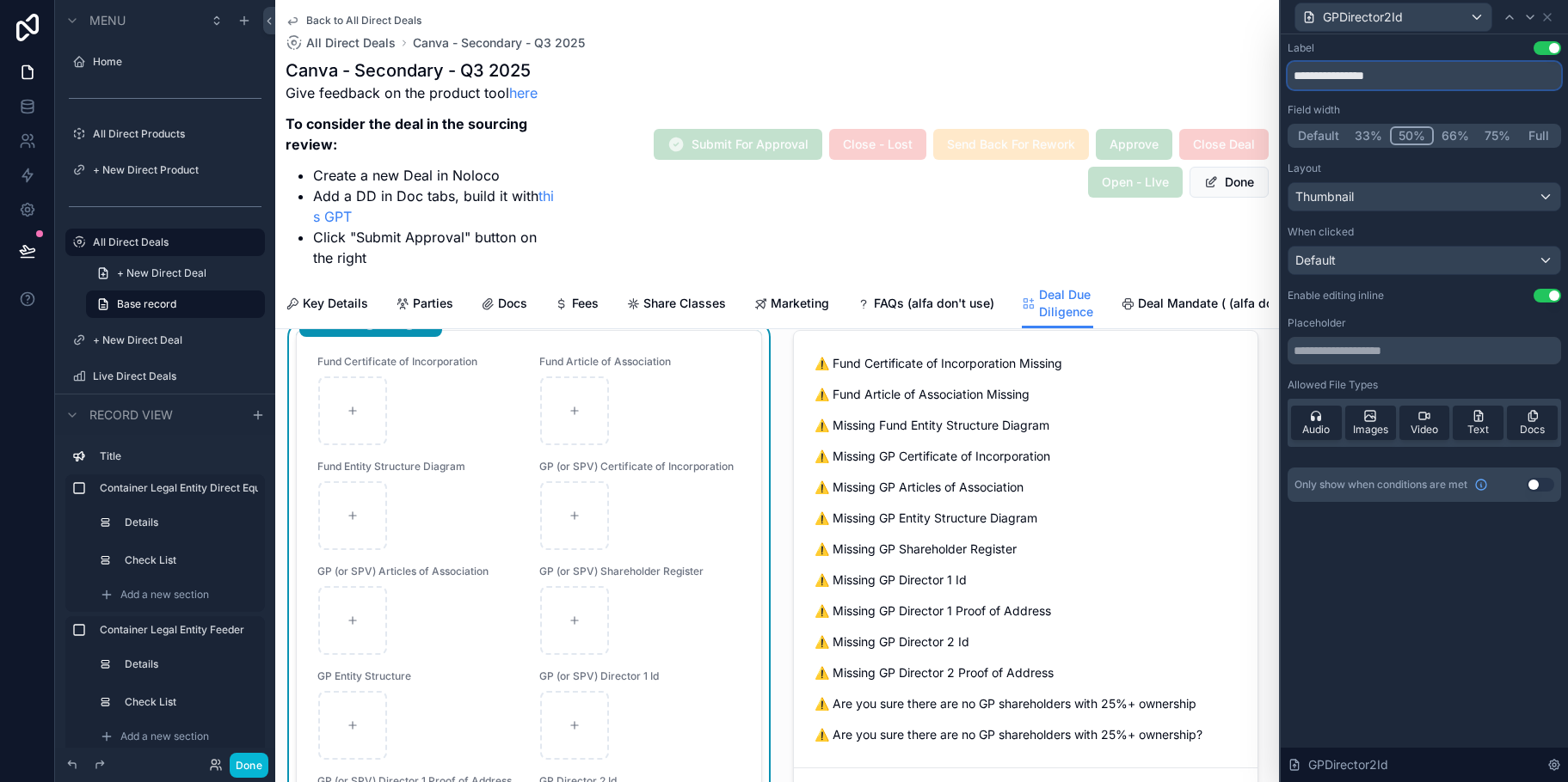
click at [1319, 80] on input "**********" at bounding box center [1424, 75] width 273 height 27
type input "**********"
click at [1479, 23] on div "GPDirector2Id" at bounding box center [1393, 17] width 196 height 27
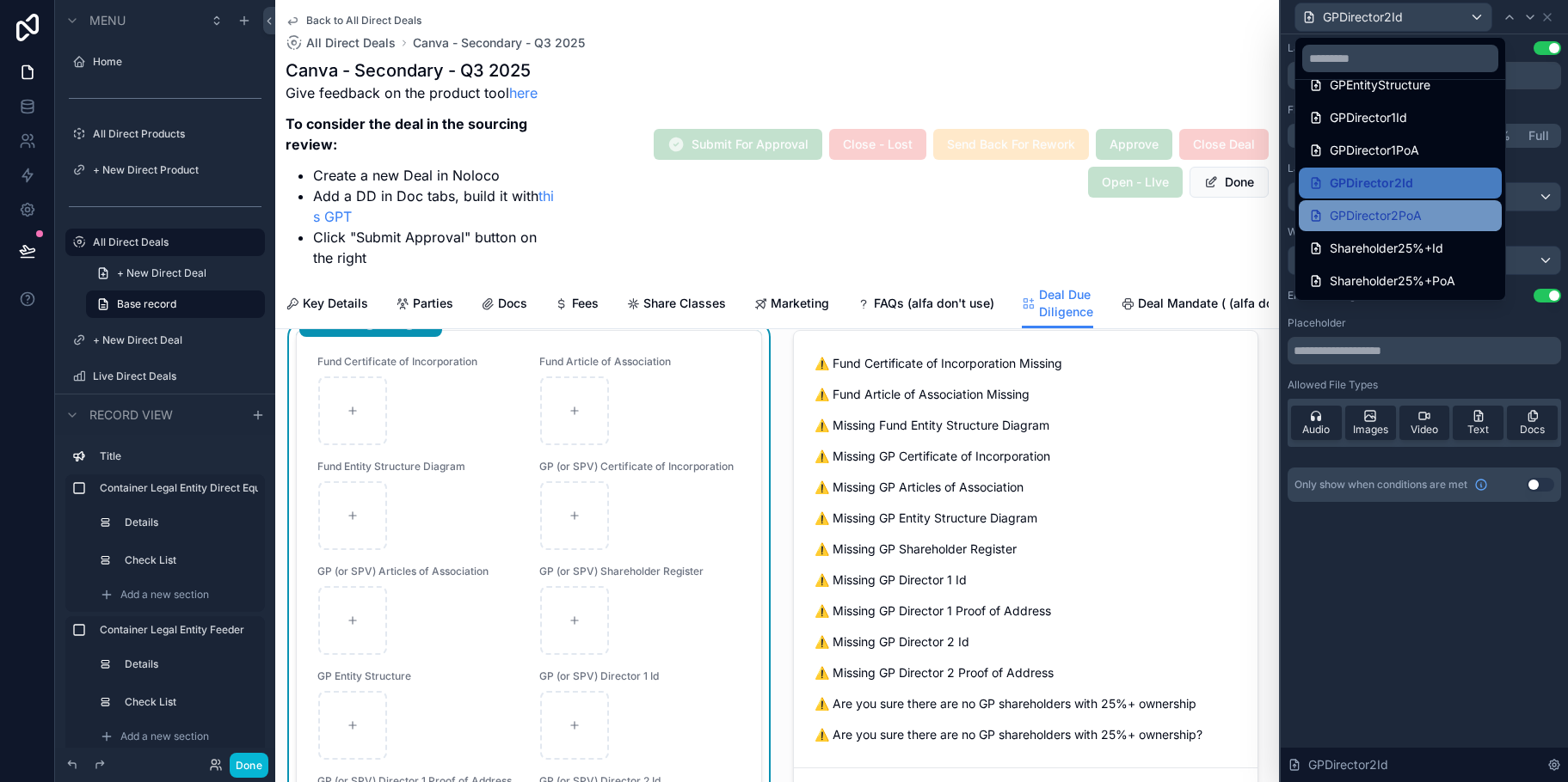
click at [1481, 218] on div "GPDirector2PoA" at bounding box center [1400, 216] width 182 height 21
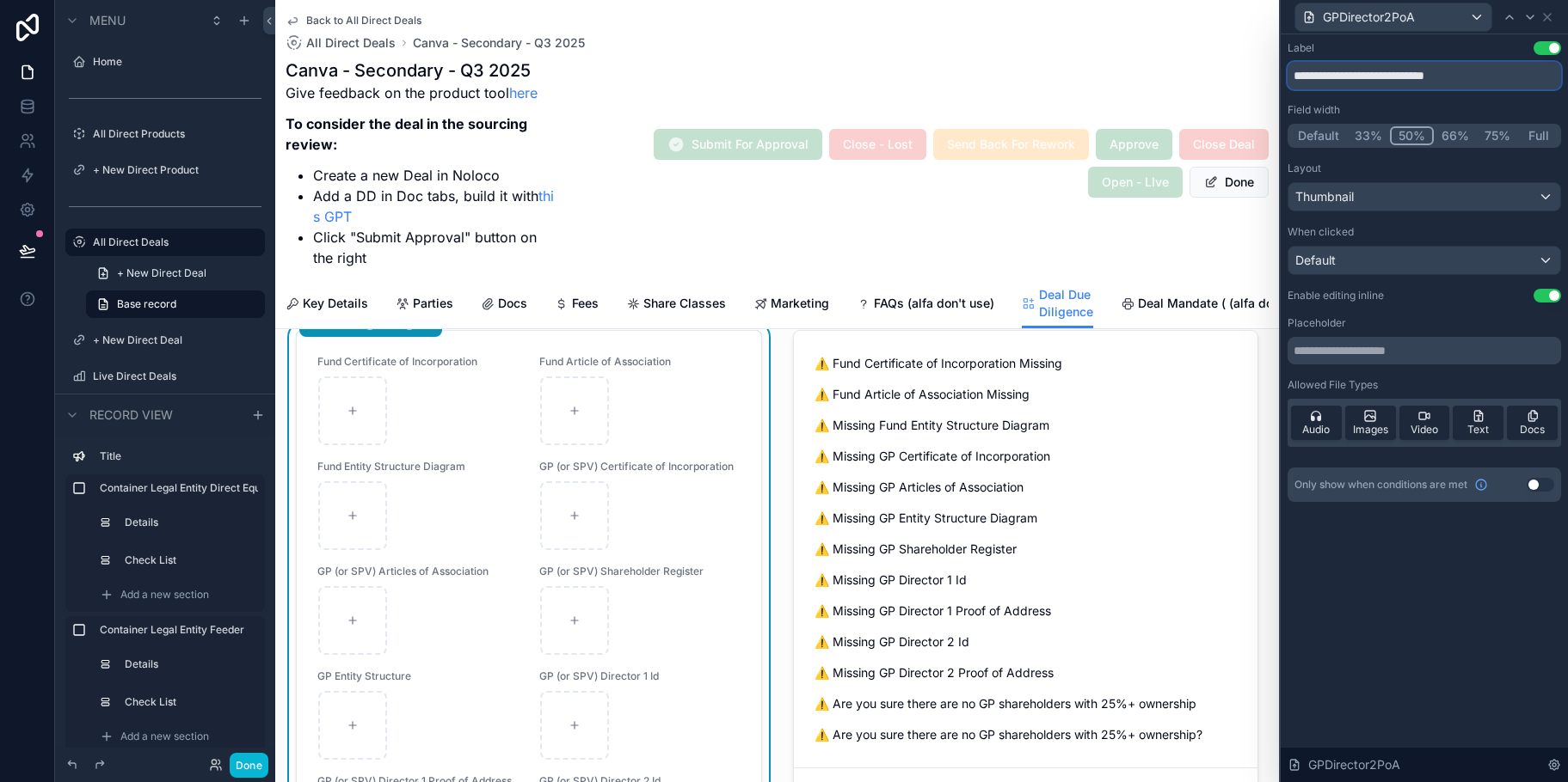
click at [1318, 75] on input "**********" at bounding box center [1424, 75] width 273 height 27
type input "**********"
click at [1476, 22] on div "GPDirector2PoA" at bounding box center [1393, 17] width 196 height 27
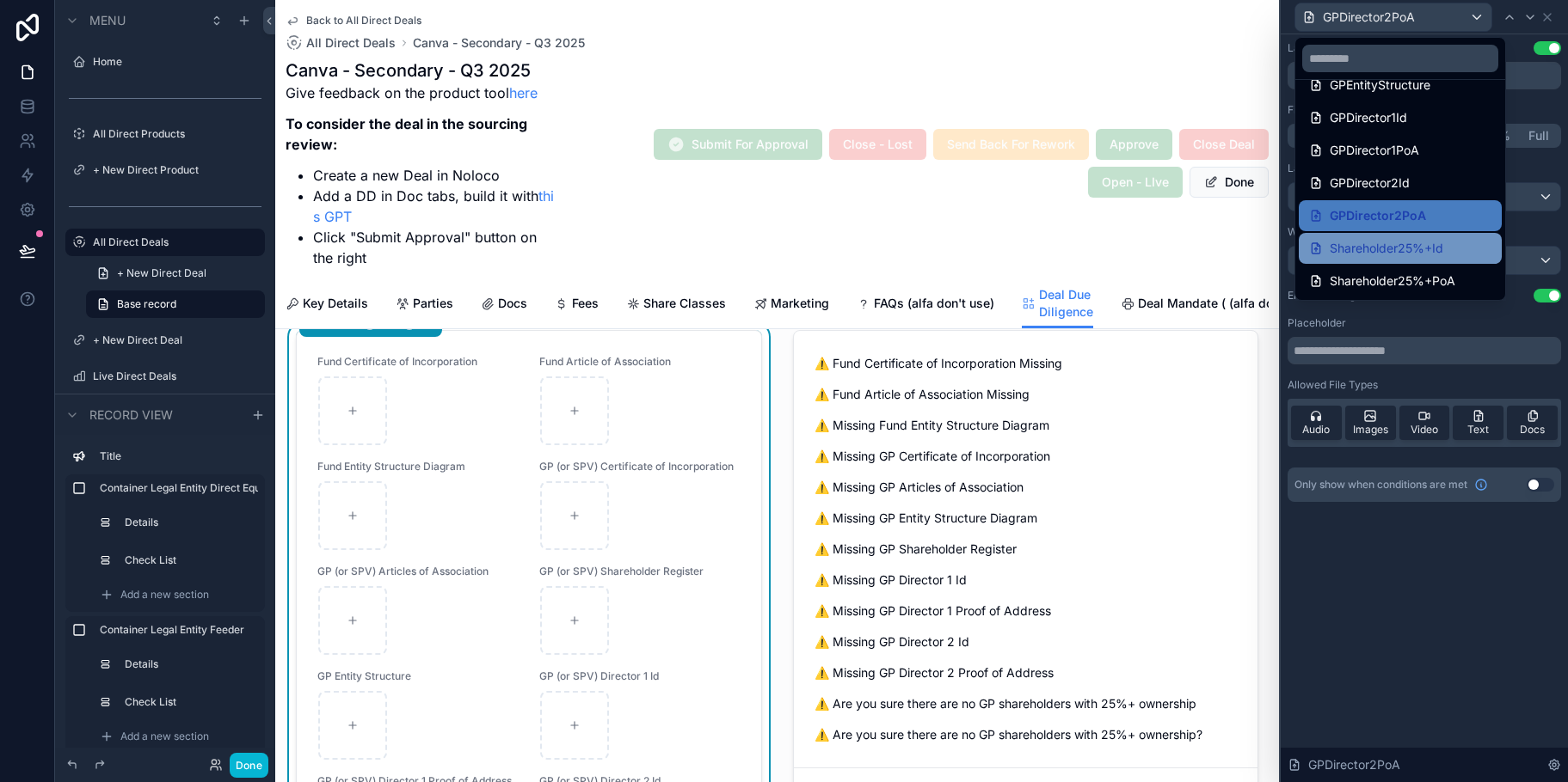
click at [1467, 252] on div "Shareholder25%+Id" at bounding box center [1400, 248] width 182 height 21
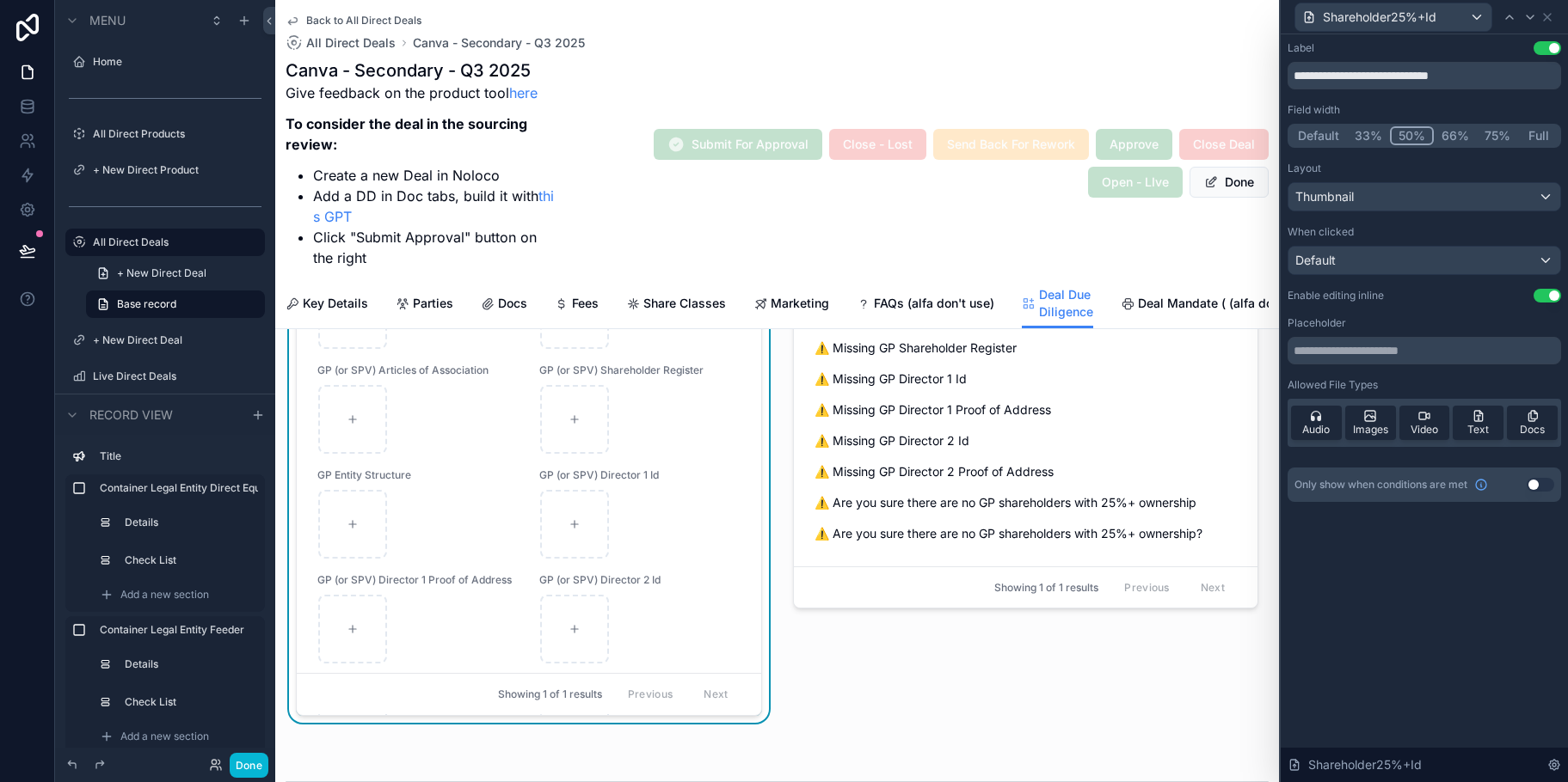
scroll to position [1467, 0]
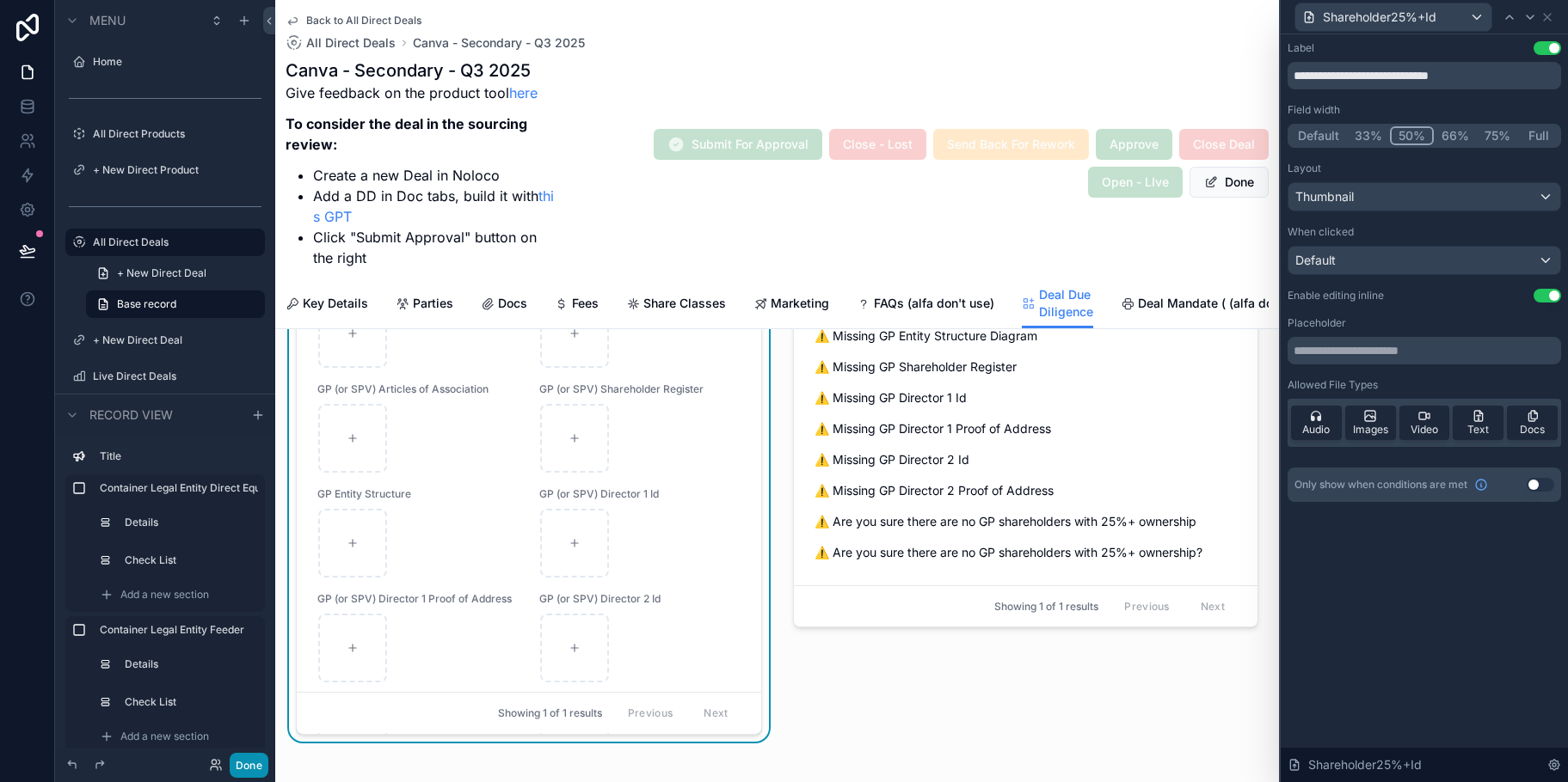
click at [247, 770] on button "Done" at bounding box center [248, 766] width 39 height 25
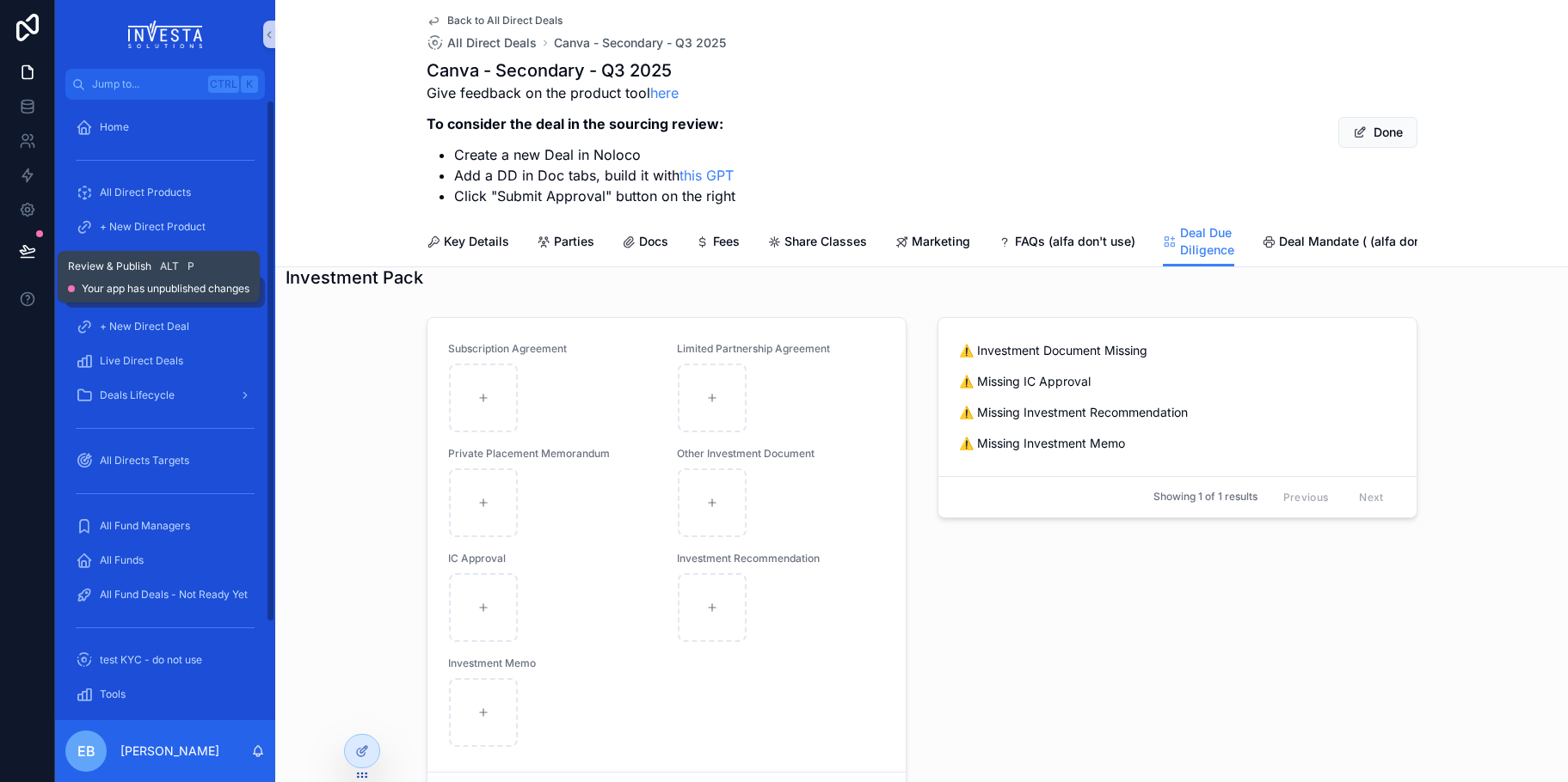
click at [29, 244] on icon at bounding box center [27, 251] width 17 height 17
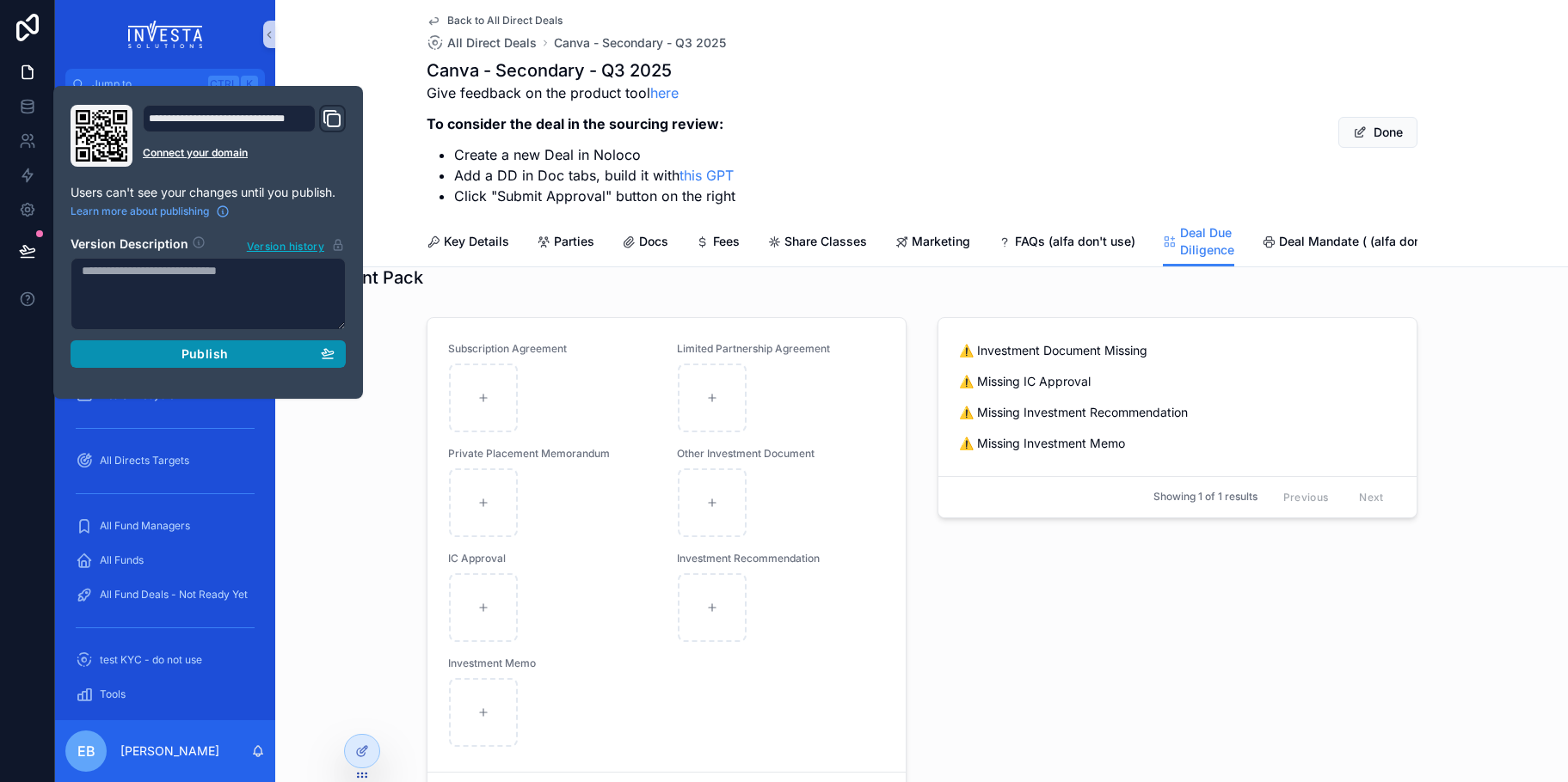
click at [188, 352] on span "Publish" at bounding box center [204, 355] width 46 height 15
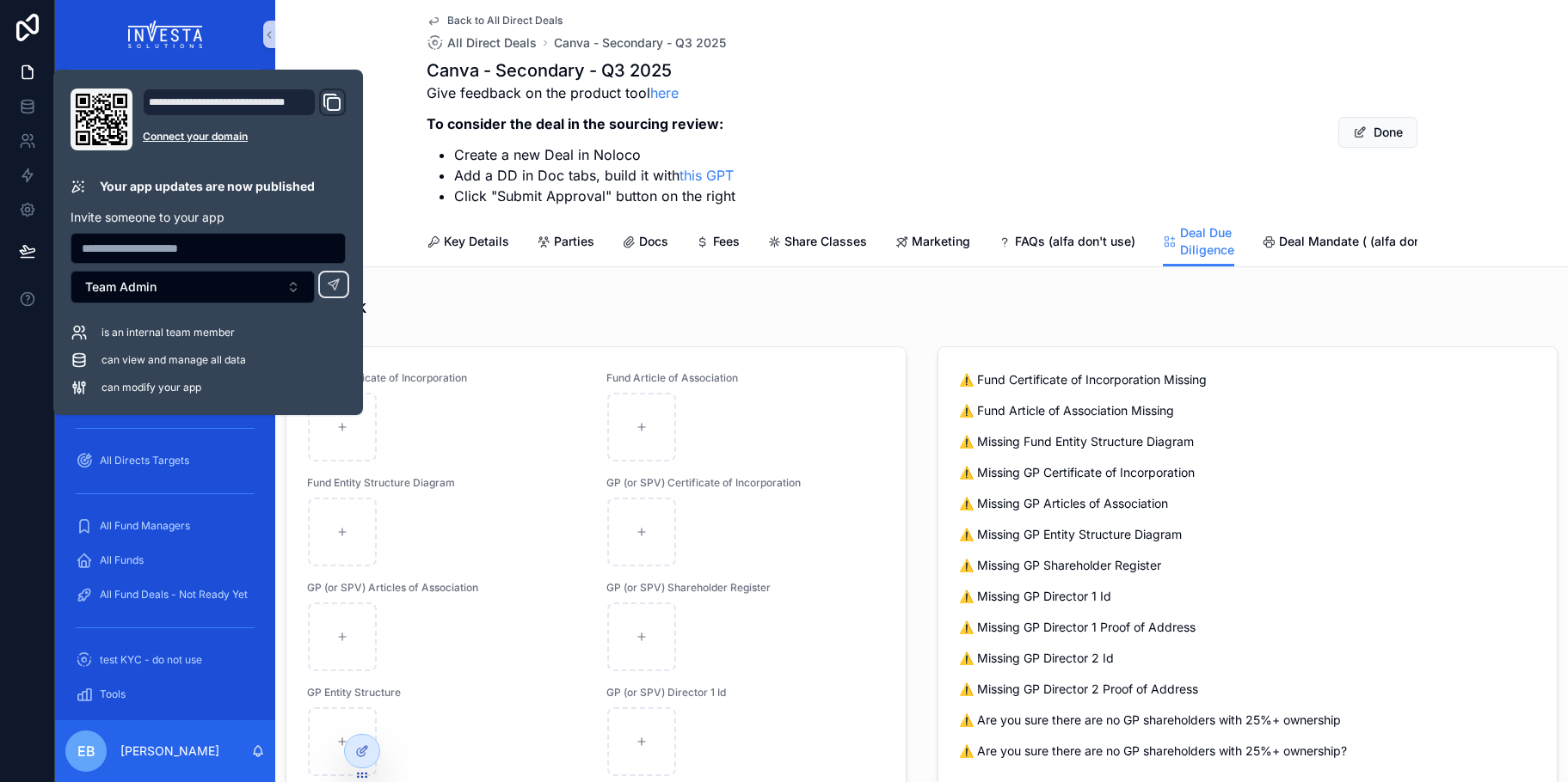
scroll to position [694, 0]
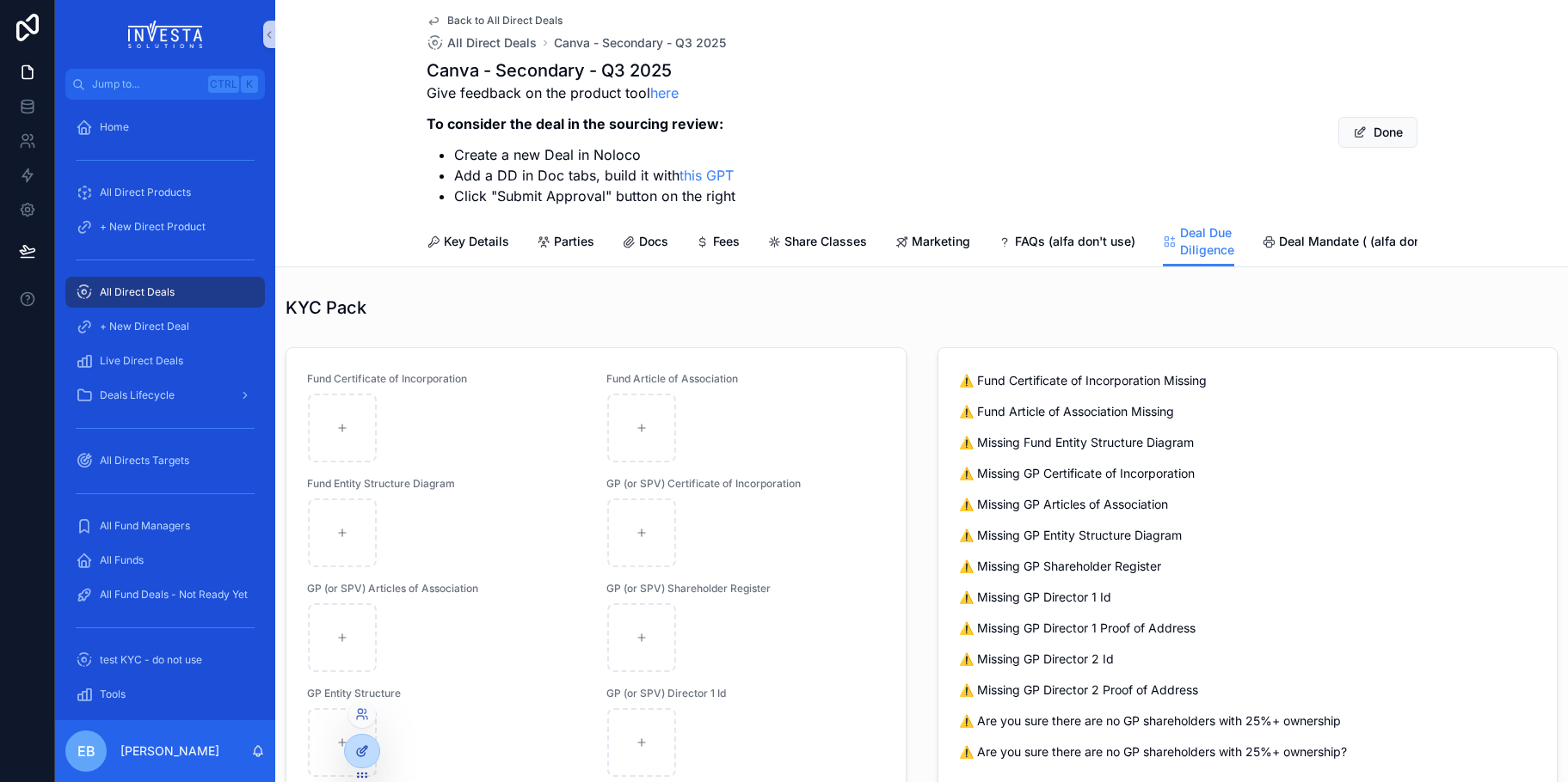
click at [355, 764] on div at bounding box center [362, 752] width 34 height 32
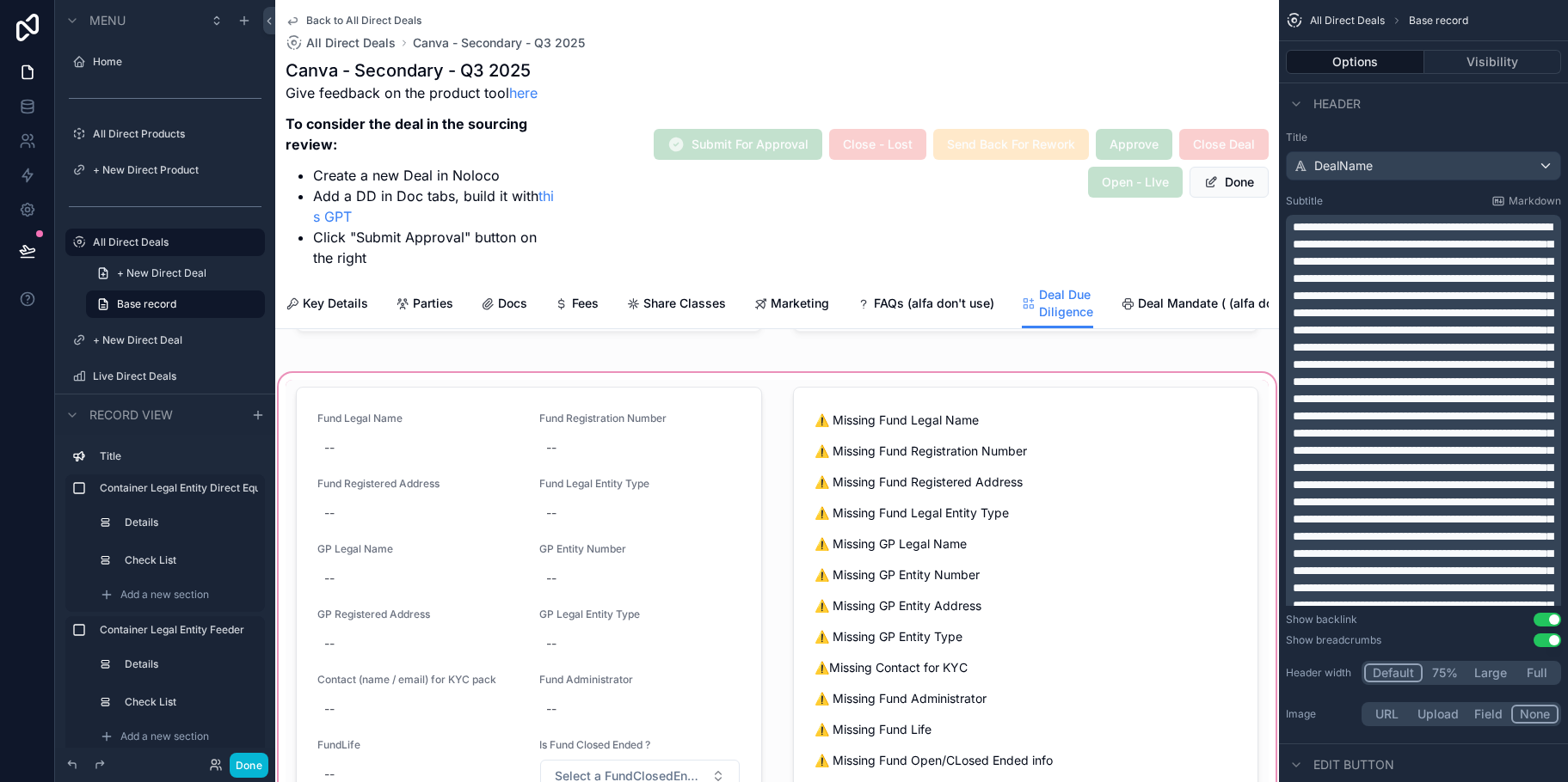
scroll to position [264, 0]
click at [1069, 504] on div "scrollable content" at bounding box center [776, 668] width 1004 height 593
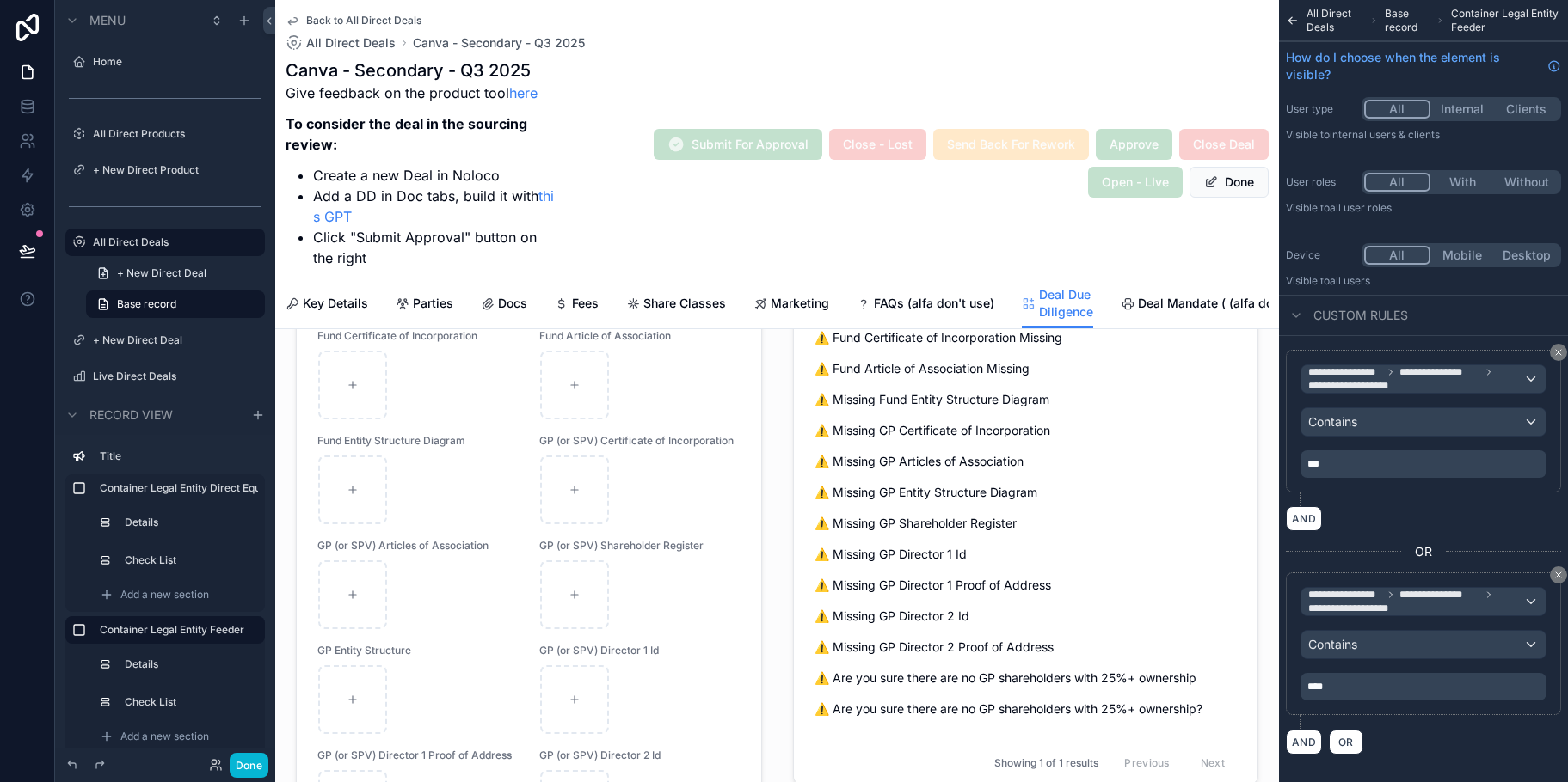
scroll to position [1382, 0]
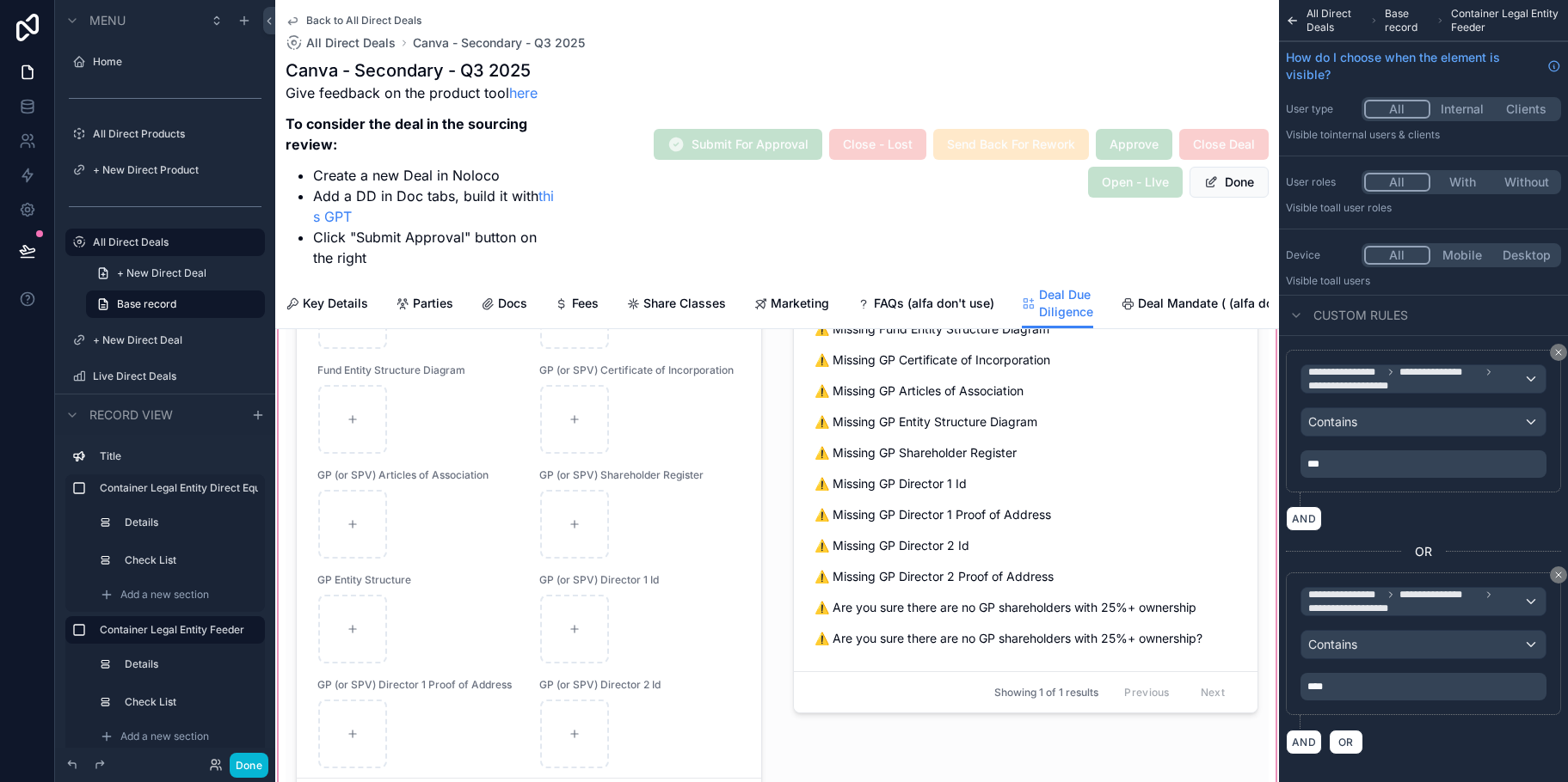
click at [1053, 482] on div "scrollable content" at bounding box center [776, 531] width 1004 height 628
click at [943, 479] on div "scrollable content" at bounding box center [776, 531] width 1004 height 628
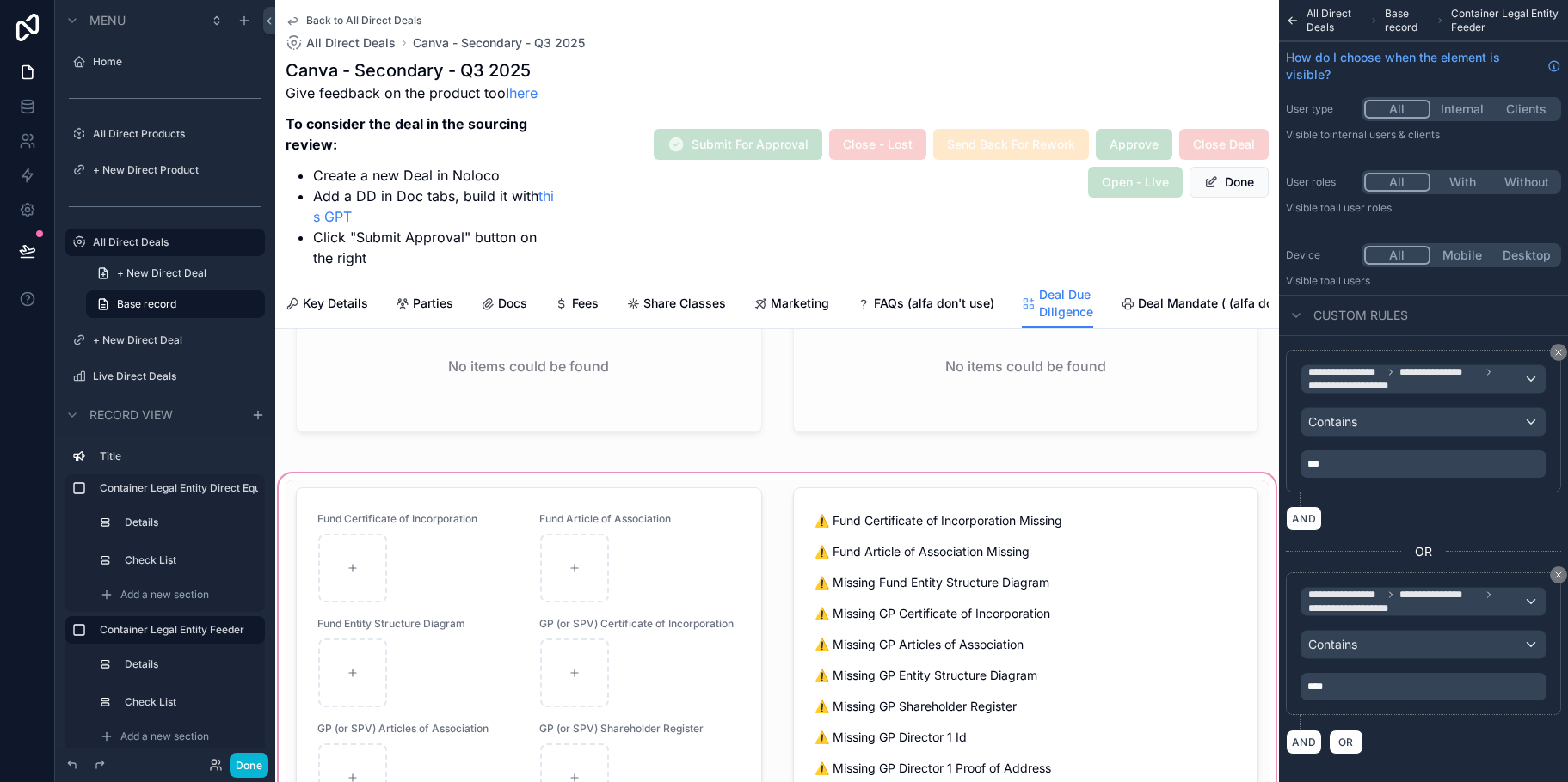
scroll to position [1124, 0]
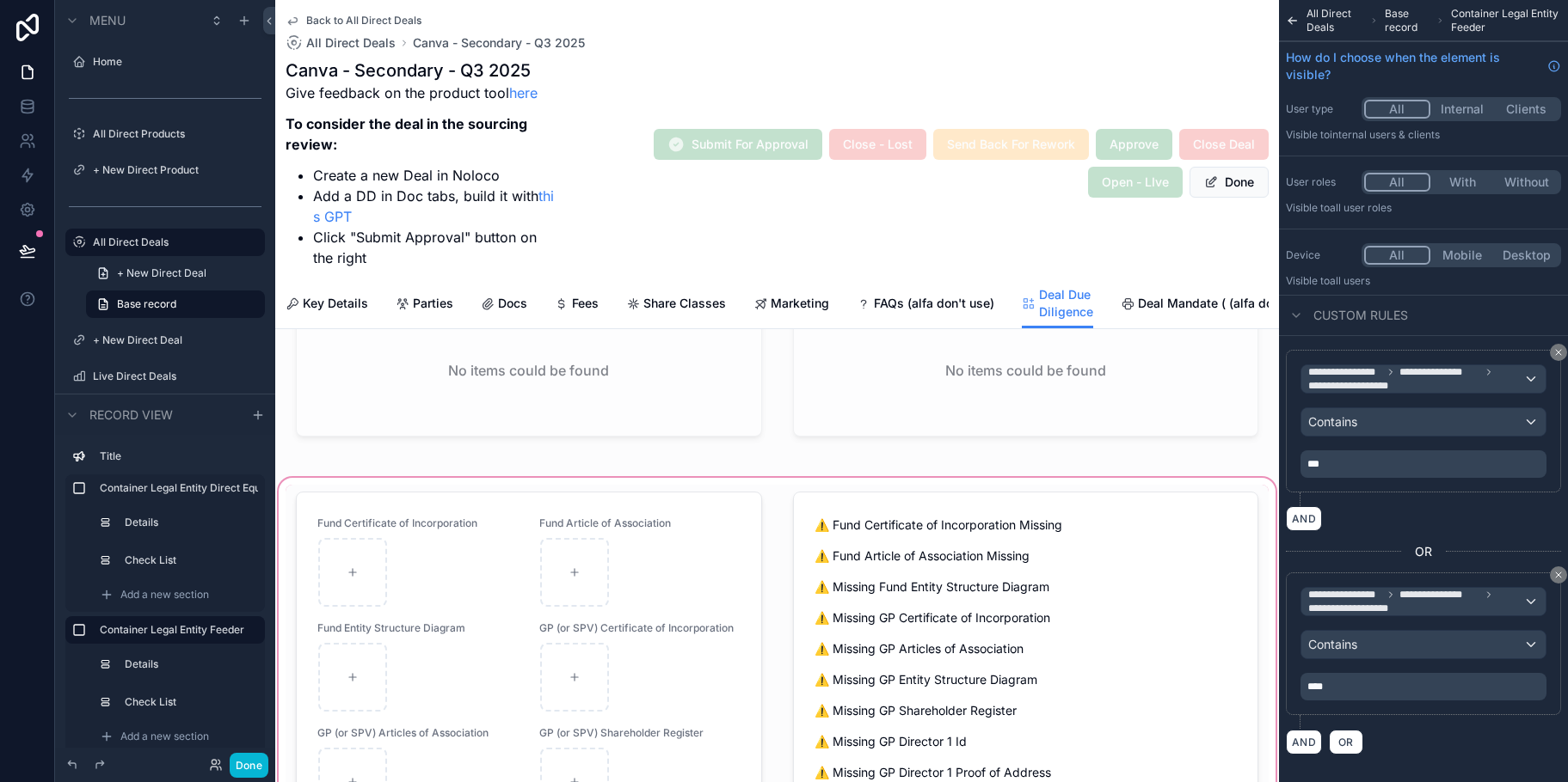
click at [1098, 516] on div "scrollable content" at bounding box center [776, 789] width 1004 height 628
click at [1082, 547] on div "scrollable content" at bounding box center [776, 789] width 1004 height 628
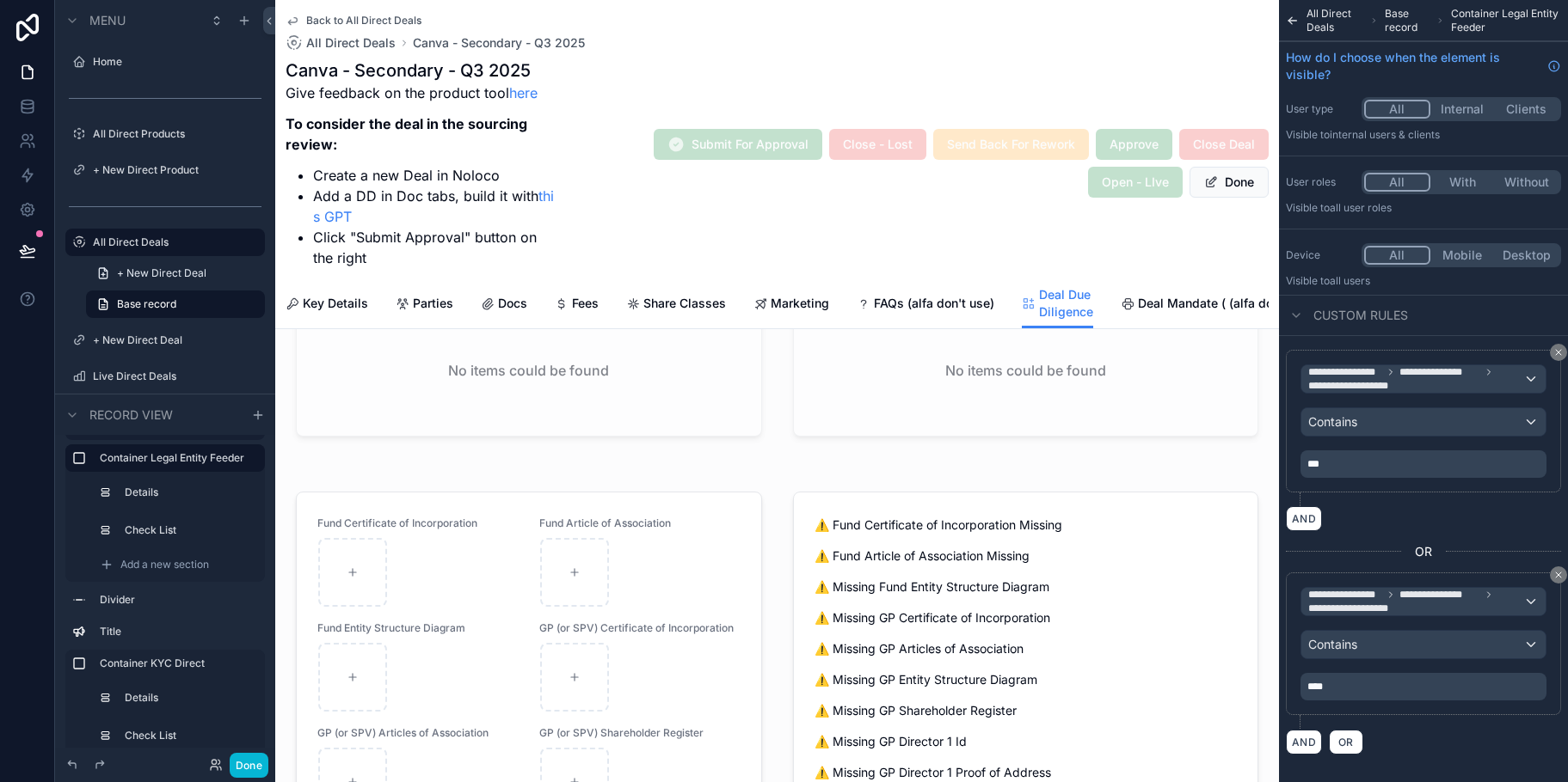
scroll to position [344, 0]
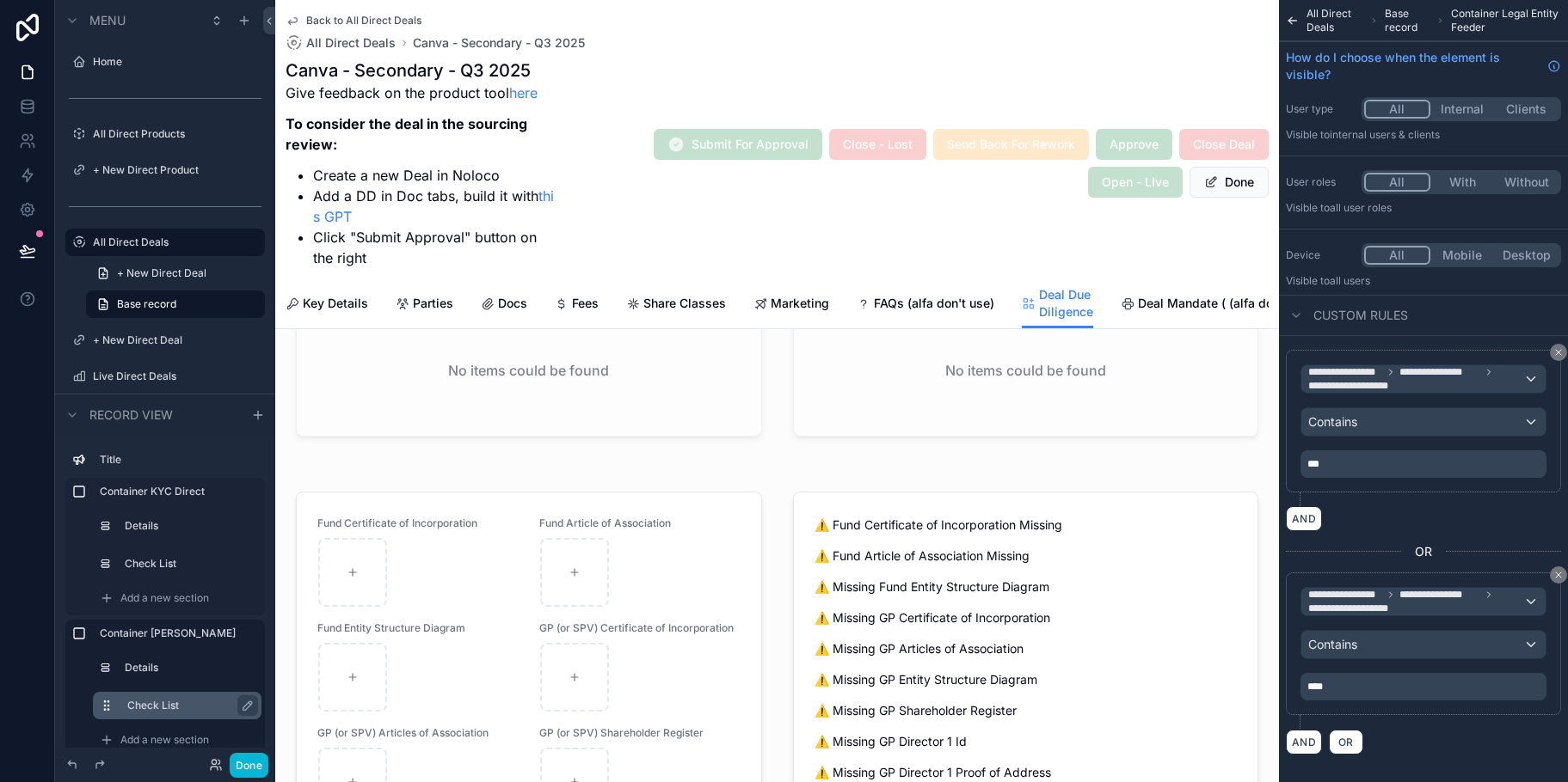
click at [165, 699] on div "Check List" at bounding box center [191, 706] width 127 height 21
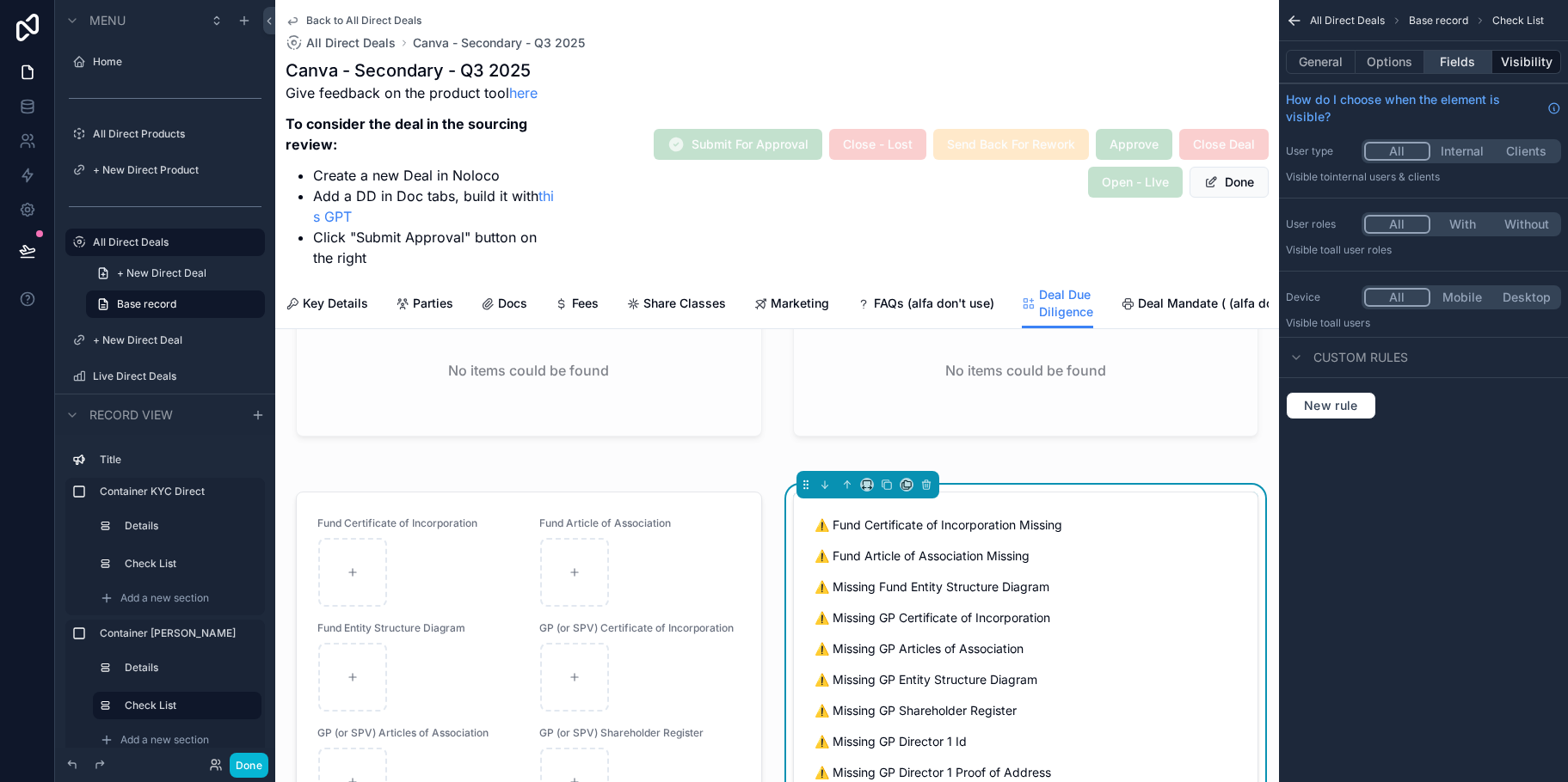
click at [1453, 60] on button "Fields" at bounding box center [1458, 62] width 69 height 24
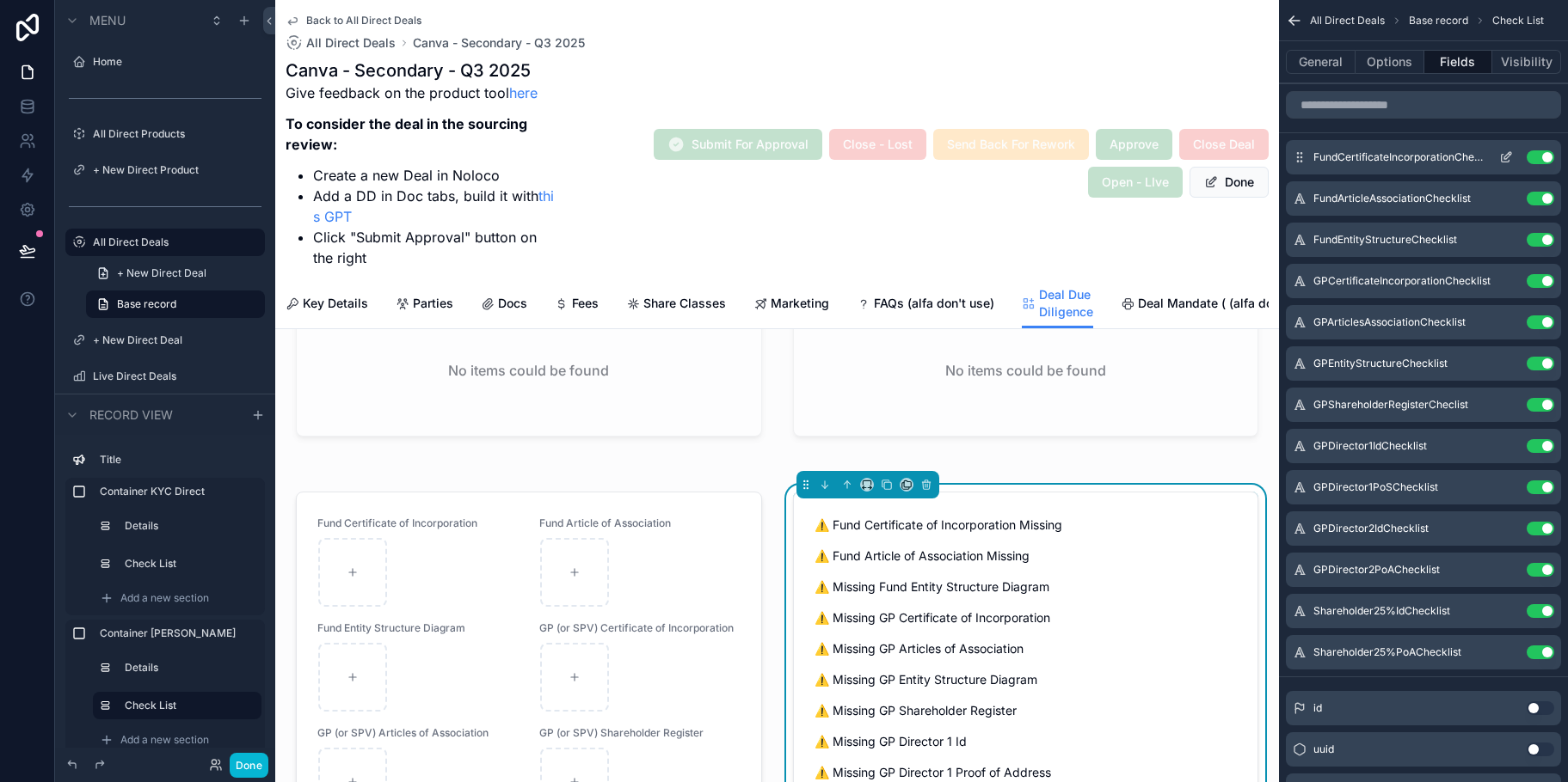
click at [1504, 155] on icon "scrollable content" at bounding box center [1505, 157] width 14 height 14
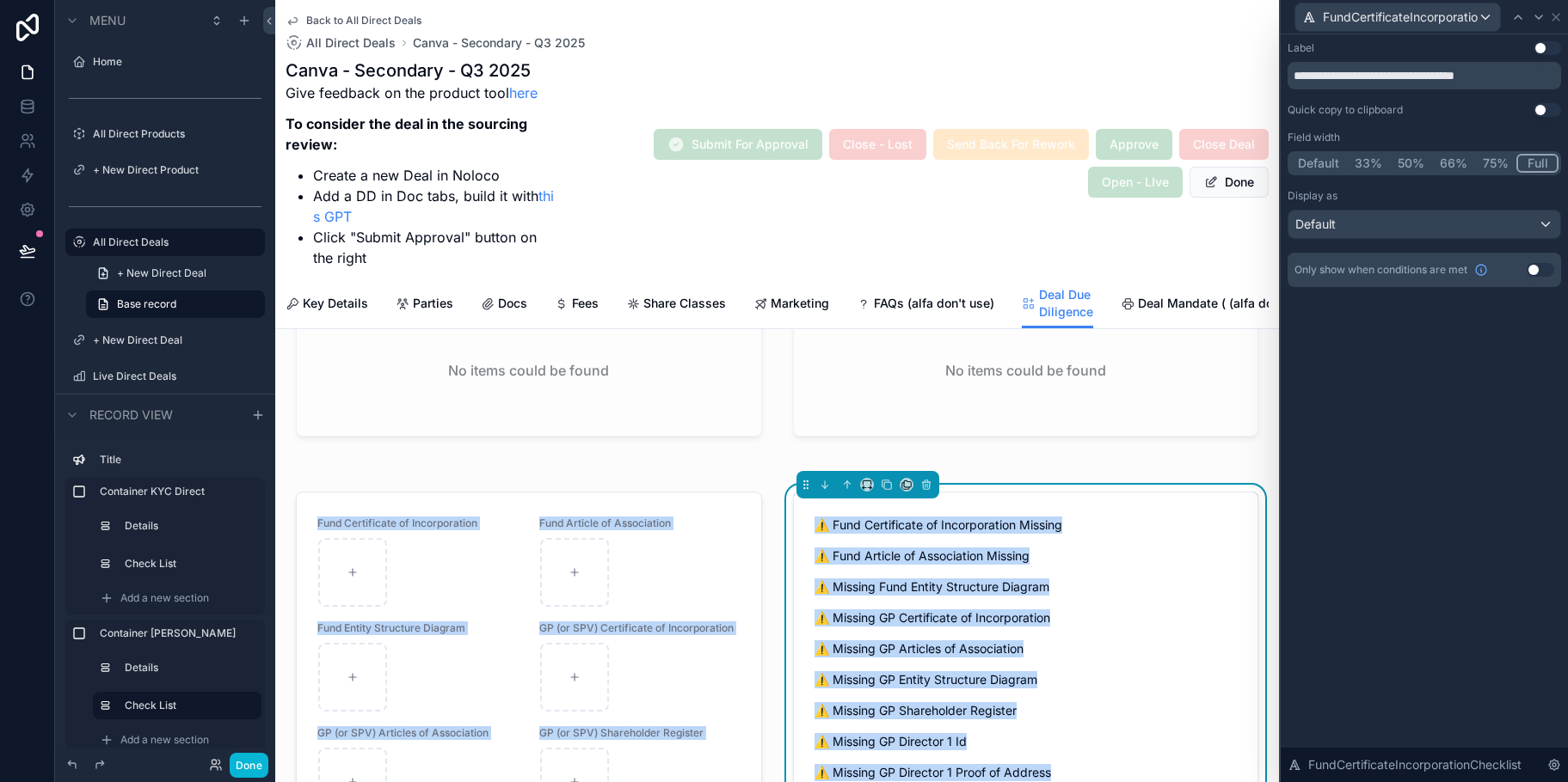
click at [1538, 269] on button "Use setting" at bounding box center [1540, 270] width 27 height 14
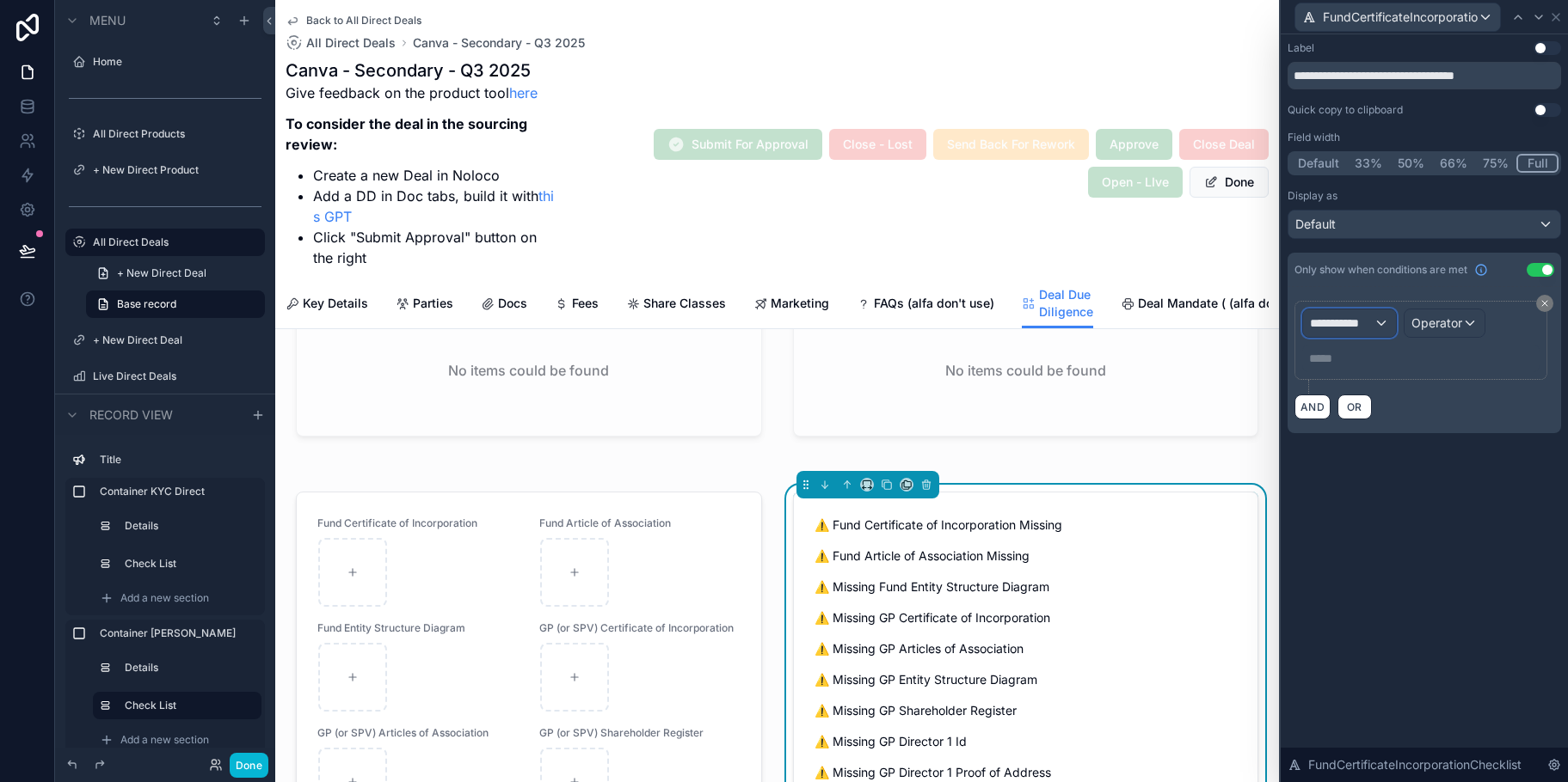
click at [1362, 331] on span "**********" at bounding box center [1341, 323] width 64 height 17
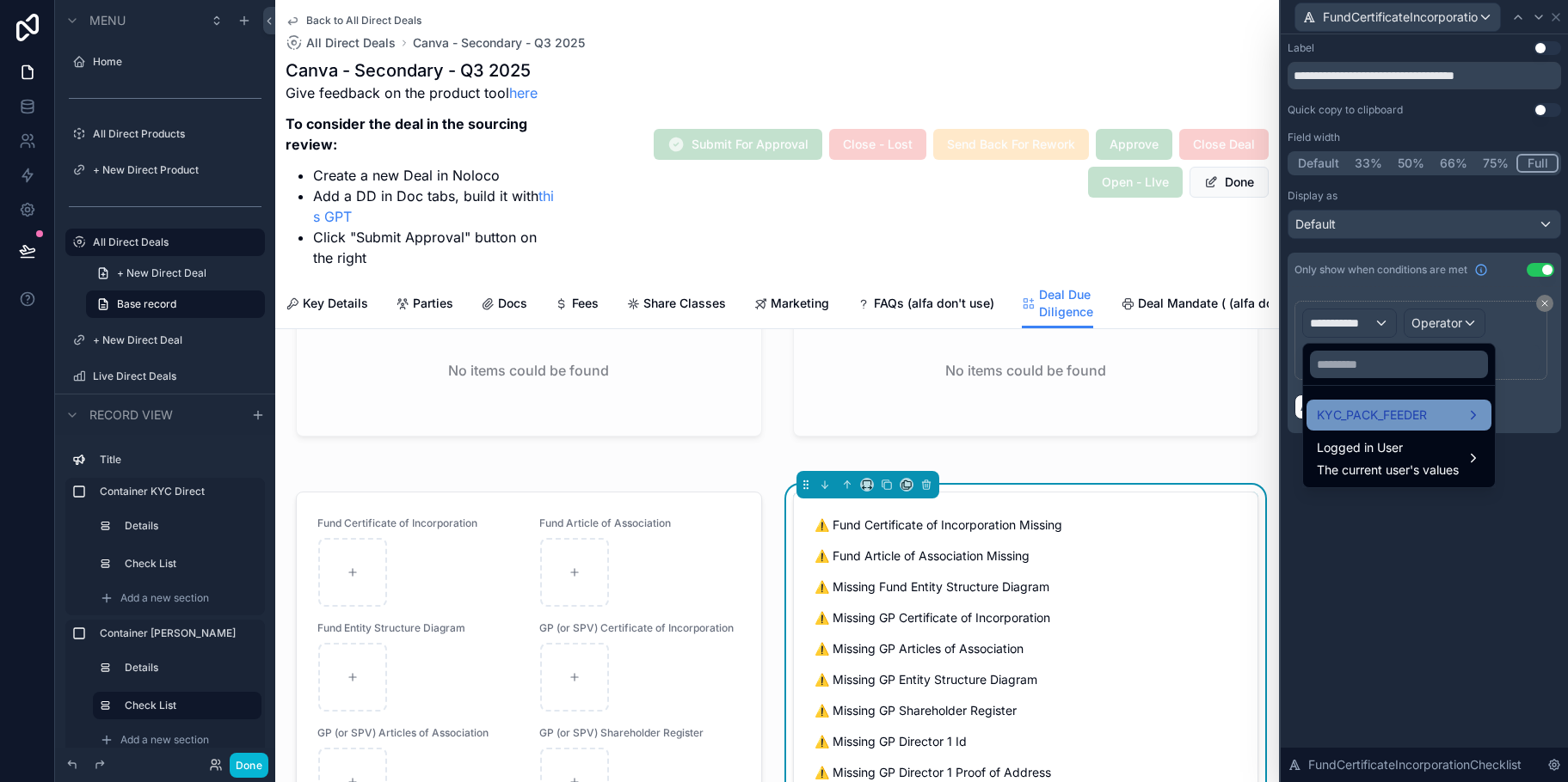
click at [1406, 405] on span "KYC_PACK_FEEDER" at bounding box center [1372, 415] width 110 height 21
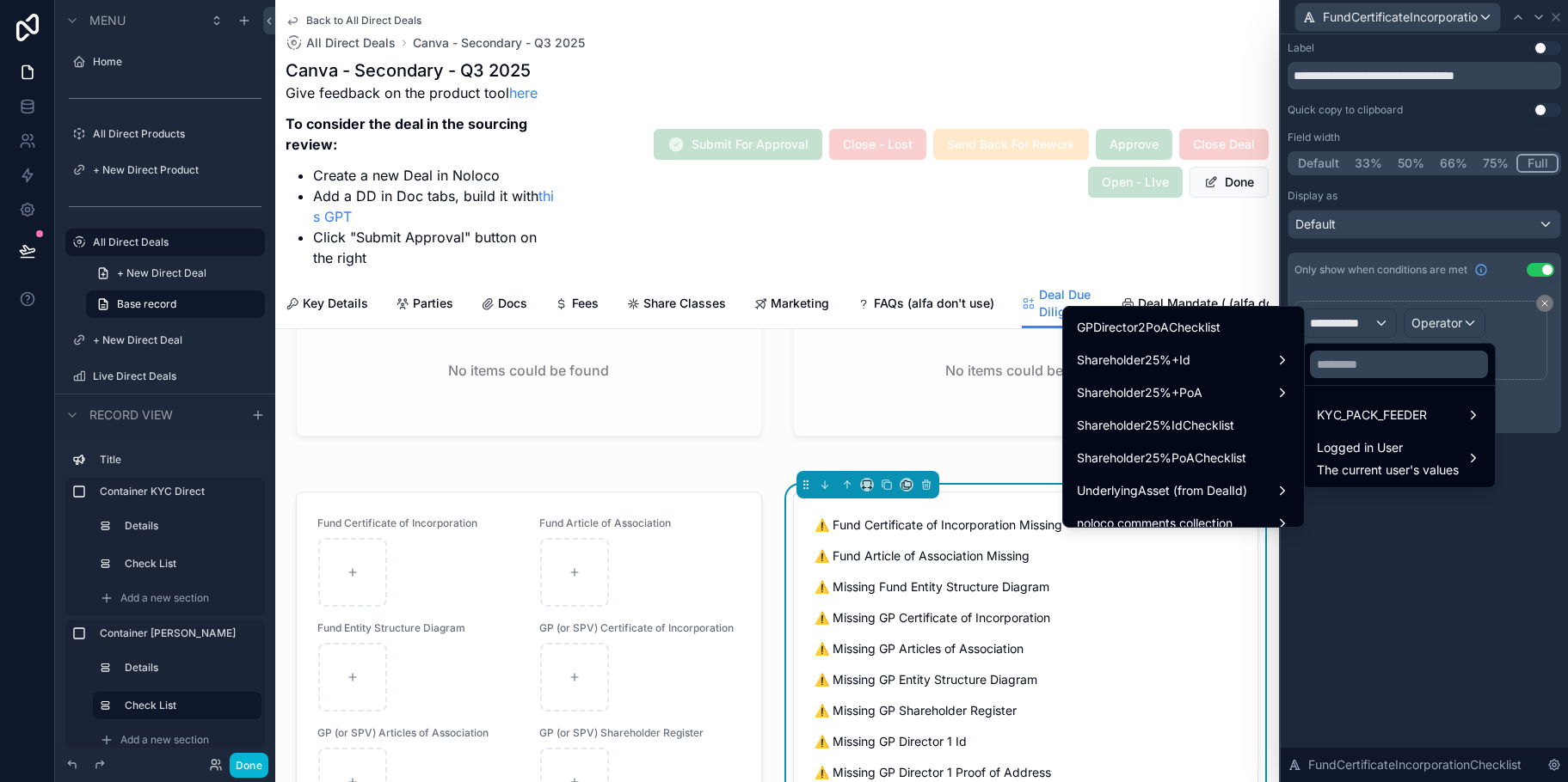
scroll to position [961, 0]
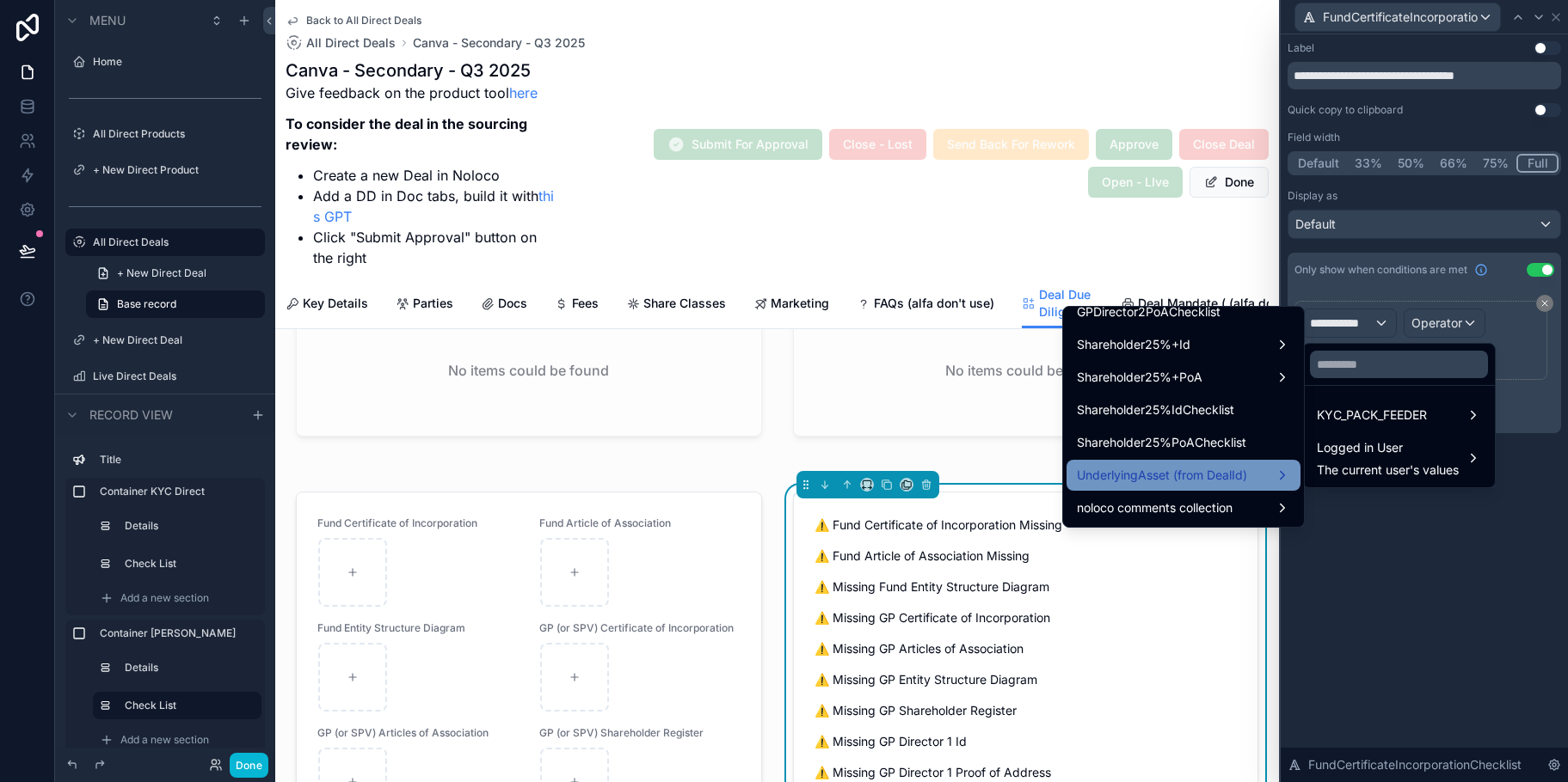
click at [1236, 476] on div "UnderlyingAsset (from DealId)" at bounding box center [1183, 476] width 213 height 21
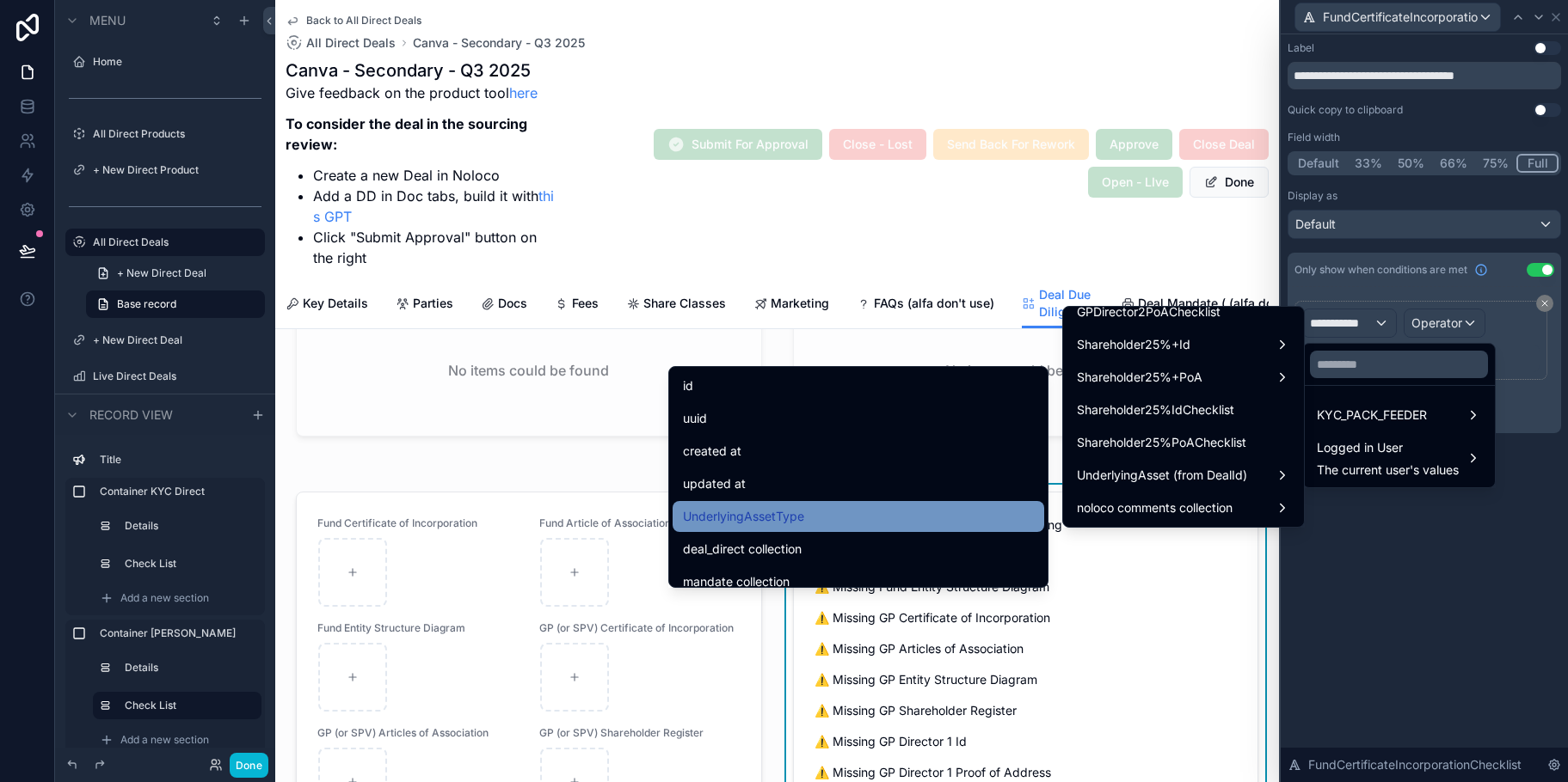
click at [950, 509] on div "UnderlyingAssetType" at bounding box center [858, 517] width 351 height 21
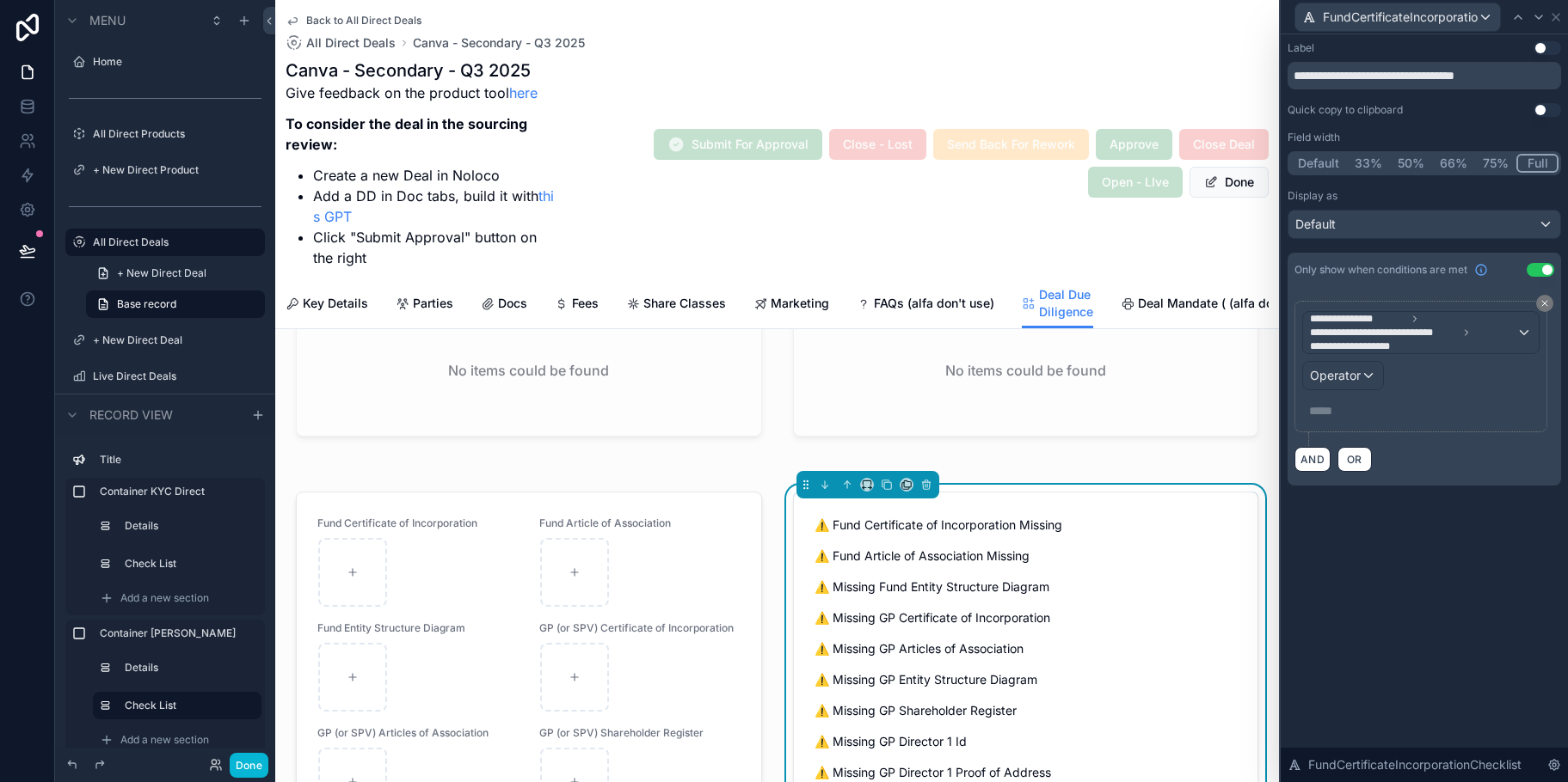
click at [1371, 403] on p "***** ﻿" at bounding box center [1422, 411] width 227 height 17
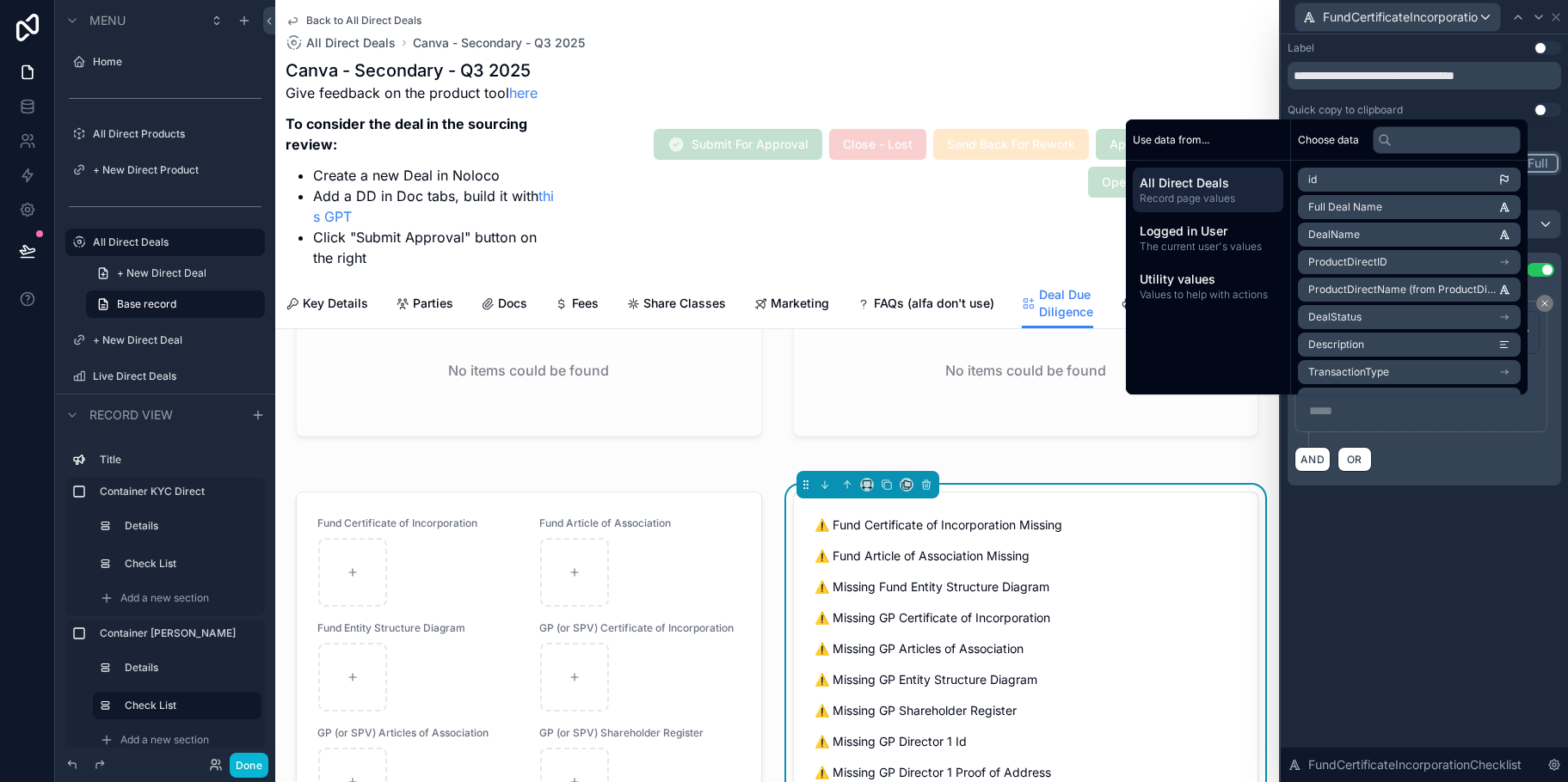
click at [1371, 403] on p "***** ﻿" at bounding box center [1422, 411] width 227 height 17
click at [1538, 346] on div "**********" at bounding box center [1420, 333] width 236 height 42
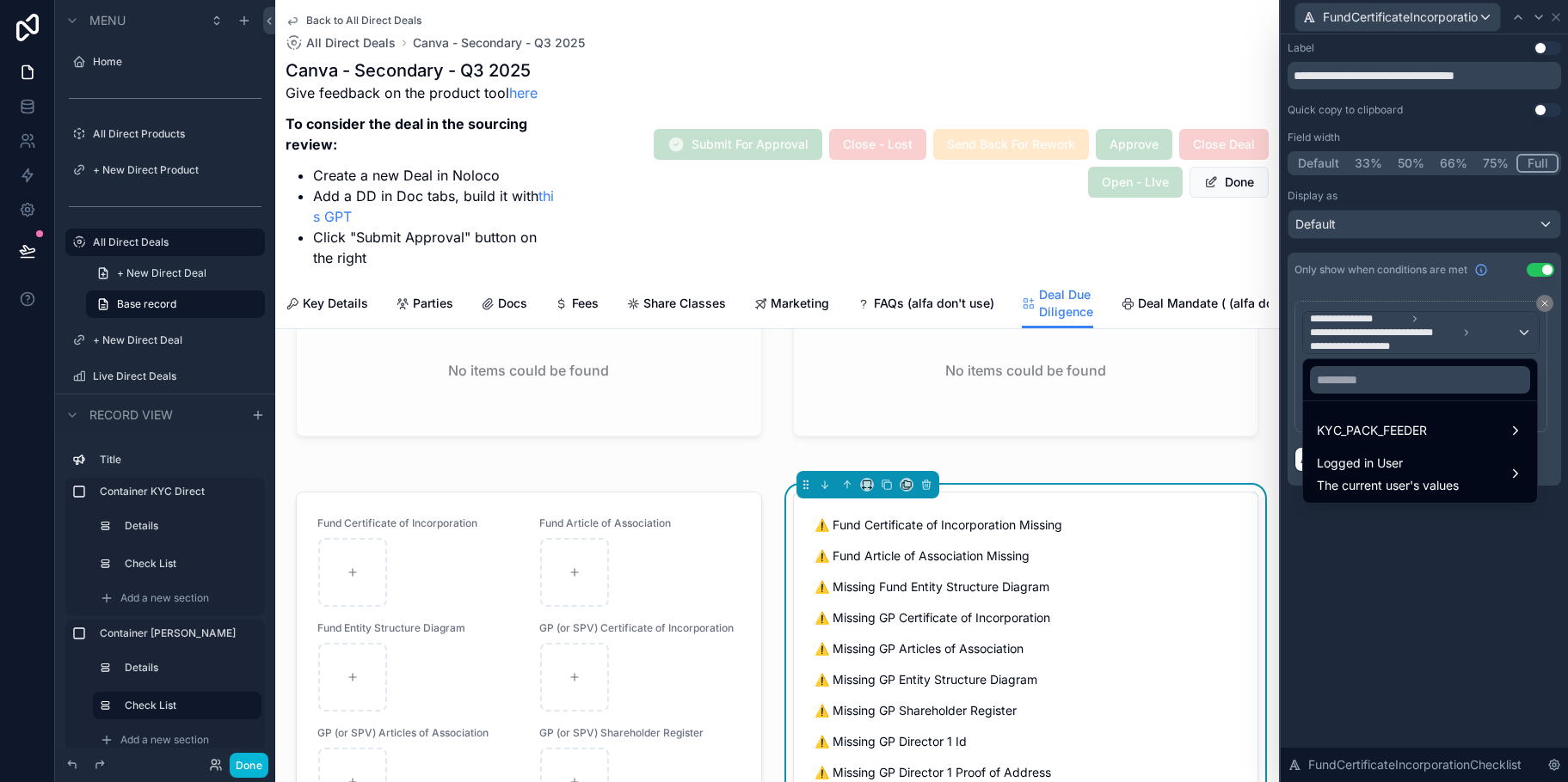
click at [1562, 364] on div at bounding box center [1424, 391] width 287 height 782
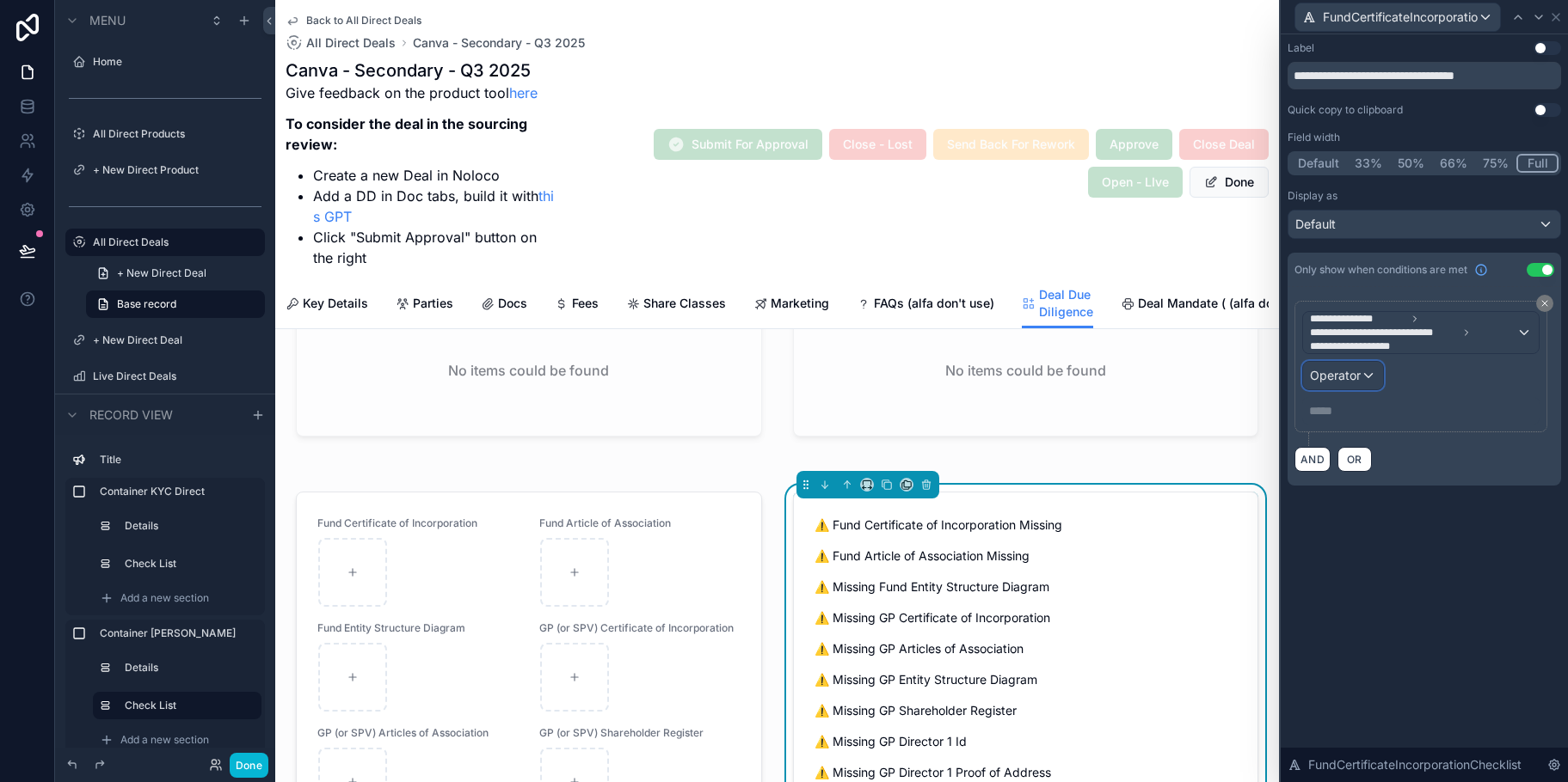
click at [1376, 373] on div "Operator" at bounding box center [1342, 375] width 80 height 27
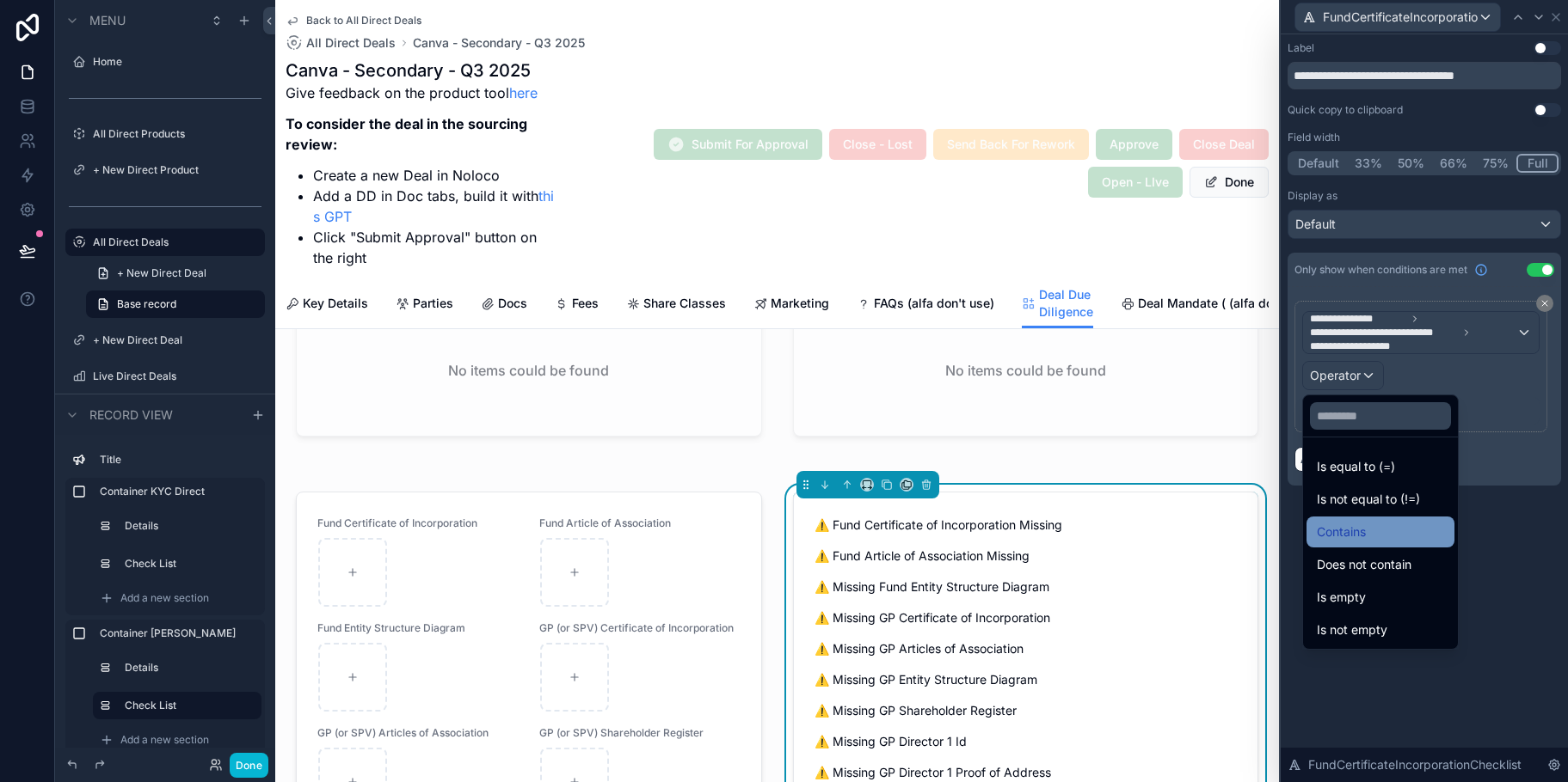
click at [1385, 518] on div "Contains" at bounding box center [1380, 532] width 148 height 31
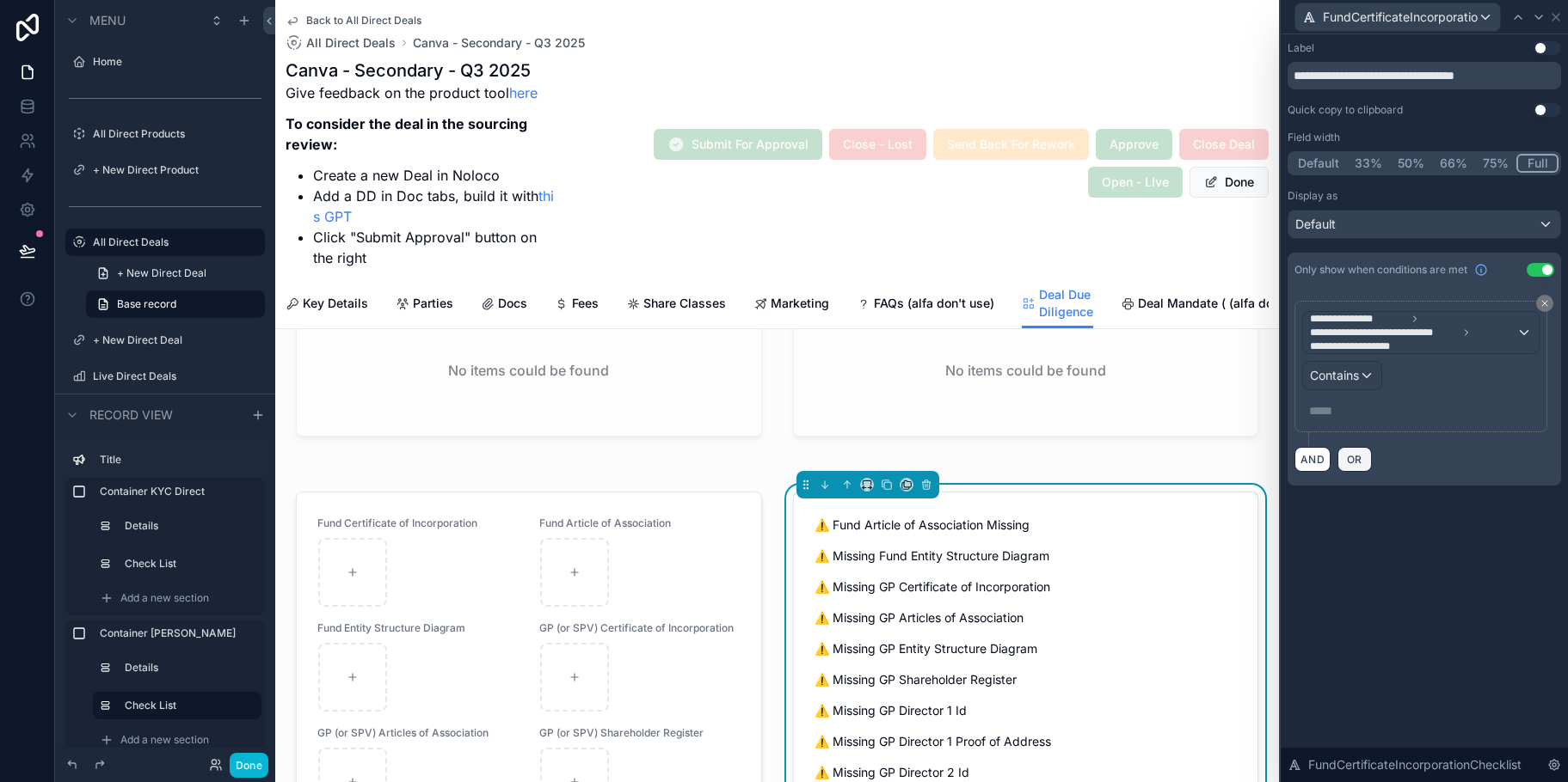
click at [1324, 411] on p "***** ﻿" at bounding box center [1422, 411] width 227 height 17
click at [1337, 589] on div "**********" at bounding box center [1424, 408] width 287 height 748
click at [1486, 16] on div "FundCertificateIncorporationChecklist" at bounding box center [1397, 17] width 205 height 27
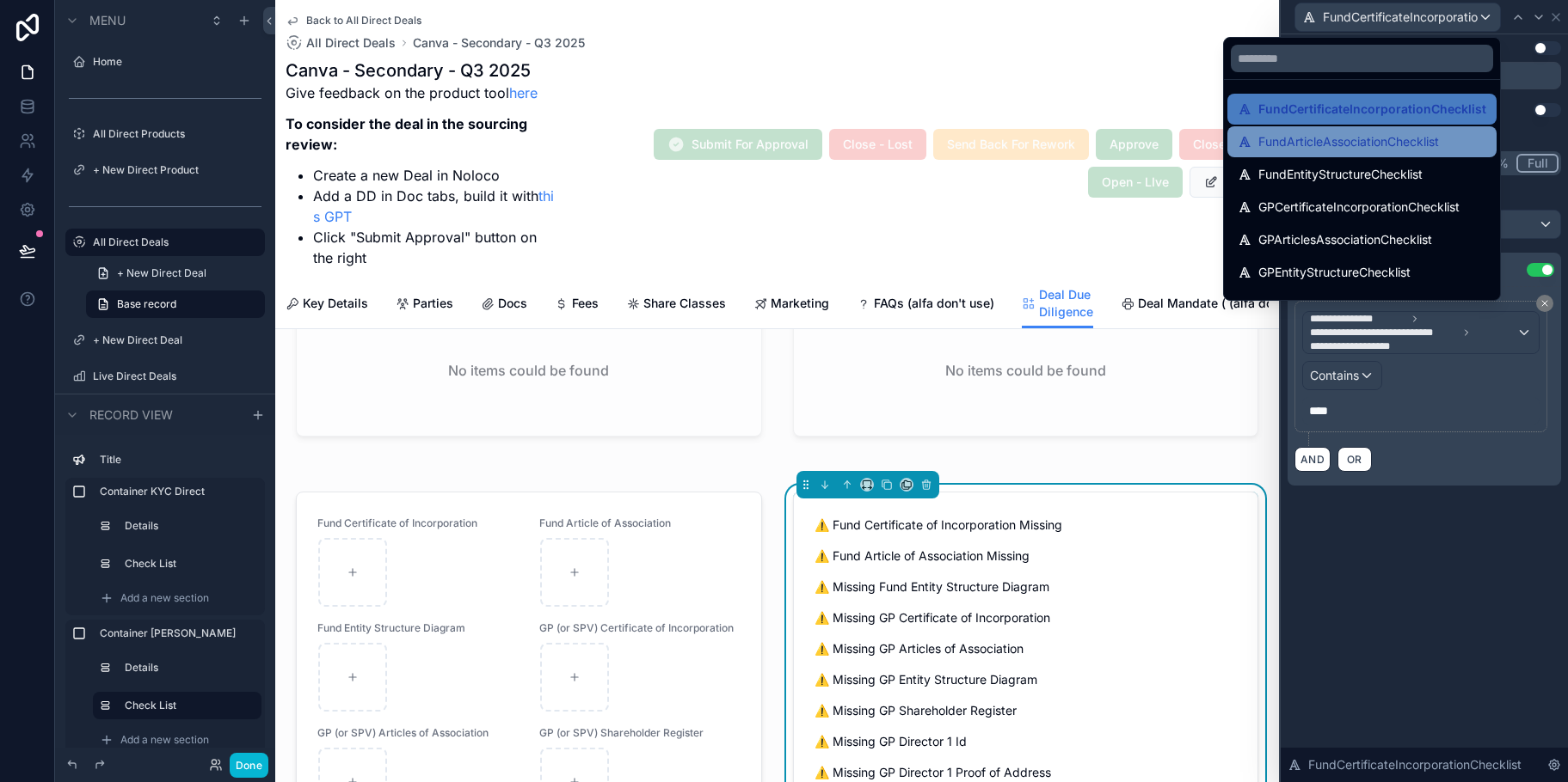
click at [1423, 133] on span "FundArticleAssociationChecklist" at bounding box center [1348, 142] width 180 height 21
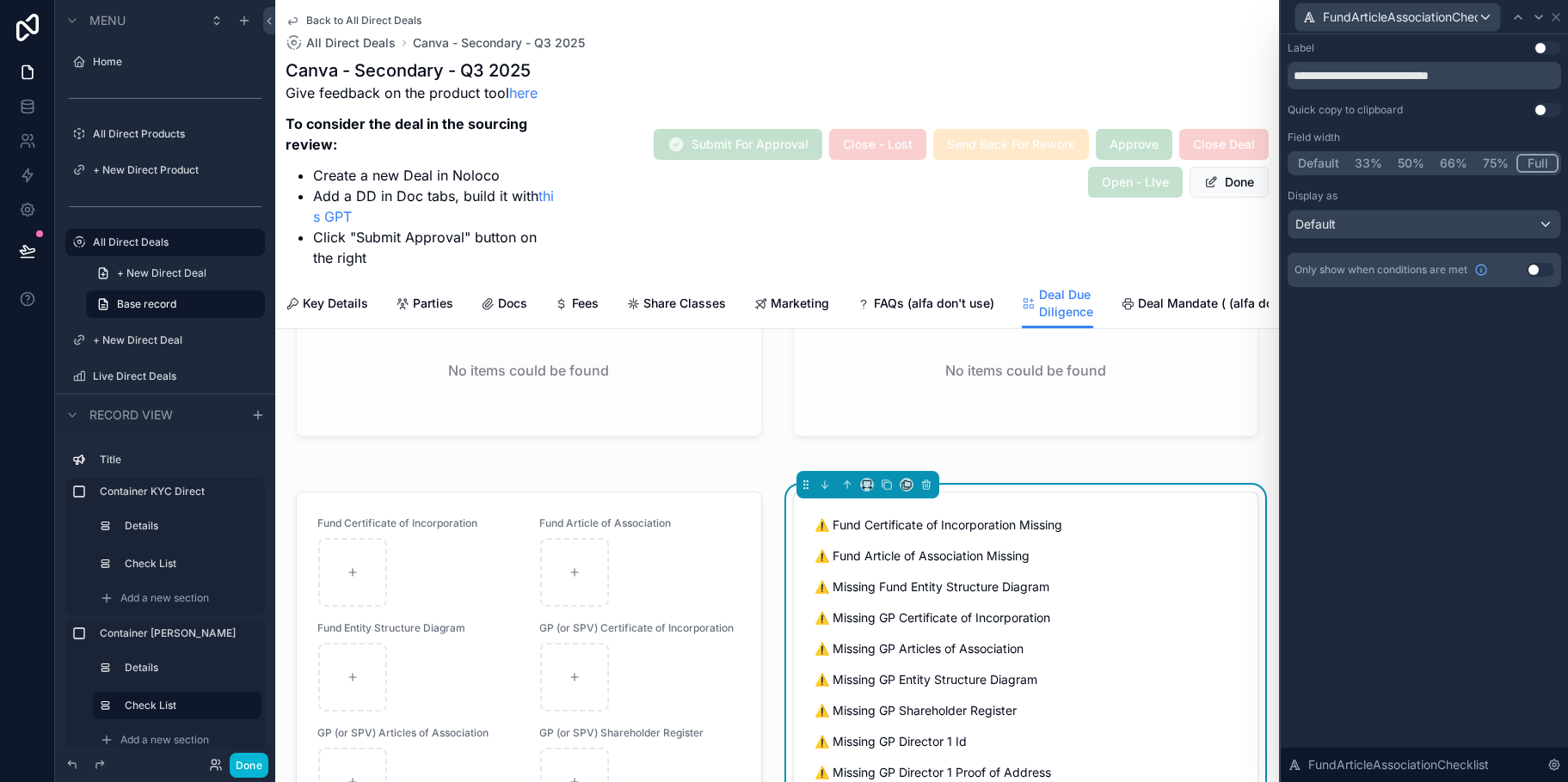
click at [1534, 266] on button "Use setting" at bounding box center [1540, 270] width 27 height 14
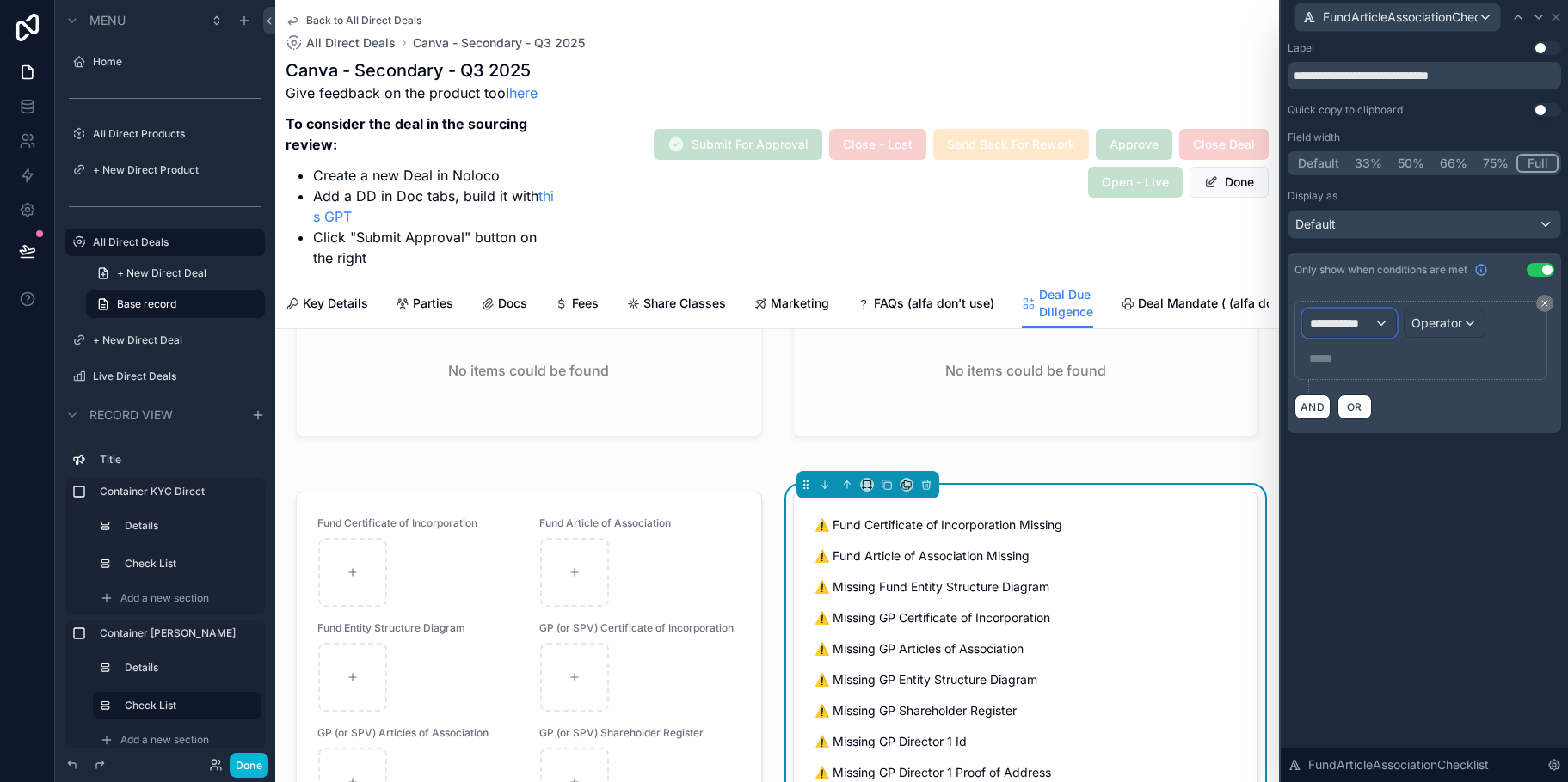
click at [1351, 326] on span "**********" at bounding box center [1341, 323] width 64 height 17
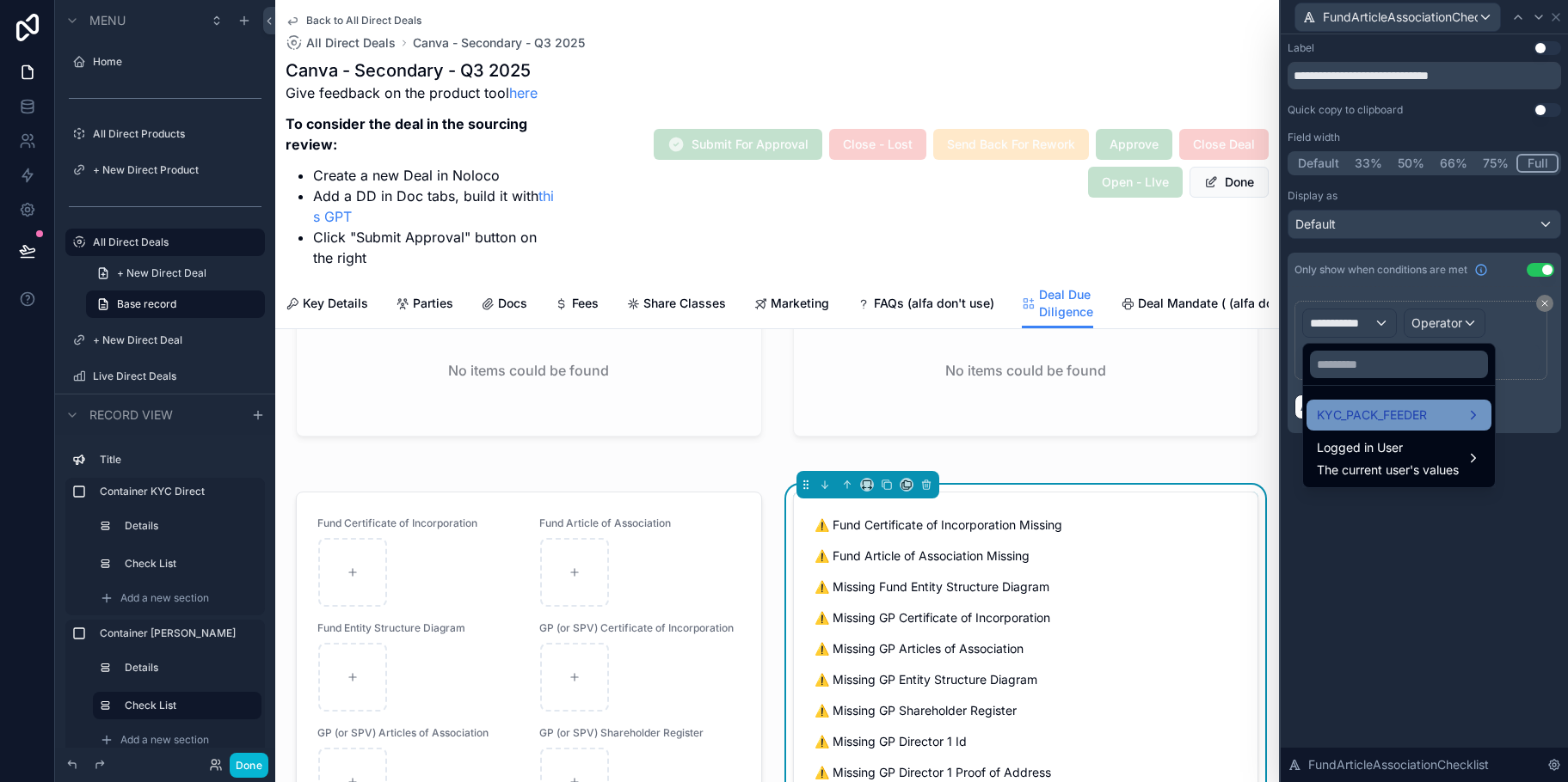
click at [1377, 413] on span "KYC_PACK_FEEDER" at bounding box center [1372, 415] width 110 height 21
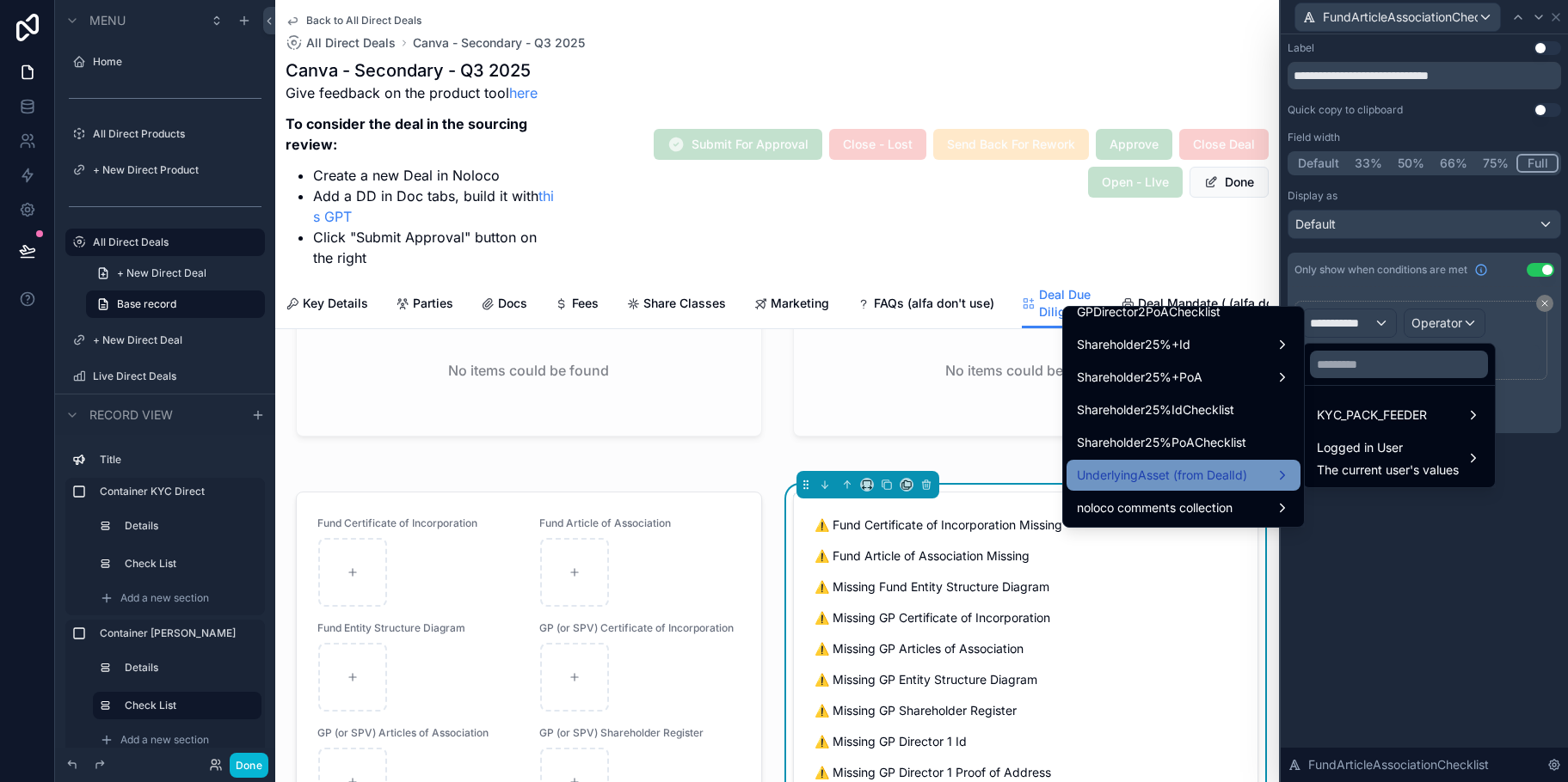
click at [1234, 482] on div "UnderlyingAsset (from DealId)" at bounding box center [1183, 476] width 213 height 21
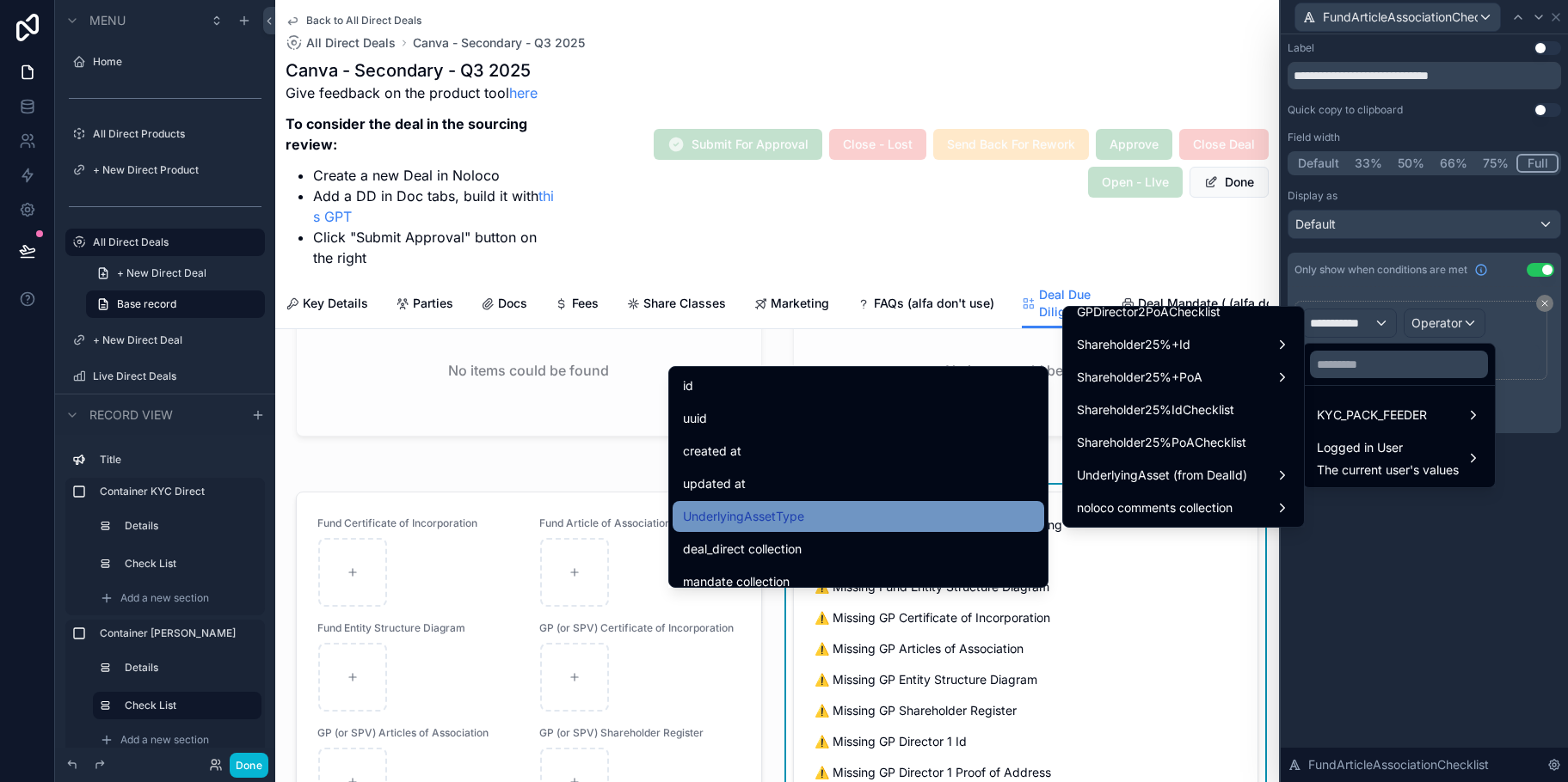
click at [866, 510] on div "UnderlyingAssetType" at bounding box center [858, 517] width 351 height 21
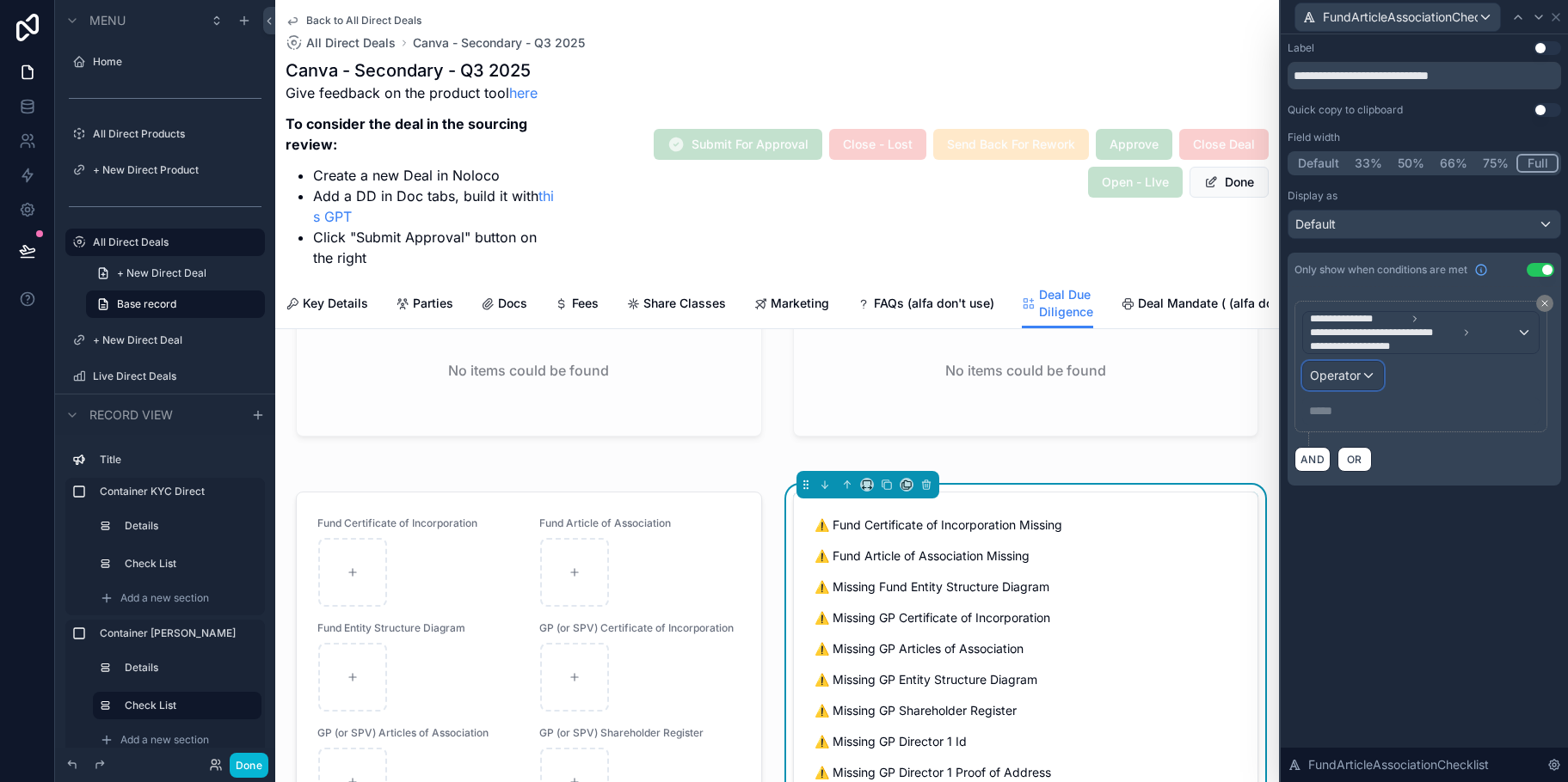
click at [1369, 375] on div "Operator" at bounding box center [1342, 375] width 80 height 27
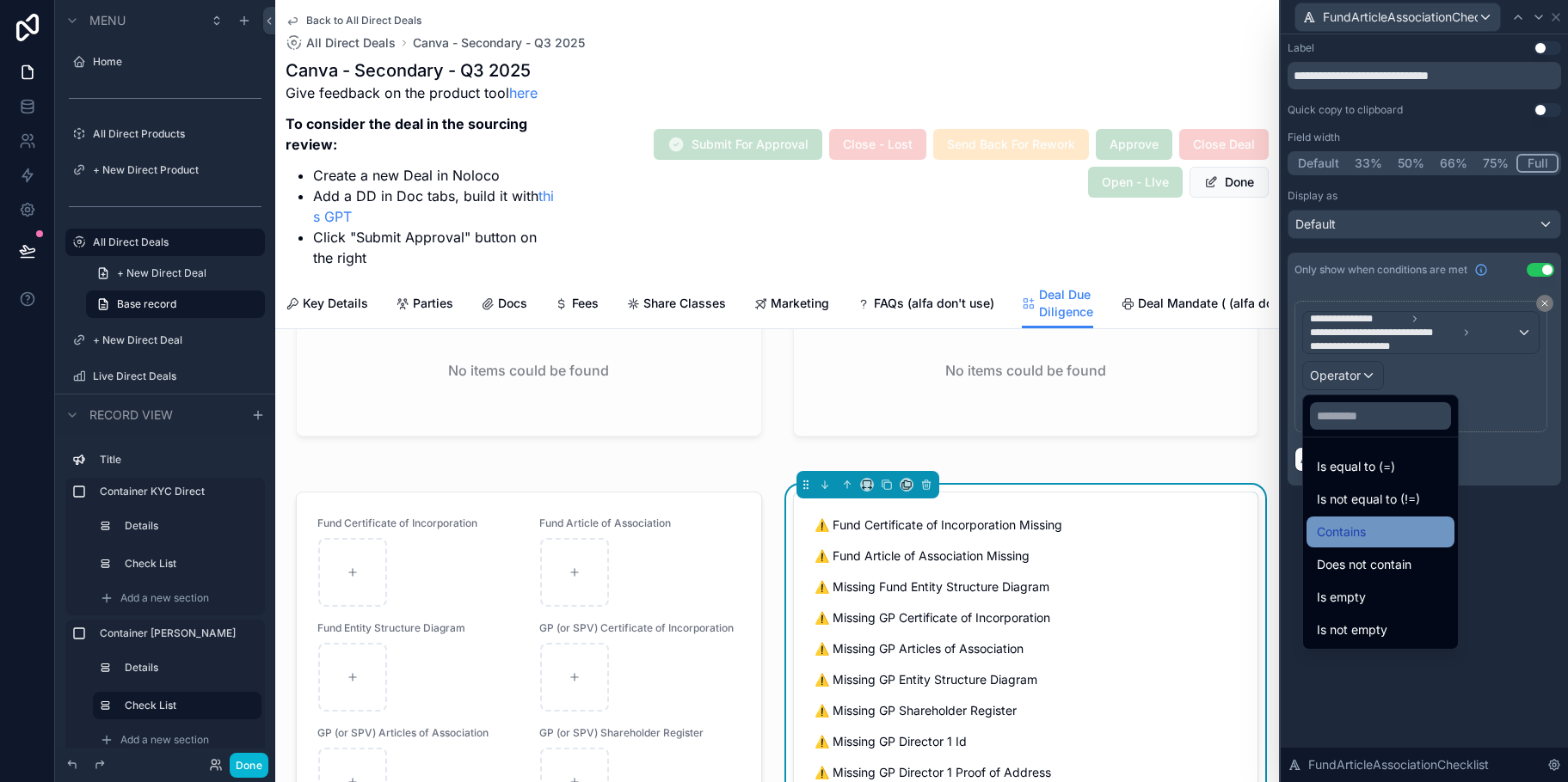
click at [1371, 529] on div "Contains" at bounding box center [1380, 533] width 127 height 21
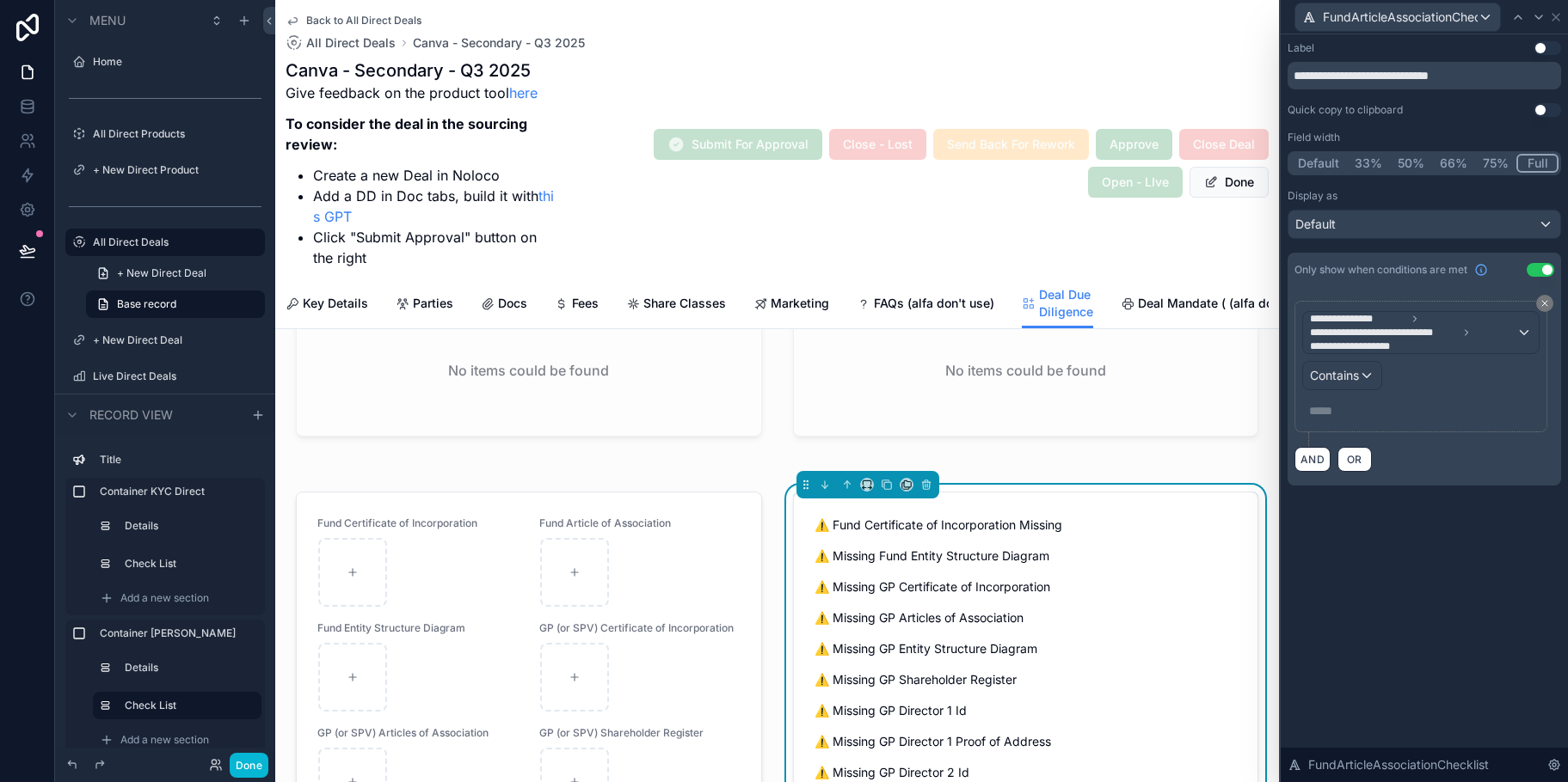
click at [1326, 414] on p "***** ﻿" at bounding box center [1422, 411] width 227 height 17
click at [1456, 549] on div "**********" at bounding box center [1424, 408] width 287 height 748
click at [1489, 10] on div "FundArticleAssociationChecklist" at bounding box center [1397, 17] width 205 height 27
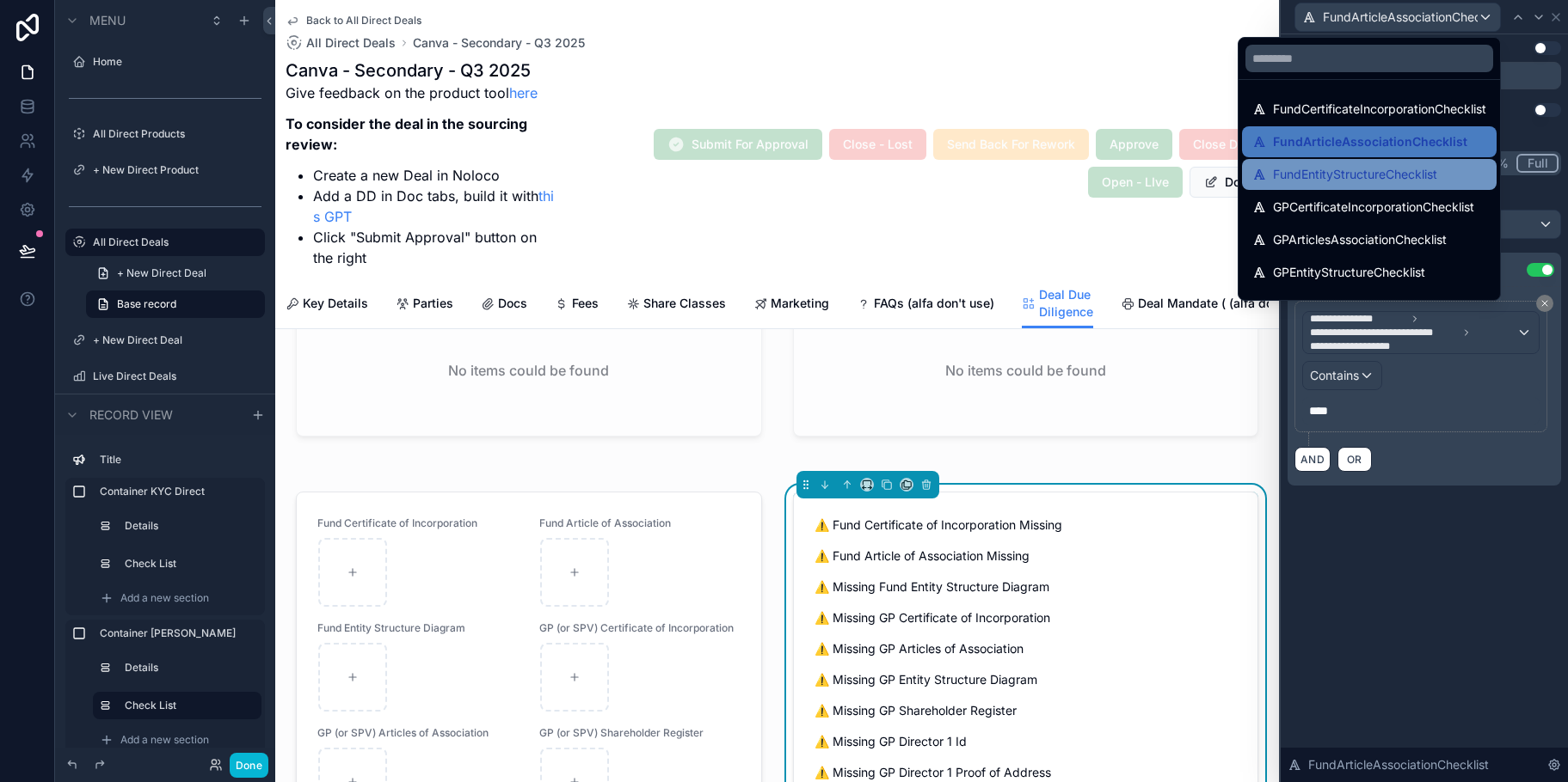
click at [1418, 173] on span "FundEntityStructureChecklist" at bounding box center [1355, 174] width 164 height 21
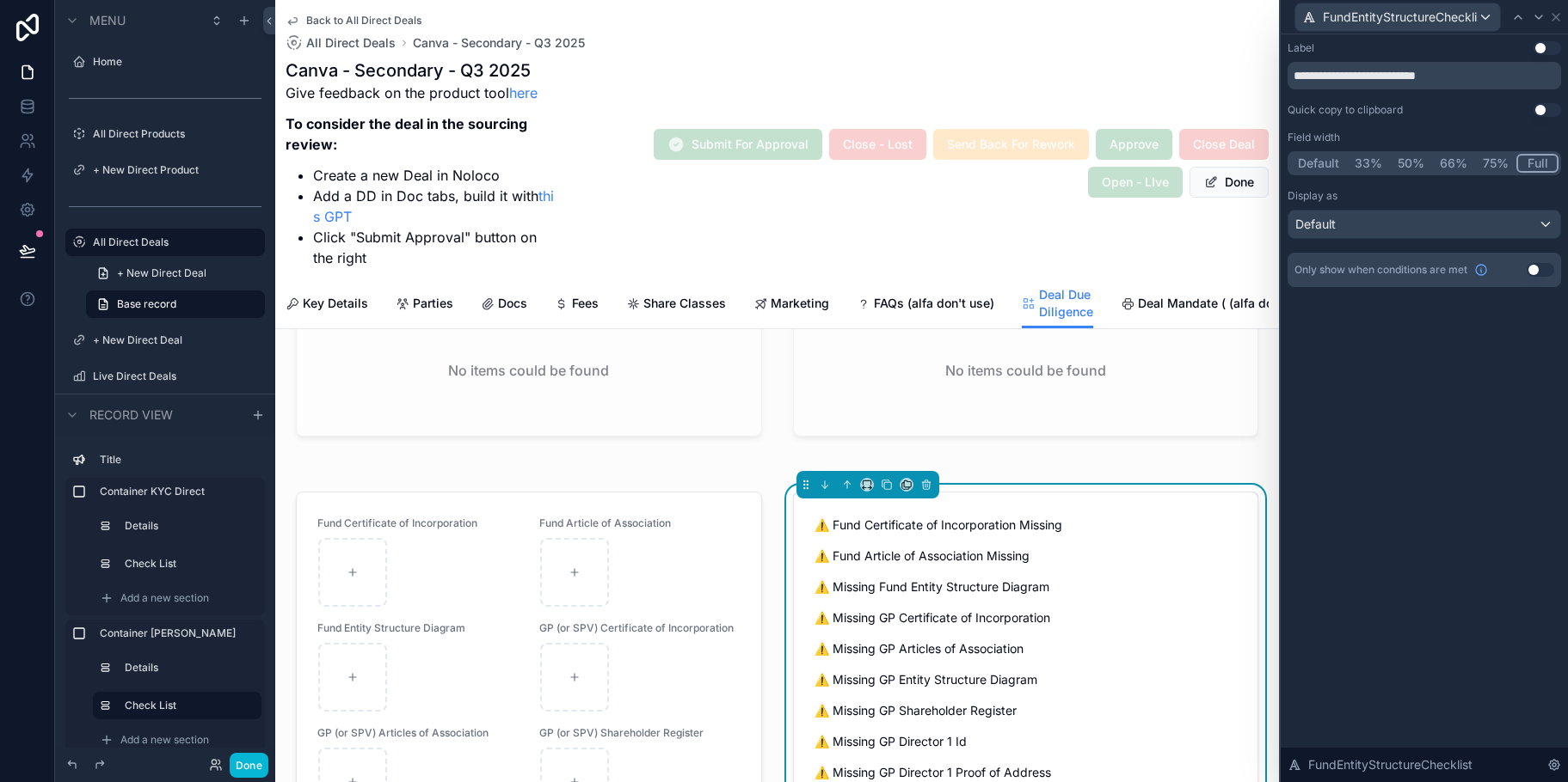
click at [1545, 268] on button "Use setting" at bounding box center [1540, 270] width 27 height 14
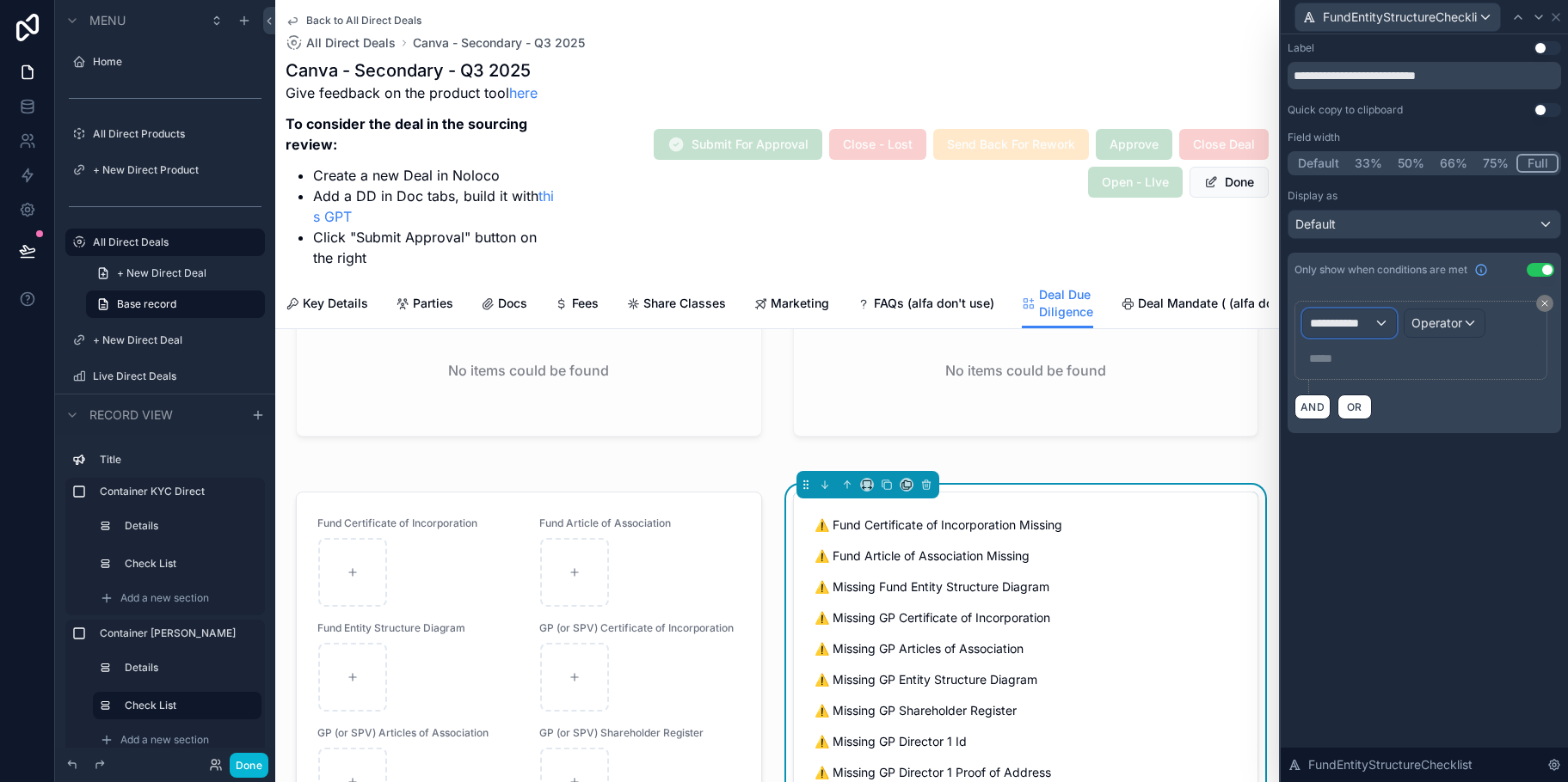
click at [1382, 322] on div "**********" at bounding box center [1349, 323] width 93 height 27
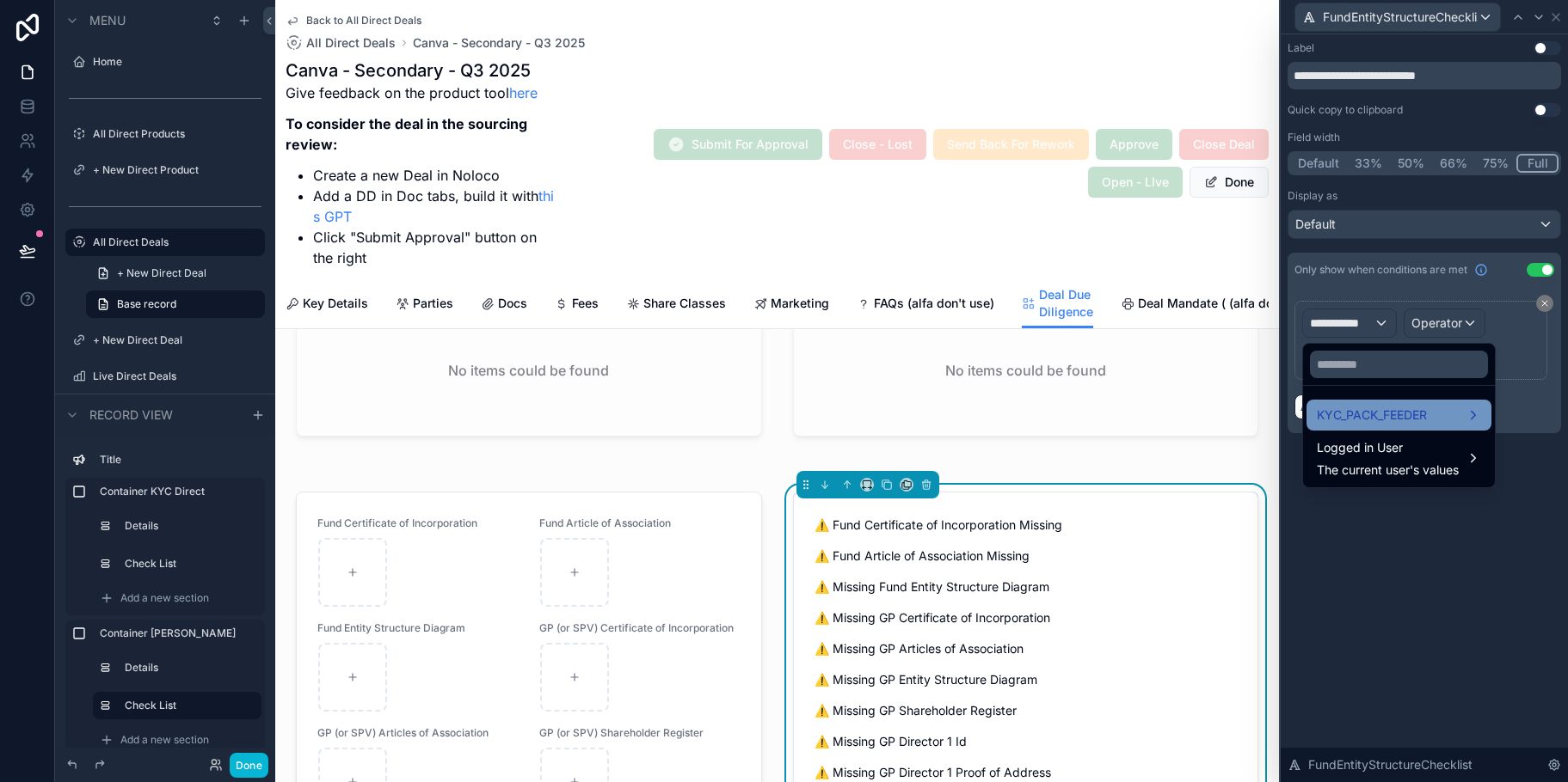
click at [1379, 427] on div "KYC_PACK_FEEDER" at bounding box center [1398, 415] width 185 height 31
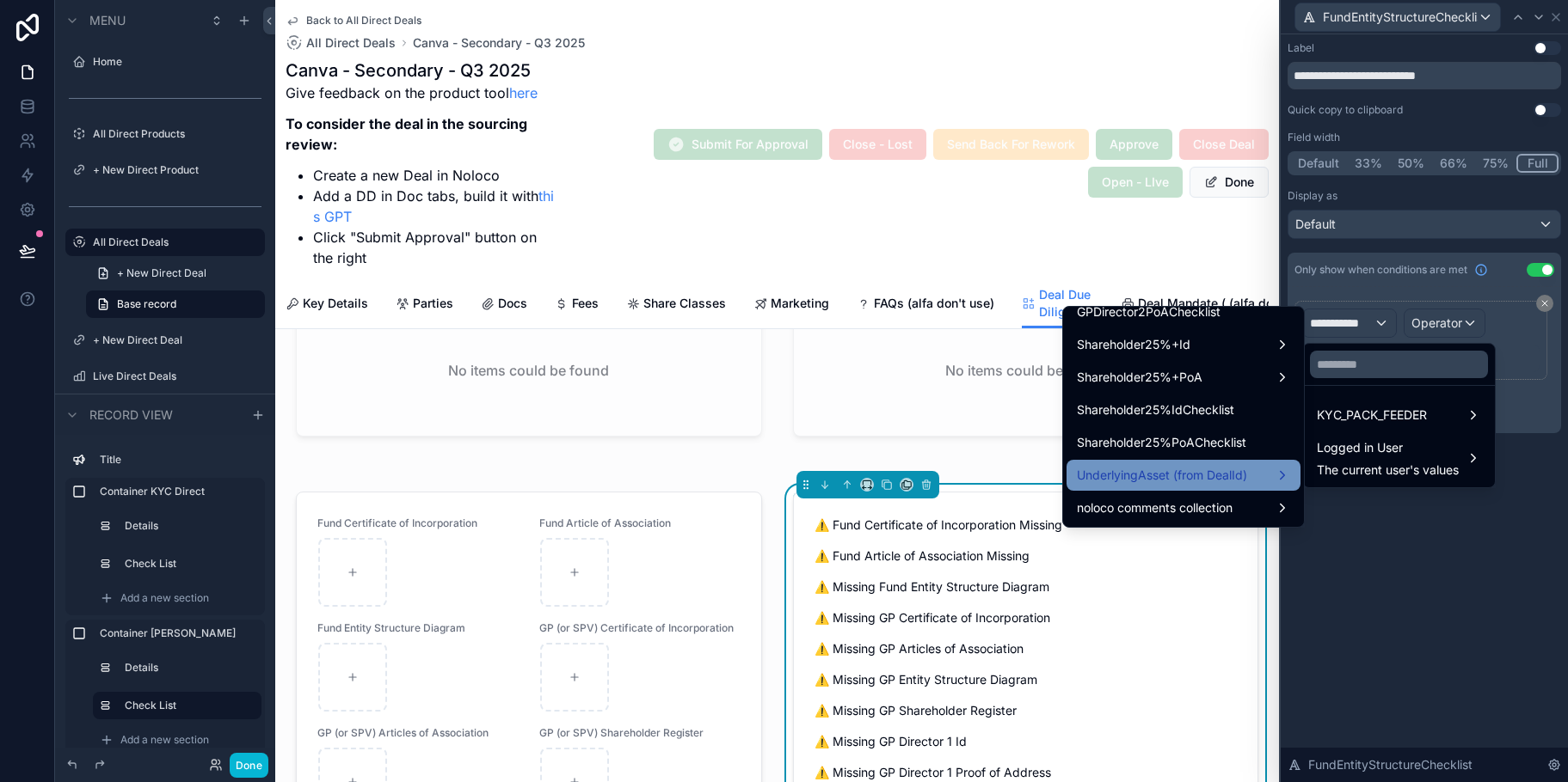
click at [1214, 474] on span "UnderlyingAsset (from DealId)" at bounding box center [1162, 476] width 171 height 21
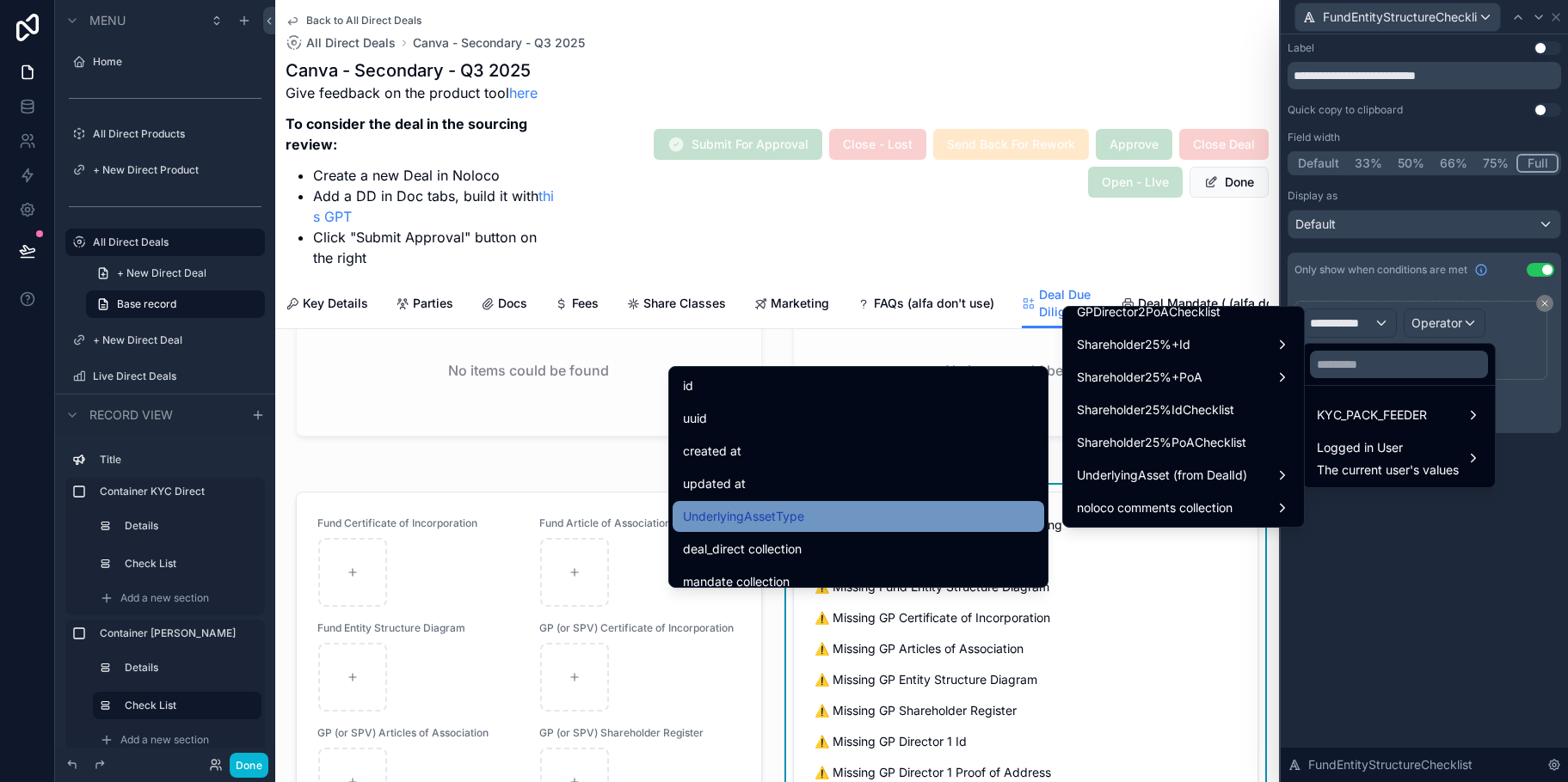
click at [825, 504] on div "UnderlyingAssetType" at bounding box center [858, 517] width 372 height 31
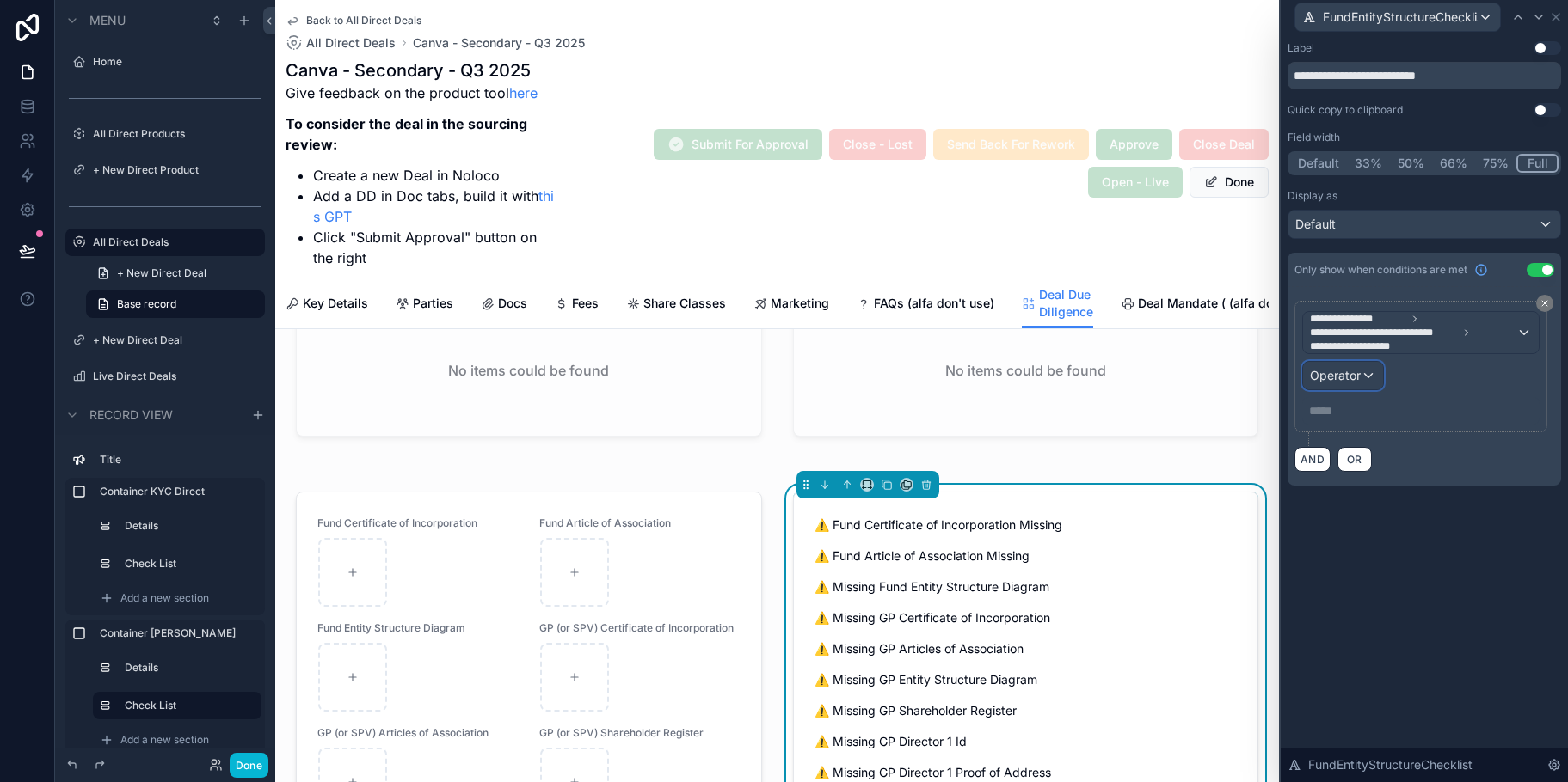
click at [1353, 376] on span "Operator" at bounding box center [1336, 374] width 51 height 14
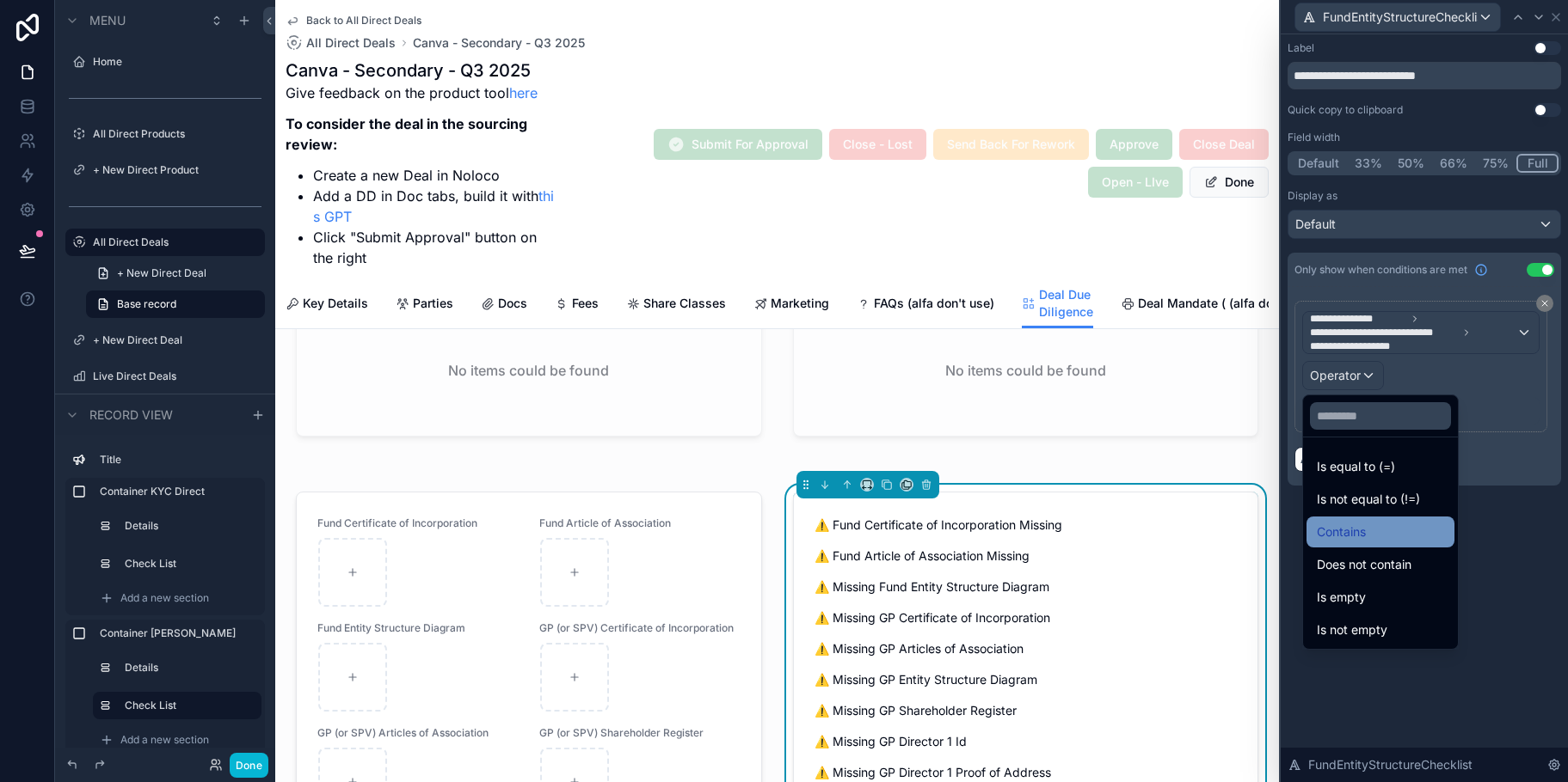
click at [1357, 521] on div "Contains" at bounding box center [1380, 532] width 148 height 31
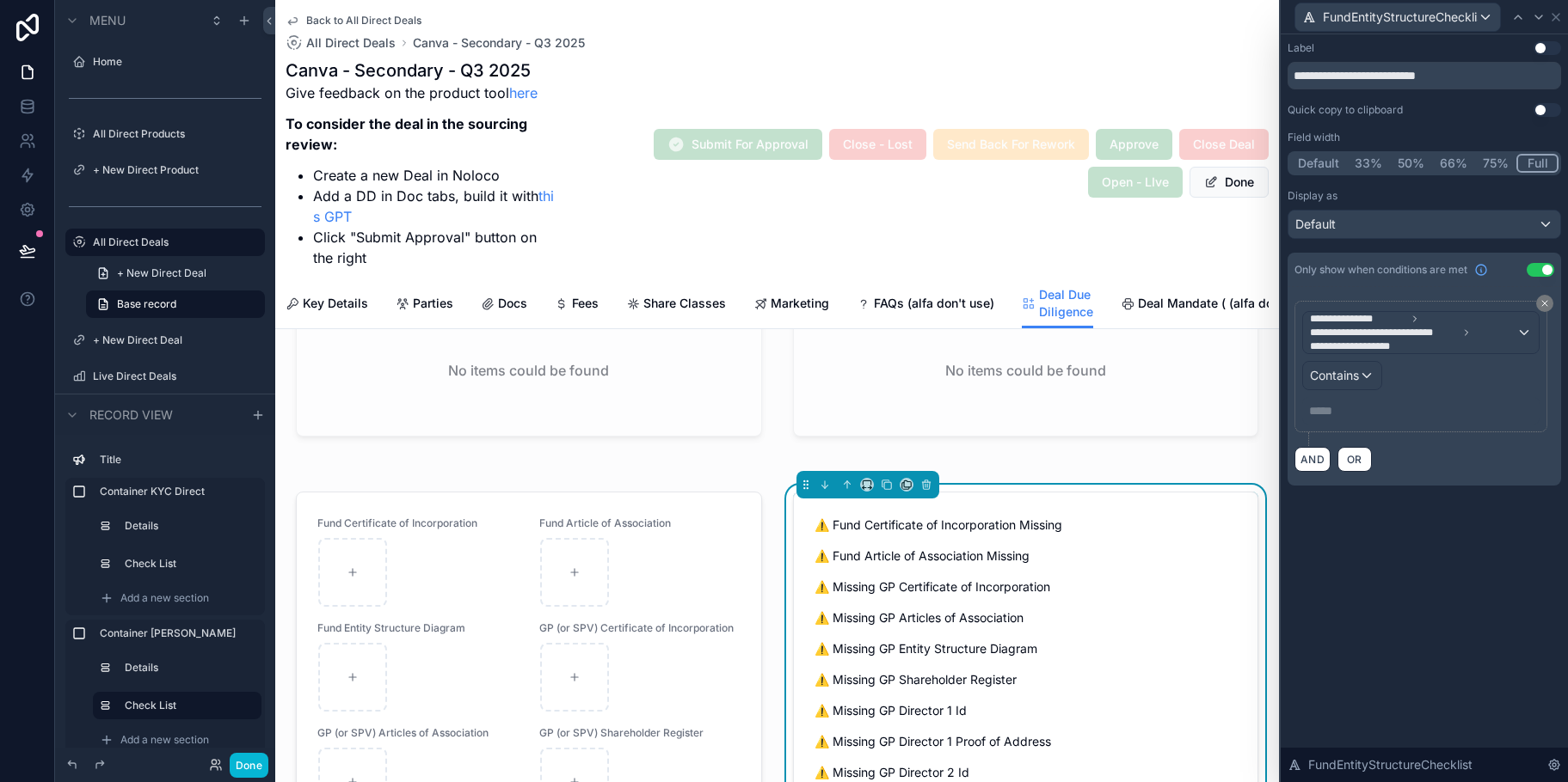
click at [1334, 414] on p "***** ﻿" at bounding box center [1422, 411] width 227 height 17
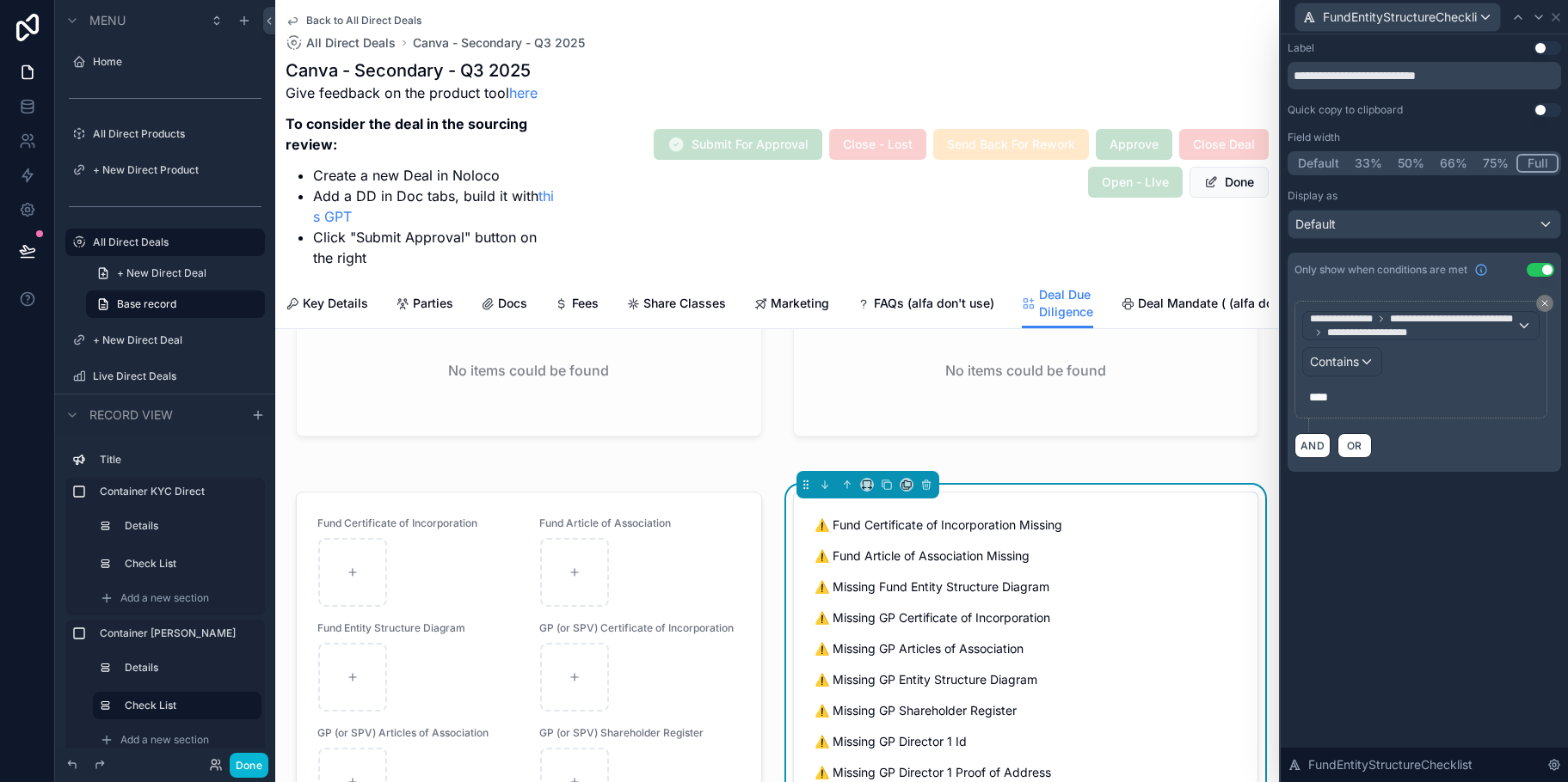
click at [1468, 533] on div "**********" at bounding box center [1424, 408] width 287 height 748
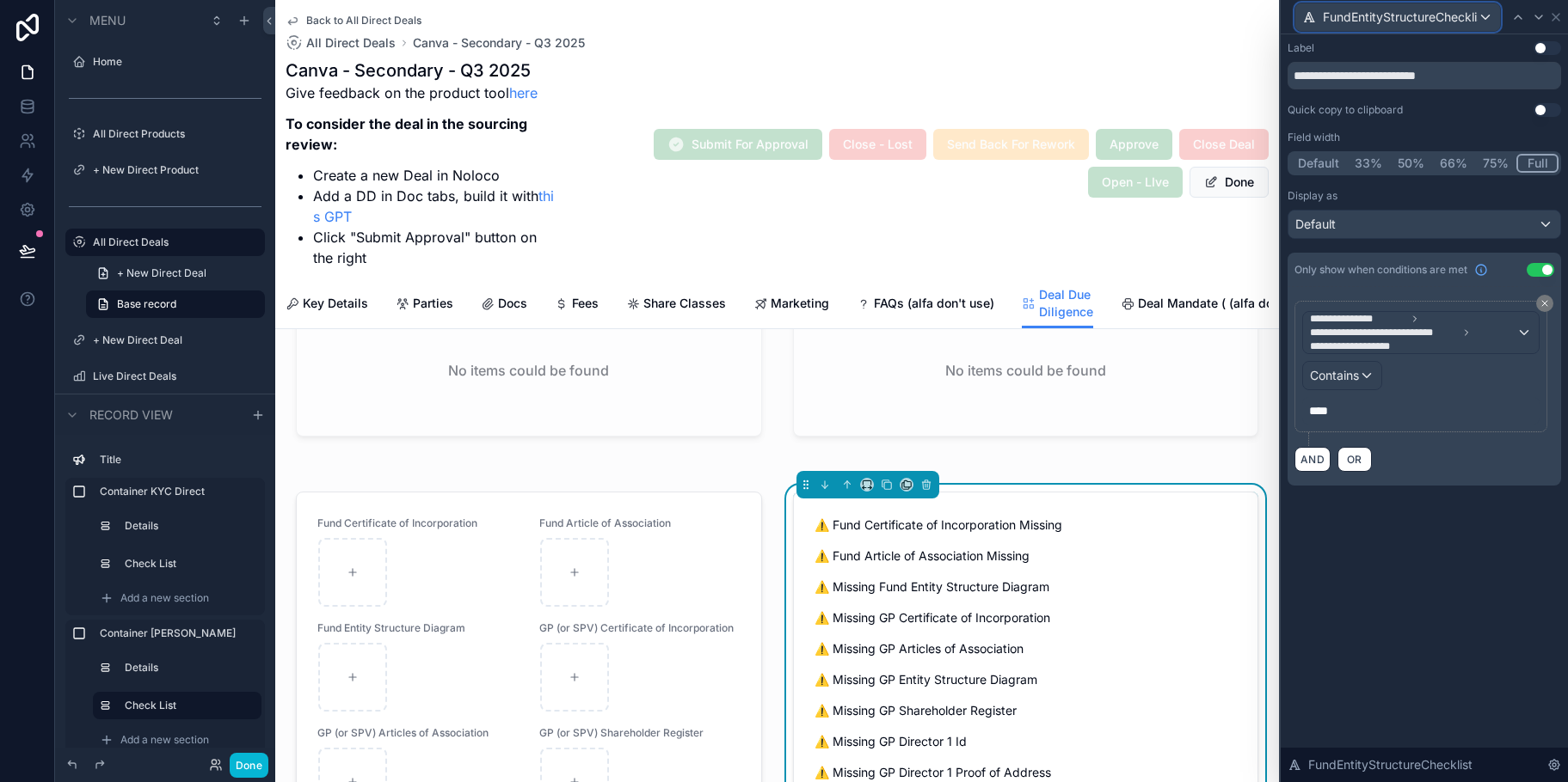
click at [1483, 14] on div "FundEntityStructureChecklist" at bounding box center [1397, 17] width 205 height 27
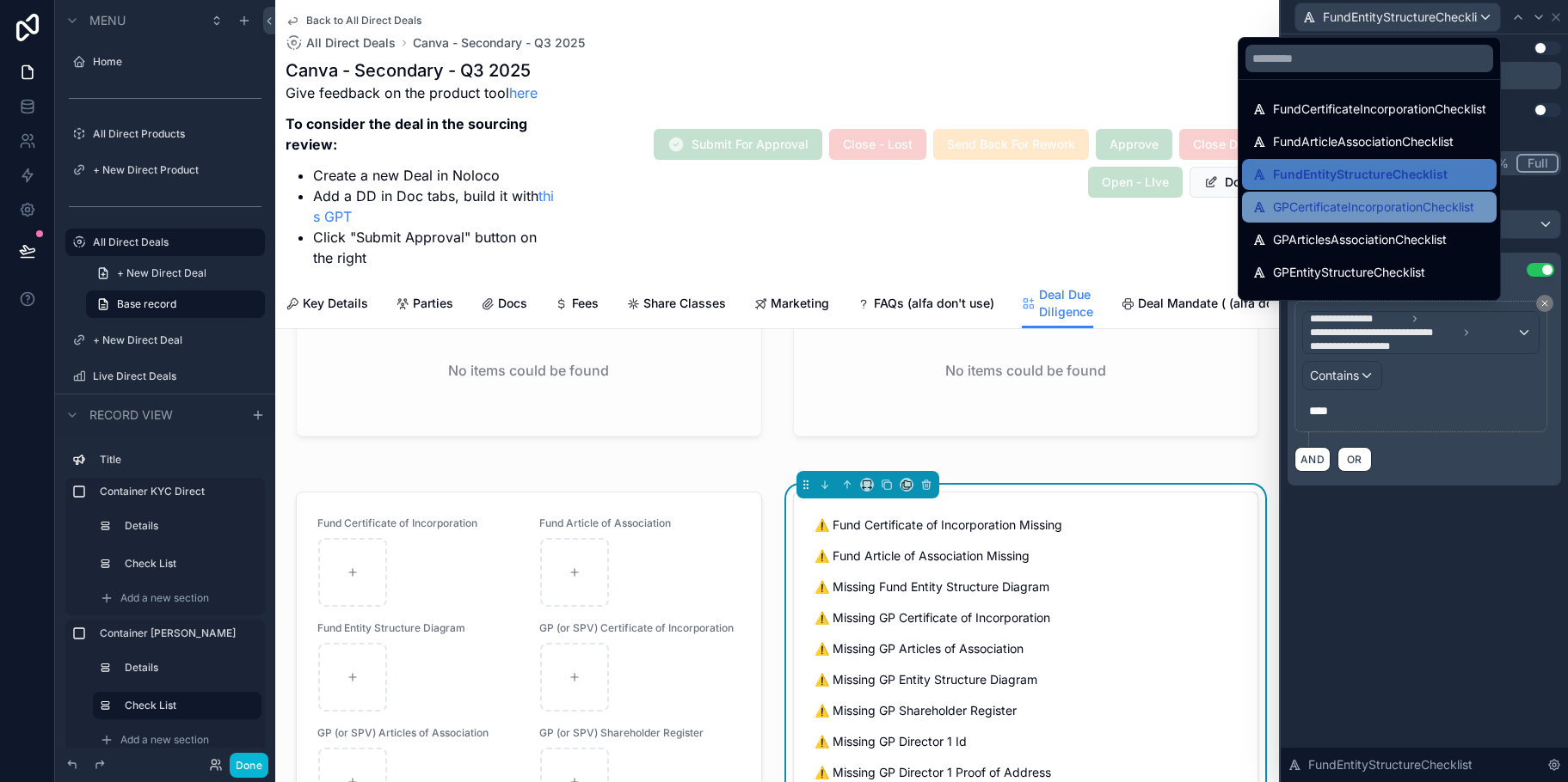
click at [1435, 198] on span "GPCertificateIncorporationChecklist" at bounding box center [1374, 208] width 201 height 21
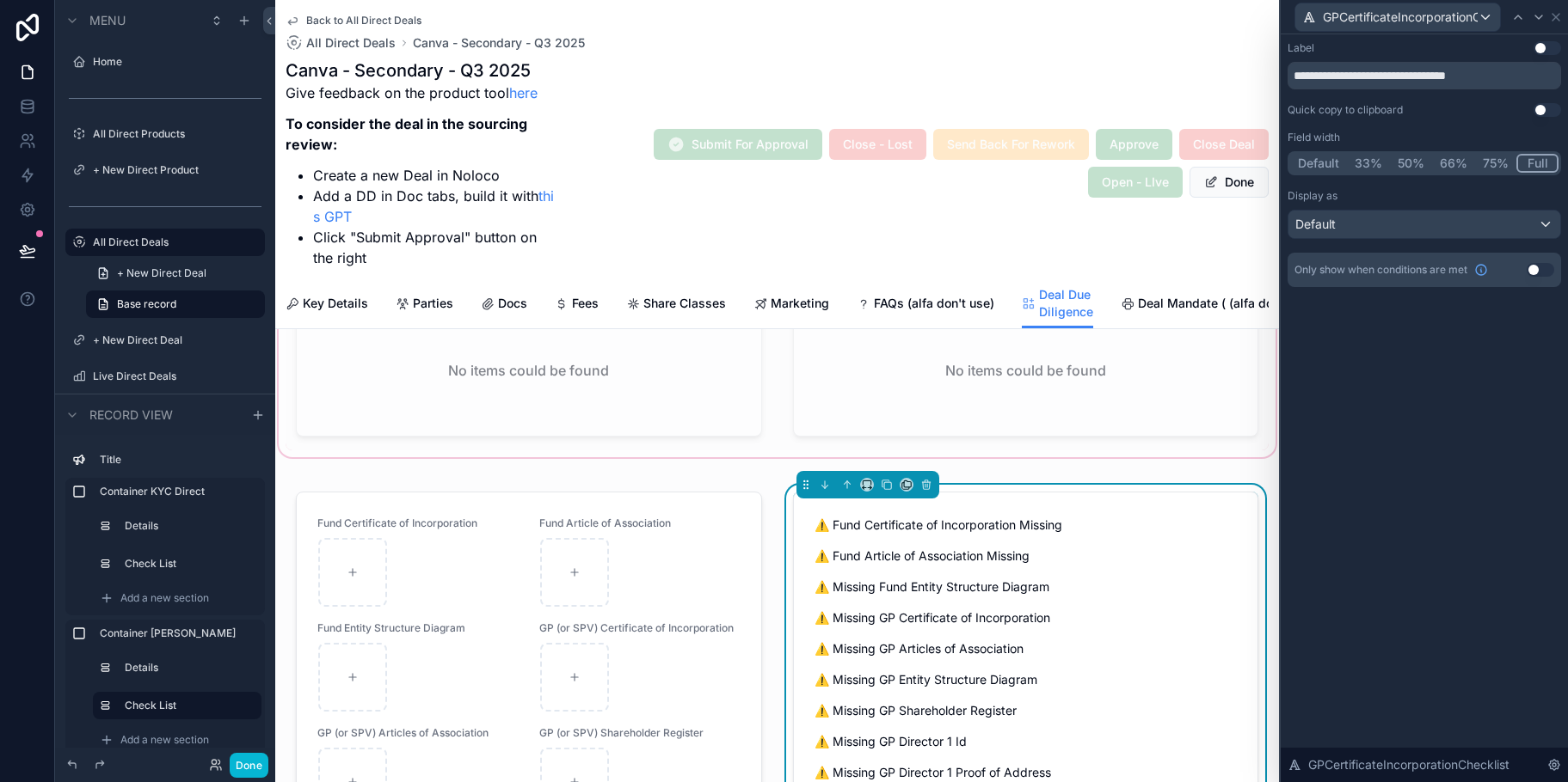
scroll to position [1296, 0]
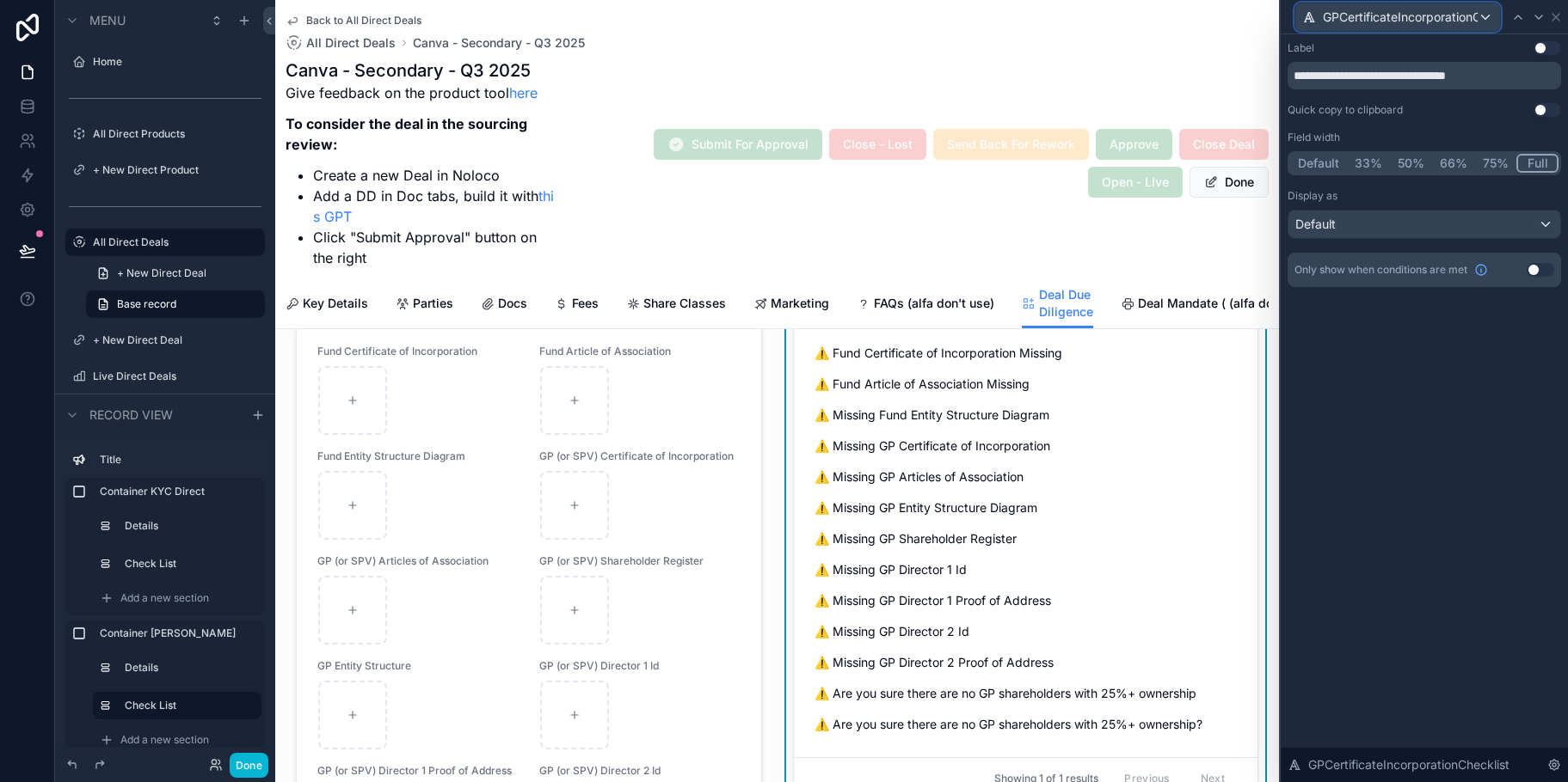
click at [1482, 15] on div "GPCertificateIncorporationChecklist" at bounding box center [1397, 17] width 205 height 27
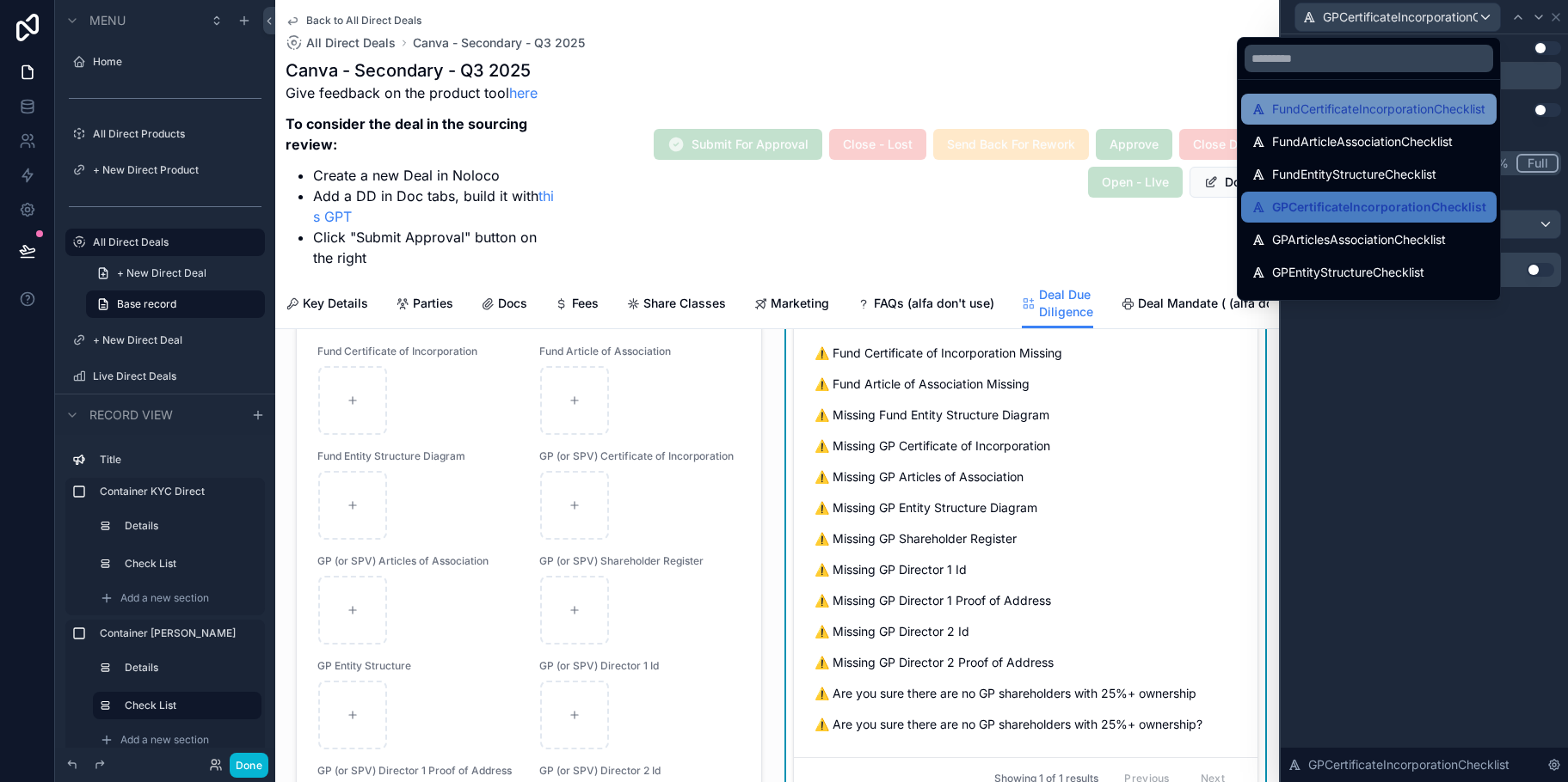
click at [1439, 102] on span "FundCertificateIncorporationChecklist" at bounding box center [1378, 109] width 213 height 21
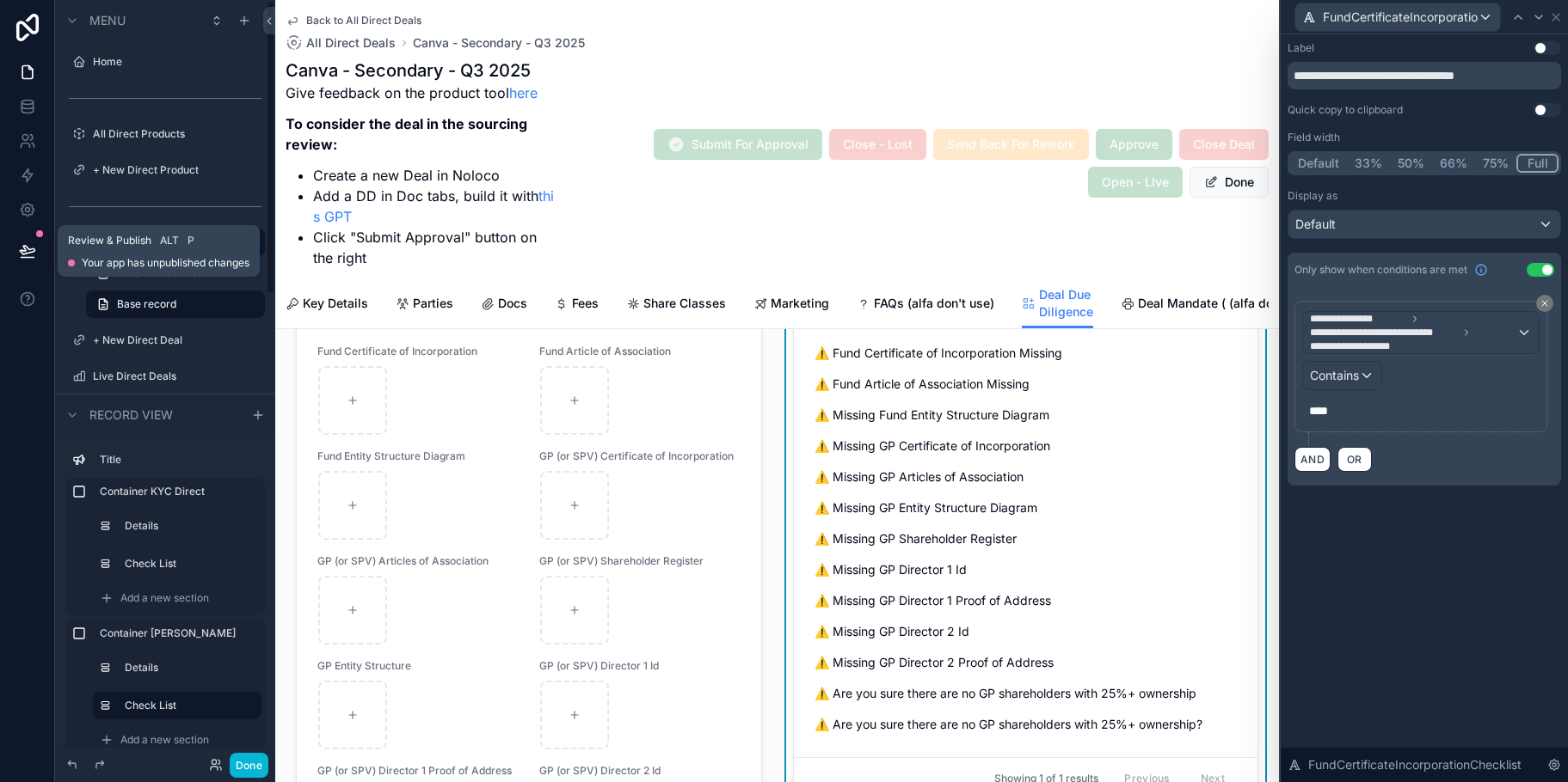
click at [16, 240] on button at bounding box center [27, 250] width 38 height 48
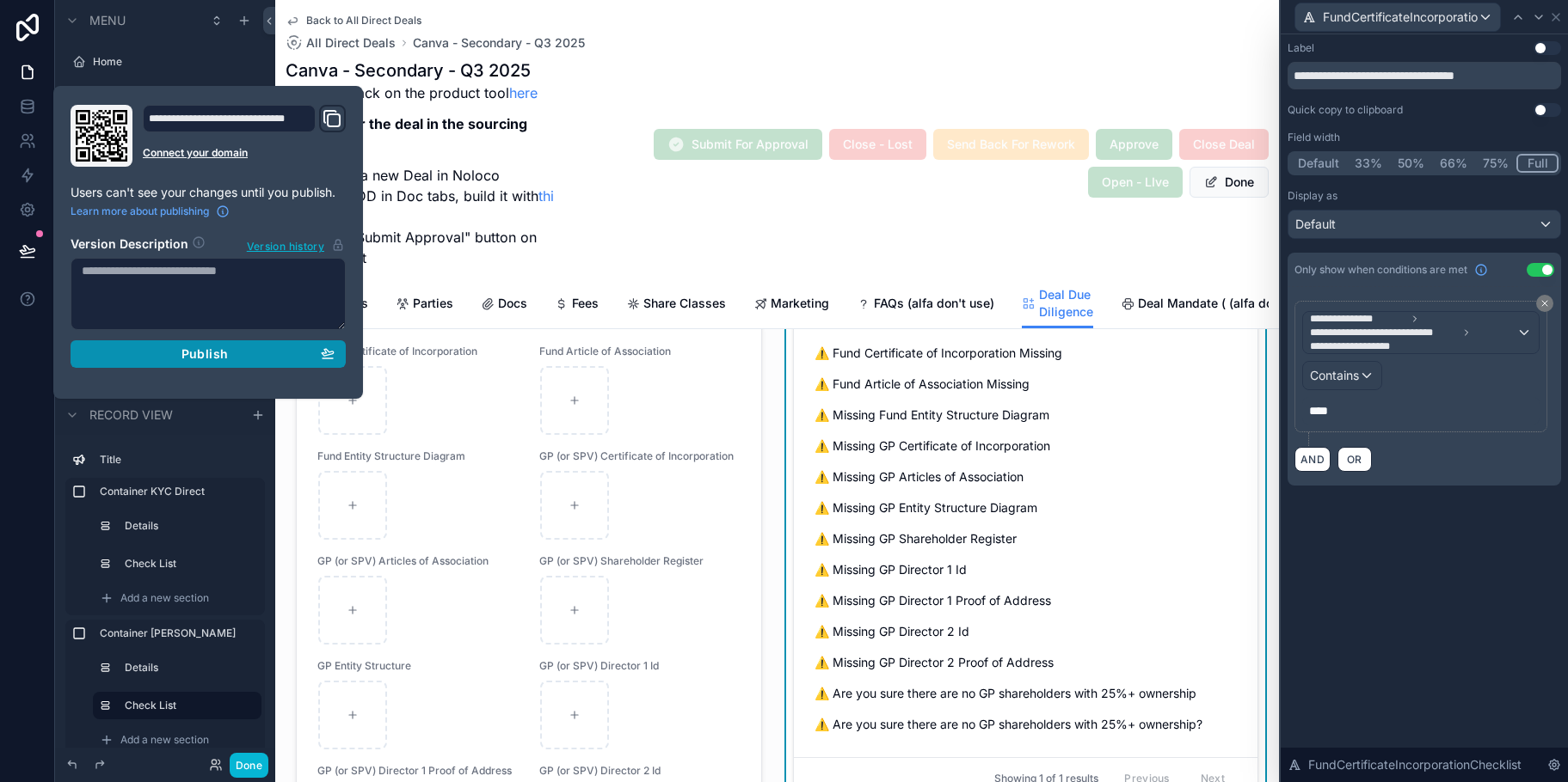
click at [204, 356] on span "Publish" at bounding box center [204, 355] width 46 height 15
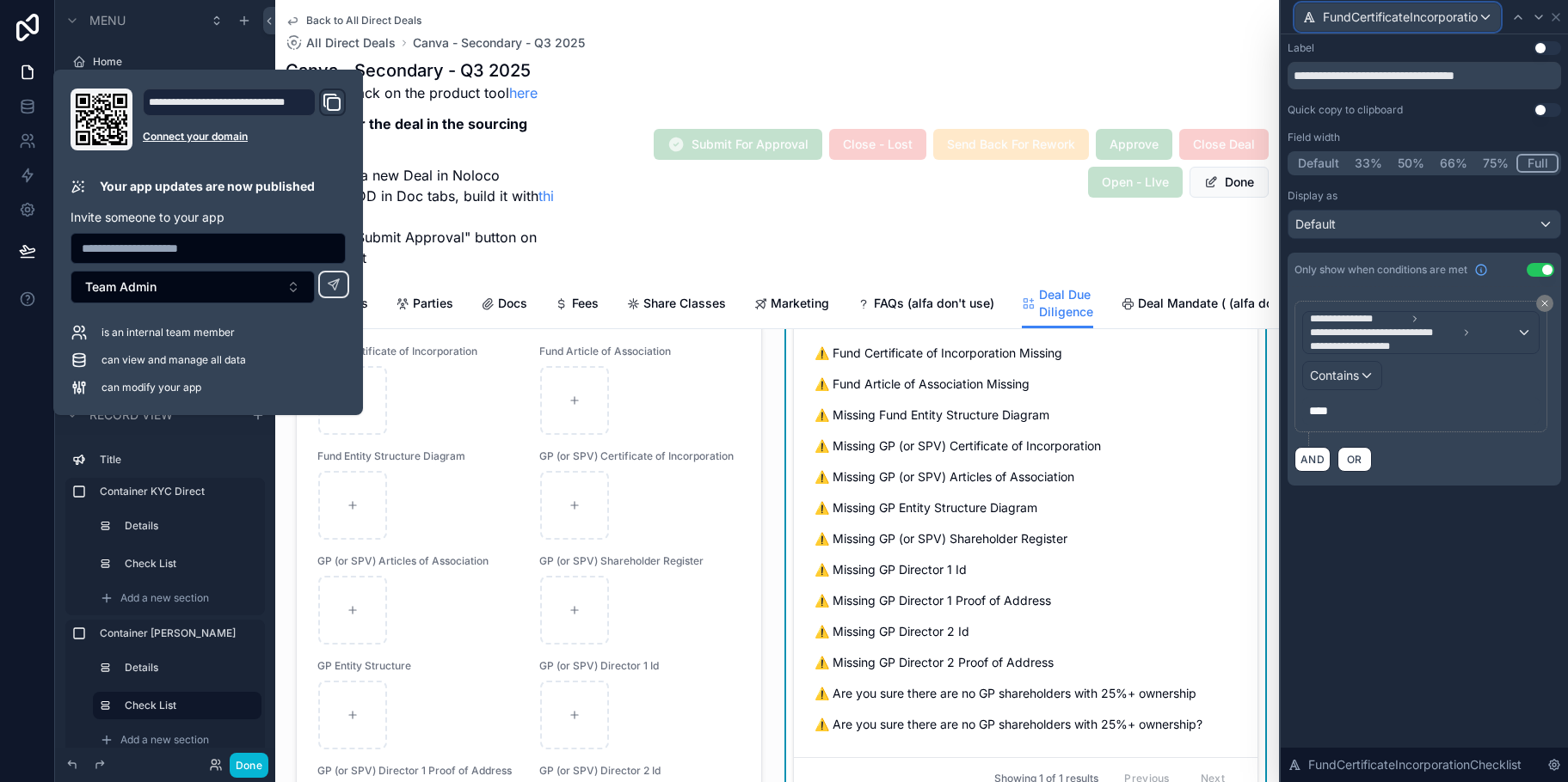
click at [1485, 23] on div "FundCertificateIncorporationChecklist" at bounding box center [1397, 17] width 205 height 27
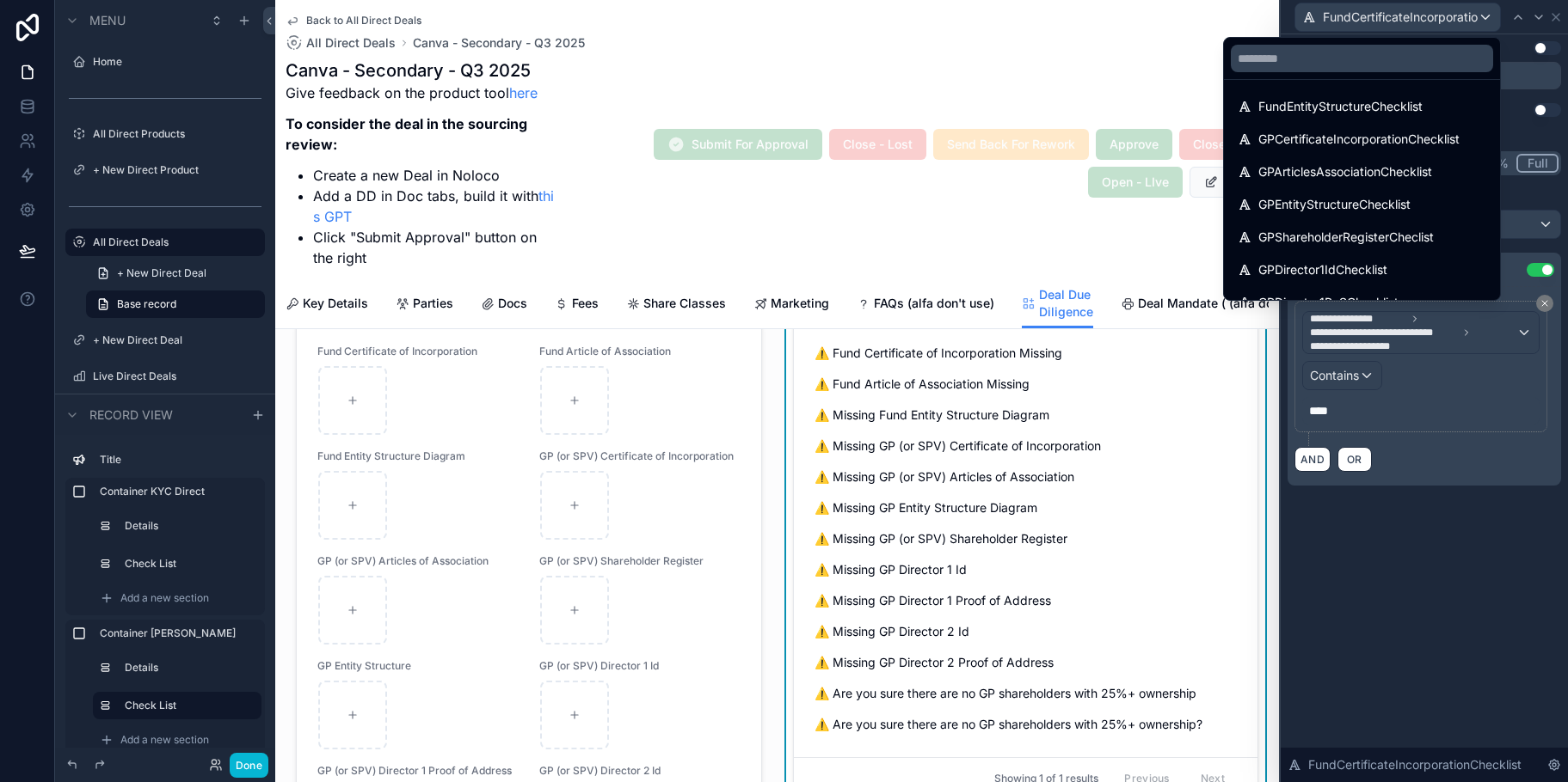
scroll to position [79, 0]
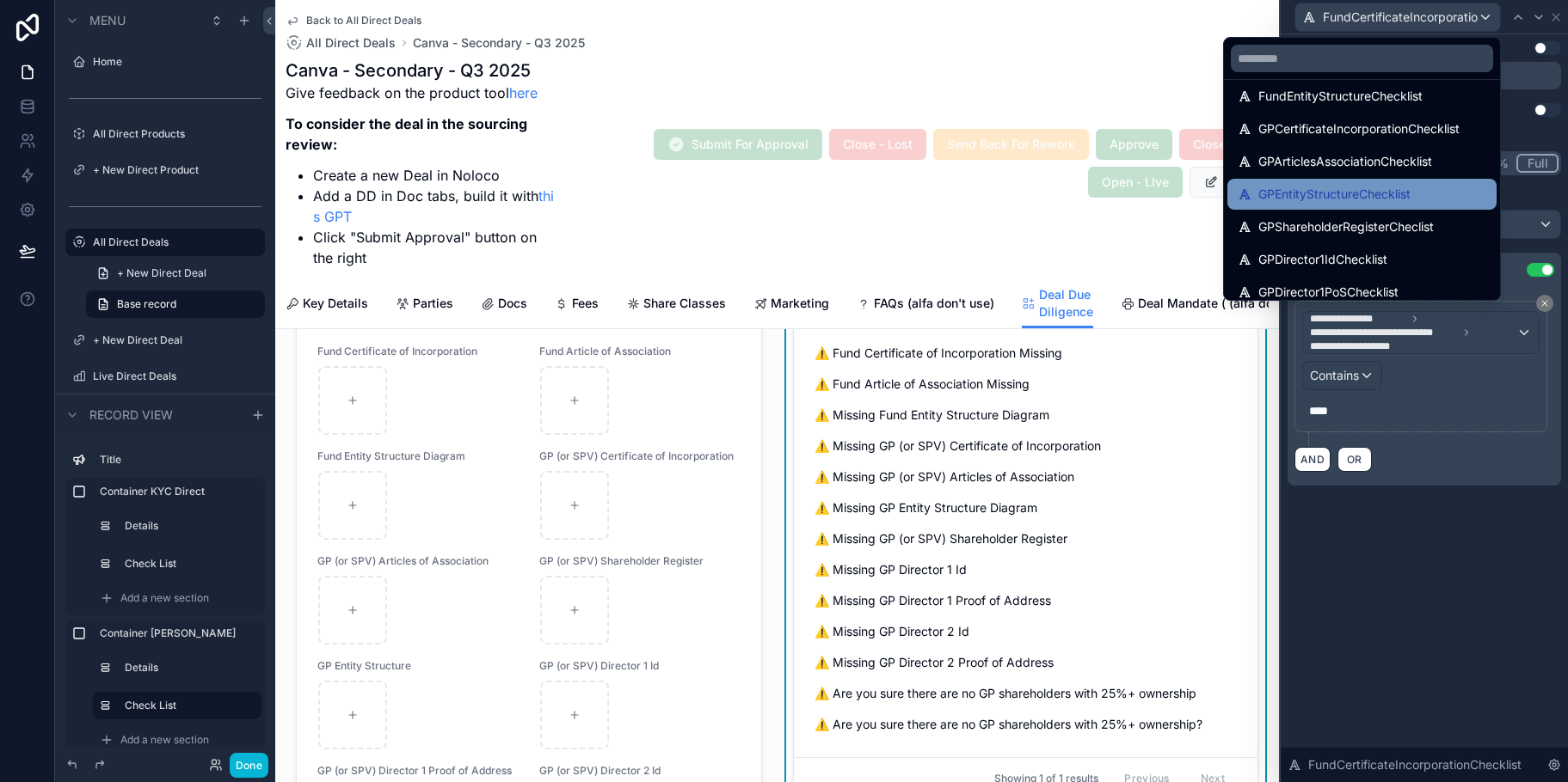
click at [1398, 204] on span "GPEntityStructureChecklist" at bounding box center [1334, 194] width 153 height 21
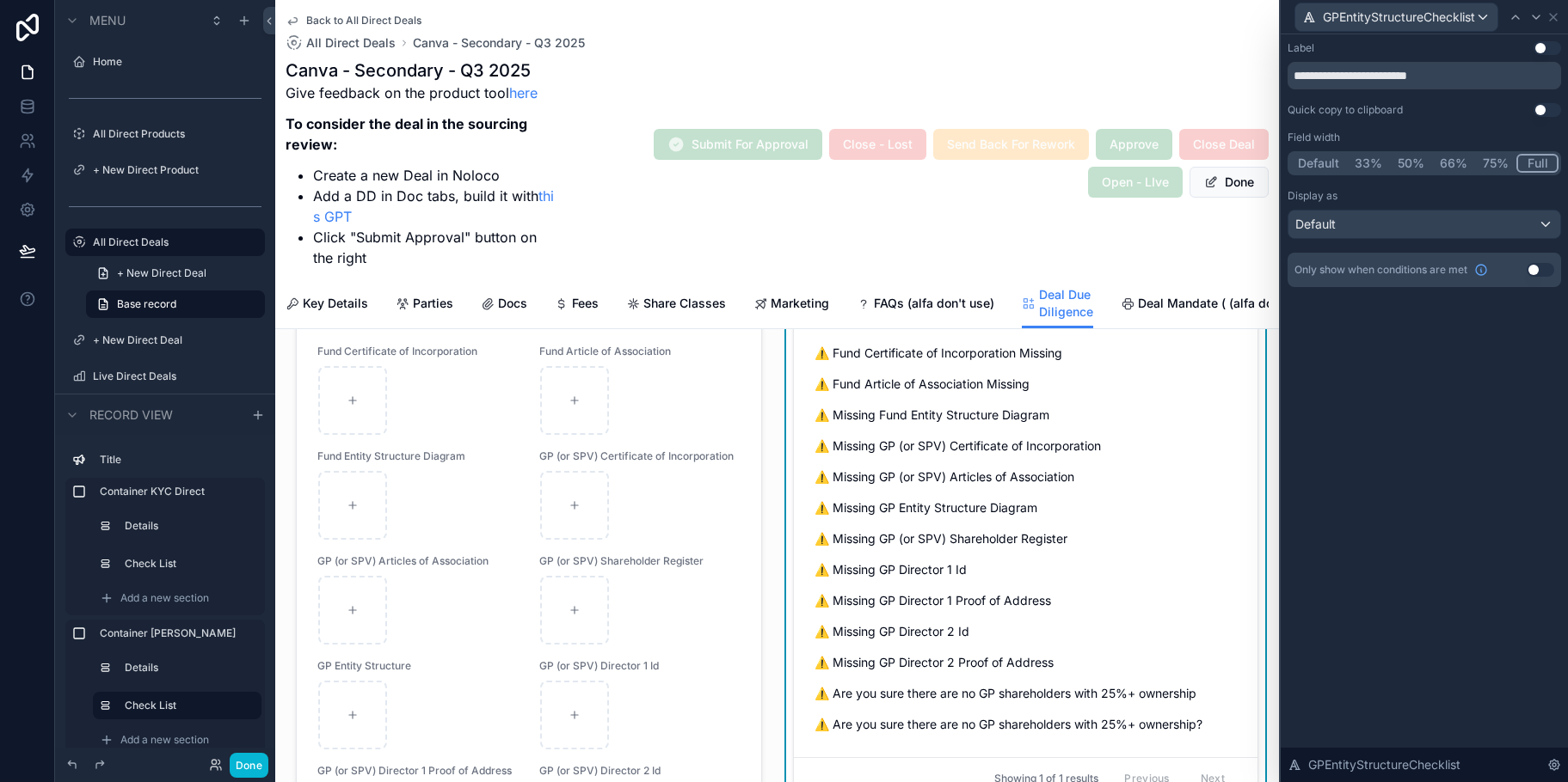
drag, startPoint x: 1541, startPoint y: 270, endPoint x: 1532, endPoint y: 280, distance: 13.5
click at [1541, 270] on button "Use setting" at bounding box center [1540, 270] width 27 height 14
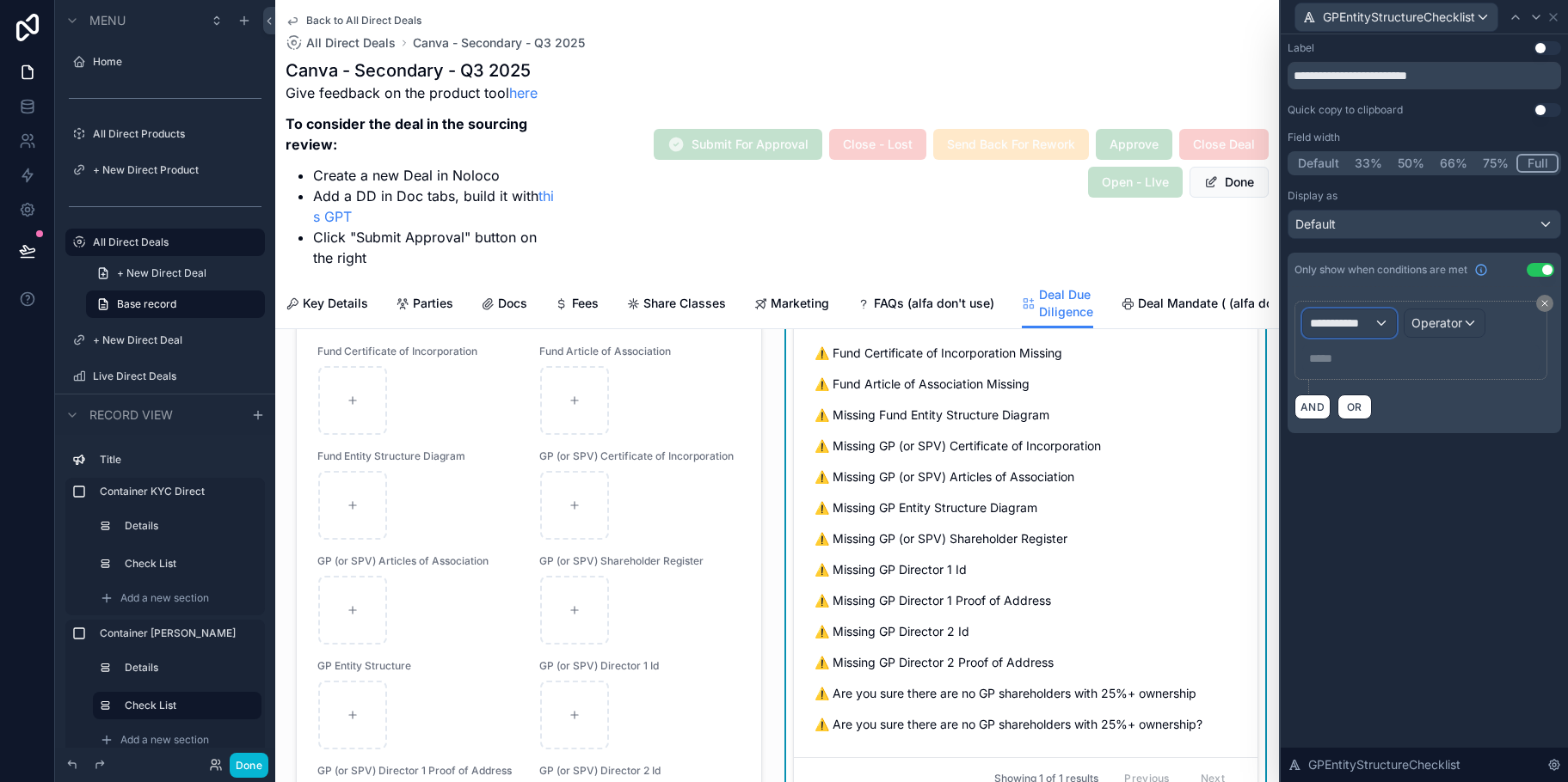
click at [1382, 319] on div "**********" at bounding box center [1349, 323] width 93 height 27
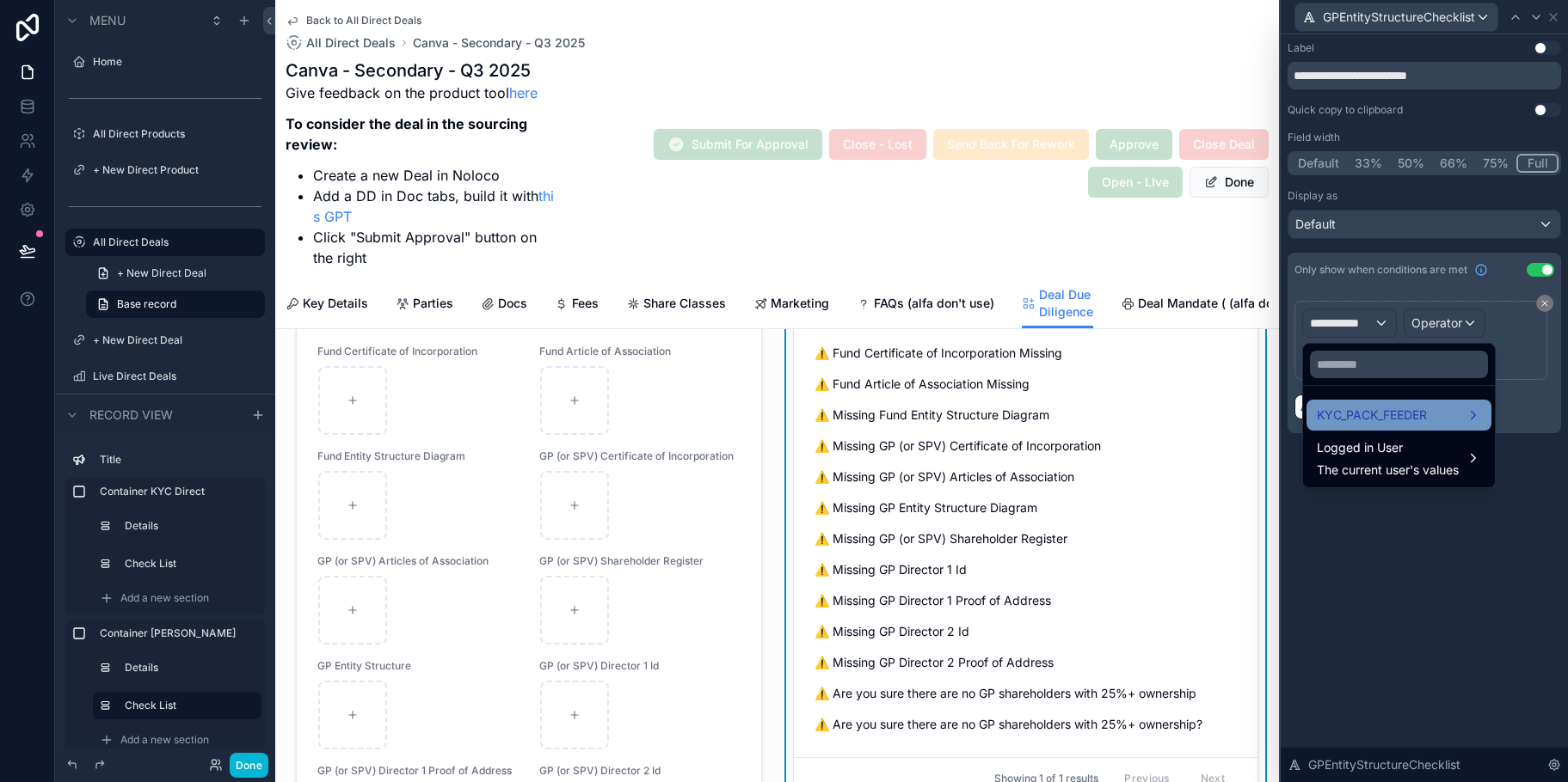
click at [1416, 415] on span "KYC_PACK_FEEDER" at bounding box center [1372, 415] width 110 height 21
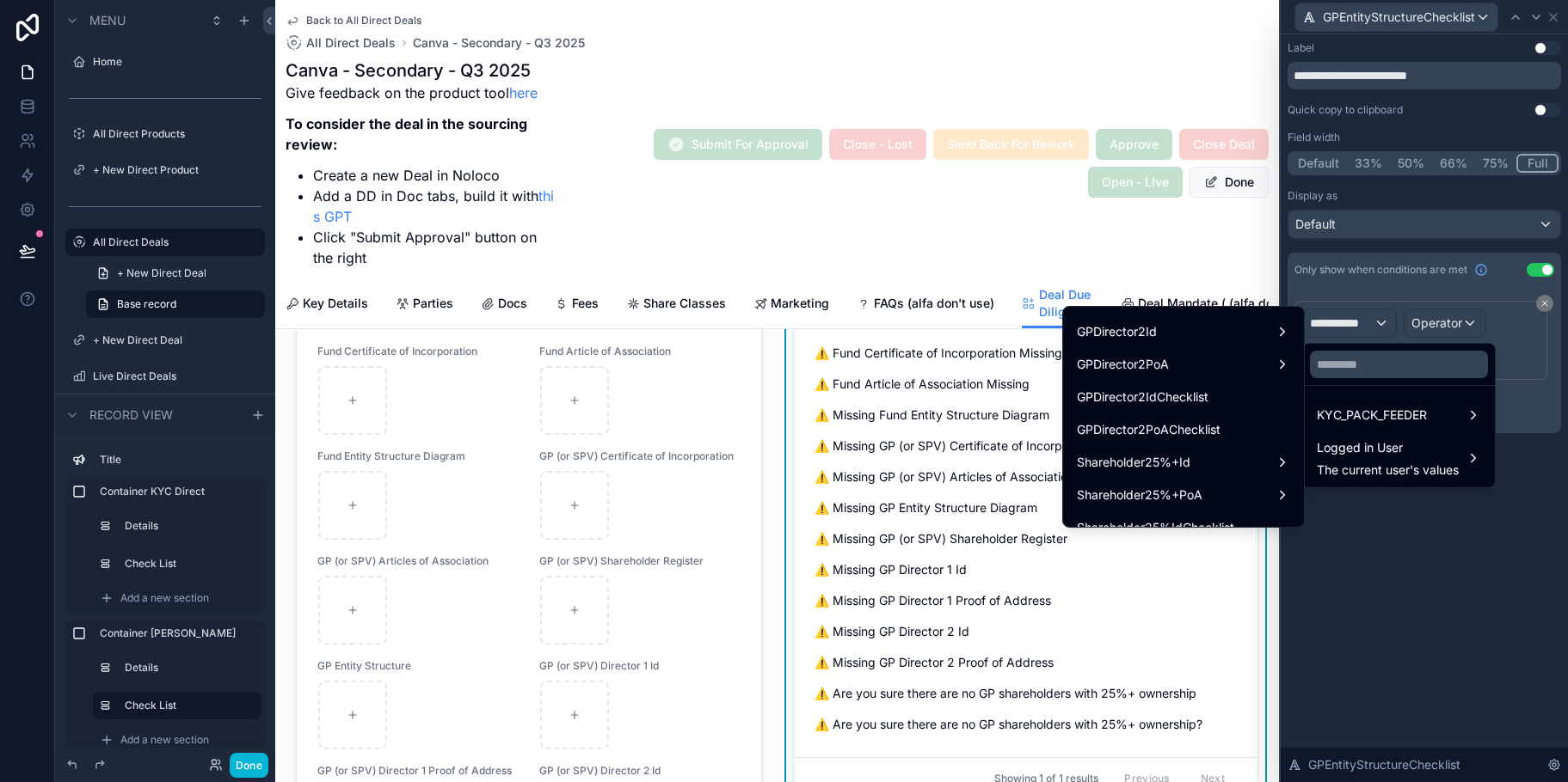
scroll to position [961, 0]
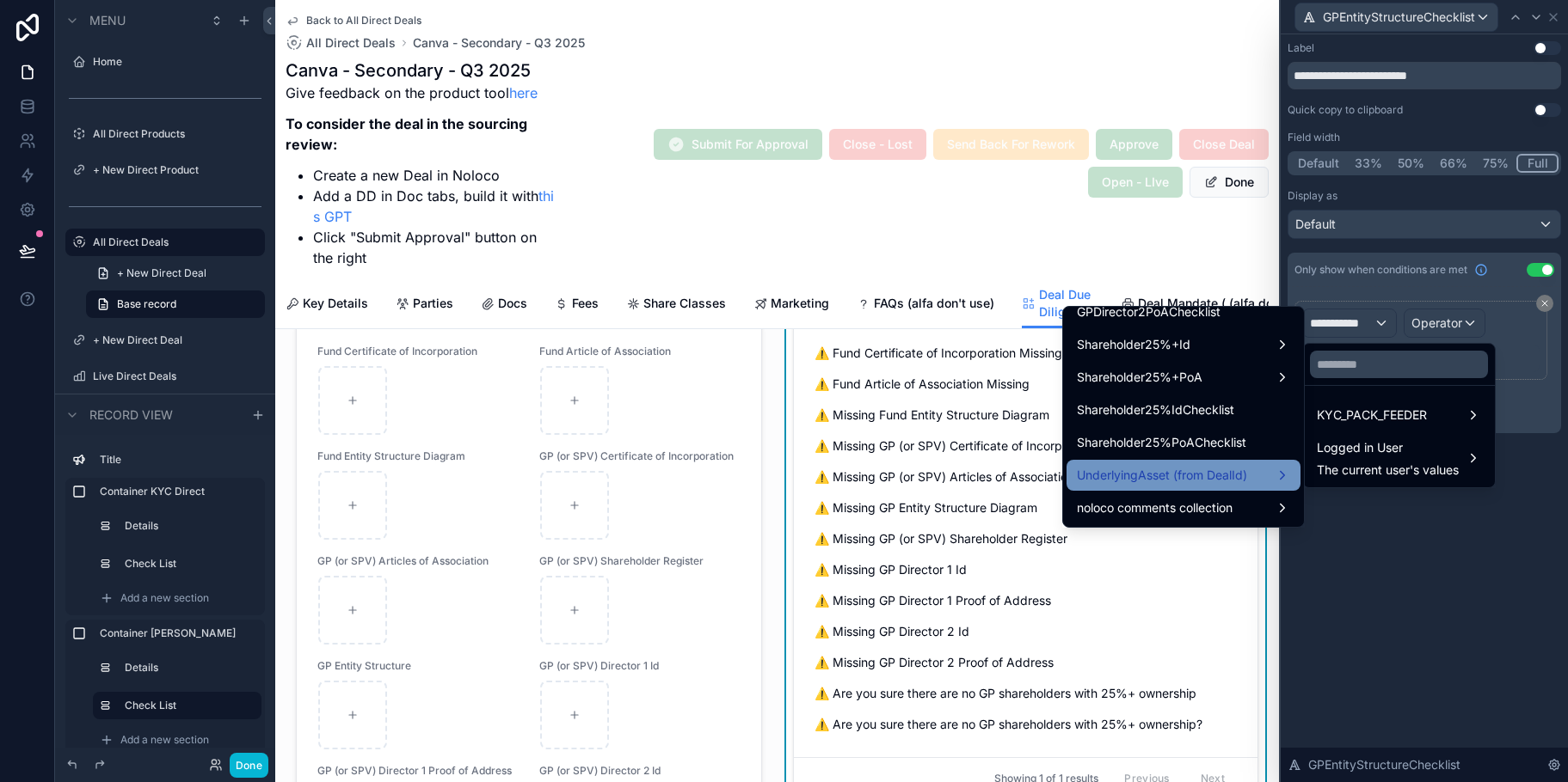
click at [1229, 476] on span "UnderlyingAsset (from DealId)" at bounding box center [1162, 476] width 171 height 21
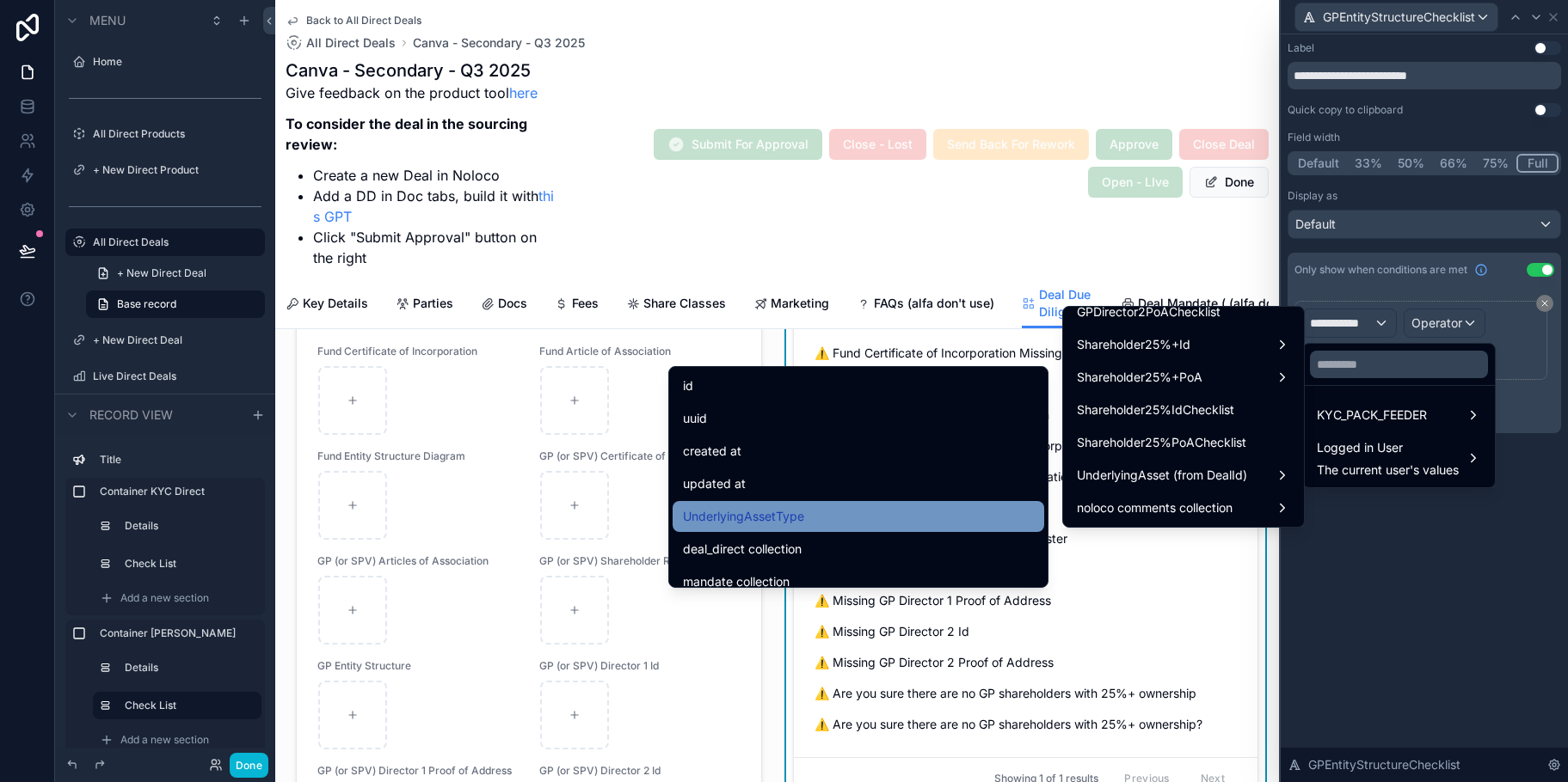
click at [809, 503] on div "UnderlyingAssetType" at bounding box center [858, 517] width 372 height 31
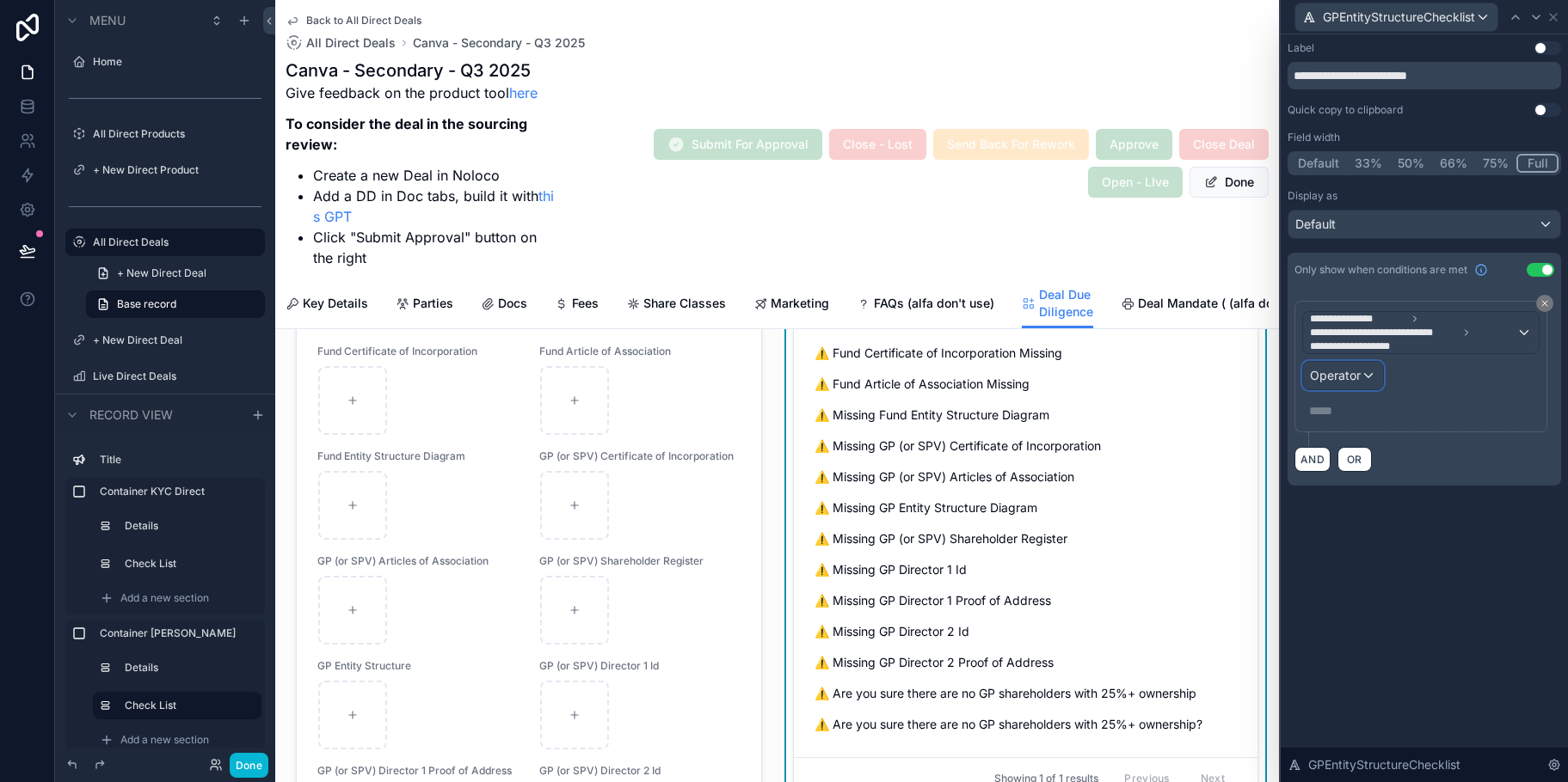
click at [1364, 372] on div "Operator" at bounding box center [1342, 375] width 80 height 27
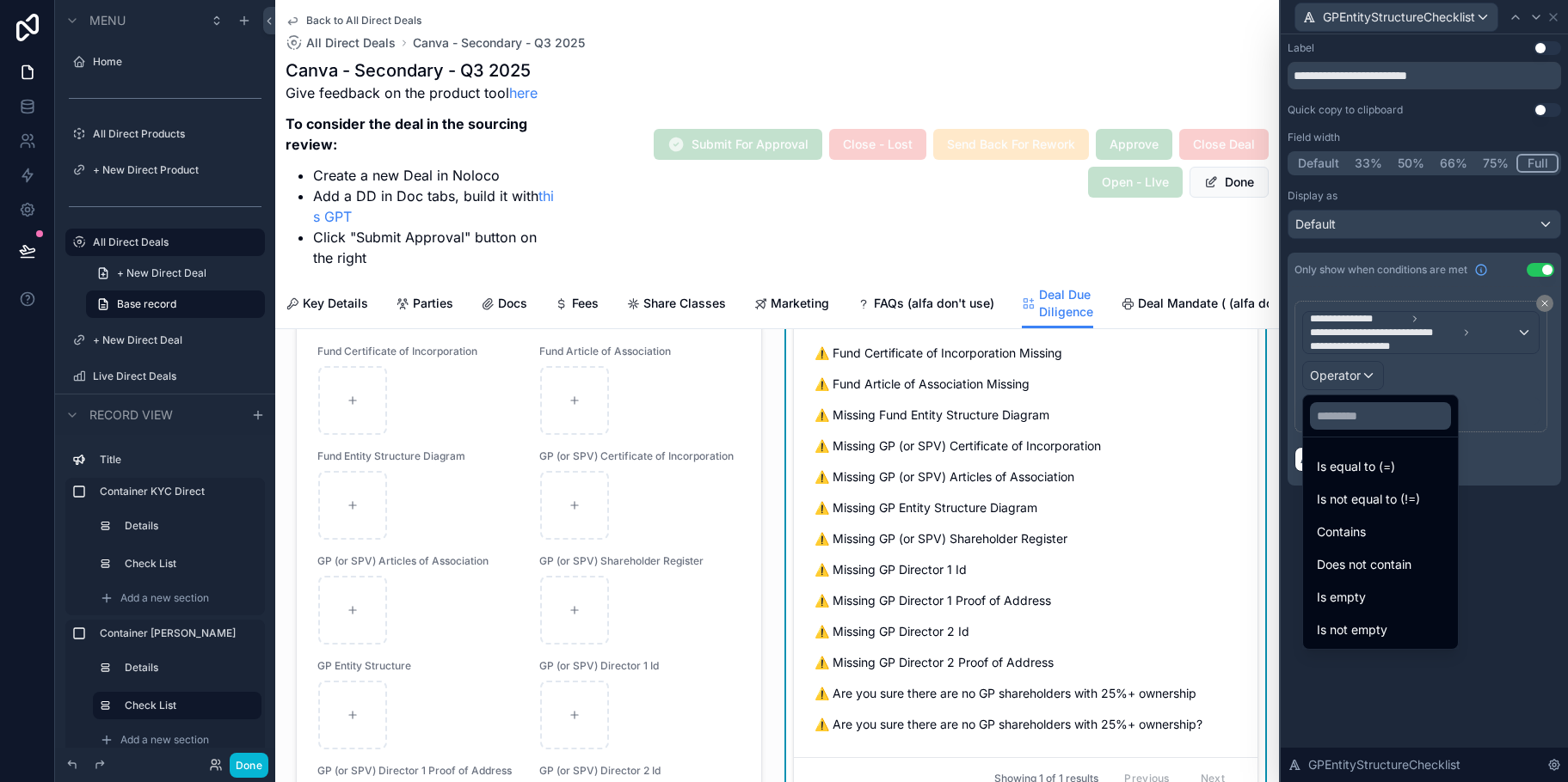
click at [1370, 516] on ul "Is equal to (=) Is not equal to (!=) Contains Does not contain Is empty Is not …" at bounding box center [1379, 543] width 155 height 211
click at [1370, 523] on div "Contains" at bounding box center [1380, 533] width 127 height 21
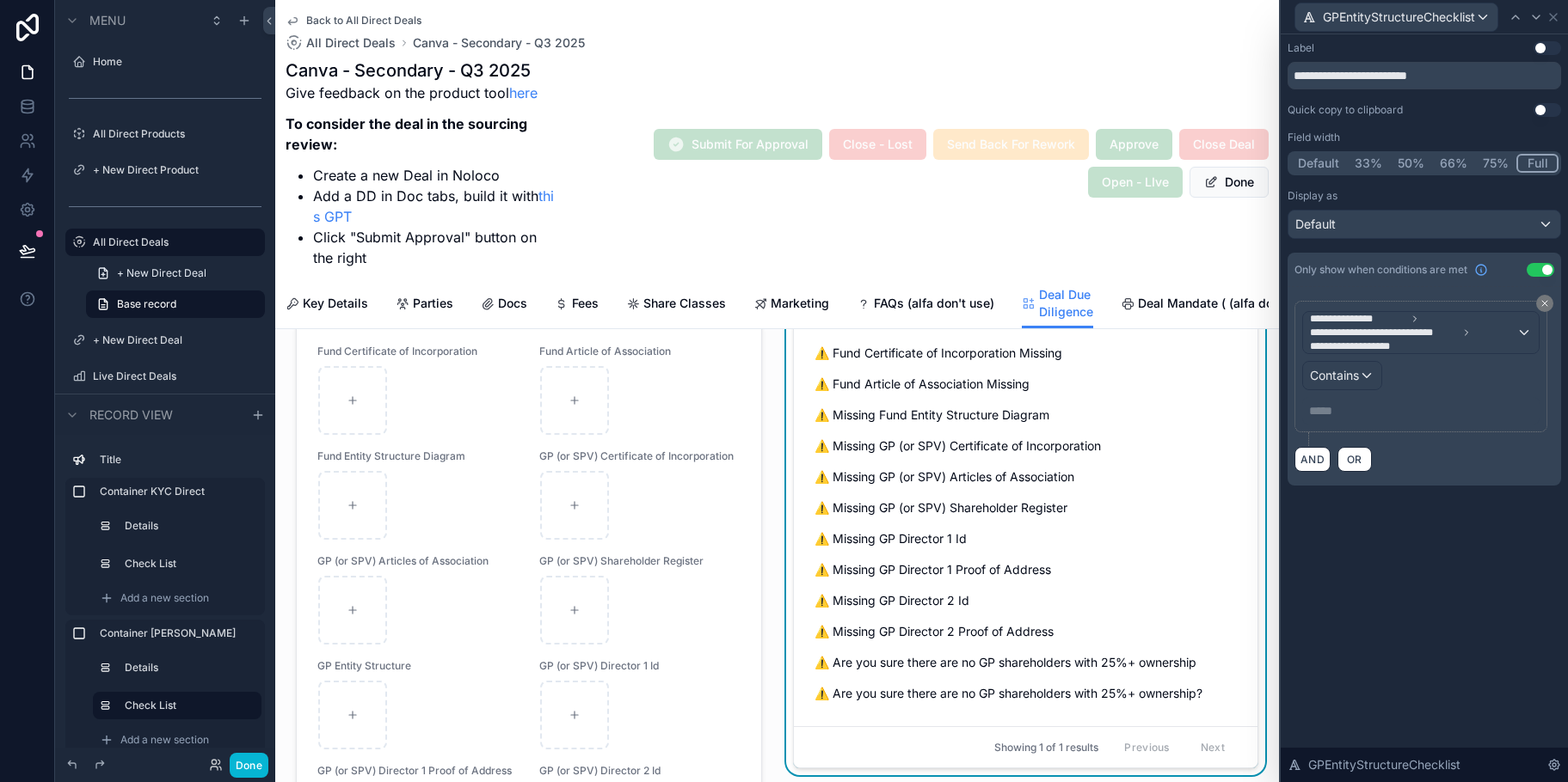
click at [1340, 412] on p "***** ﻿" at bounding box center [1422, 411] width 227 height 17
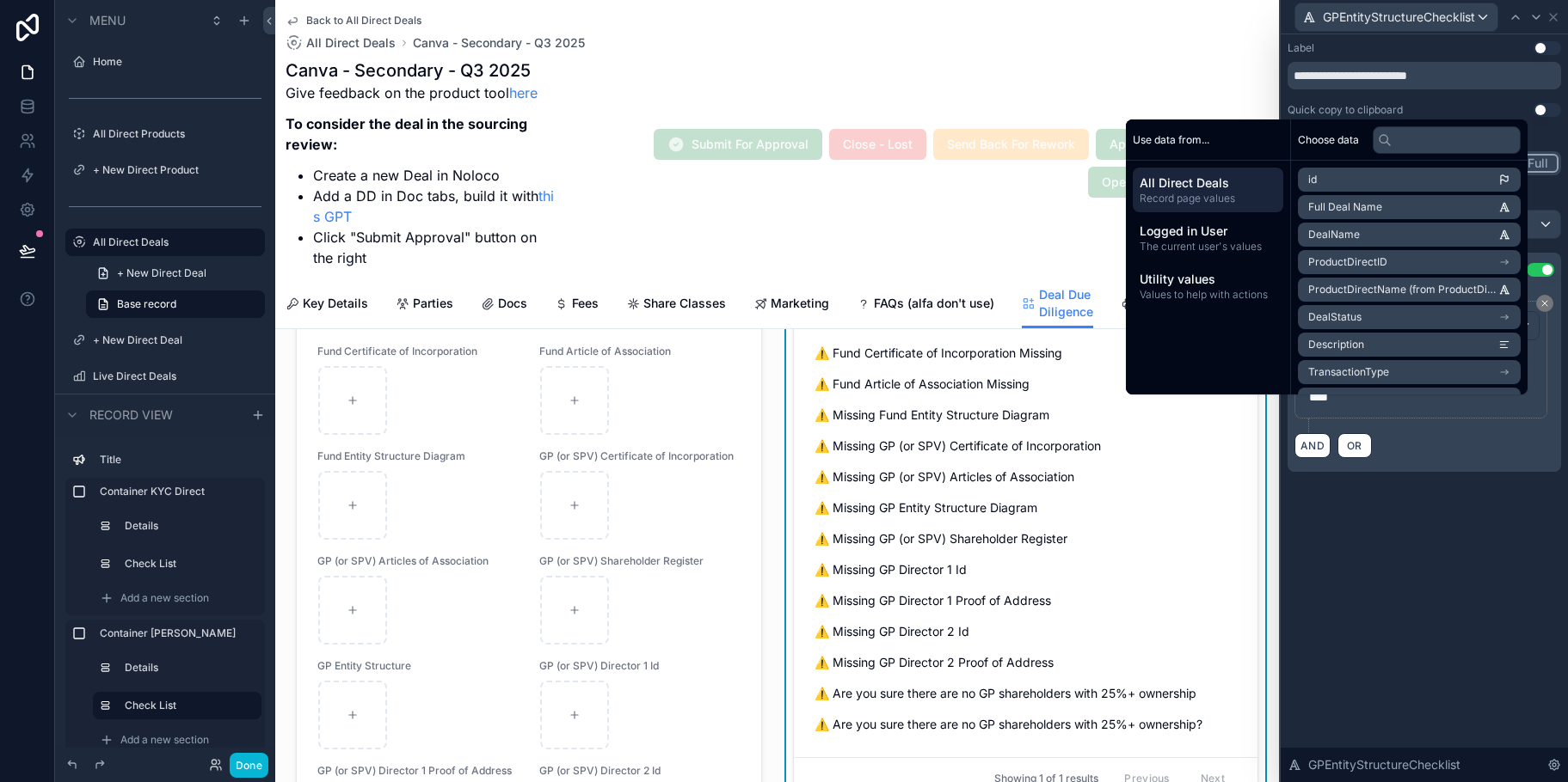
click at [1433, 532] on div "**********" at bounding box center [1424, 408] width 287 height 748
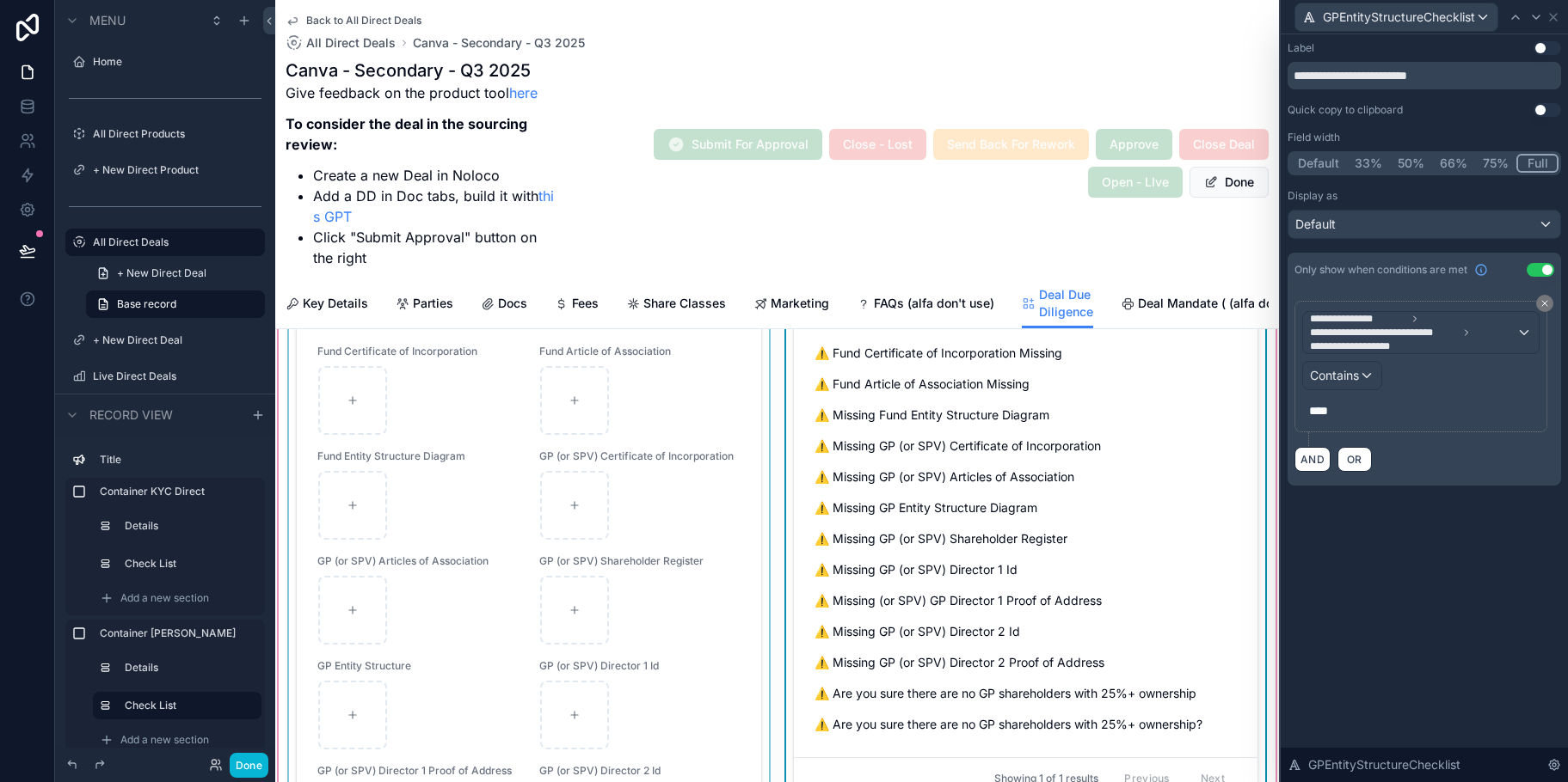
drag, startPoint x: 409, startPoint y: 423, endPoint x: 409, endPoint y: 412, distance: 11.0
click at [409, 423] on div "scrollable content" at bounding box center [528, 616] width 486 height 608
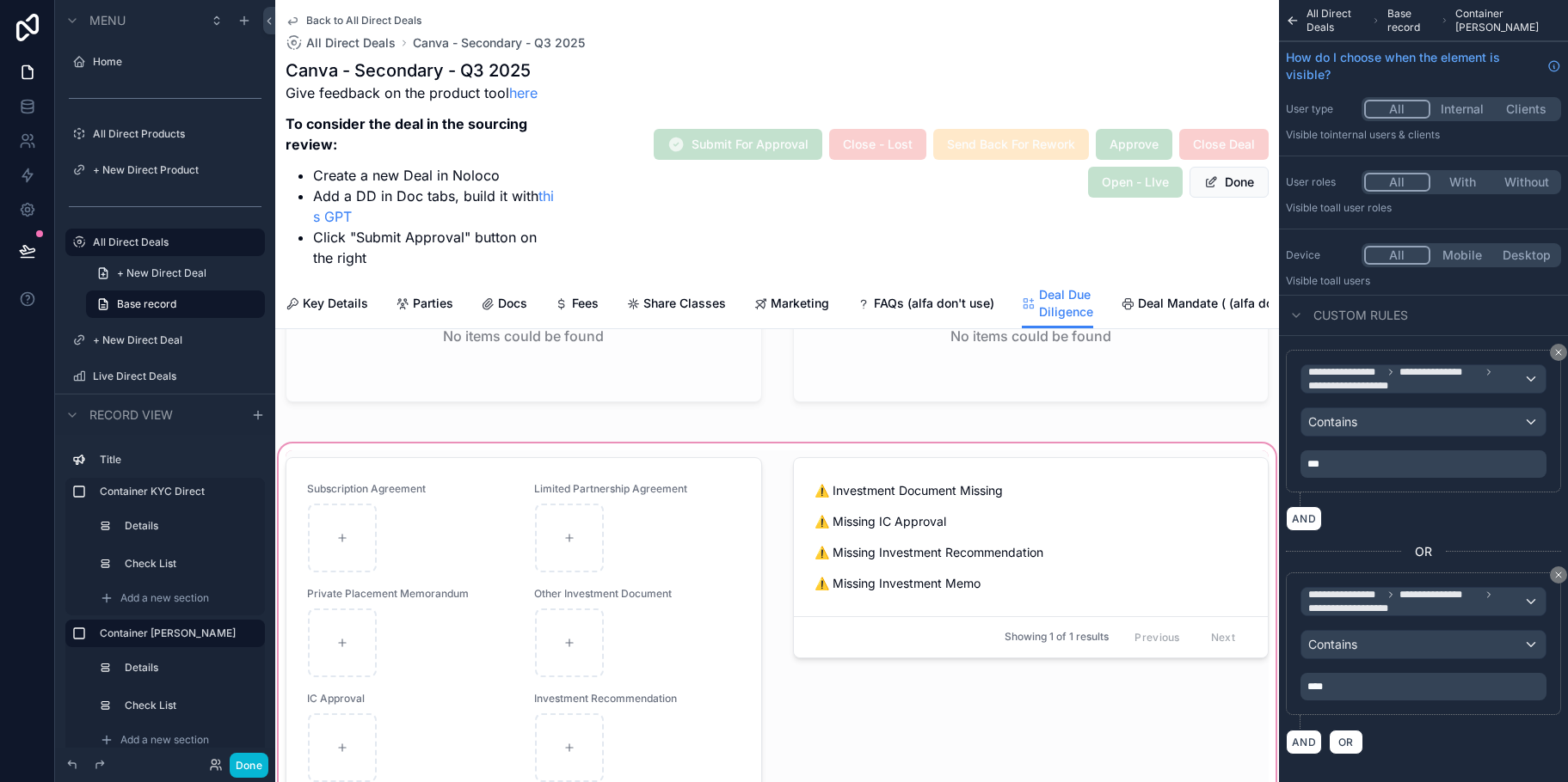
scroll to position [2155, 0]
click at [683, 534] on div "scrollable content" at bounding box center [776, 710] width 1004 height 538
click at [730, 509] on div "scrollable content" at bounding box center [776, 710] width 1004 height 538
click at [445, 546] on div "scrollable content" at bounding box center [776, 710] width 1004 height 538
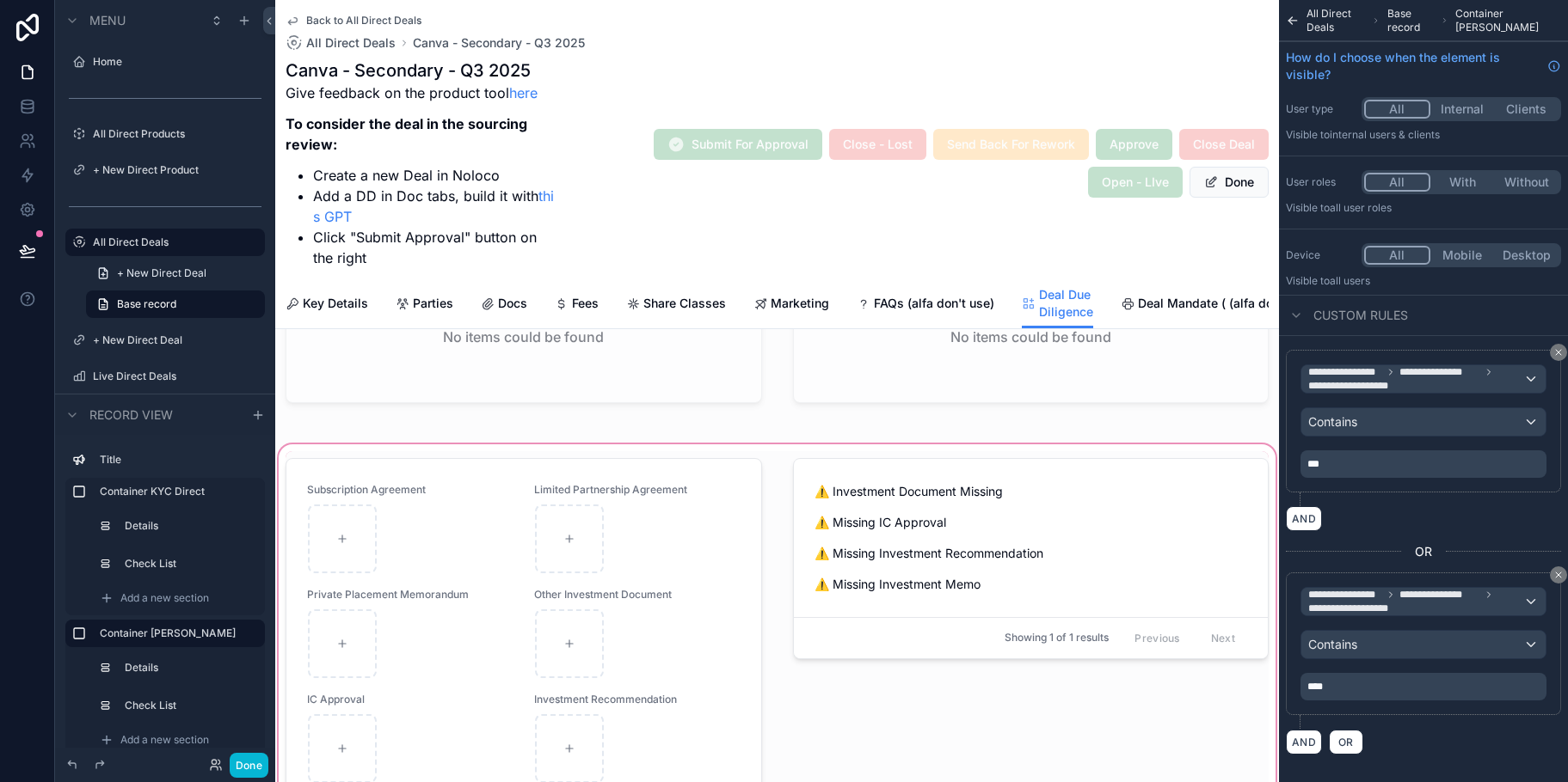
click at [445, 546] on div "scrollable content" at bounding box center [776, 710] width 1004 height 538
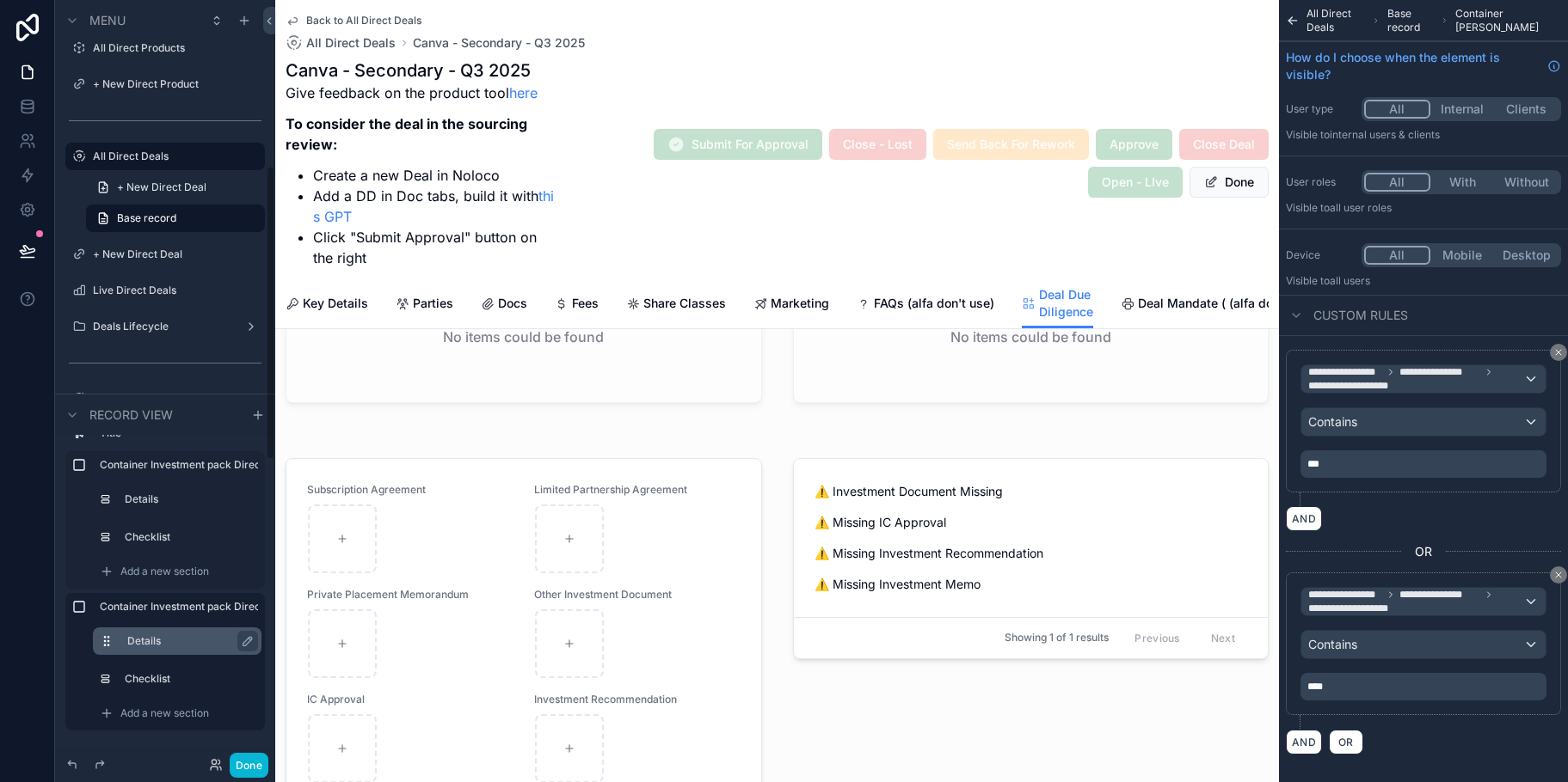
scroll to position [430, 0]
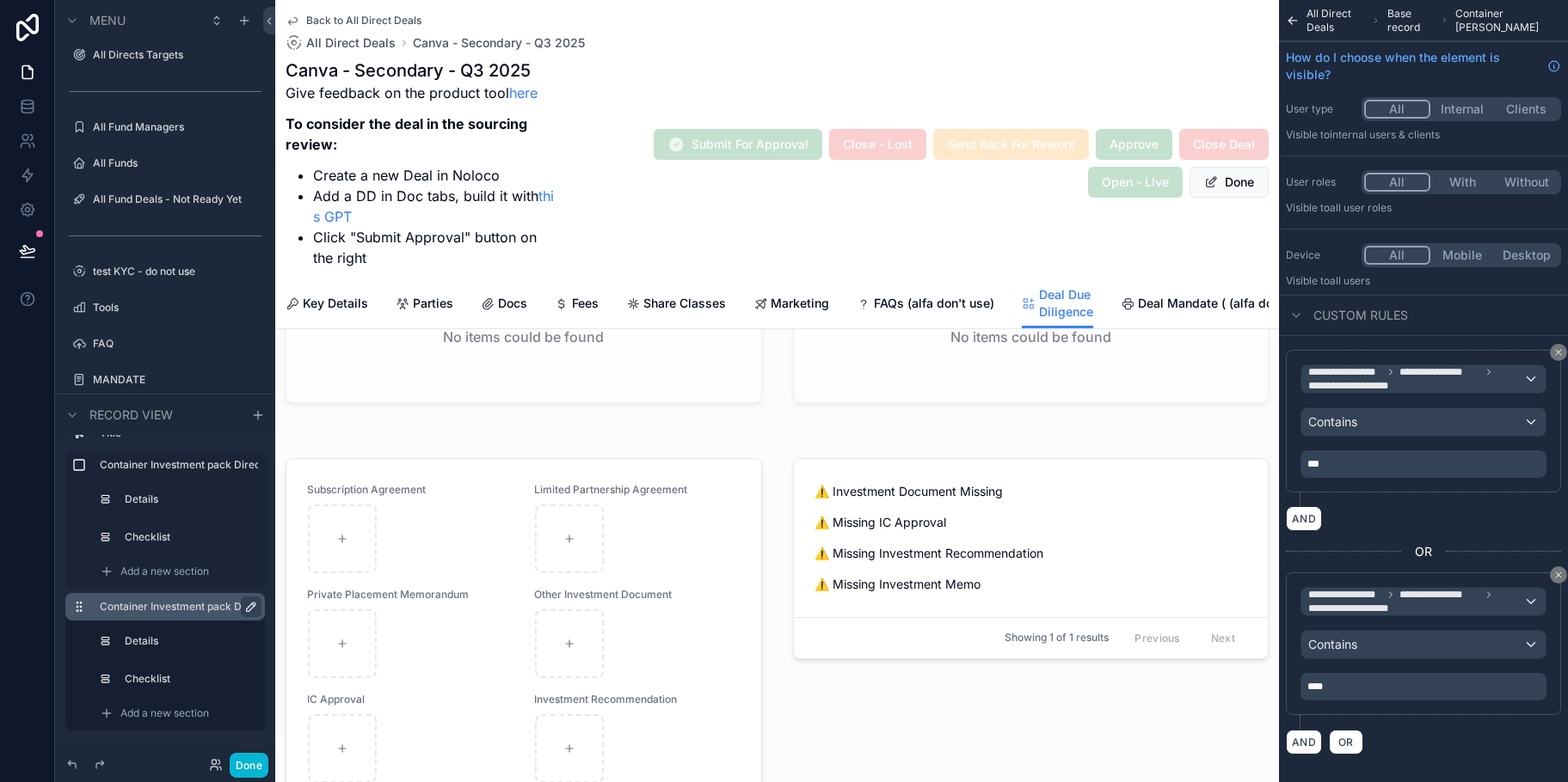
click at [250, 604] on icon "scrollable content" at bounding box center [251, 607] width 14 height 14
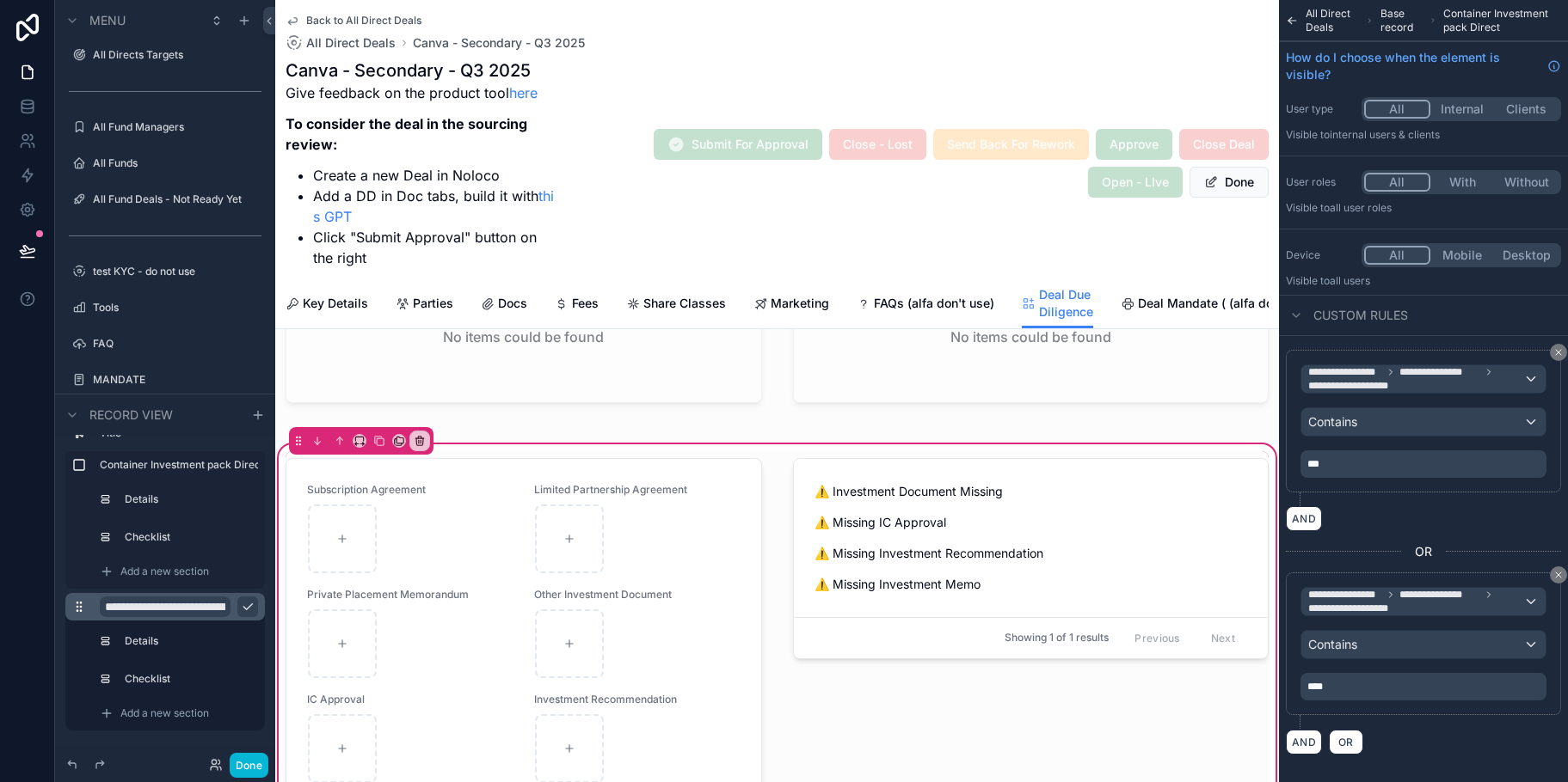
click at [212, 603] on input "**********" at bounding box center [165, 608] width 131 height 21
type input "**********"
click at [239, 601] on button "scrollable content" at bounding box center [247, 608] width 21 height 21
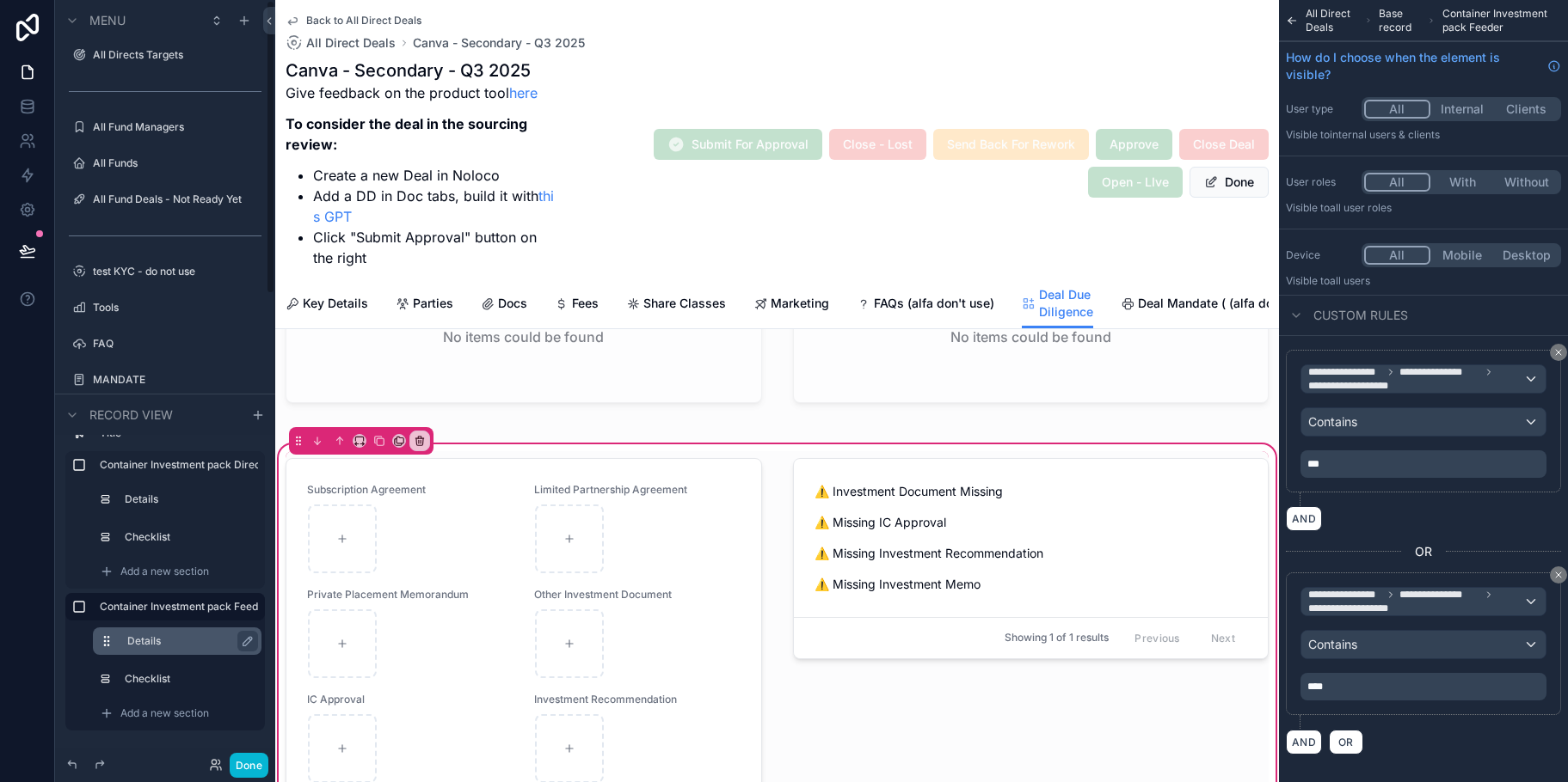
scroll to position [0, 0]
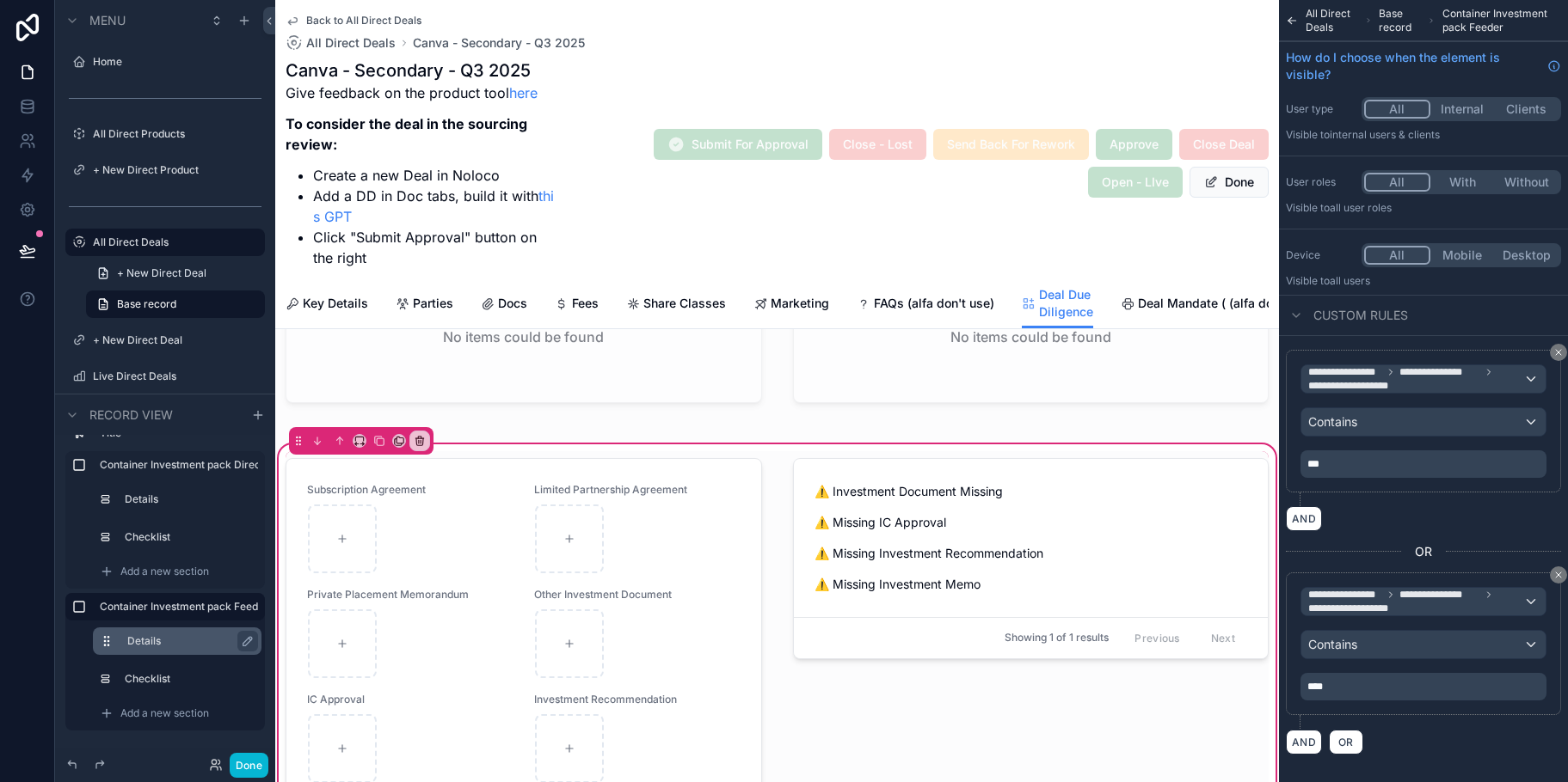
click at [148, 643] on label "Details" at bounding box center [187, 641] width 120 height 14
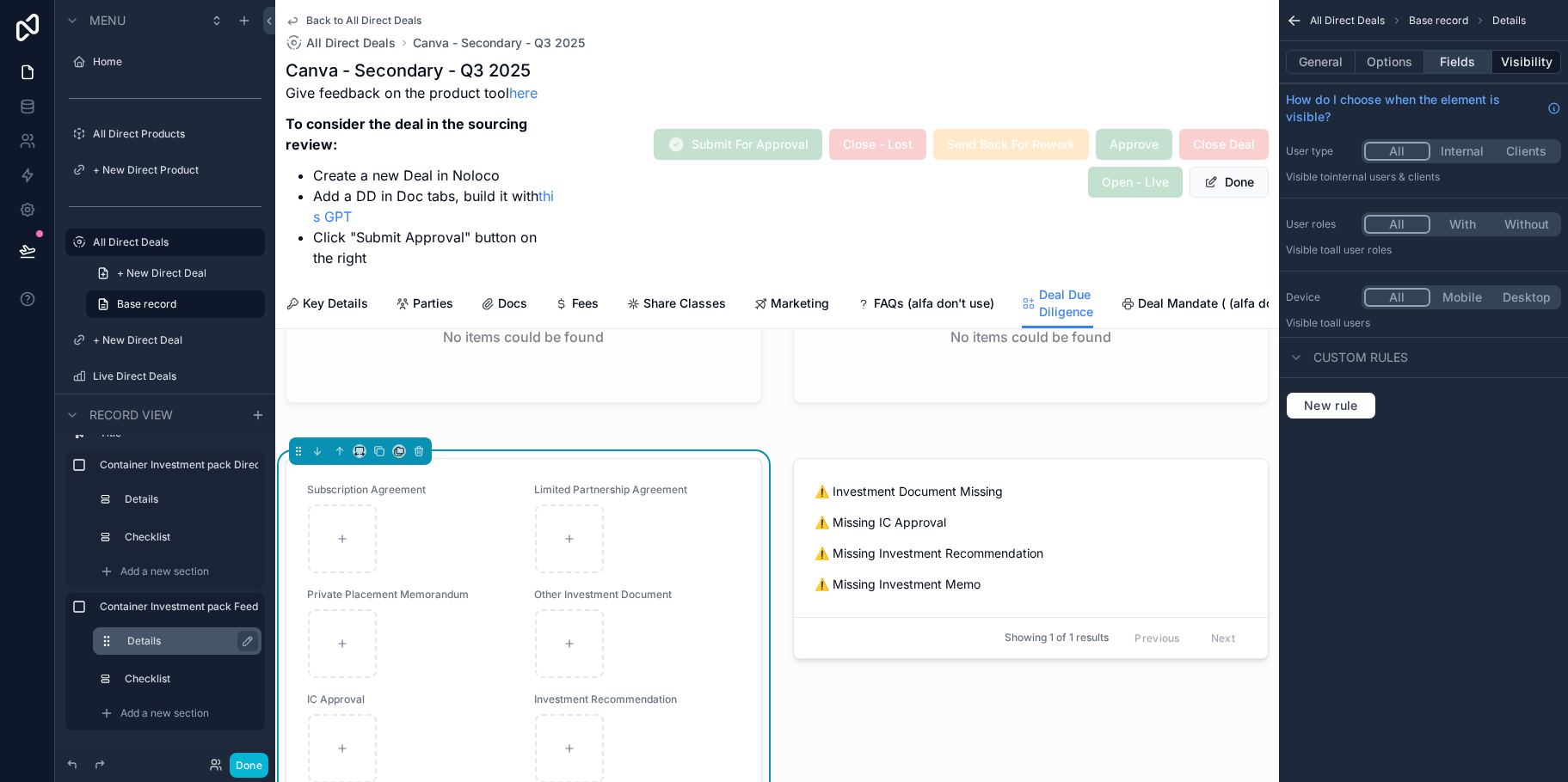
click at [1458, 60] on button "Fields" at bounding box center [1458, 62] width 69 height 24
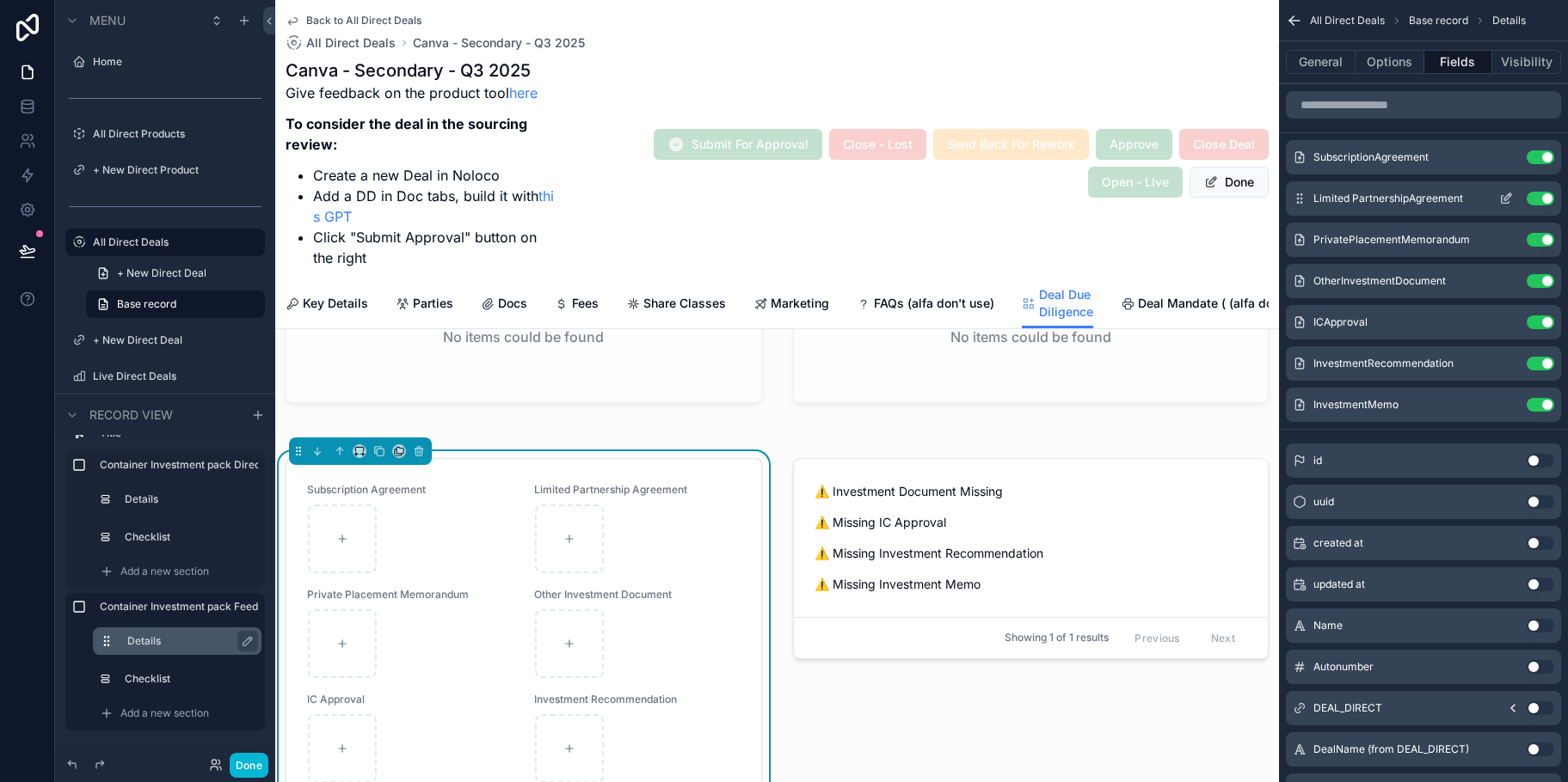
click at [1507, 204] on icon "scrollable content" at bounding box center [1505, 200] width 8 height 8
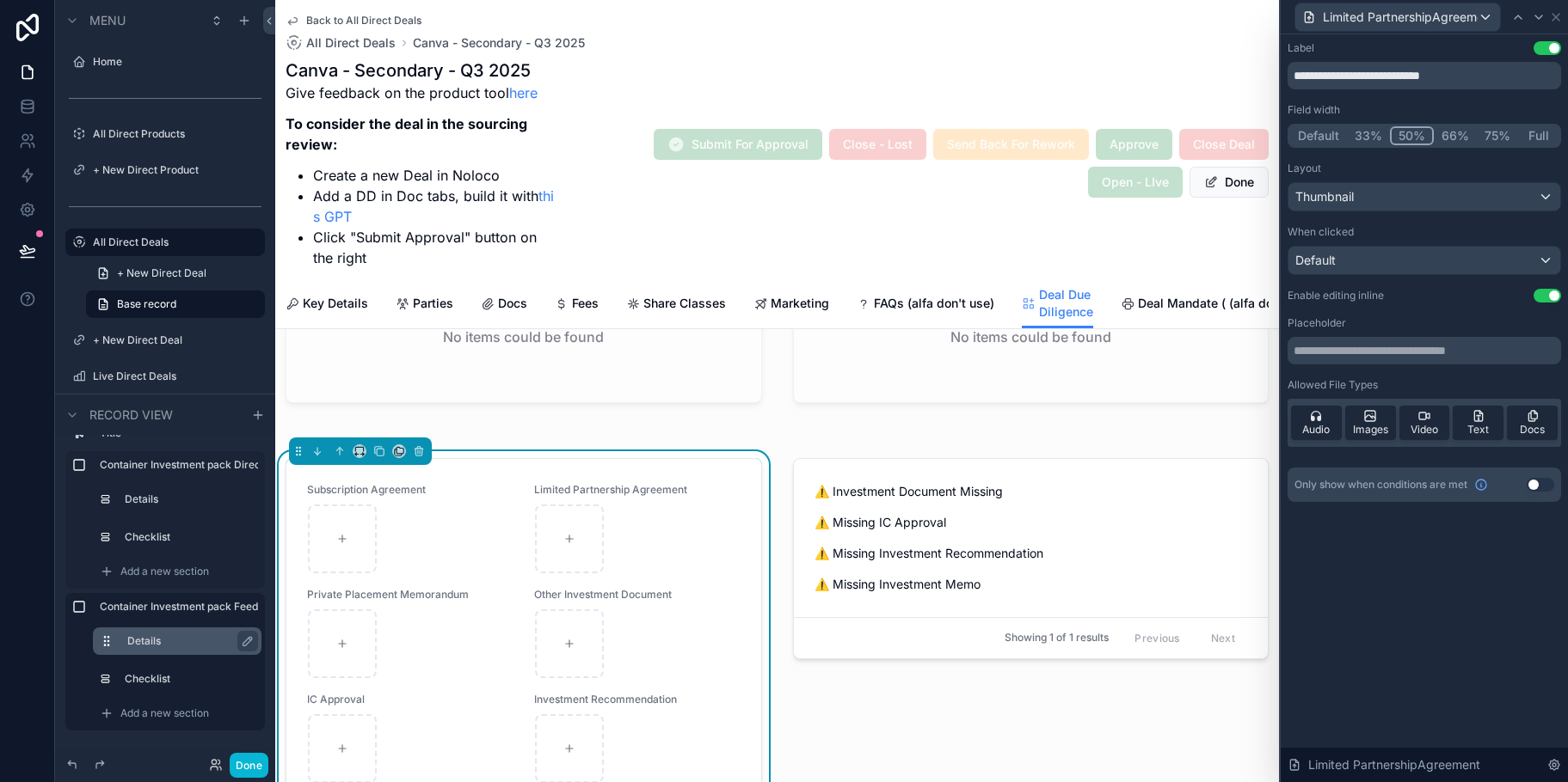
click at [1546, 482] on button "Use setting" at bounding box center [1540, 484] width 27 height 14
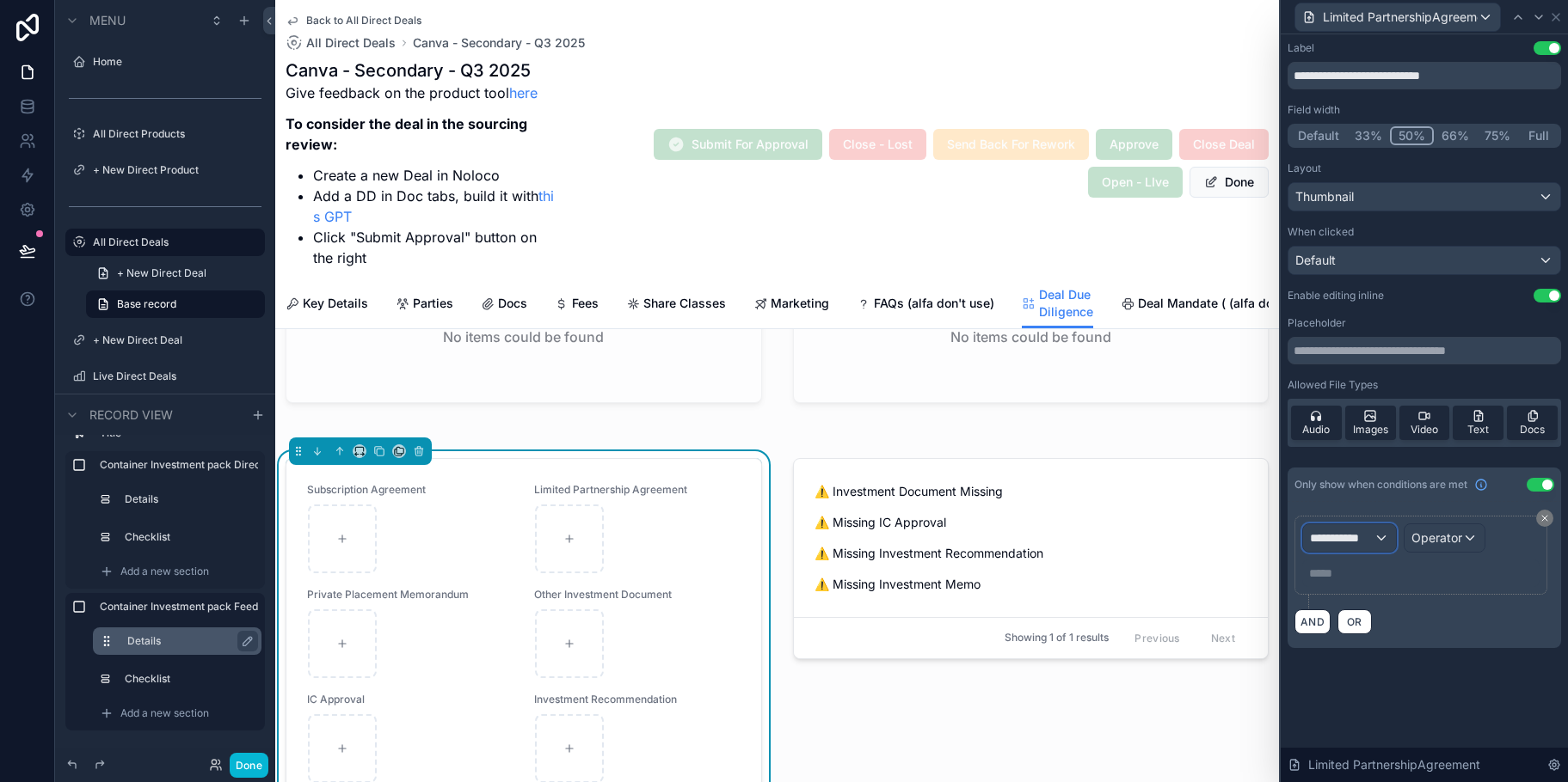
click at [1385, 547] on div "**********" at bounding box center [1349, 537] width 93 height 27
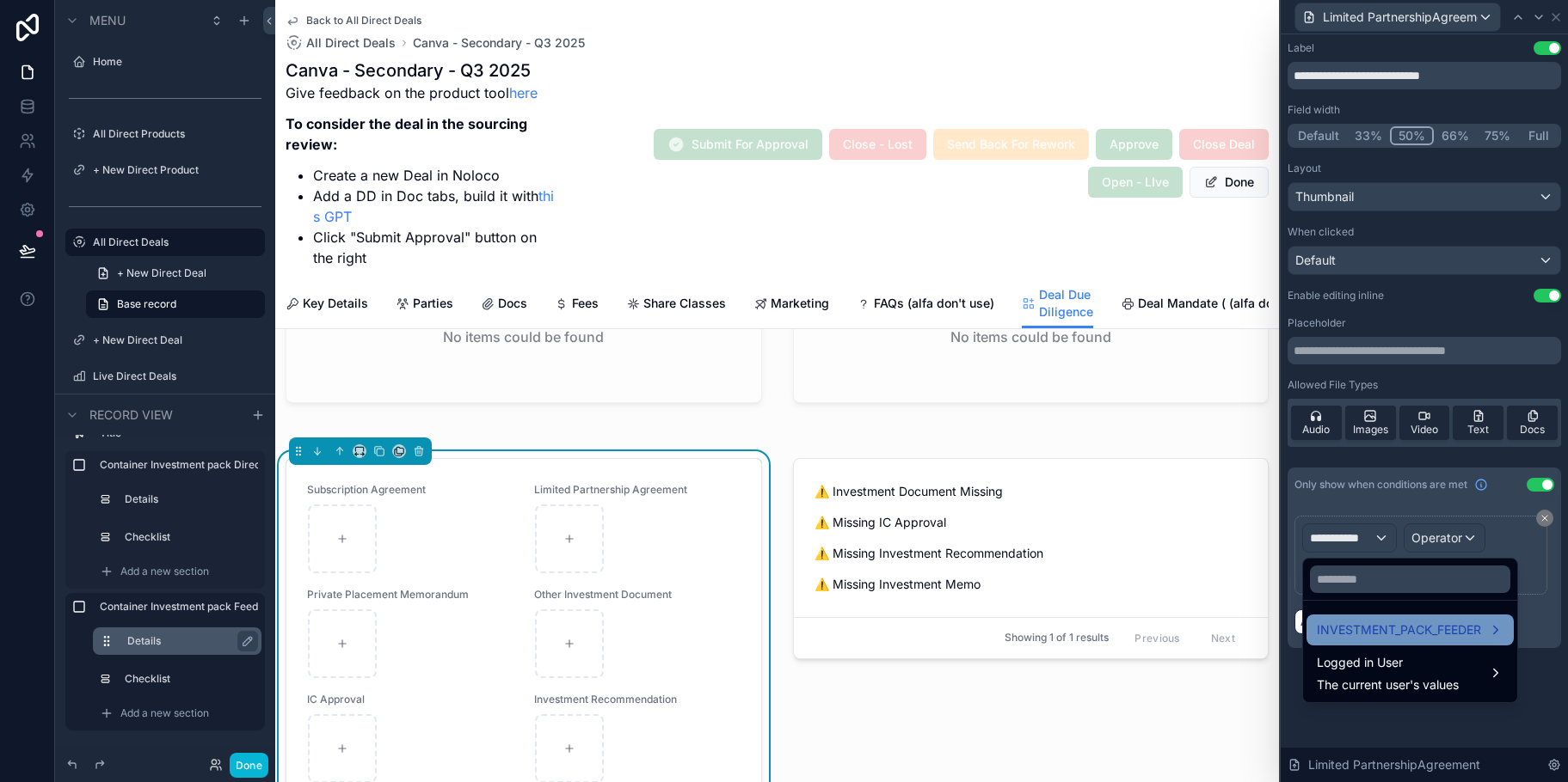
click at [1408, 639] on span "INVESTMENT_PACK_FEEDER" at bounding box center [1398, 630] width 164 height 21
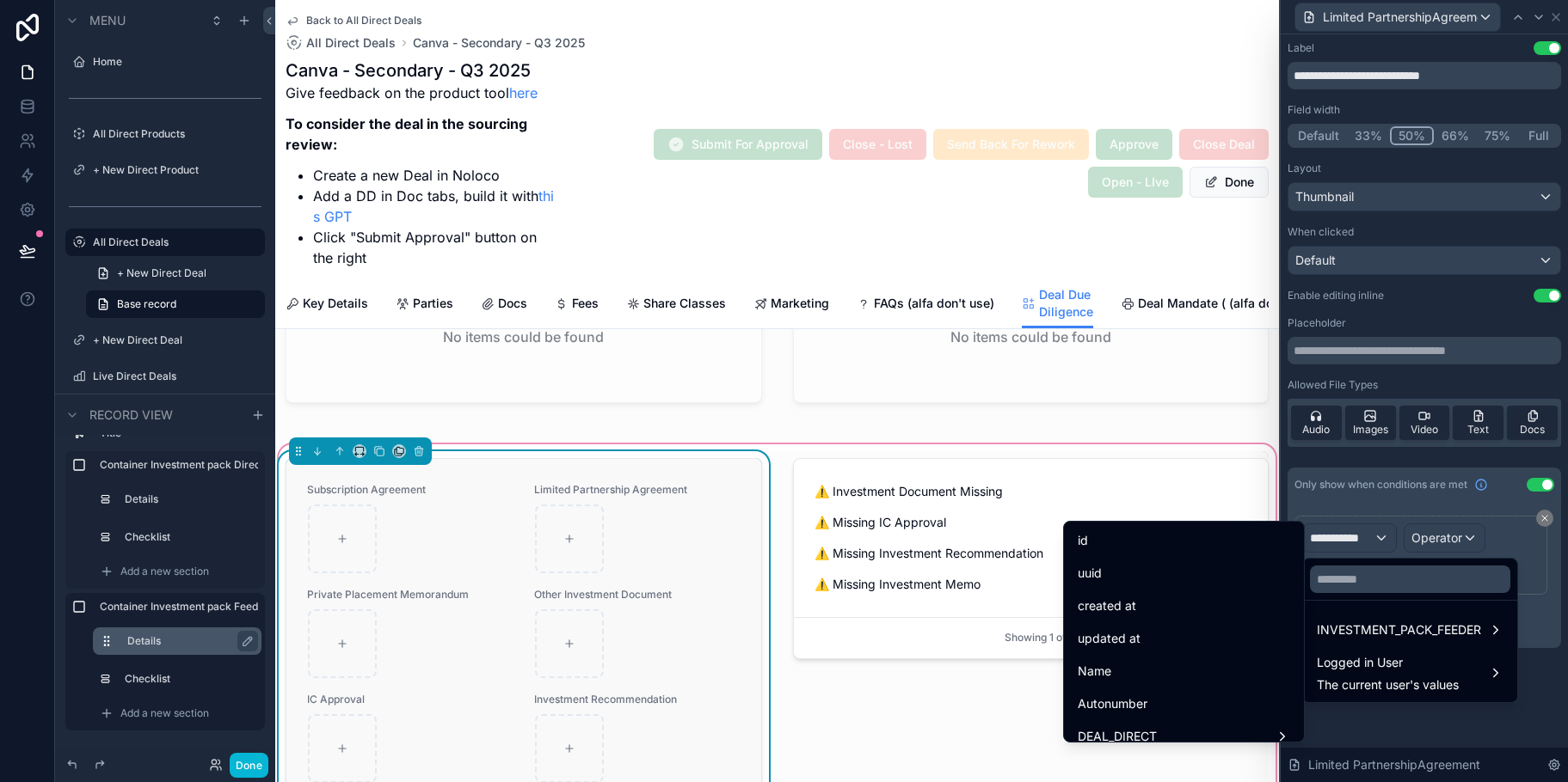
click at [413, 529] on div "scrollable content" at bounding box center [410, 538] width 205 height 69
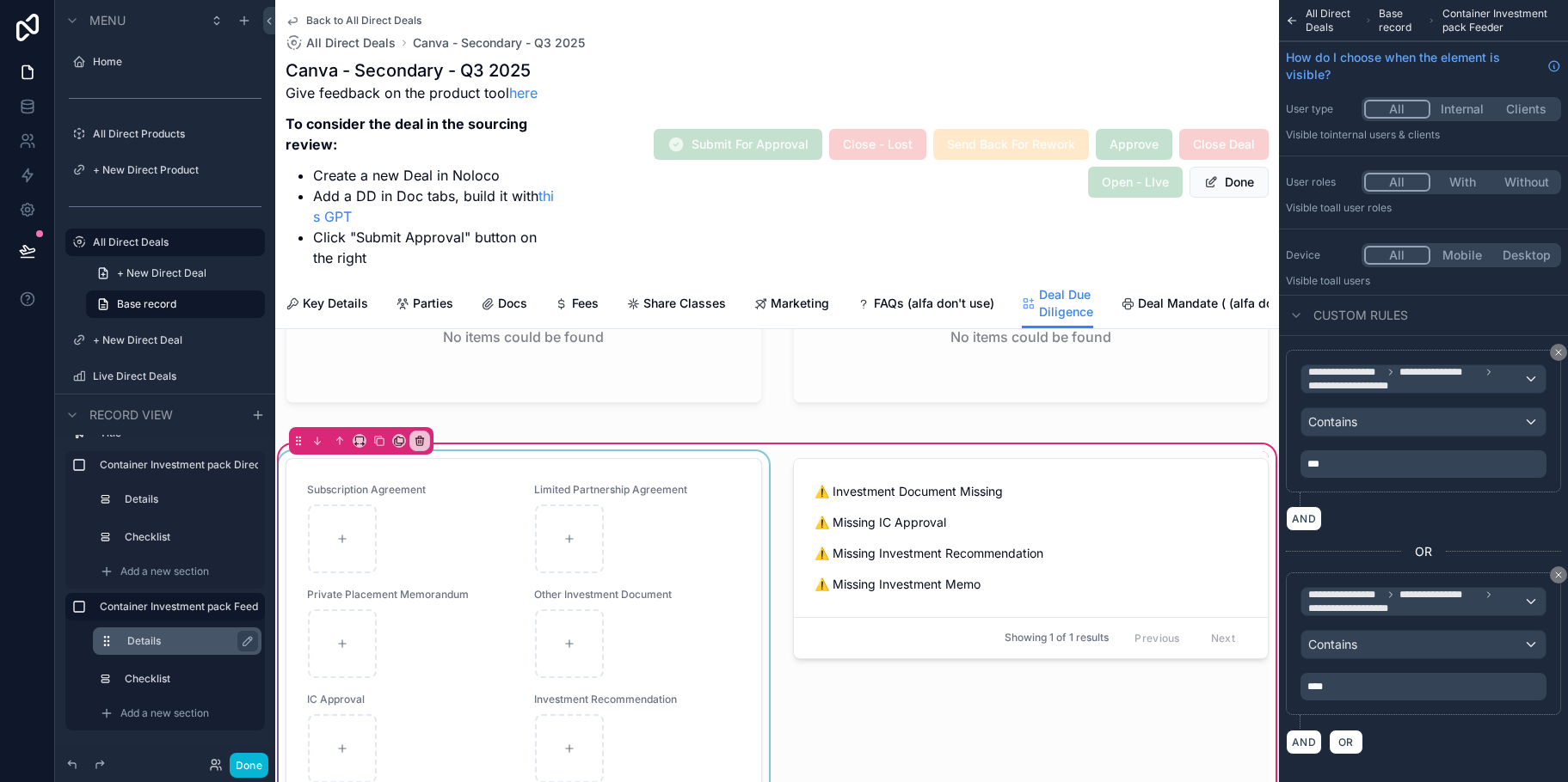
click at [646, 520] on div "scrollable content" at bounding box center [523, 710] width 497 height 518
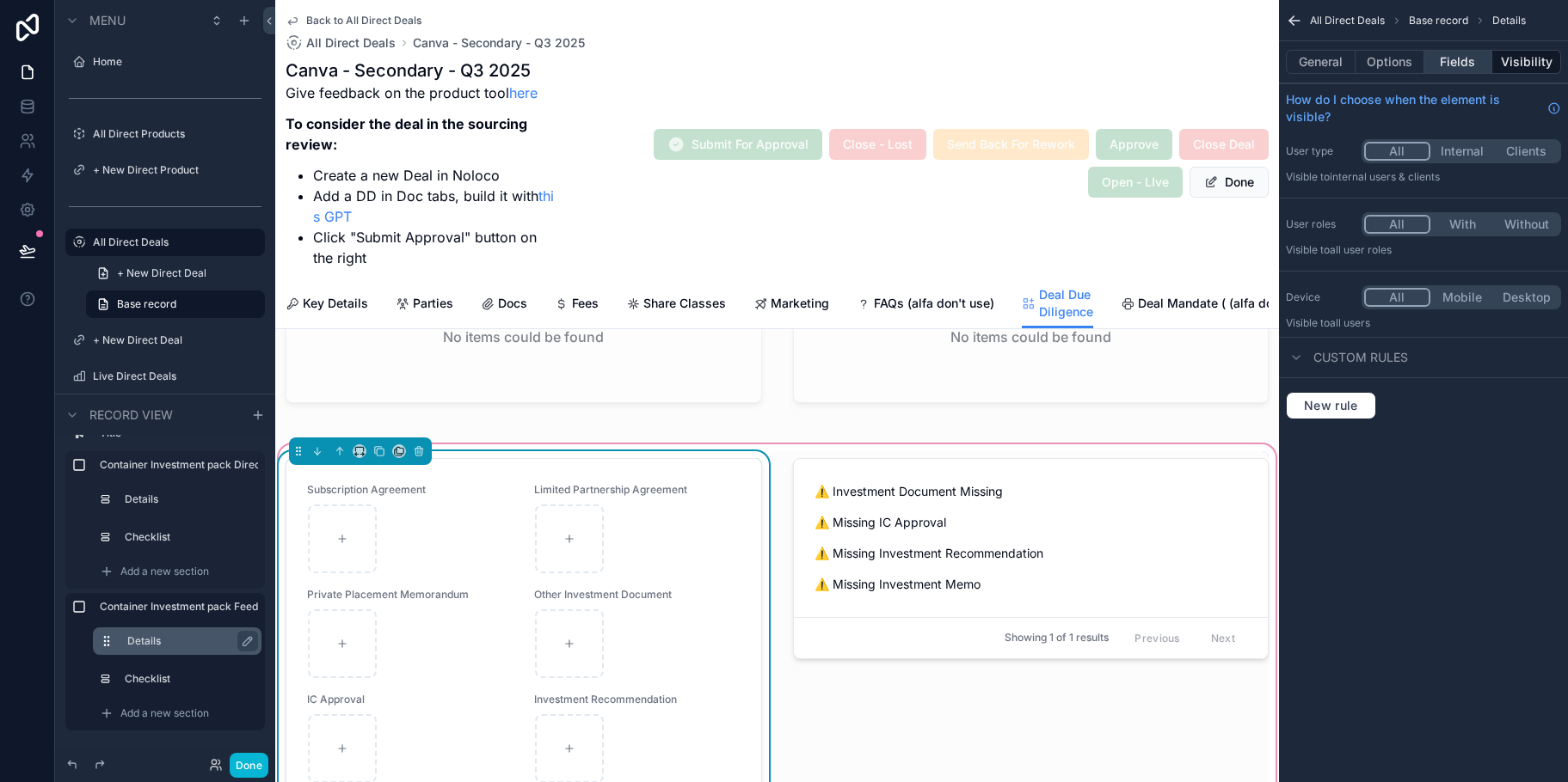
click at [1458, 64] on button "Fields" at bounding box center [1458, 62] width 69 height 24
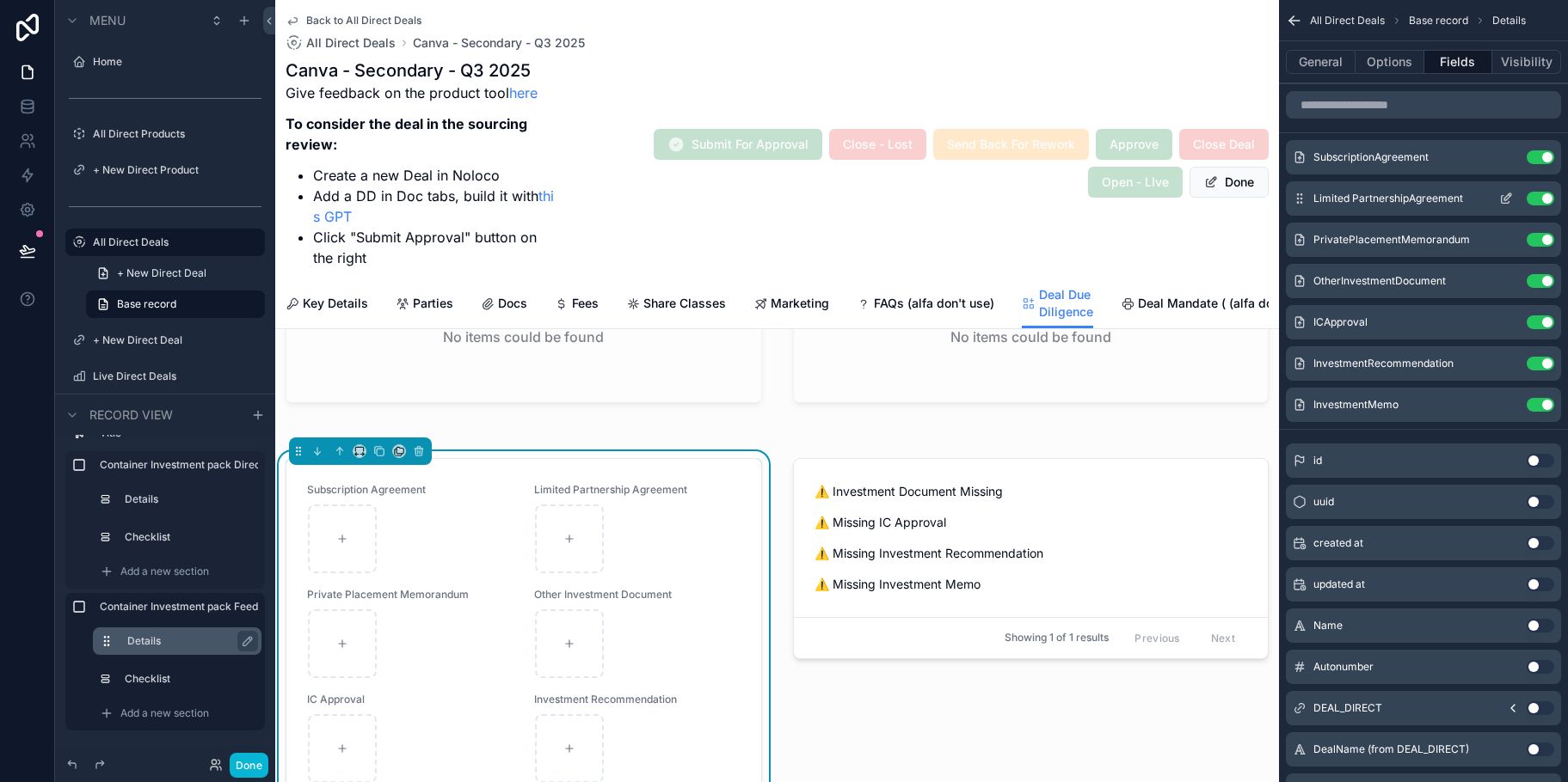
click at [1506, 204] on icon "scrollable content" at bounding box center [1505, 200] width 8 height 8
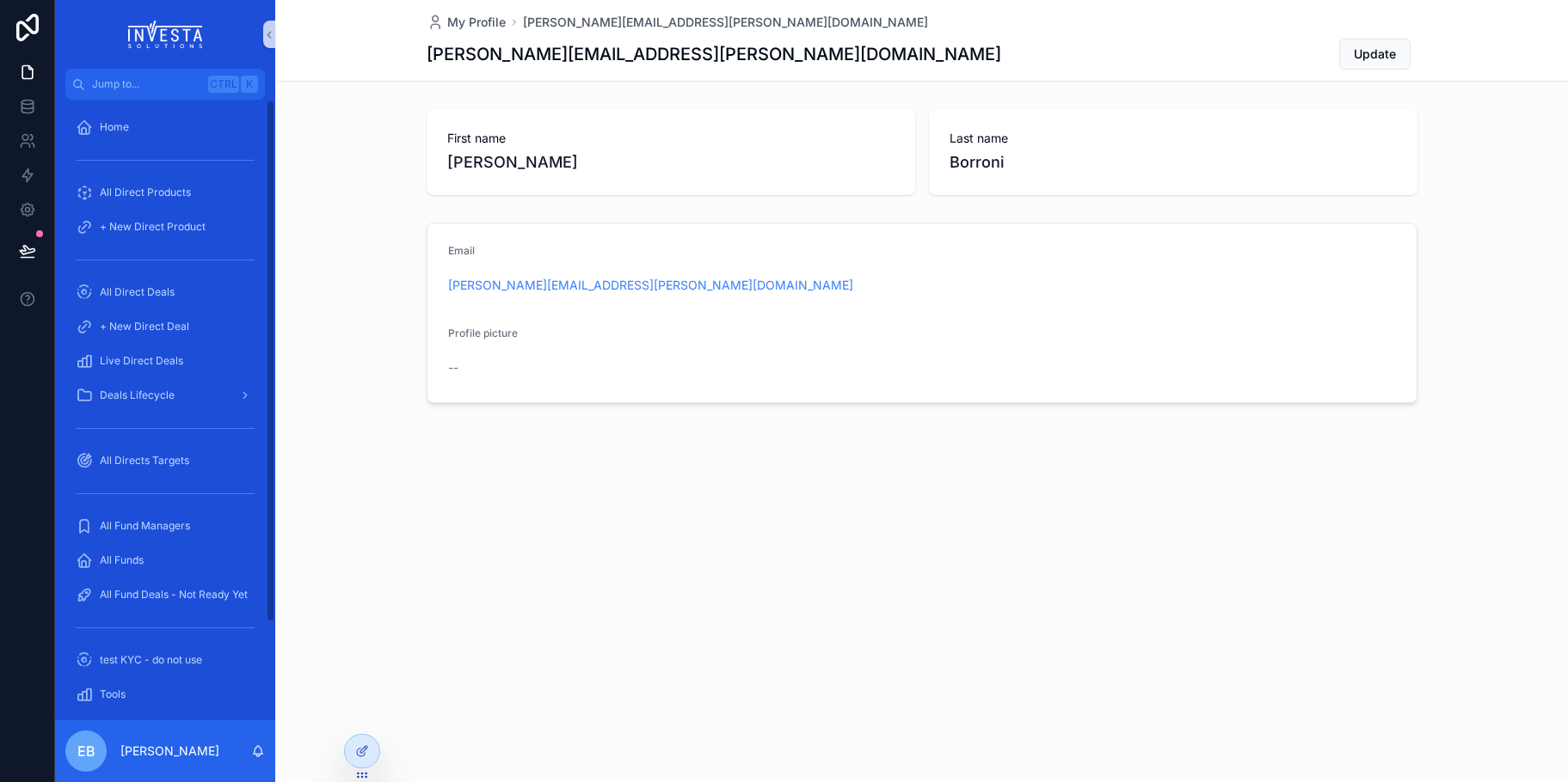
click at [301, 420] on div "My Profile emanuele.borroni@investasolutions.com emanuele.borroni@investasoluti…" at bounding box center [921, 260] width 1292 height 520
click at [154, 284] on div "All Direct Deals" at bounding box center [165, 292] width 179 height 27
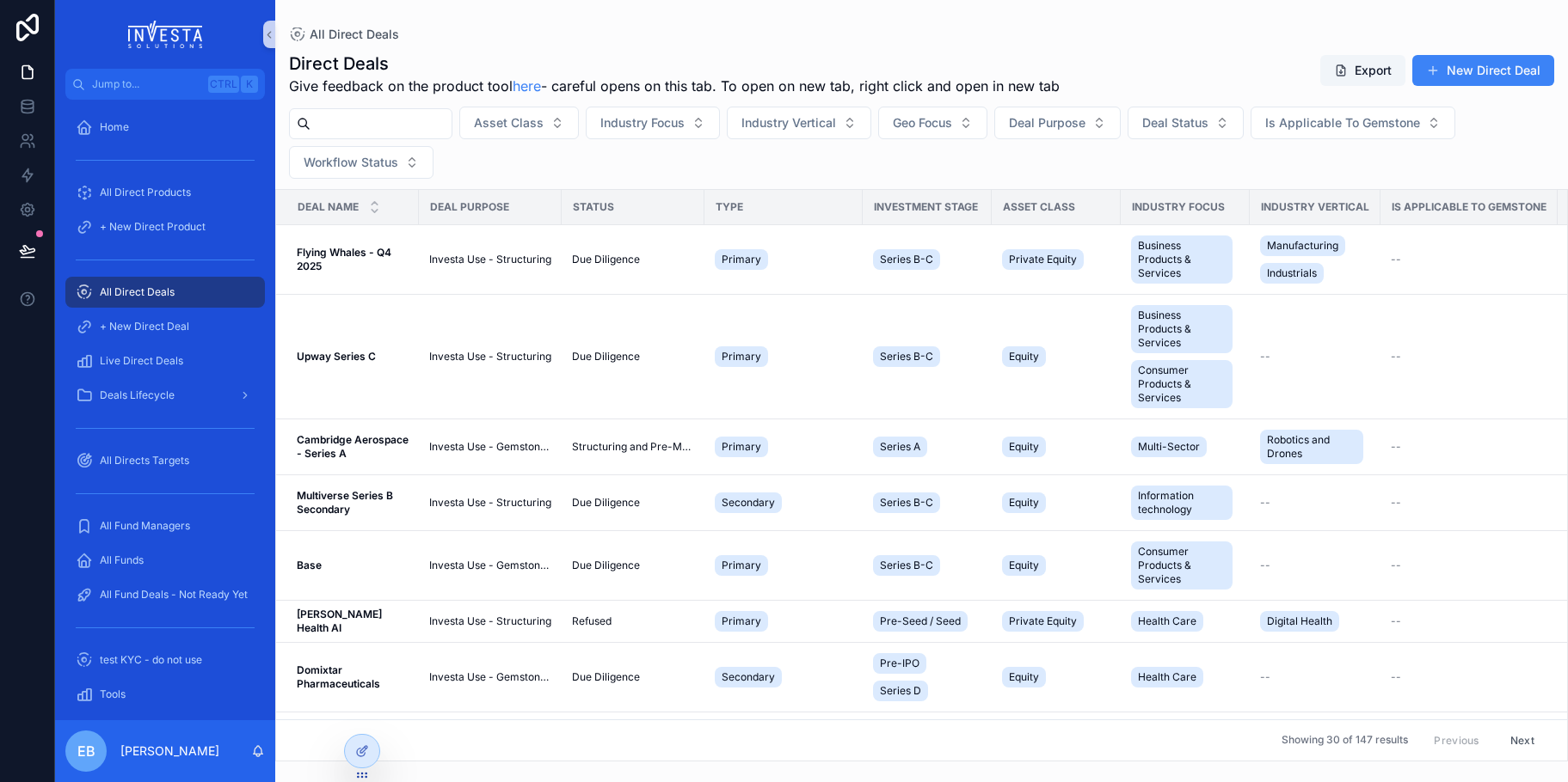
click at [393, 134] on input "scrollable content" at bounding box center [380, 123] width 141 height 24
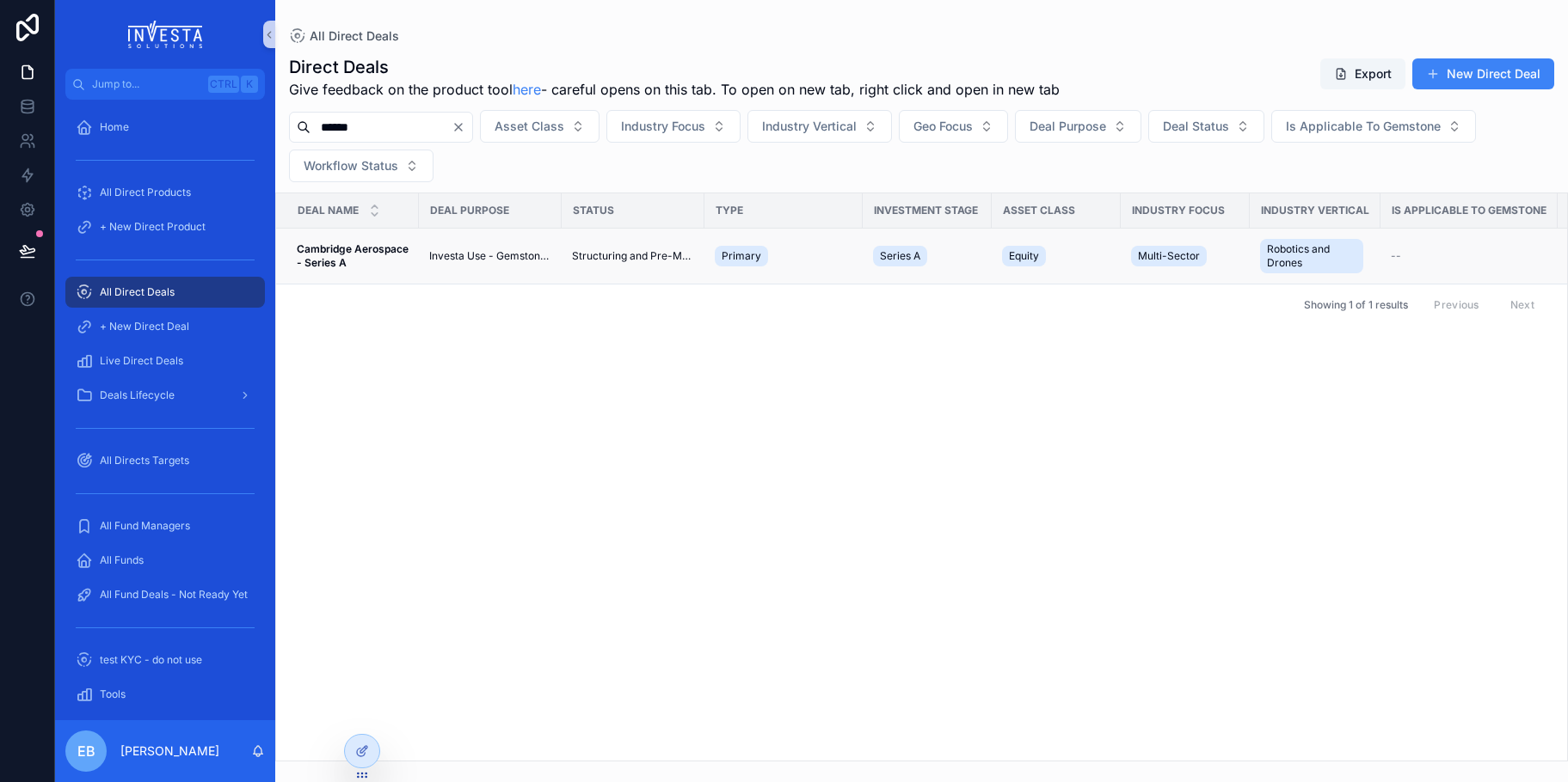
type input "******"
click at [341, 250] on strong "Cambridge Aerospace - Series A" at bounding box center [354, 256] width 115 height 27
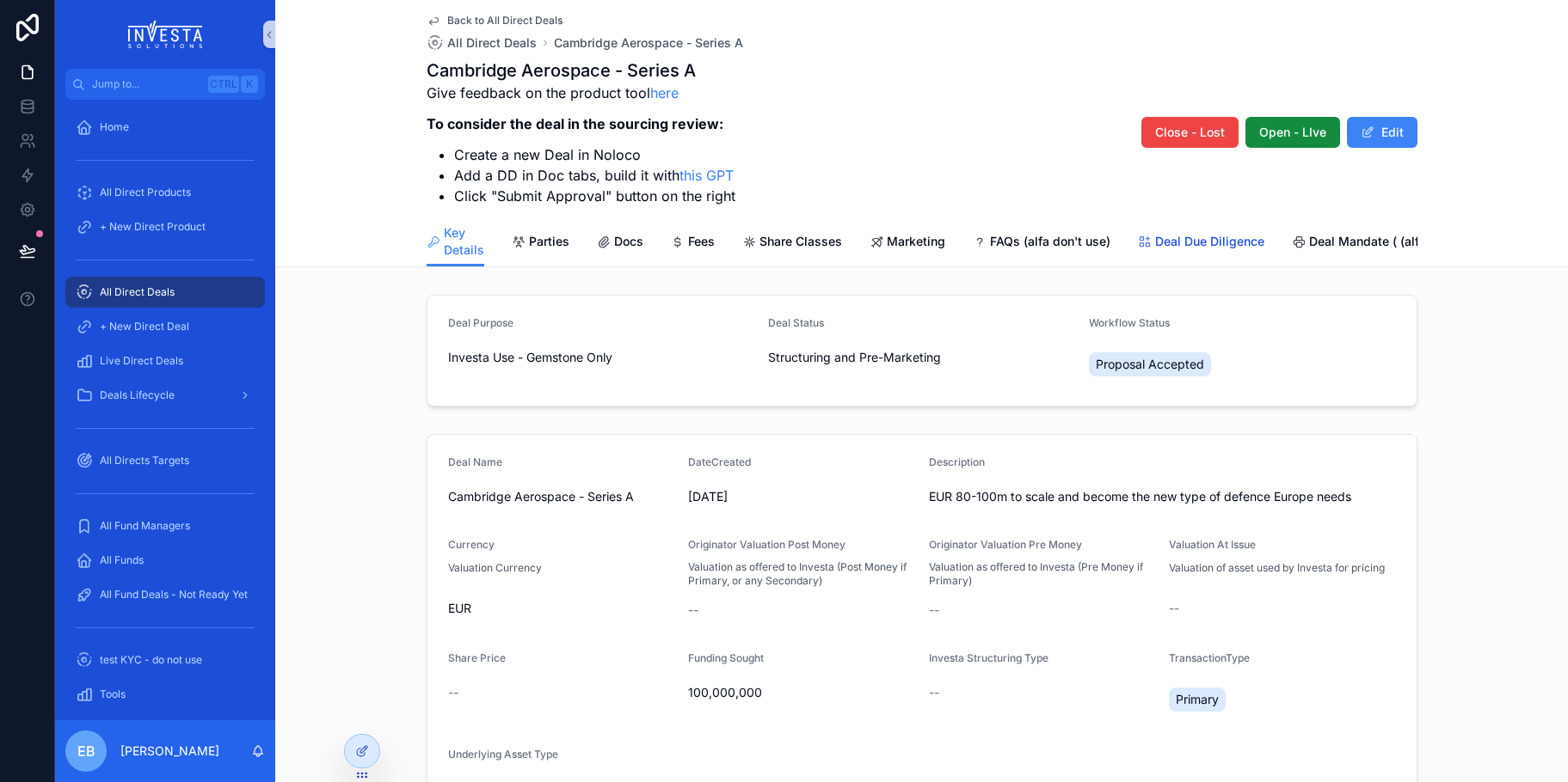
click at [1175, 239] on span "Deal Due Diligence" at bounding box center [1209, 242] width 109 height 17
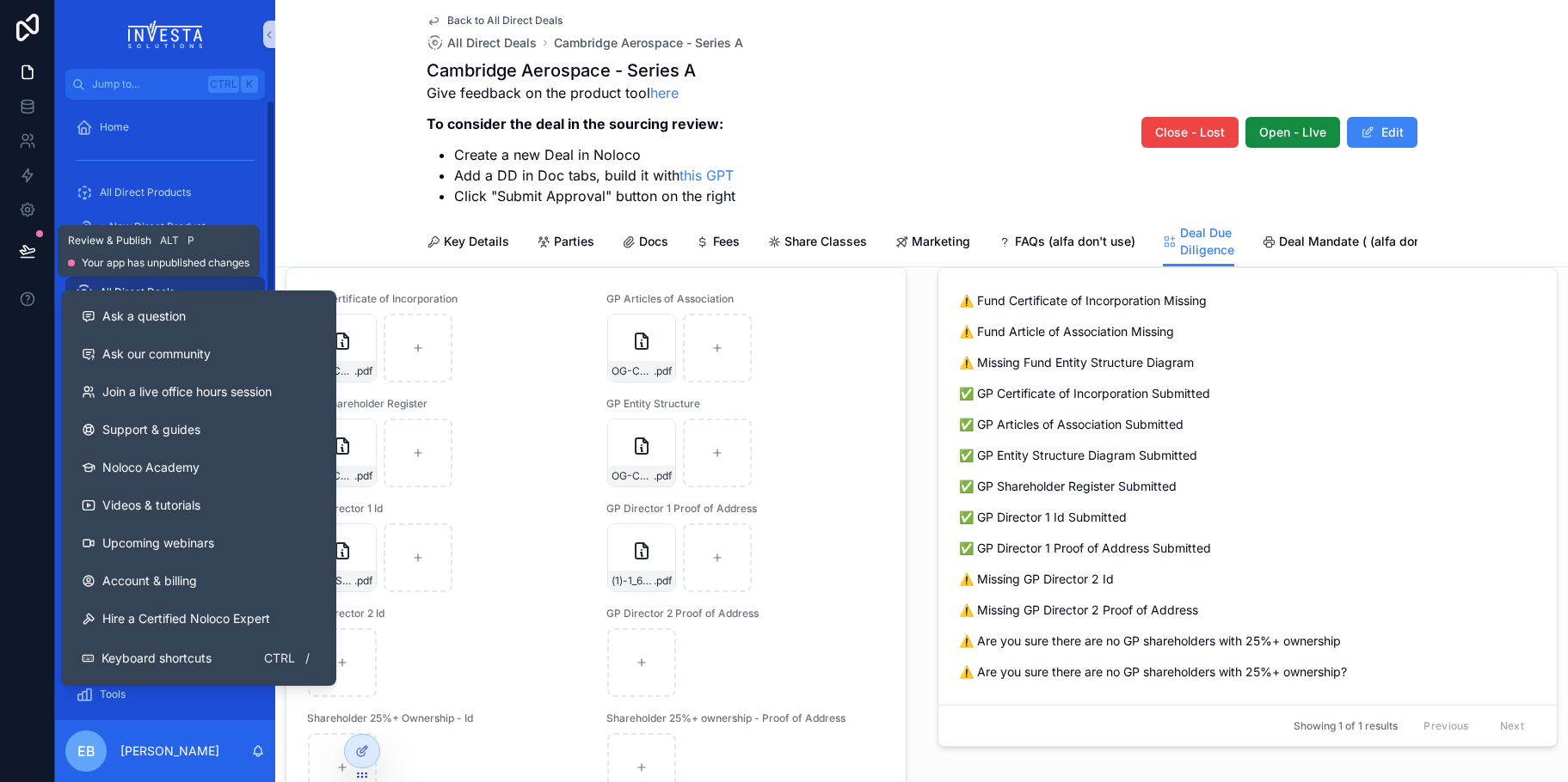
click at [22, 255] on icon at bounding box center [27, 251] width 17 height 17
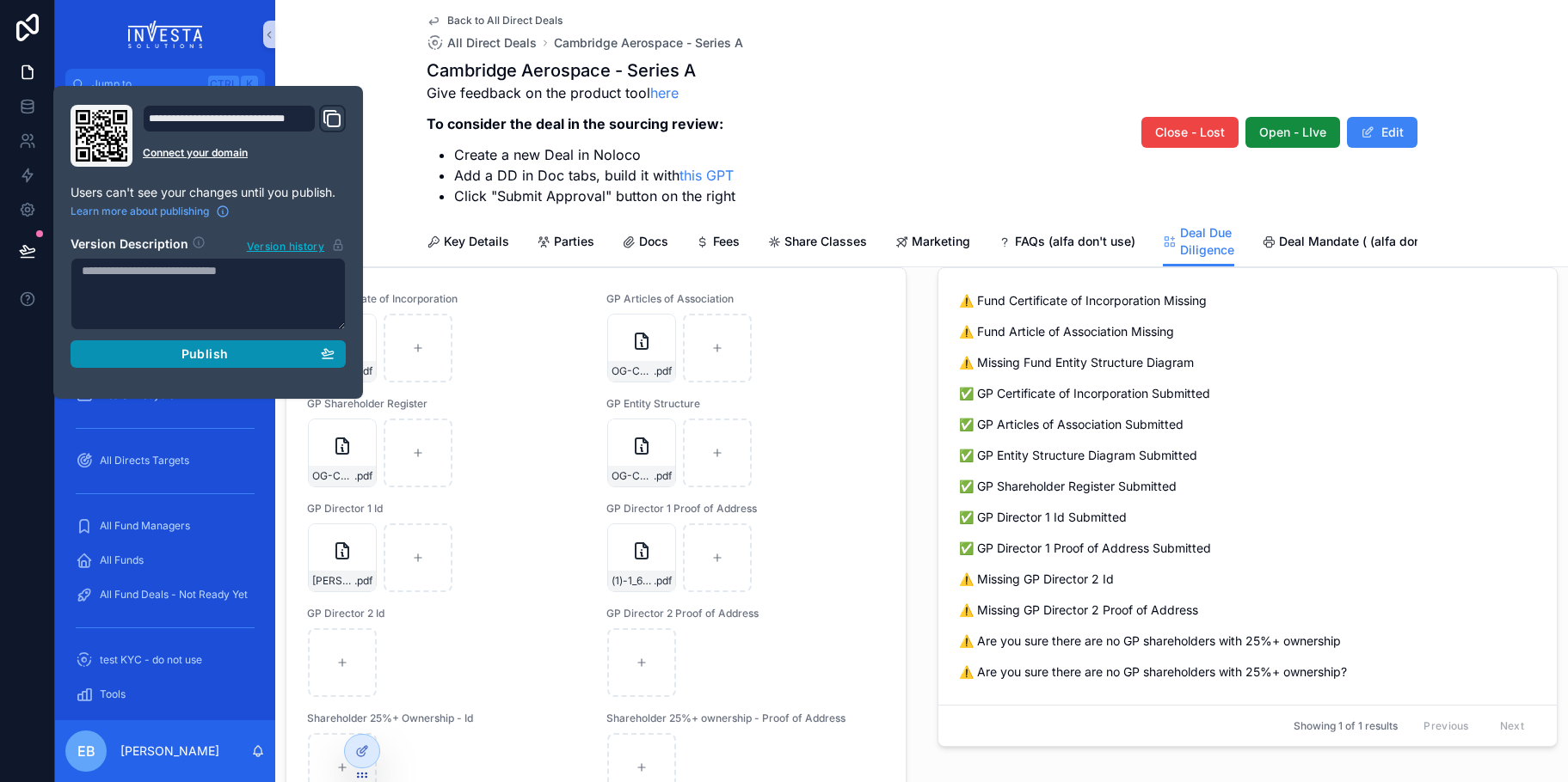
click at [188, 348] on span "Publish" at bounding box center [204, 355] width 46 height 15
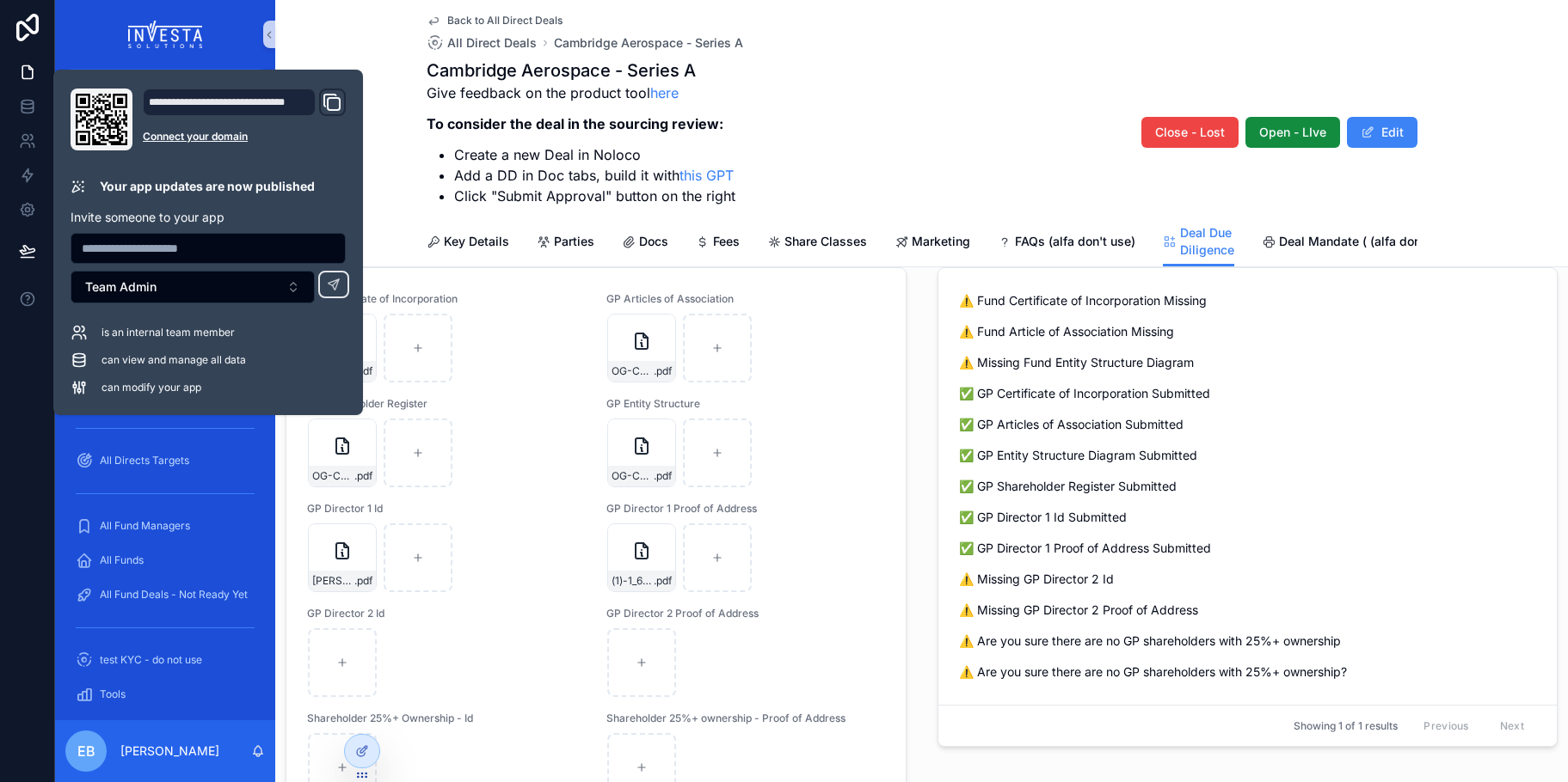
click at [296, 48] on div "Back to All Direct Deals All Direct Deals Cambridge Aerospace - Series A Cambri…" at bounding box center [921, 134] width 1292 height 267
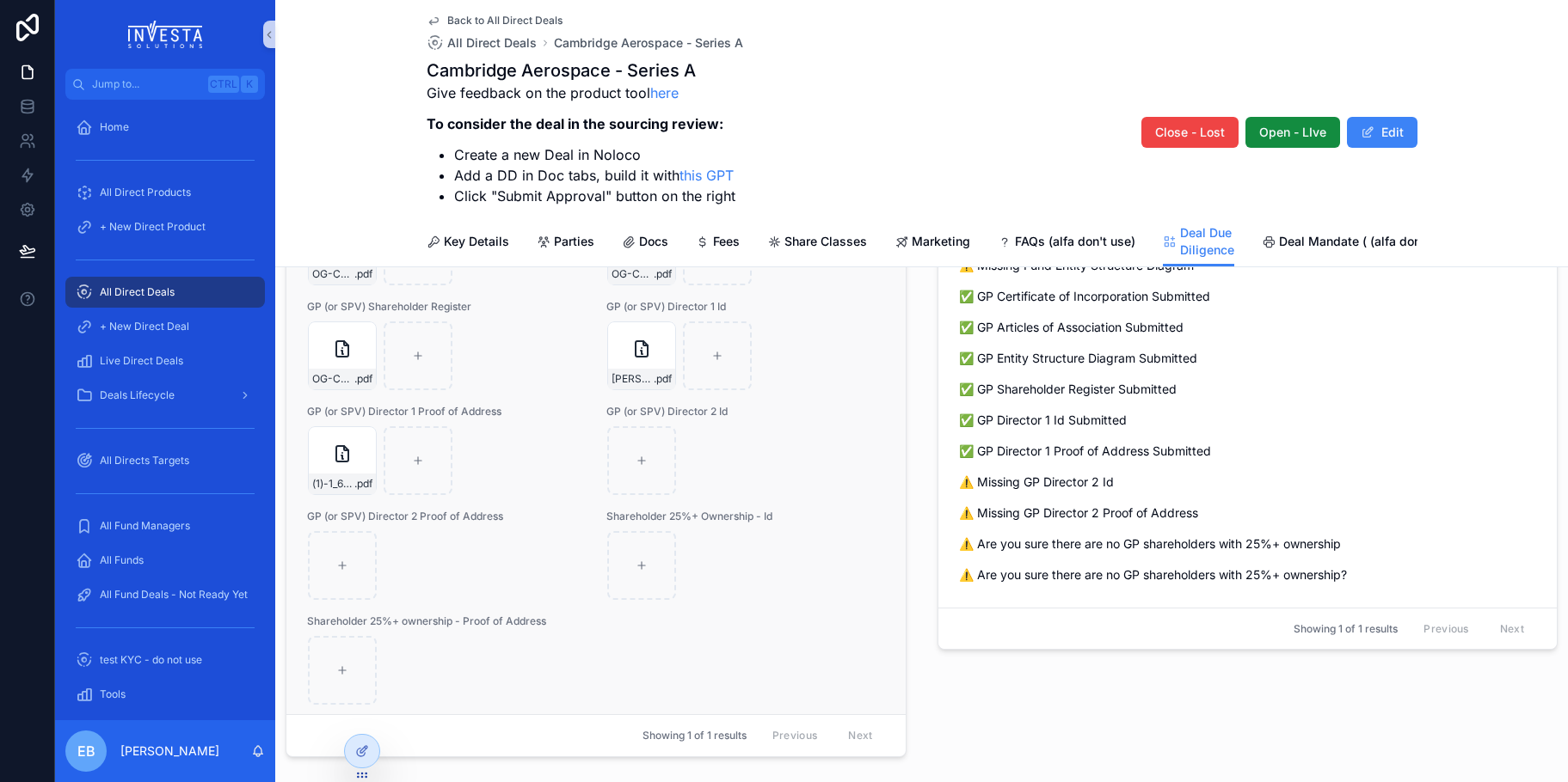
scroll to position [773, 0]
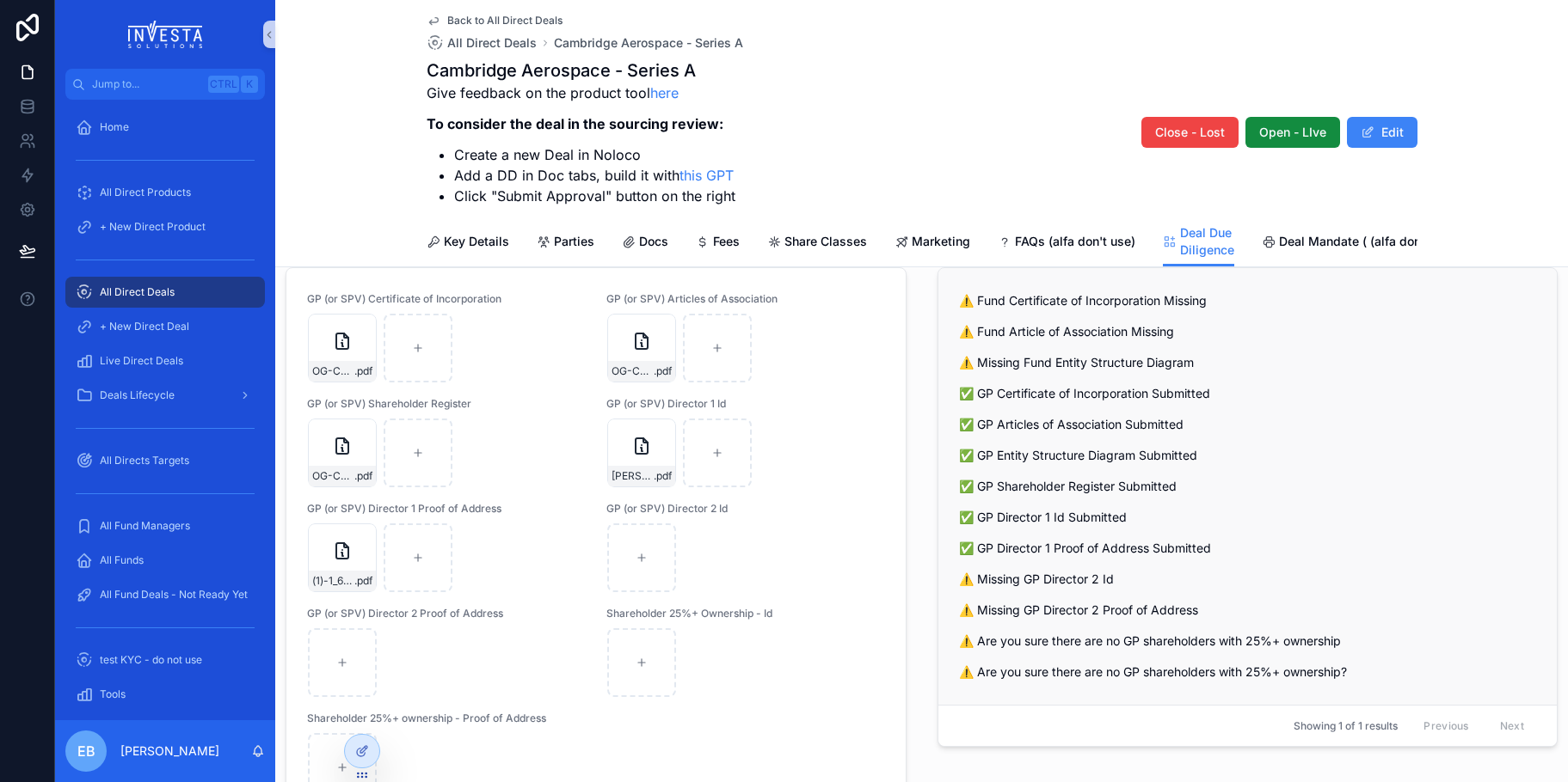
click at [1227, 357] on div "⚠️ Fund Certificate of Incorporation Missing ⚠️ Fund Article of Association Mis…" at bounding box center [1248, 486] width 578 height 389
click at [1265, 460] on span "✅ GP Entity Structure Diagram Submitted" at bounding box center [1248, 456] width 578 height 17
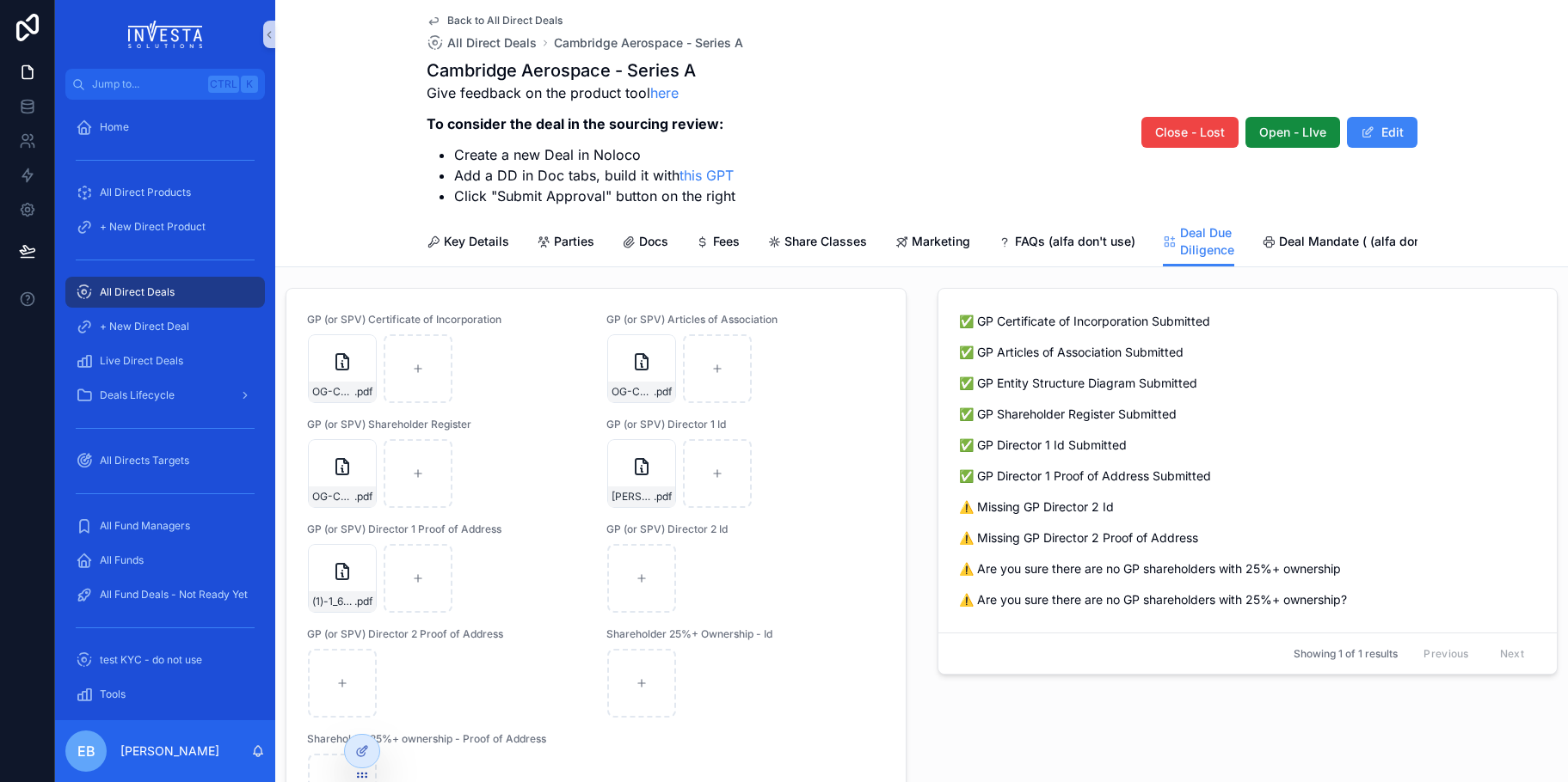
scroll to position [764, 0]
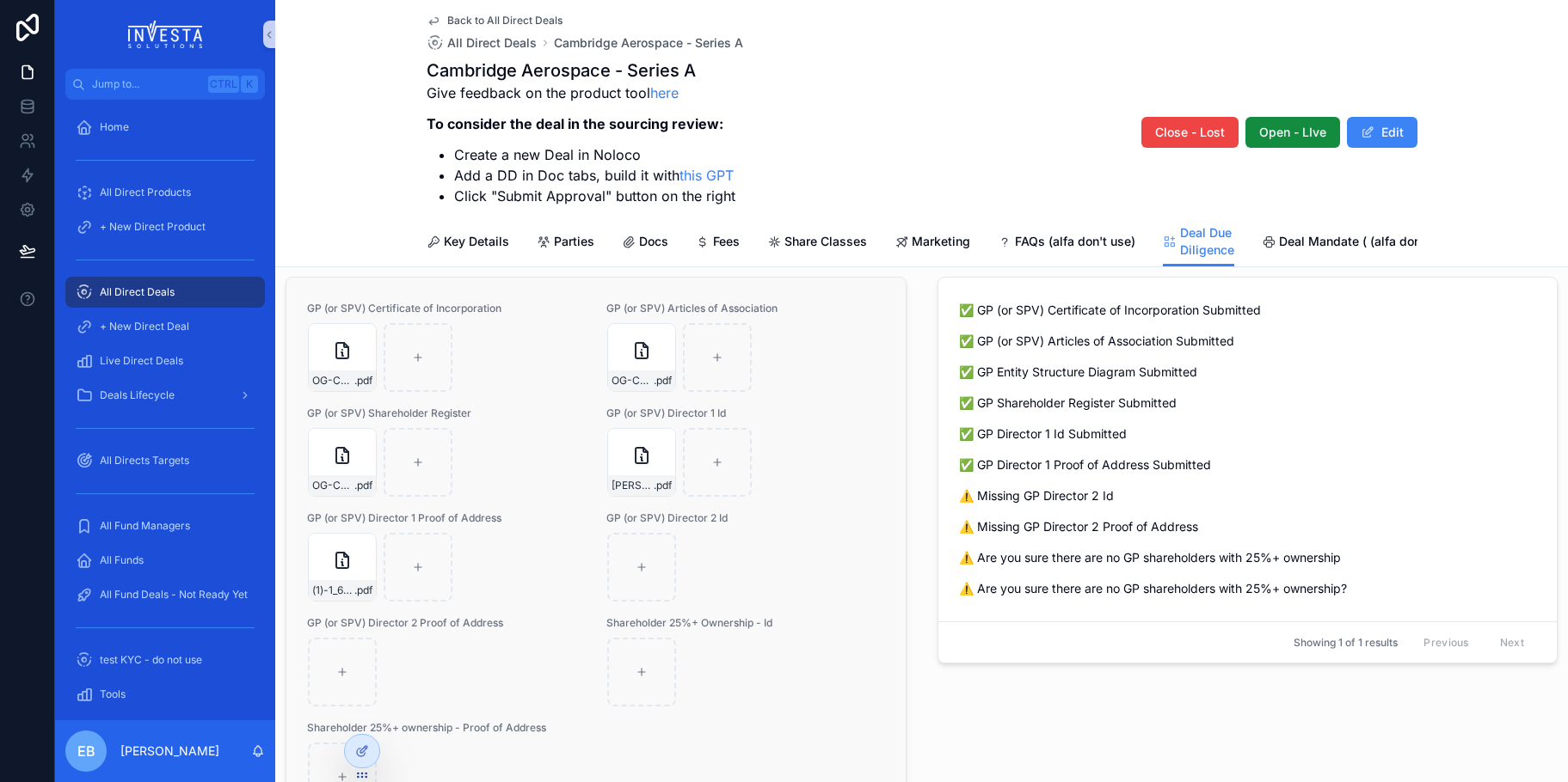
click at [288, 615] on div "GP (or SPV) Certificate of Incorporation OG-CA25-SPV--LLC-formation-(COI) .pdf …" at bounding box center [595, 557] width 619 height 559
click at [327, 180] on div "Back to All Direct Deals All Direct Deals Cambridge Aerospace - Series A Cambri…" at bounding box center [921, 134] width 1292 height 267
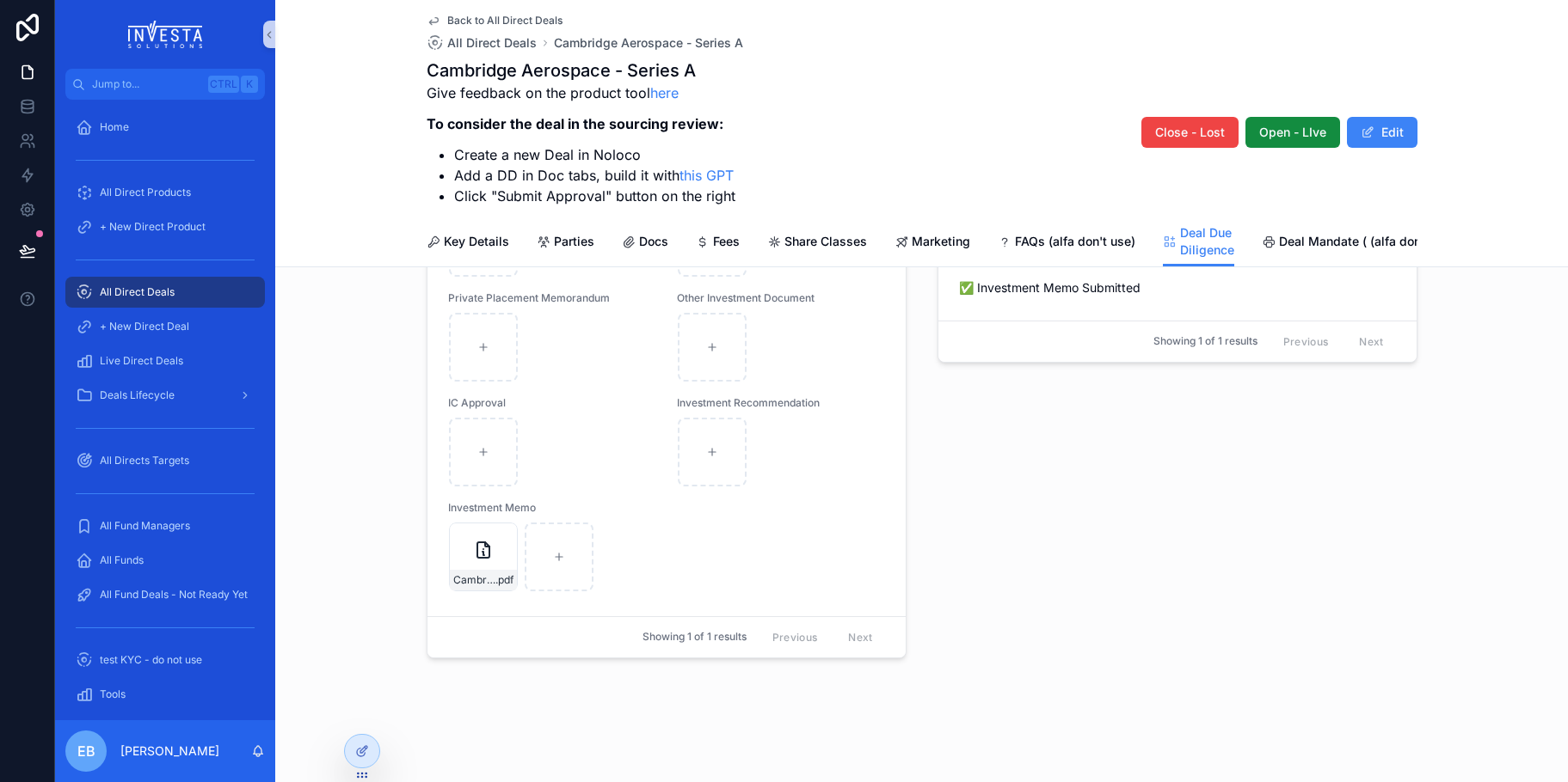
scroll to position [1634, 0]
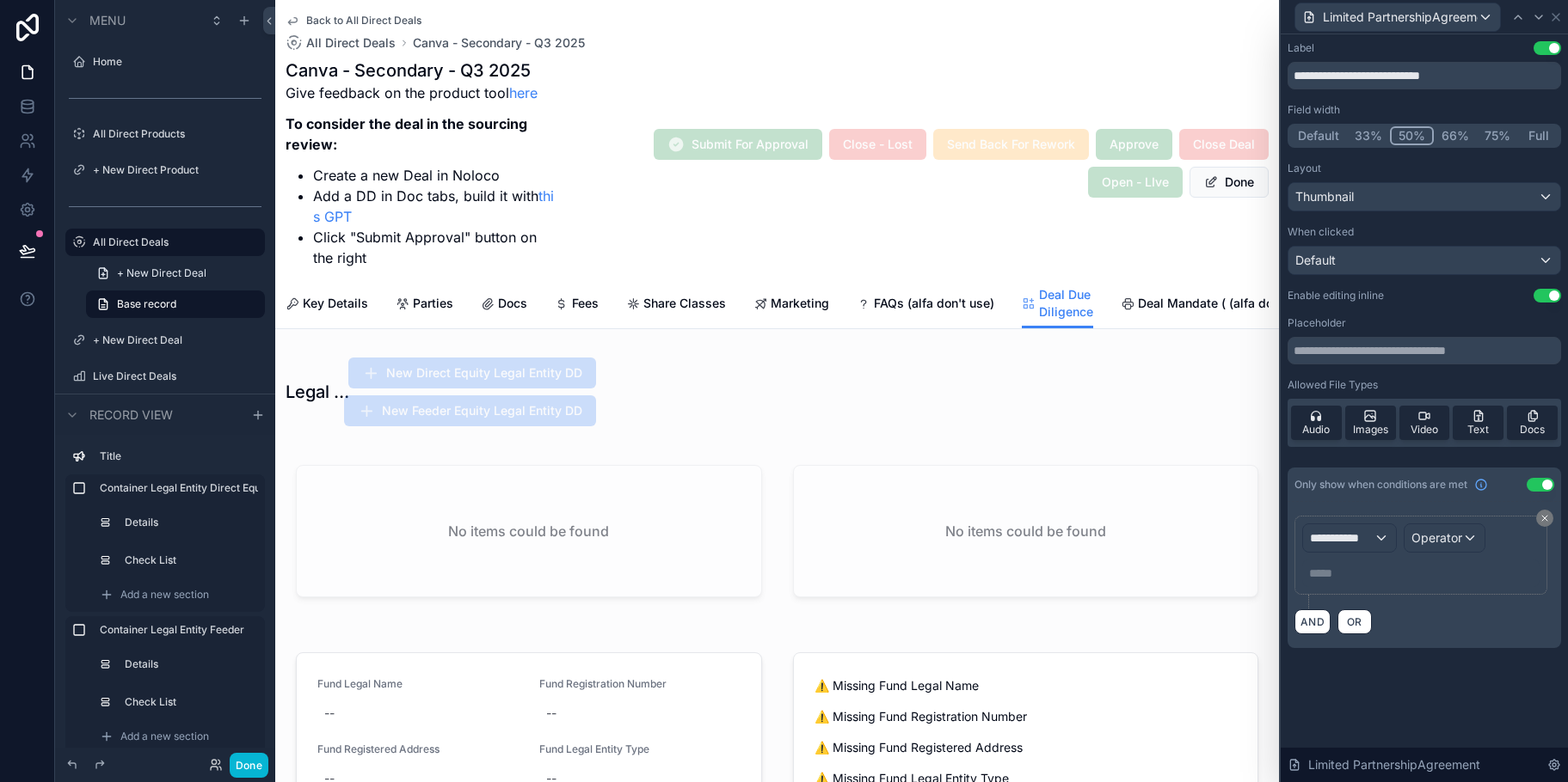
scroll to position [2155, 0]
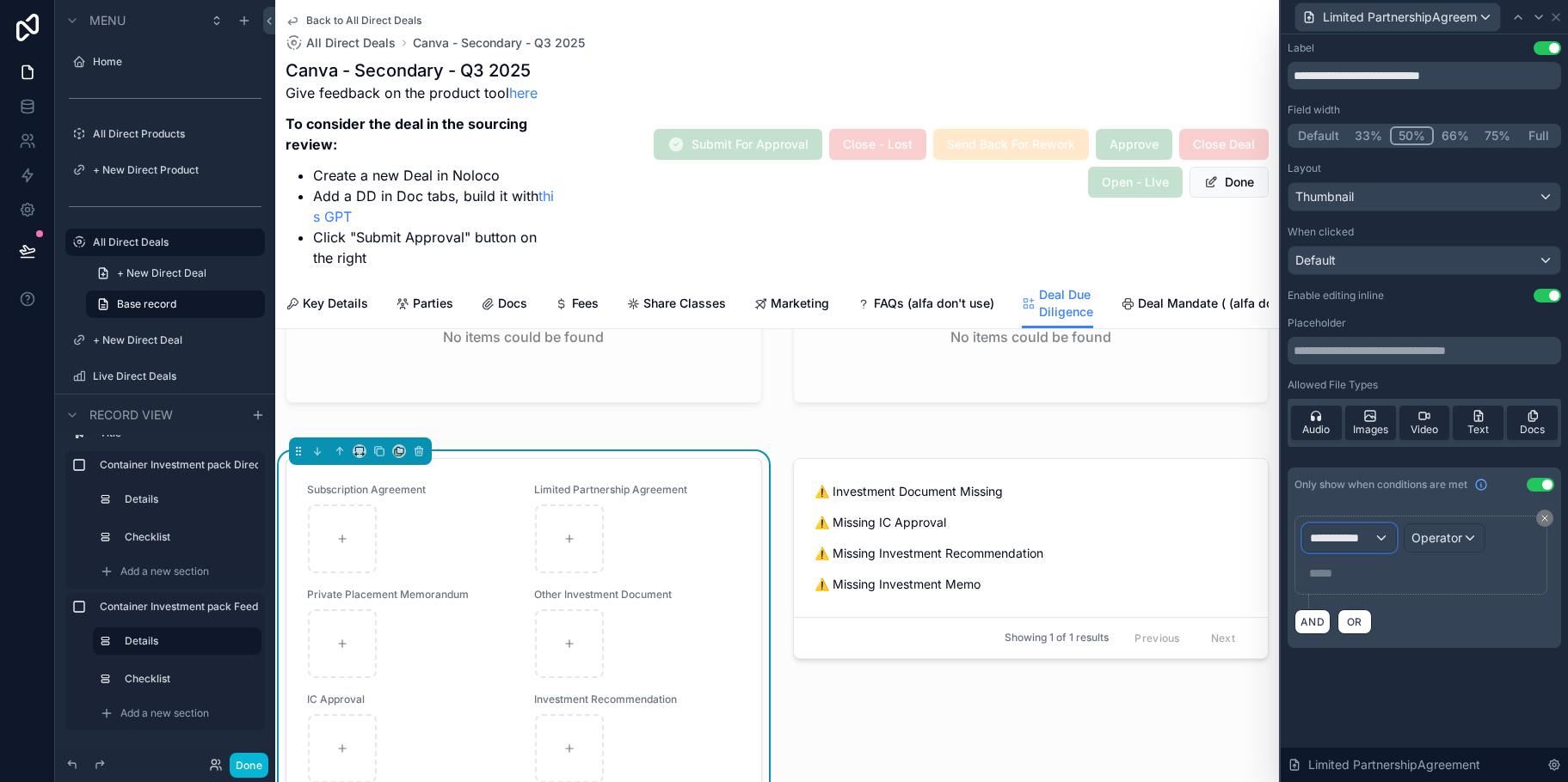
click at [1383, 534] on div "**********" at bounding box center [1349, 537] width 93 height 27
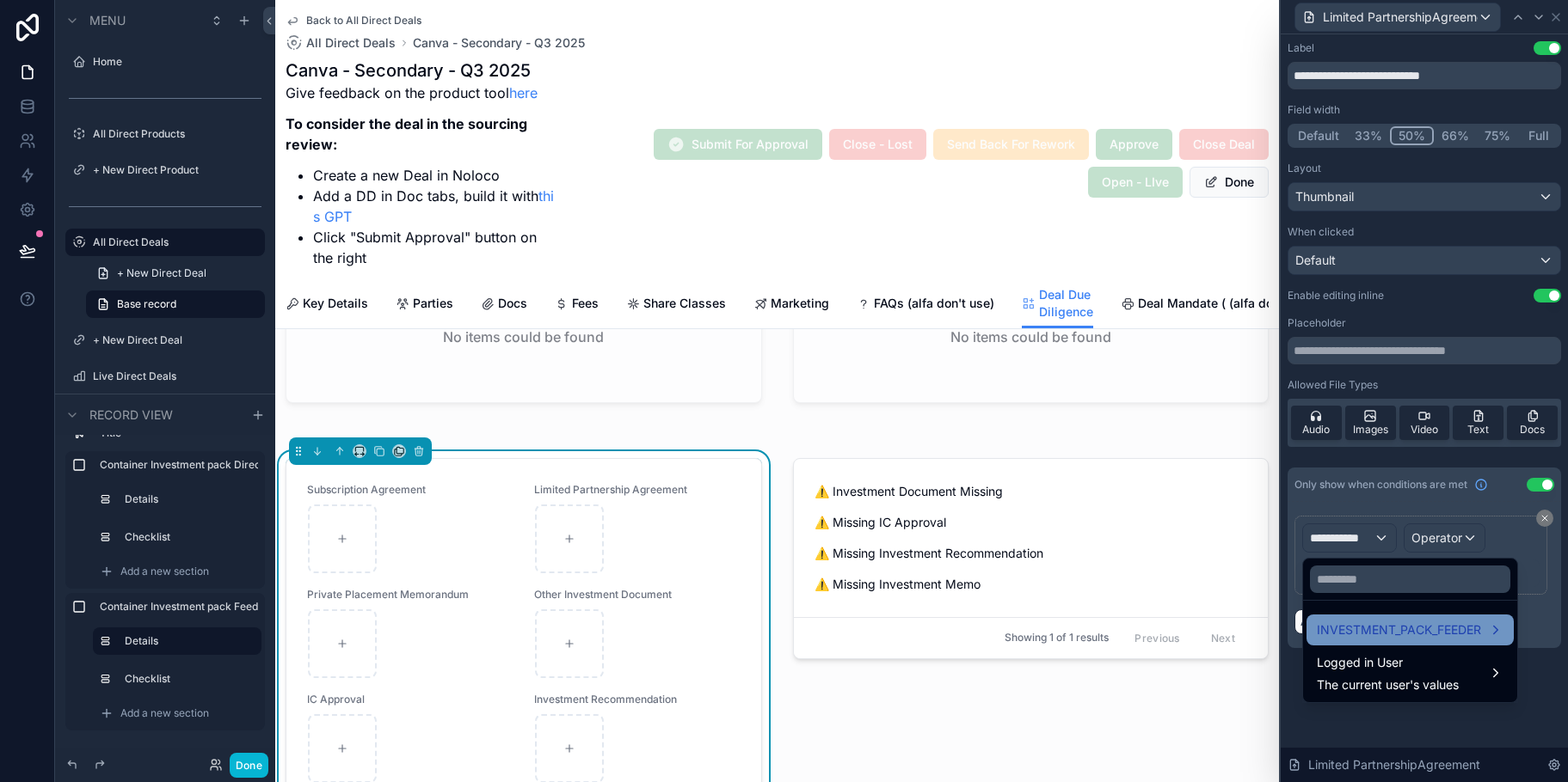
click at [1413, 618] on div "INVESTMENT_PACK_FEEDER" at bounding box center [1410, 630] width 208 height 31
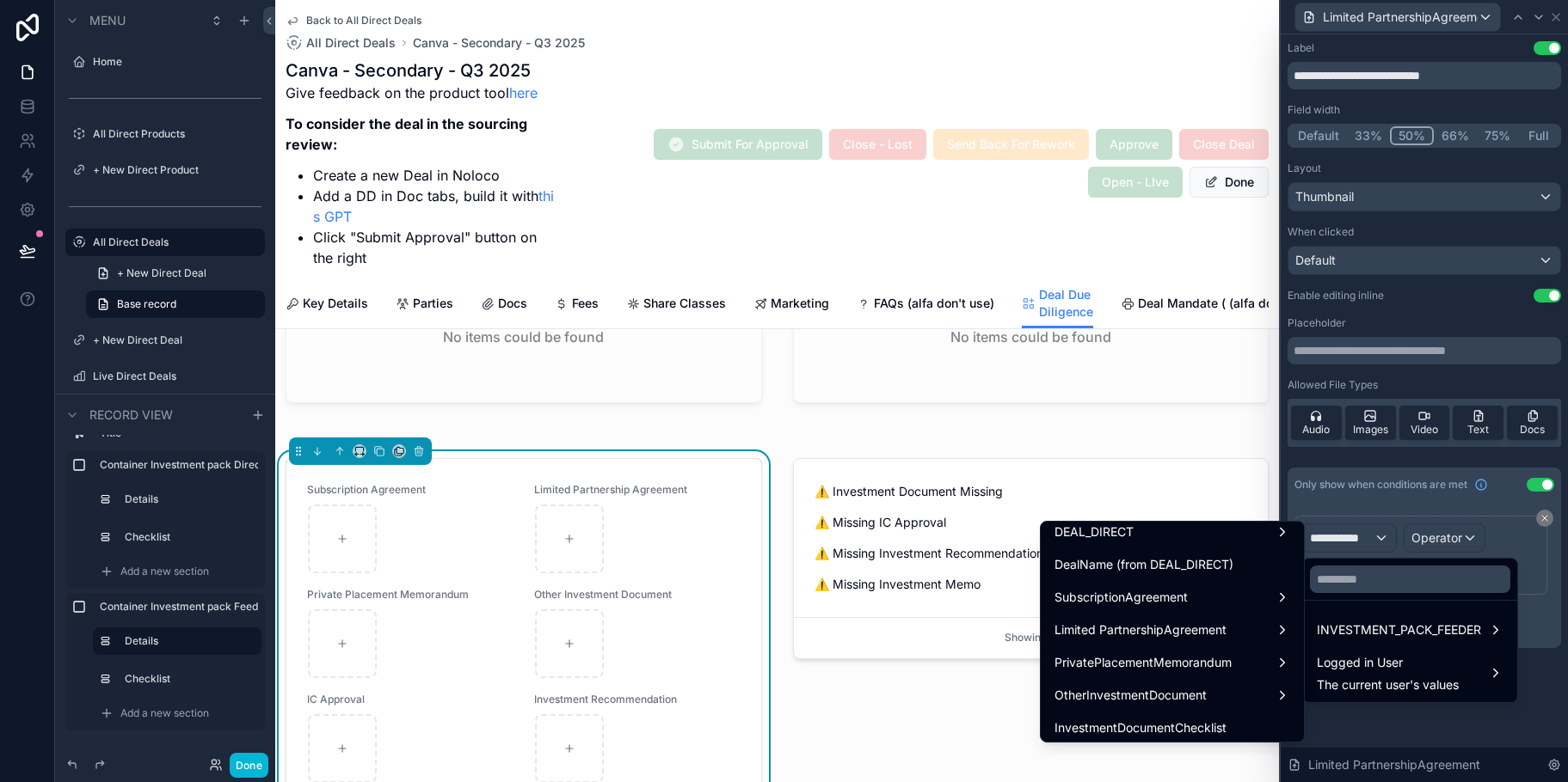
scroll to position [471, 0]
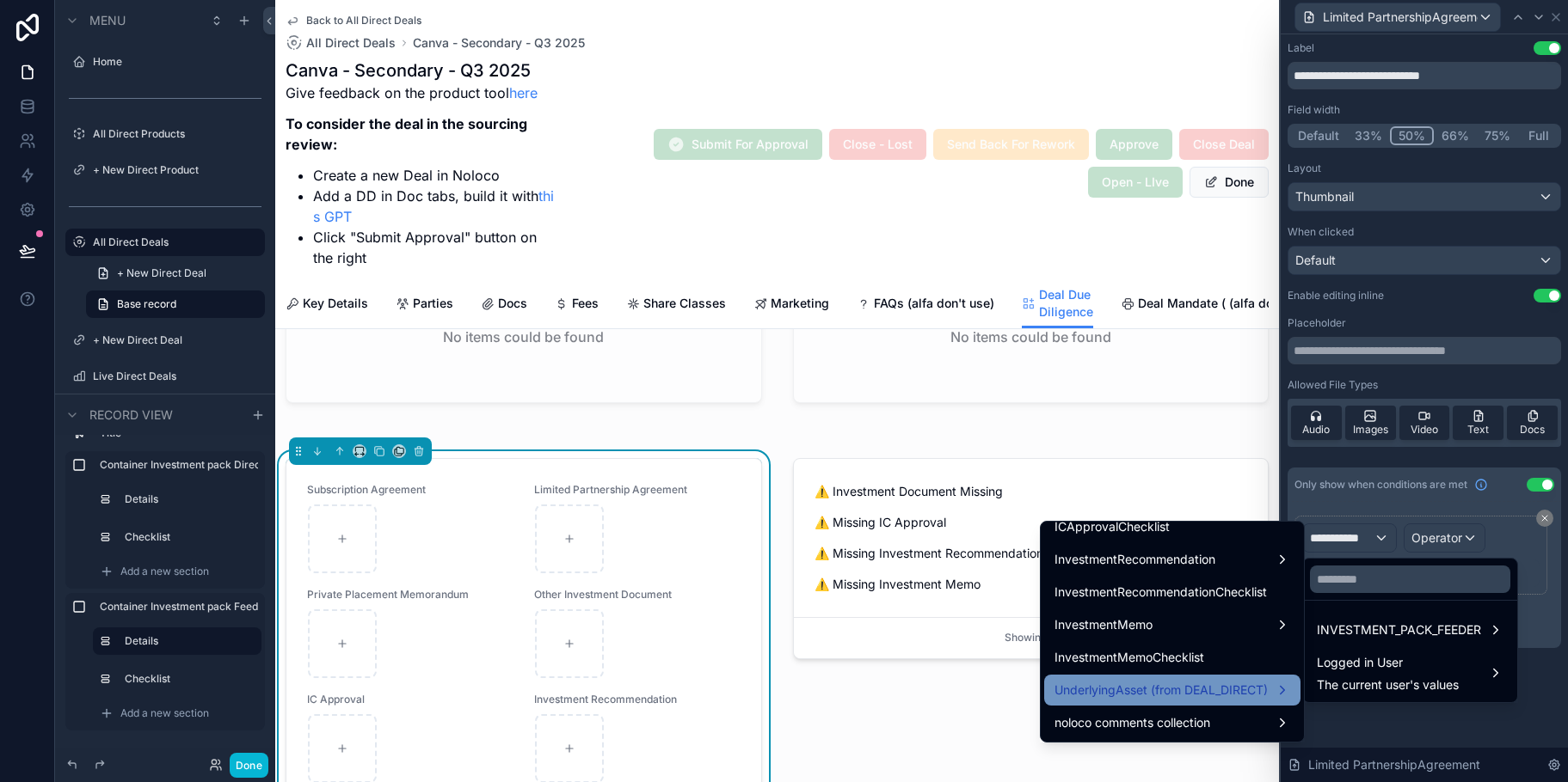
click at [1239, 681] on span "UnderlyingAsset (from DEAL_DIRECT)" at bounding box center [1160, 691] width 213 height 21
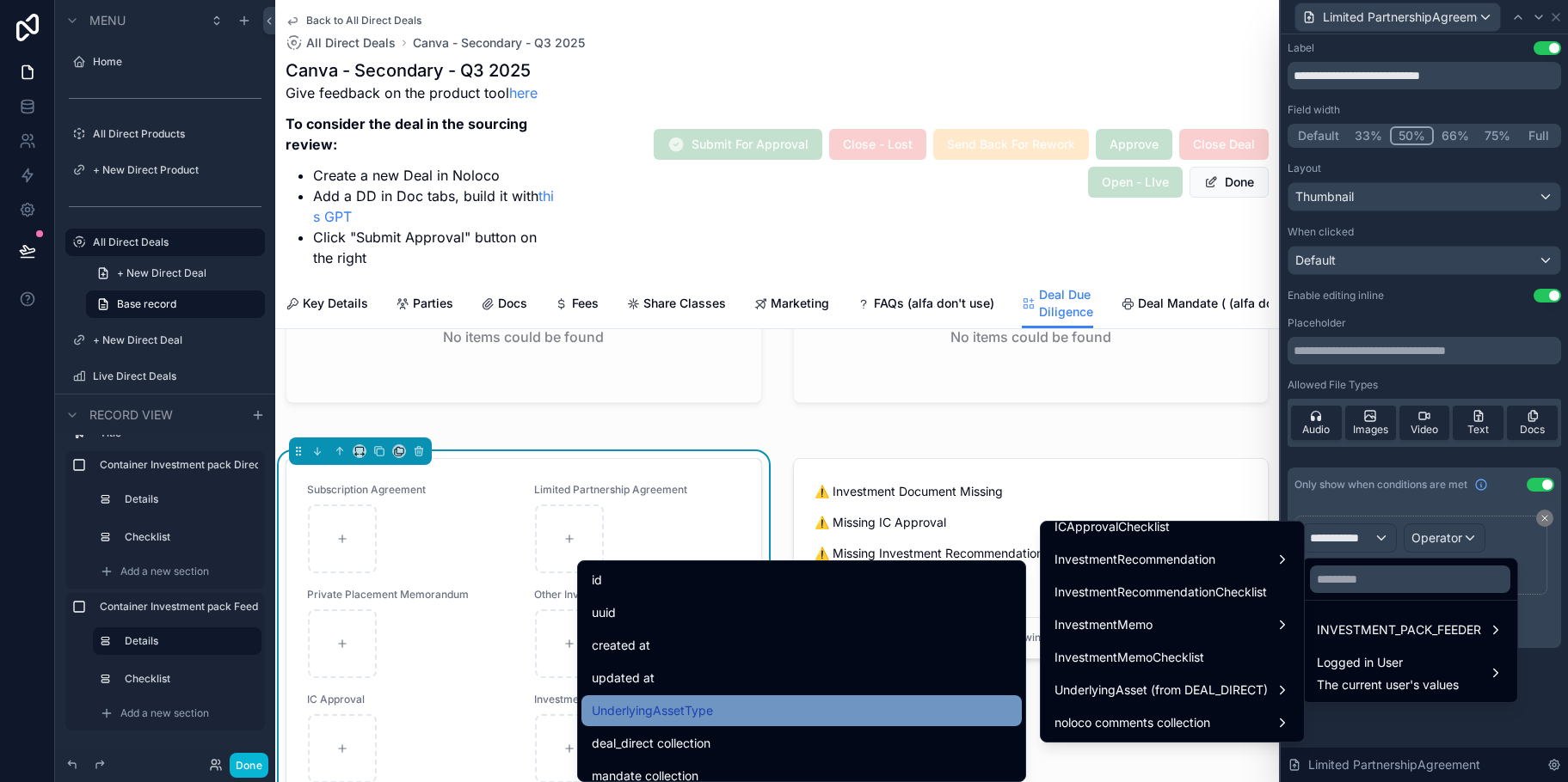
click at [934, 710] on div "UnderlyingAssetType" at bounding box center [801, 711] width 420 height 21
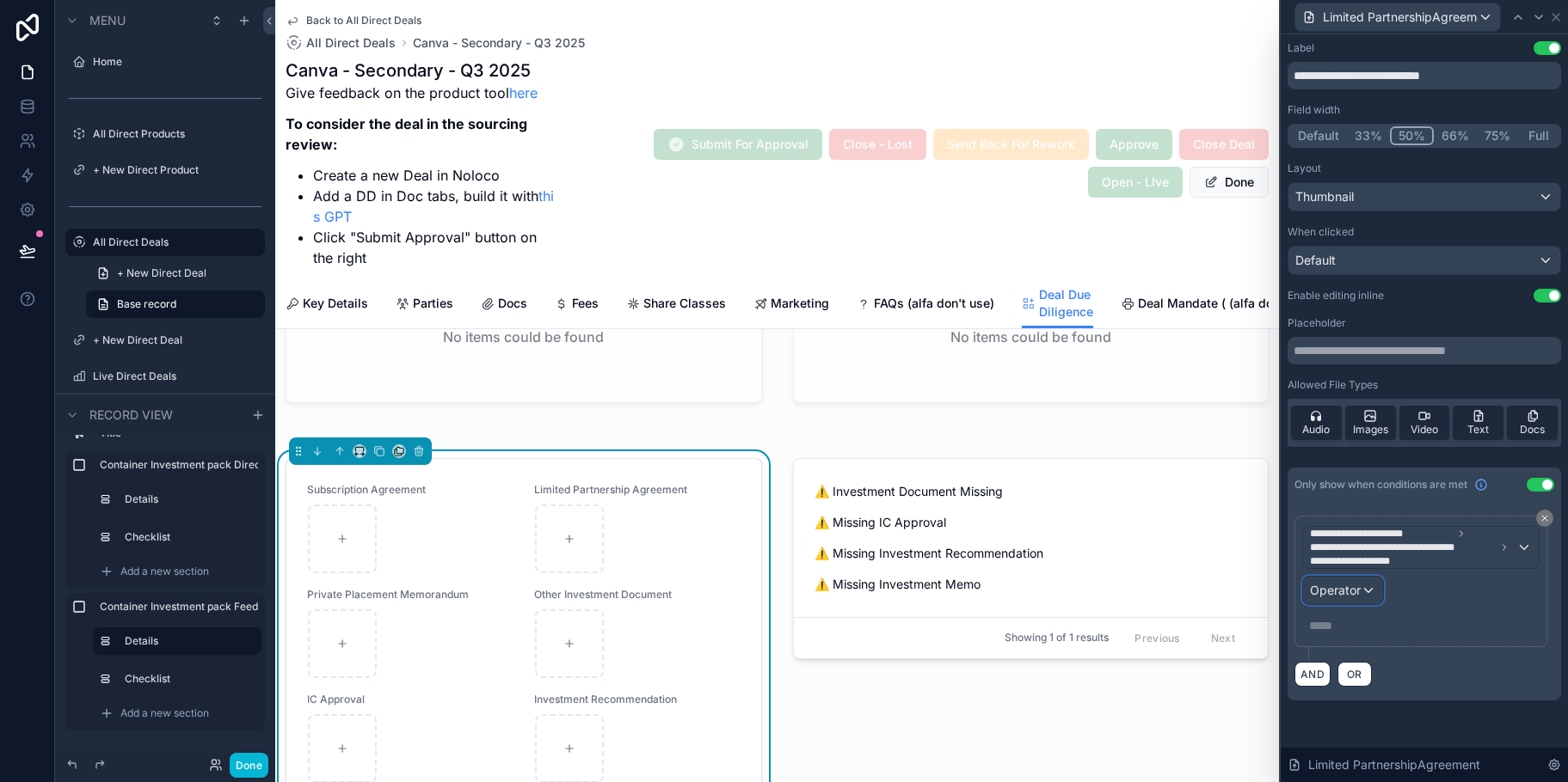
click at [1333, 591] on span "Operator" at bounding box center [1336, 590] width 51 height 14
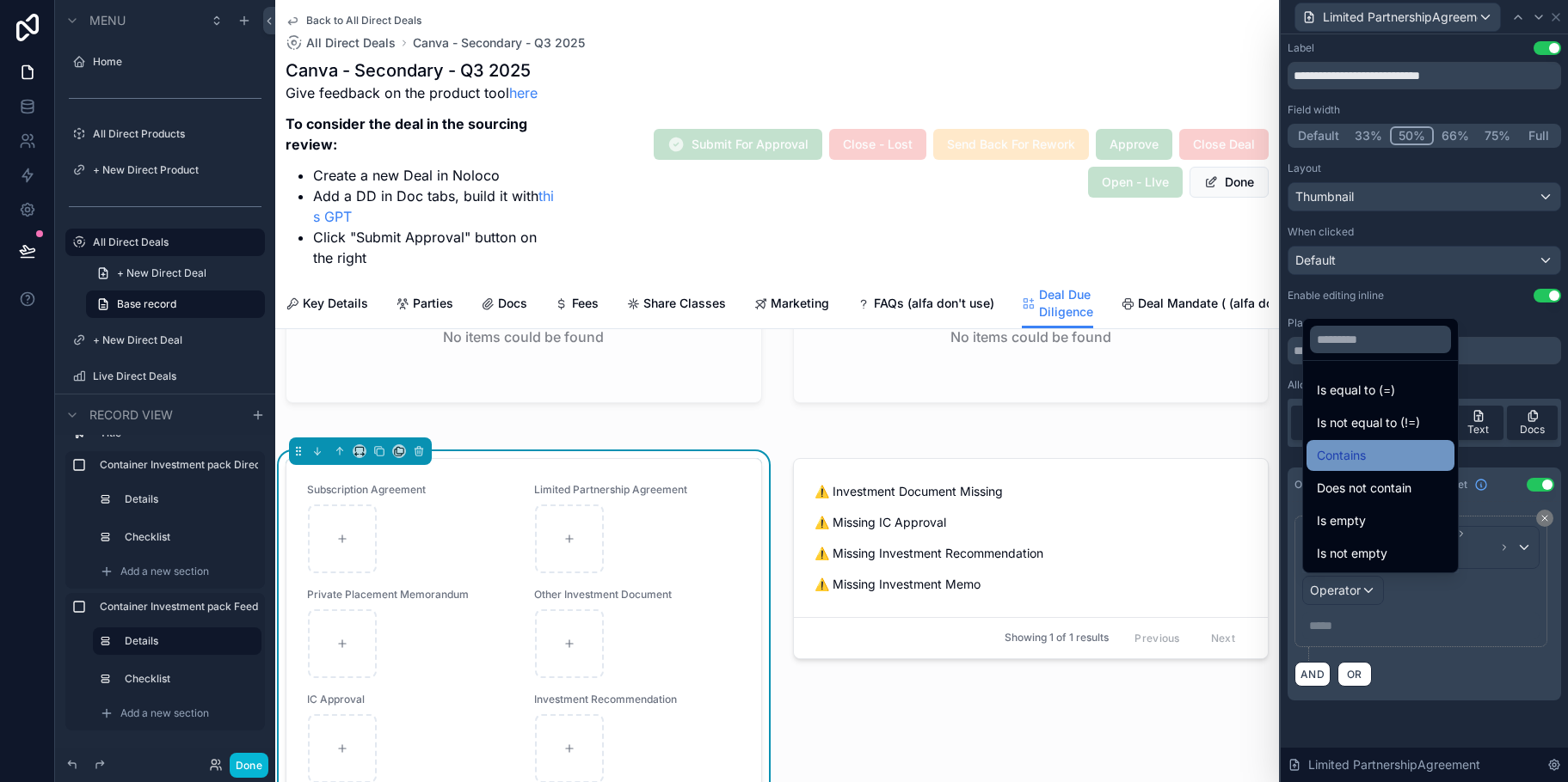
click at [1376, 464] on div "Contains" at bounding box center [1380, 456] width 127 height 21
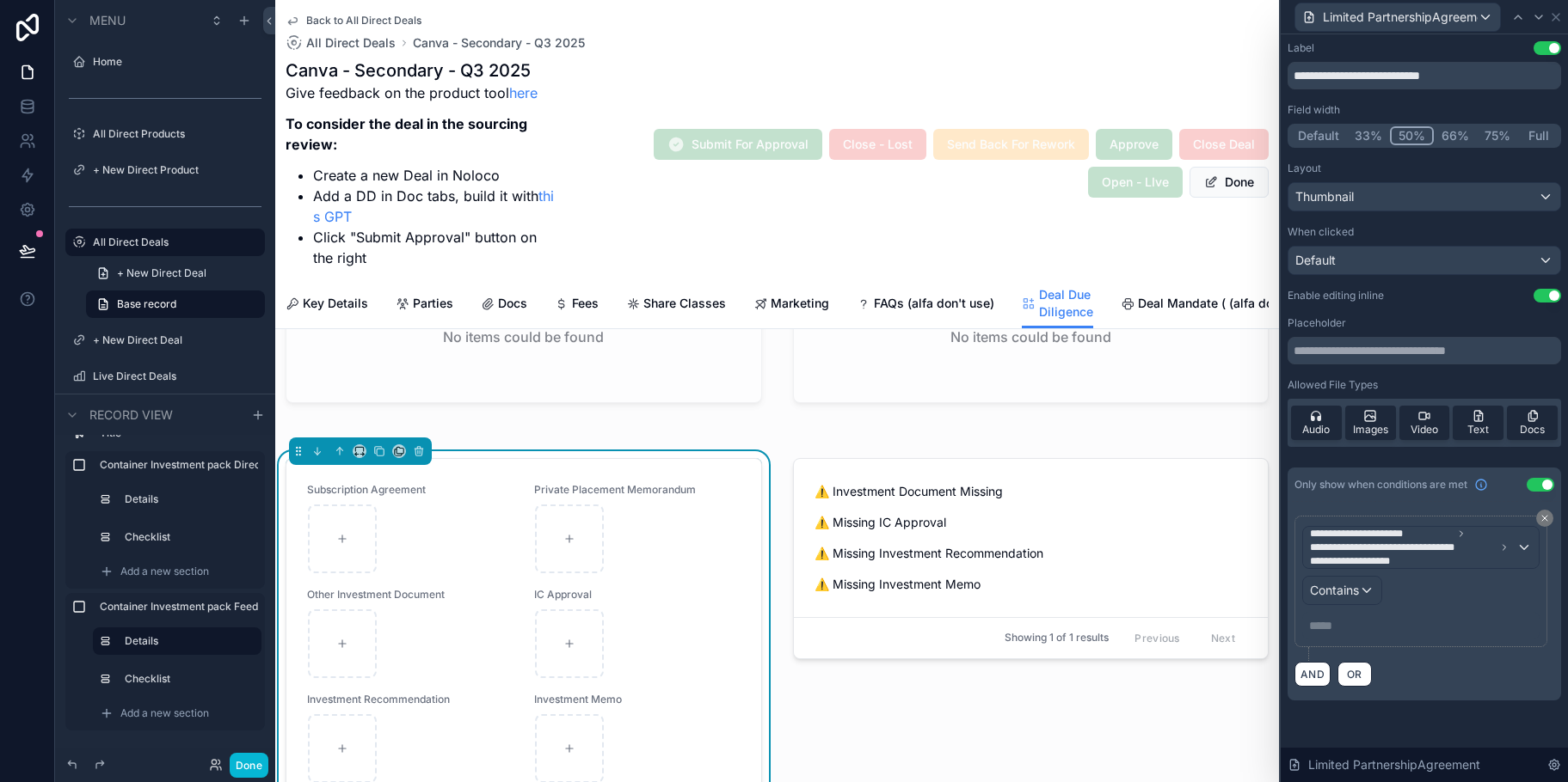
click at [1341, 625] on p "***** ﻿" at bounding box center [1422, 626] width 227 height 17
click at [1442, 654] on div "**********" at bounding box center [1424, 588] width 260 height 145
click at [1486, 18] on div "Limited PartnershipAgreement" at bounding box center [1397, 17] width 205 height 27
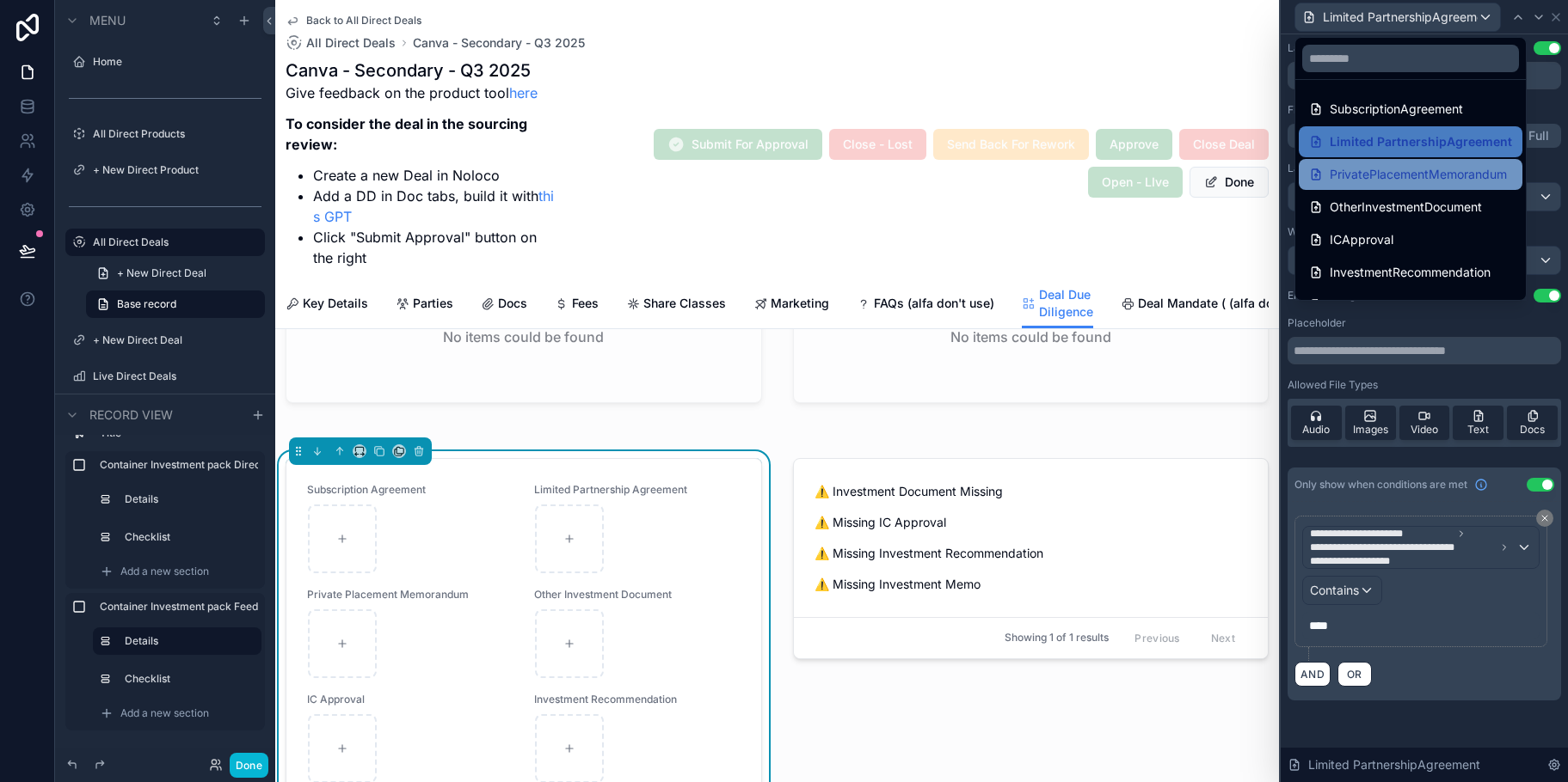
click at [1469, 166] on span "PrivatePlacementMemorandum" at bounding box center [1417, 174] width 177 height 21
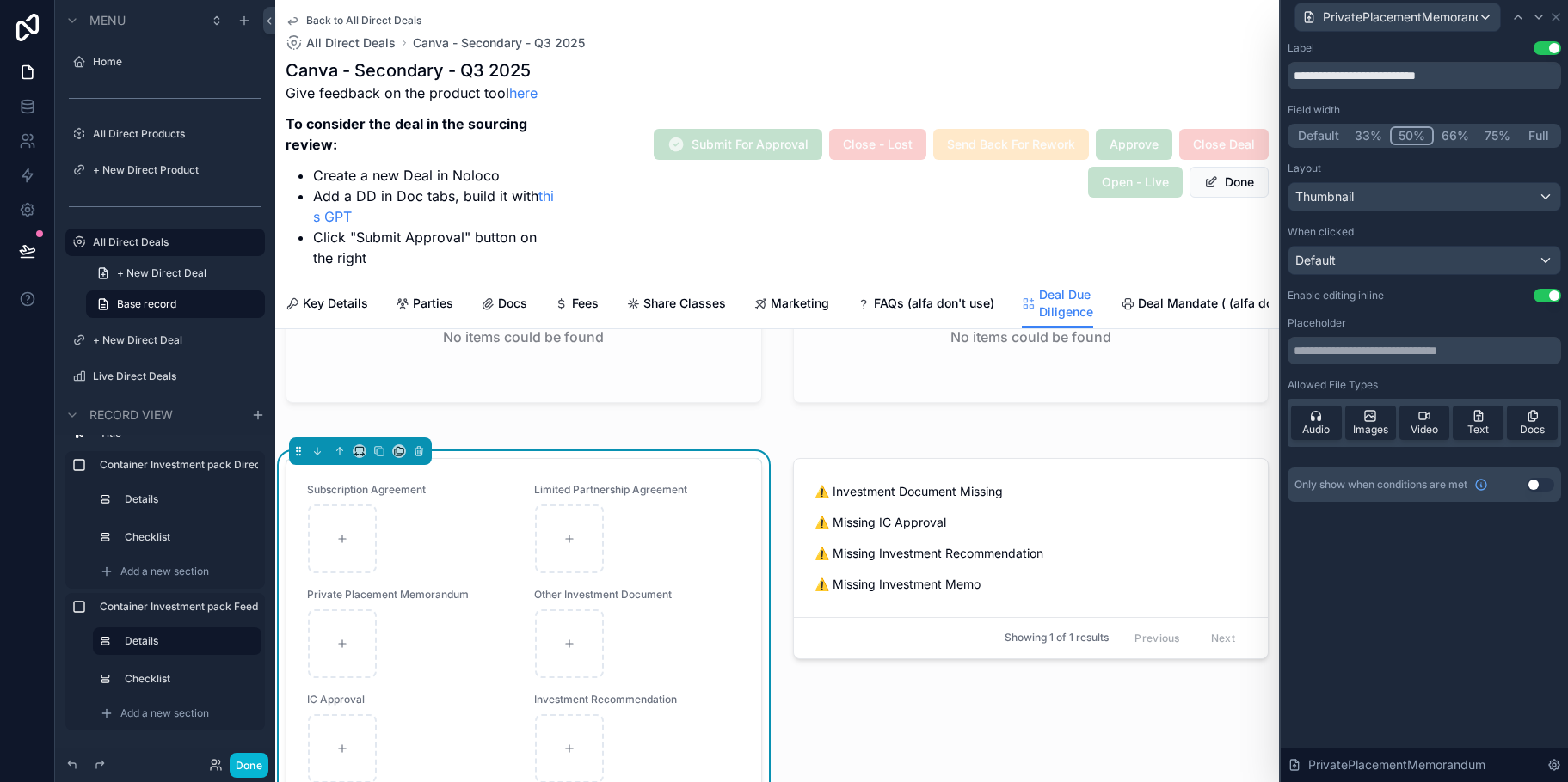
click at [1543, 485] on button "Use setting" at bounding box center [1540, 484] width 27 height 14
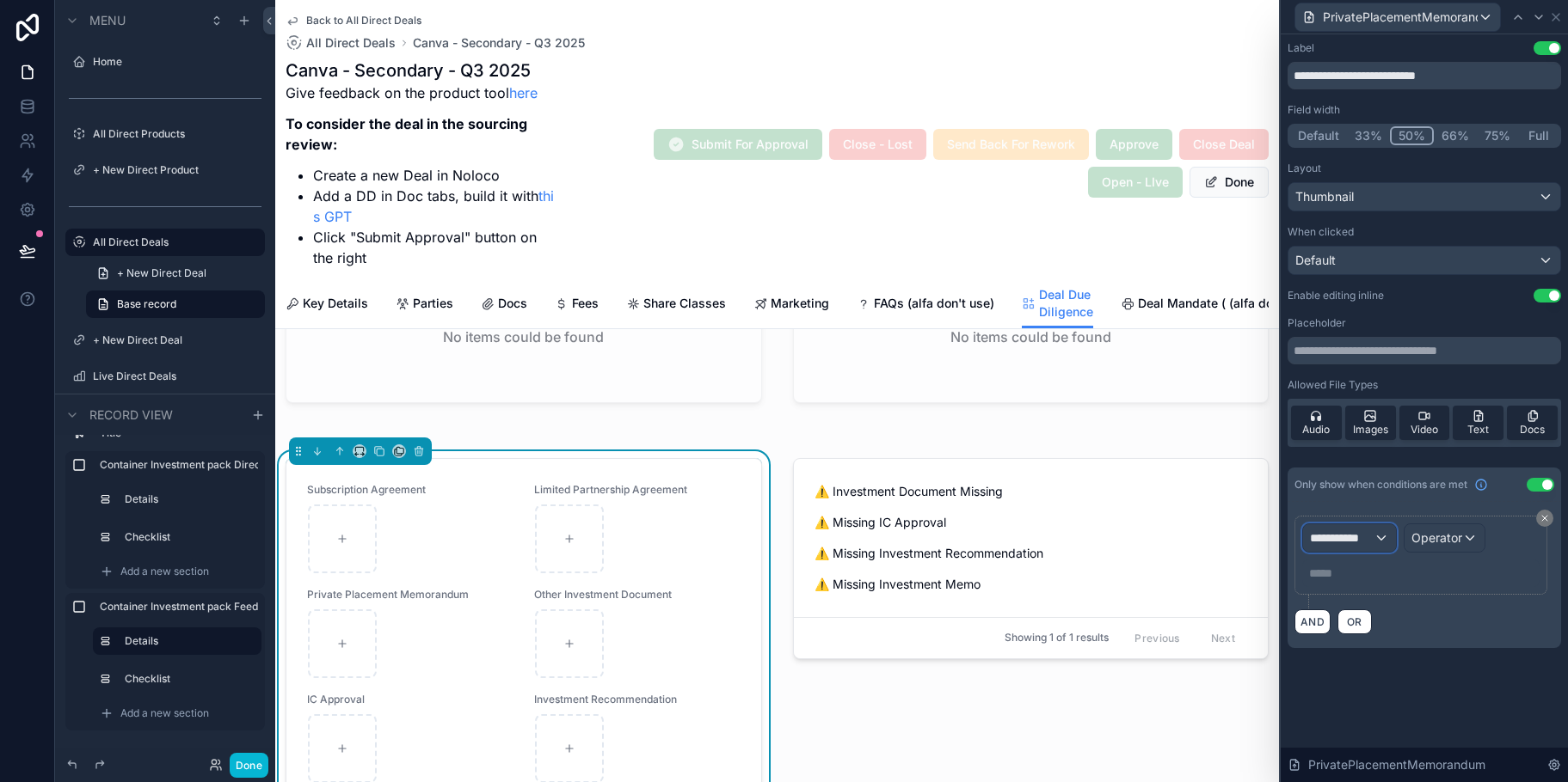
click at [1373, 547] on div "**********" at bounding box center [1349, 537] width 93 height 27
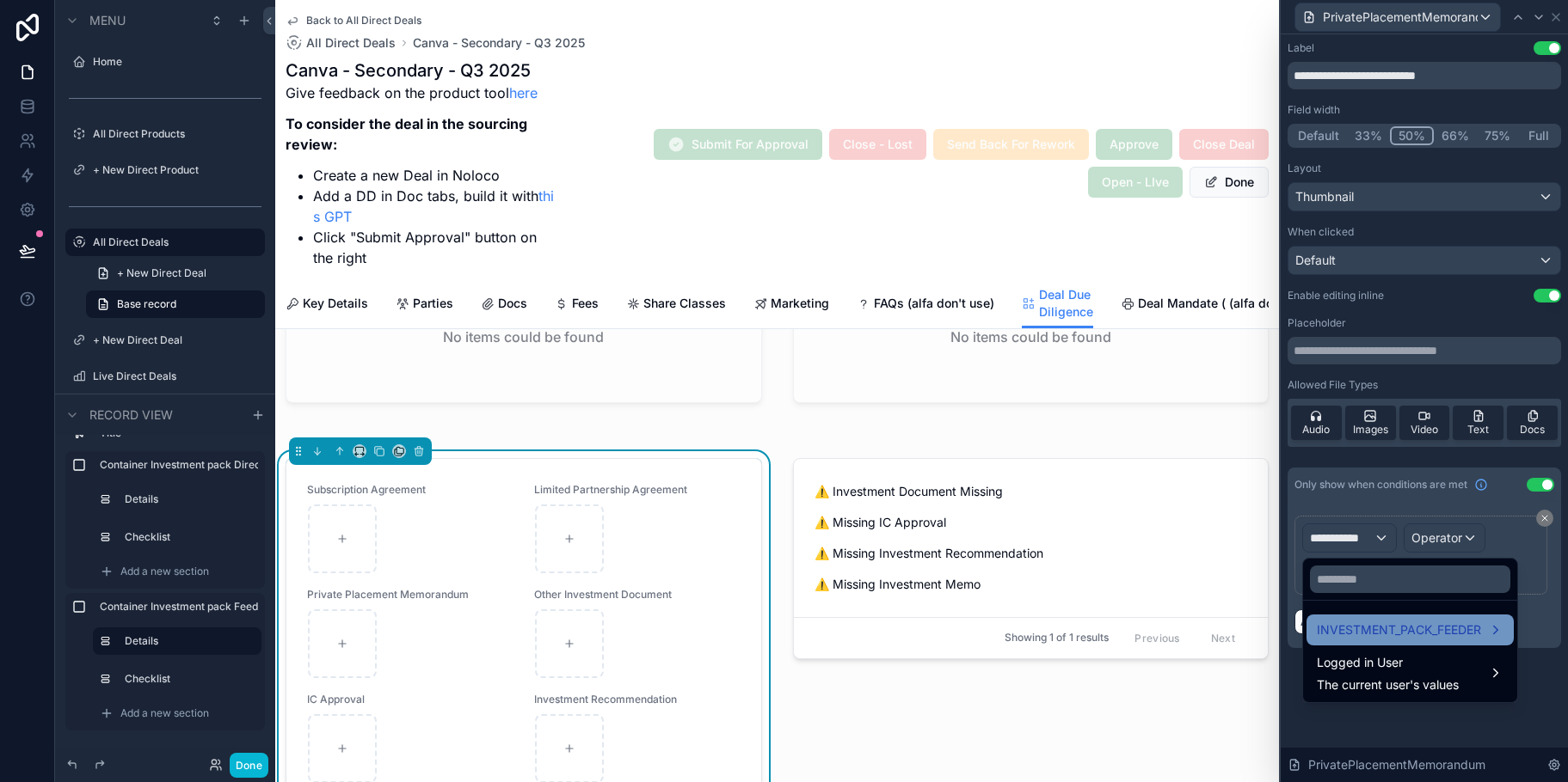
click at [1405, 616] on div "INVESTMENT_PACK_FEEDER" at bounding box center [1410, 630] width 208 height 31
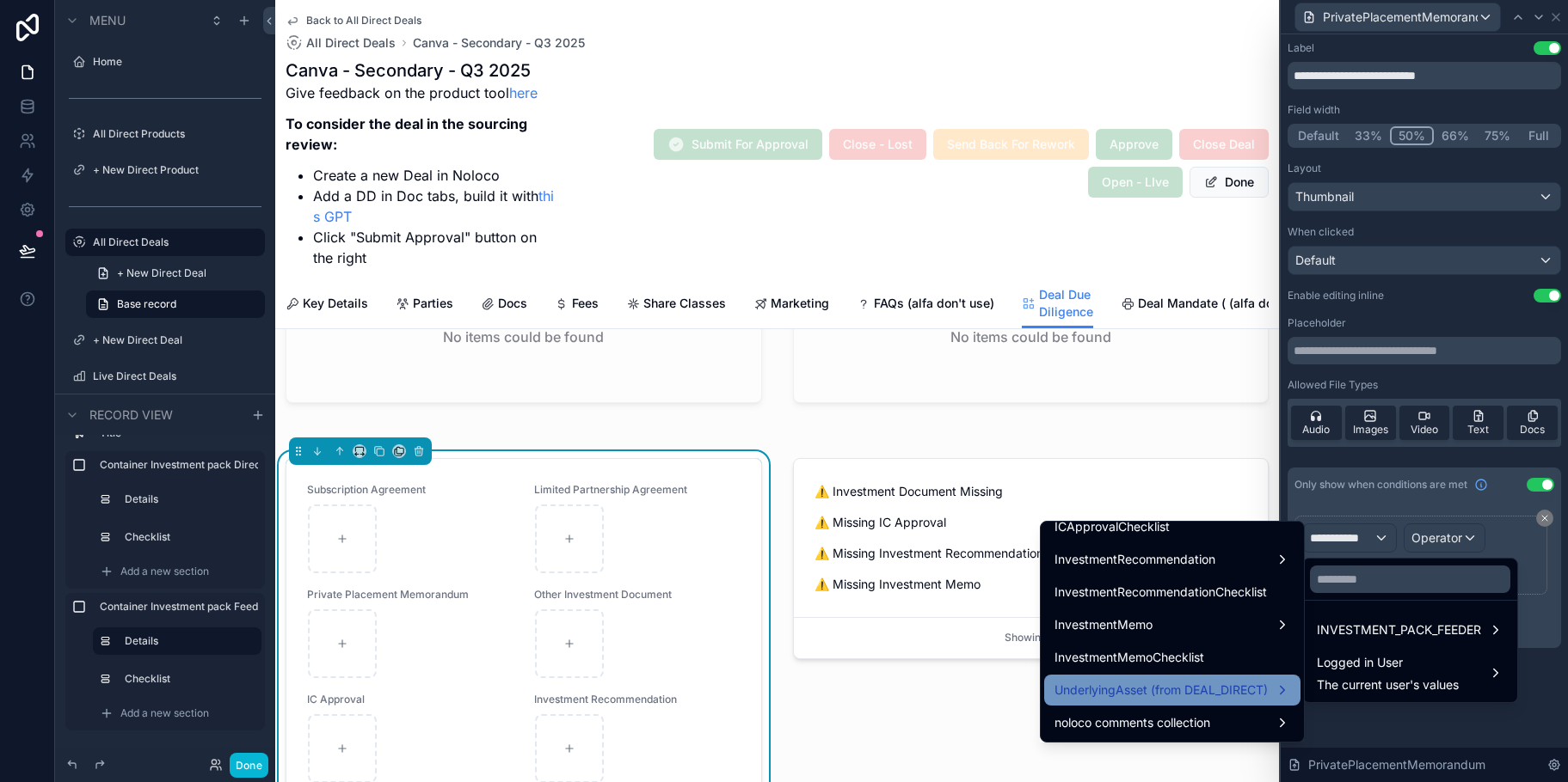
click at [1248, 682] on span "UnderlyingAsset (from DEAL_DIRECT)" at bounding box center [1160, 691] width 213 height 21
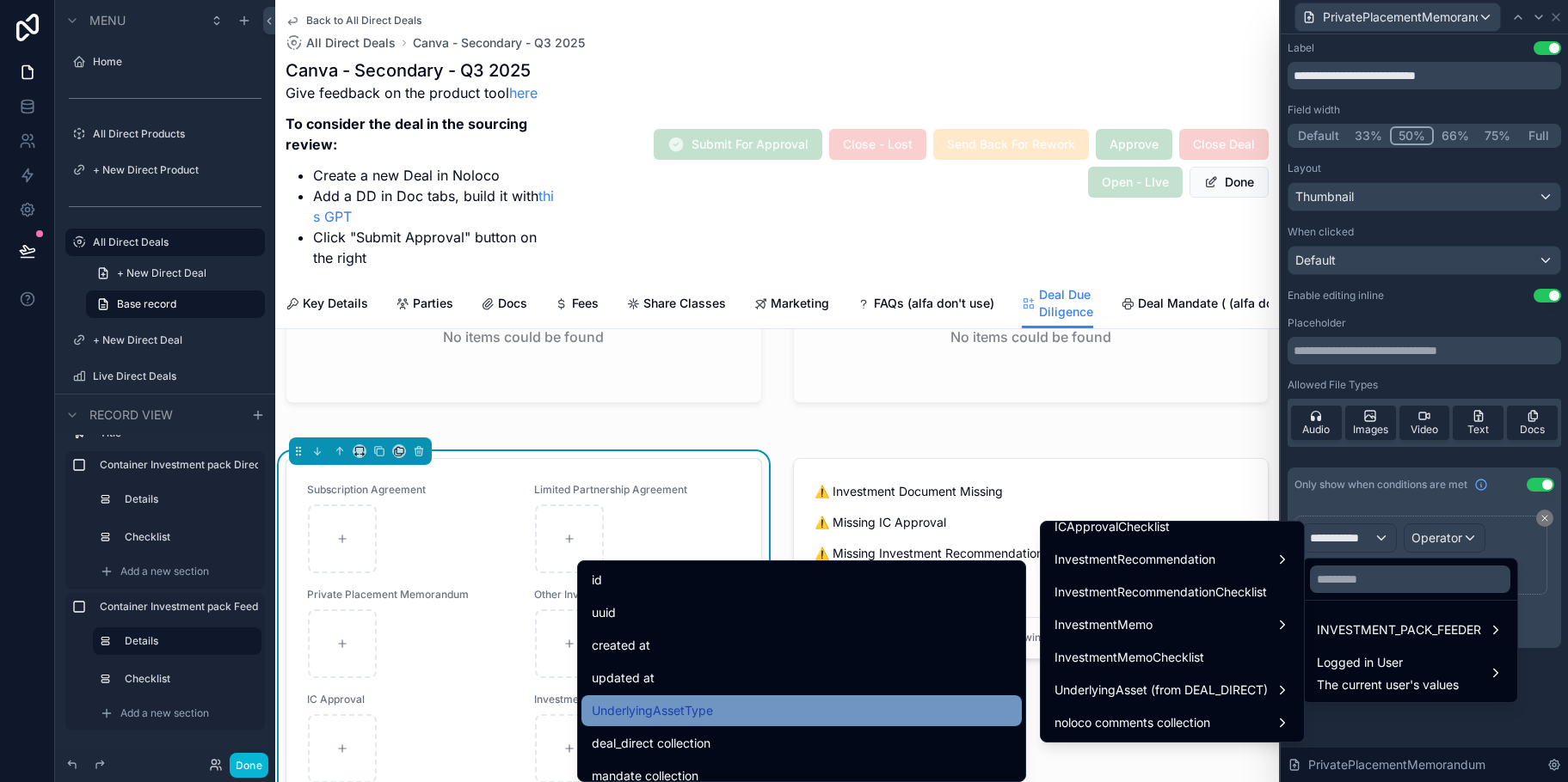
click at [898, 709] on div "UnderlyingAssetType" at bounding box center [801, 711] width 420 height 21
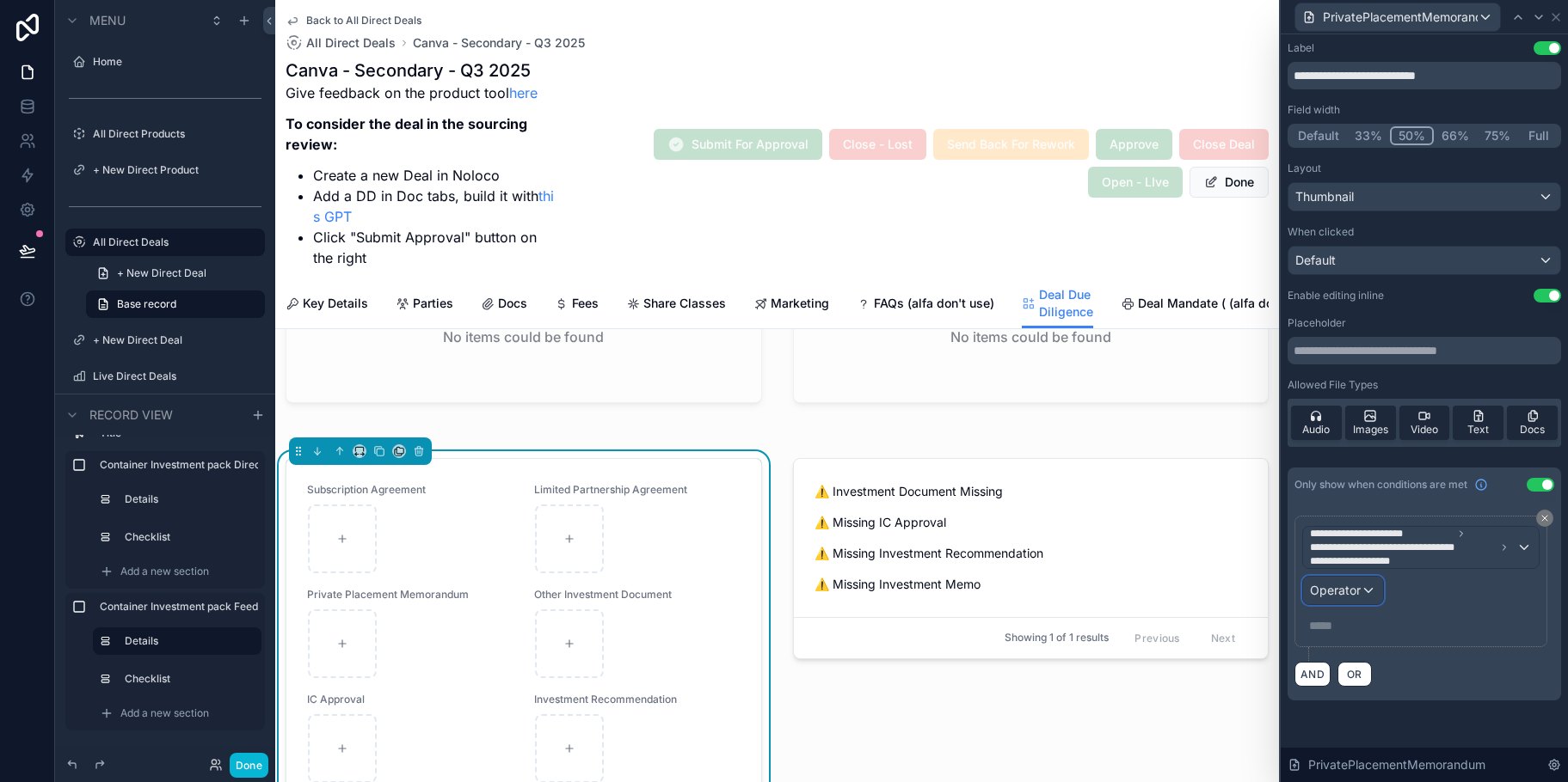
click at [1371, 591] on div "Operator" at bounding box center [1342, 591] width 80 height 27
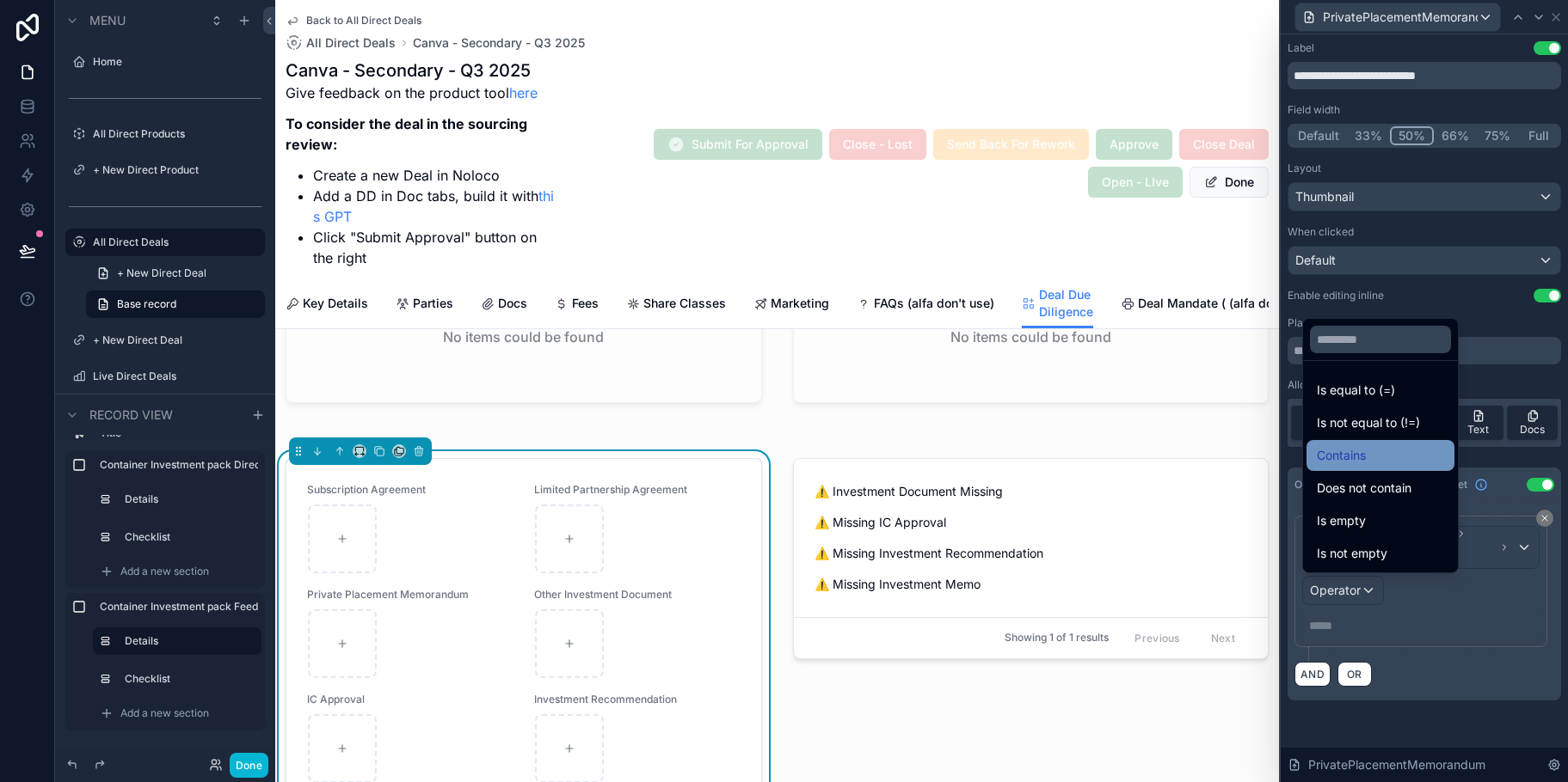
click at [1370, 461] on div "Contains" at bounding box center [1380, 456] width 127 height 21
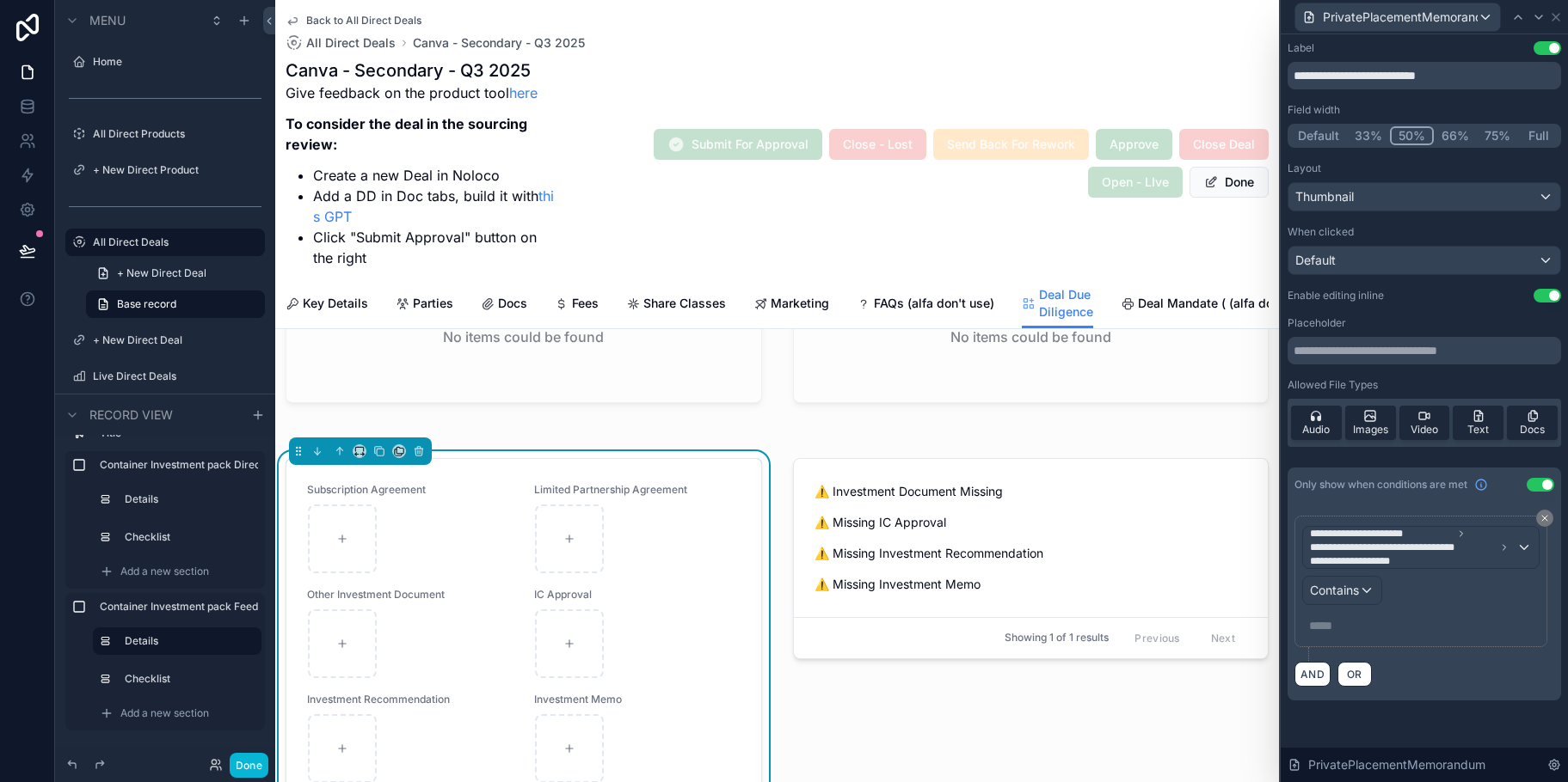
click at [1336, 630] on p "***** ﻿" at bounding box center [1422, 626] width 227 height 17
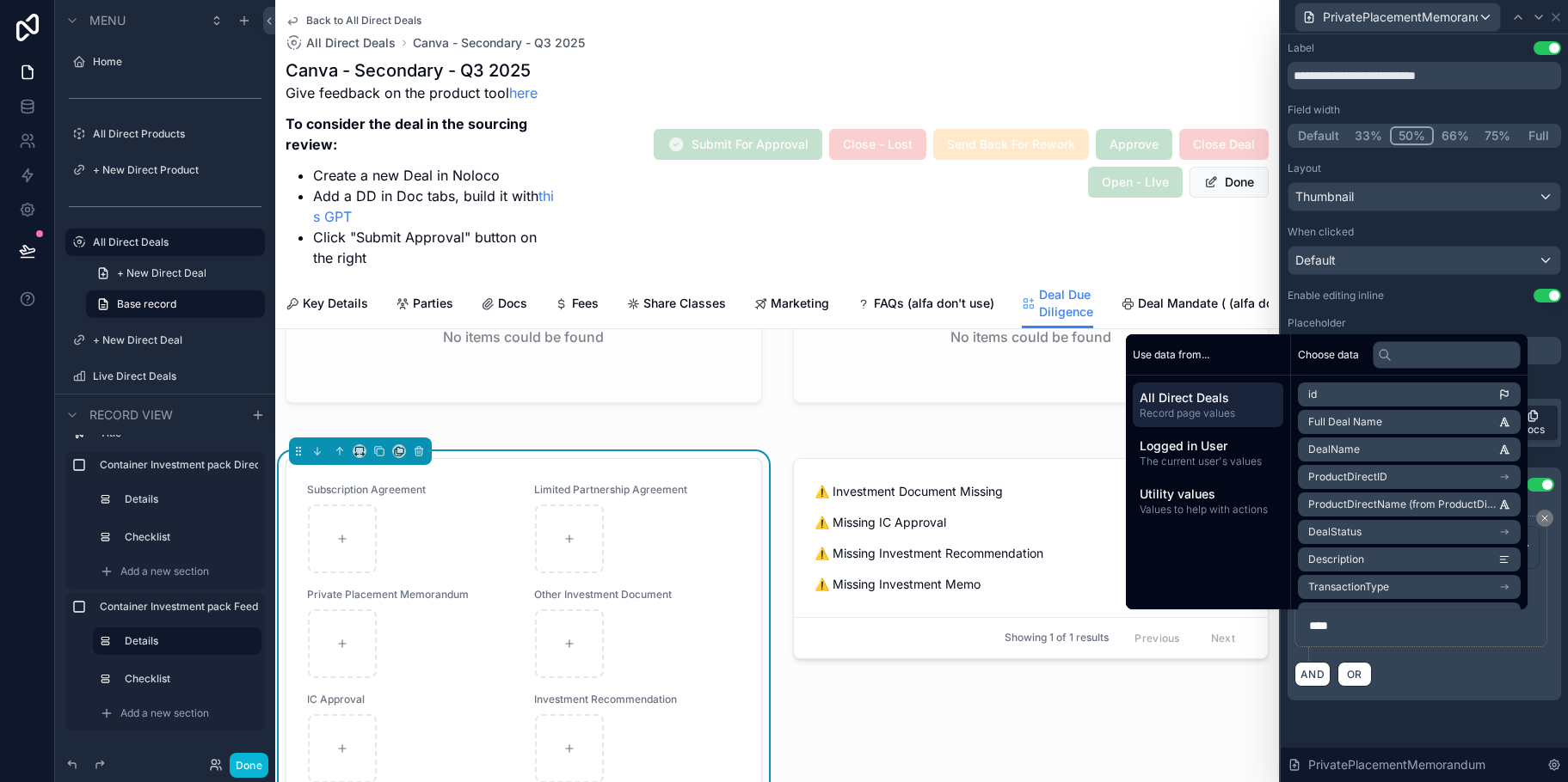
click at [1458, 640] on div "**********" at bounding box center [1420, 581] width 253 height 132
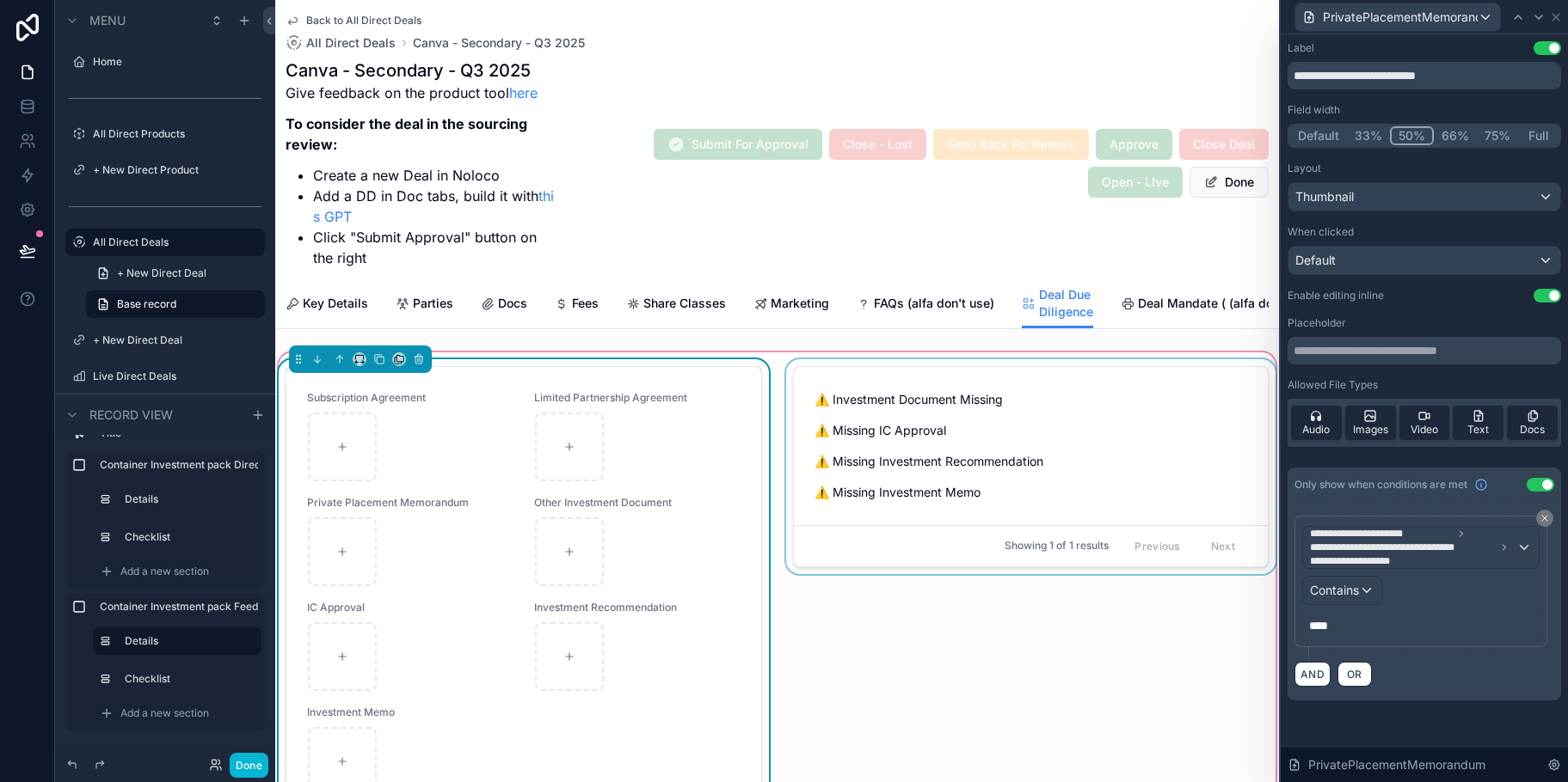
scroll to position [2242, 0]
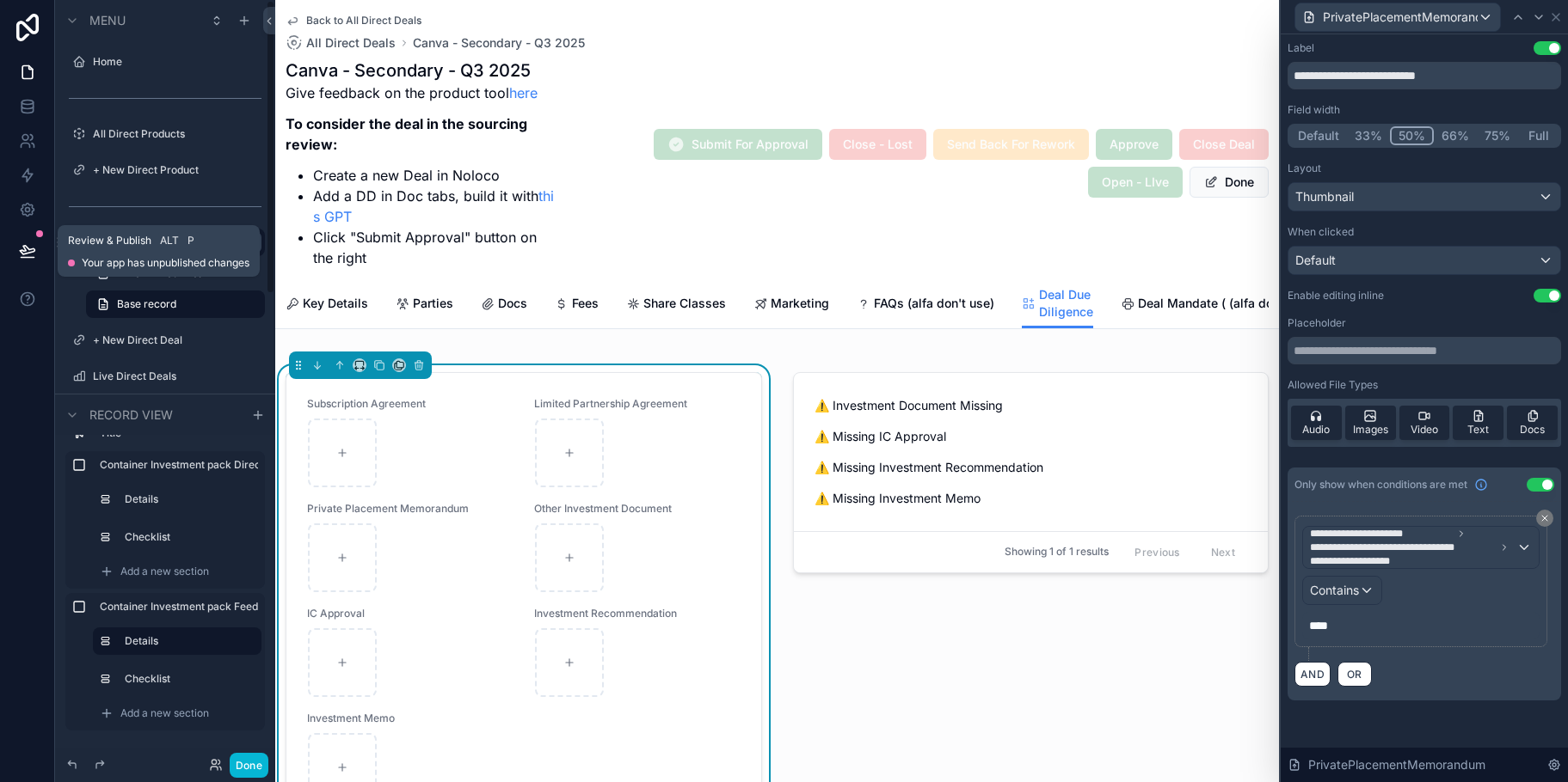
drag, startPoint x: 17, startPoint y: 244, endPoint x: 87, endPoint y: 247, distance: 70.1
click at [17, 244] on button at bounding box center [27, 250] width 38 height 48
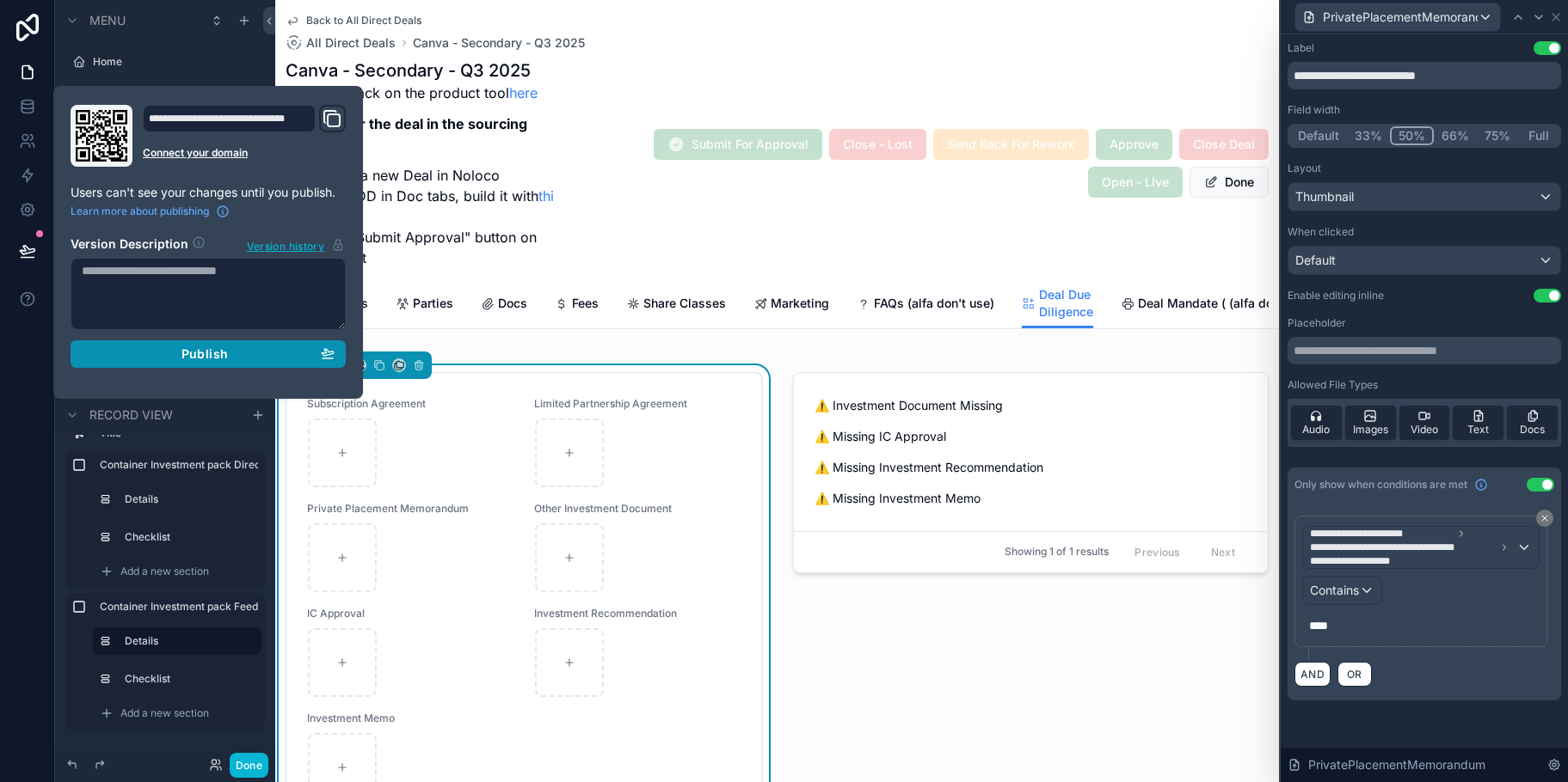
click at [198, 360] on span "Publish" at bounding box center [204, 355] width 46 height 15
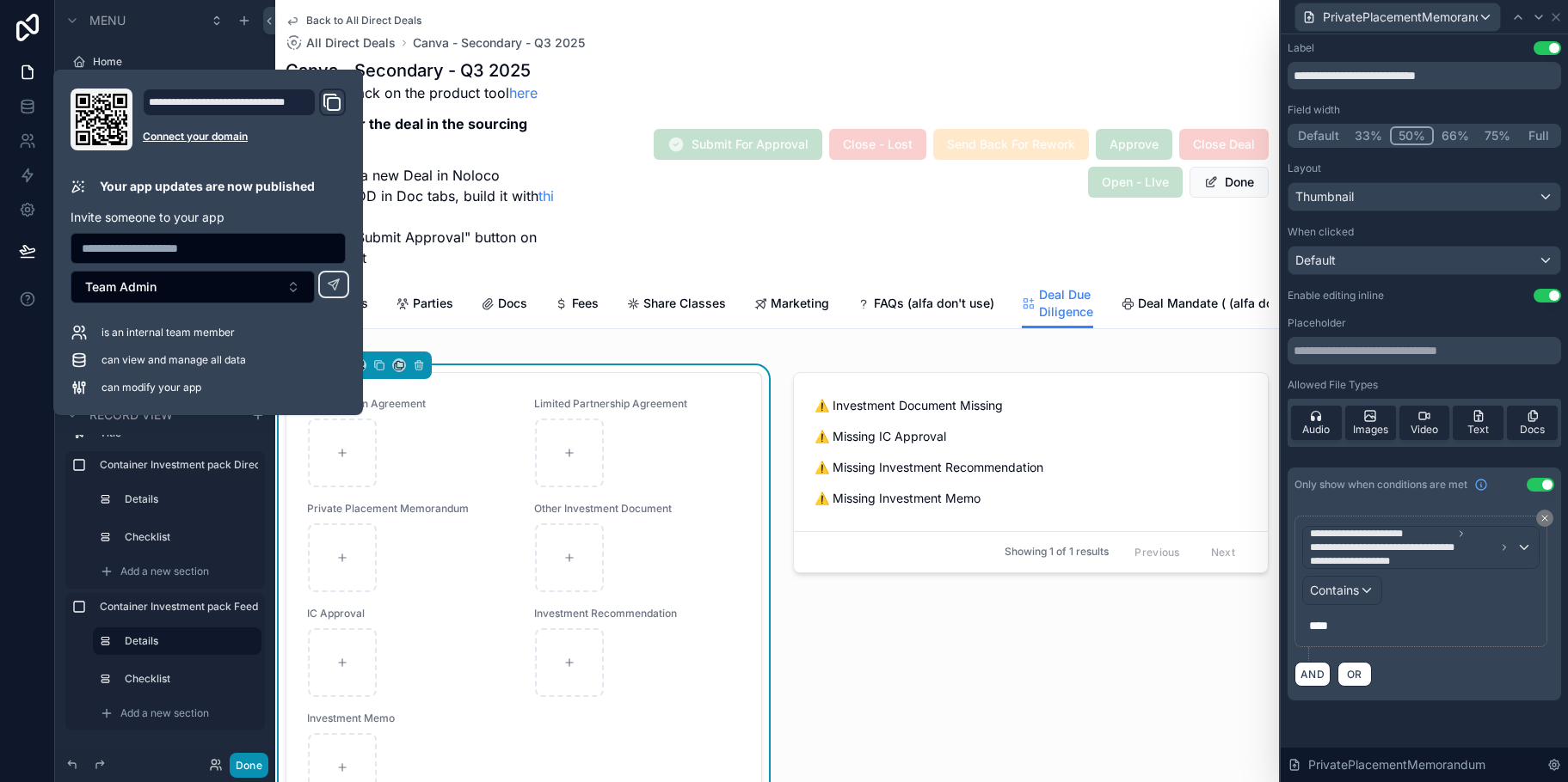
click at [254, 761] on button "Done" at bounding box center [248, 766] width 39 height 25
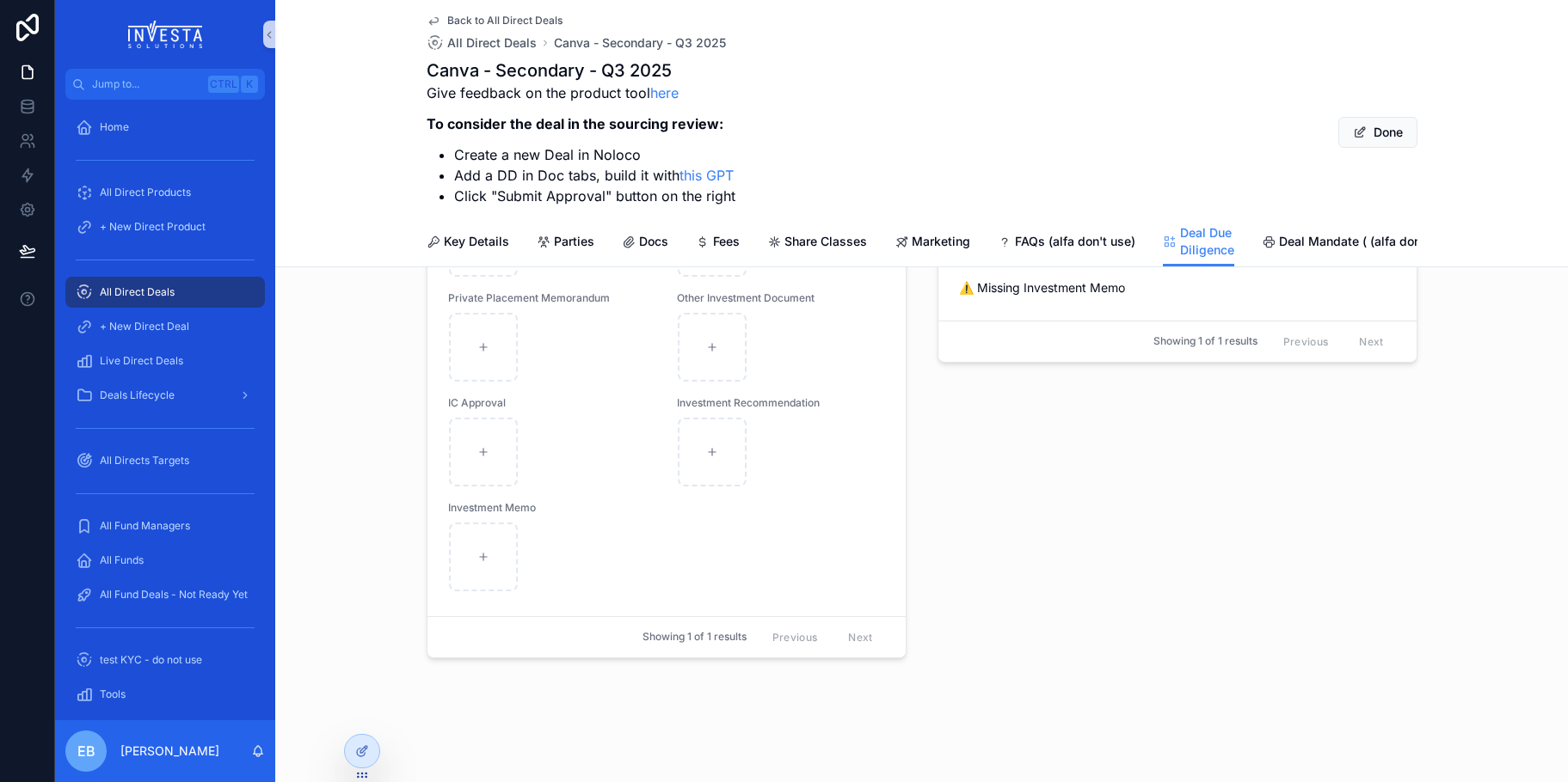
scroll to position [1636, 0]
click at [637, 535] on div "scrollable content" at bounding box center [553, 557] width 207 height 69
click at [783, 639] on div "Previous Next" at bounding box center [823, 638] width 125 height 27
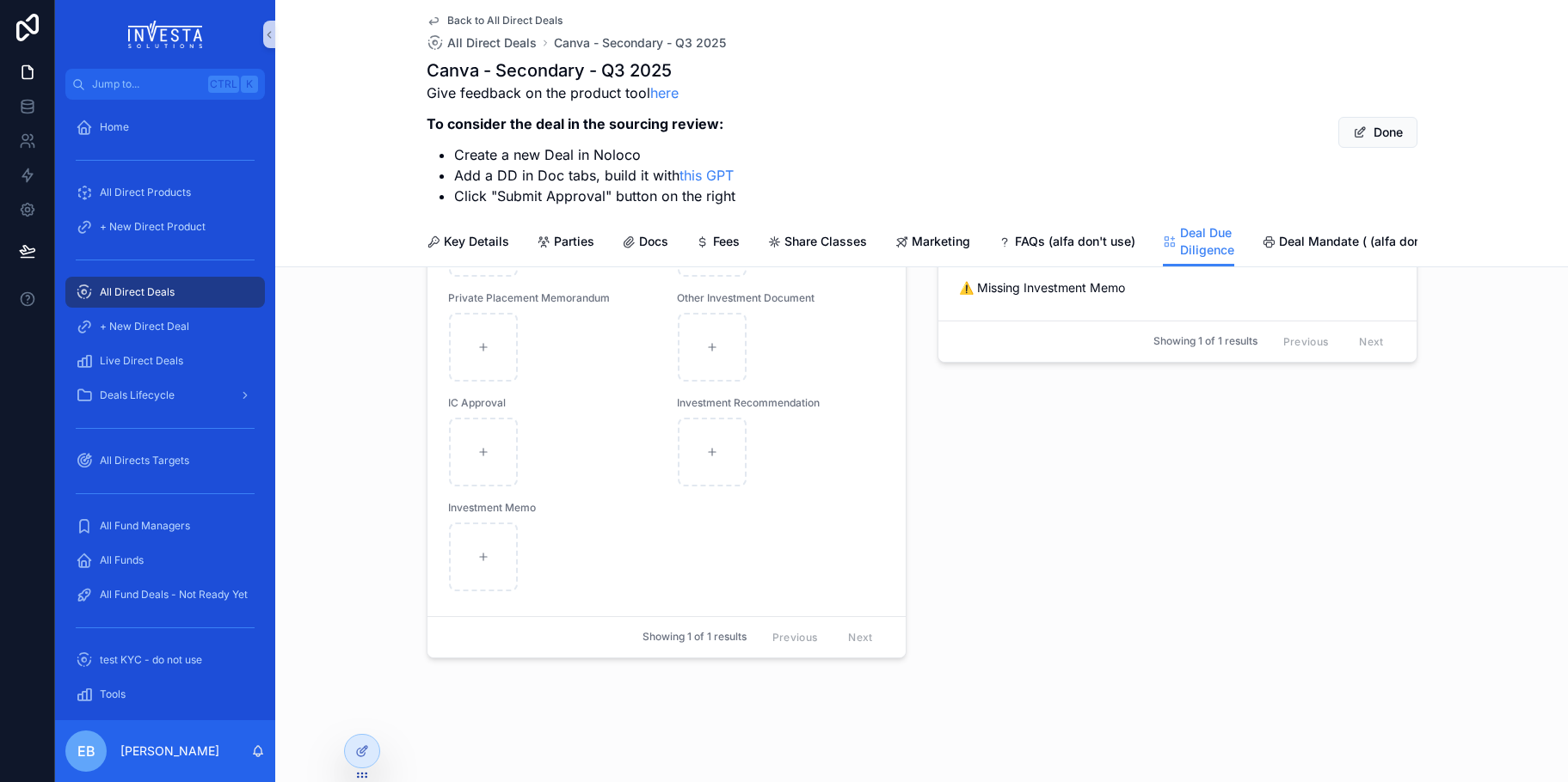
click at [862, 639] on div "Previous Next" at bounding box center [823, 638] width 125 height 27
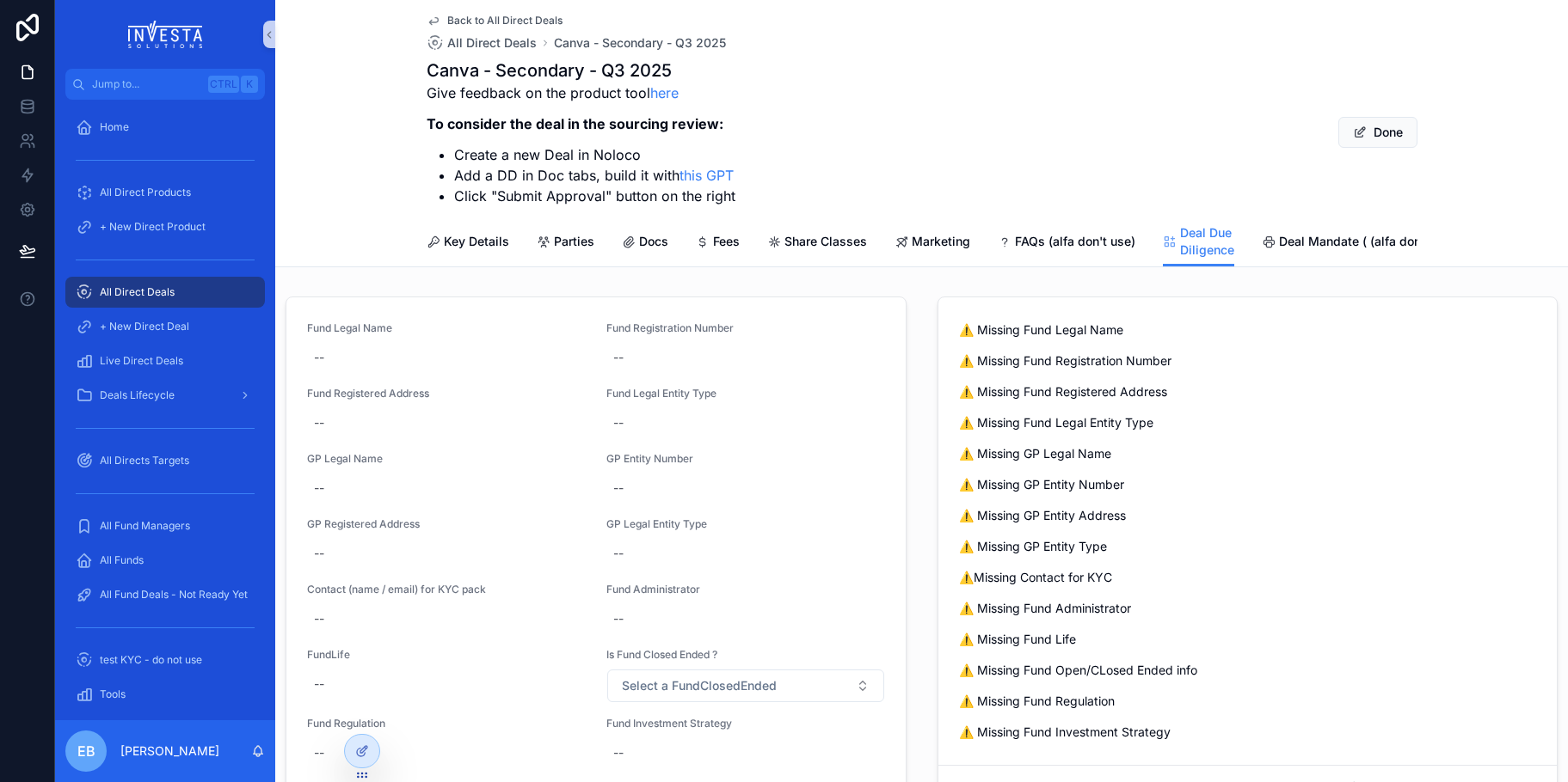
scroll to position [0, 0]
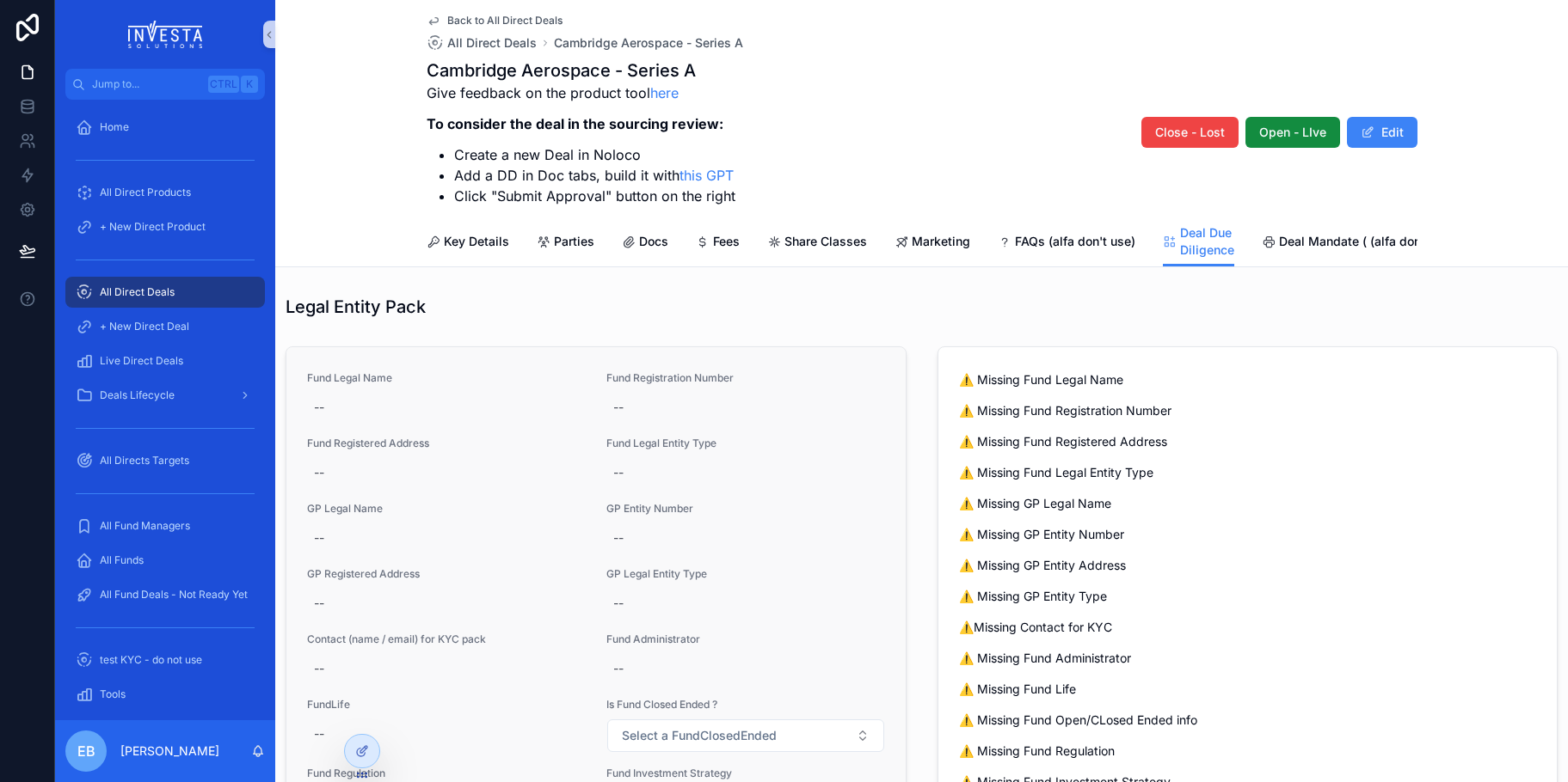
click at [542, 376] on div "Fund Legal Name -- Fund Registration Number -- Fund Registered Address -- Fund …" at bounding box center [595, 594] width 619 height 496
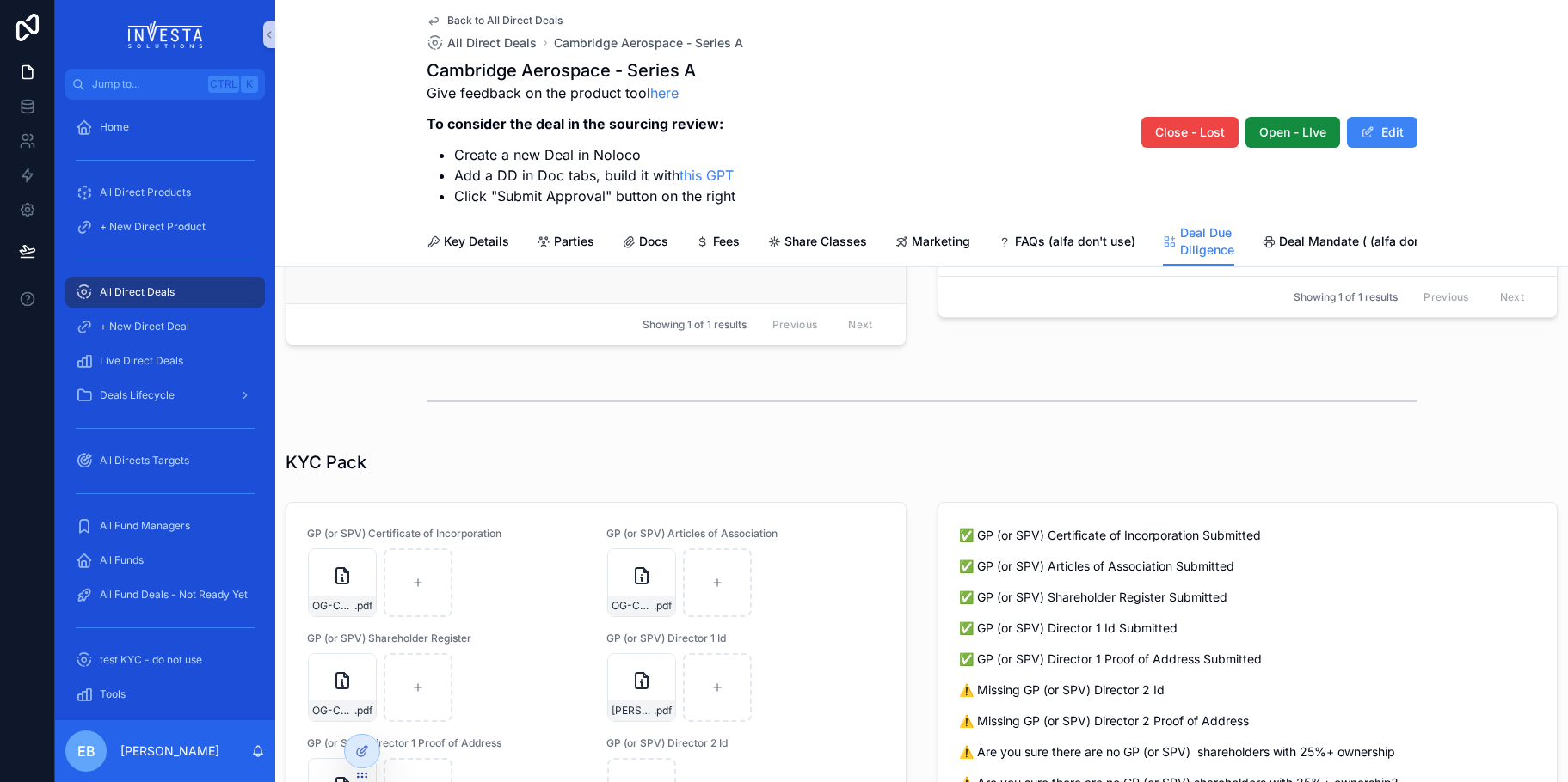
scroll to position [688, 0]
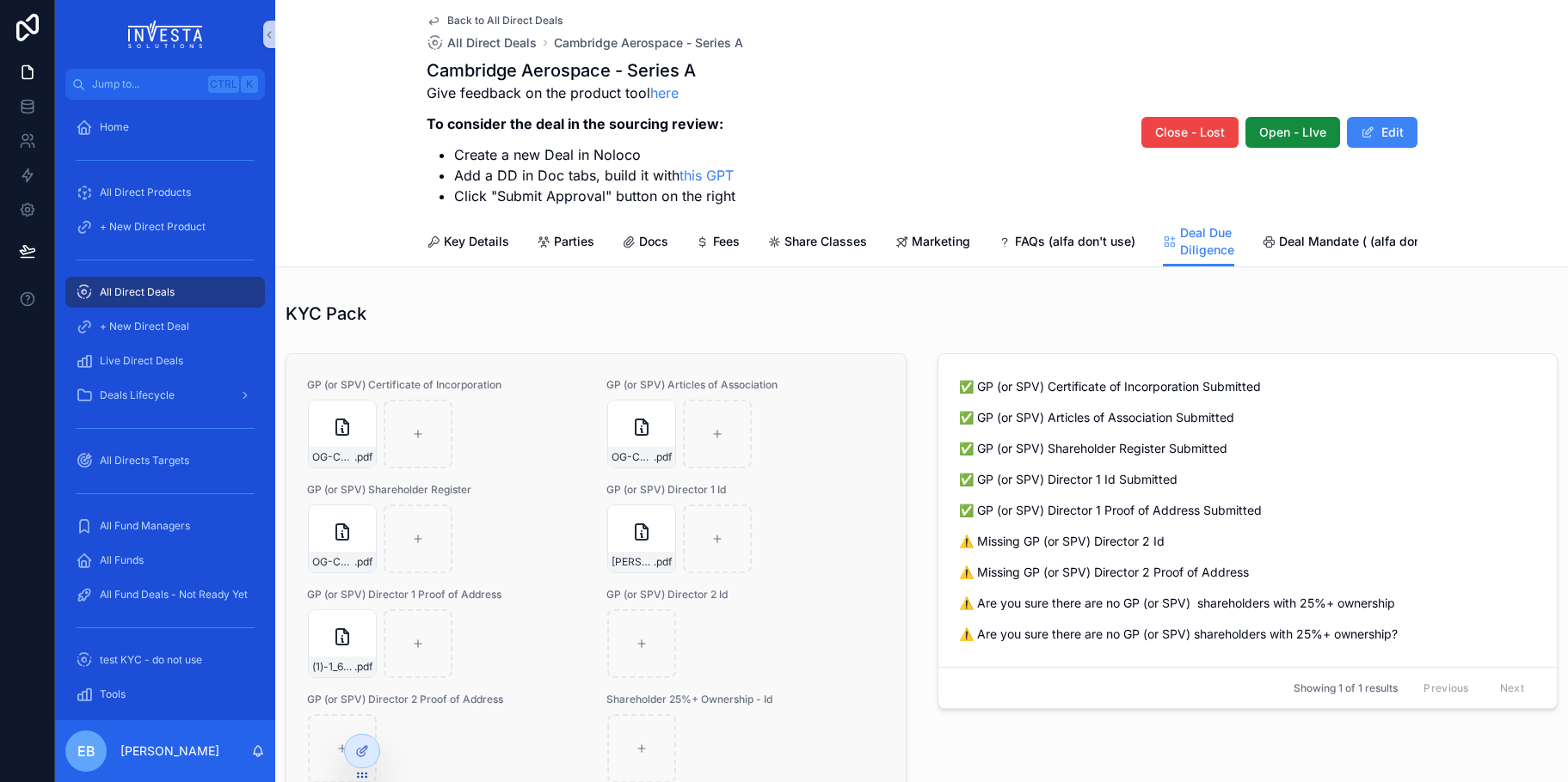
click at [834, 409] on div "GP (or SPV) Articles of Association OG-CA25-(AOA) .pdf" at bounding box center [746, 424] width 279 height 91
drag, startPoint x: 1552, startPoint y: 337, endPoint x: 1560, endPoint y: 384, distance: 47.7
click at [1559, 388] on div "Back to All Direct Deals All Direct Deals Cambridge Aerospace - Series A Cambri…" at bounding box center [921, 391] width 1292 height 782
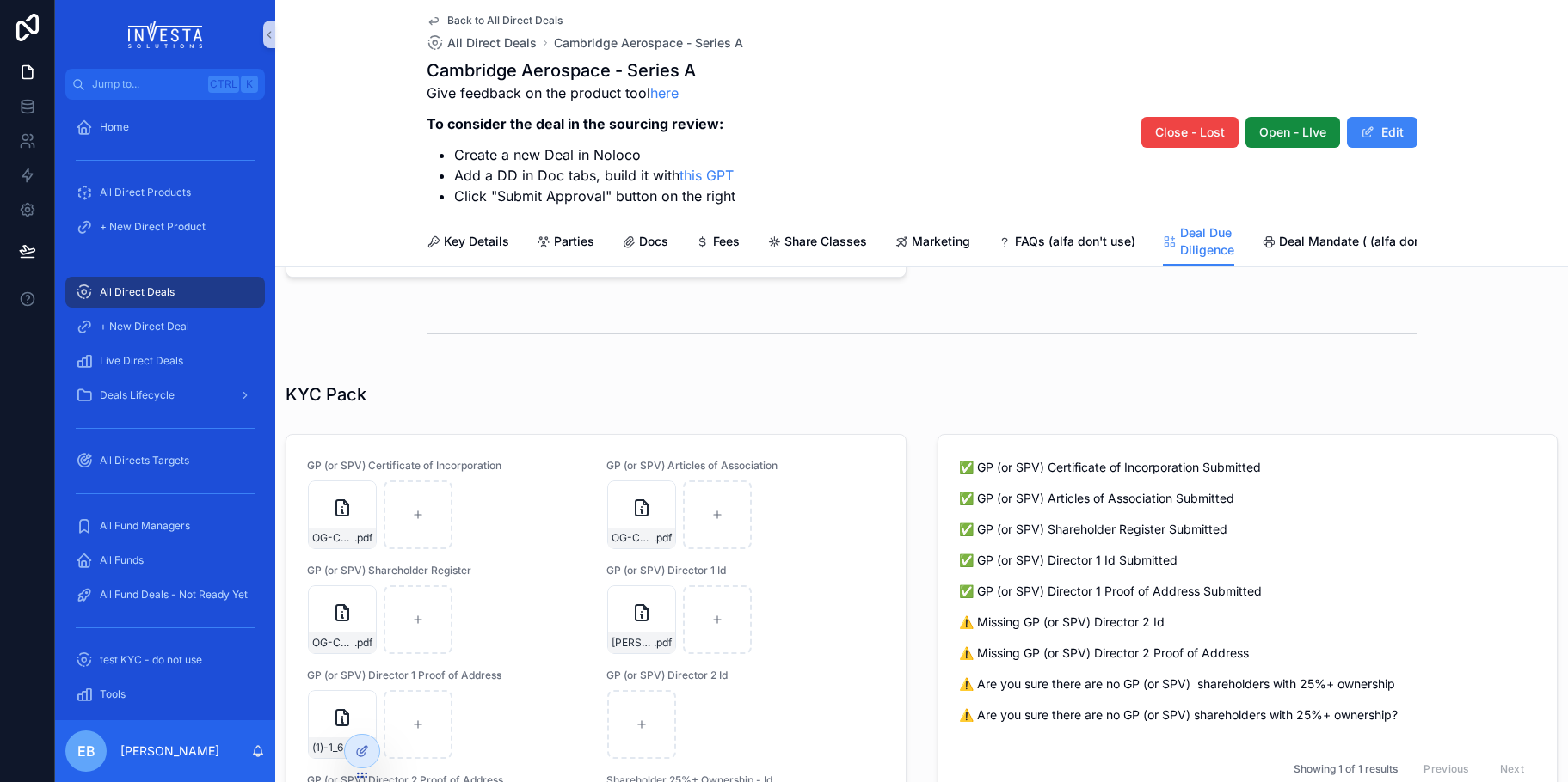
scroll to position [540, 0]
